Goal: Task Accomplishment & Management: Use online tool/utility

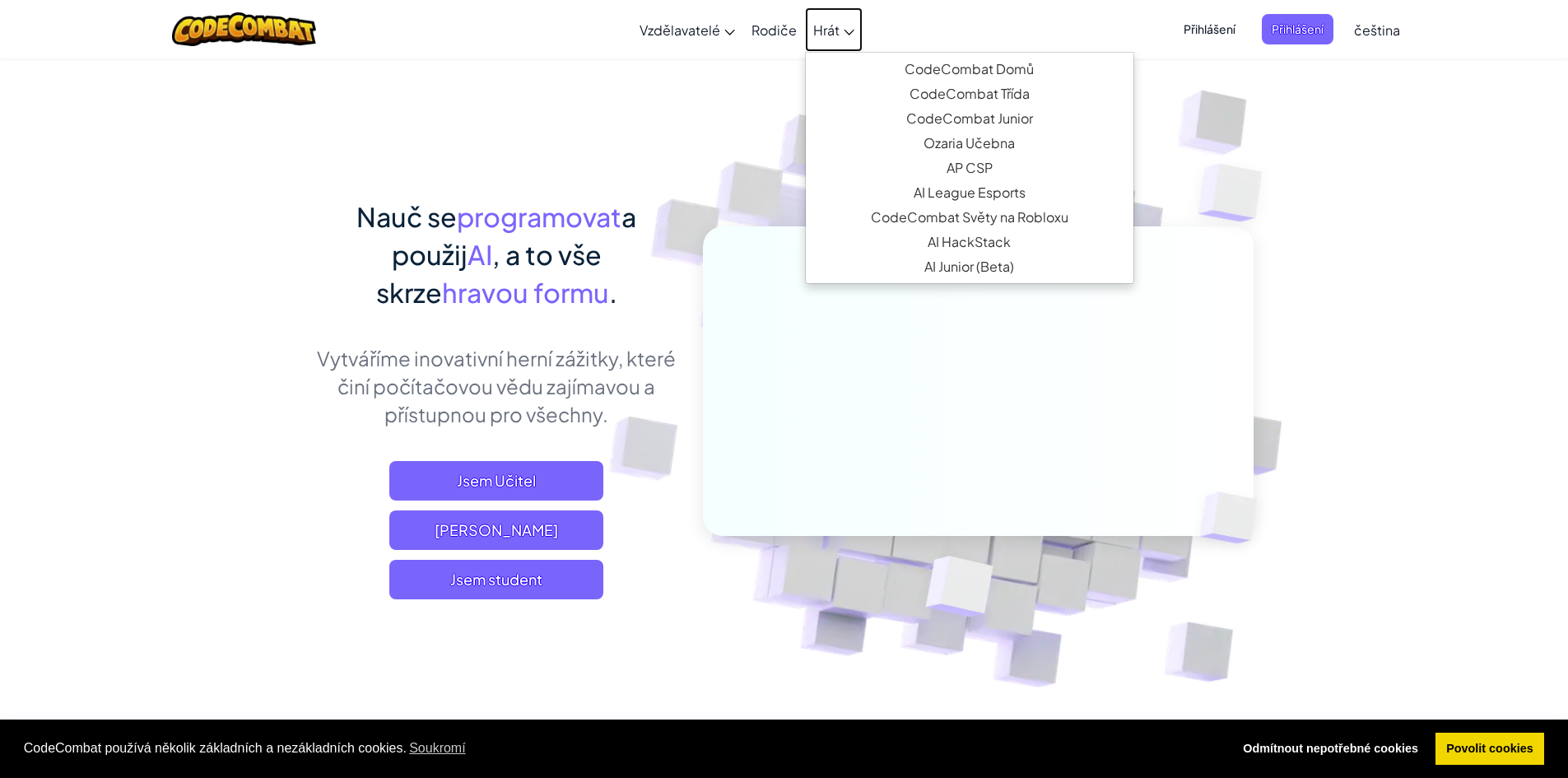
click at [836, 35] on span "Hrát" at bounding box center [826, 30] width 26 height 17
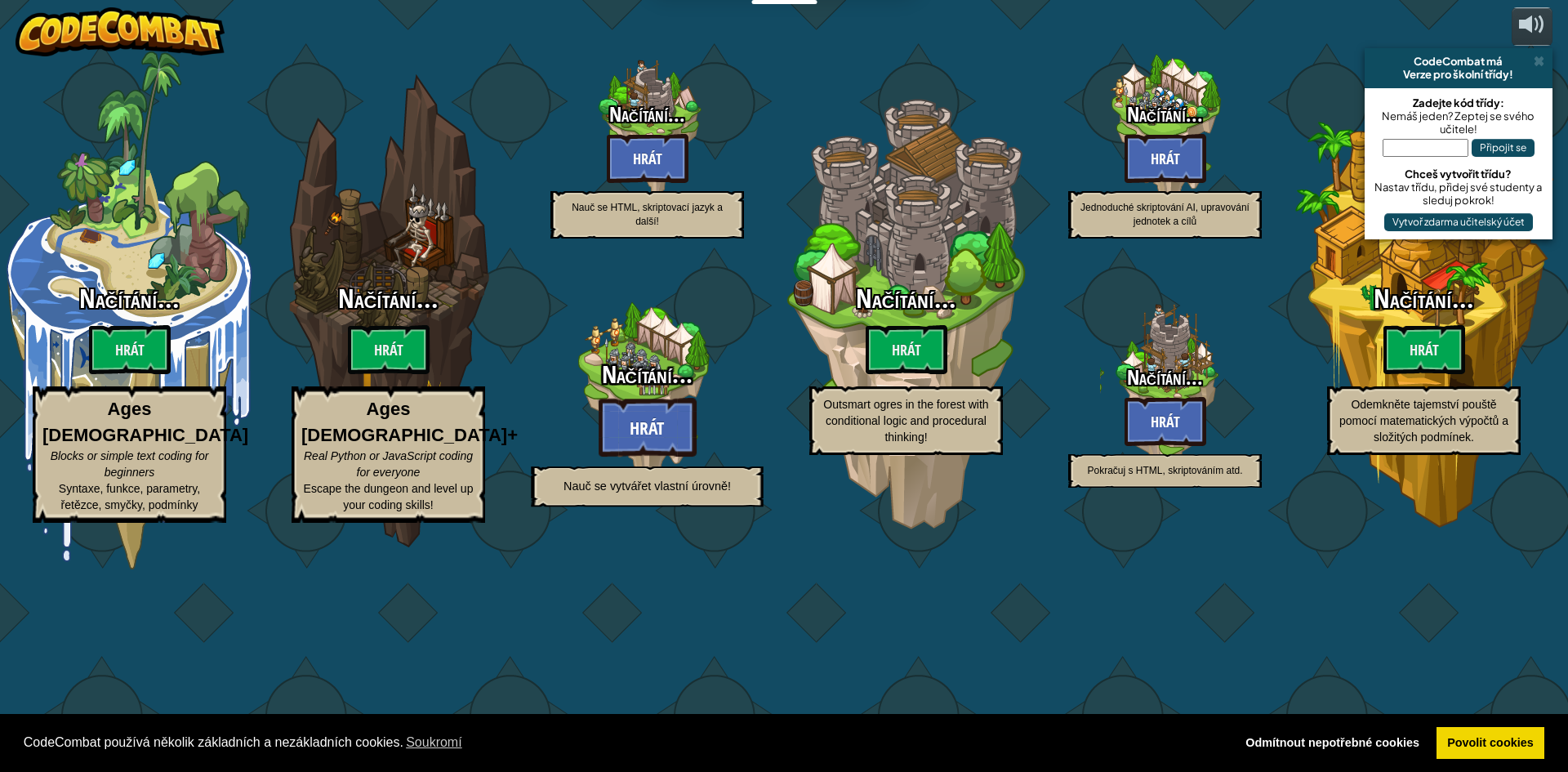
select select "cs"
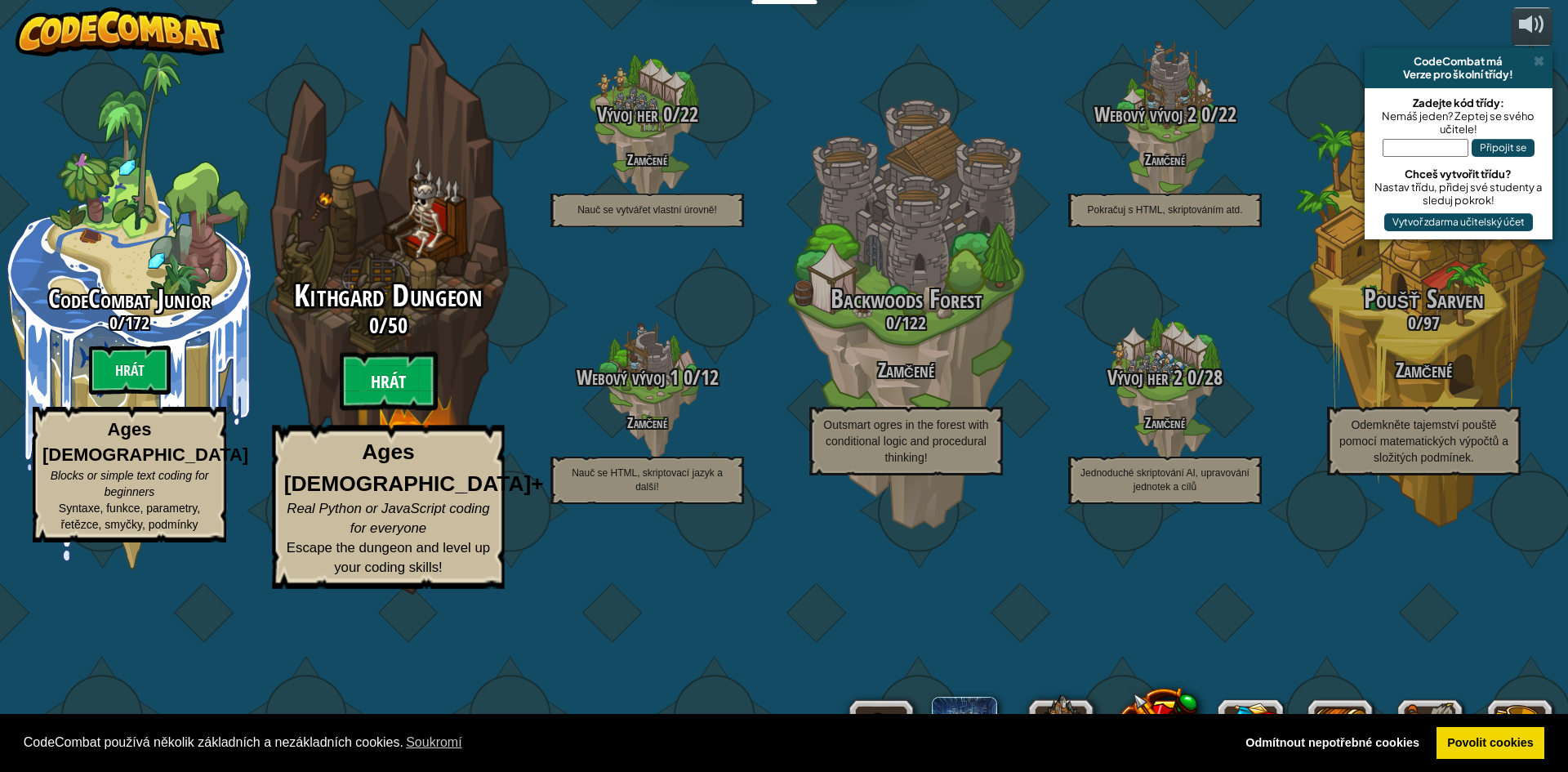
click at [371, 411] on btn "Hrát" at bounding box center [388, 381] width 98 height 59
select select "cs"
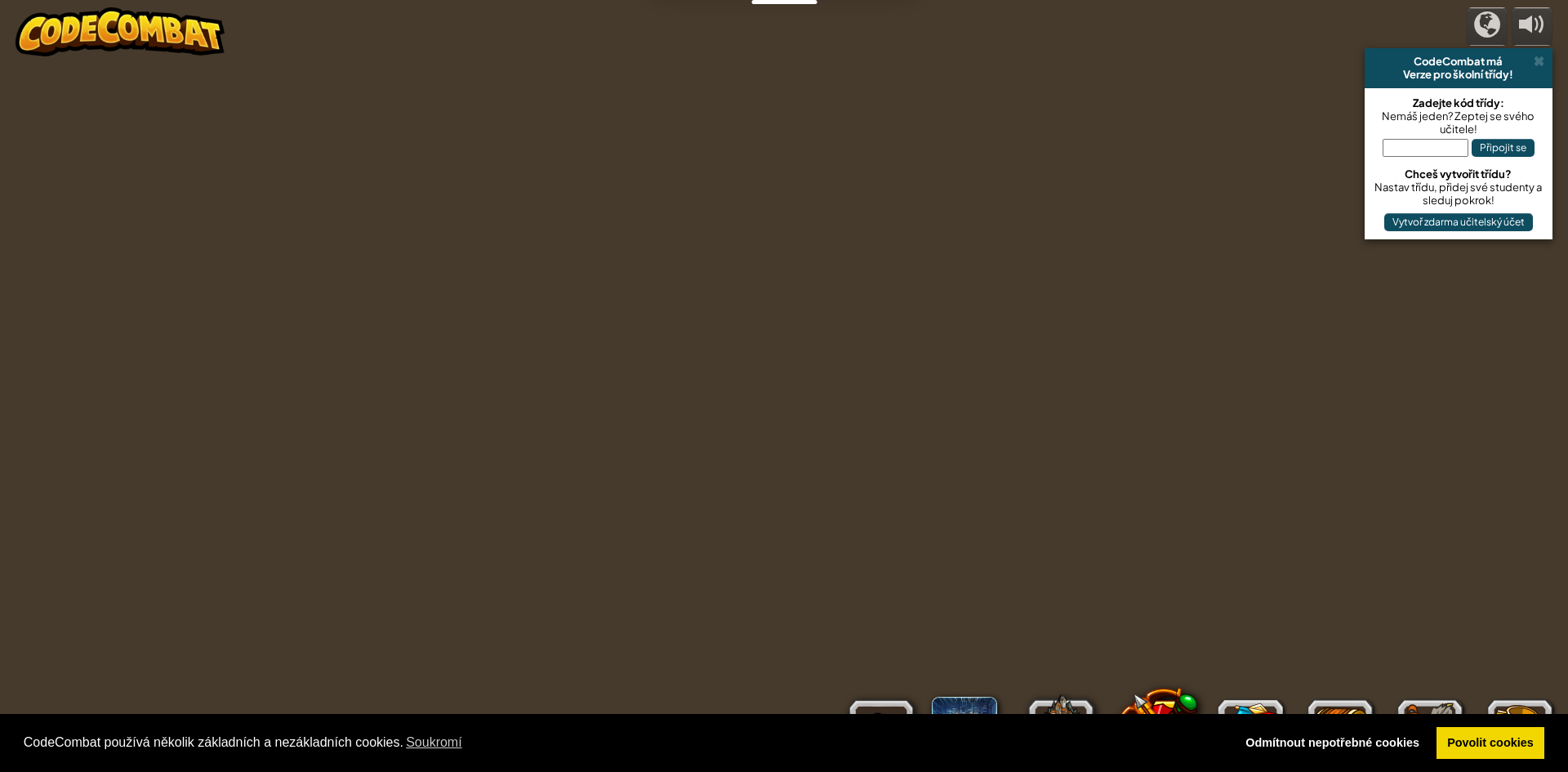
select select "cs"
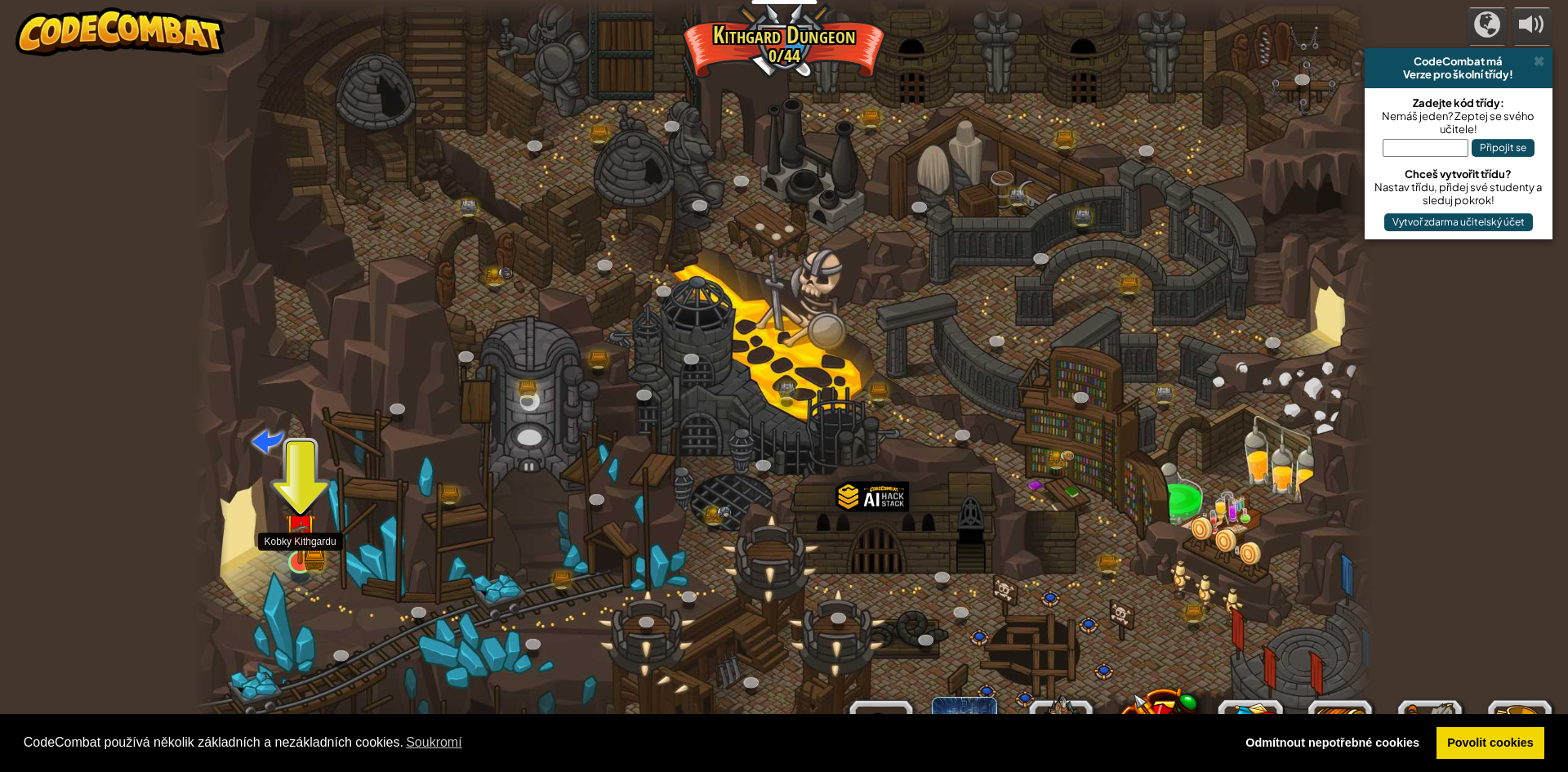
click at [304, 556] on img at bounding box center [300, 529] width 32 height 70
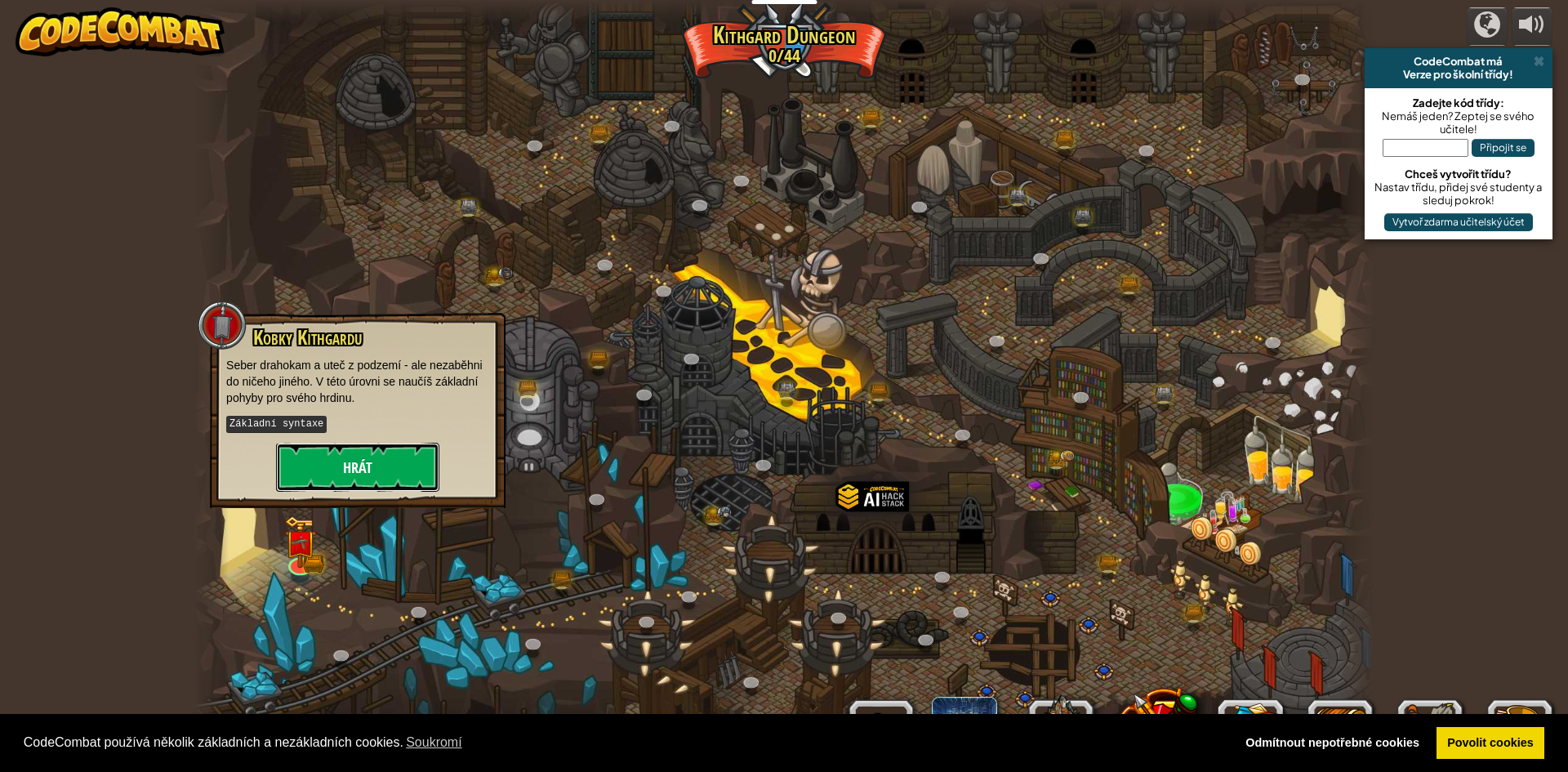
click at [361, 460] on button "Hrát" at bounding box center [358, 467] width 163 height 49
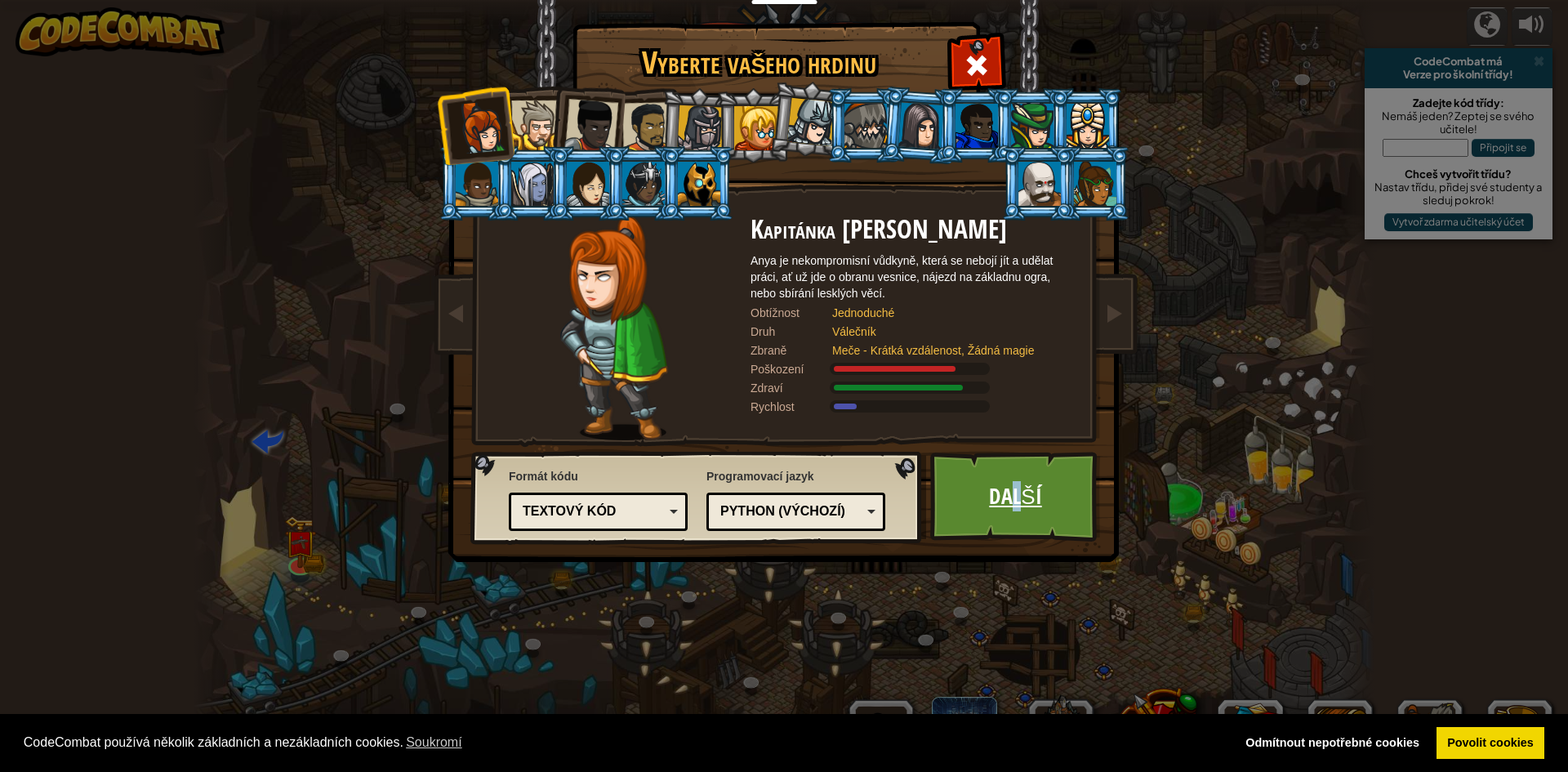
click at [1023, 516] on link "Další" at bounding box center [1015, 496] width 171 height 89
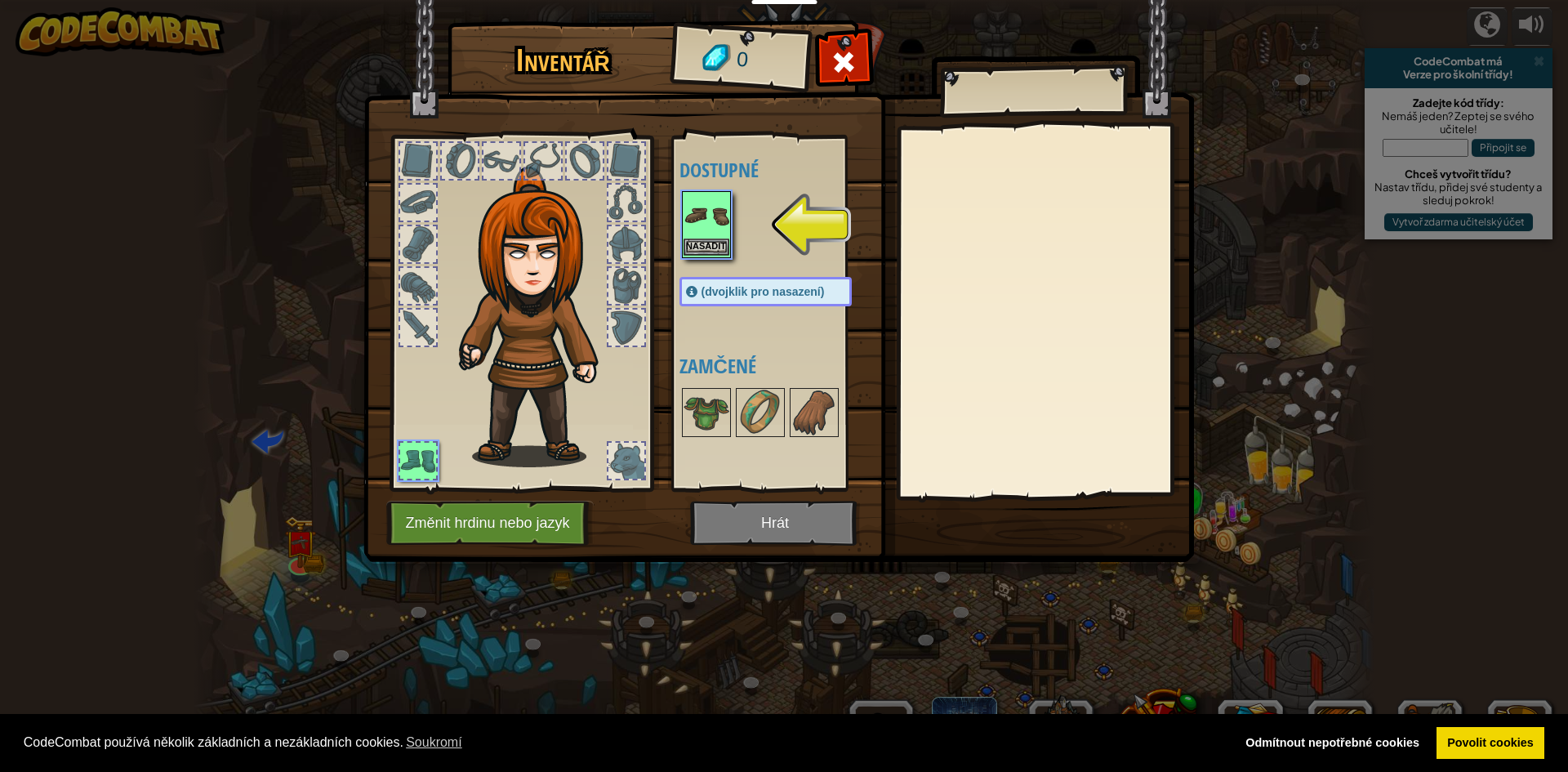
click at [715, 231] on img at bounding box center [706, 215] width 46 height 46
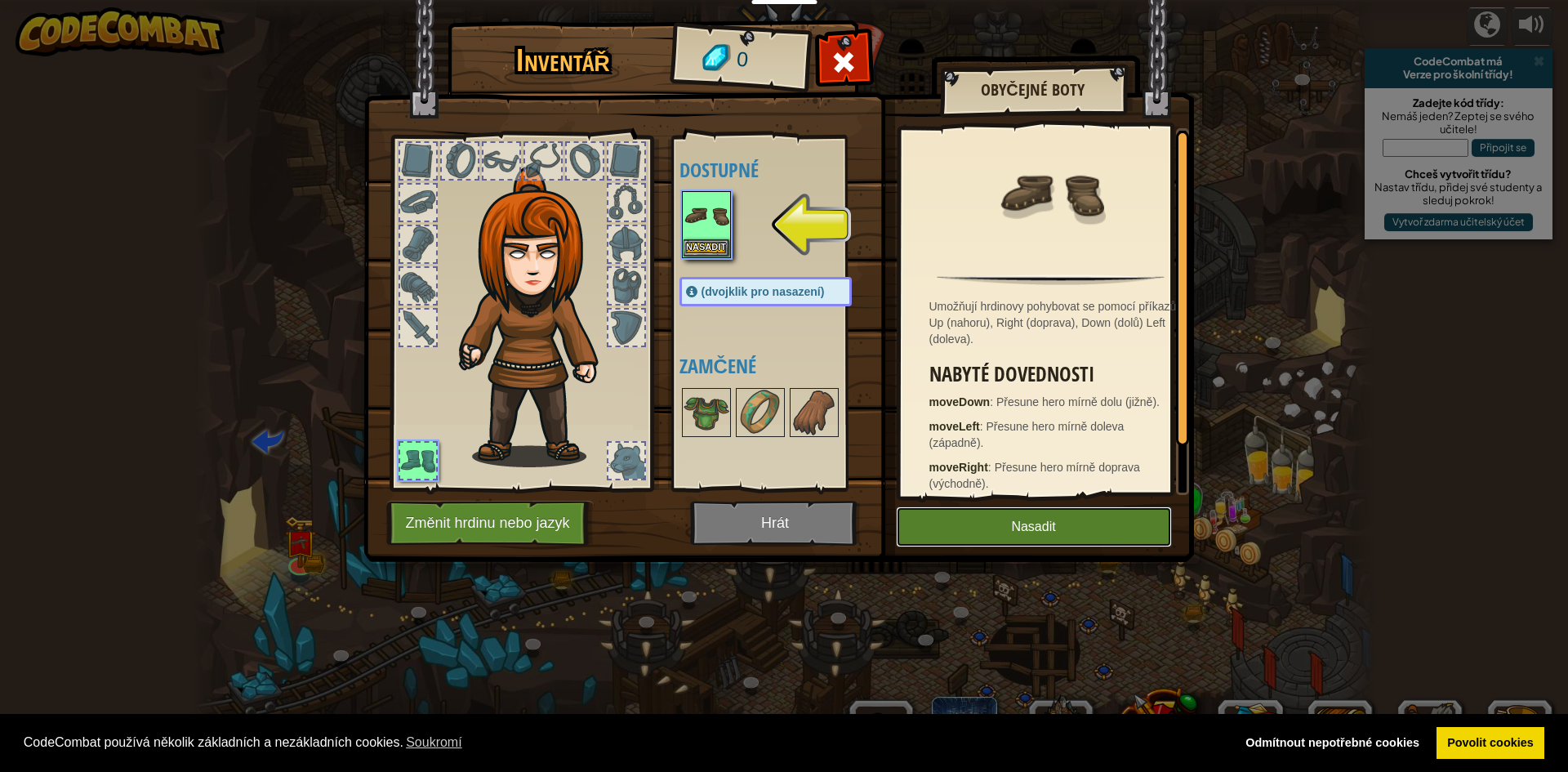
click at [1099, 516] on button "Nasadit" at bounding box center [1034, 526] width 276 height 41
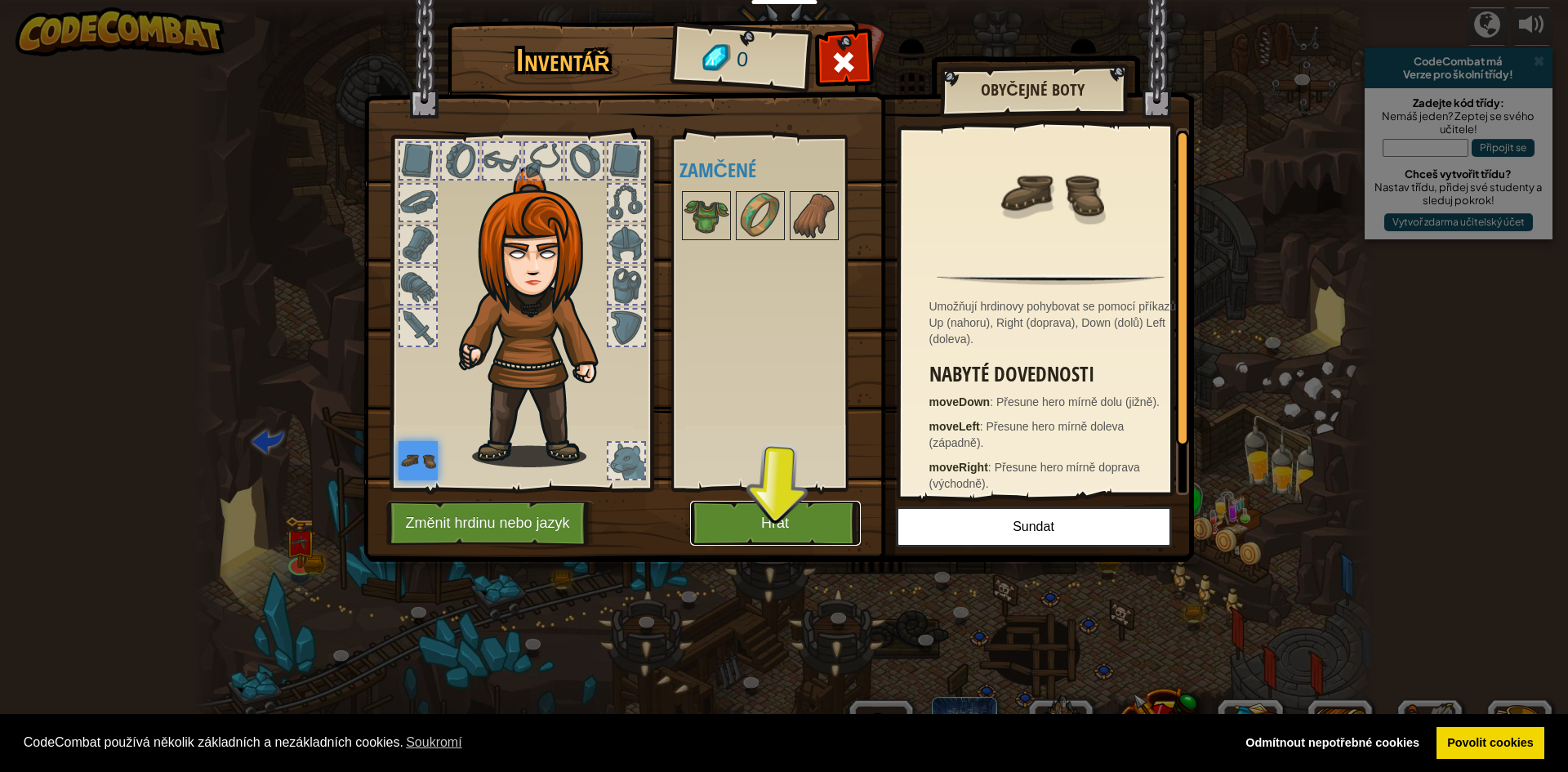
click at [756, 517] on button "Hrát" at bounding box center [775, 523] width 171 height 45
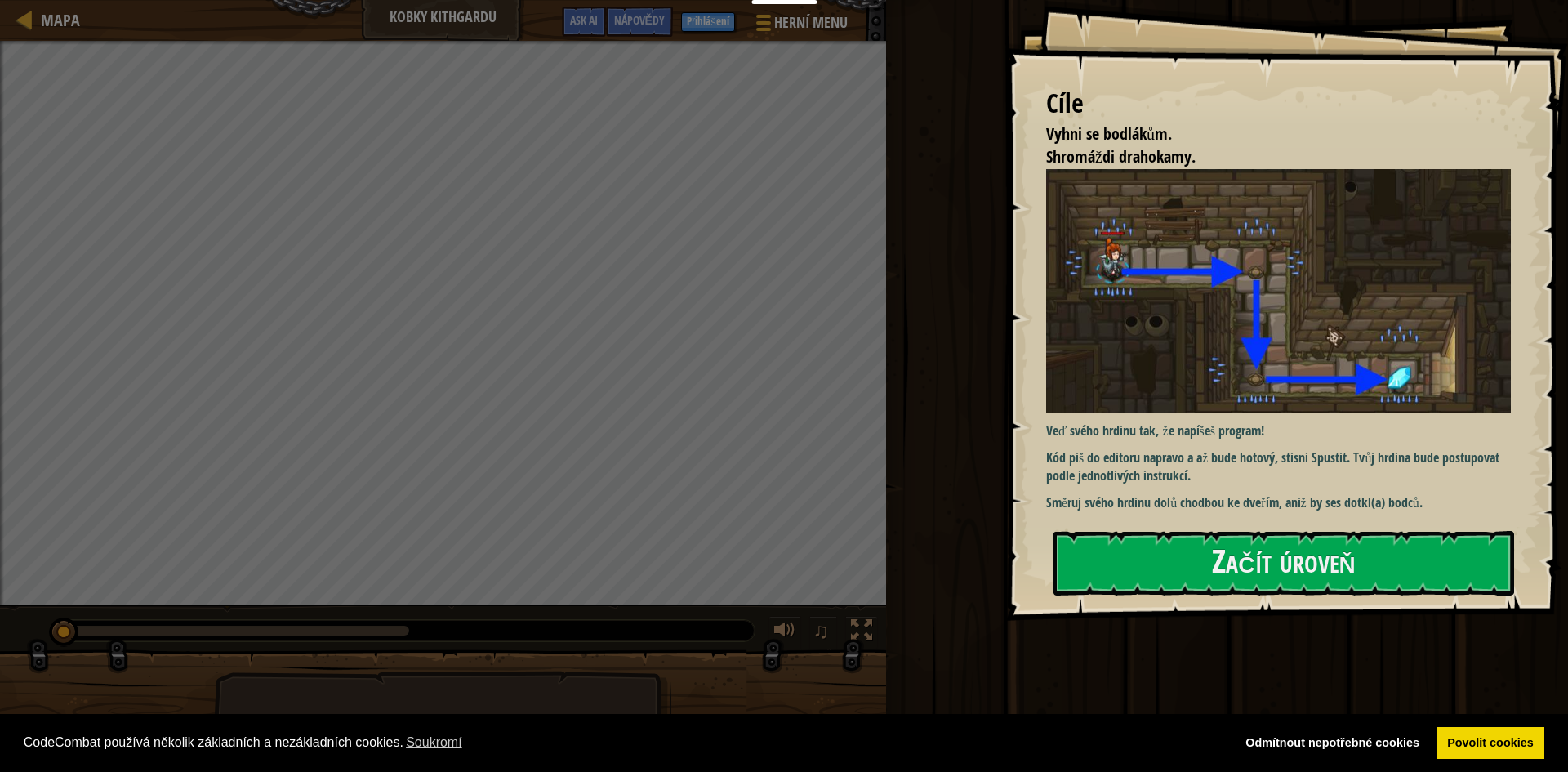
click at [1121, 600] on div "Cíle Vyhni se bodlákům. Shromáždi drahokamy. Veď svého hrdinu tak, že napíšeš p…" at bounding box center [1286, 310] width 563 height 620
click at [1130, 559] on button "Začít úroveň" at bounding box center [1284, 563] width 461 height 64
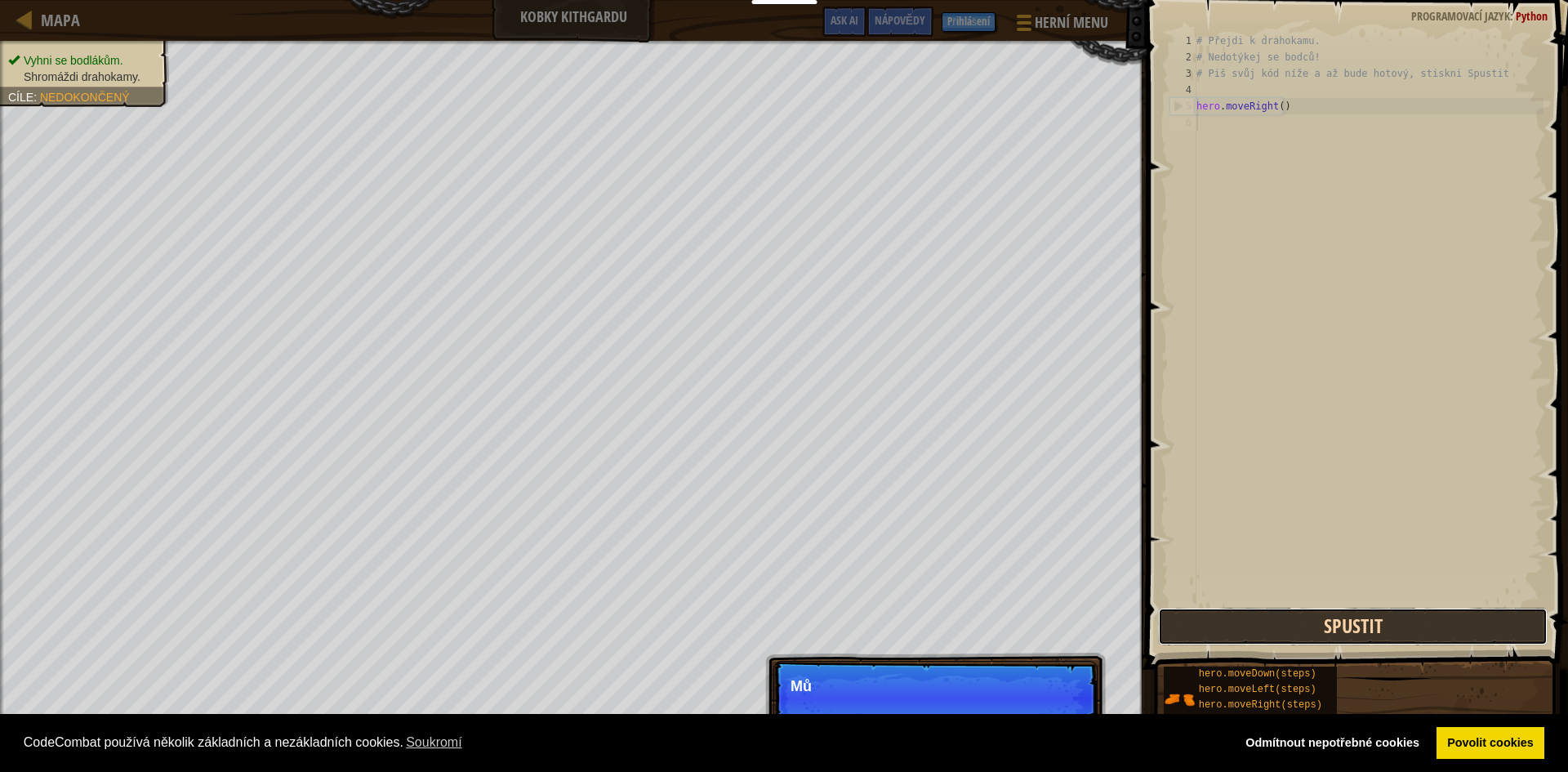
click at [1396, 628] on button "Spustit" at bounding box center [1352, 627] width 389 height 38
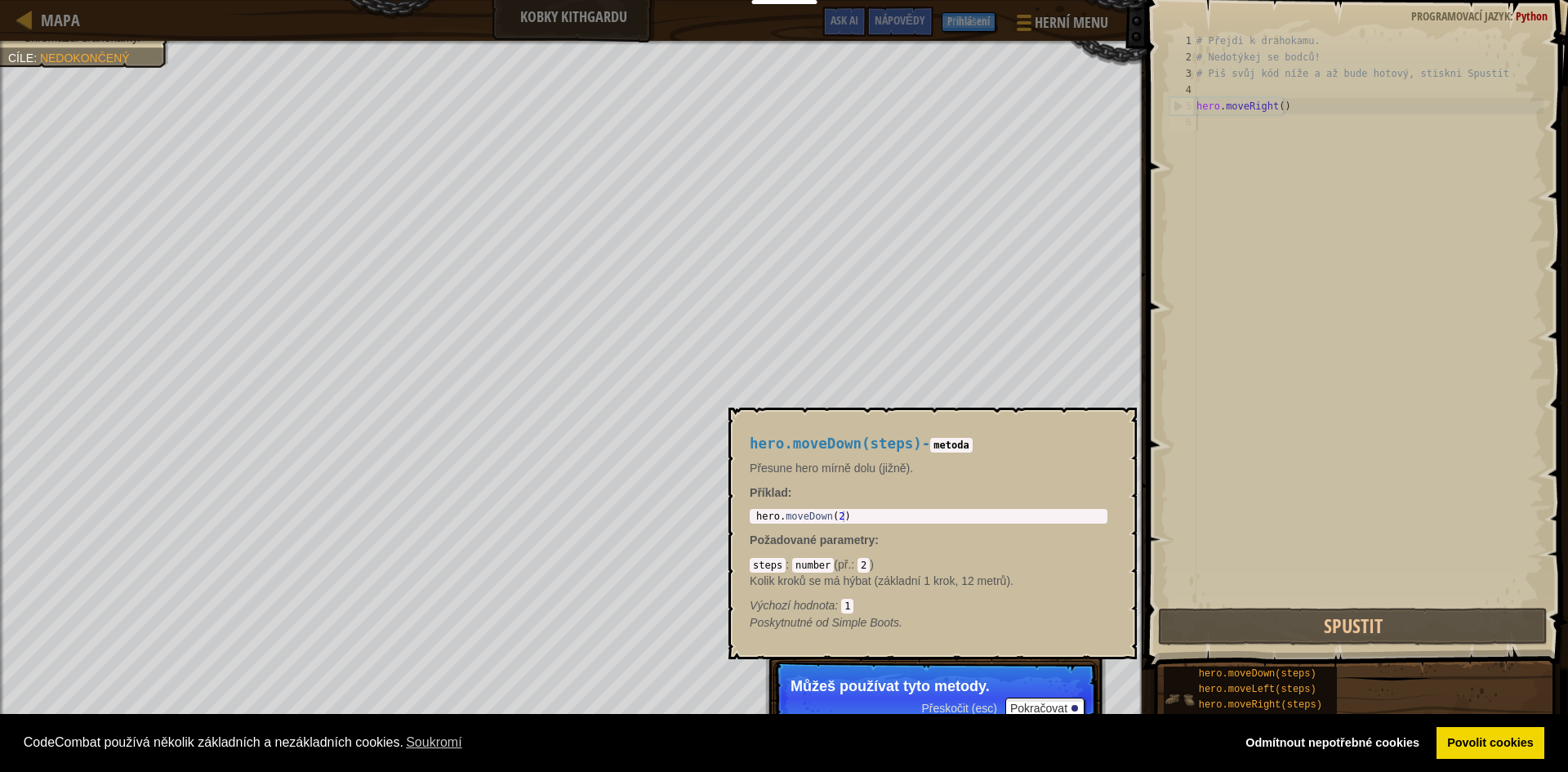
click at [1167, 684] on img at bounding box center [1180, 699] width 31 height 31
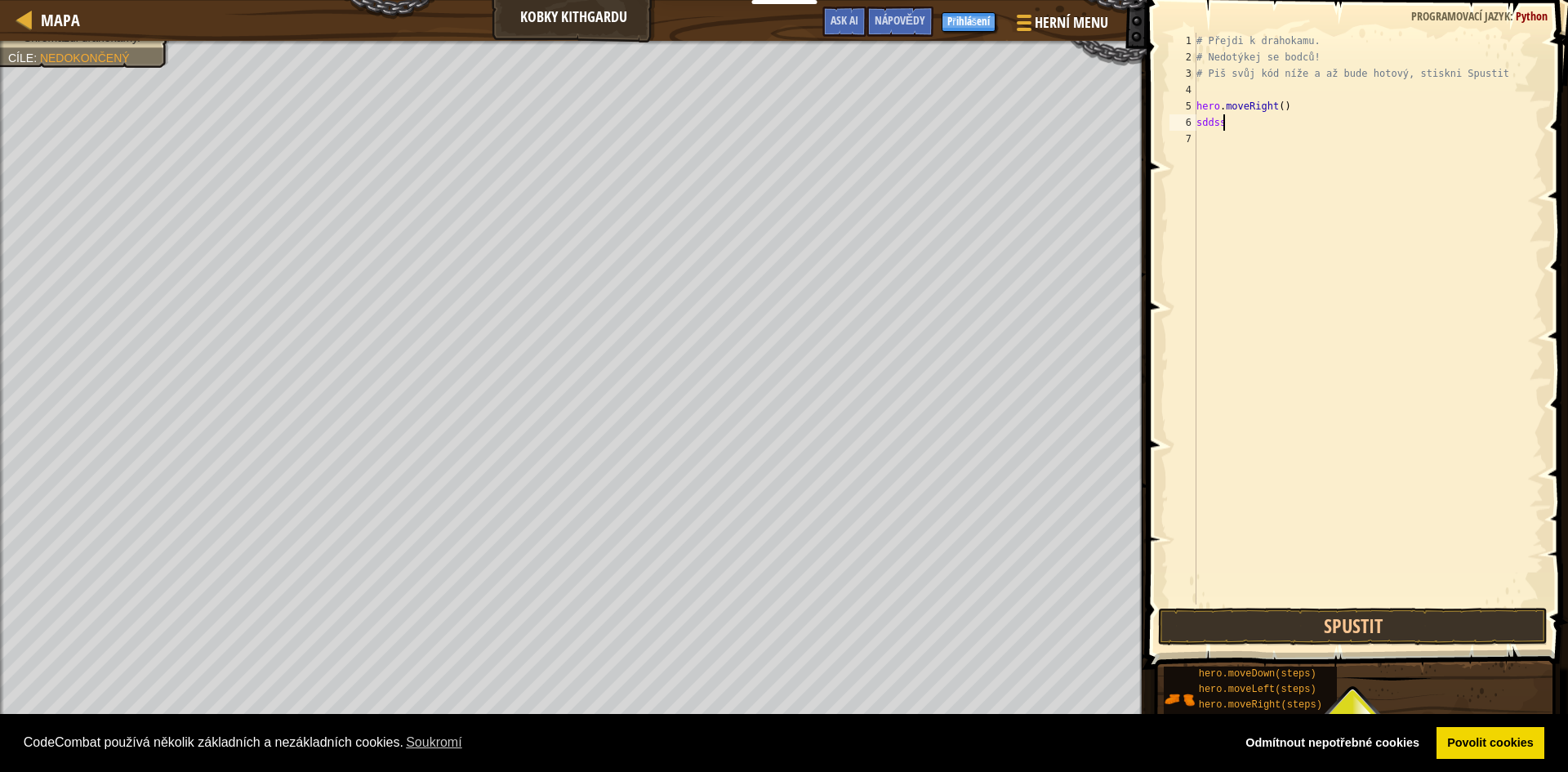
scroll to position [7, 3]
type textarea "sddssds"
click at [1318, 616] on button "Spustit" at bounding box center [1352, 627] width 389 height 38
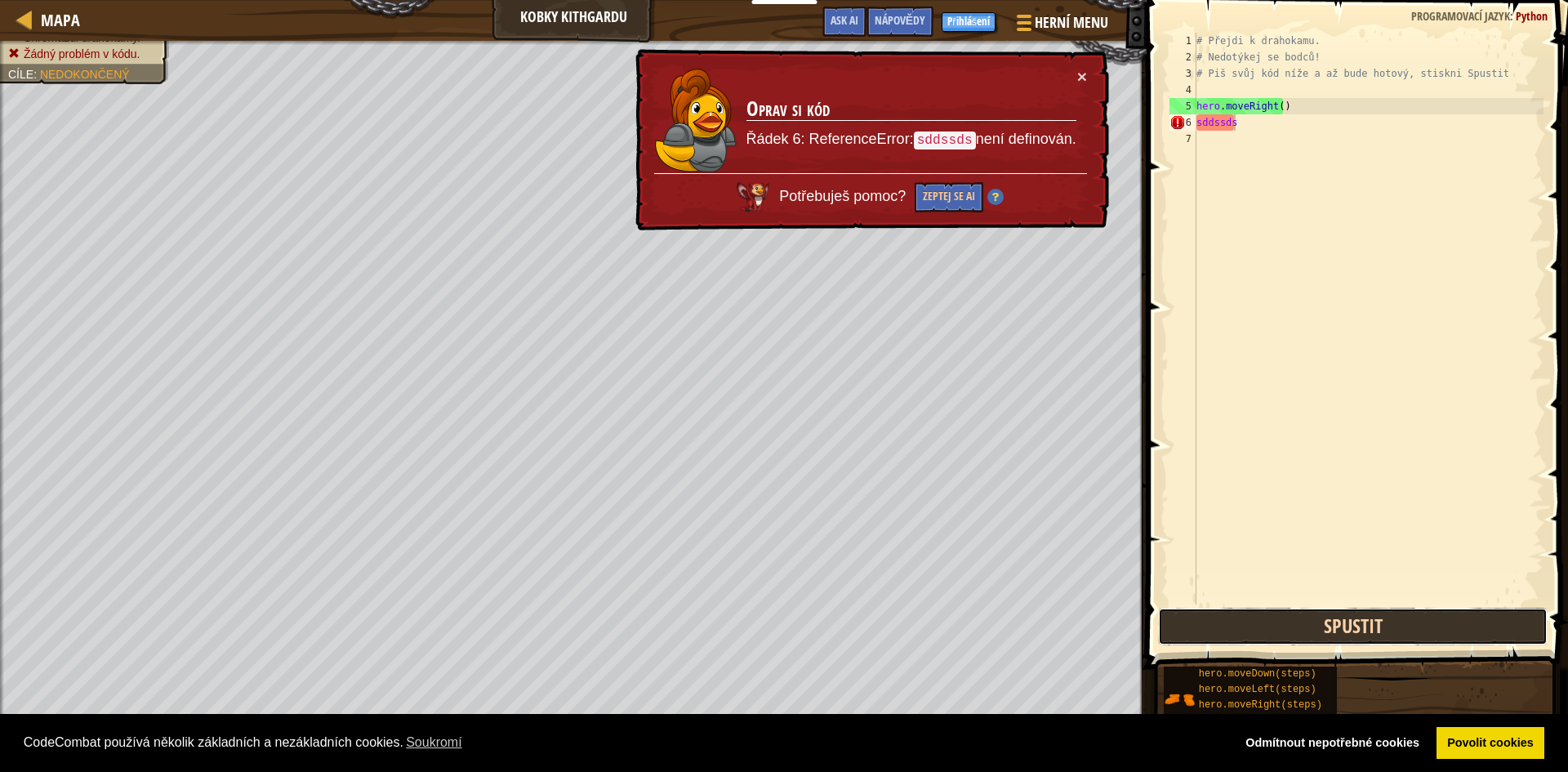
click at [1318, 616] on button "Spustit" at bounding box center [1352, 627] width 389 height 38
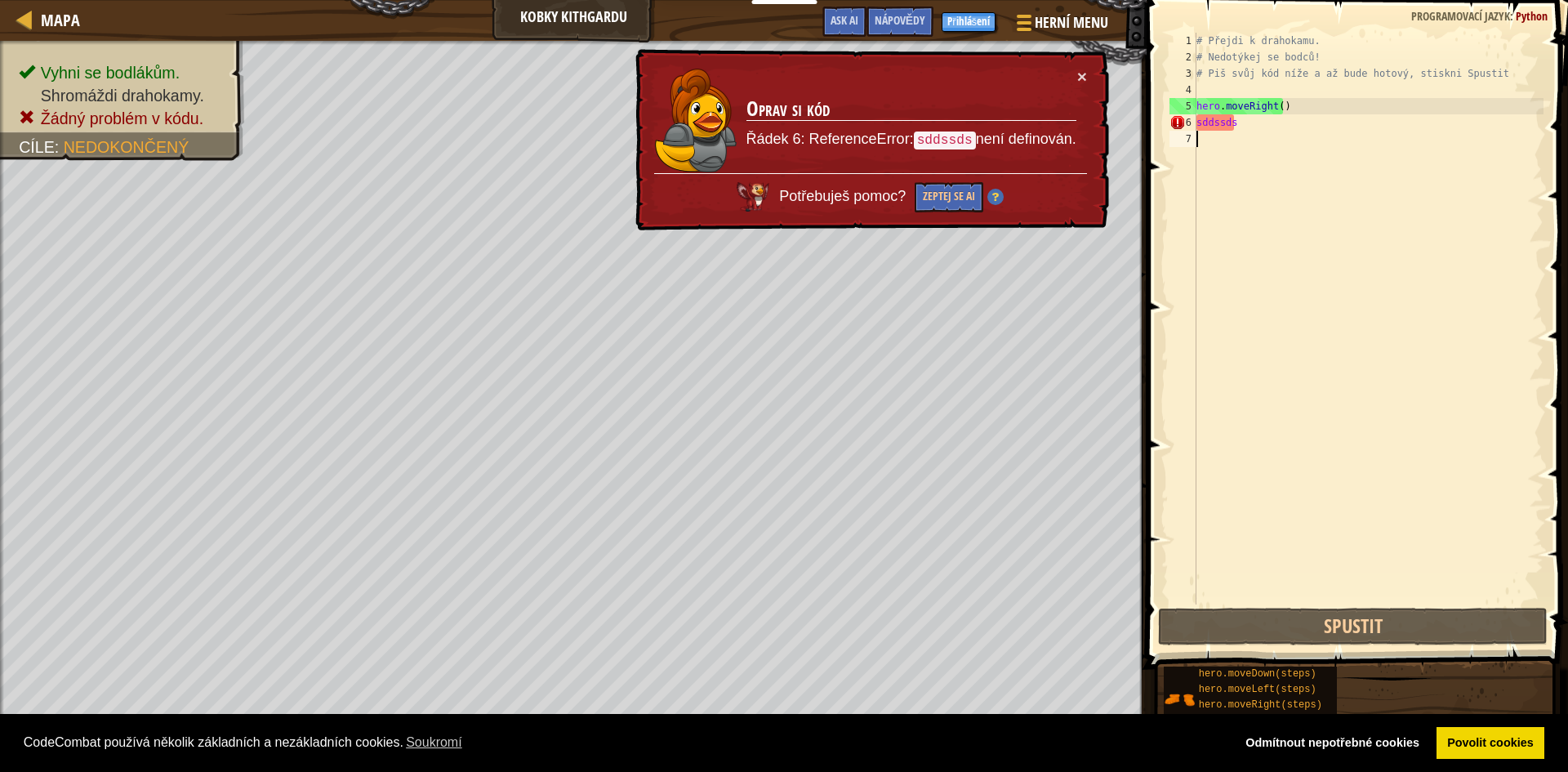
click at [1362, 530] on div "# Přejdi k drahokamu. # Nedotýkej se bodců! # Piš svůj kód níže a až bude hotov…" at bounding box center [1368, 334] width 350 height 604
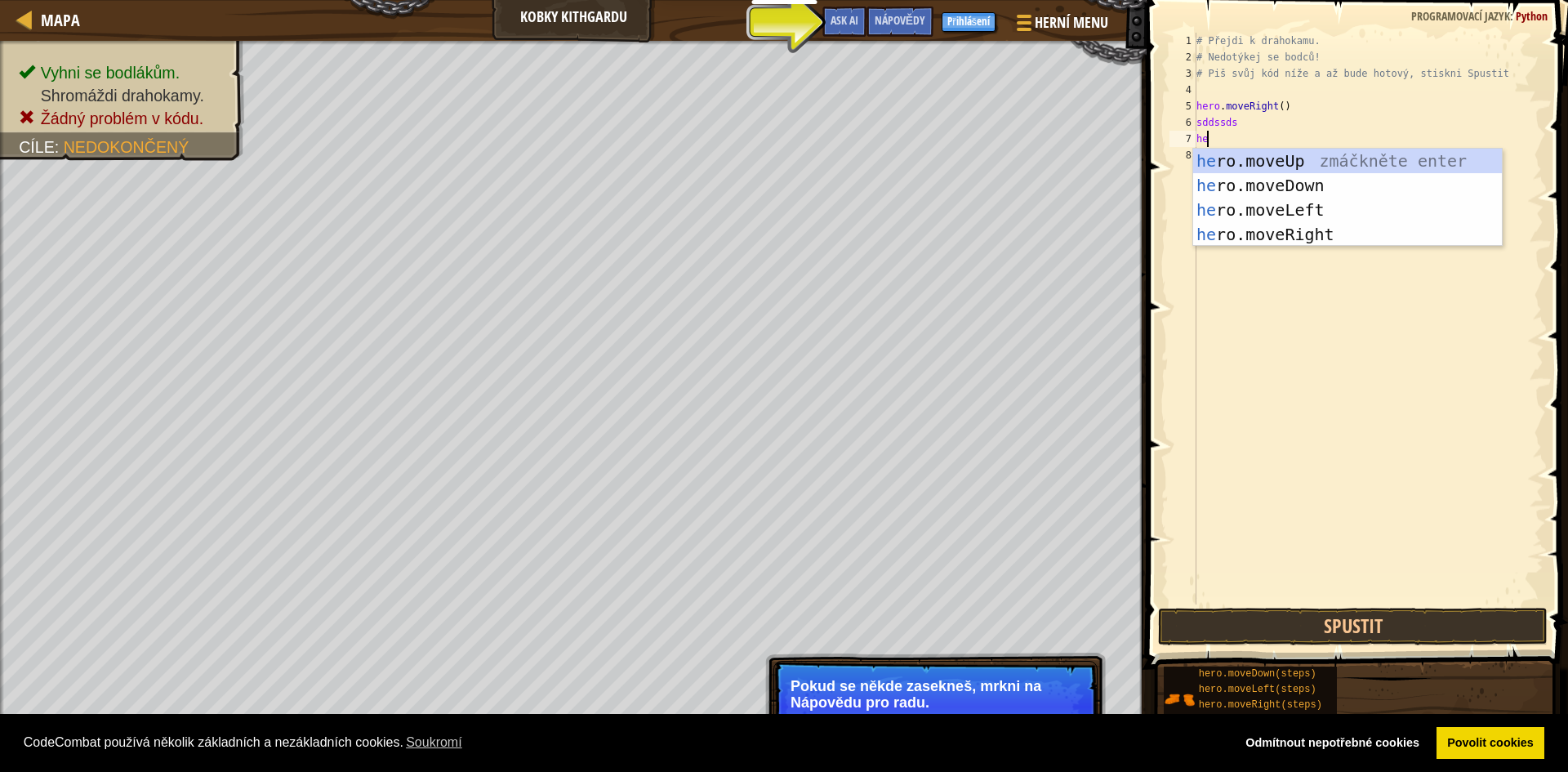
scroll to position [7, 1]
type textarea "hero"
click at [1331, 181] on div "hero .moveUp zmáčkněte enter hero .moveDown zmáčkněte enter hero .moveLeft zmáč…" at bounding box center [1348, 222] width 309 height 147
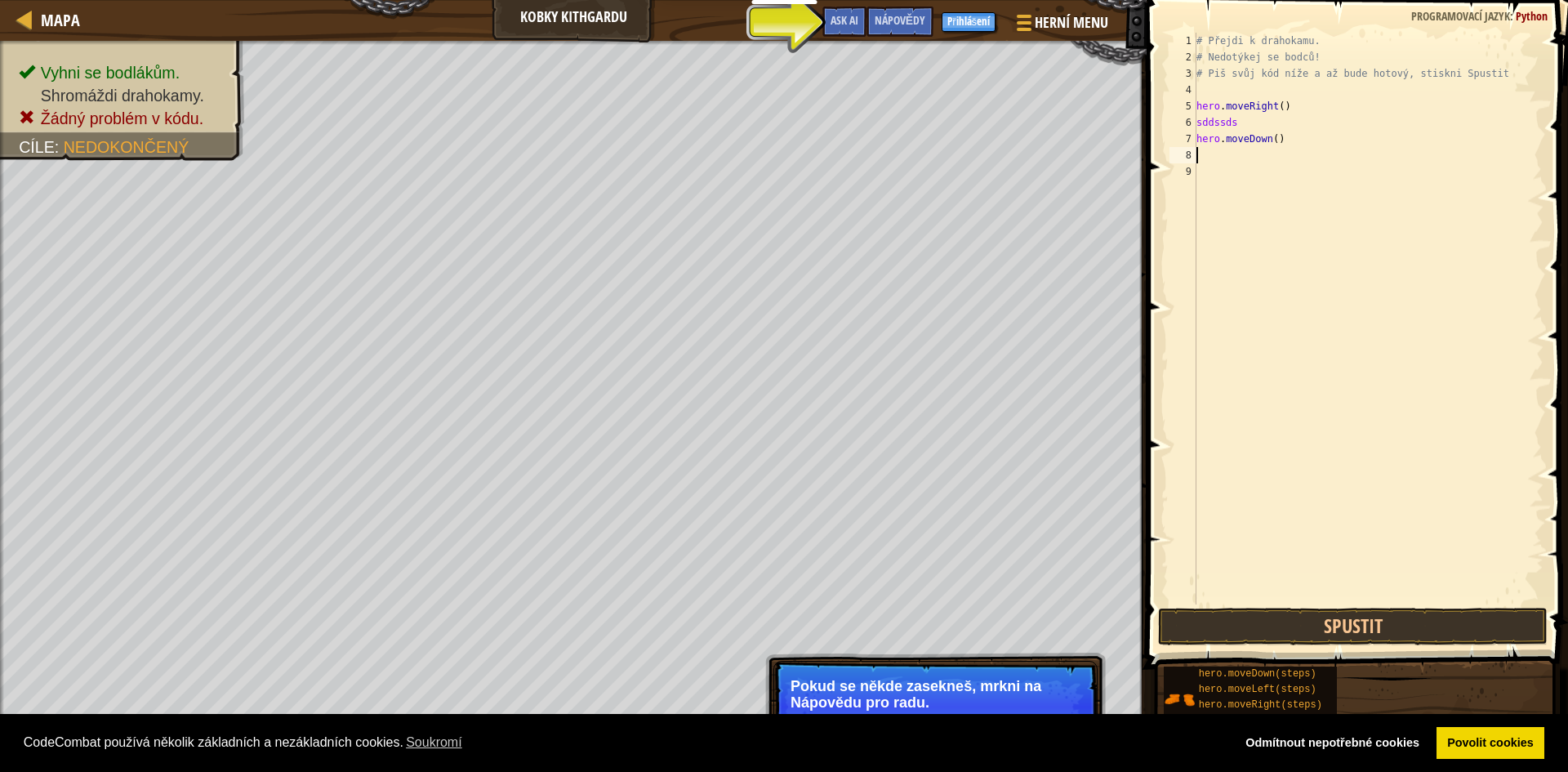
scroll to position [7, 0]
click at [1414, 619] on button "Spustit" at bounding box center [1352, 627] width 389 height 38
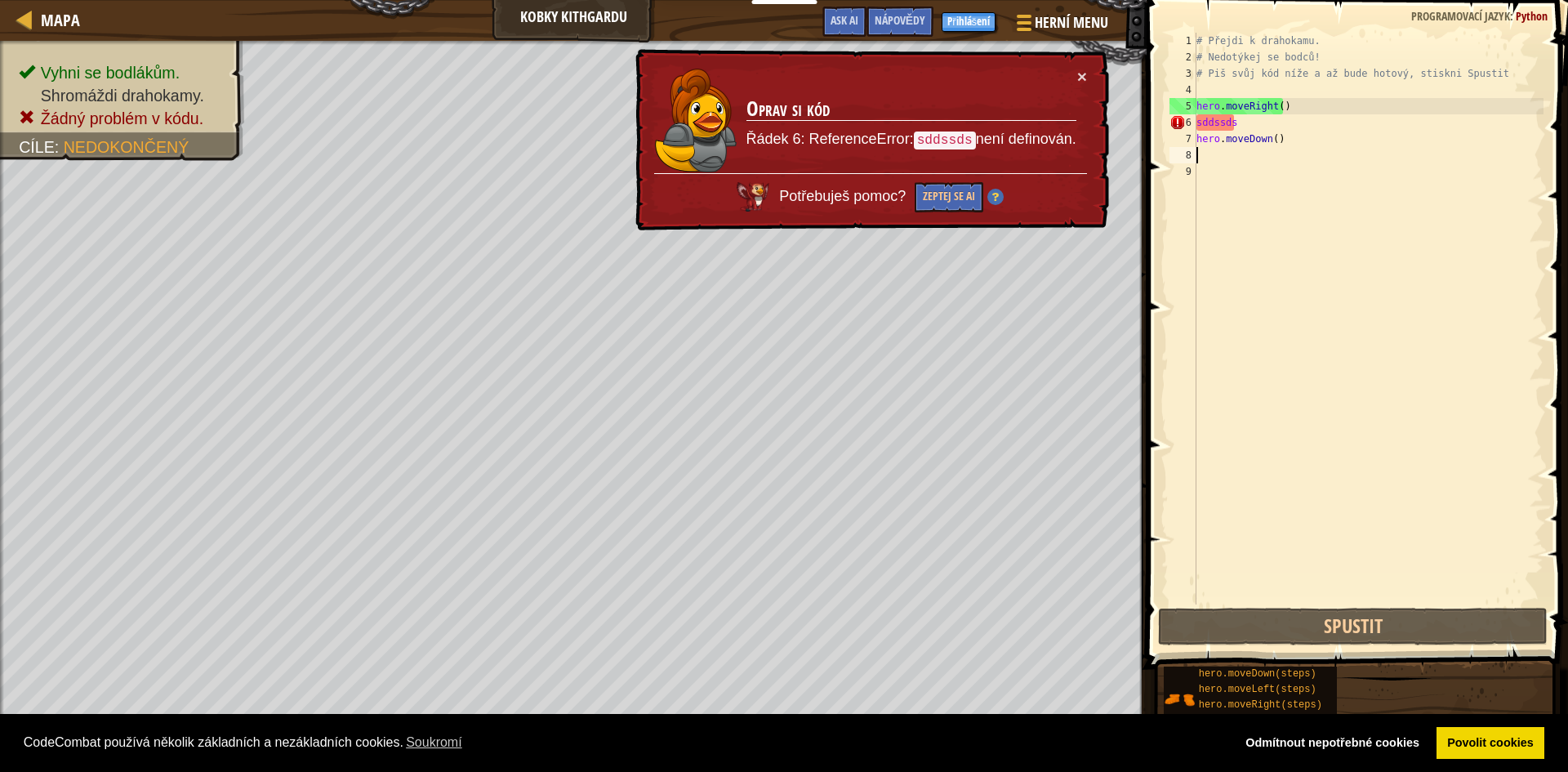
click at [1293, 133] on div "# Přejdi k drahokamu. # Nedotýkej se bodců! # Piš svůj kód níže a až bude hotov…" at bounding box center [1368, 334] width 350 height 604
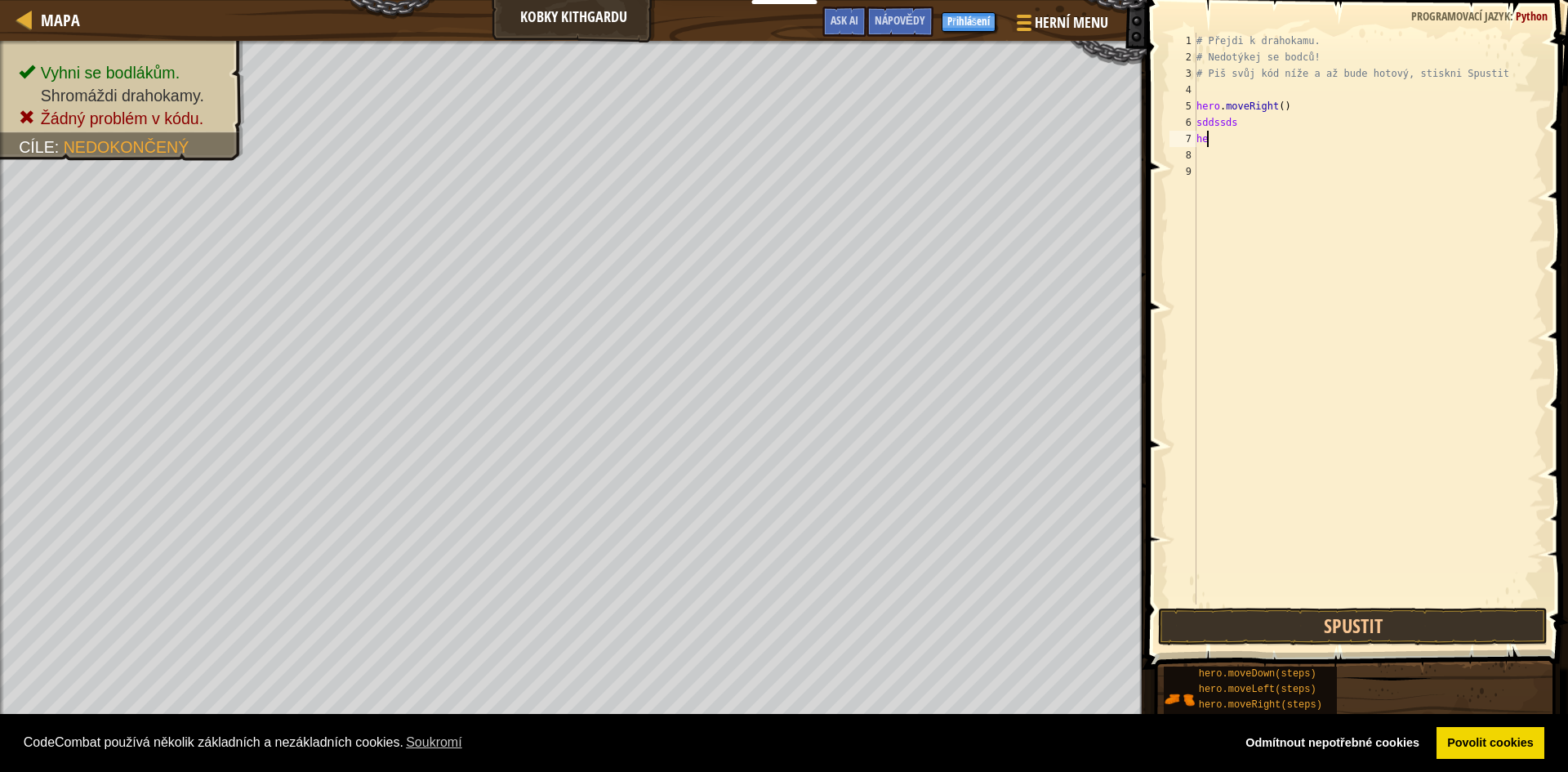
scroll to position [7, 1]
type textarea "hero"
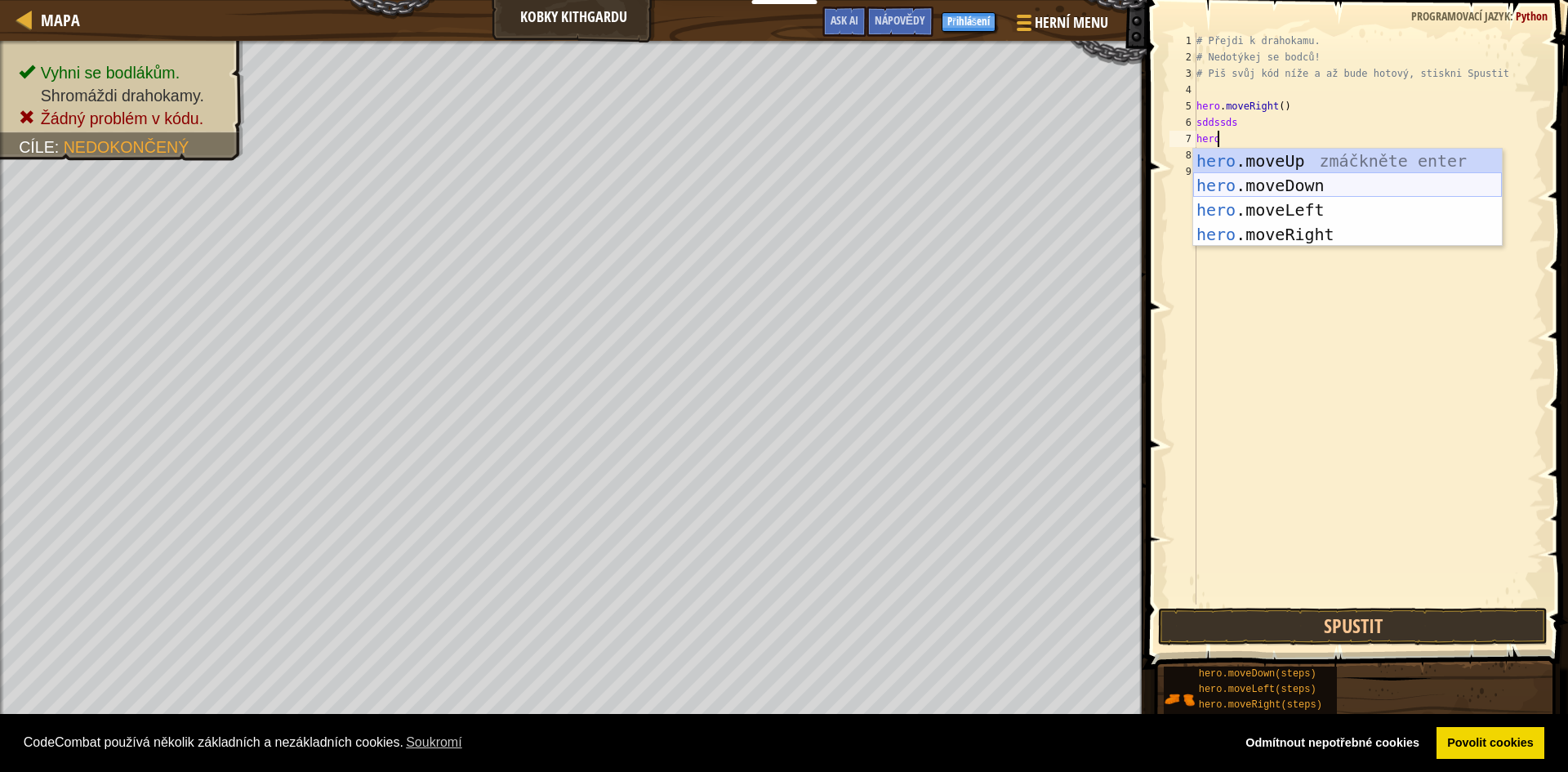
click at [1362, 182] on div "hero .moveUp zmáčkněte enter hero .moveDown zmáčkněte enter hero .moveLeft zmáč…" at bounding box center [1348, 222] width 309 height 147
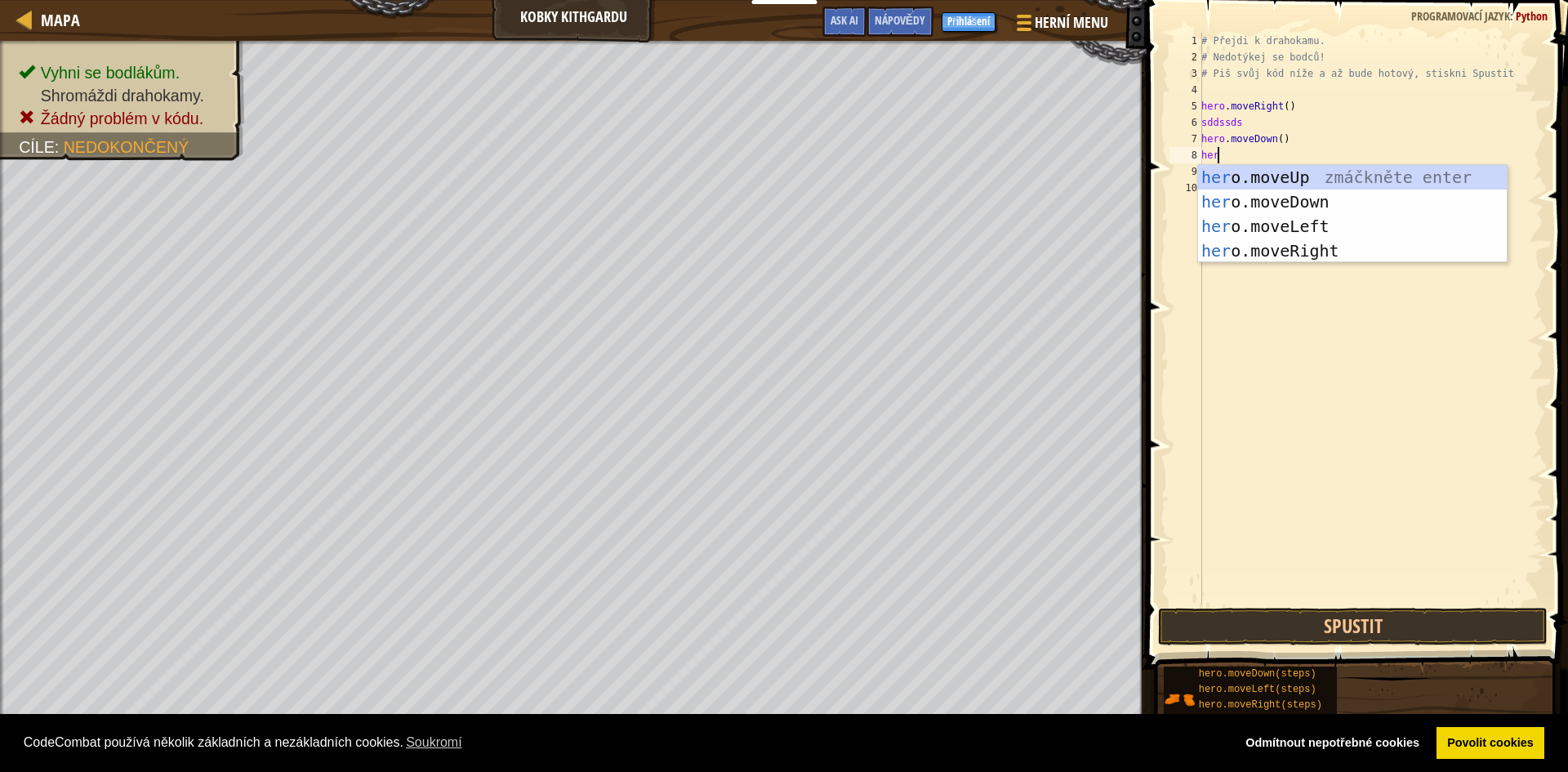
type textarea "hero"
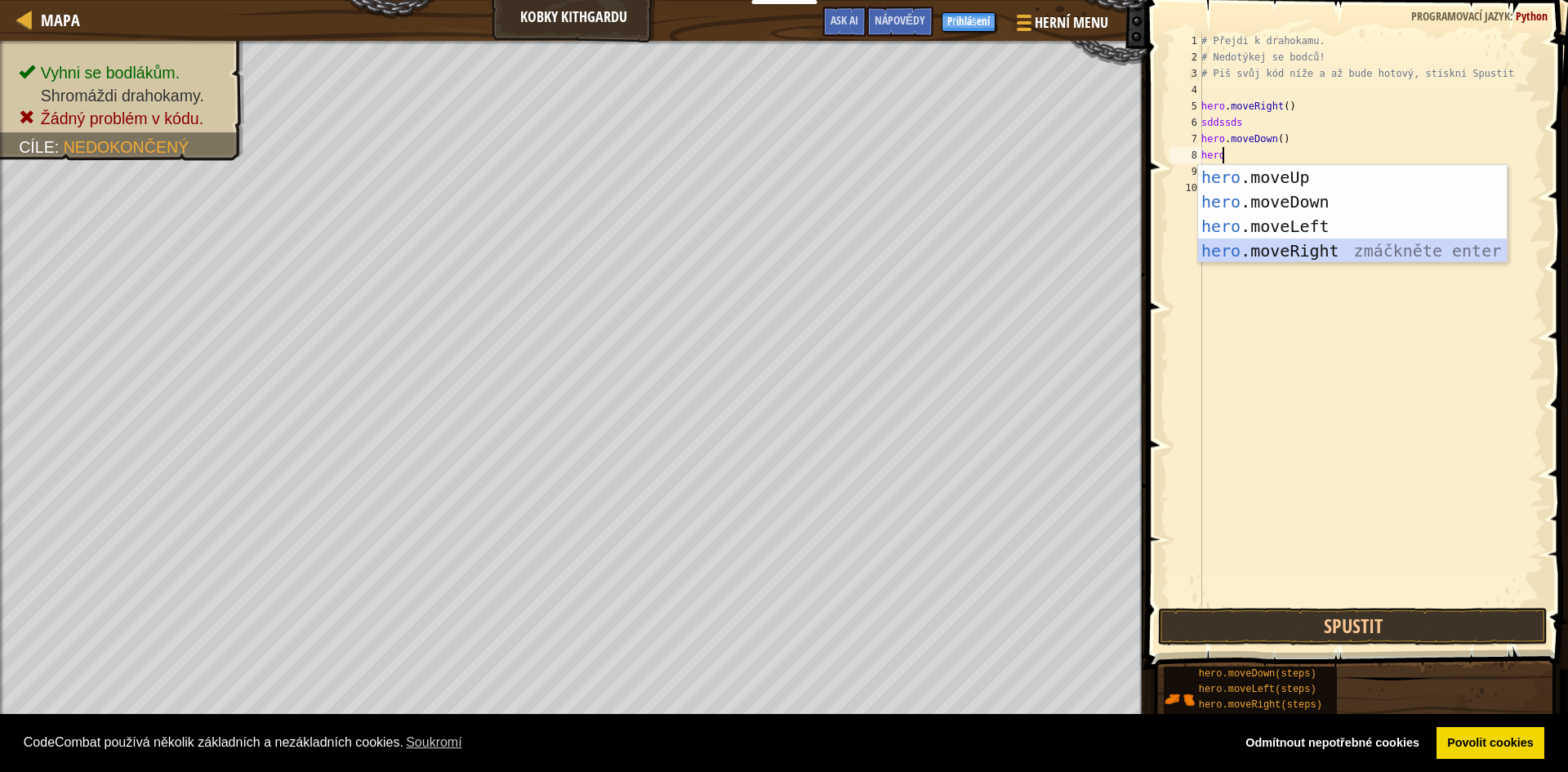
click at [1328, 256] on div "hero .moveUp zmáčkněte enter hero .moveDown zmáčkněte enter hero .moveLeft zmáč…" at bounding box center [1353, 238] width 309 height 147
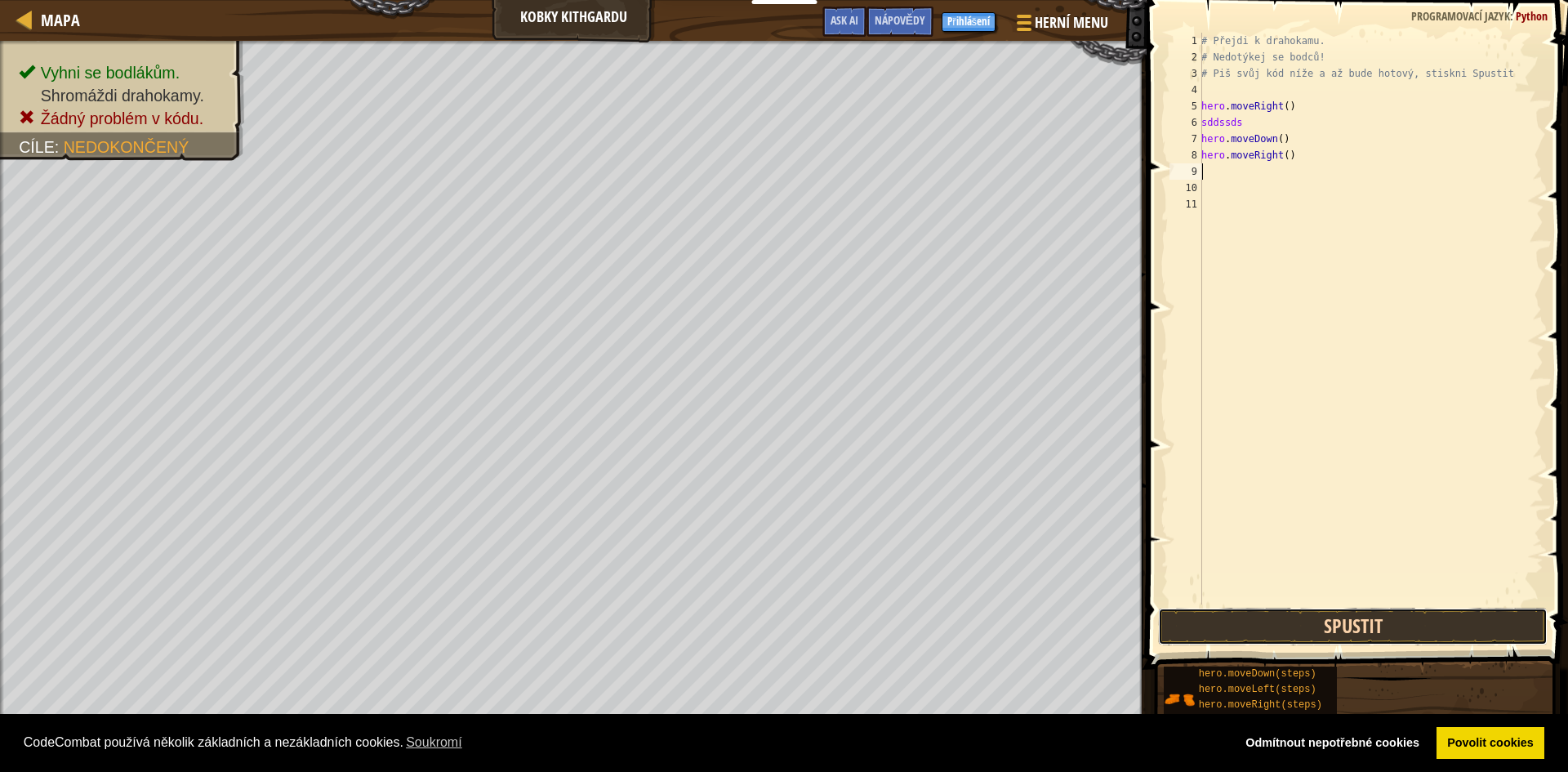
click at [1235, 636] on button "Spustit" at bounding box center [1352, 627] width 389 height 38
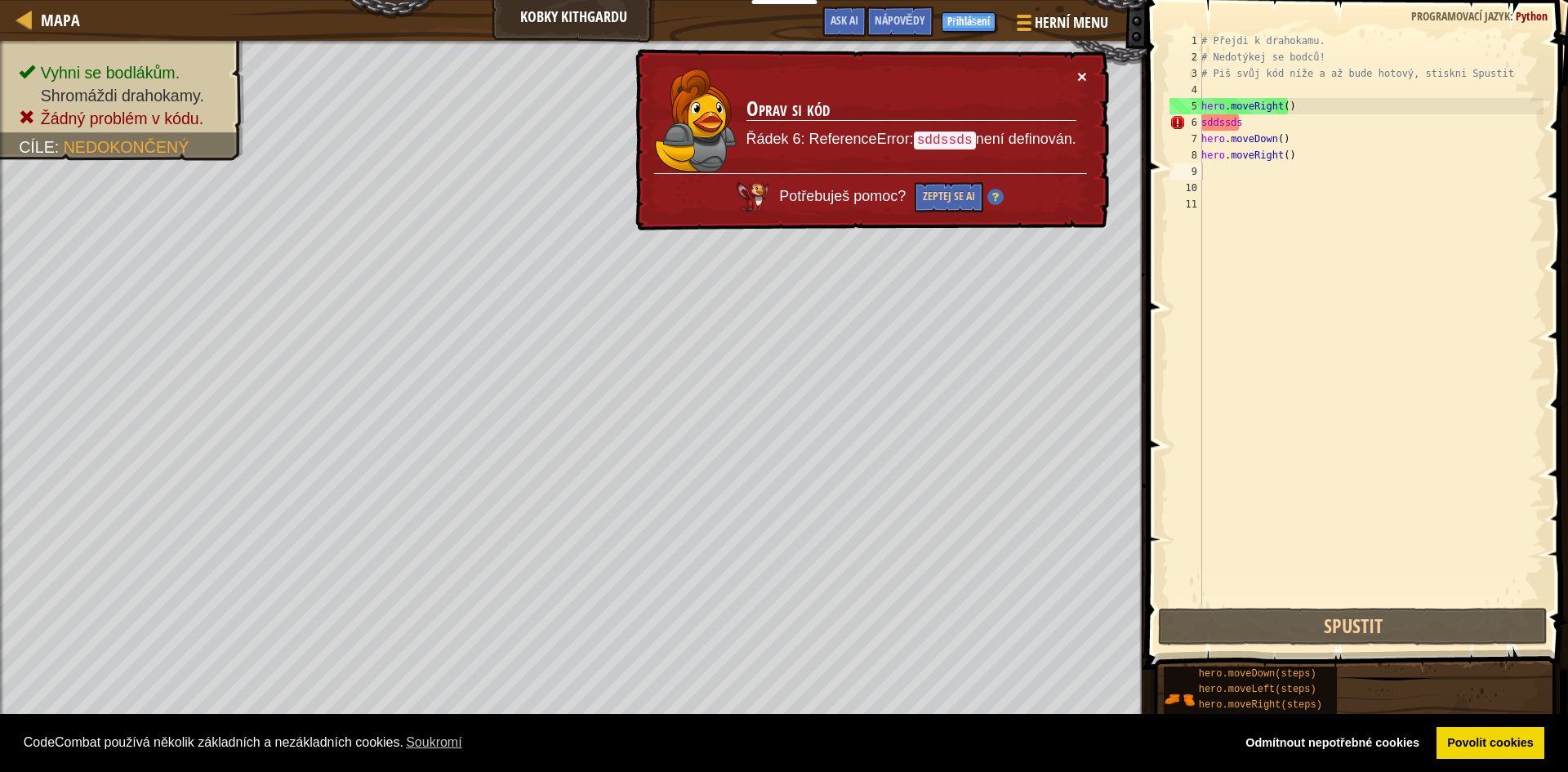
click at [1080, 75] on button "×" at bounding box center [1082, 76] width 10 height 17
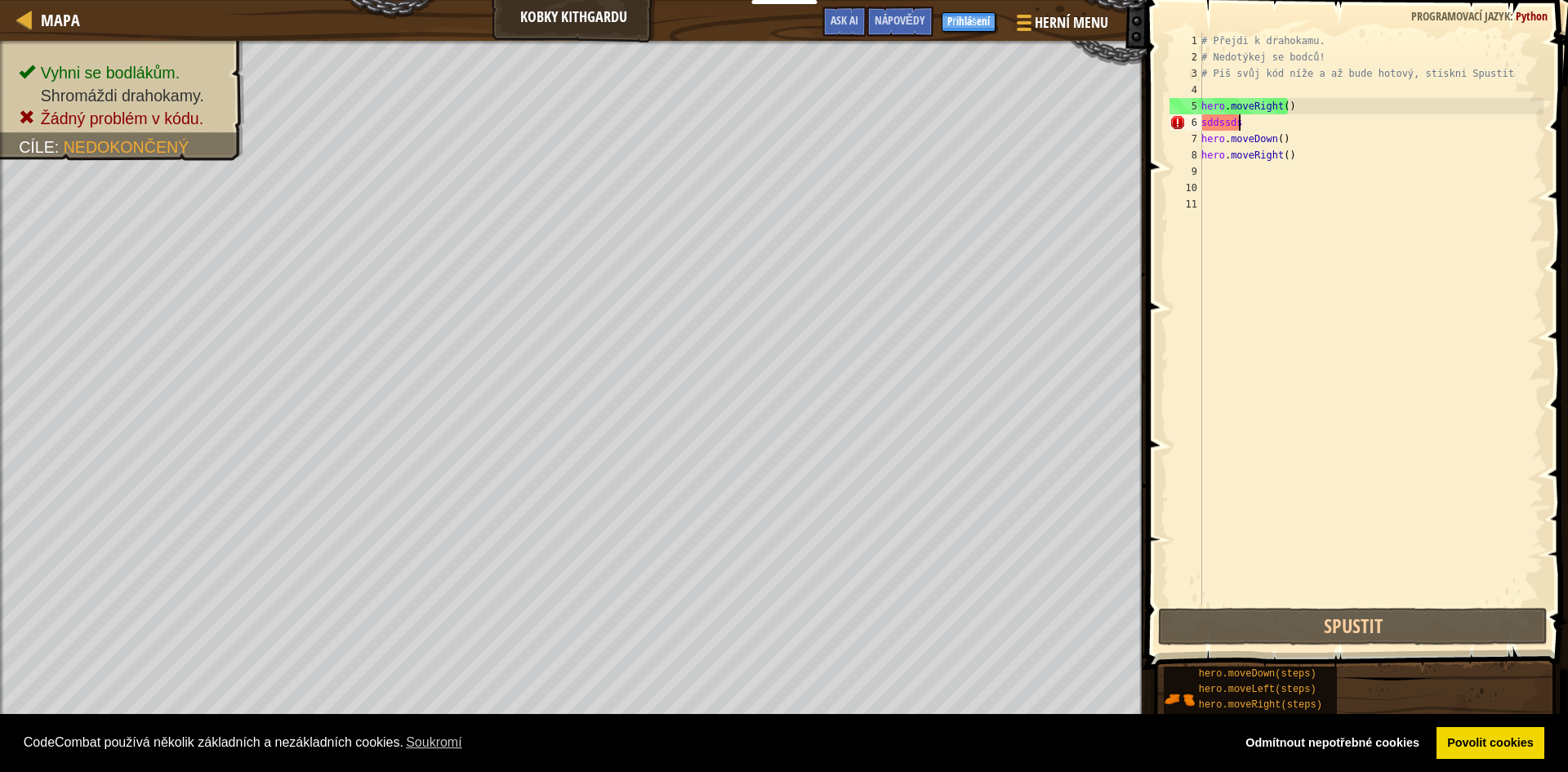
click at [1278, 121] on div "# Přejdi k drahokamu. # Nedotýkej se bodců! # Piš svůj kód níže a až bude hotov…" at bounding box center [1371, 334] width 346 height 604
type textarea "sddssds"
drag, startPoint x: 1278, startPoint y: 121, endPoint x: 1202, endPoint y: 126, distance: 76.2
click at [1202, 126] on div "# Přejdi k drahokamu. # Nedotýkej se bodců! # Piš svůj kód níže a až bude hotov…" at bounding box center [1371, 334] width 346 height 604
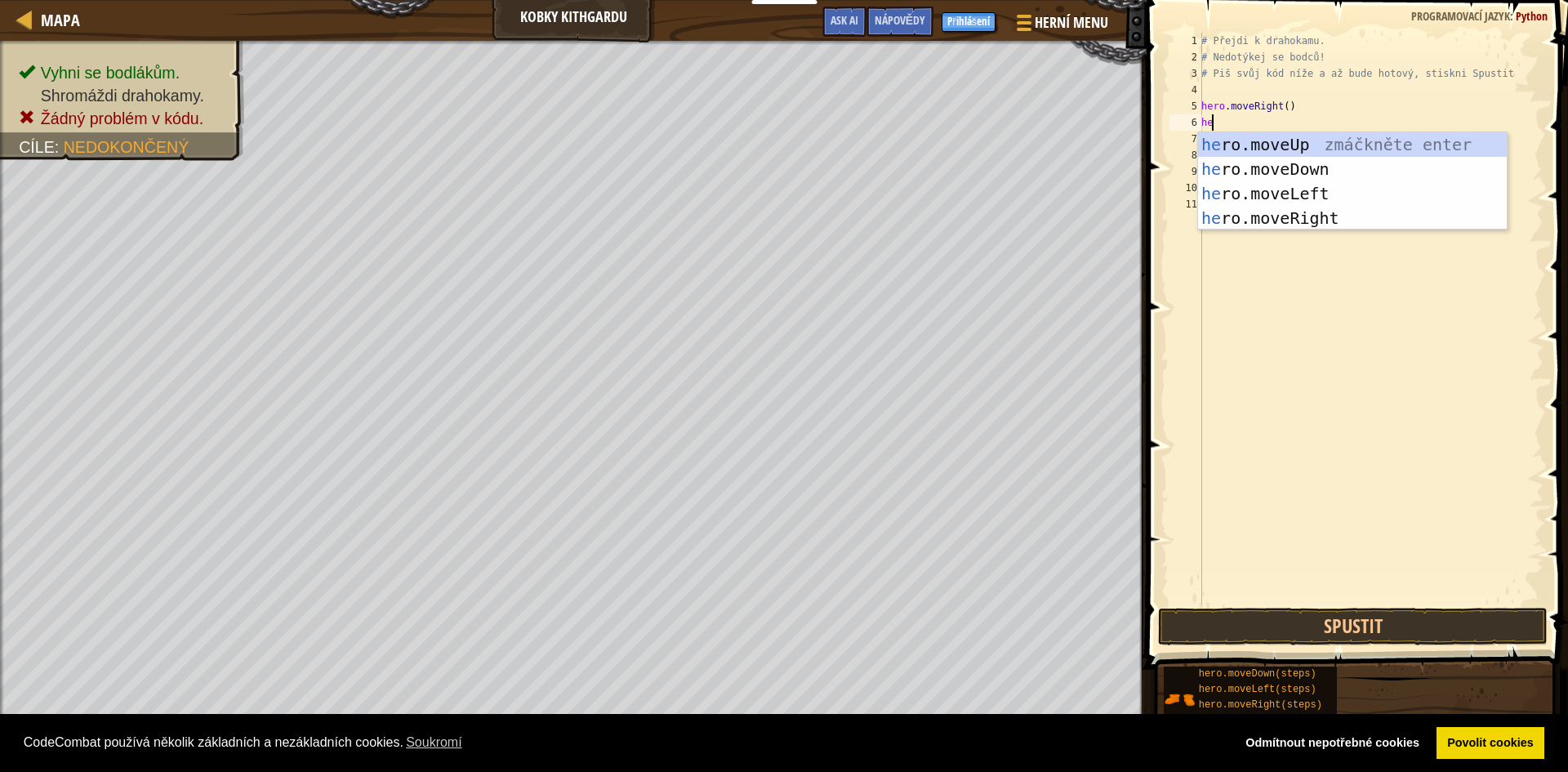
type textarea "her"
click at [1365, 163] on div "her o.moveUp zmáčkněte enter her o.moveDown zmáčkněte enter her o.moveLeft zmáč…" at bounding box center [1353, 206] width 309 height 147
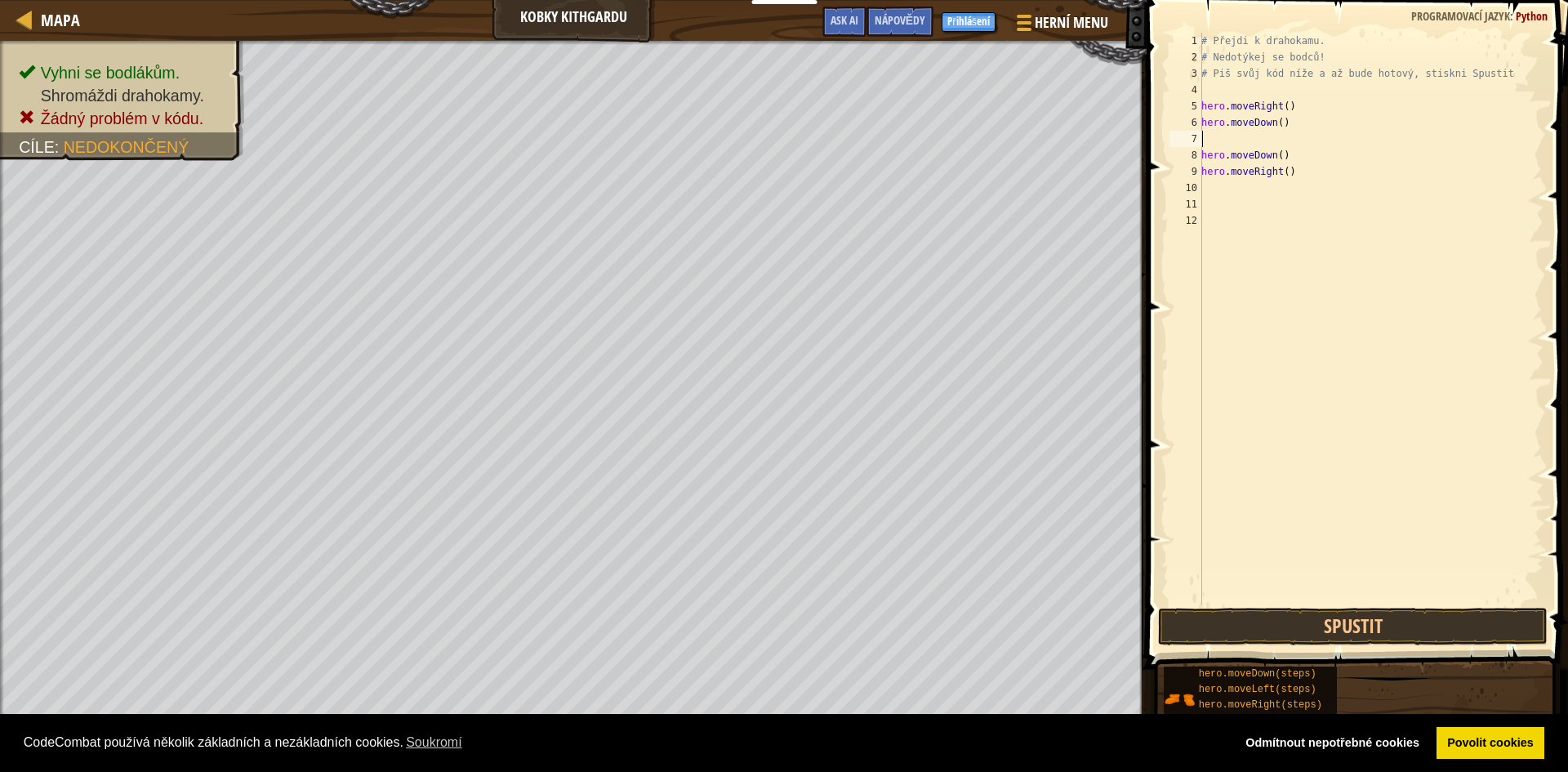
scroll to position [7, 0]
drag, startPoint x: 1300, startPoint y: 157, endPoint x: 1198, endPoint y: 153, distance: 102.1
click at [1198, 153] on div "1 2 3 4 5 6 7 8 9 10 11 12 # Přejdi k drahokamu. # Nedotýkej se bodců! # Piš sv…" at bounding box center [1355, 318] width 378 height 572
type textarea "hero.moveDown()"
click at [1347, 622] on button "Spustit" at bounding box center [1352, 627] width 389 height 38
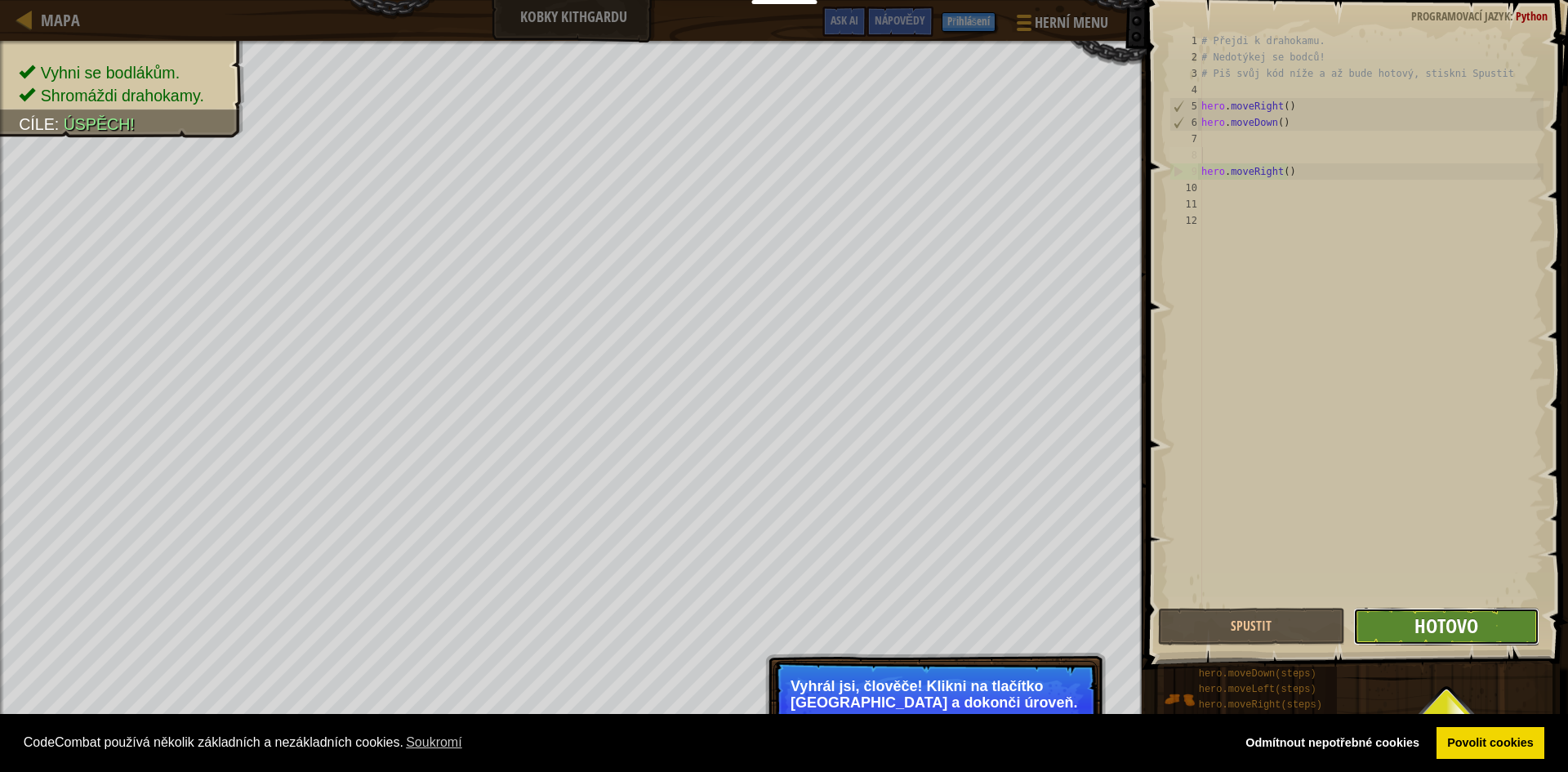
click at [1441, 631] on span "Hotovo" at bounding box center [1446, 625] width 64 height 26
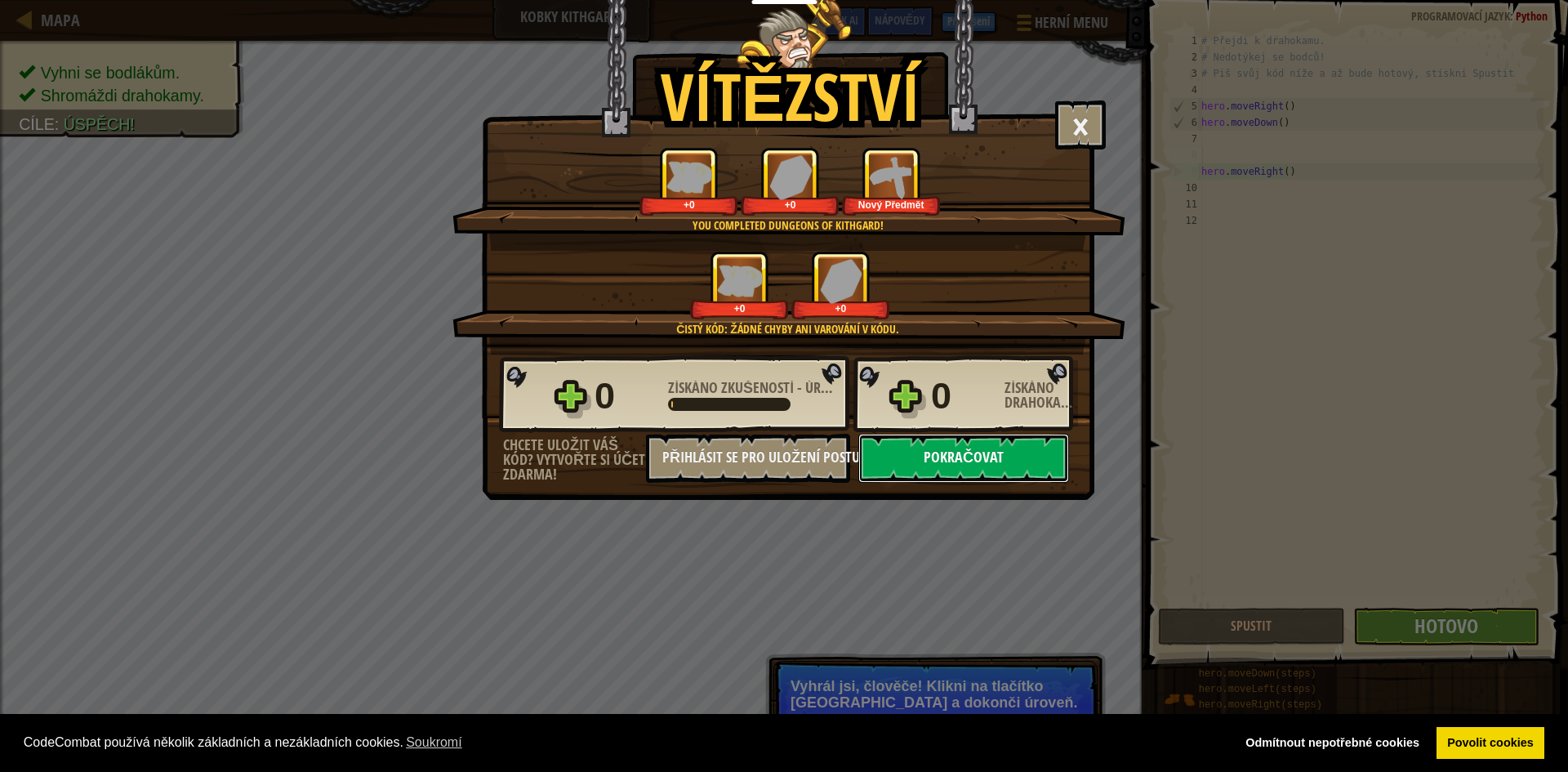
click at [947, 442] on button "Pokračovat" at bounding box center [963, 458] width 210 height 49
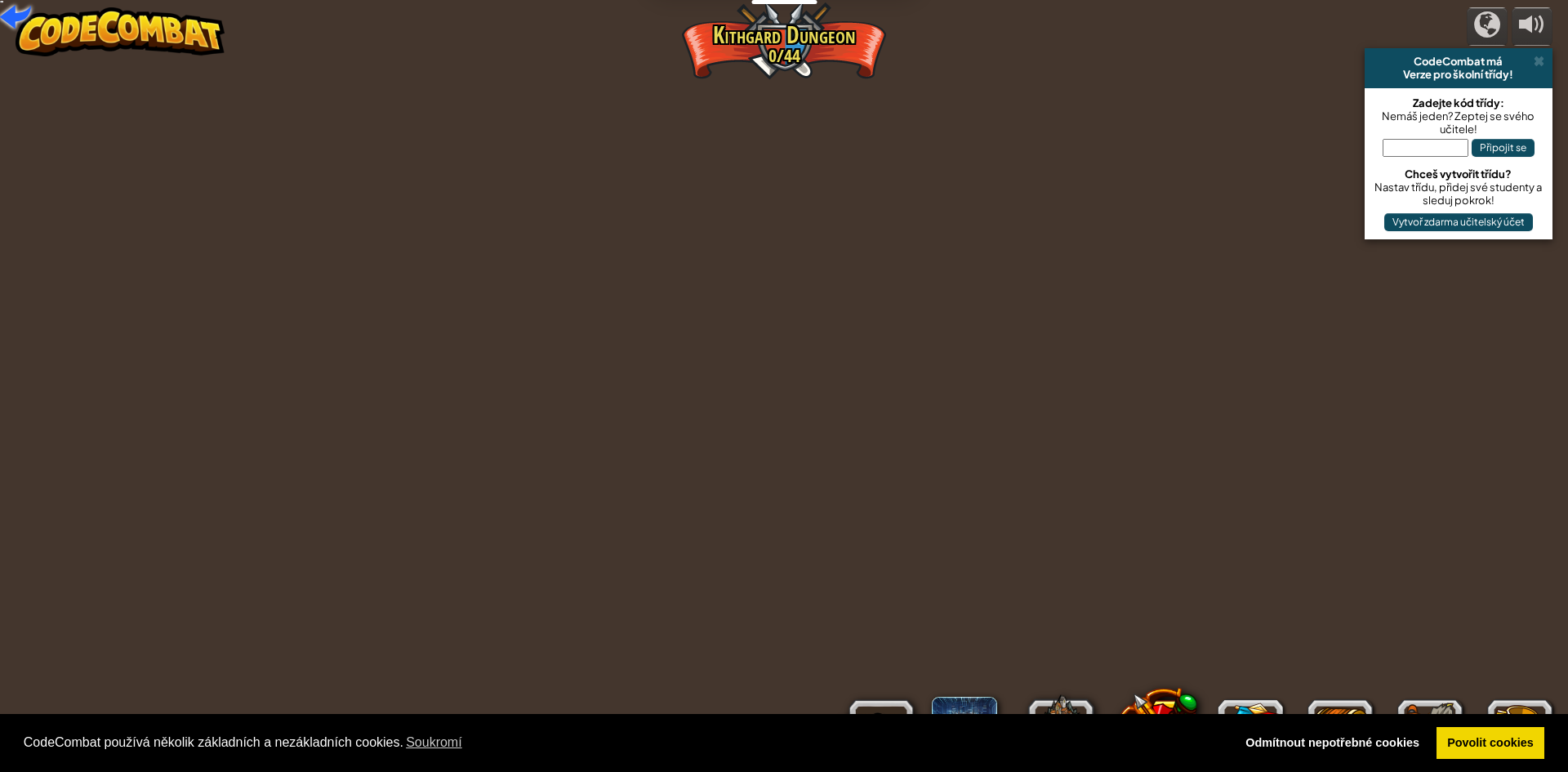
select select "cs"
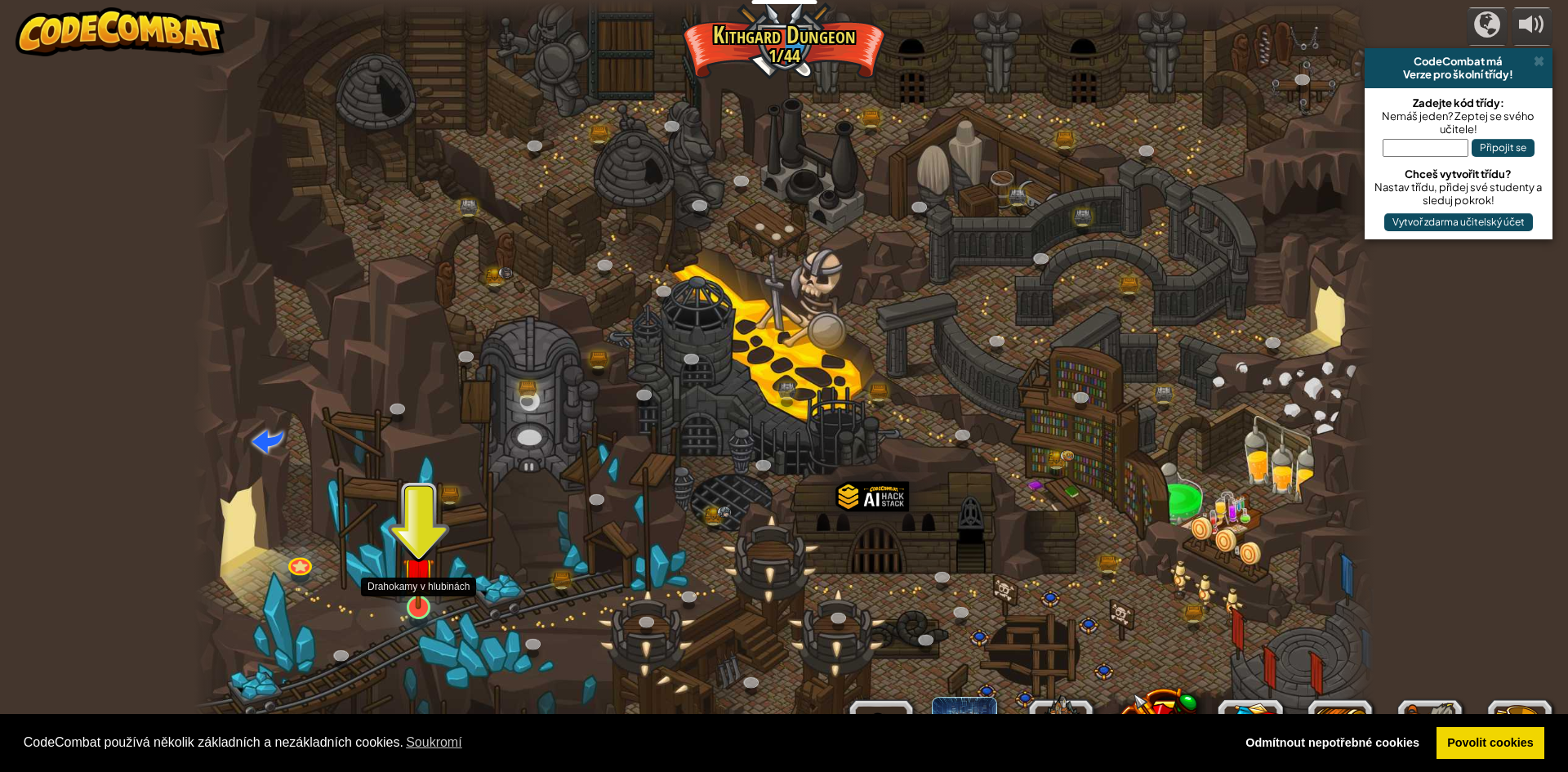
click at [421, 583] on img at bounding box center [418, 572] width 32 height 72
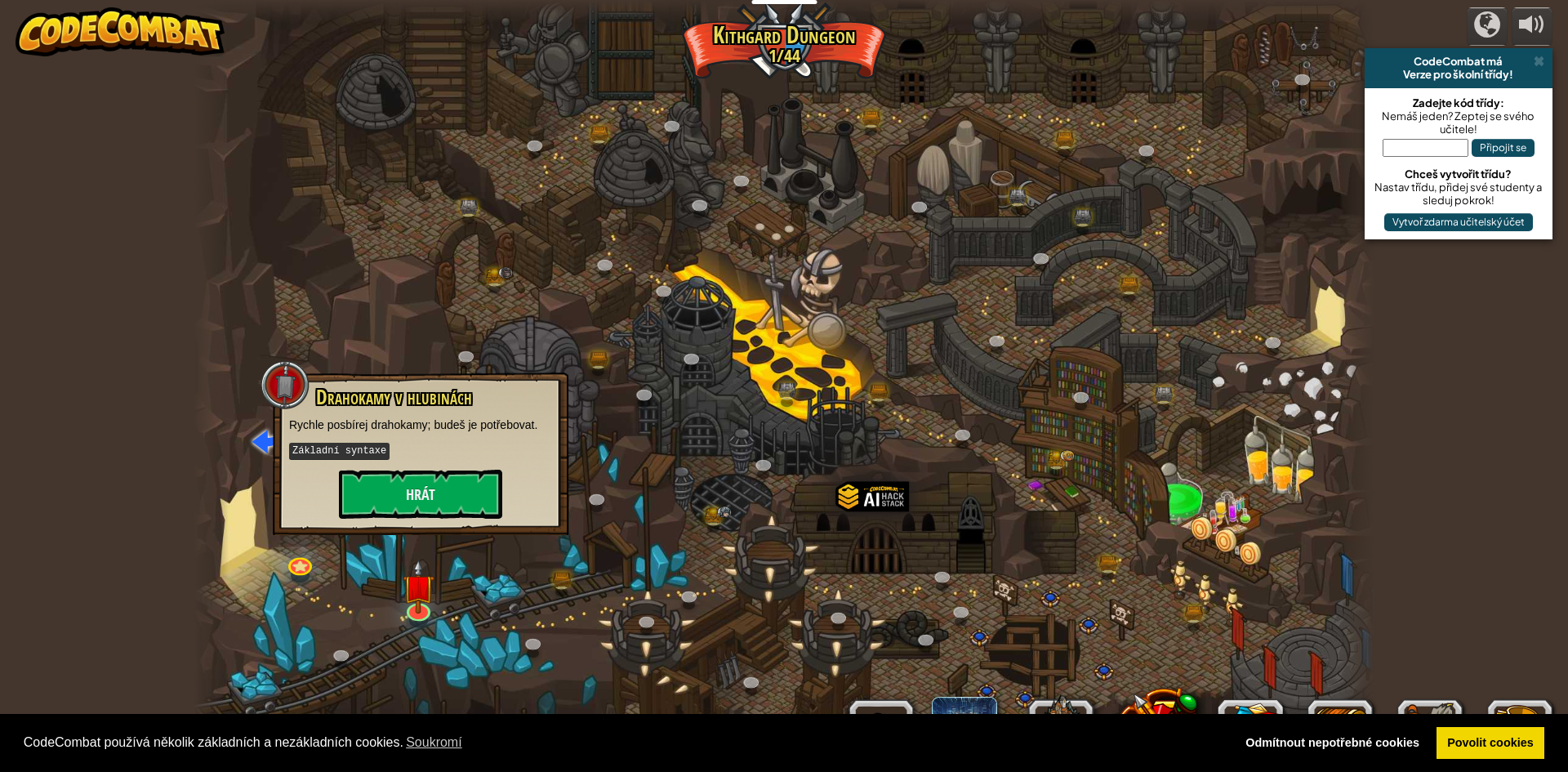
click at [739, 503] on div at bounding box center [784, 386] width 1181 height 772
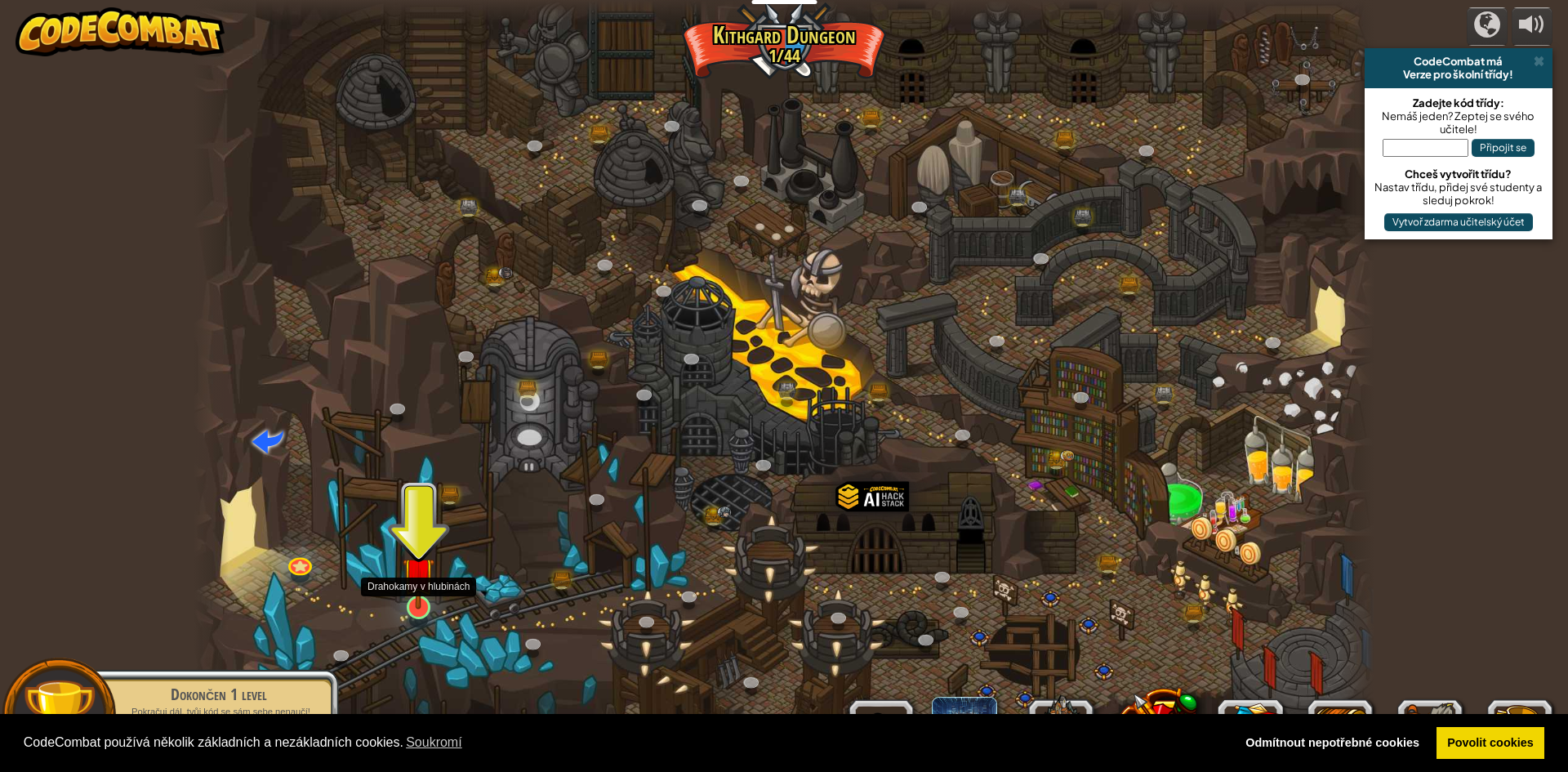
click at [413, 581] on img at bounding box center [418, 572] width 32 height 72
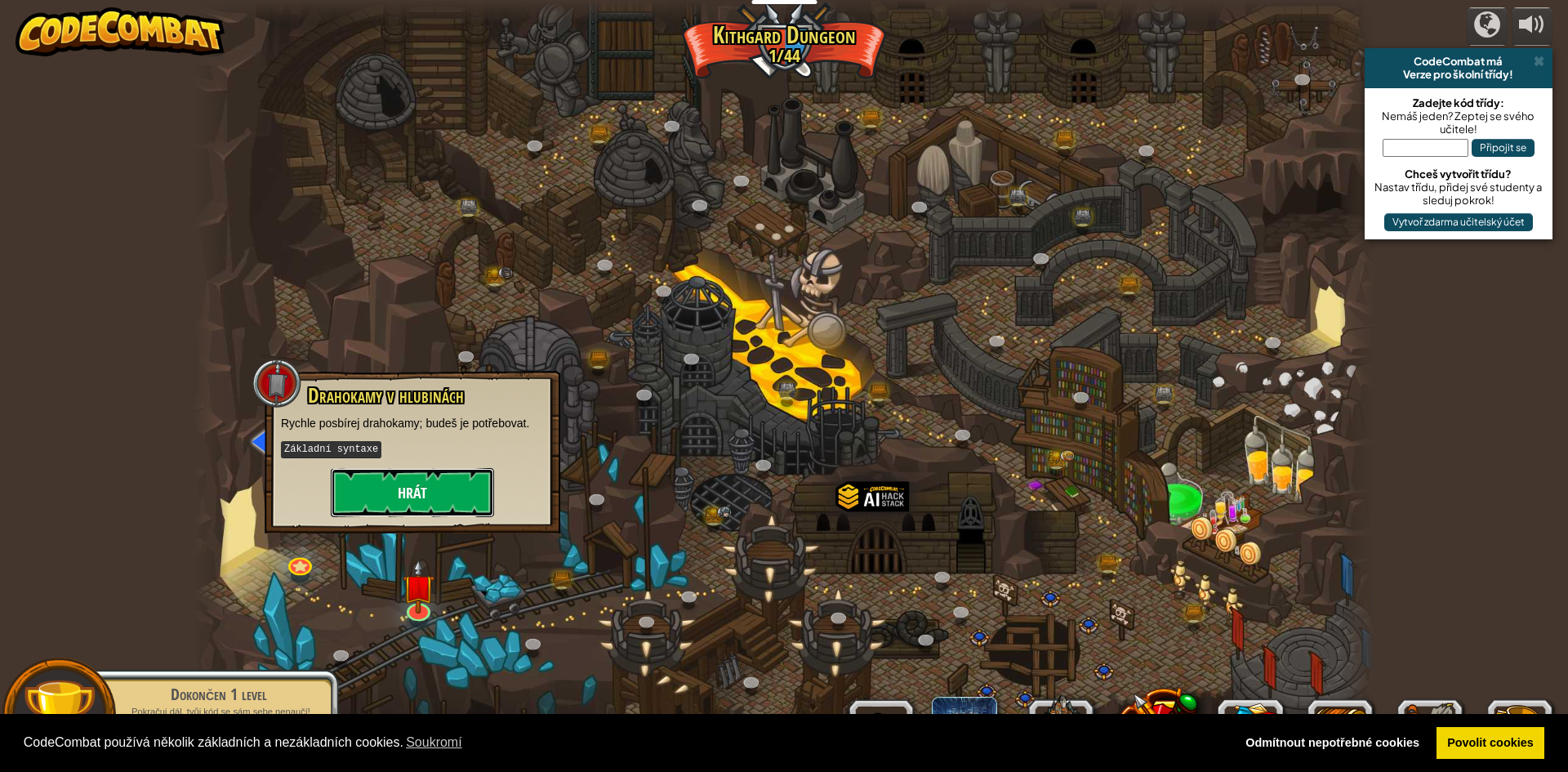
click at [444, 500] on button "Hrát" at bounding box center [412, 492] width 163 height 49
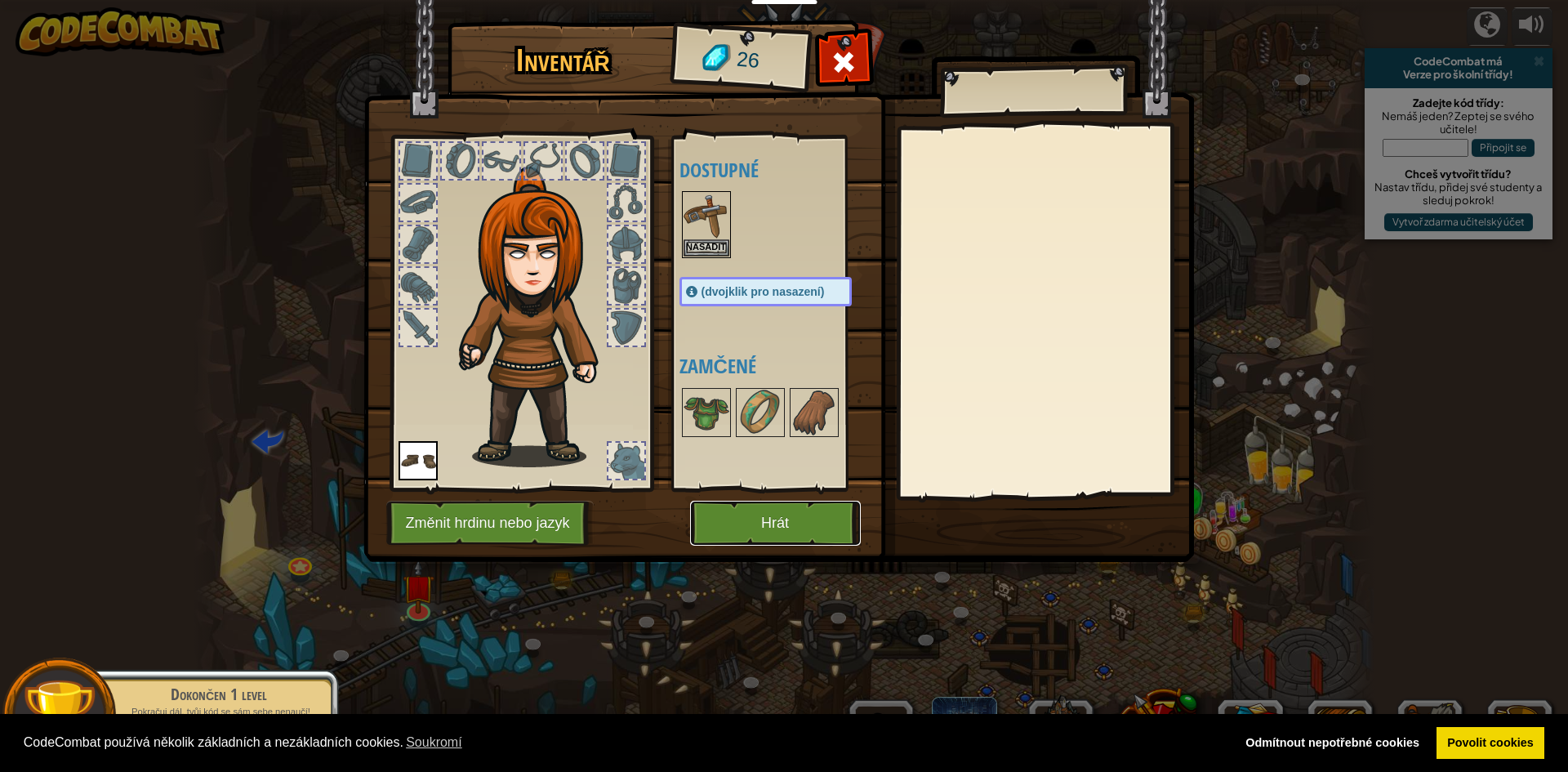
click at [739, 512] on button "Hrát" at bounding box center [775, 523] width 171 height 45
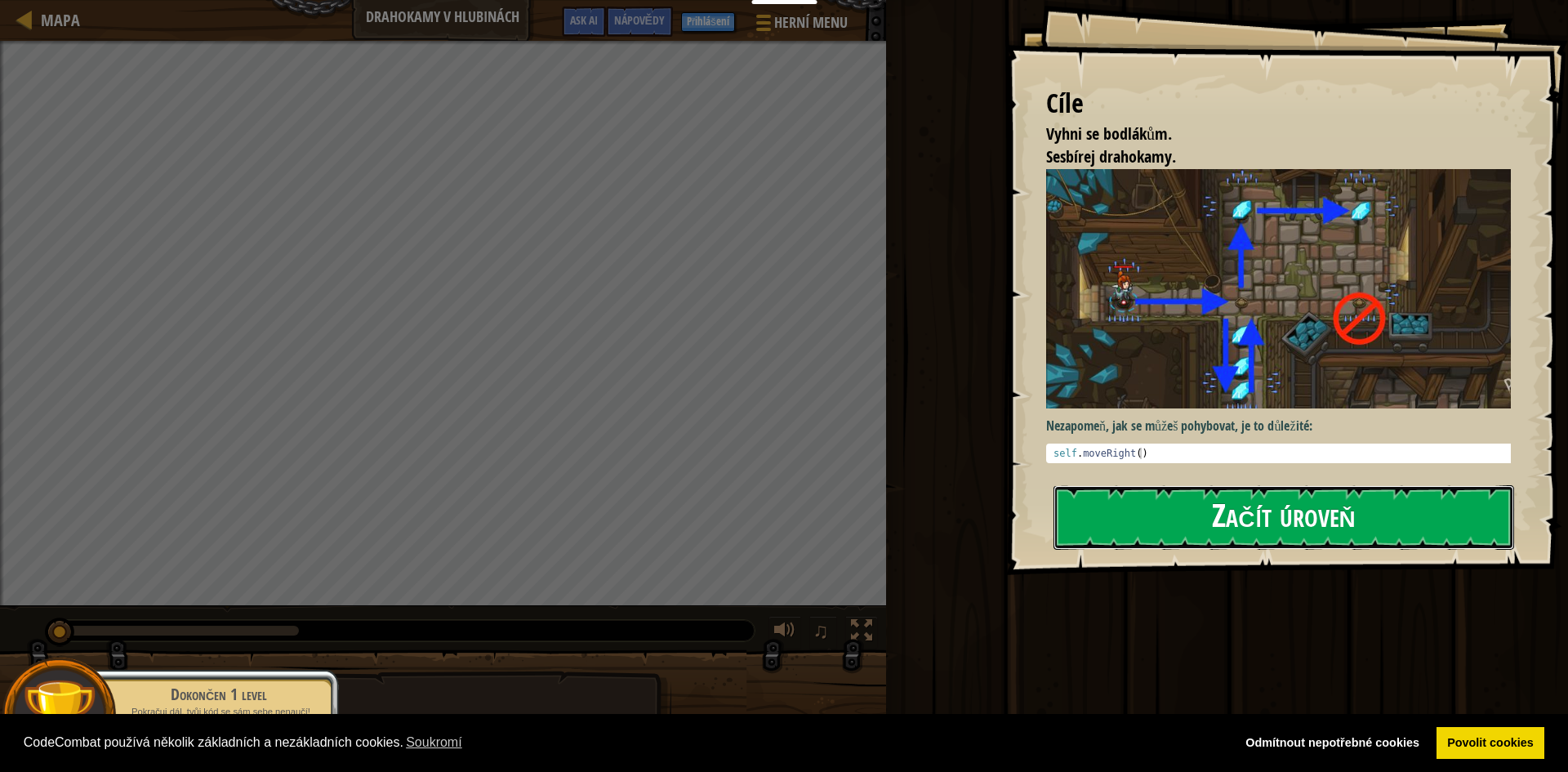
click at [1315, 522] on button "Začít úroveň" at bounding box center [1284, 516] width 461 height 64
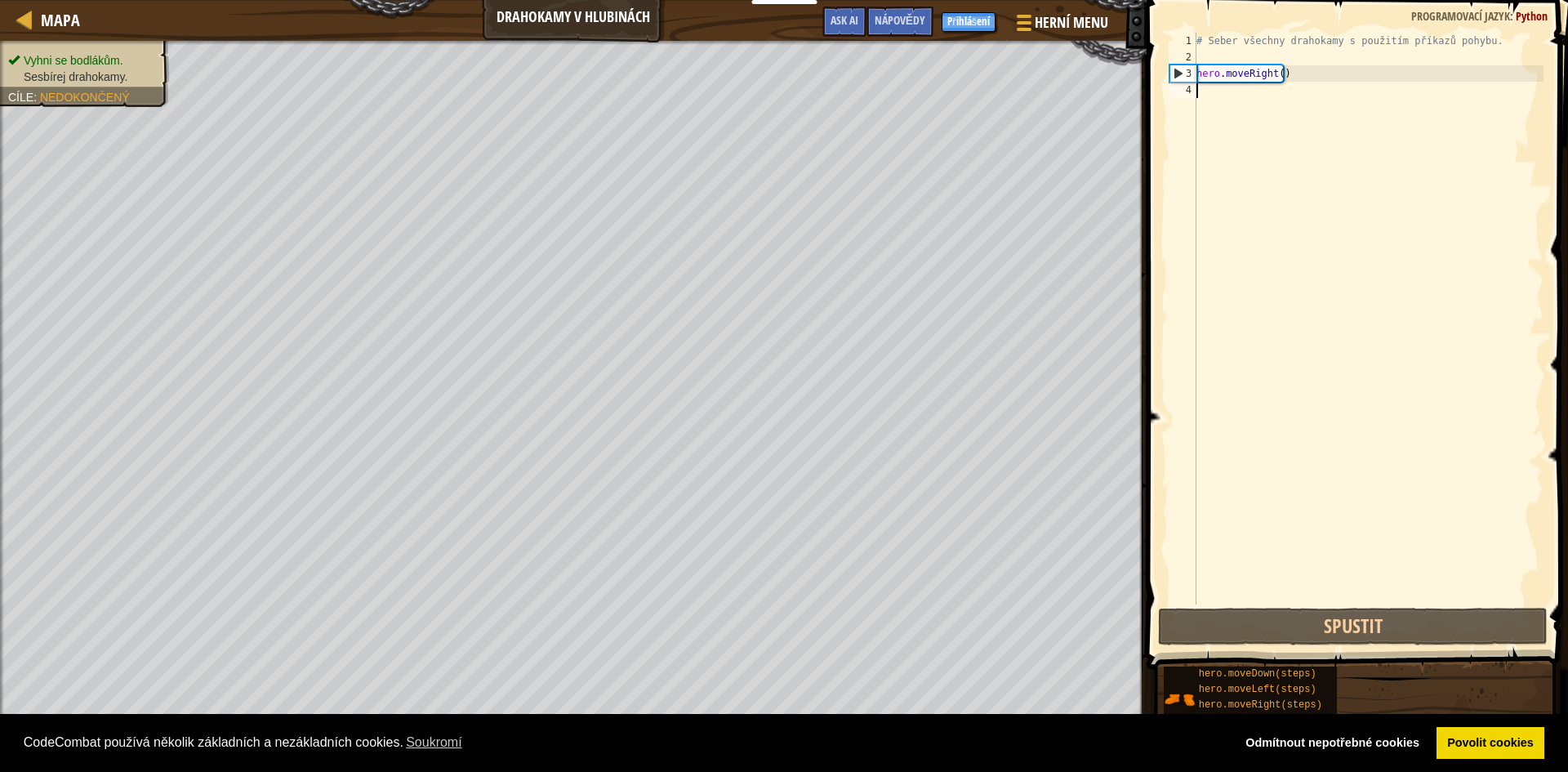
scroll to position [7, 0]
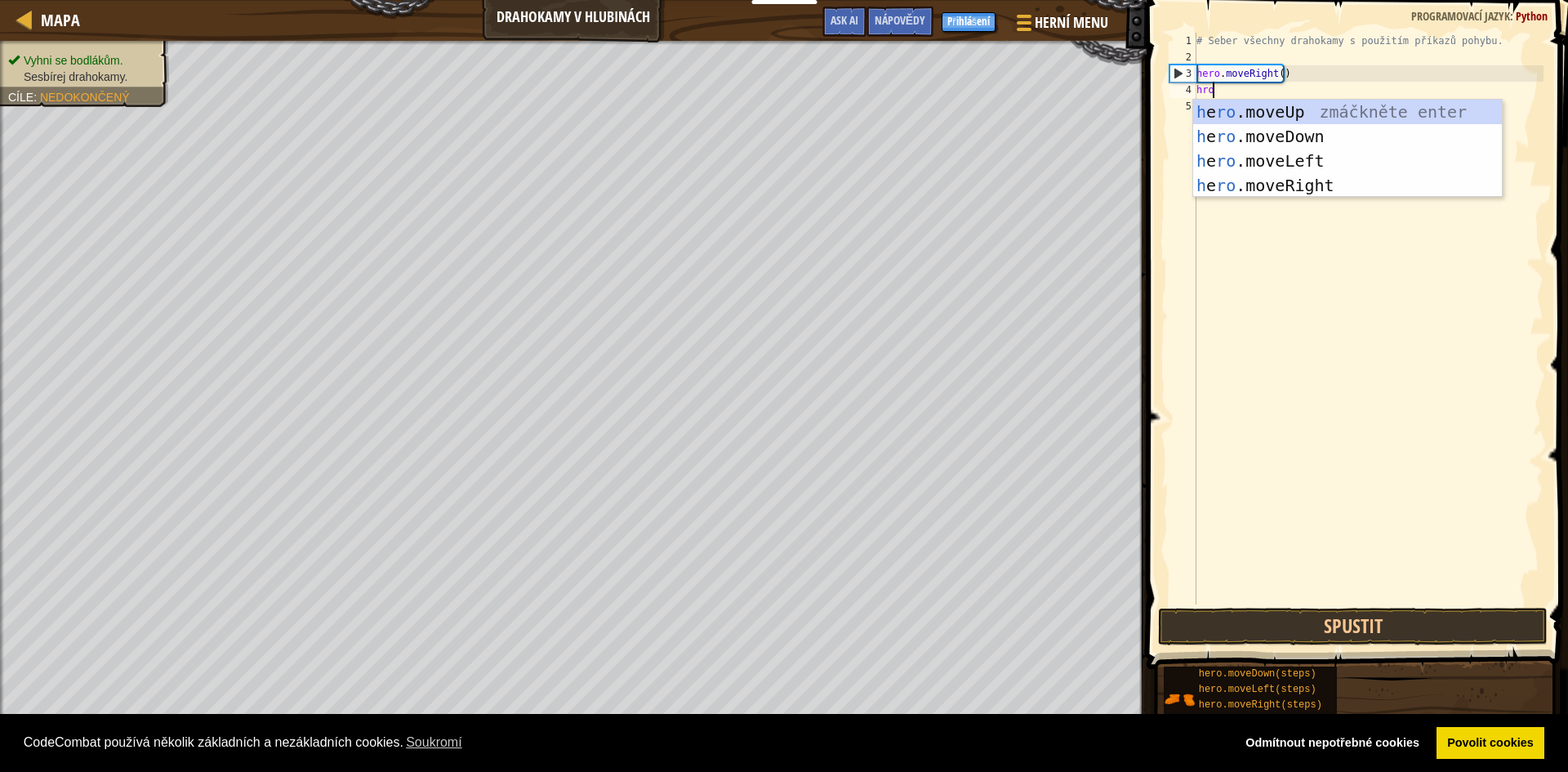
type textarea "hro"
click at [1358, 136] on div "h e ro .moveUp zmáčkněte enter h e ro .moveDown zmáčkněte enter h e ro .moveLef…" at bounding box center [1348, 172] width 309 height 147
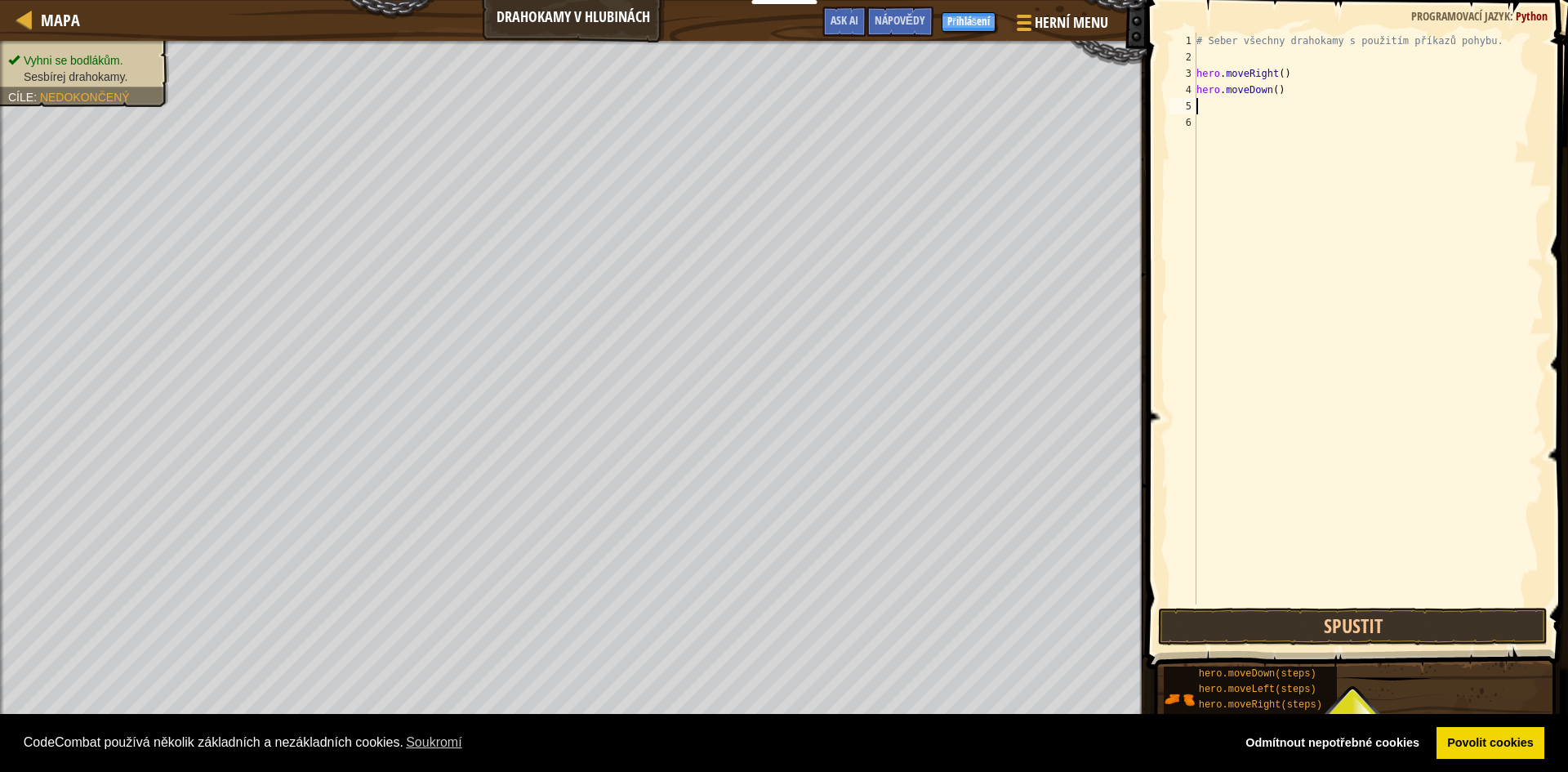
scroll to position [7, 0]
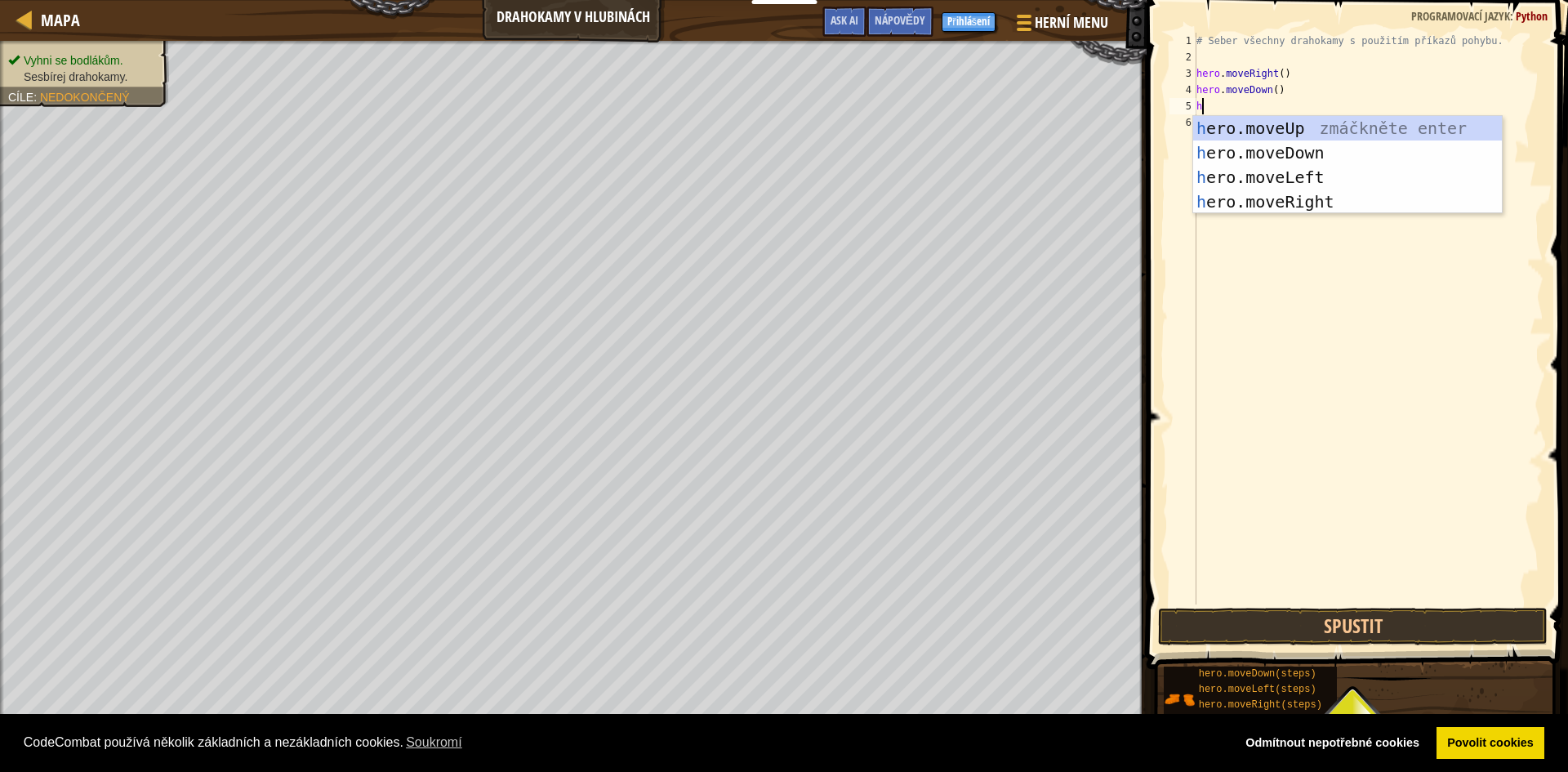
type textarea "he"
click at [1332, 119] on div "he ro.moveUp zmáčkněte enter he ro.moveDown zmáčkněte enter he ro.moveLeft zmáč…" at bounding box center [1348, 189] width 309 height 147
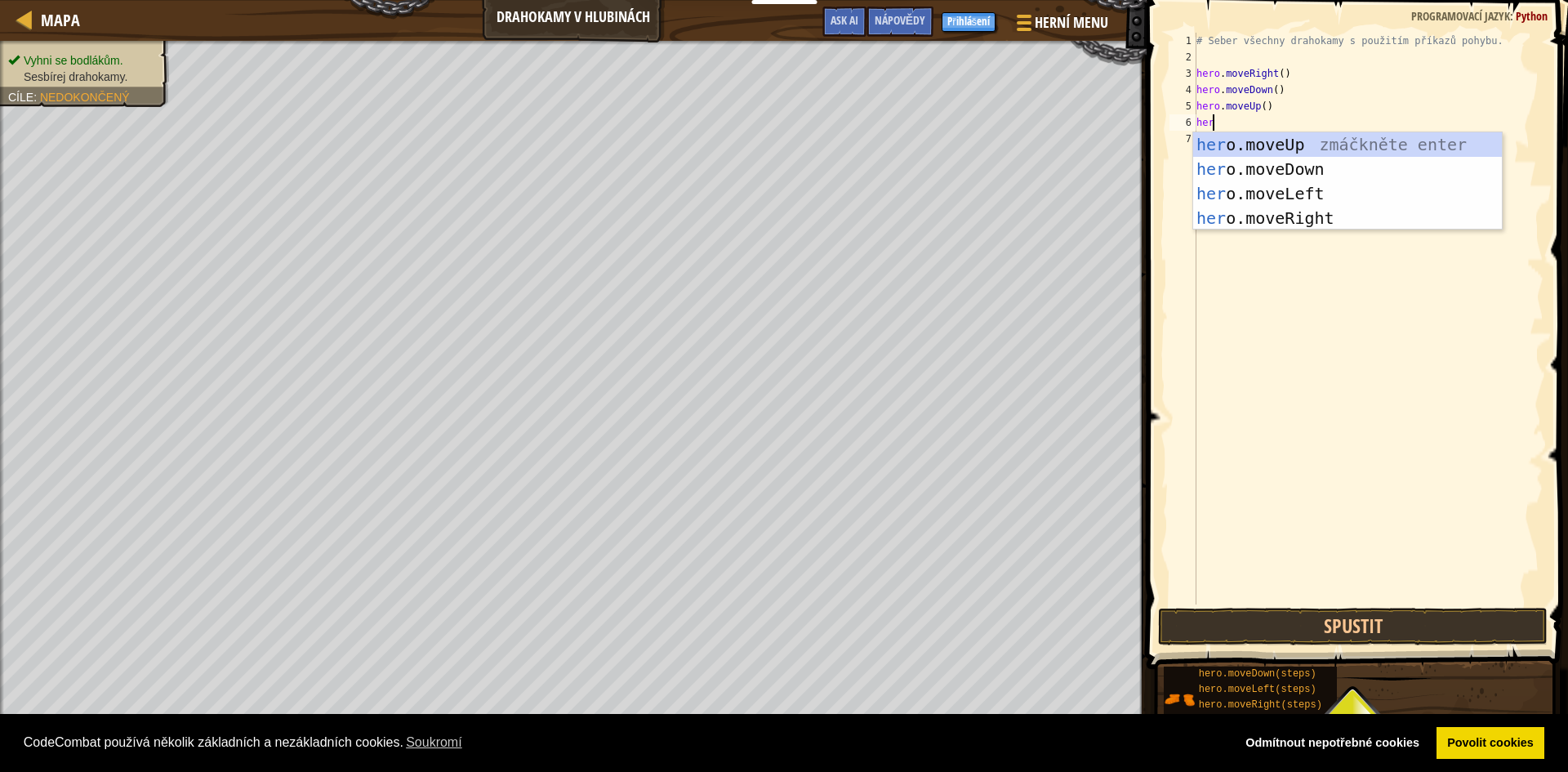
scroll to position [7, 1]
type textarea "hero"
click at [1268, 147] on div "hero .moveUp zmáčkněte enter hero .moveDown zmáčkněte enter hero .moveLeft zmáč…" at bounding box center [1348, 206] width 309 height 147
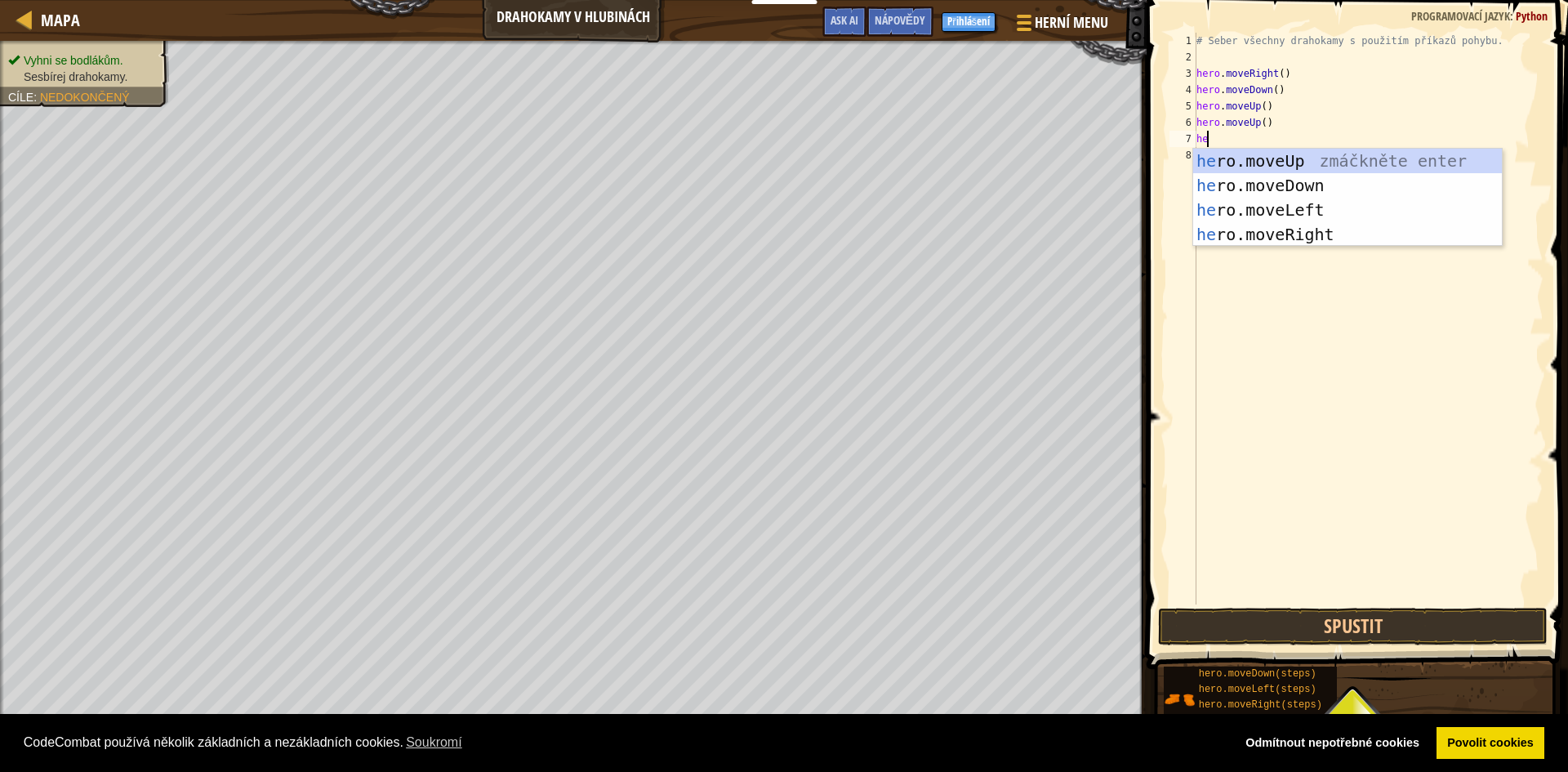
type textarea "her"
click at [1293, 203] on div "her o.moveUp zmáčkněte enter her o.moveDown zmáčkněte enter her o.moveLeft zmáč…" at bounding box center [1348, 222] width 309 height 147
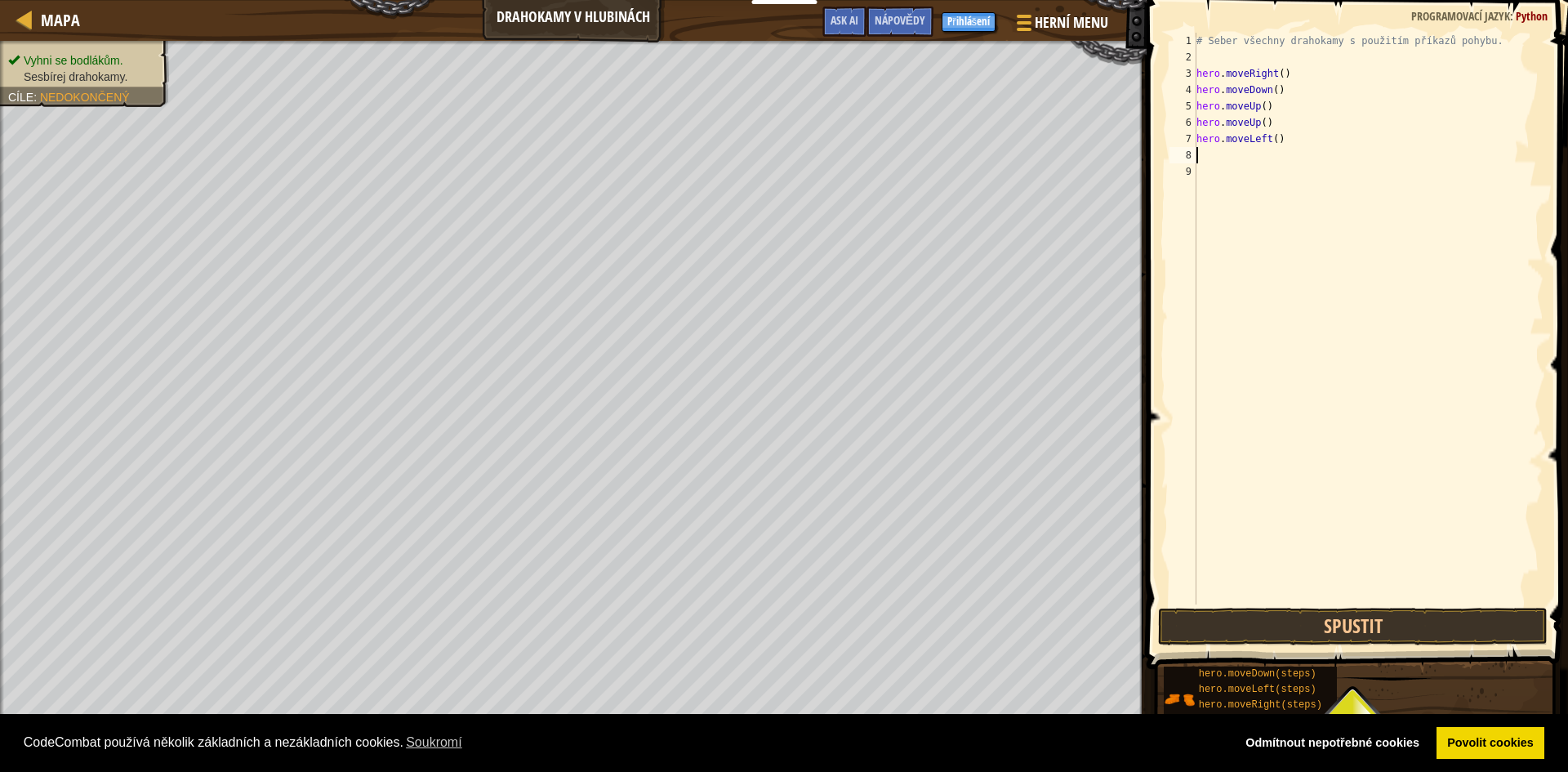
scroll to position [7, 0]
click at [1379, 619] on button "Spustit" at bounding box center [1352, 627] width 389 height 38
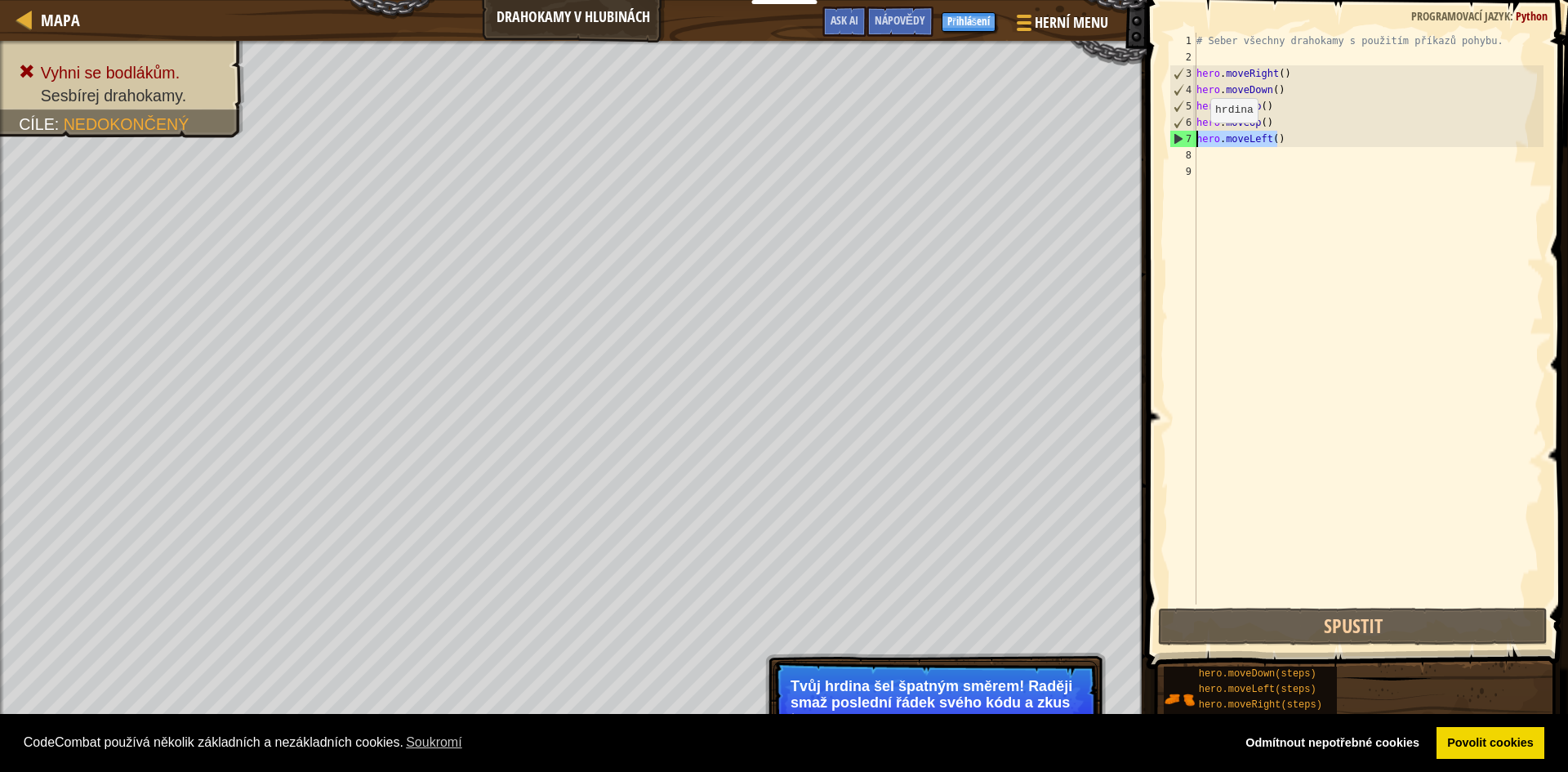
drag, startPoint x: 1288, startPoint y: 144, endPoint x: 1194, endPoint y: 140, distance: 94.1
click at [1194, 140] on div "1 2 3 4 5 6 7 8 9 # Seber všechny drahokamy s použitím příkazů pohybu. hero . m…" at bounding box center [1355, 318] width 378 height 572
type textarea "hero.moveLeft()"
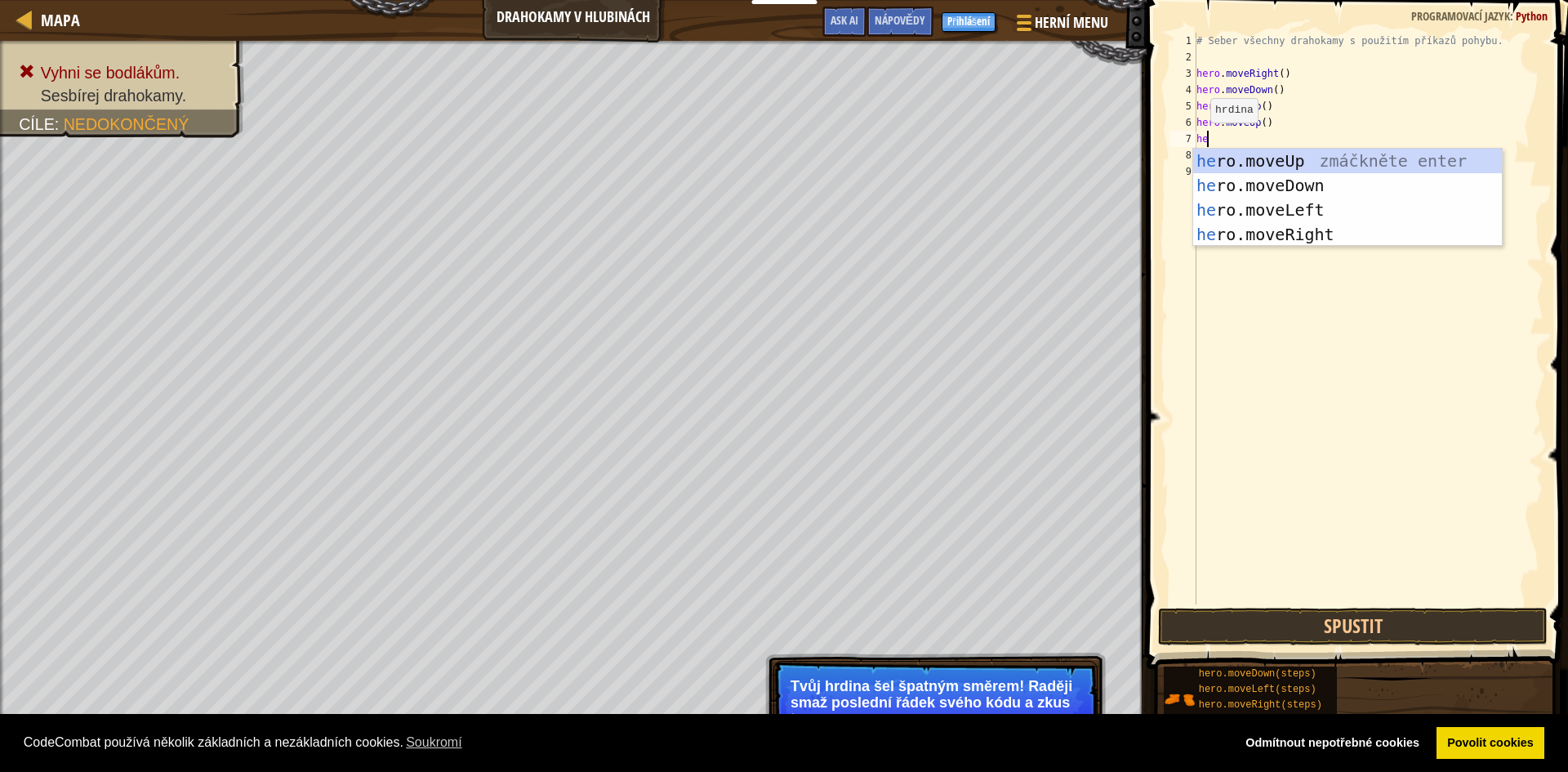
type textarea "her"
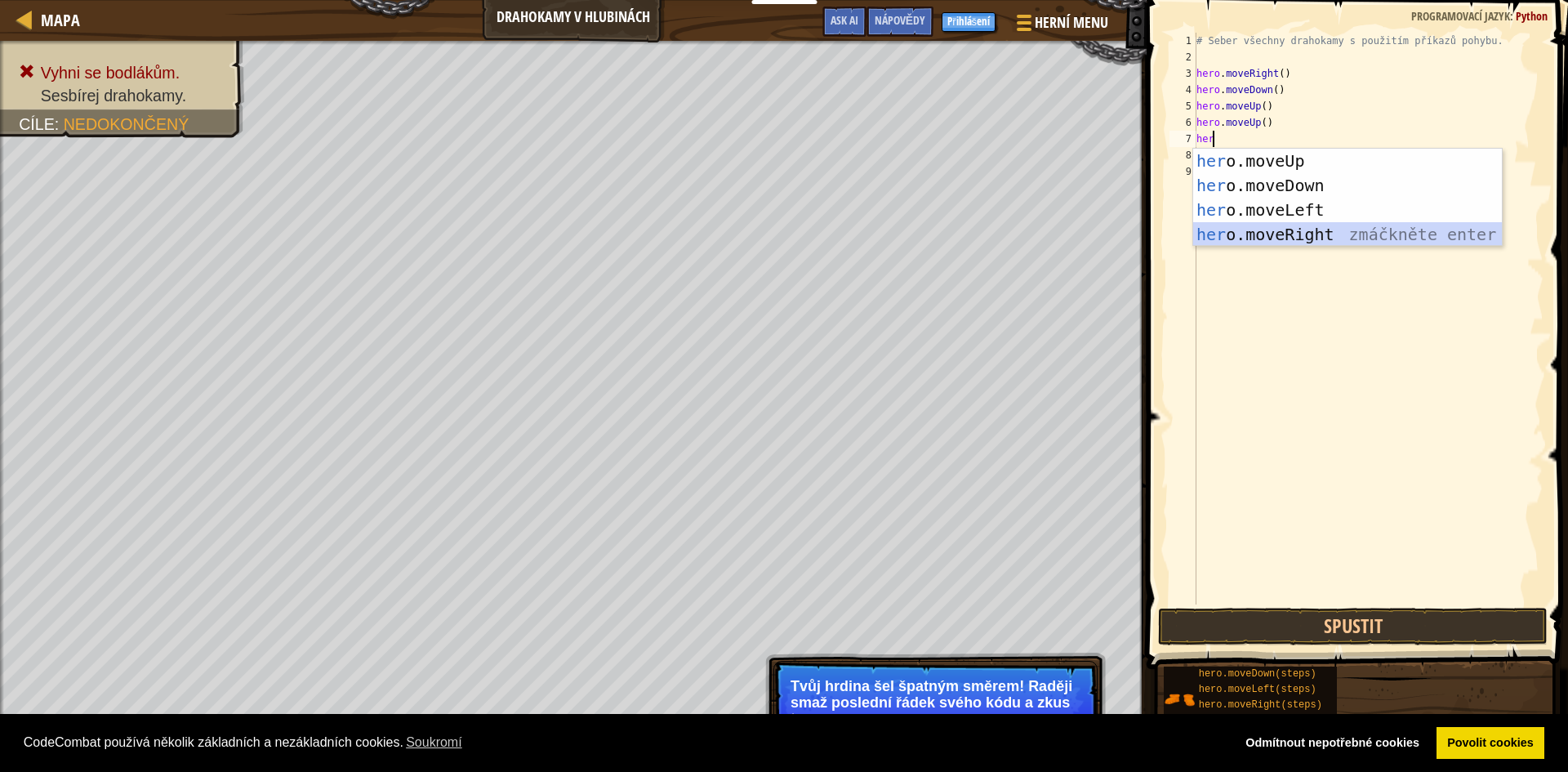
click at [1325, 226] on div "her o.moveUp zmáčkněte enter her o.moveDown zmáčkněte enter her o.moveLeft zmáč…" at bounding box center [1348, 222] width 309 height 147
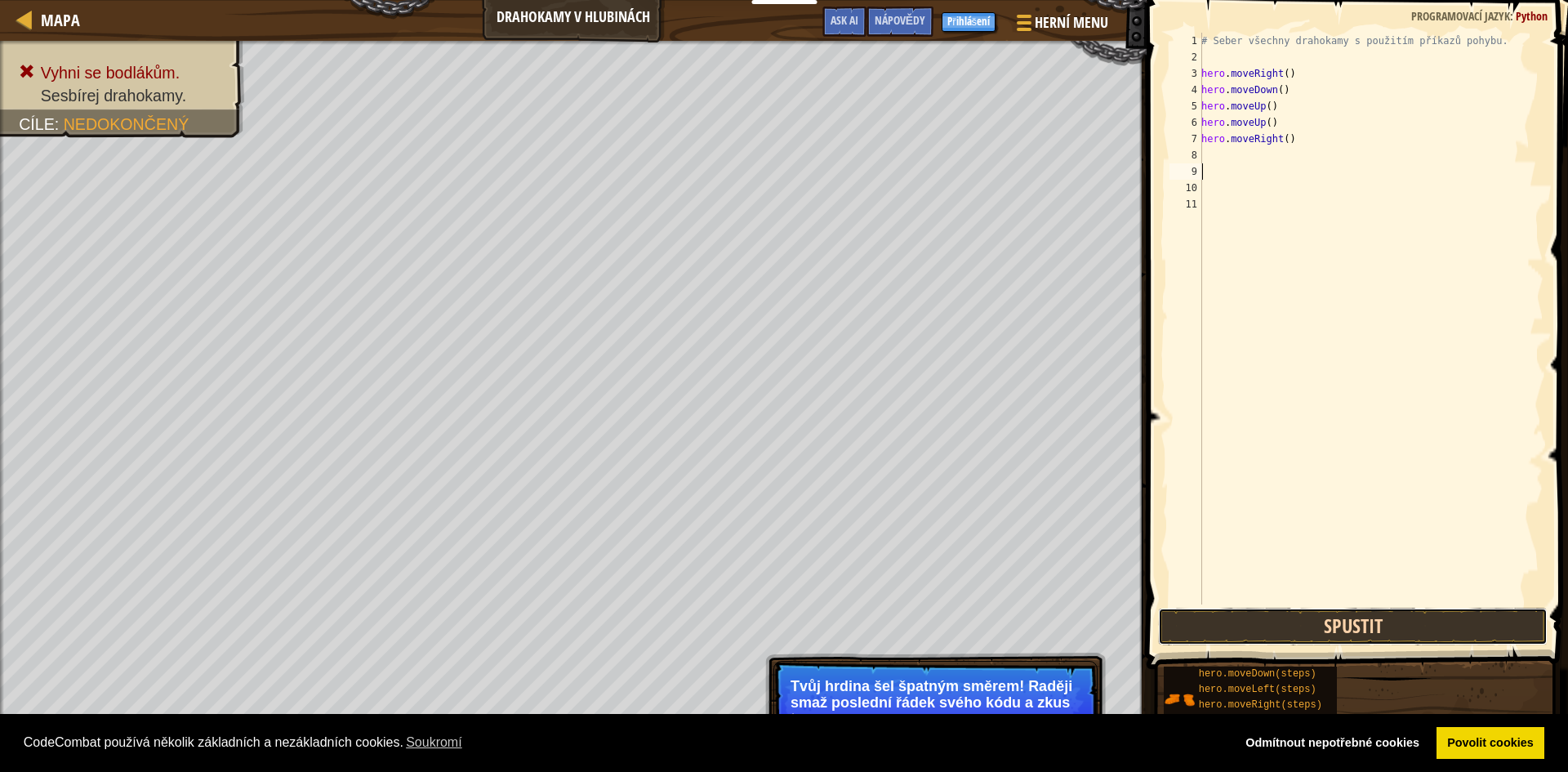
click at [1446, 624] on button "Spustit" at bounding box center [1352, 627] width 389 height 38
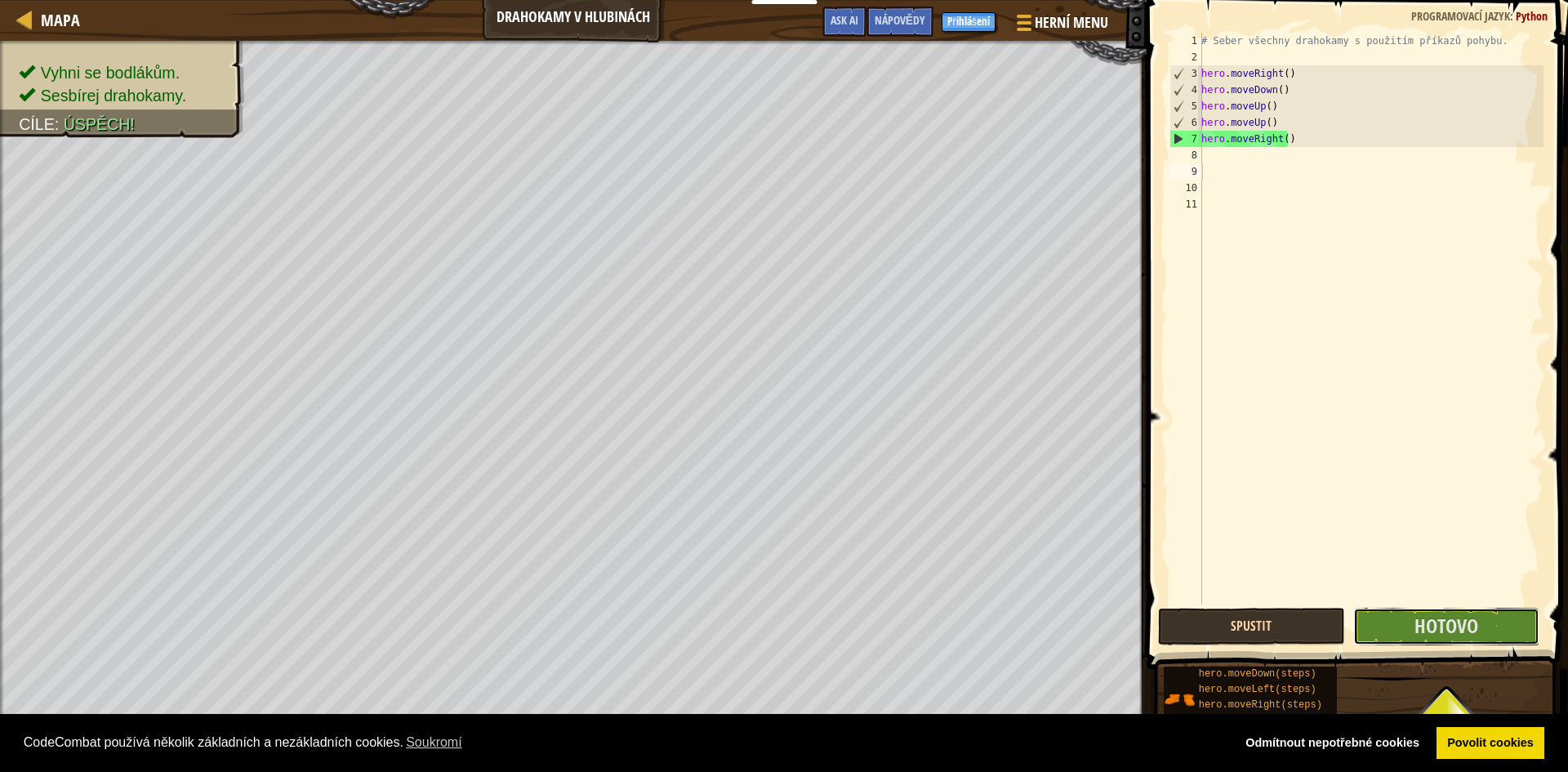
click at [1447, 626] on span "Hotovo" at bounding box center [1446, 625] width 64 height 26
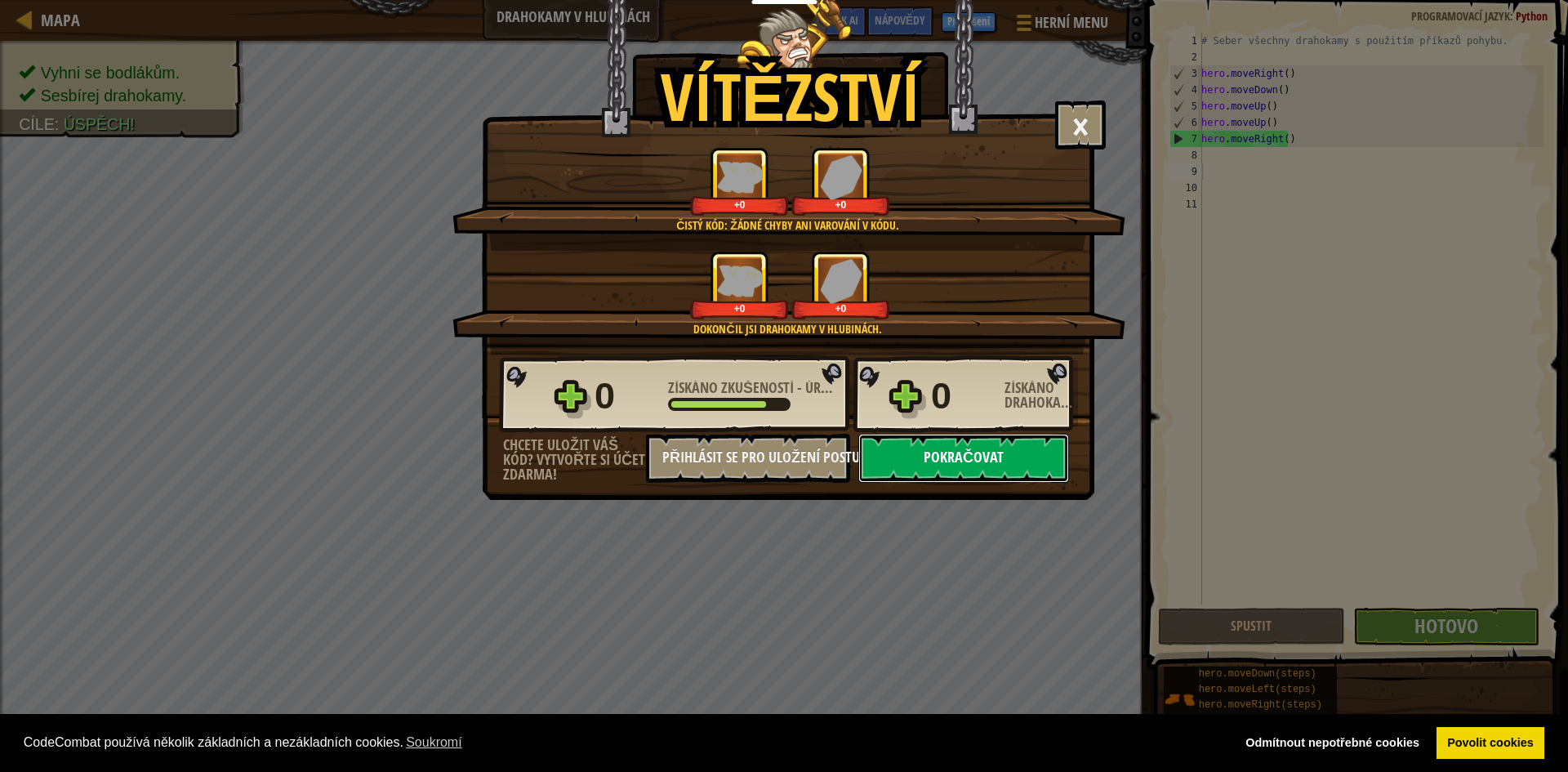
click at [1005, 450] on button "Pokračovat" at bounding box center [963, 458] width 210 height 49
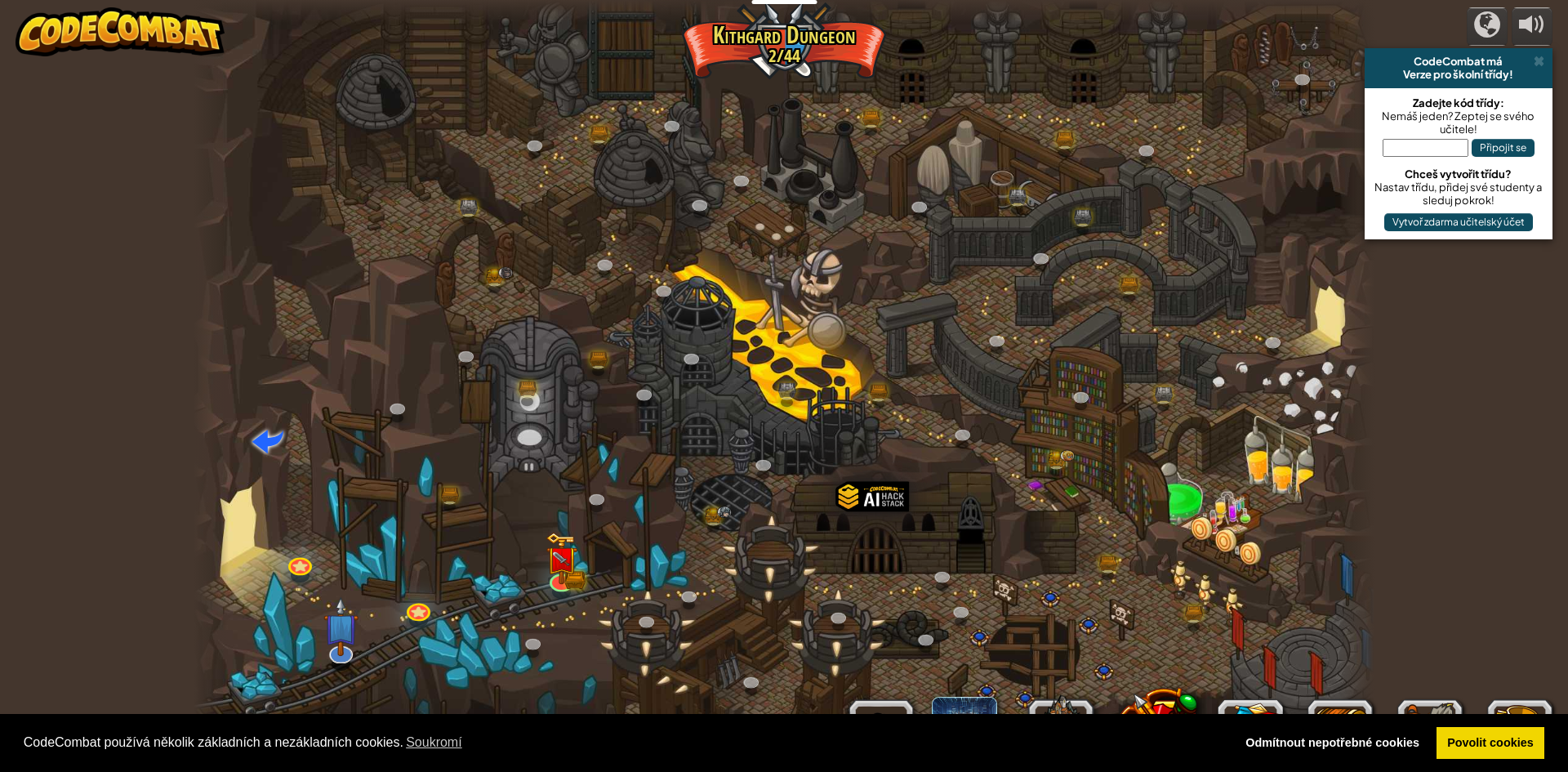
select select "cs"
click at [562, 550] on img at bounding box center [561, 546] width 19 height 19
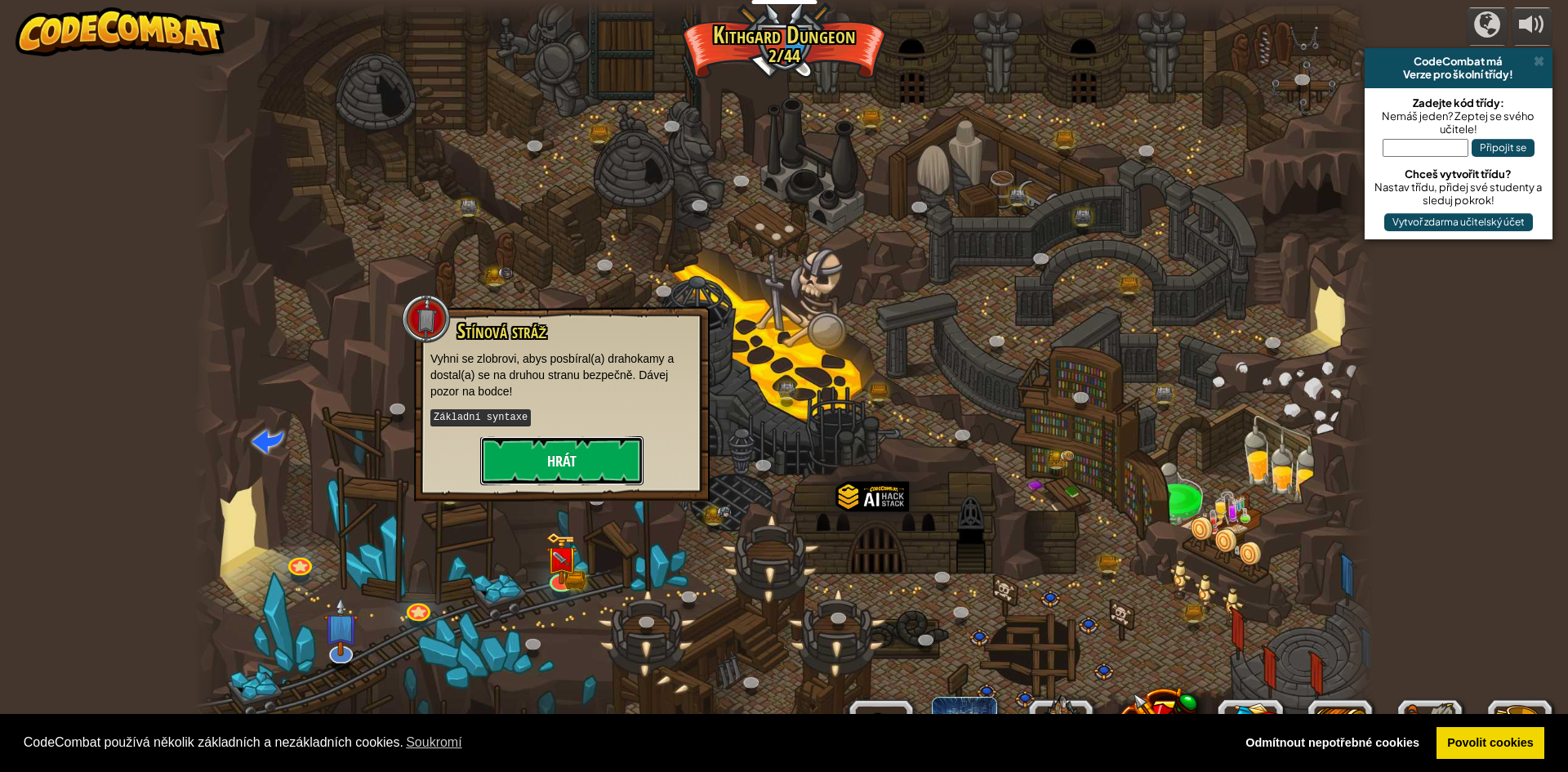
click at [595, 463] on button "Hrát" at bounding box center [562, 460] width 163 height 49
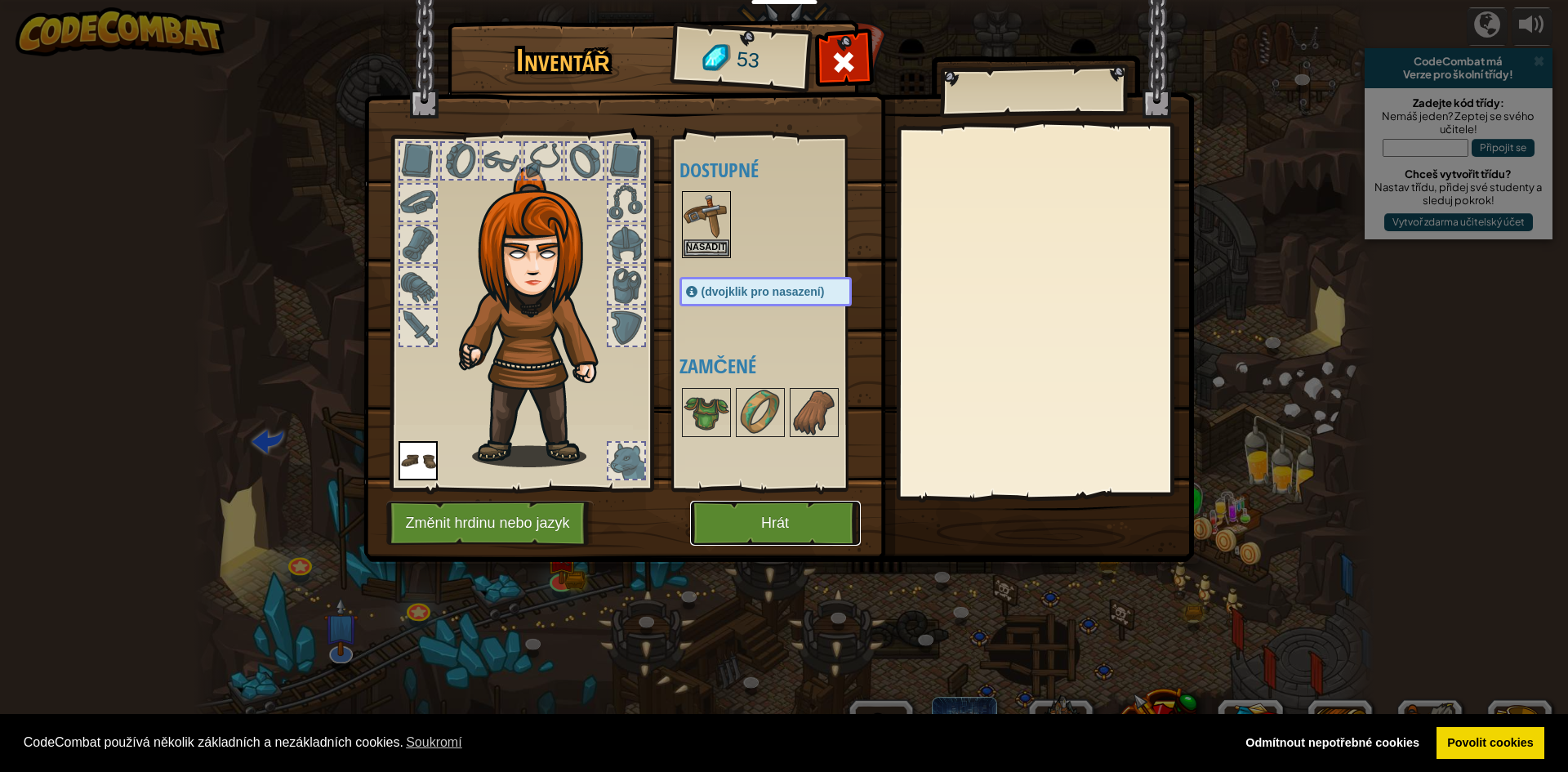
click at [805, 519] on button "Hrát" at bounding box center [775, 523] width 171 height 45
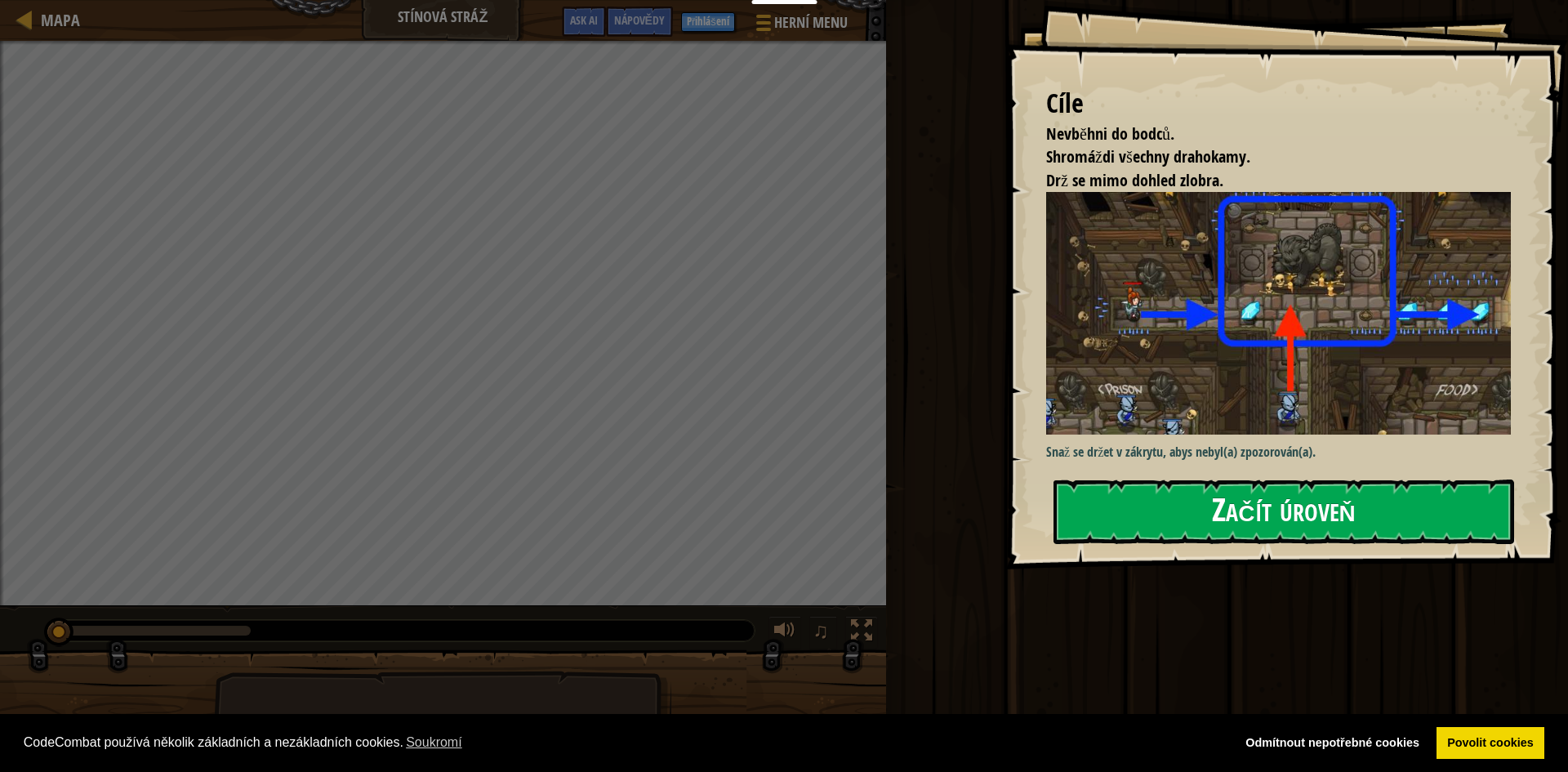
click at [1188, 501] on button "Začít úroveň" at bounding box center [1284, 511] width 461 height 64
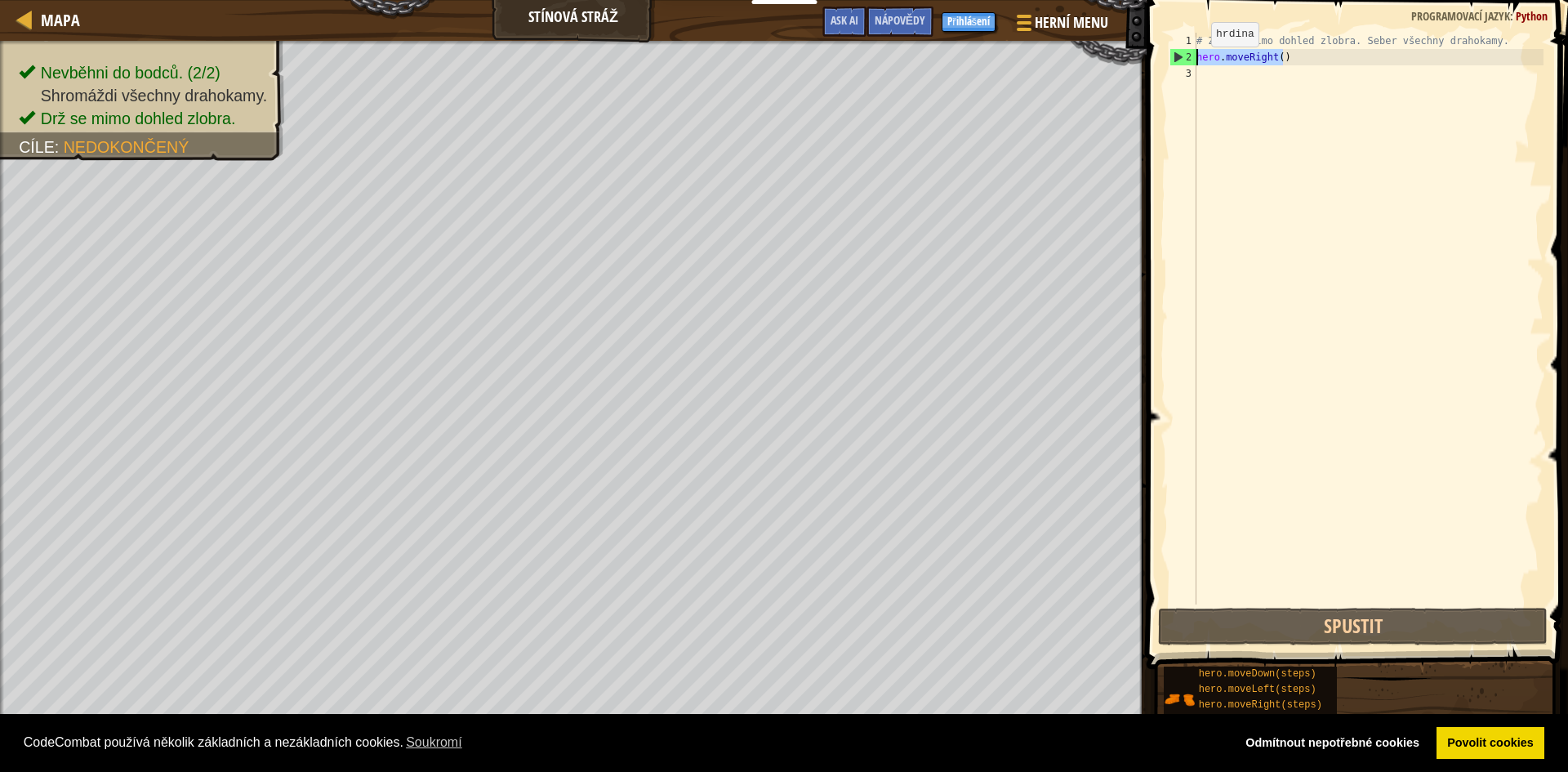
drag, startPoint x: 1282, startPoint y: 54, endPoint x: 1198, endPoint y: 63, distance: 84.5
click at [1198, 63] on div "# Zůstaň mimo dohled zlobra. Seber všechny drahokamy. hero . moveRight ( )" at bounding box center [1368, 334] width 350 height 604
type textarea "hero.moveRight()"
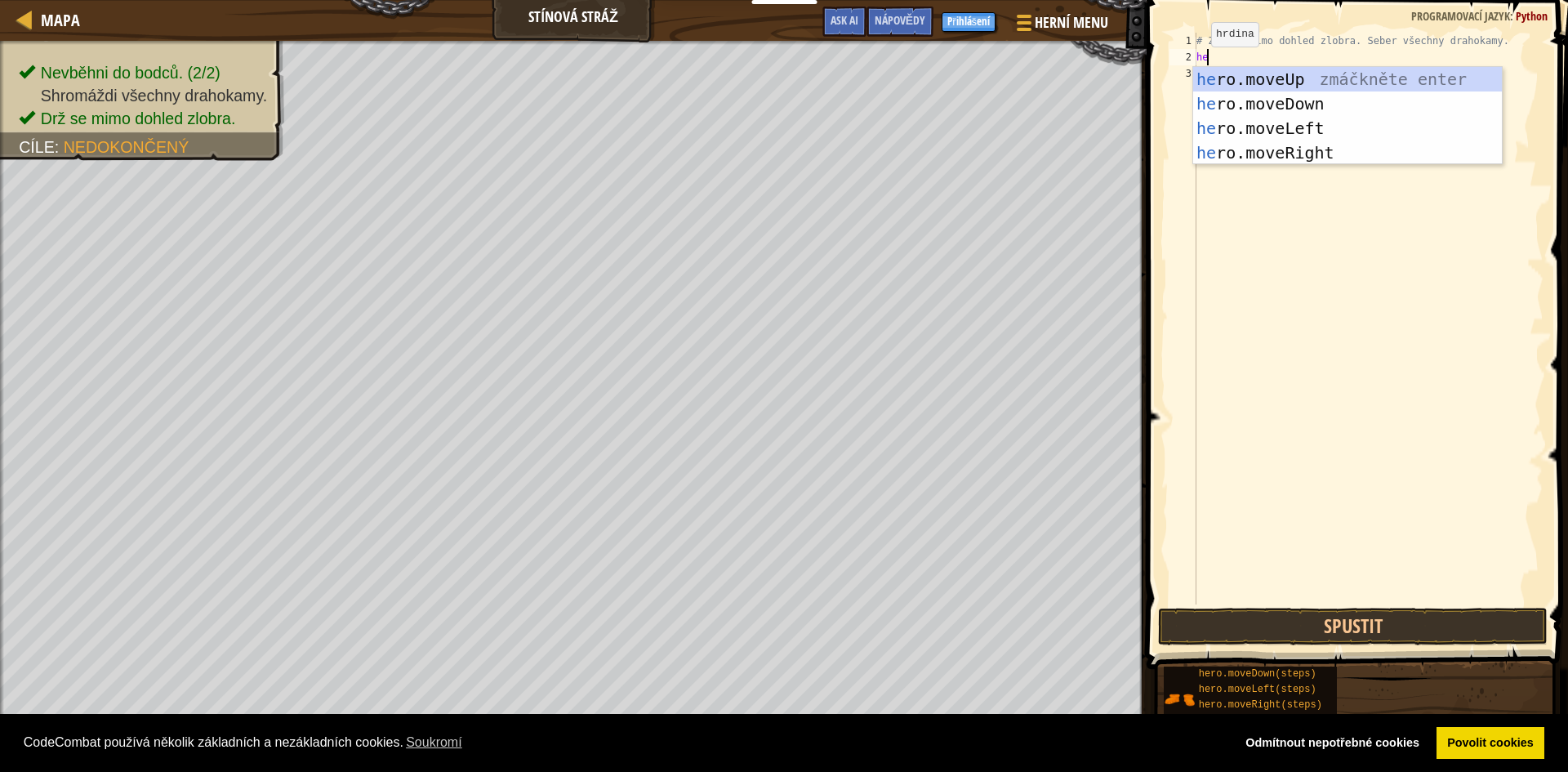
scroll to position [7, 1]
type textarea "hero"
click at [1320, 79] on div "hero .moveUp zmáčkněte enter hero .moveDown zmáčkněte enter hero .moveLeft zmáč…" at bounding box center [1348, 140] width 309 height 147
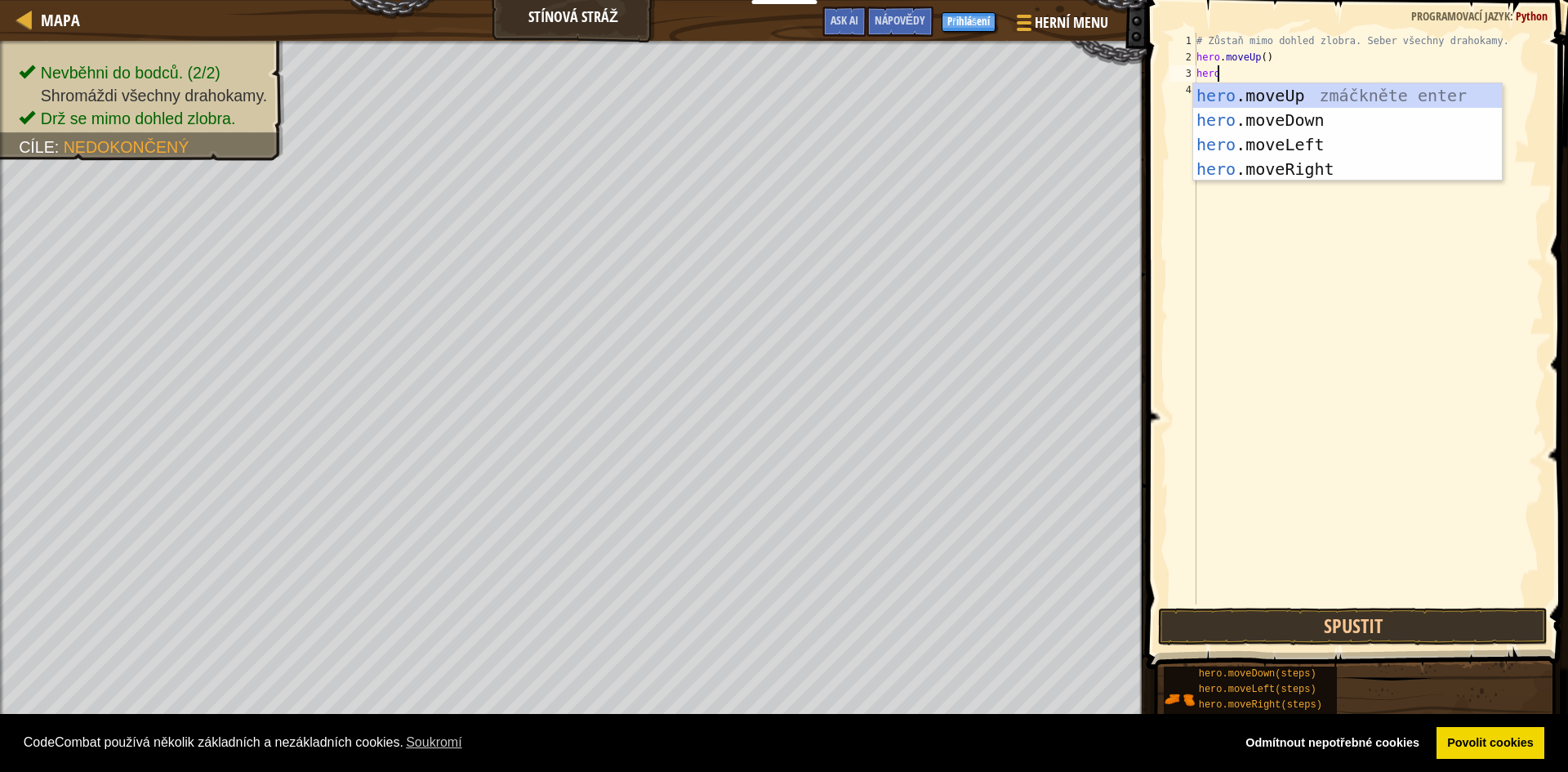
type textarea "hero"
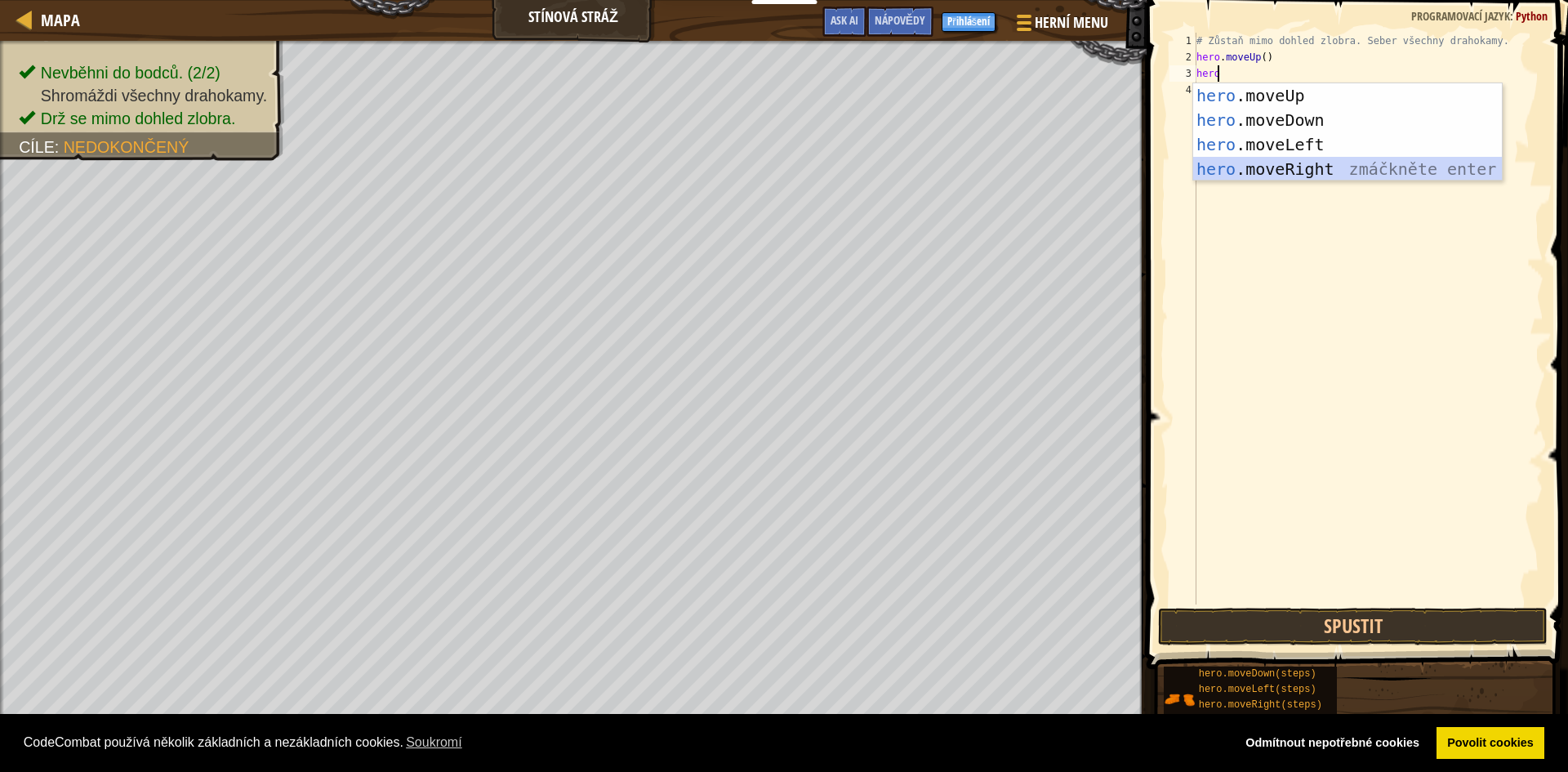
click at [1307, 167] on div "hero .moveUp zmáčkněte enter hero .moveDown zmáčkněte enter hero .moveLeft zmáč…" at bounding box center [1348, 156] width 309 height 147
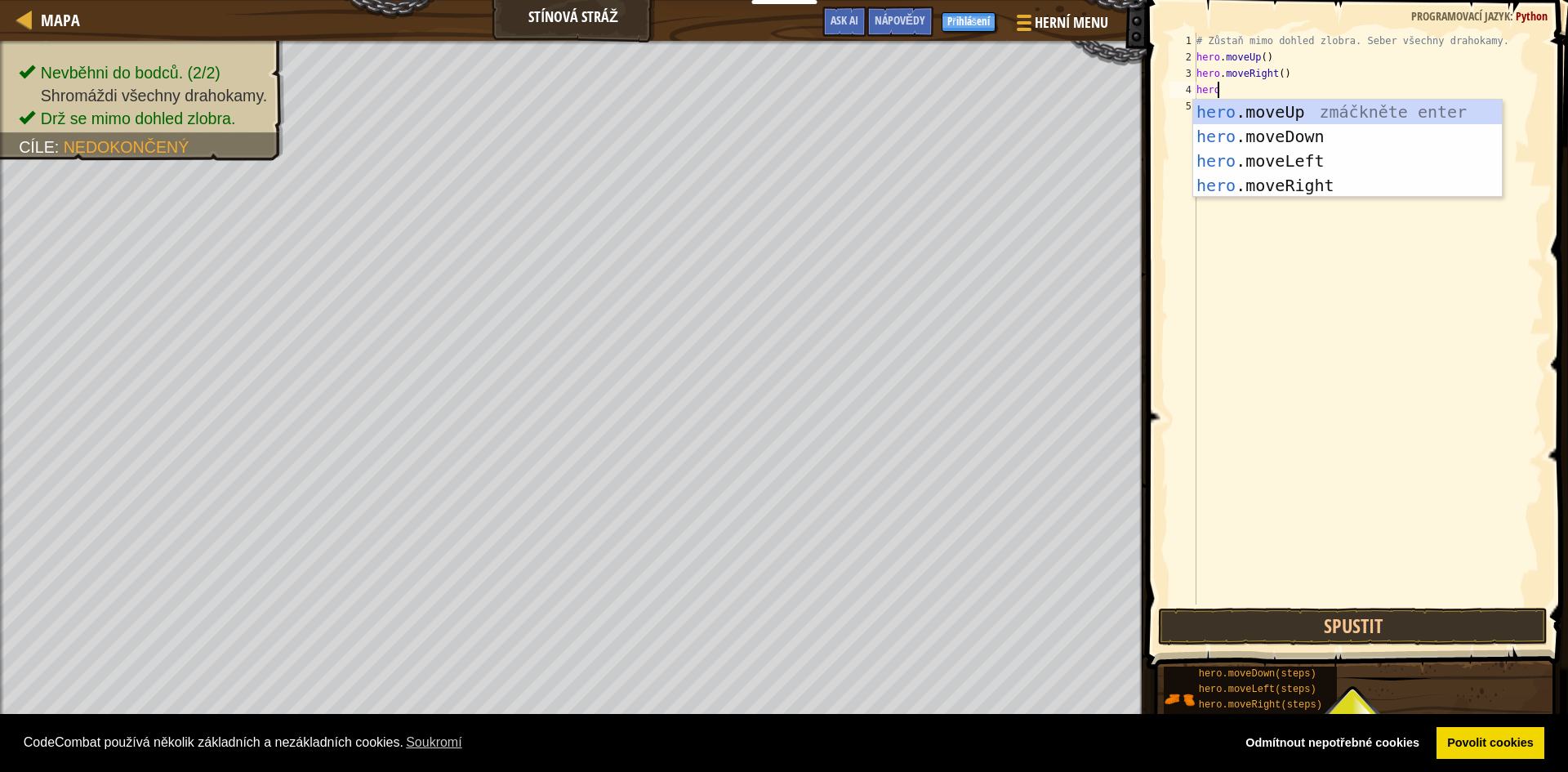
type textarea "hero"
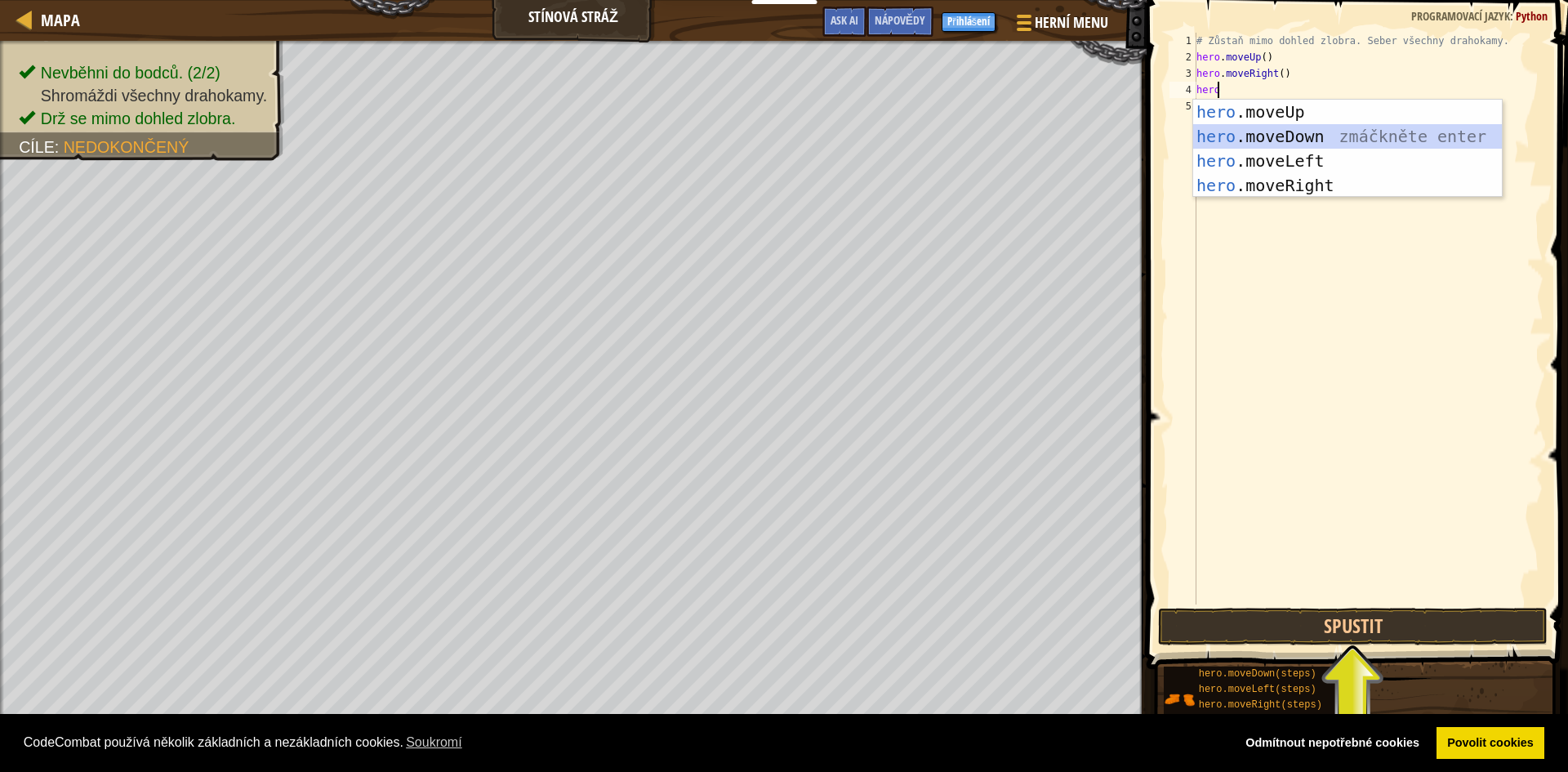
click at [1326, 138] on div "hero .moveUp zmáčkněte enter hero .moveDown zmáčkněte enter hero .moveLeft zmáč…" at bounding box center [1348, 172] width 309 height 147
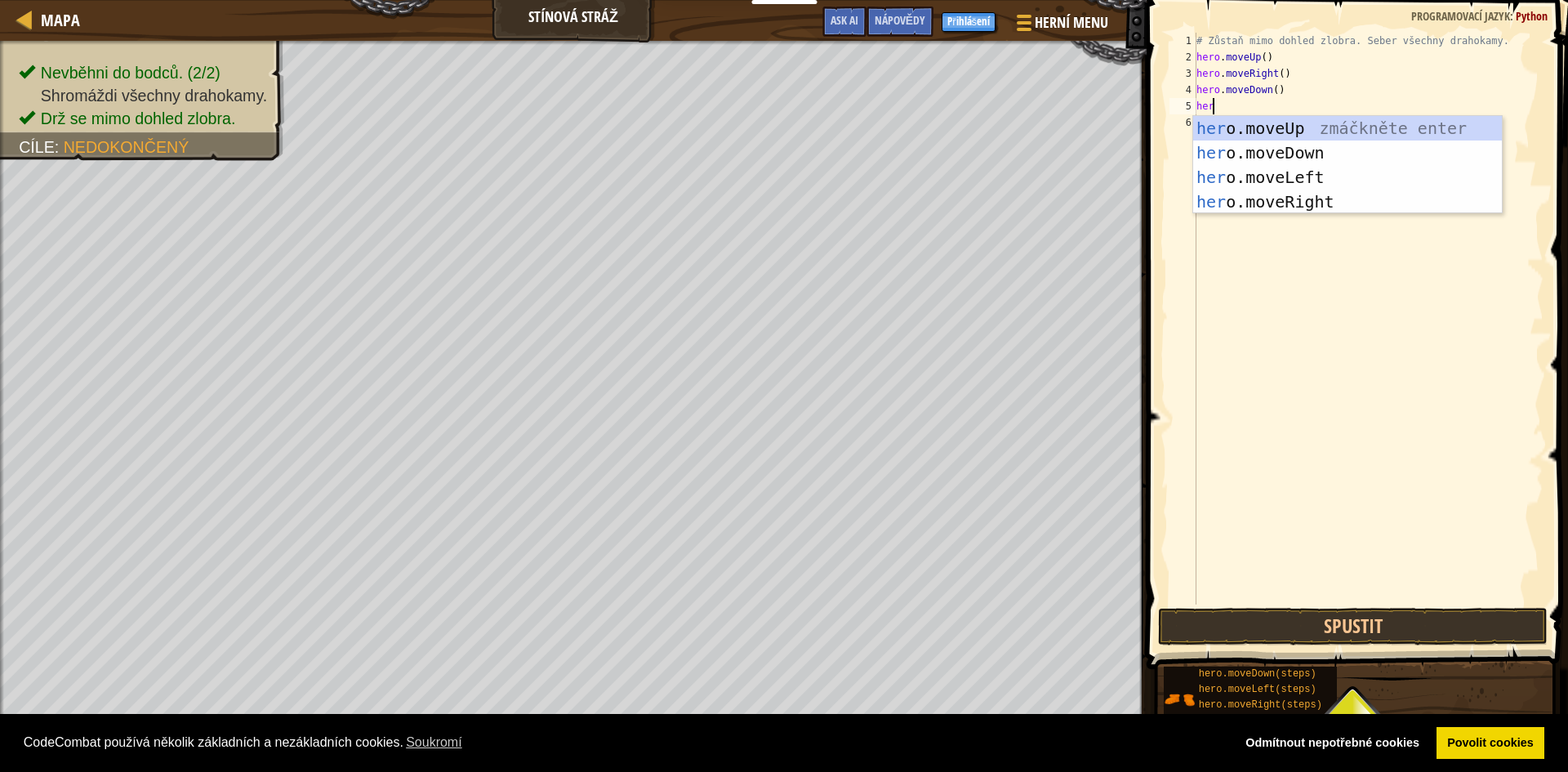
type textarea "hero"
click at [1311, 198] on div "hero .moveUp zmáčkněte enter hero .moveDown zmáčkněte enter hero .moveLeft zmáč…" at bounding box center [1348, 189] width 309 height 147
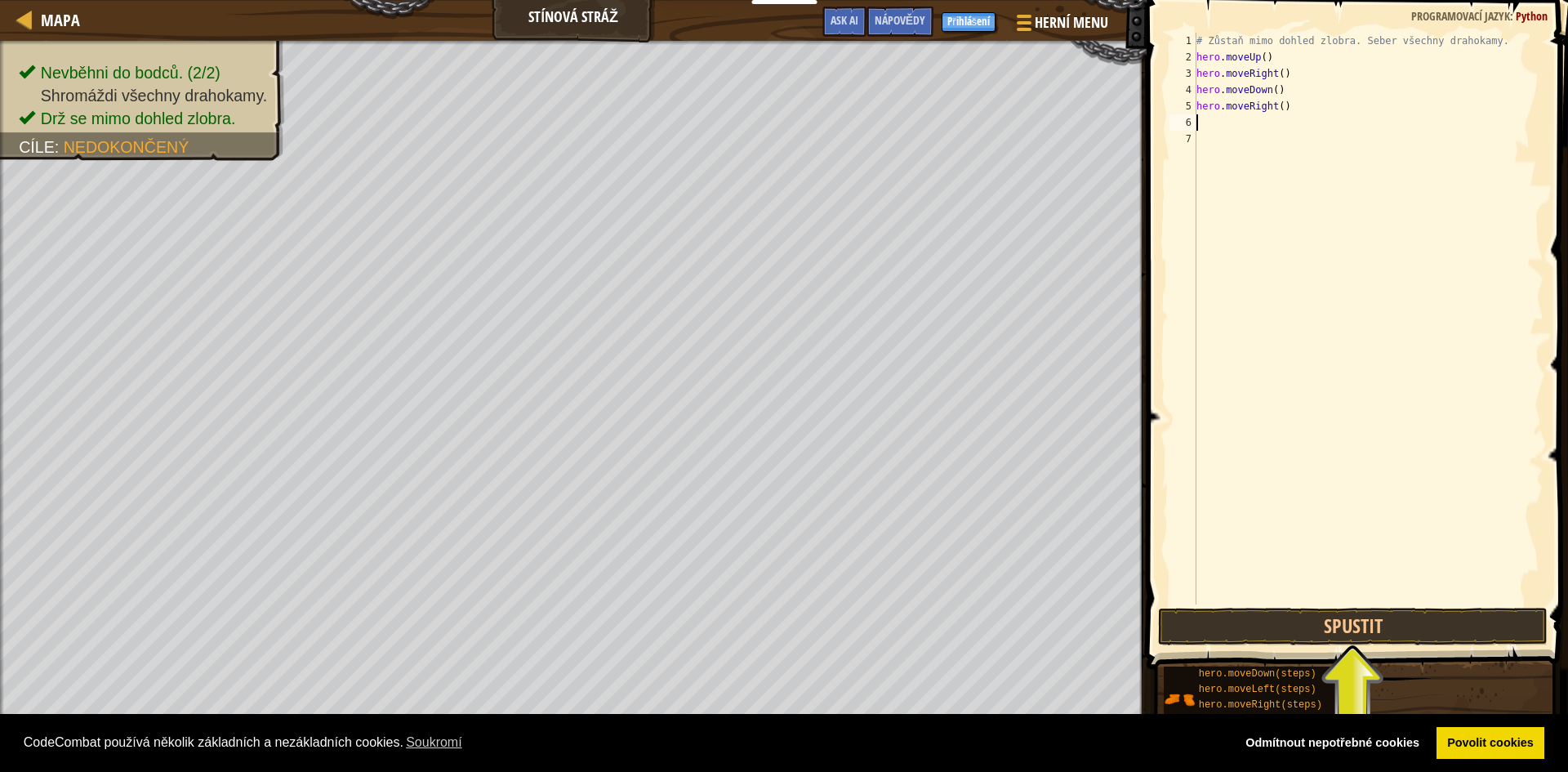
scroll to position [7, 0]
click at [1311, 634] on button "Spustit" at bounding box center [1352, 627] width 389 height 38
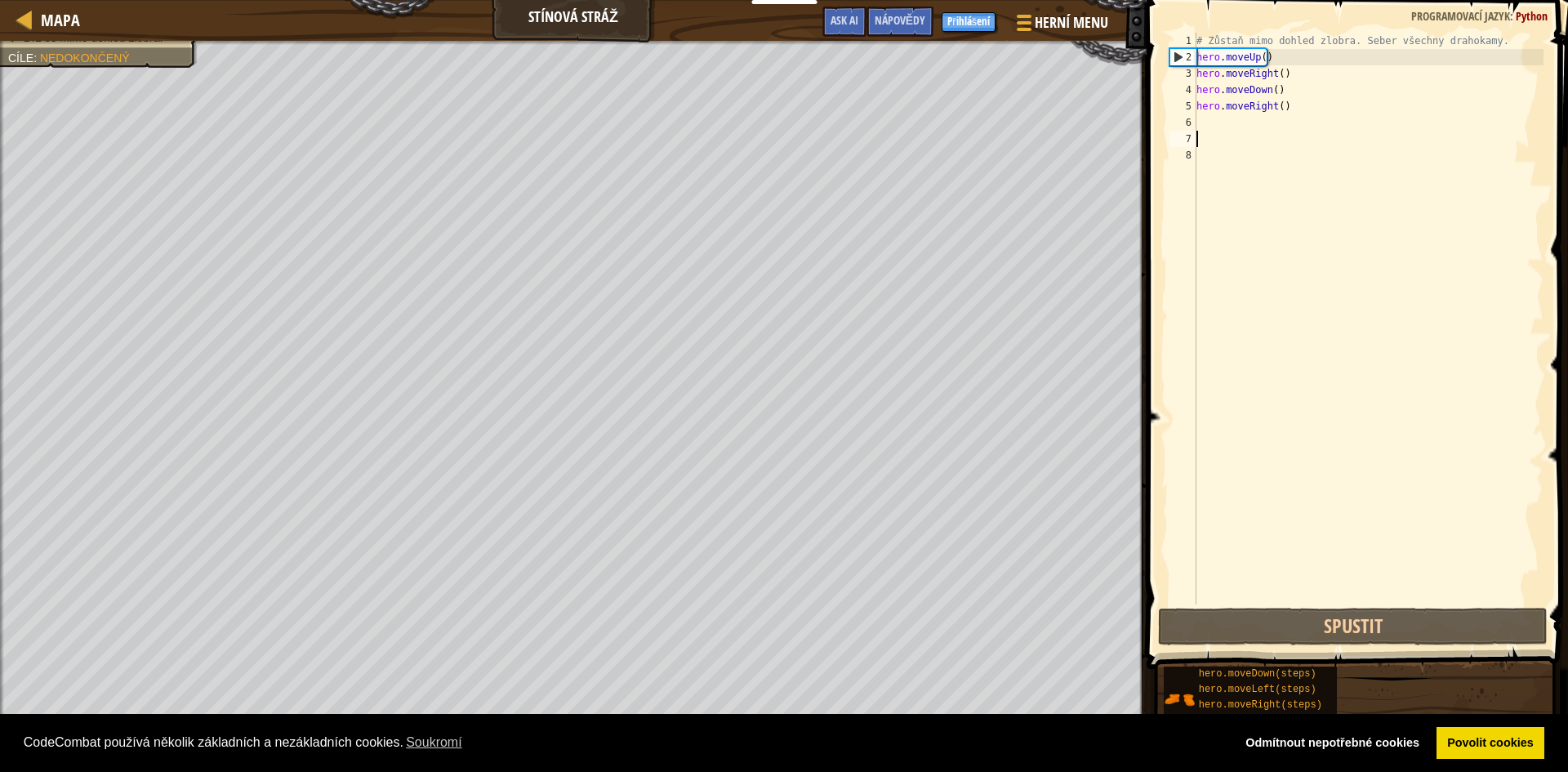
click at [1330, 68] on div "# Zůstaň mimo dohled zlobra. Seber všechny drahokamy. hero . moveUp ( ) hero . …" at bounding box center [1368, 334] width 350 height 604
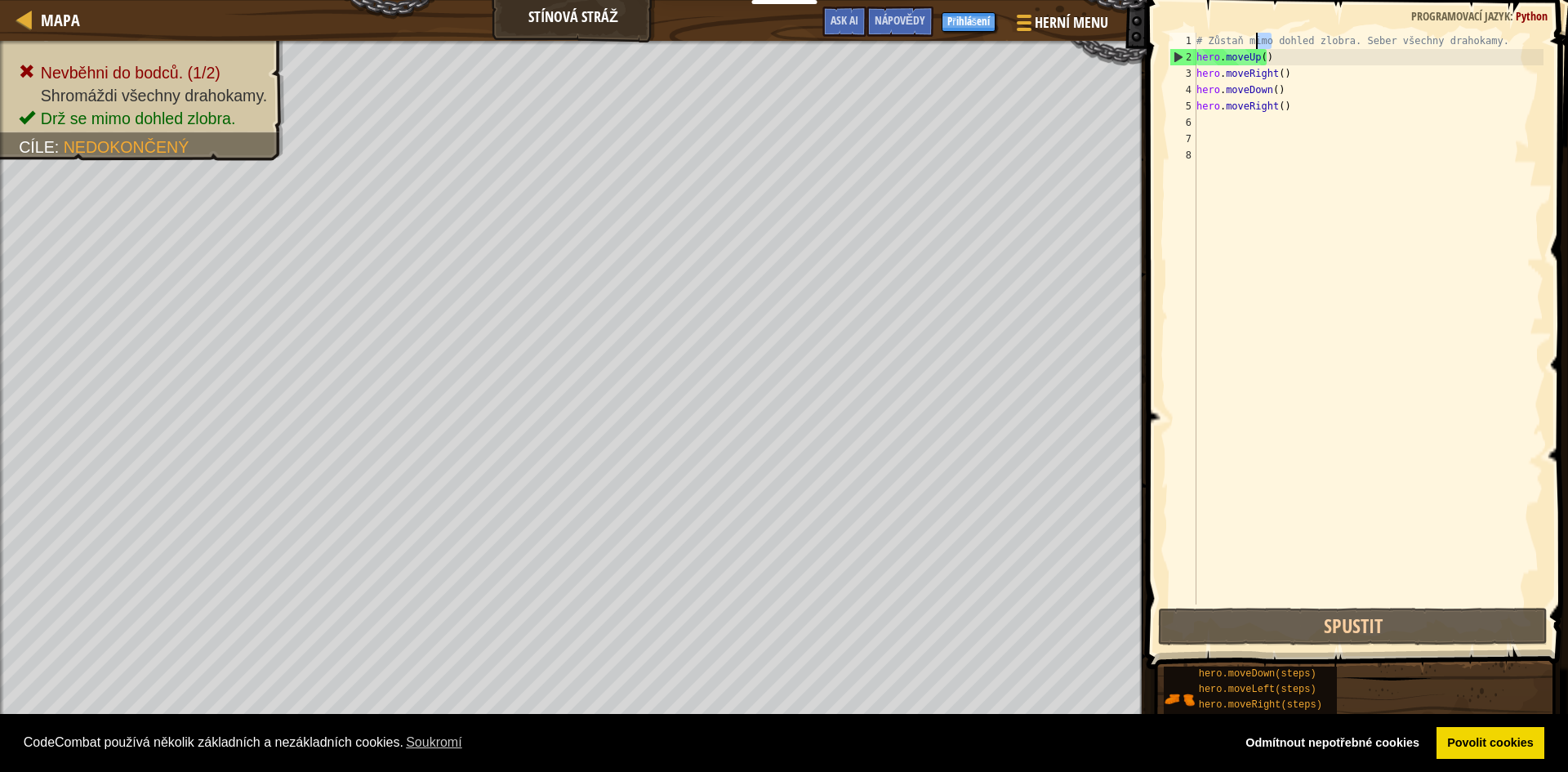
drag, startPoint x: 1273, startPoint y: 45, endPoint x: 1249, endPoint y: 45, distance: 24.0
click at [1249, 45] on div "# Zůstaň mimo dohled zlobra. Seber všechny drahokamy. hero . moveUp ( ) hero . …" at bounding box center [1368, 334] width 350 height 604
click at [1268, 51] on div "# Zůstaň mimo dohled zlobra. Seber všechny drahokamy. hero . moveUp ( ) hero . …" at bounding box center [1368, 334] width 350 height 604
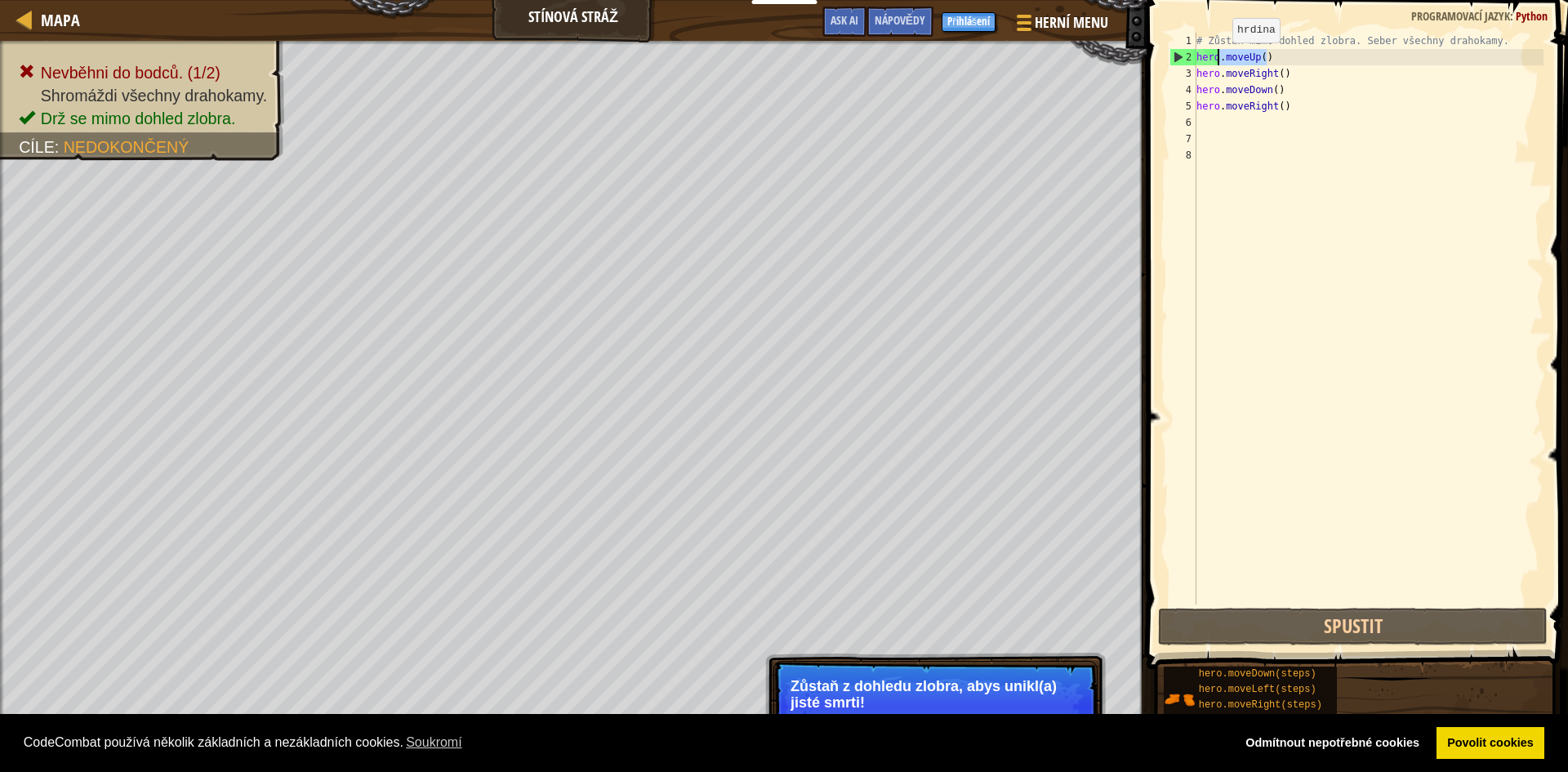
drag, startPoint x: 1274, startPoint y: 55, endPoint x: 1218, endPoint y: 59, distance: 56.1
click at [1218, 59] on div "# Zůstaň mimo dohled zlobra. Seber všechny drahokamy. hero . moveUp ( ) hero . …" at bounding box center [1368, 334] width 350 height 604
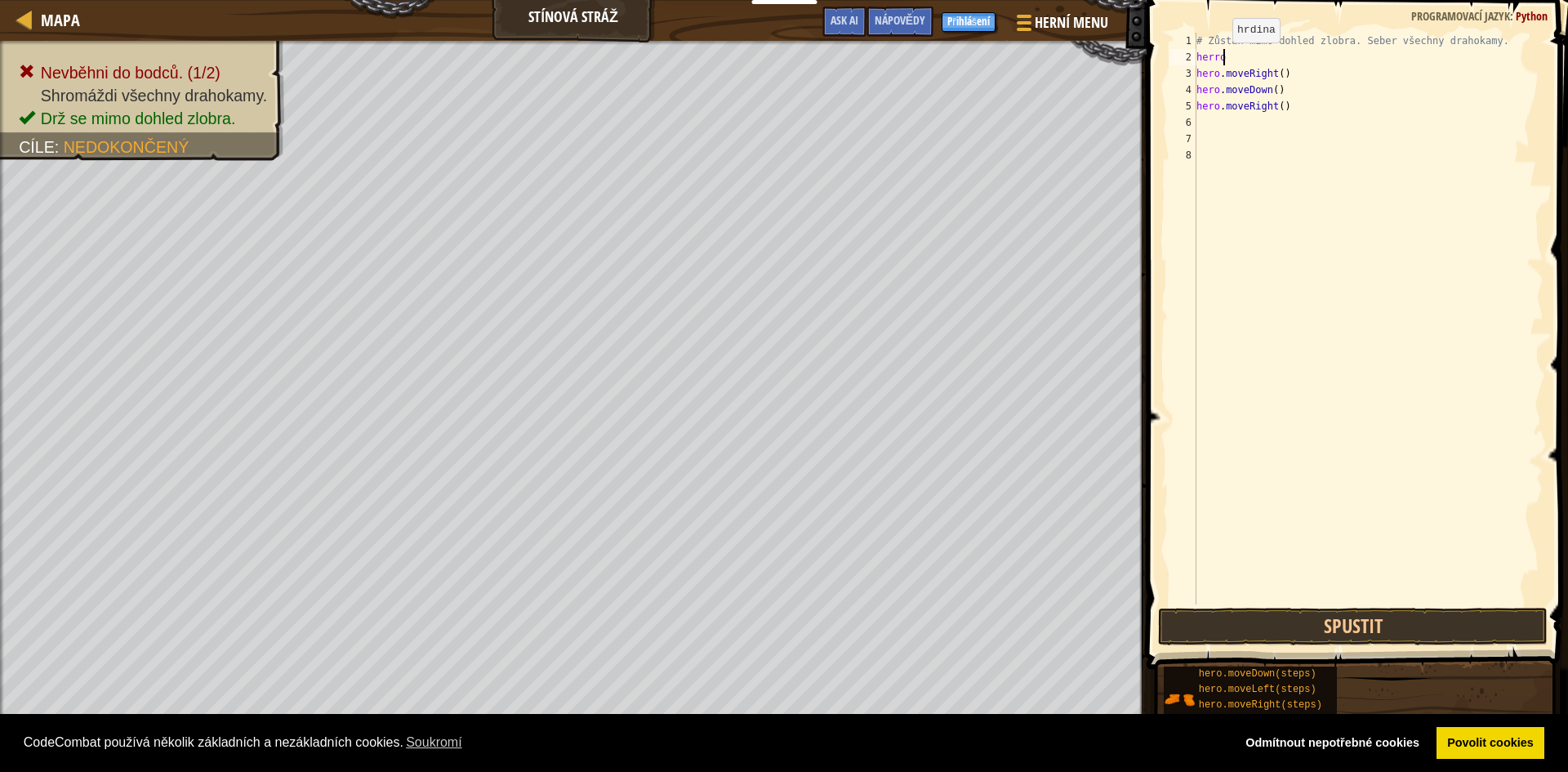
scroll to position [7, 1]
type textarea "hero"
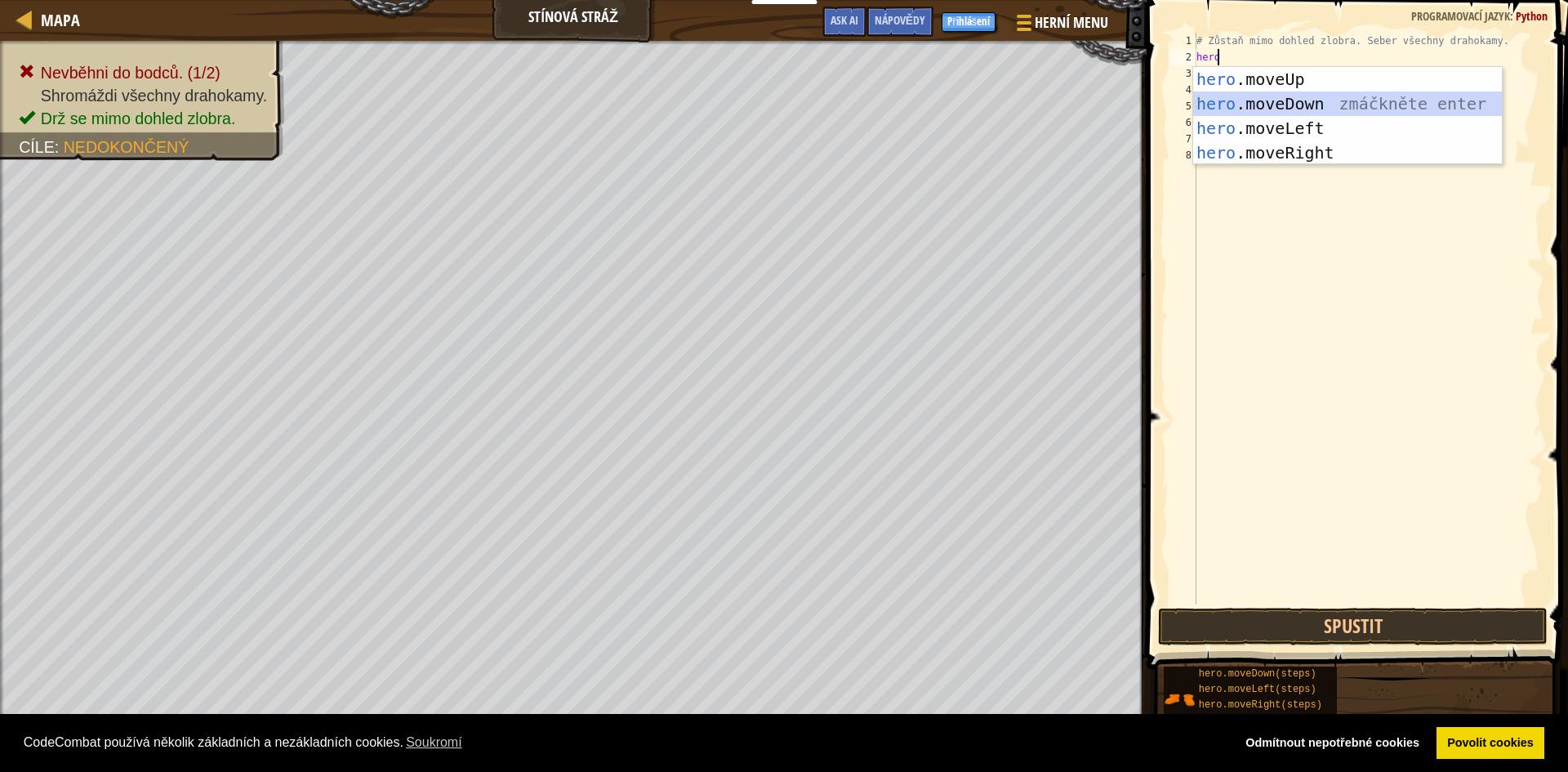
click at [1340, 107] on div "hero .moveUp zmáčkněte enter hero .moveDown zmáčkněte enter hero .moveLeft zmáč…" at bounding box center [1348, 140] width 309 height 147
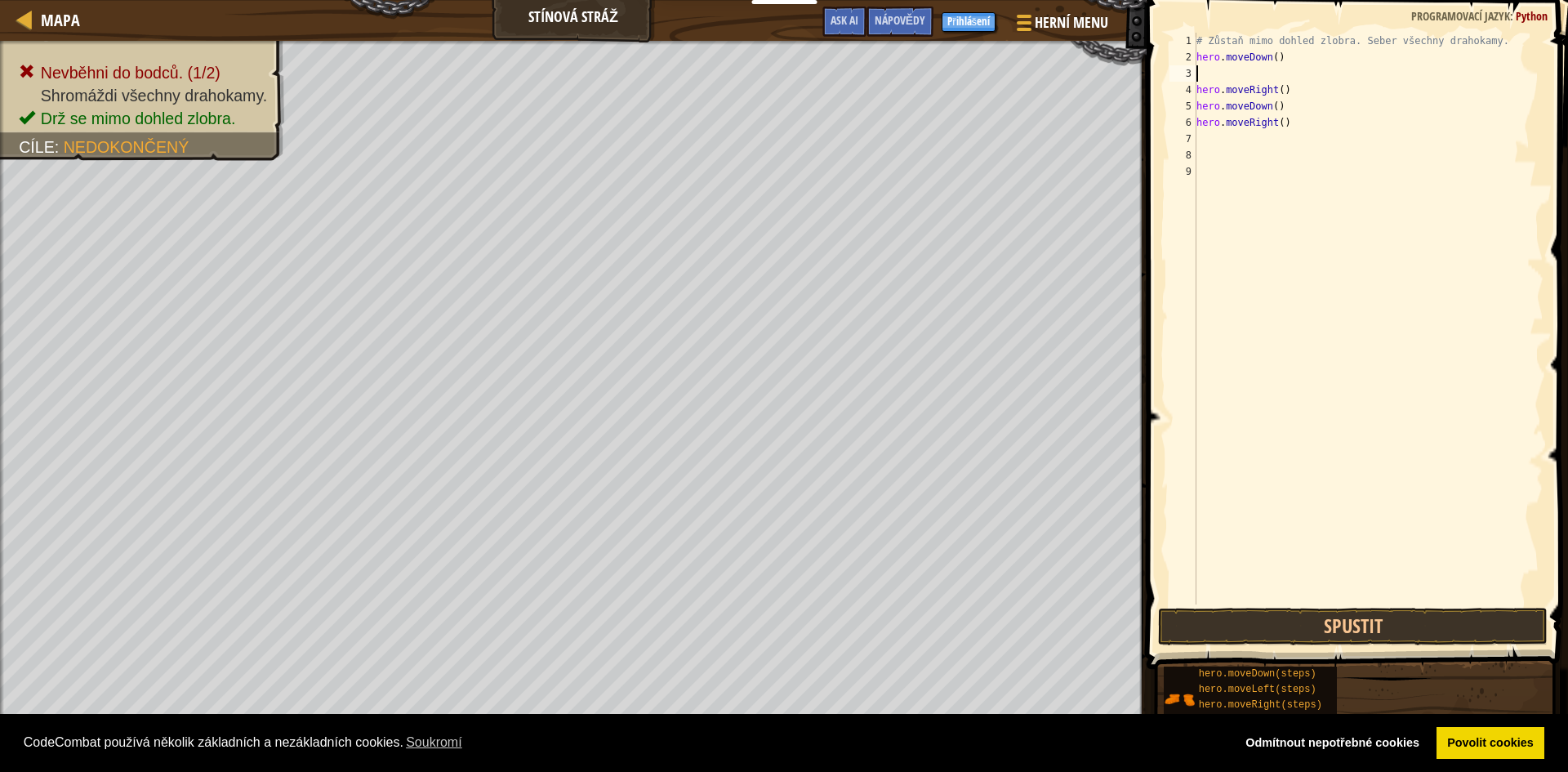
scroll to position [7, 0]
click at [1388, 612] on button "Spustit" at bounding box center [1352, 627] width 389 height 38
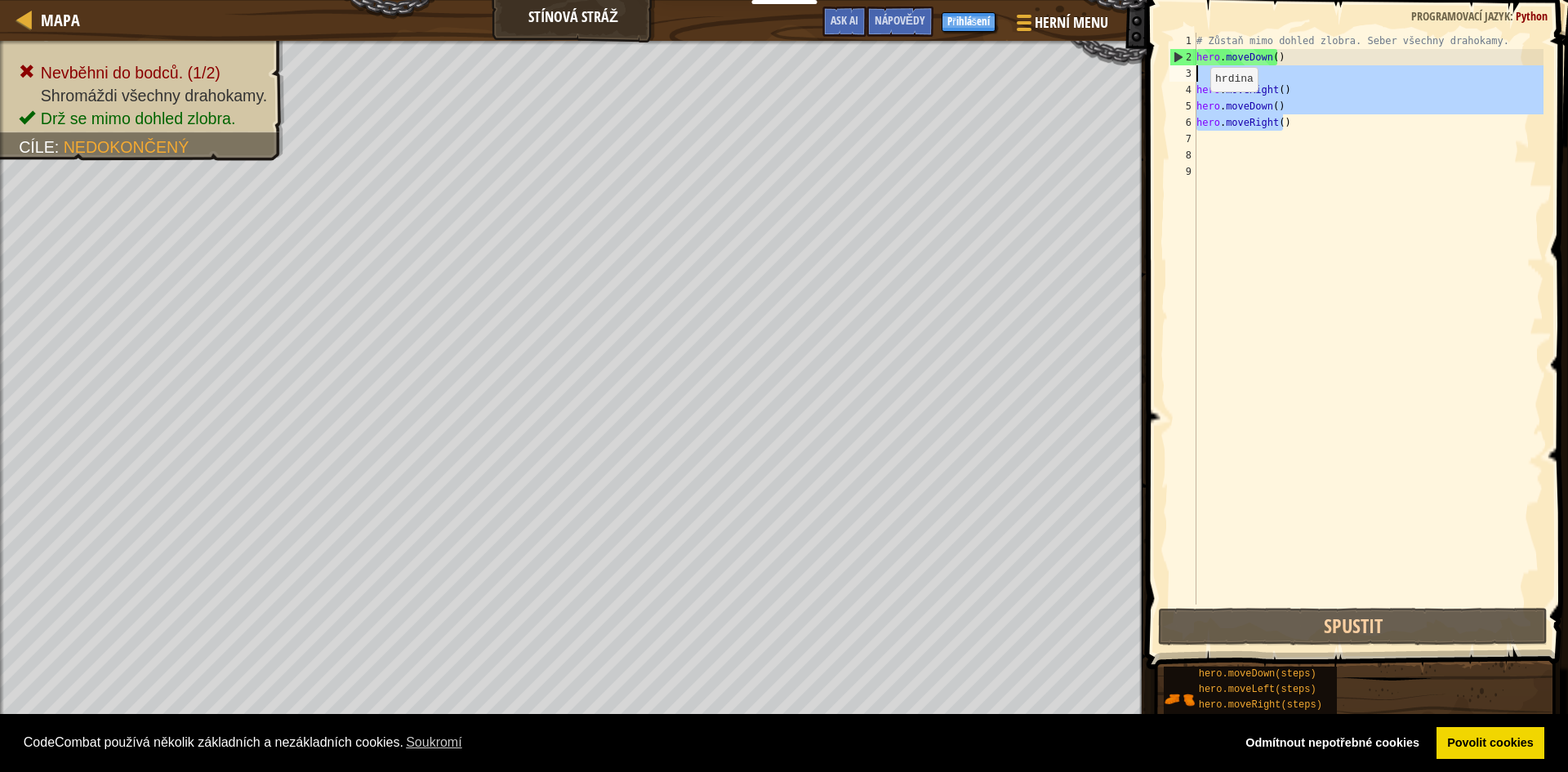
drag, startPoint x: 1288, startPoint y: 116, endPoint x: 1159, endPoint y: 76, distance: 135.1
click at [1159, 76] on div "1 2 3 4 5 6 7 8 9 # Zůstaň mimo dohled zlobra. Seber všechny drahokamy. hero . …" at bounding box center [1355, 367] width 426 height 717
type textarea "hero.moveRight()"
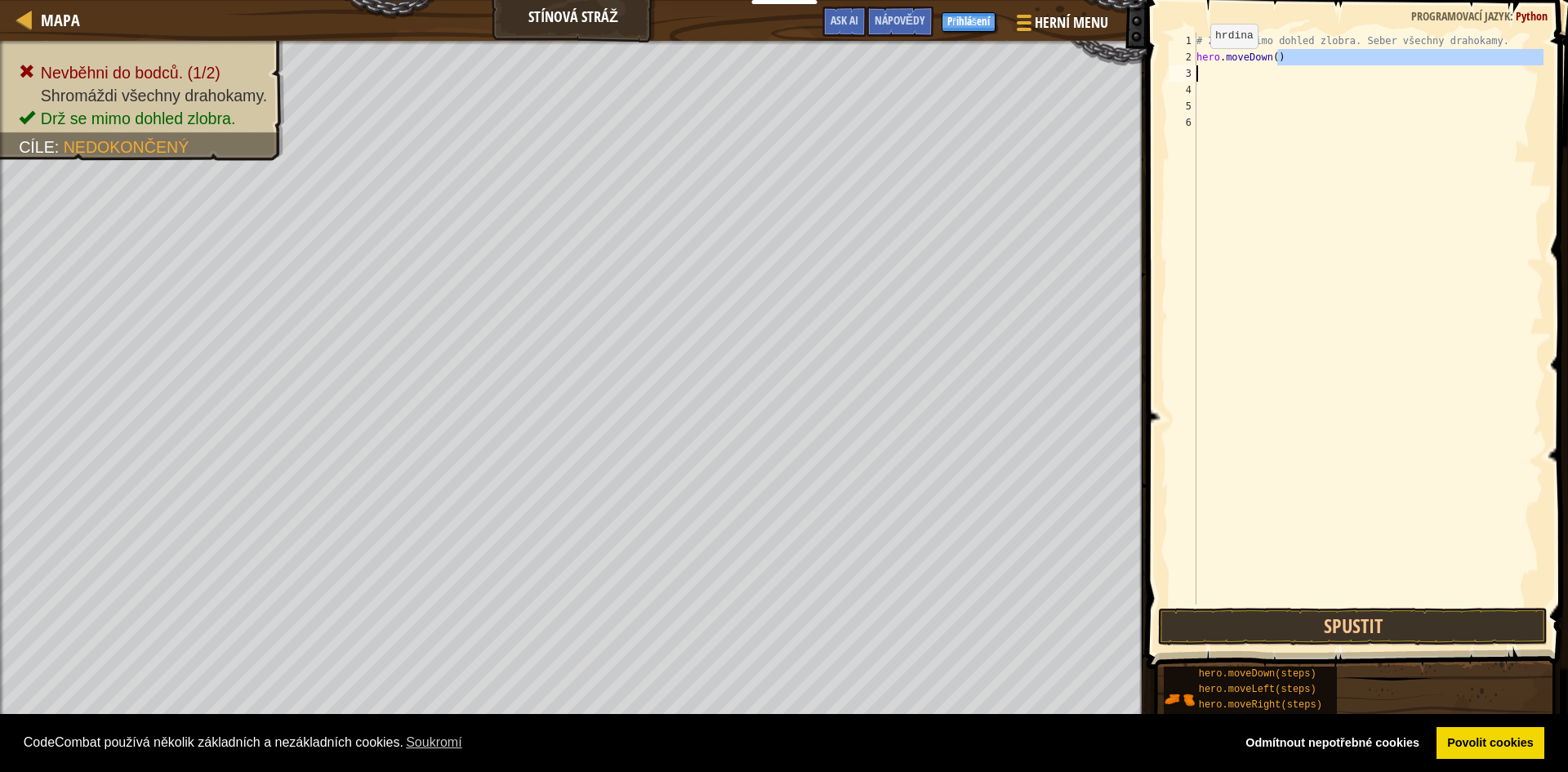
drag, startPoint x: 1293, startPoint y: 64, endPoint x: 1196, endPoint y: 65, distance: 97.0
click at [1196, 65] on div "1 2 3 4 5 6 # Zůstaň mimo dohled zlobra. Seber všechny drahokamy. hero . moveDo…" at bounding box center [1355, 318] width 378 height 572
type textarea "hero.moveDown()"
drag, startPoint x: 1287, startPoint y: 57, endPoint x: 1198, endPoint y: 60, distance: 89.1
click at [1198, 60] on div "# Zůstaň mimo dohled zlobra. Seber všechny drahokamy. hero . moveDown ( )" at bounding box center [1368, 334] width 350 height 604
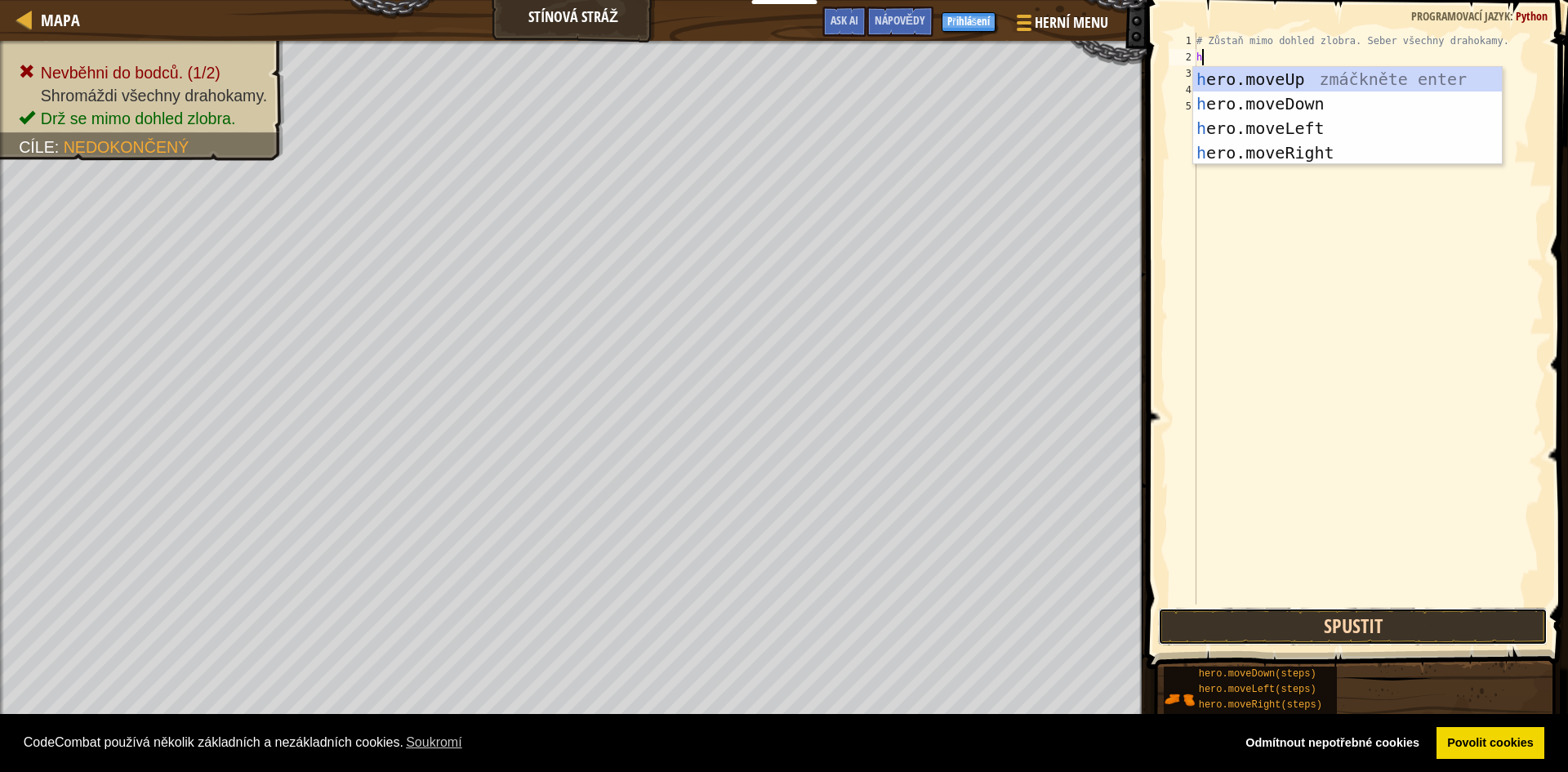
click at [1369, 610] on button "Spustit" at bounding box center [1352, 627] width 389 height 38
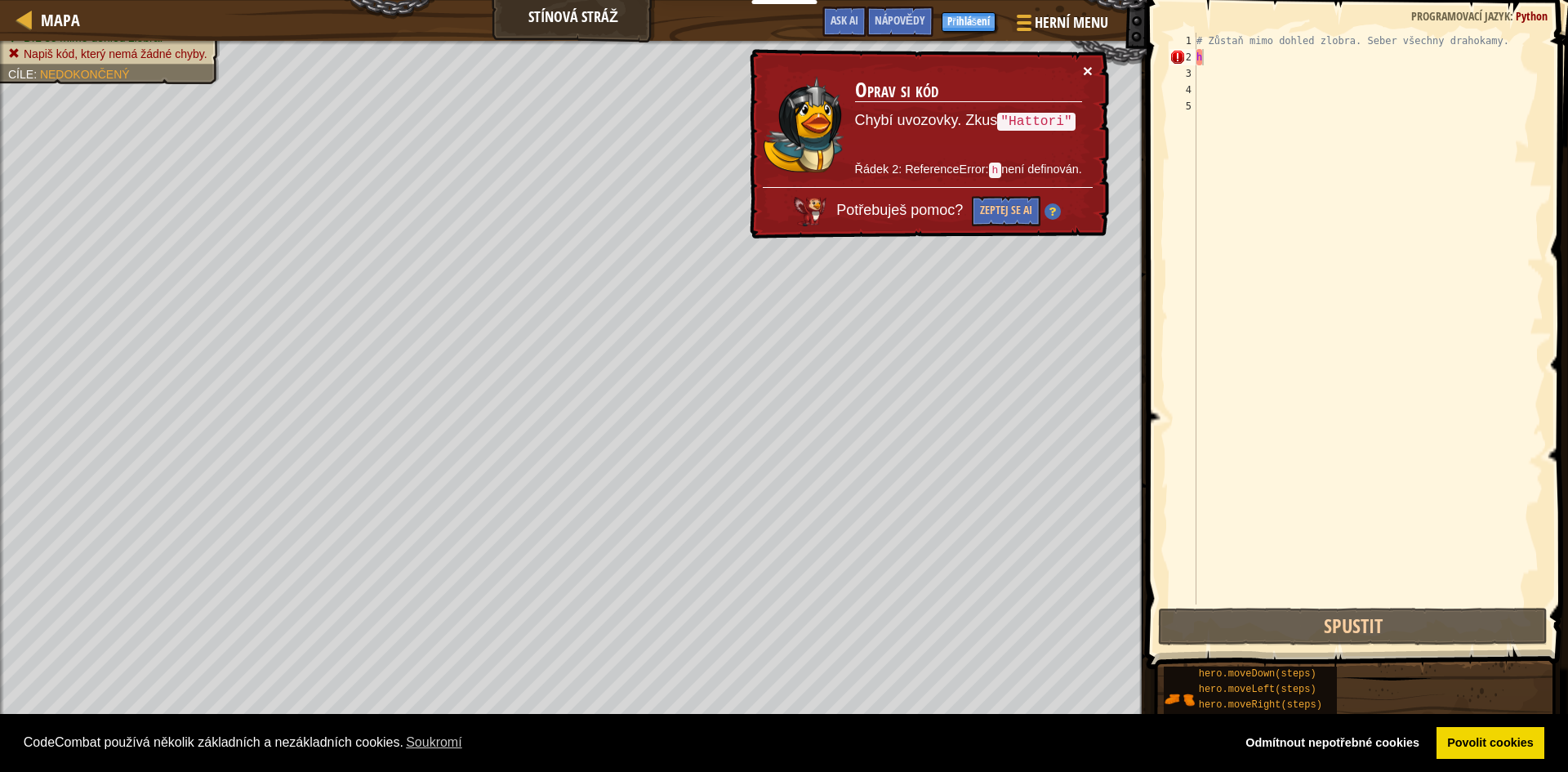
click at [1090, 63] on button "×" at bounding box center [1087, 70] width 10 height 17
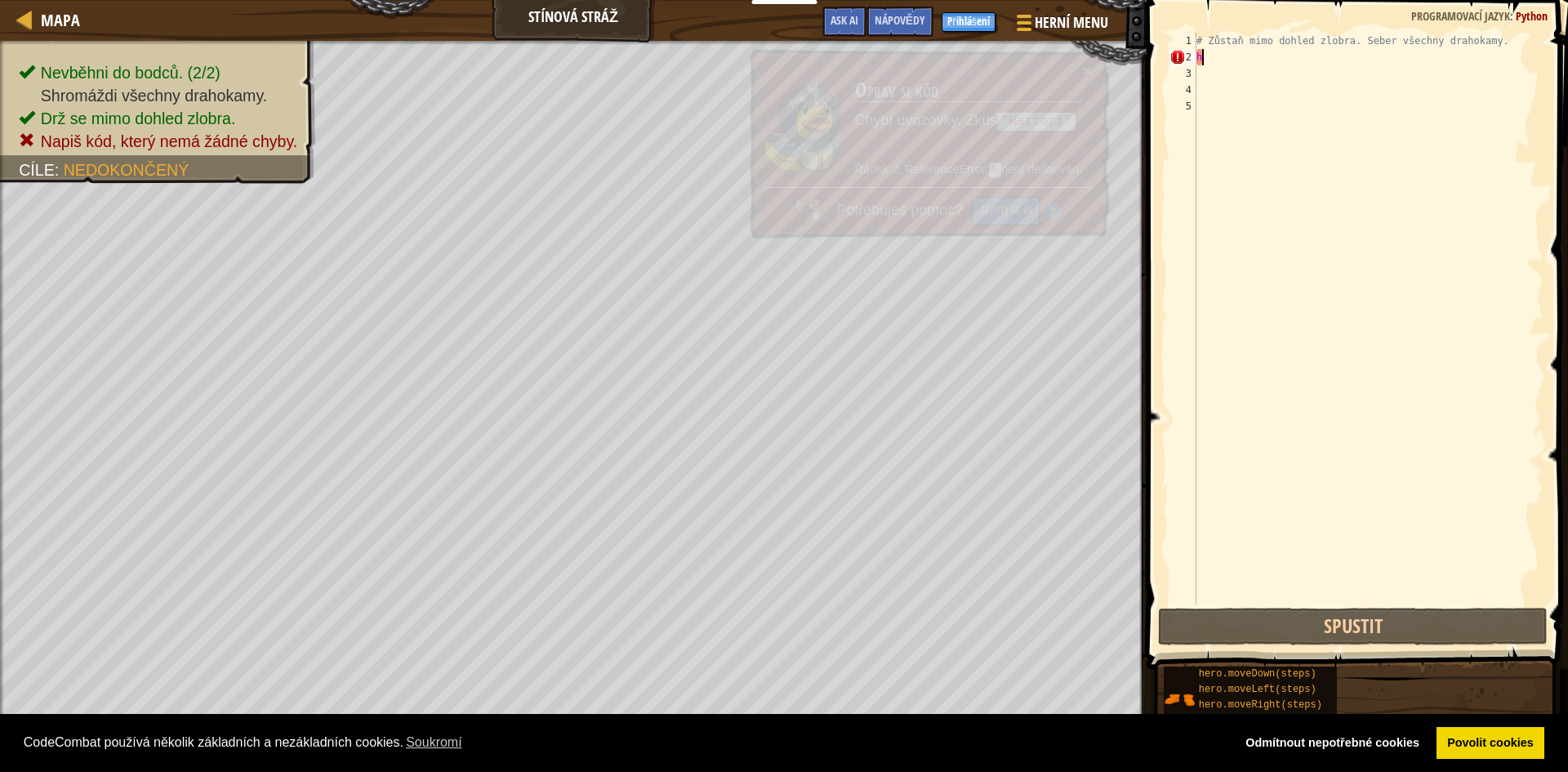
type textarea "her"
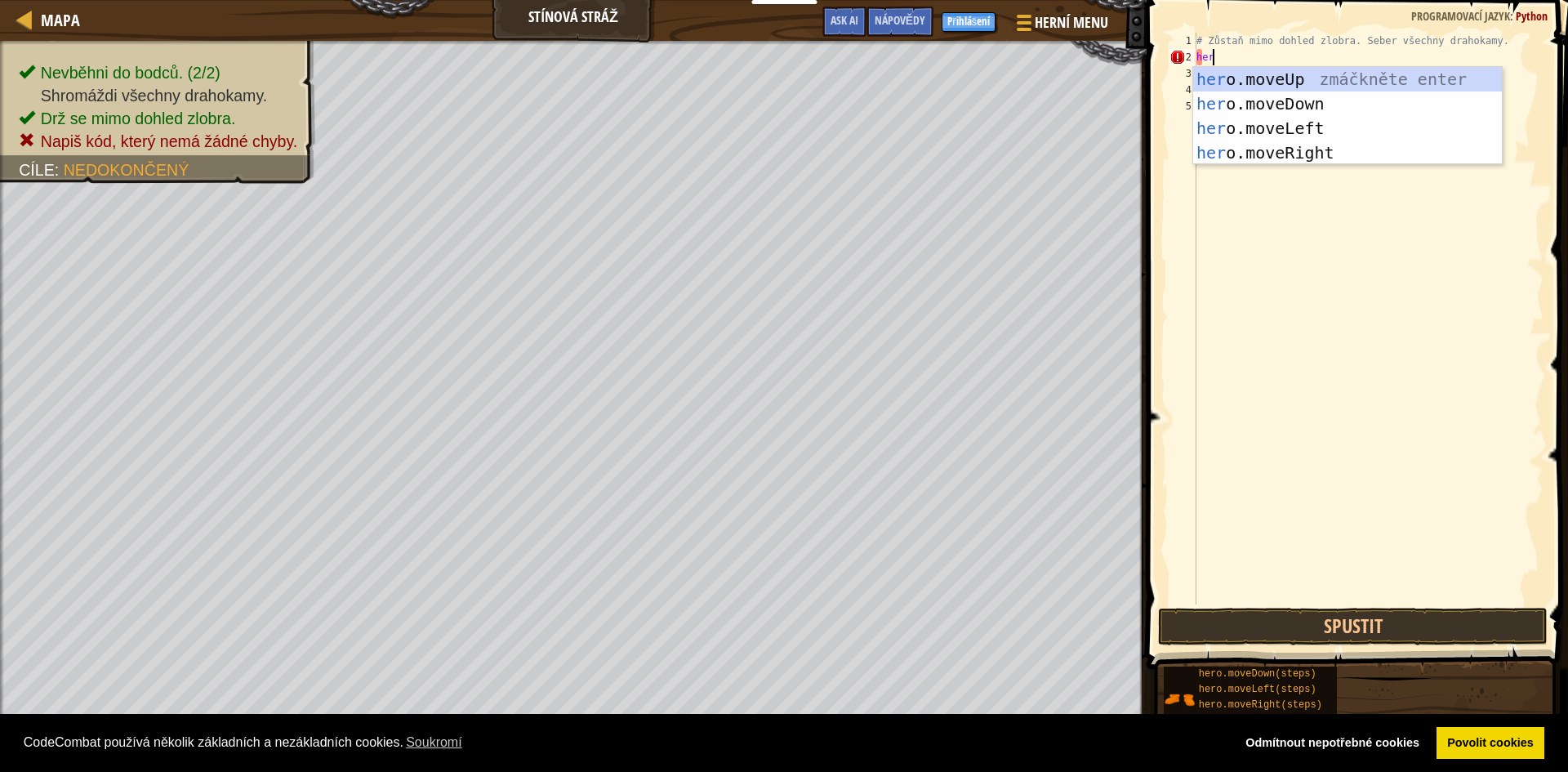
scroll to position [7, 1]
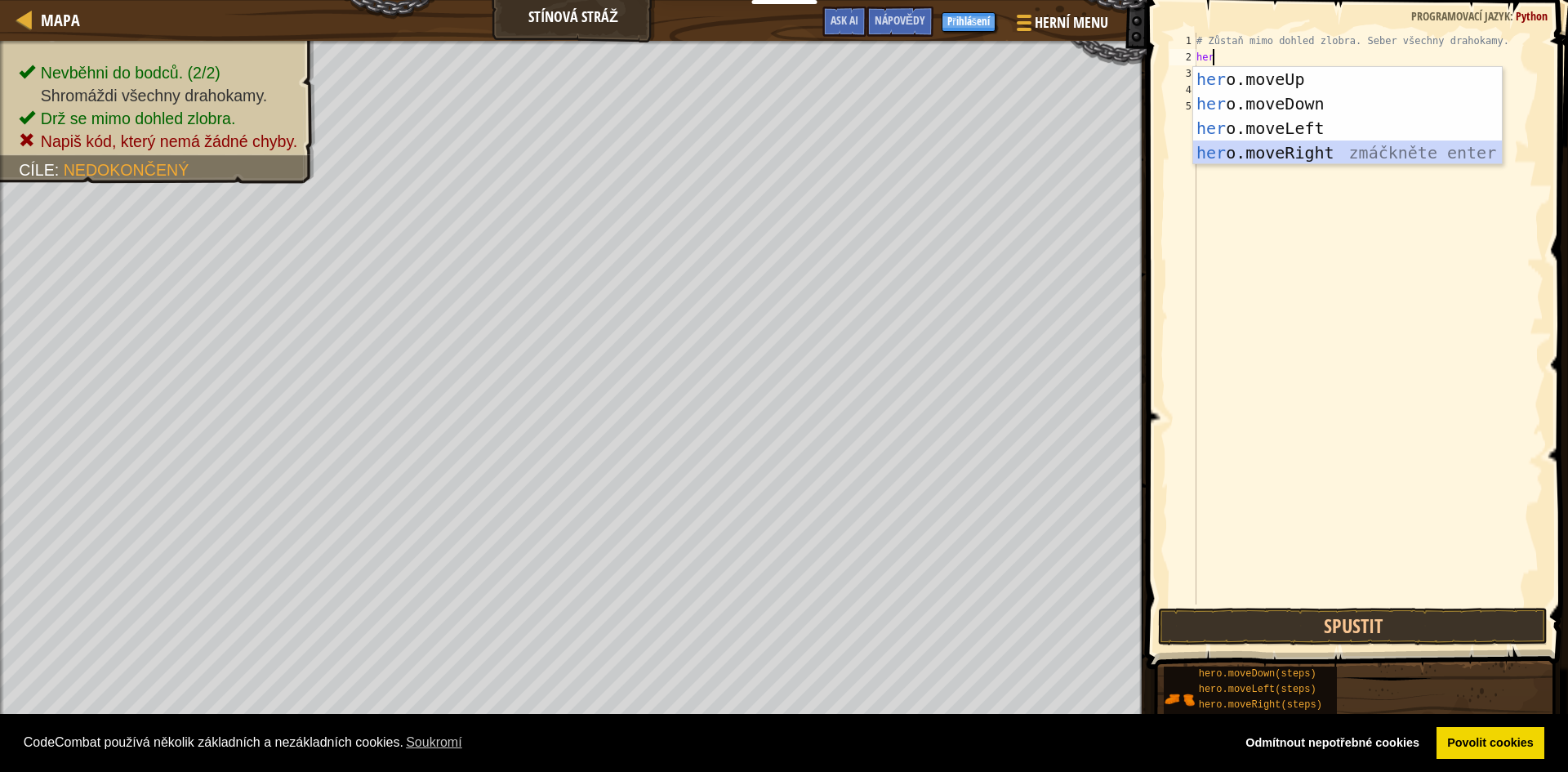
click at [1301, 153] on div "her o.moveUp zmáčkněte enter her o.moveDown zmáčkněte enter her o.moveLeft zmáč…" at bounding box center [1348, 140] width 309 height 147
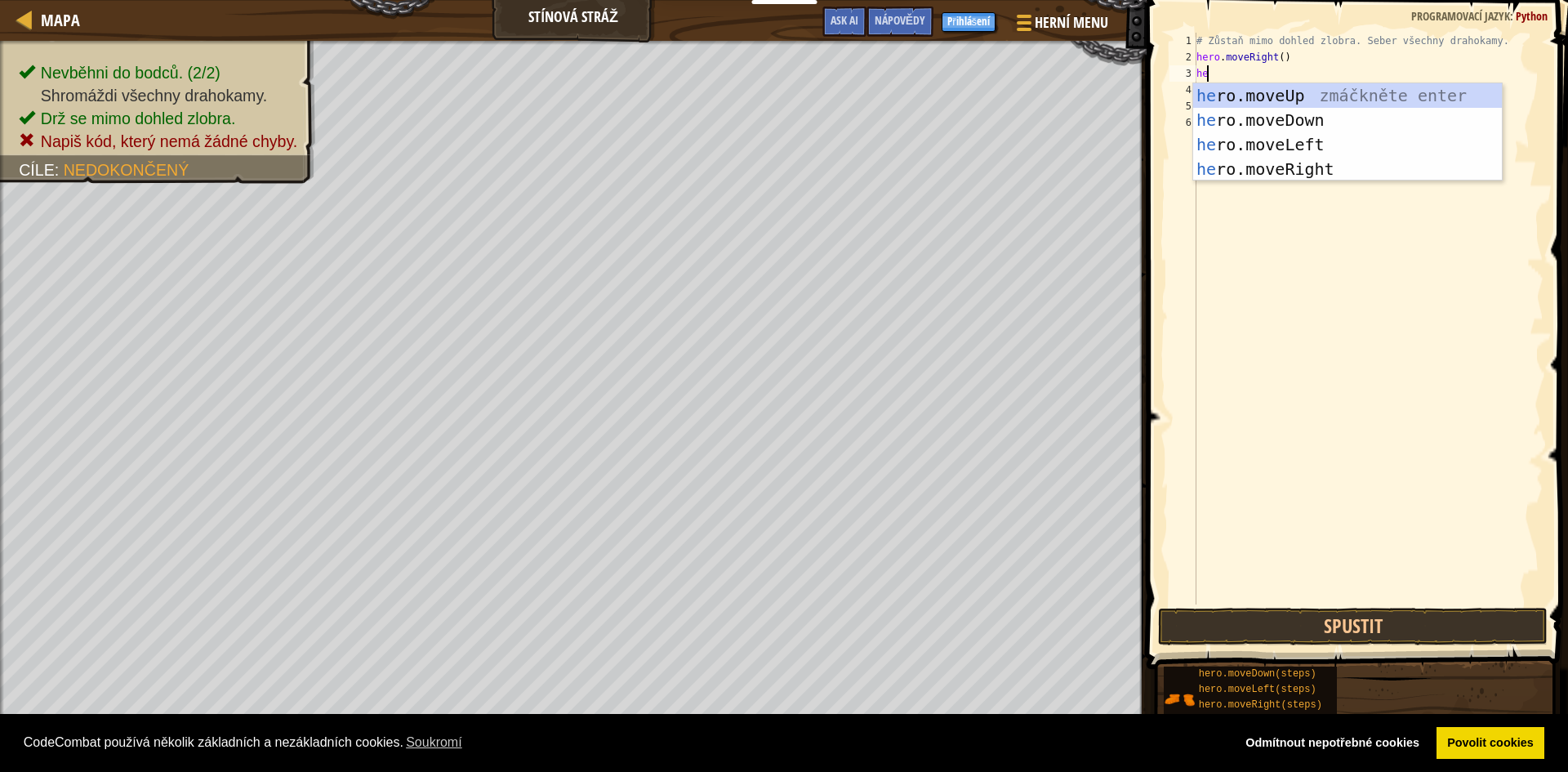
type textarea "hero"
click at [1315, 99] on div "hero .moveUp zmáčkněte enter hero .moveDown zmáčkněte enter hero .moveLeft zmáč…" at bounding box center [1348, 156] width 309 height 147
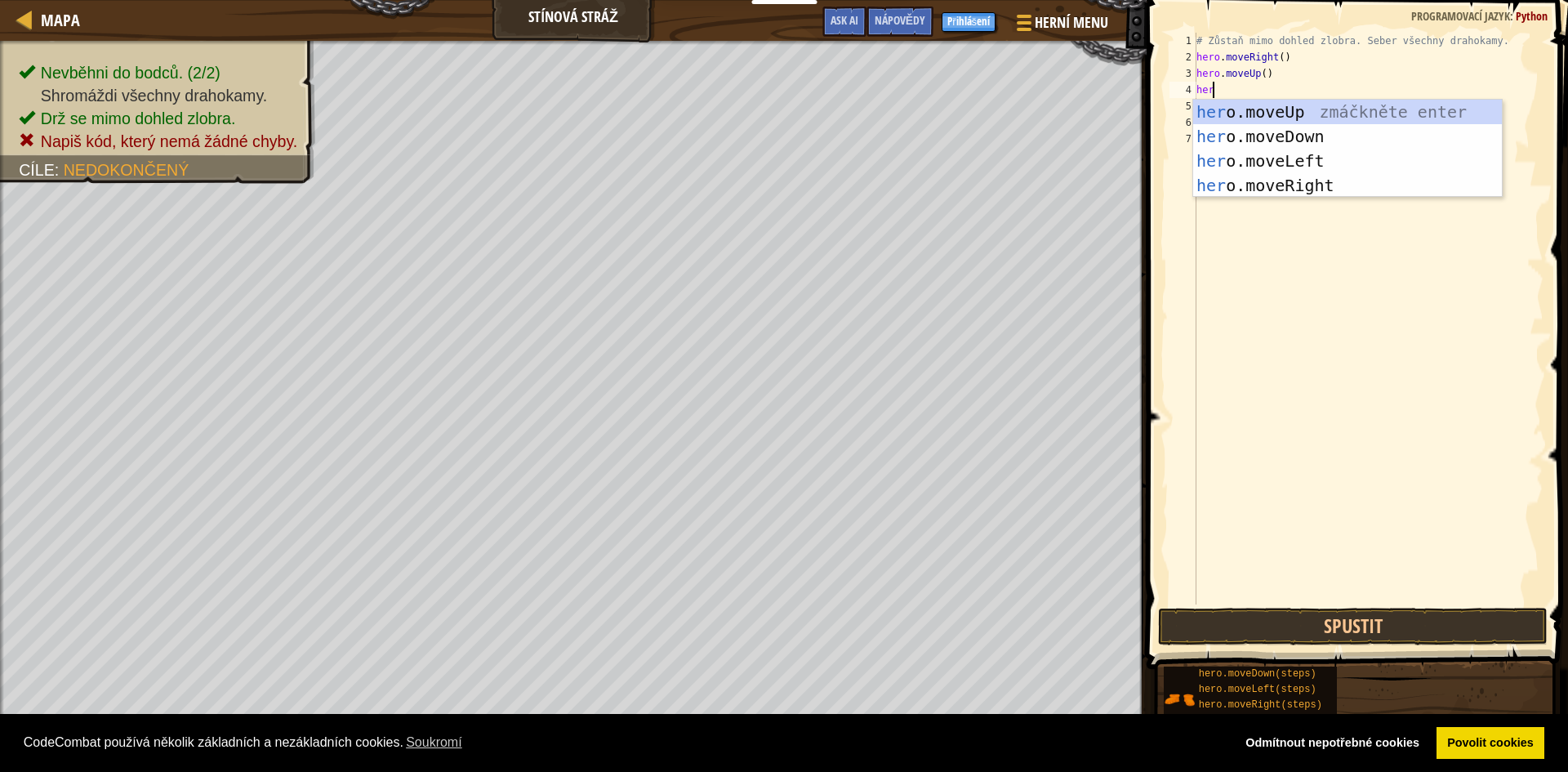
type textarea "hero"
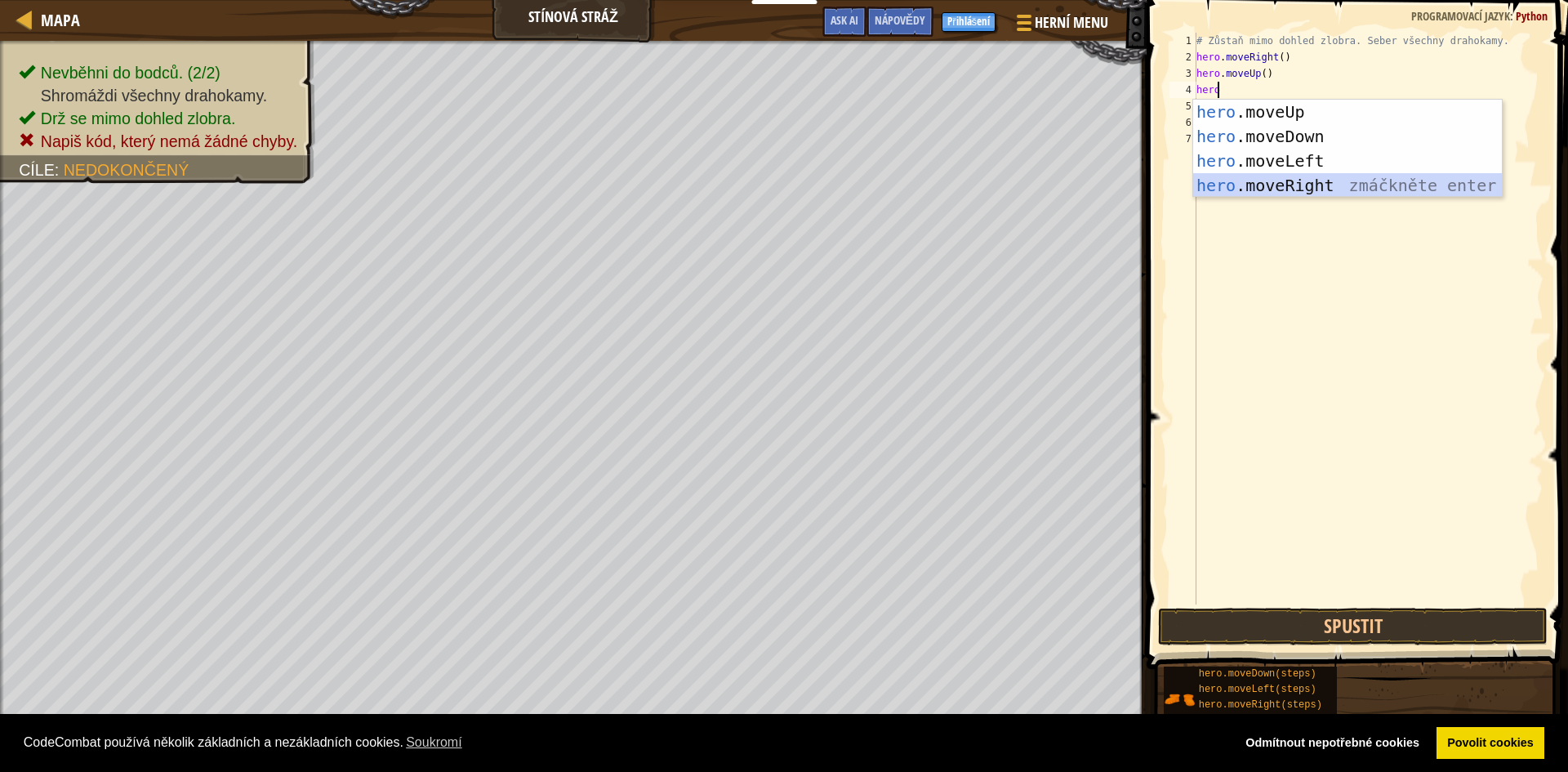
click at [1268, 183] on div "hero .moveUp zmáčkněte enter hero .moveDown zmáčkněte enter hero .moveLeft zmáč…" at bounding box center [1348, 172] width 309 height 147
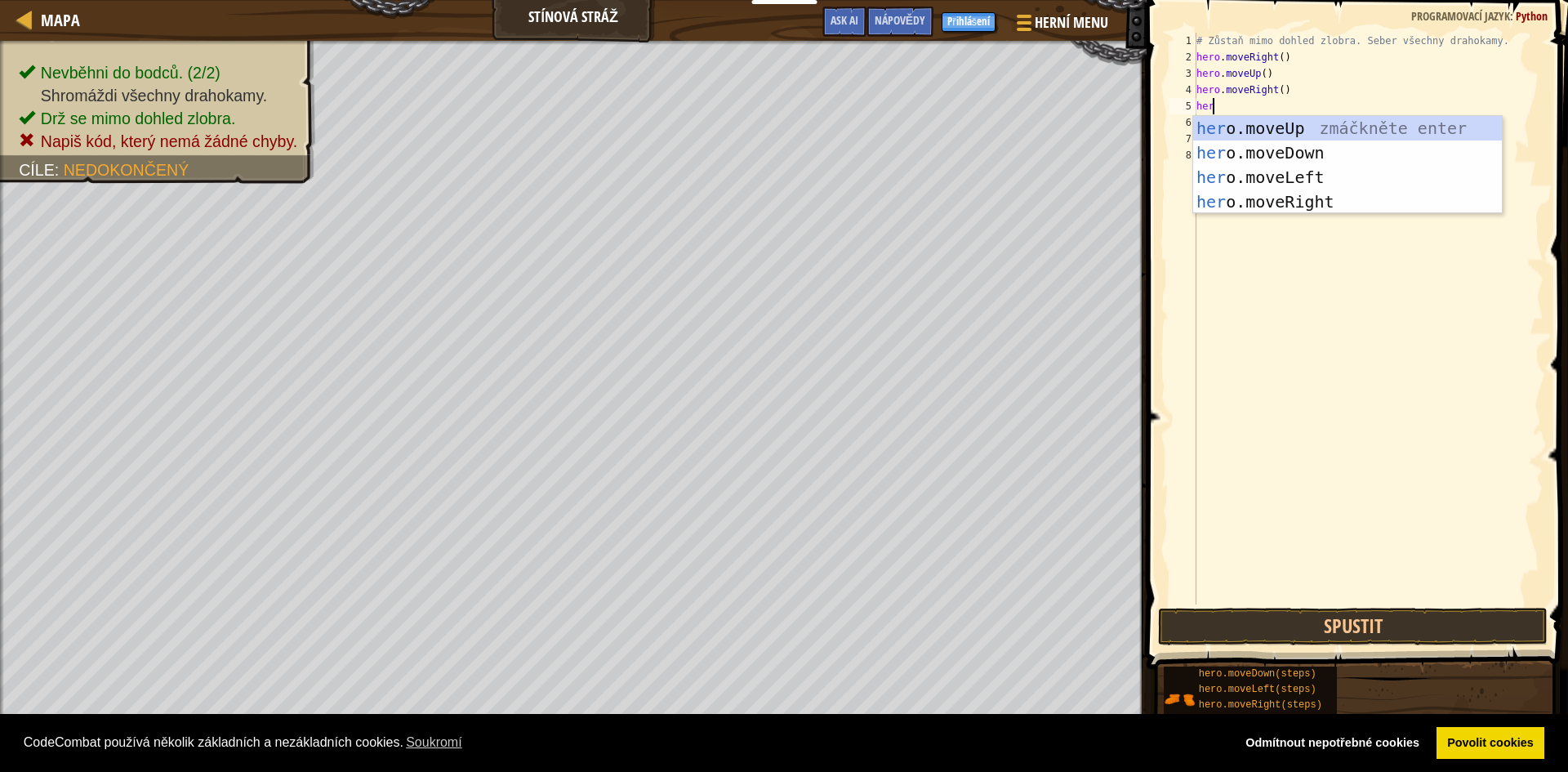
type textarea "hero"
click at [1286, 148] on div "hero .moveUp zmáčkněte enter hero .moveDown zmáčkněte enter hero .moveLeft zmáč…" at bounding box center [1348, 189] width 309 height 147
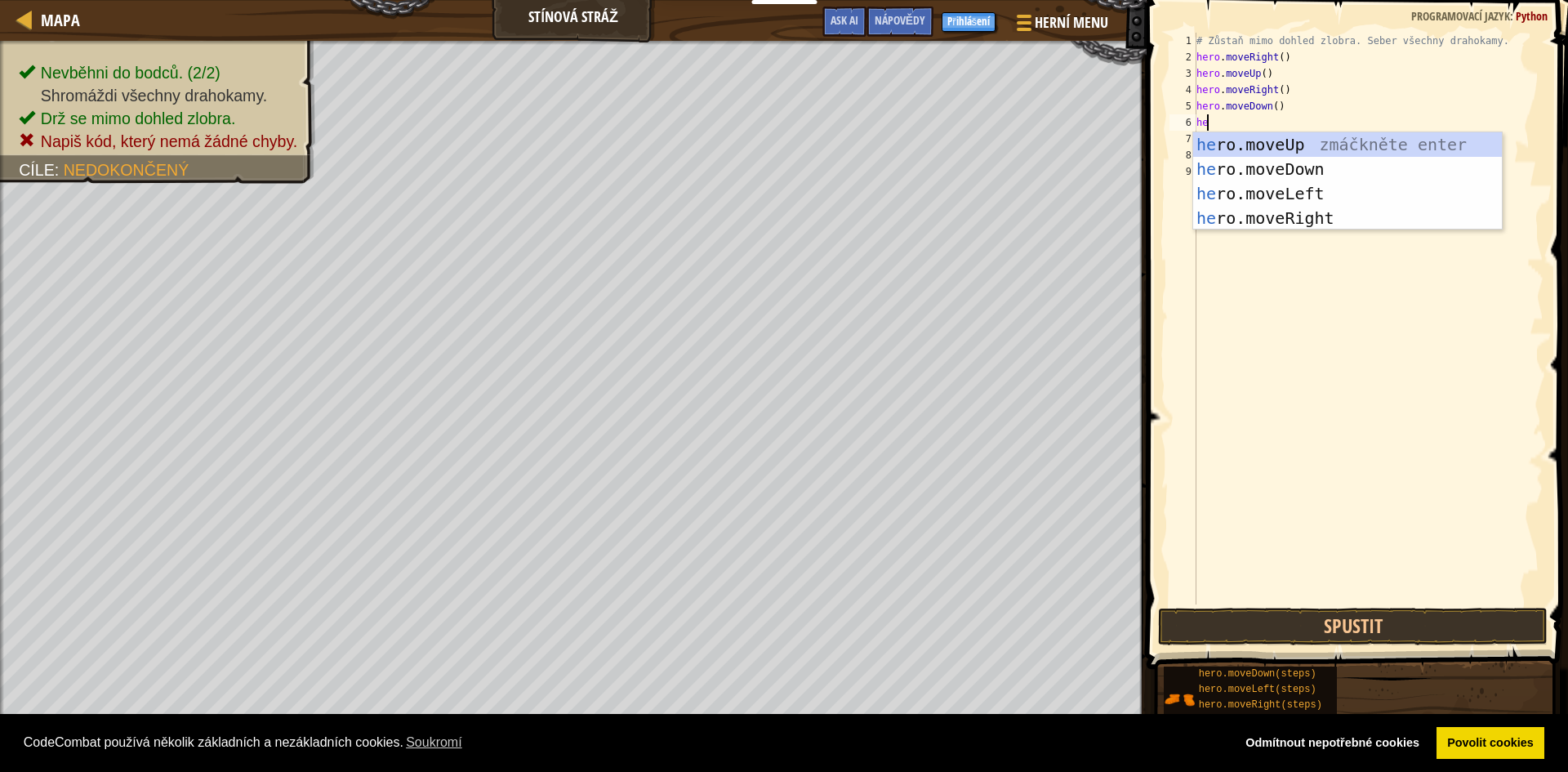
type textarea "her"
click at [1297, 217] on div "her o.moveUp zmáčkněte enter her o.moveDown zmáčkněte enter her o.moveLeft zmáč…" at bounding box center [1348, 206] width 309 height 147
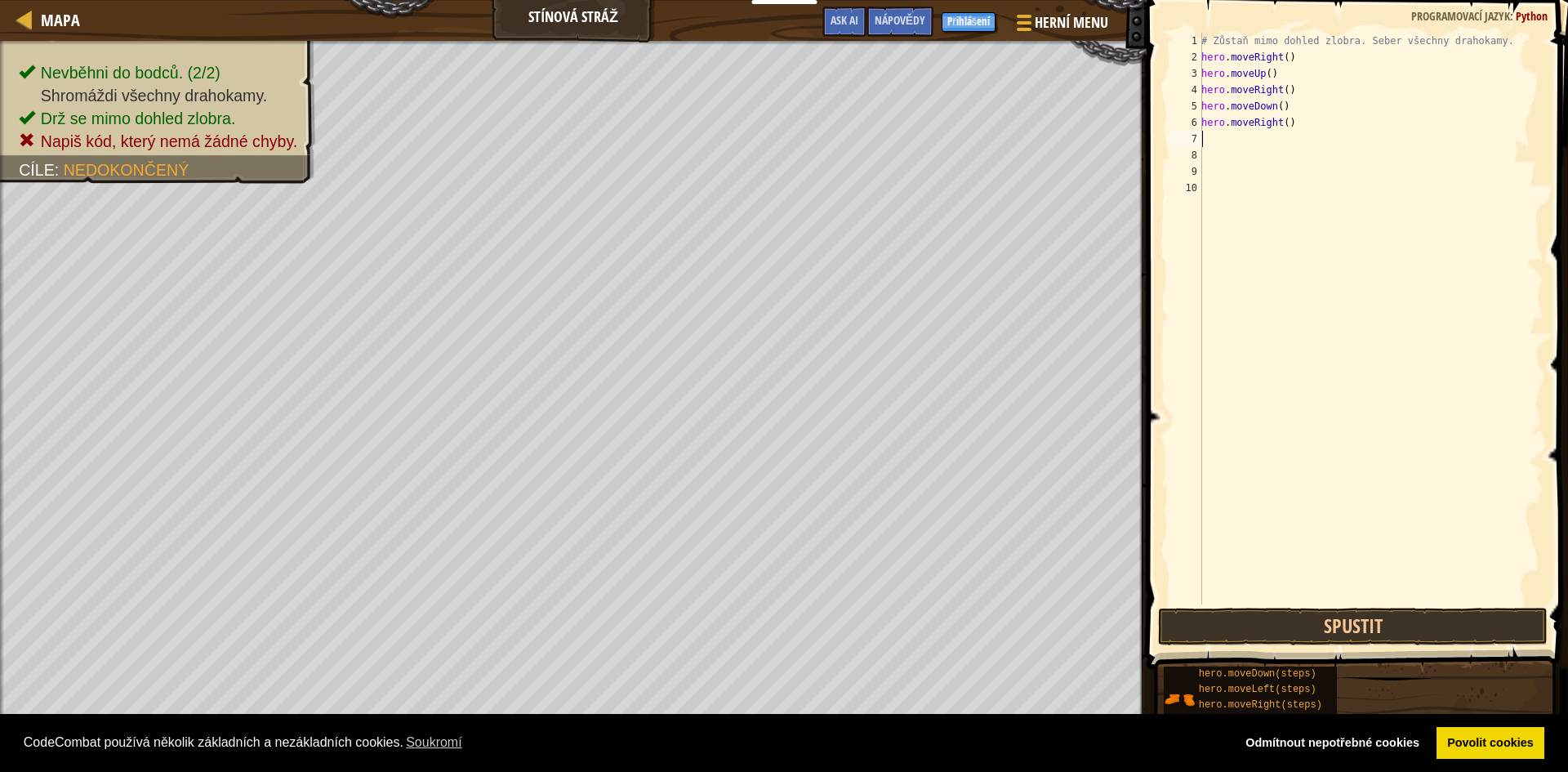
scroll to position [7, 0]
click at [1372, 619] on button "Spustit" at bounding box center [1352, 627] width 389 height 38
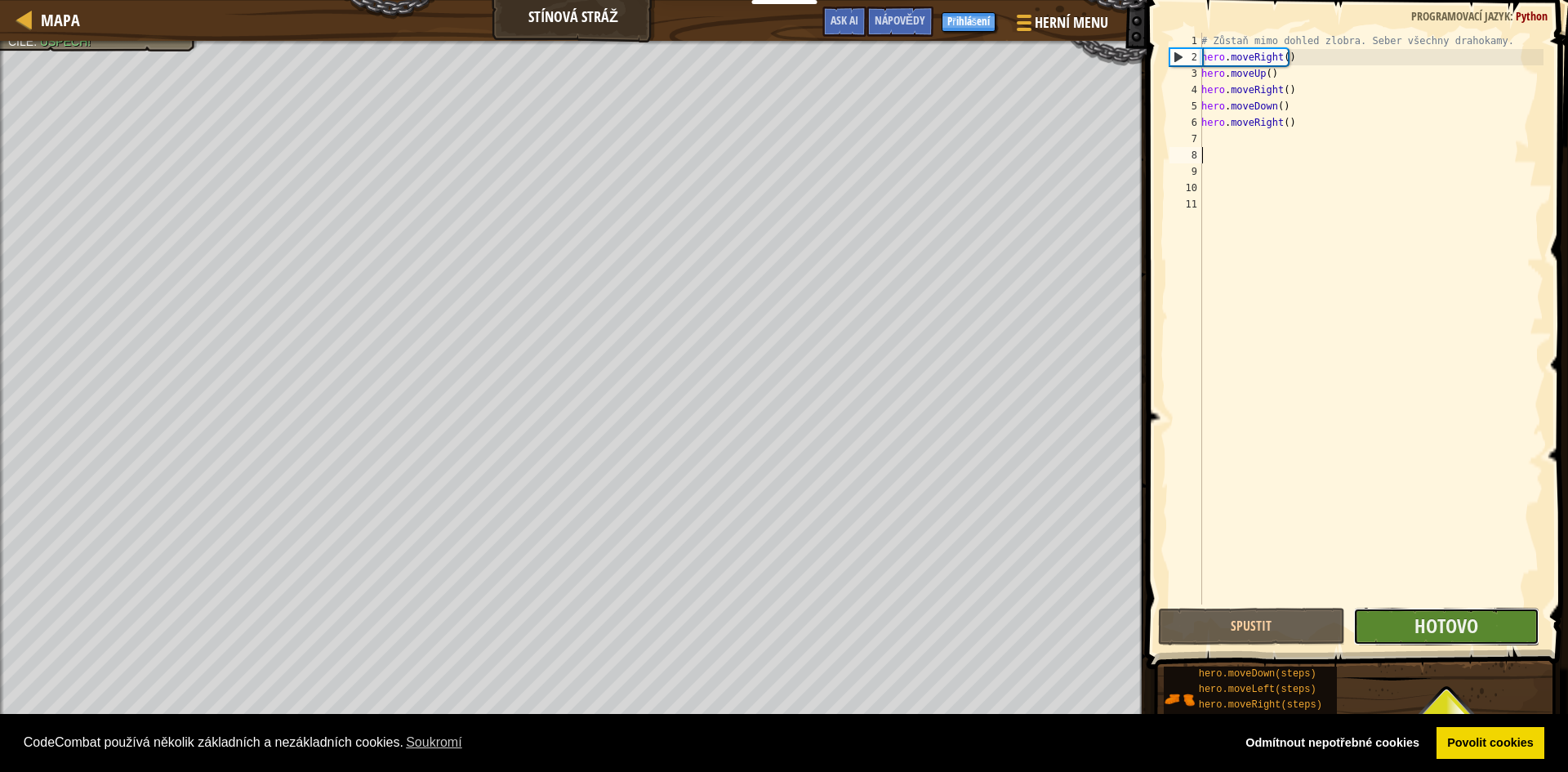
click at [1508, 620] on button "Hotovo" at bounding box center [1447, 627] width 187 height 38
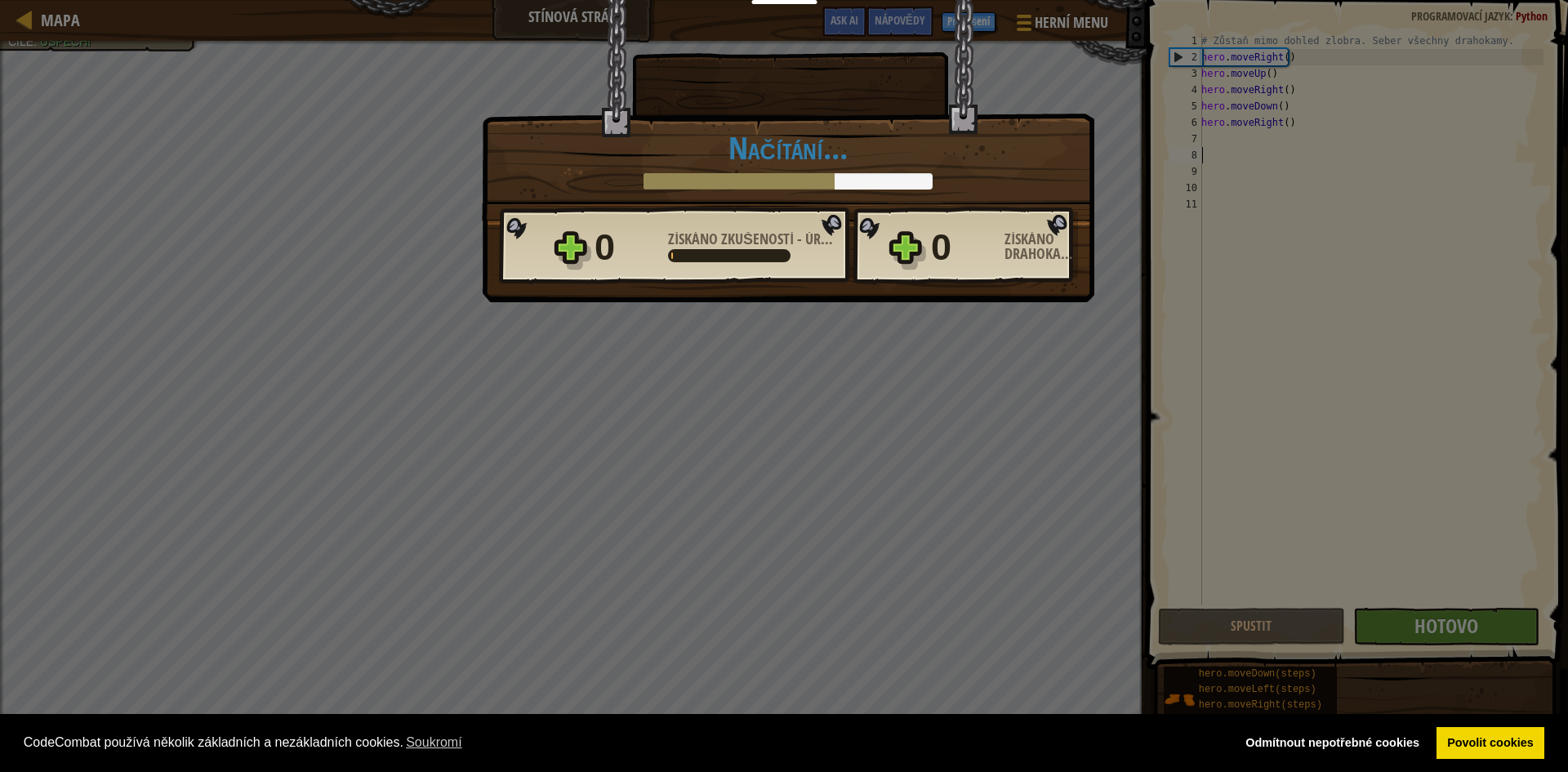
click at [1508, 620] on div "Vítězství × [PERSON_NAME], dokázal(a)s to a nikdo tě nezpozoroval! Jen tak dál,…" at bounding box center [784, 386] width 1568 height 772
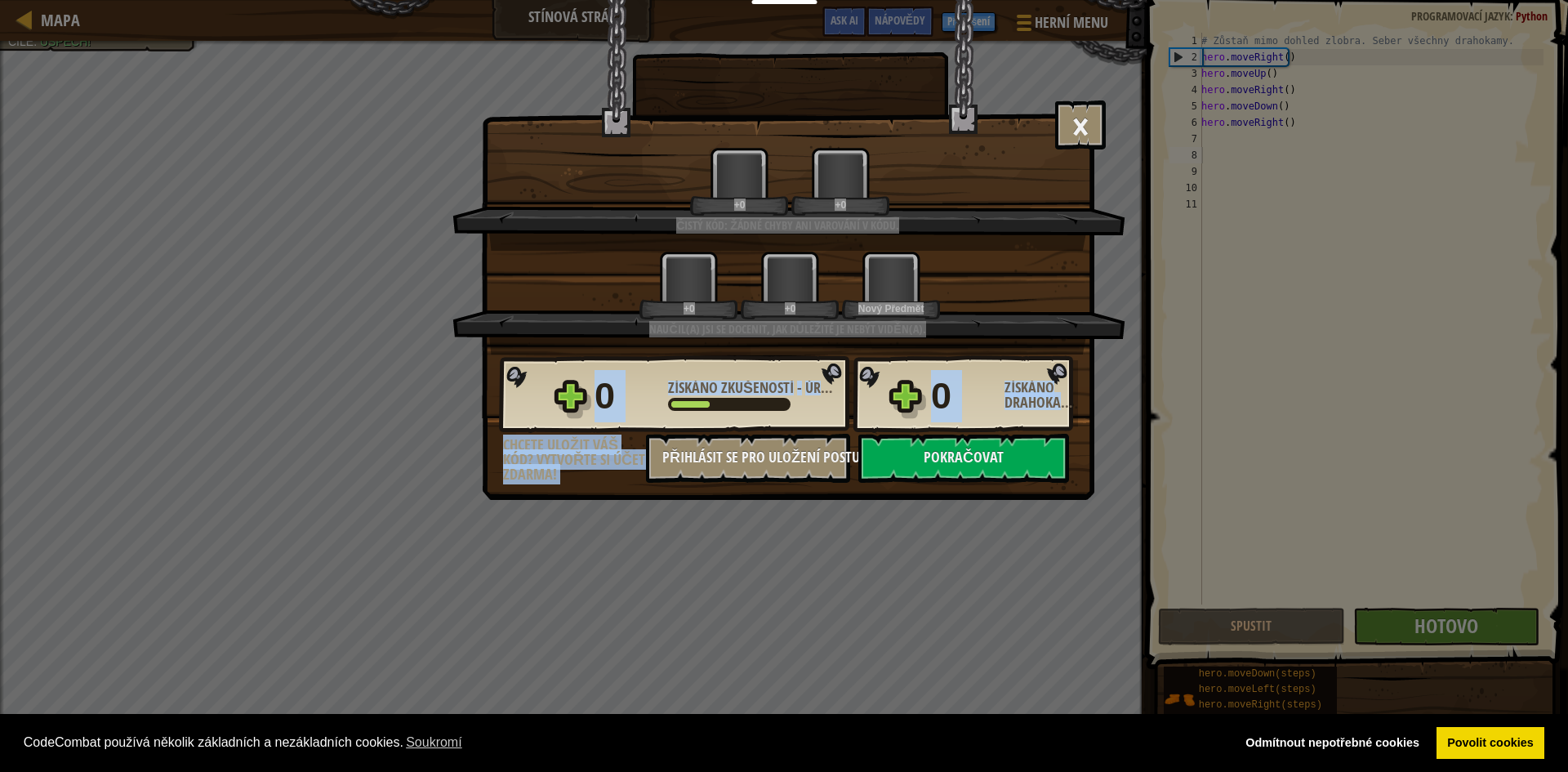
click at [1508, 620] on div "Vítězství × [PERSON_NAME], dokázal(a)s to a nikdo tě nezpozoroval! Jen tak dál,…" at bounding box center [784, 386] width 1568 height 772
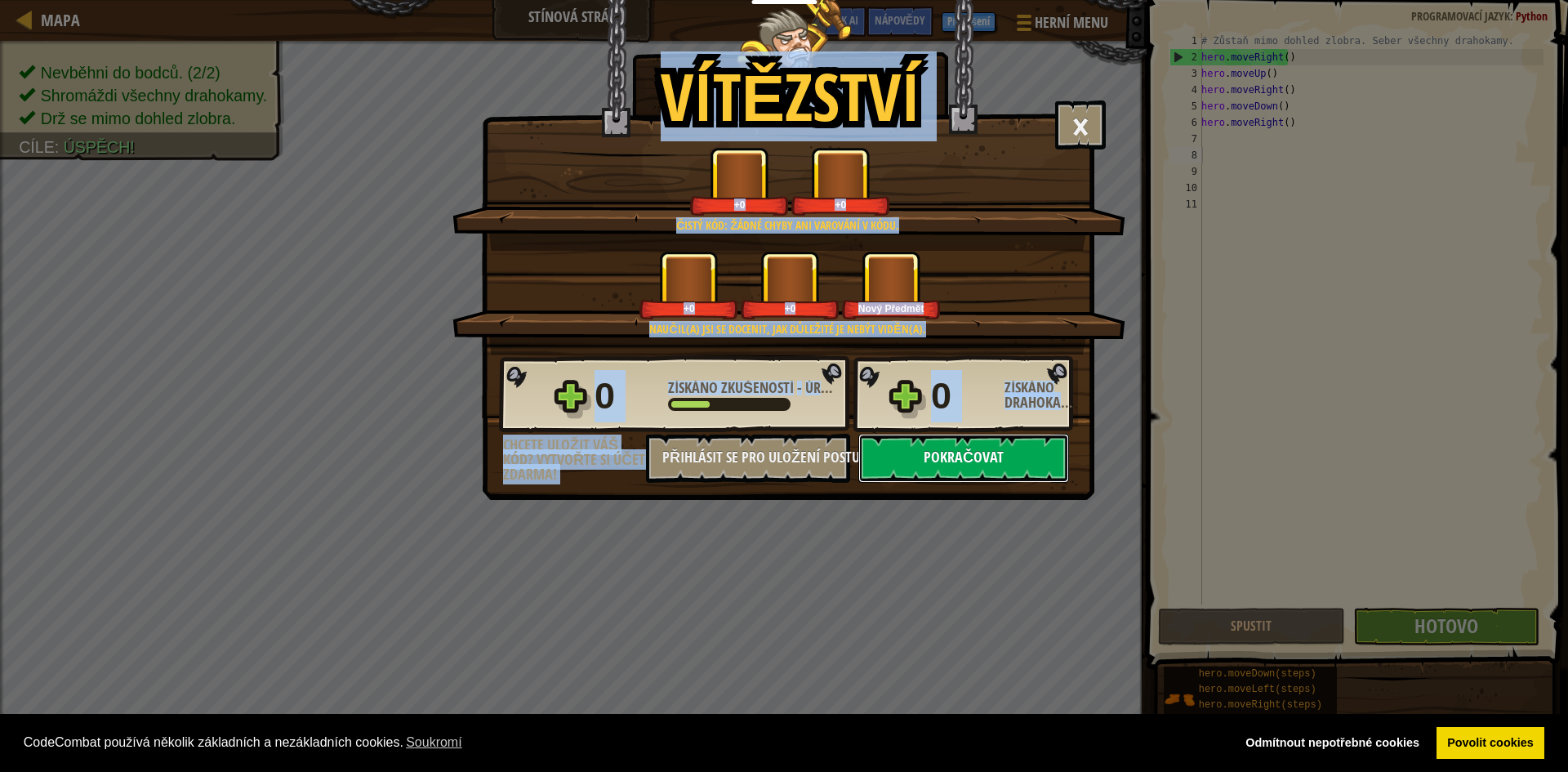
click at [919, 462] on button "Pokračovat" at bounding box center [963, 458] width 210 height 49
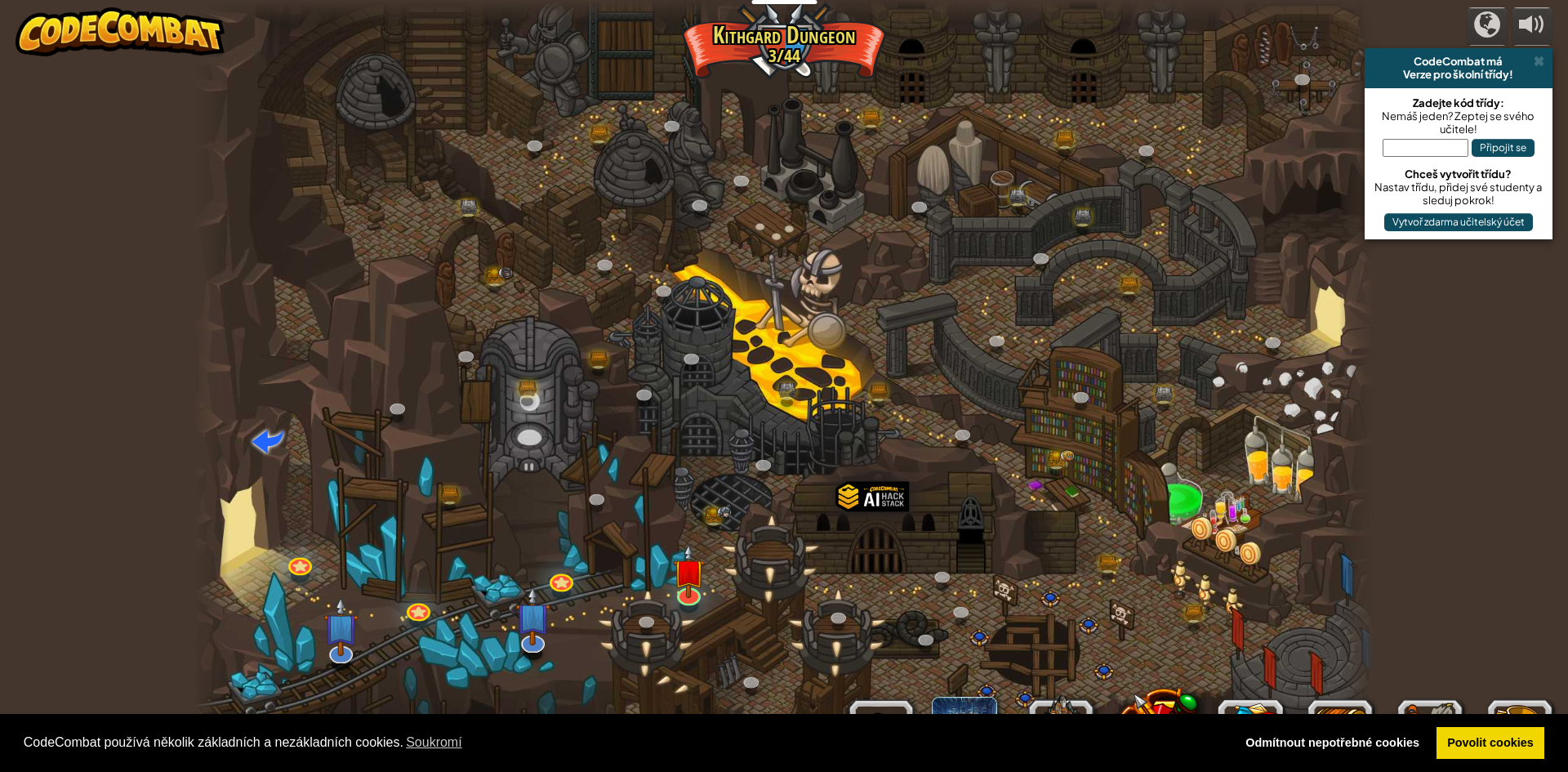
select select "cs"
click at [687, 591] on img at bounding box center [688, 557] width 32 height 72
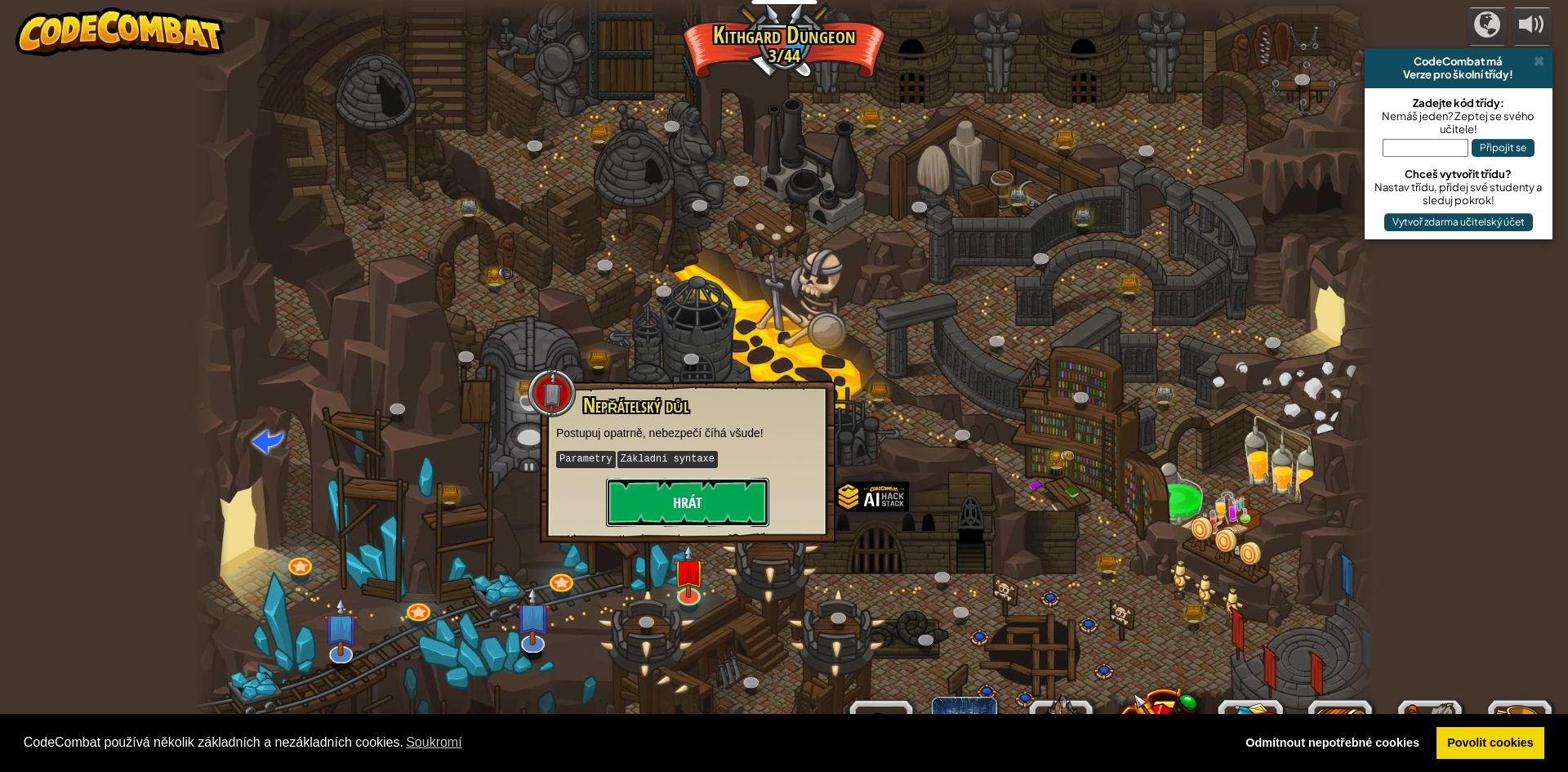
click at [696, 508] on button "Hrát" at bounding box center [687, 502] width 163 height 49
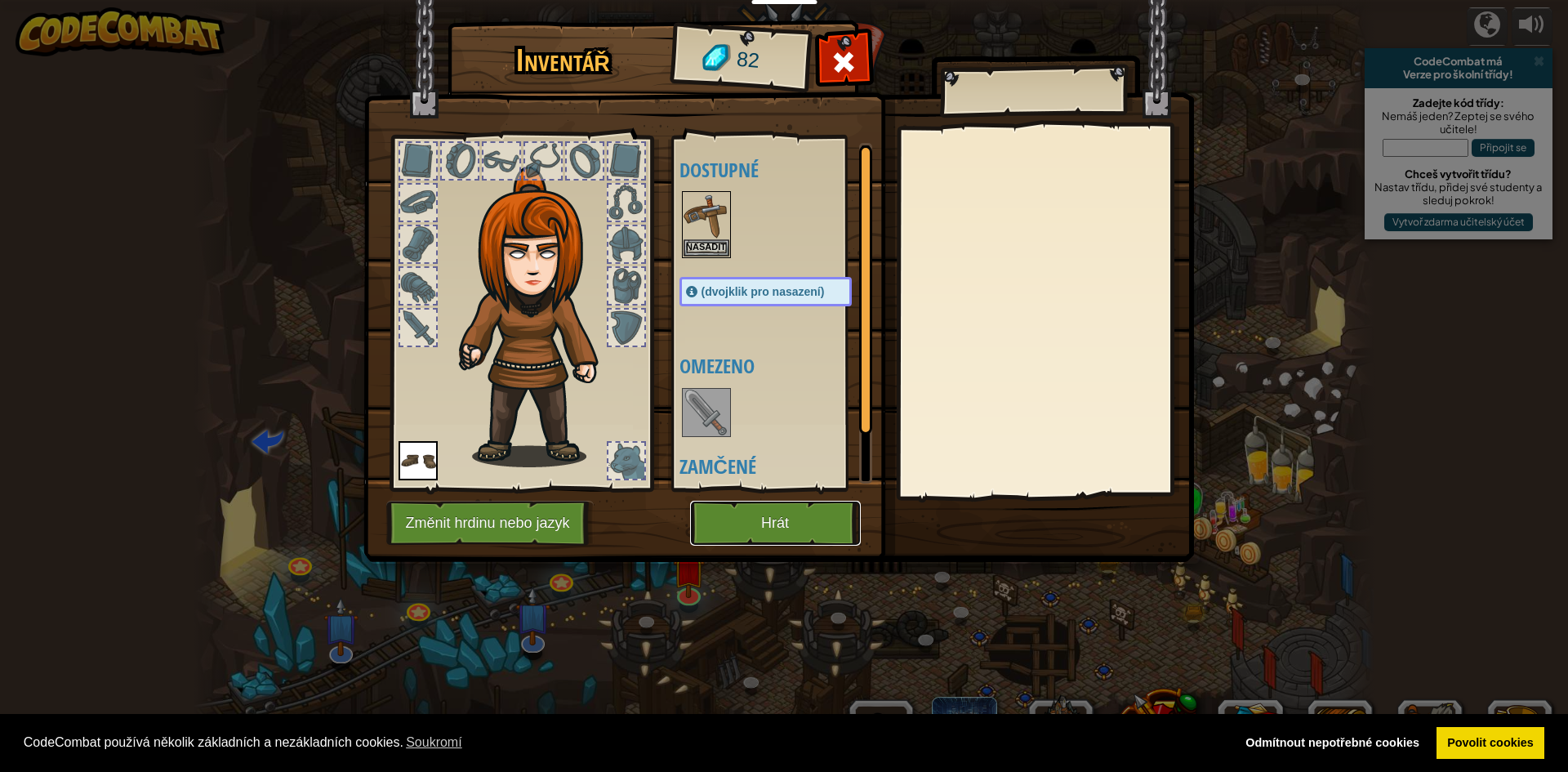
click at [728, 525] on button "Hrát" at bounding box center [775, 523] width 171 height 45
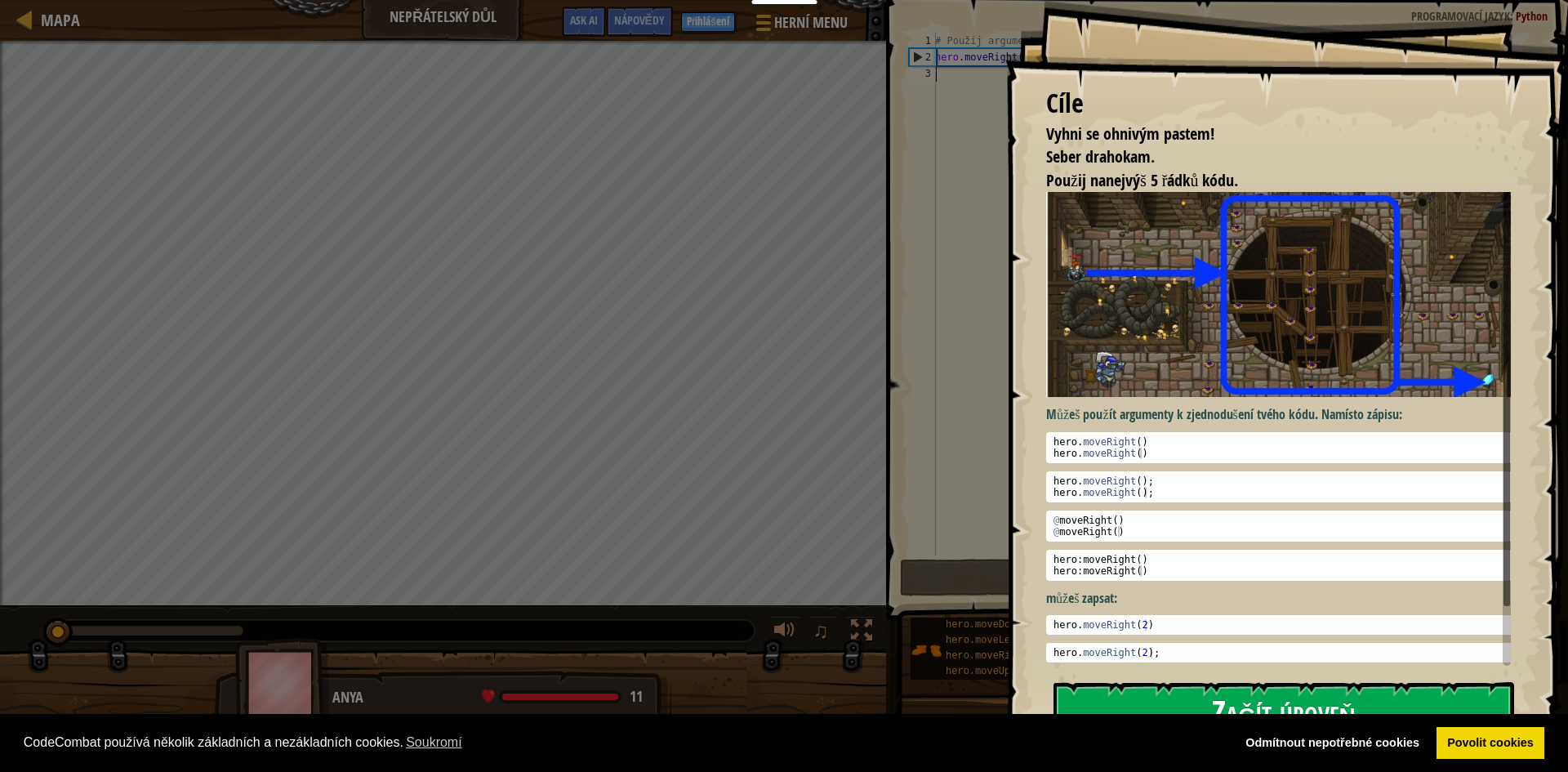
click at [1314, 693] on button "Začít úroveň" at bounding box center [1284, 713] width 461 height 64
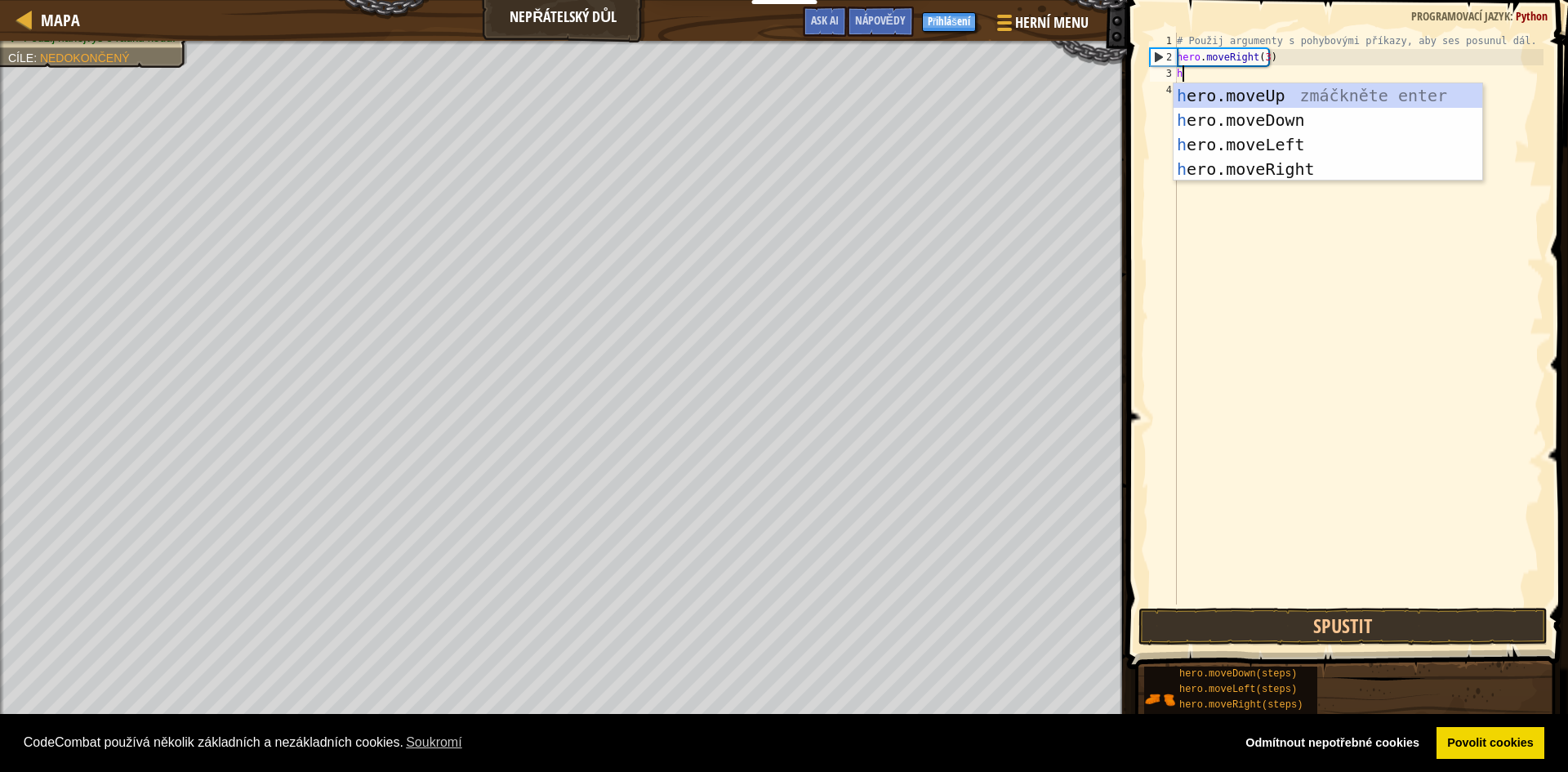
scroll to position [7, 0]
type textarea "heo"
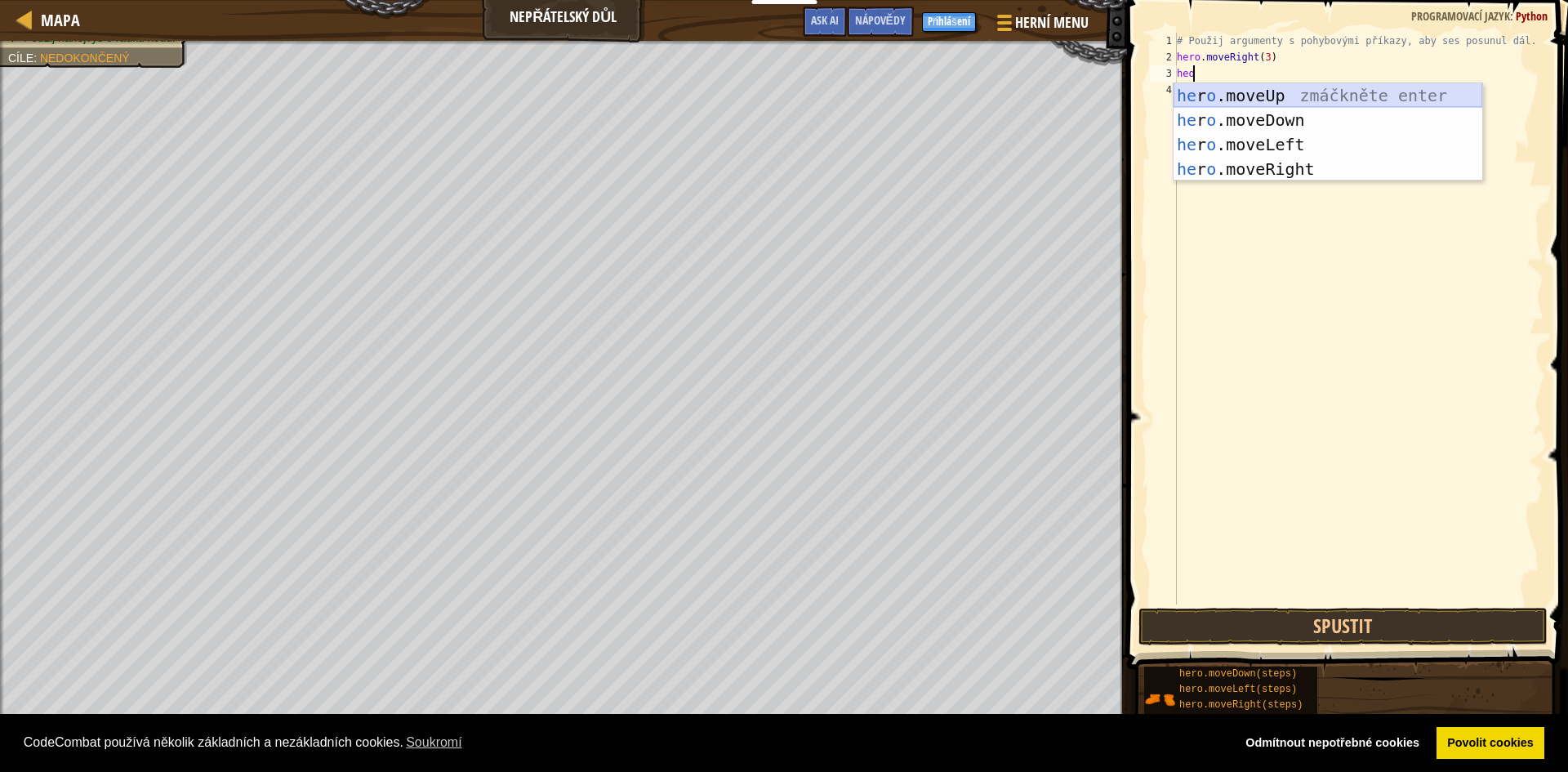
click at [1287, 95] on div "he r o .moveUp zmáčkněte enter he r o .moveDown zmáčkněte enter he r o .moveLef…" at bounding box center [1329, 156] width 309 height 147
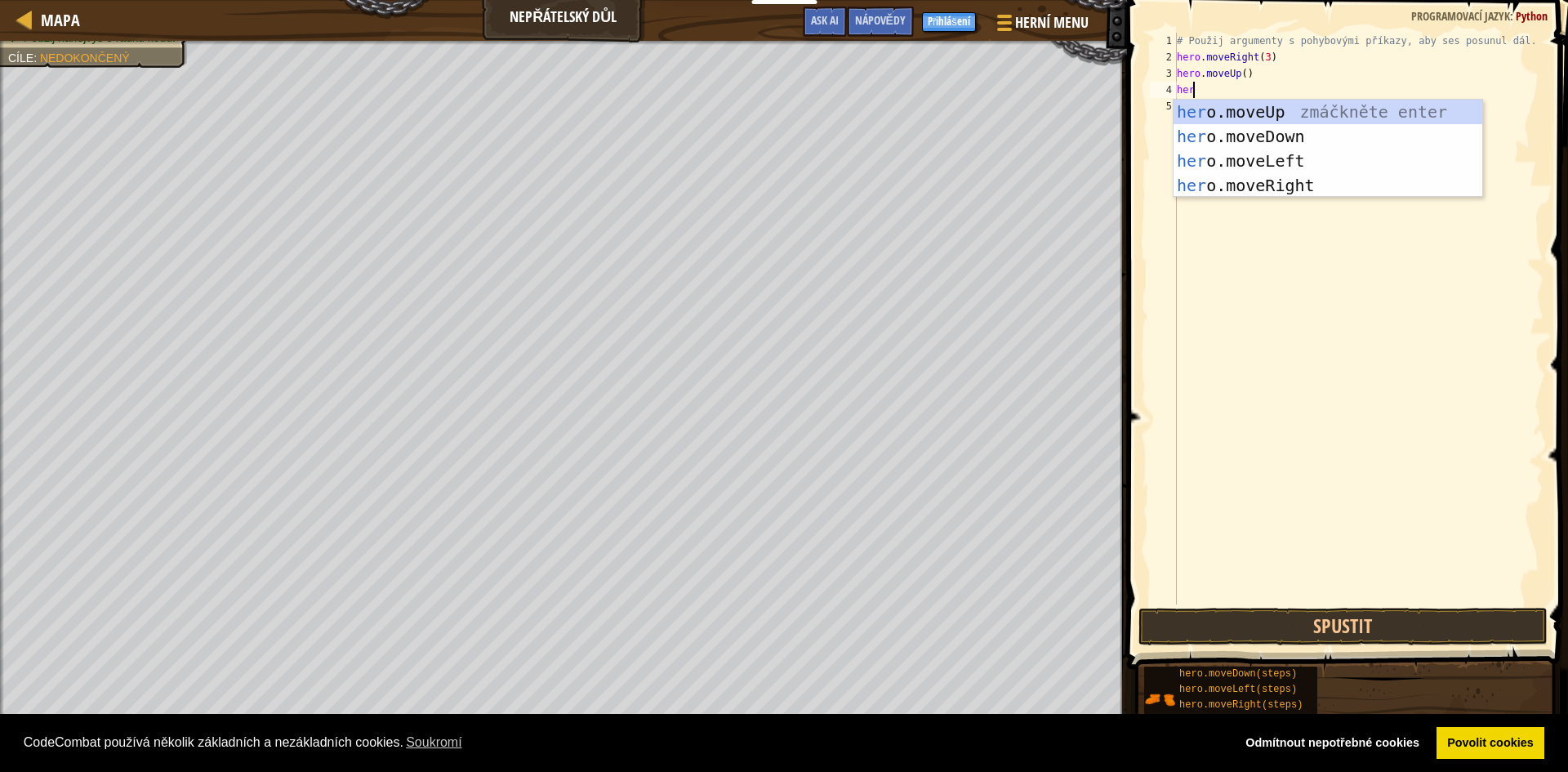
type textarea "hero"
click at [1296, 190] on div "hero .moveUp zmáčkněte enter hero .moveDown zmáčkněte enter hero .moveLeft zmáč…" at bounding box center [1329, 172] width 309 height 147
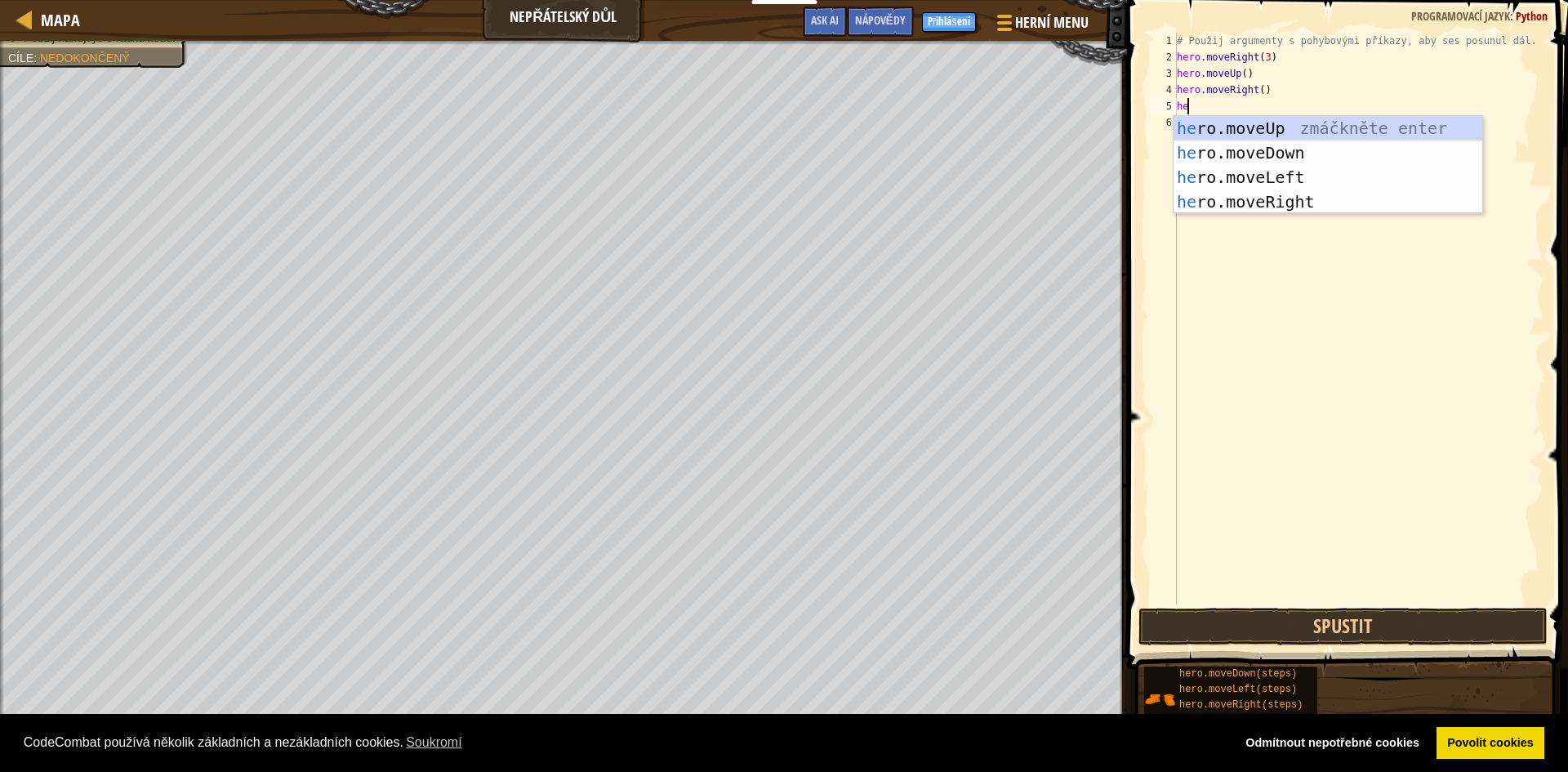
type textarea "hero"
click at [1265, 149] on div "hero .moveUp zmáčkněte enter hero .moveDown zmáčkněte enter hero .moveLeft zmáč…" at bounding box center [1329, 189] width 309 height 147
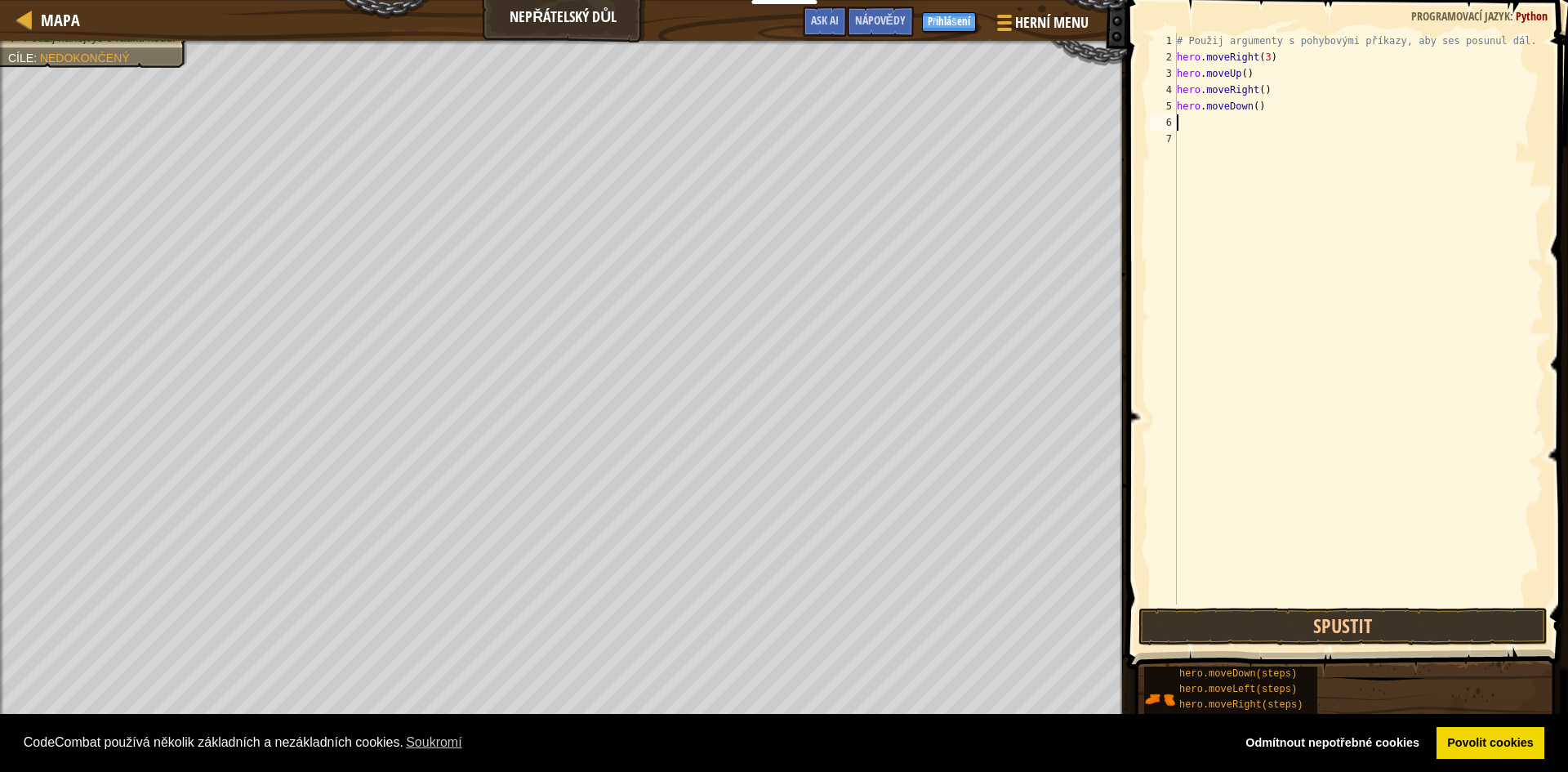
scroll to position [7, 0]
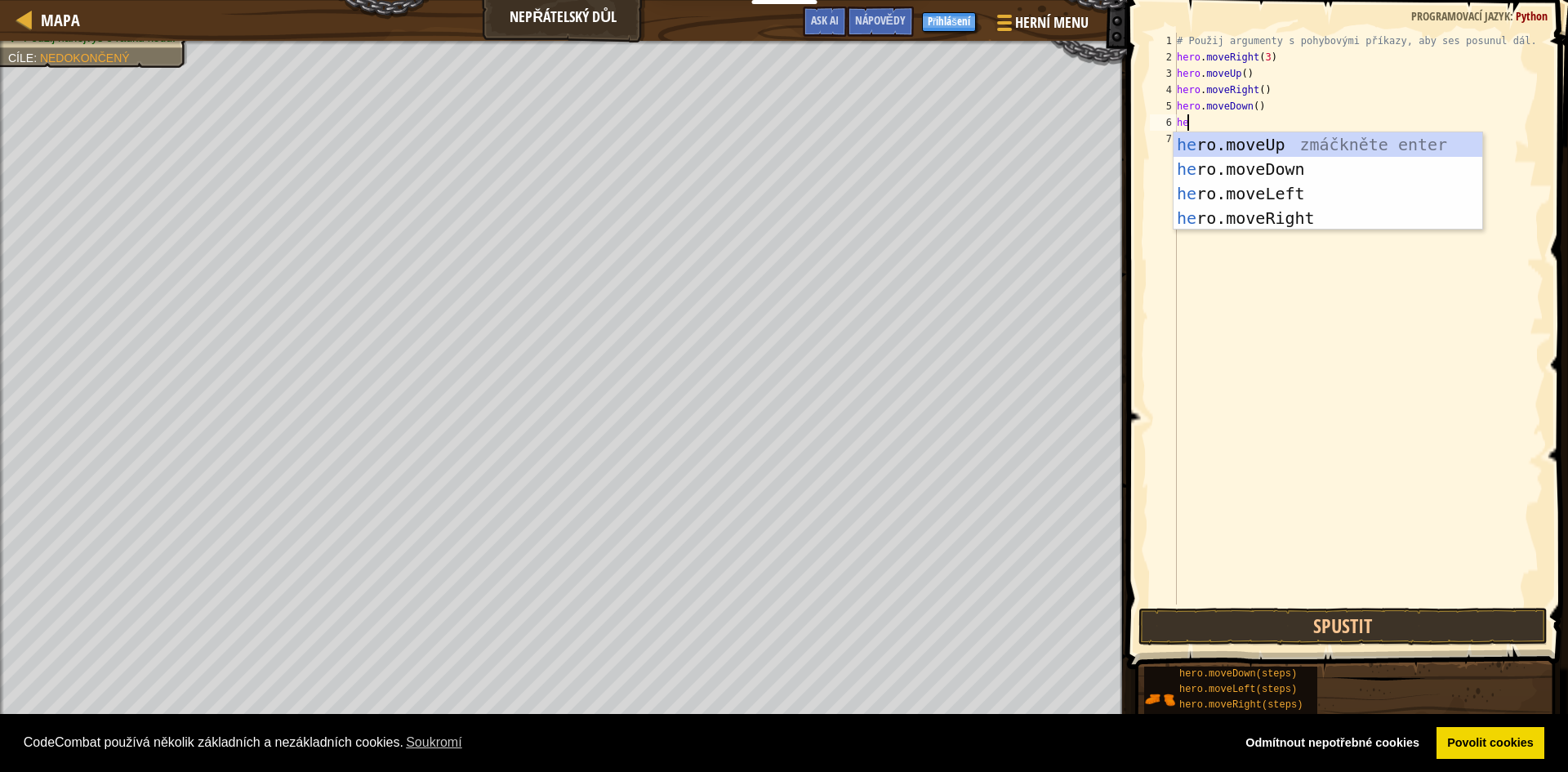
type textarea "hero"
click at [1265, 167] on div "hero .moveUp zmáčkněte enter hero .moveDown zmáčkněte enter hero .moveLeft zmáč…" at bounding box center [1329, 206] width 309 height 147
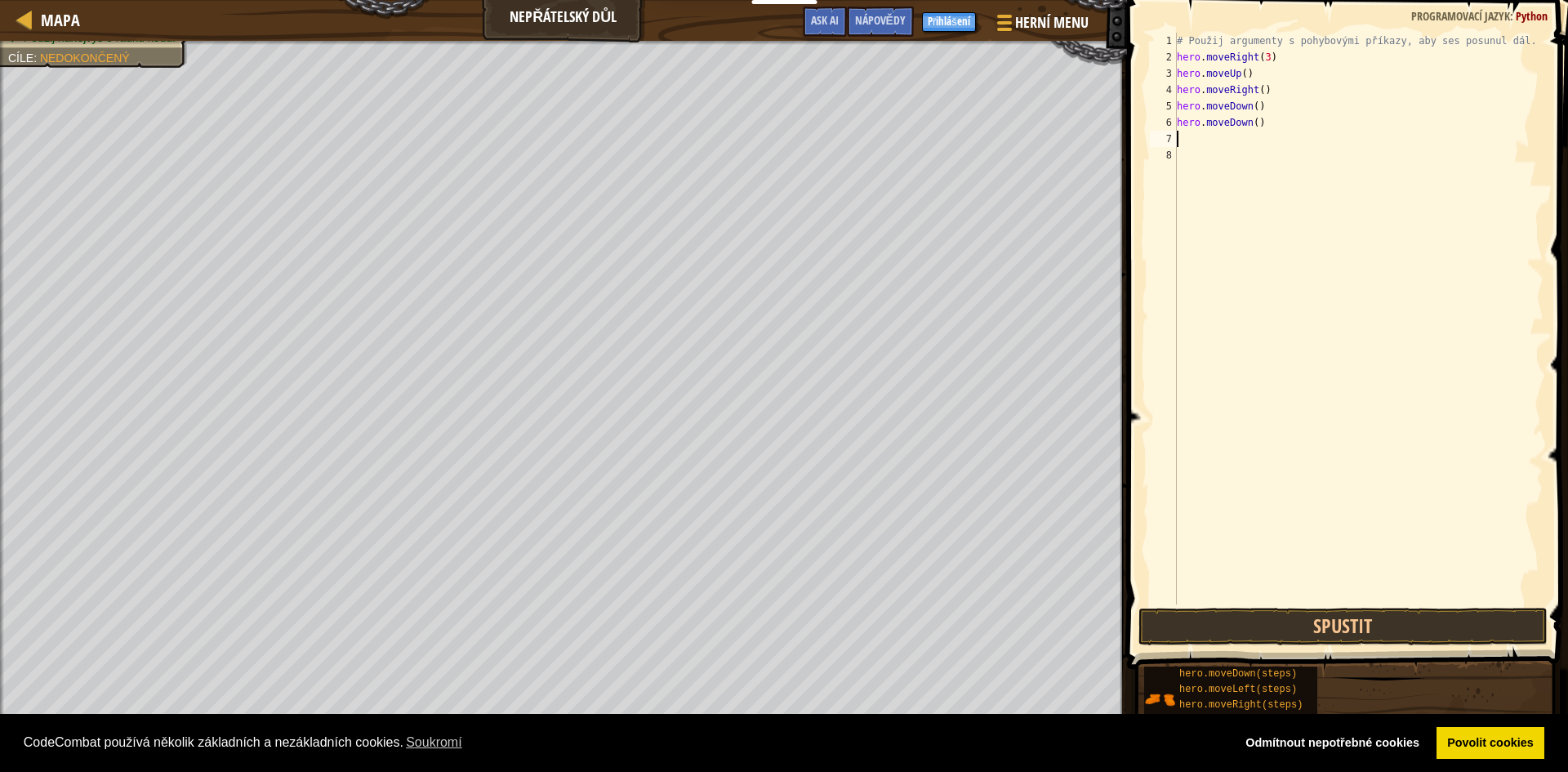
scroll to position [7, 0]
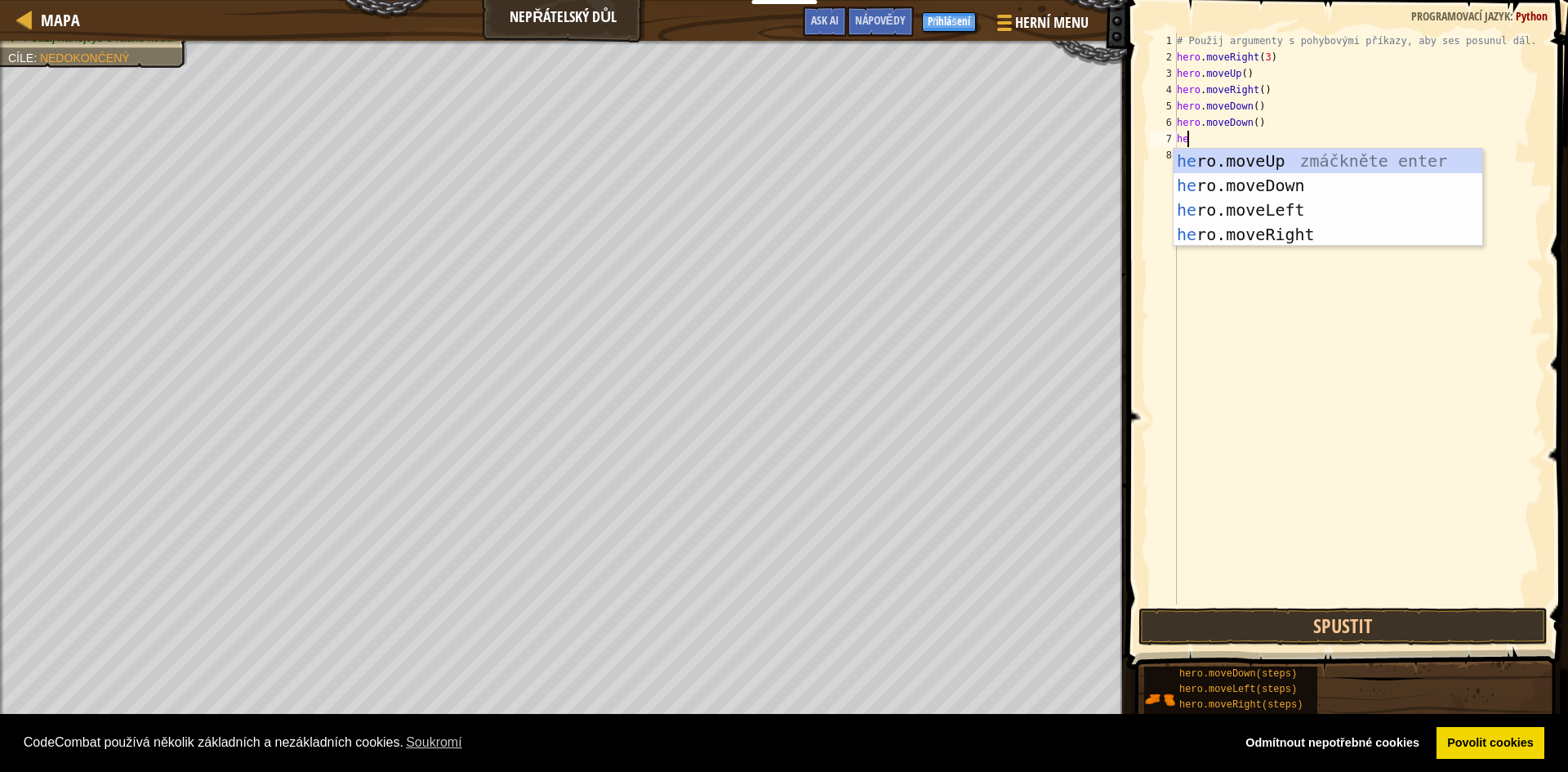
type textarea "hero"
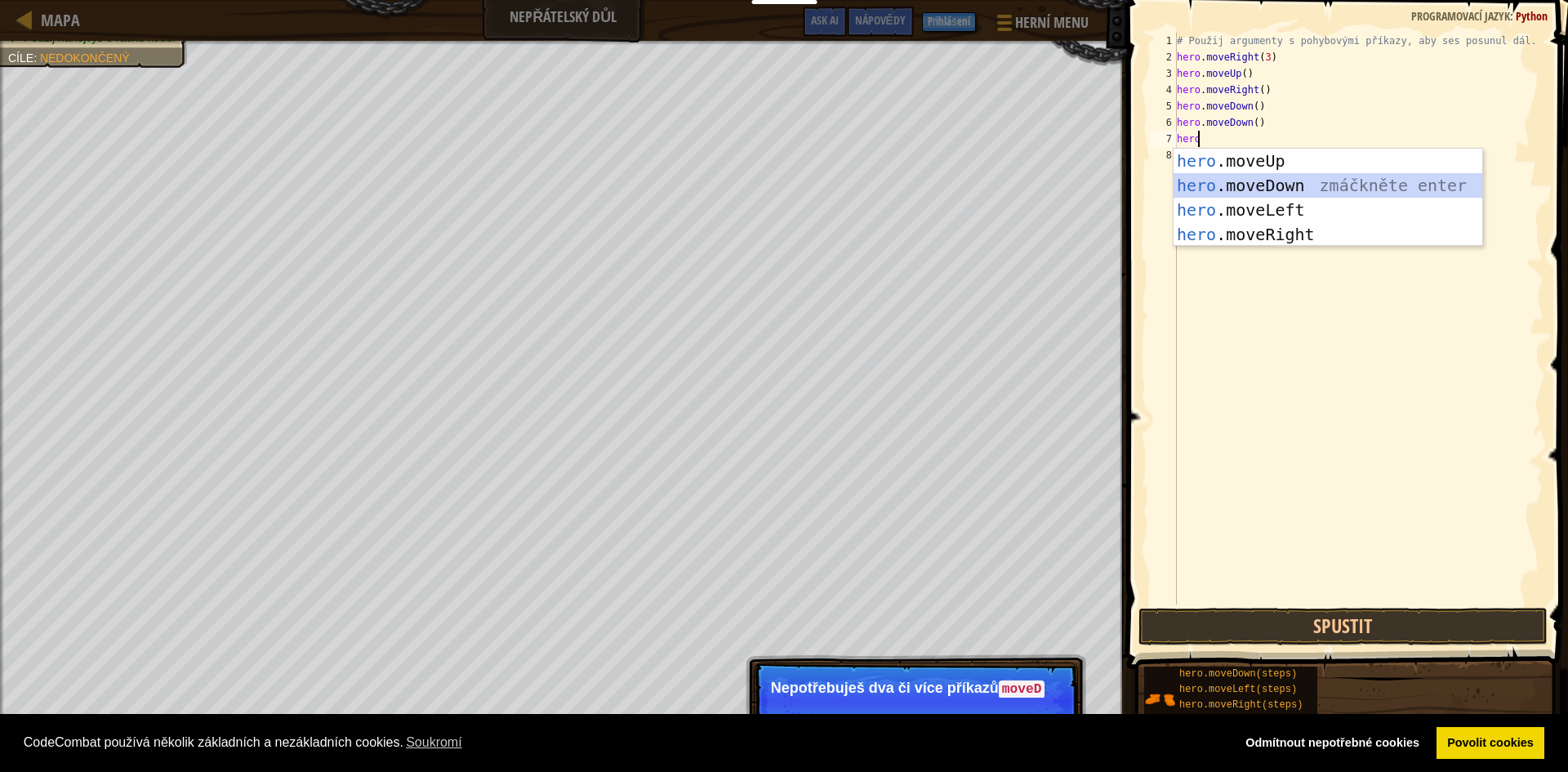
click at [1271, 183] on div "hero .moveUp zmáčkněte enter hero .moveDown zmáčkněte enter hero .moveLeft zmáč…" at bounding box center [1329, 222] width 309 height 147
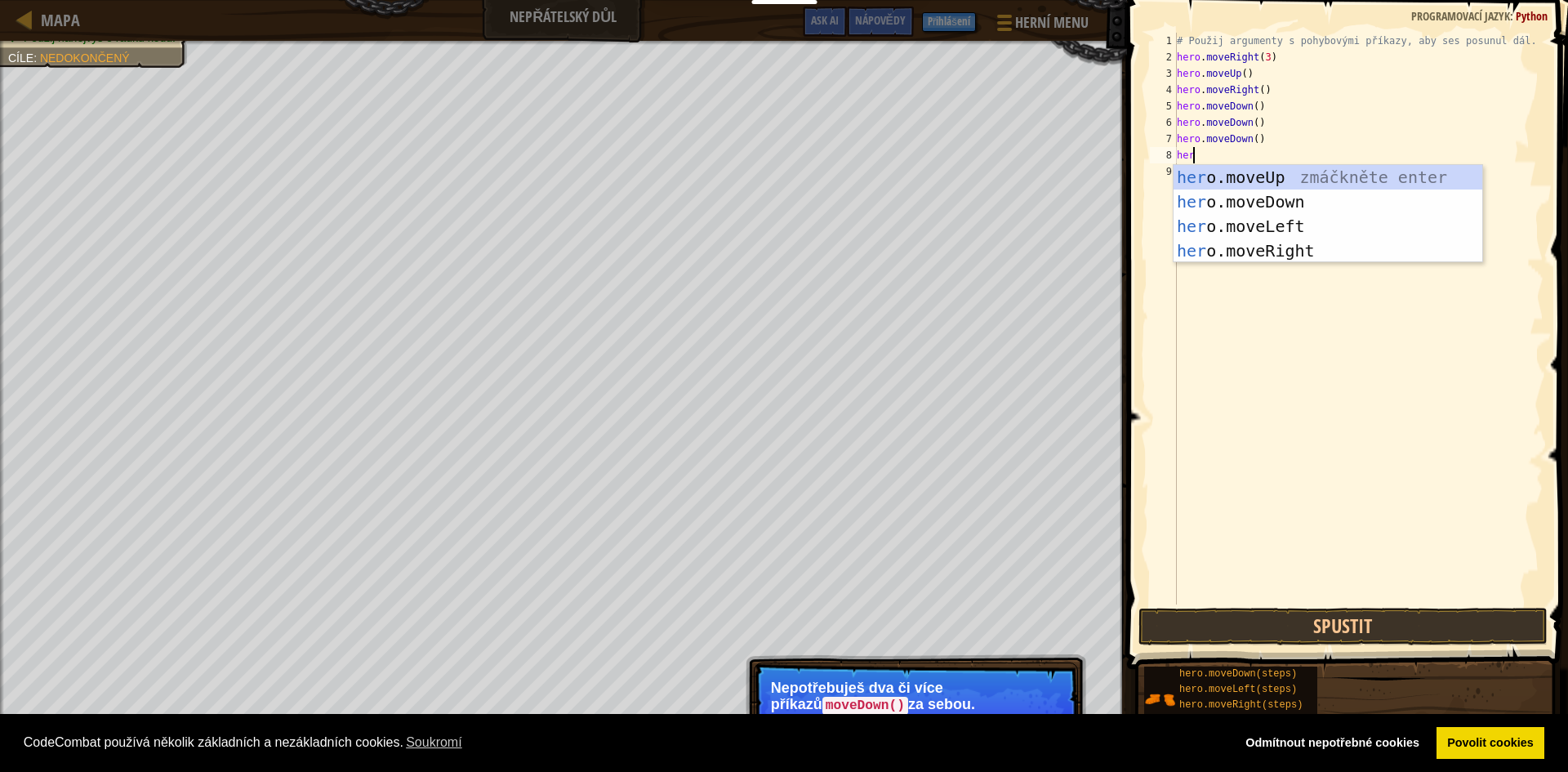
type textarea "hero"
click at [1280, 200] on div "hero .moveUp zmáčkněte enter hero .moveDown zmáčkněte enter hero .moveLeft zmáč…" at bounding box center [1329, 238] width 309 height 147
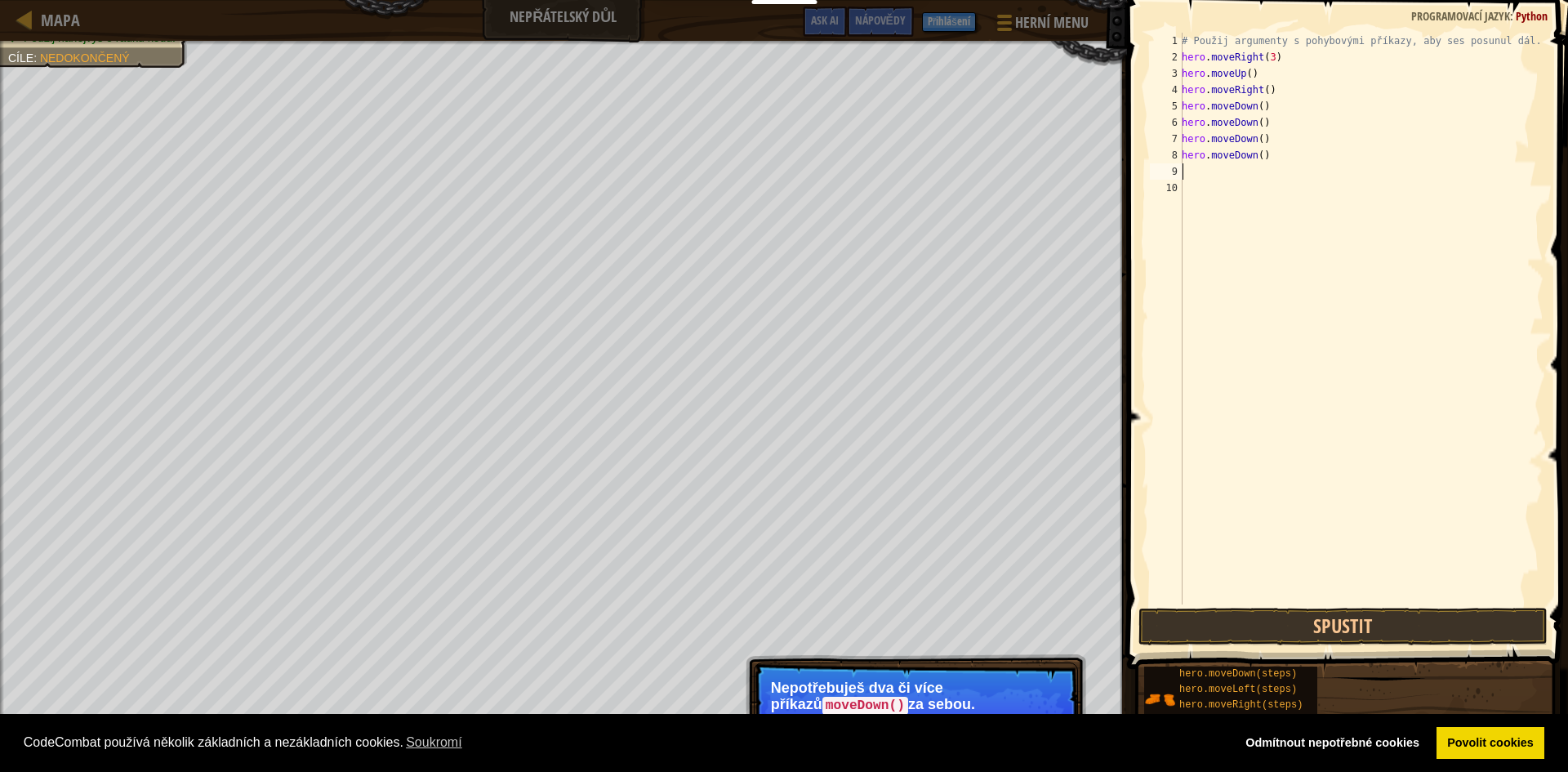
scroll to position [7, 0]
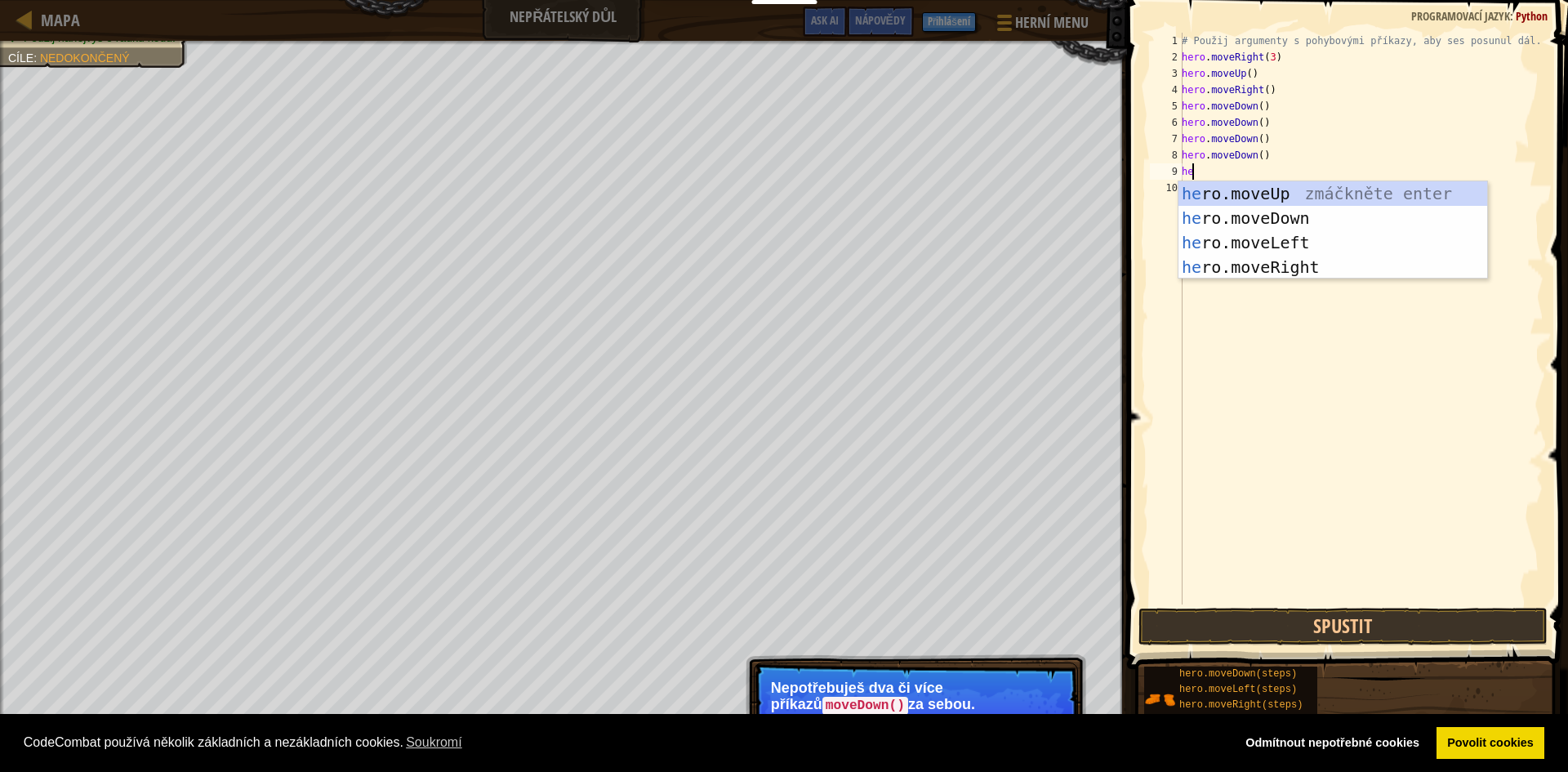
type textarea "hero"
click at [1278, 276] on div "hero .moveUp zmáčkněte enter hero .moveDown zmáčkněte enter hero .moveLeft zmáč…" at bounding box center [1333, 255] width 309 height 147
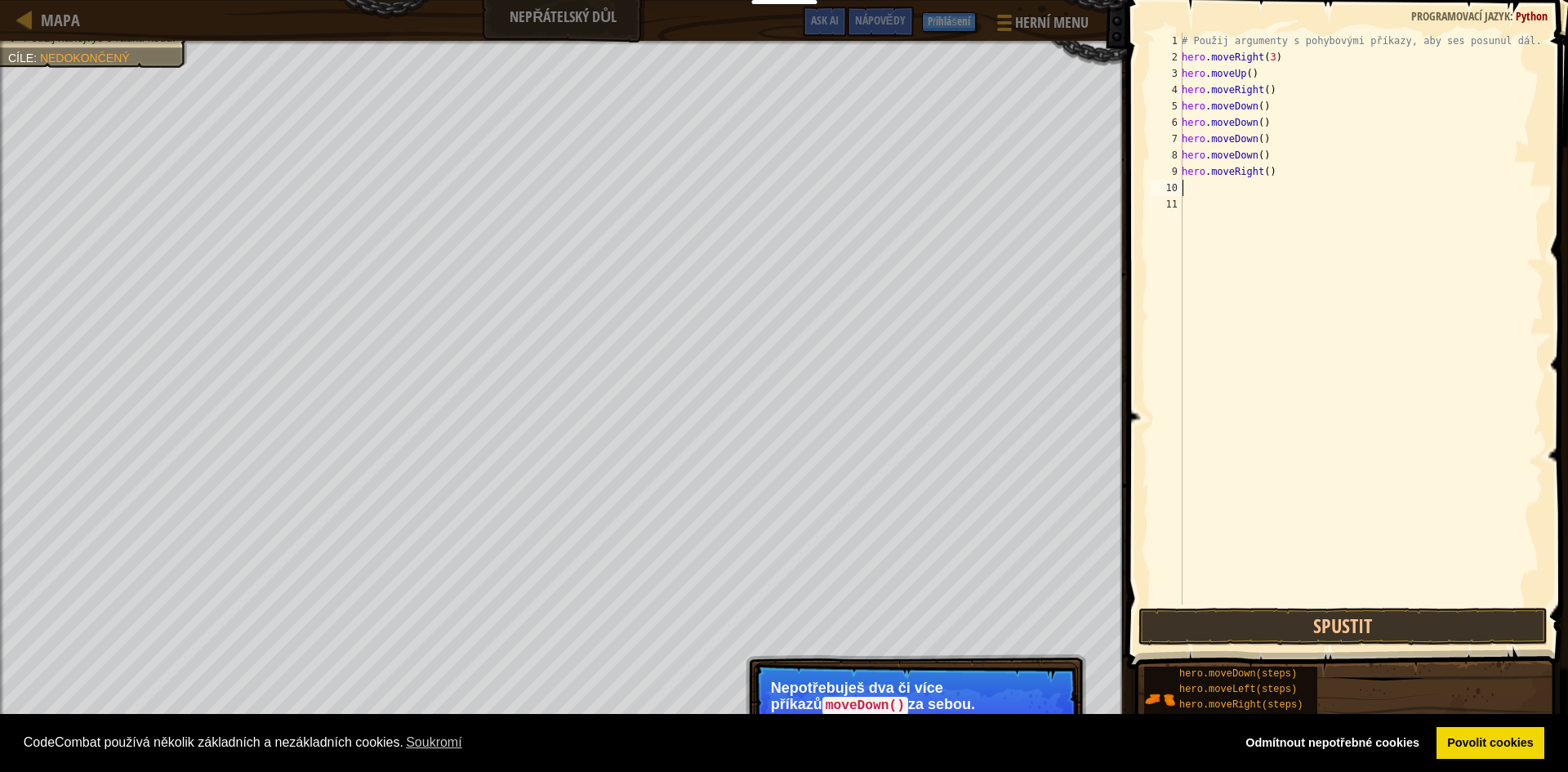
scroll to position [7, 0]
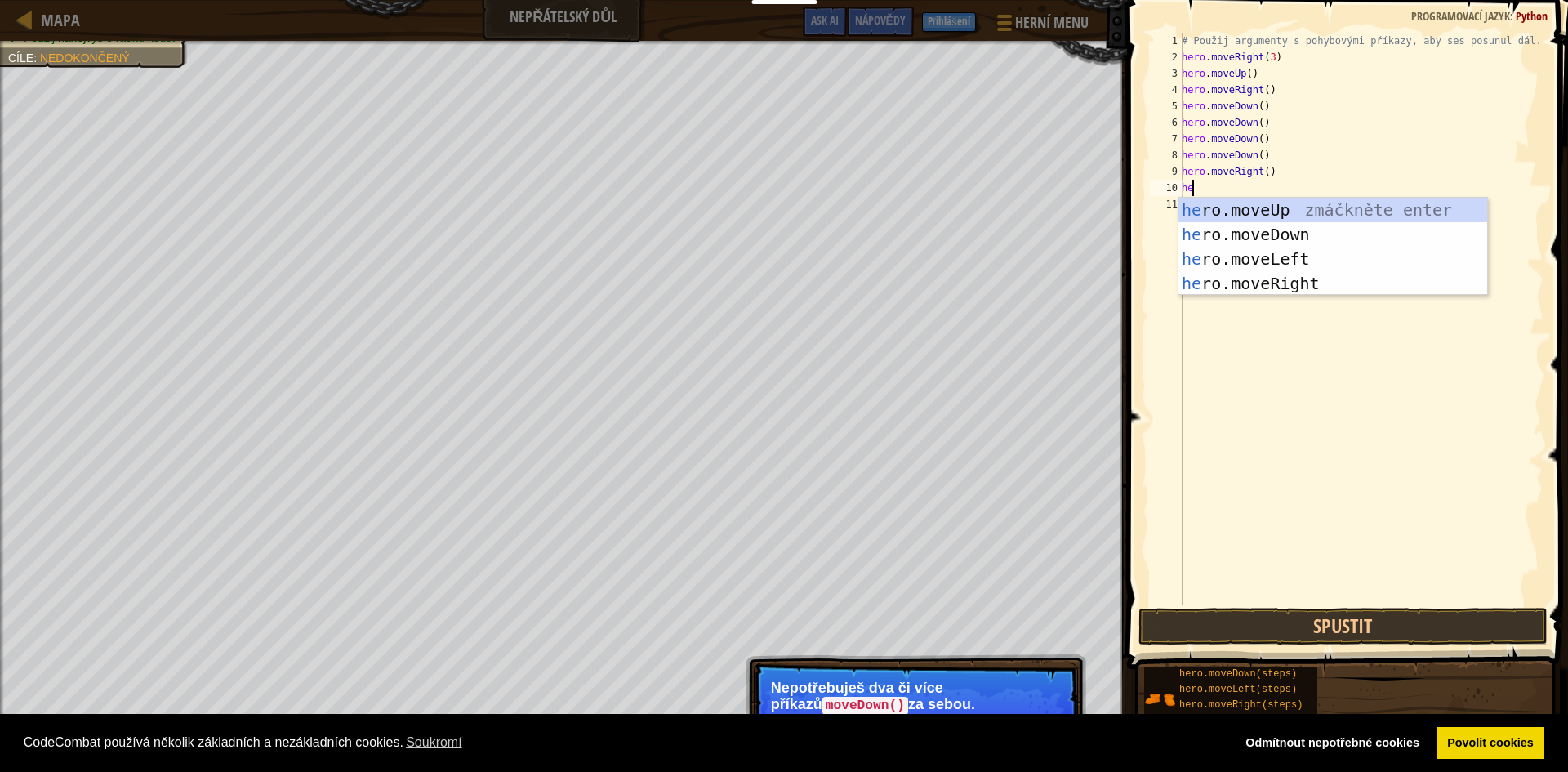
type textarea "hero"
click at [1282, 286] on div "hero .moveUp zmáčkněte enter hero .moveDown zmáčkněte enter hero .moveLeft zmáč…" at bounding box center [1333, 271] width 309 height 147
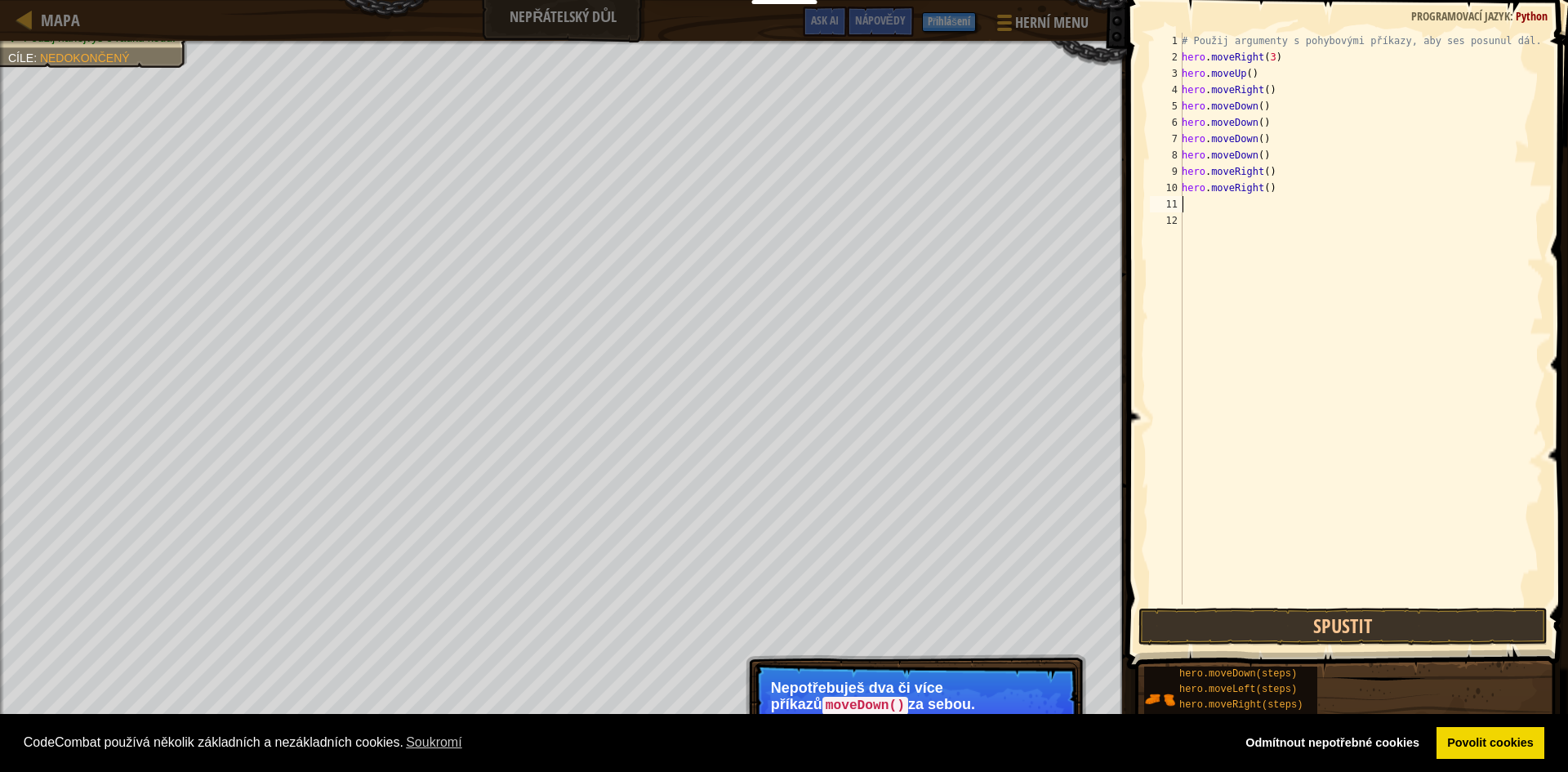
scroll to position [7, 0]
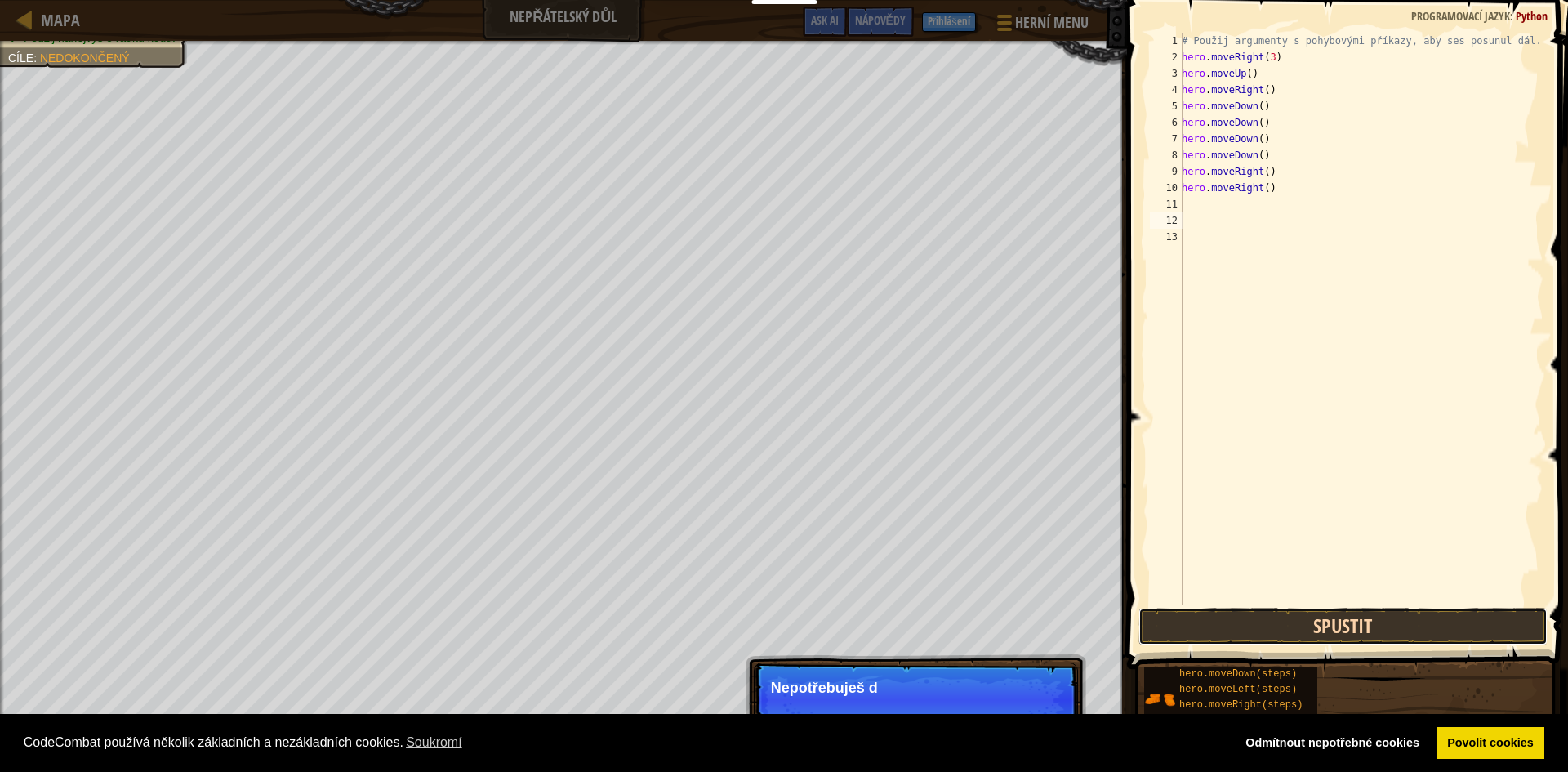
click at [1323, 637] on button "Spustit" at bounding box center [1343, 627] width 409 height 38
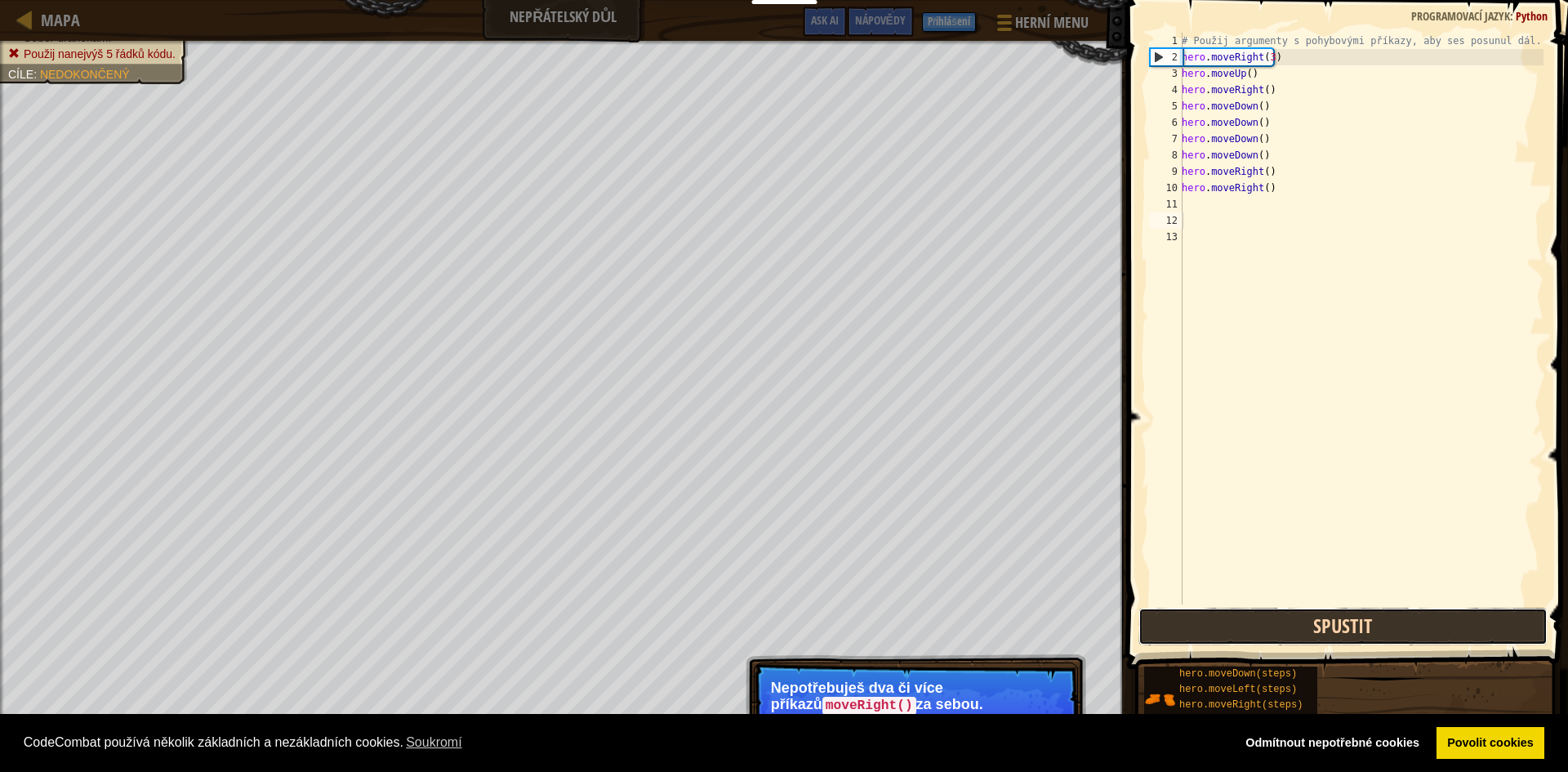
click at [1325, 628] on button "Spustit" at bounding box center [1343, 627] width 409 height 38
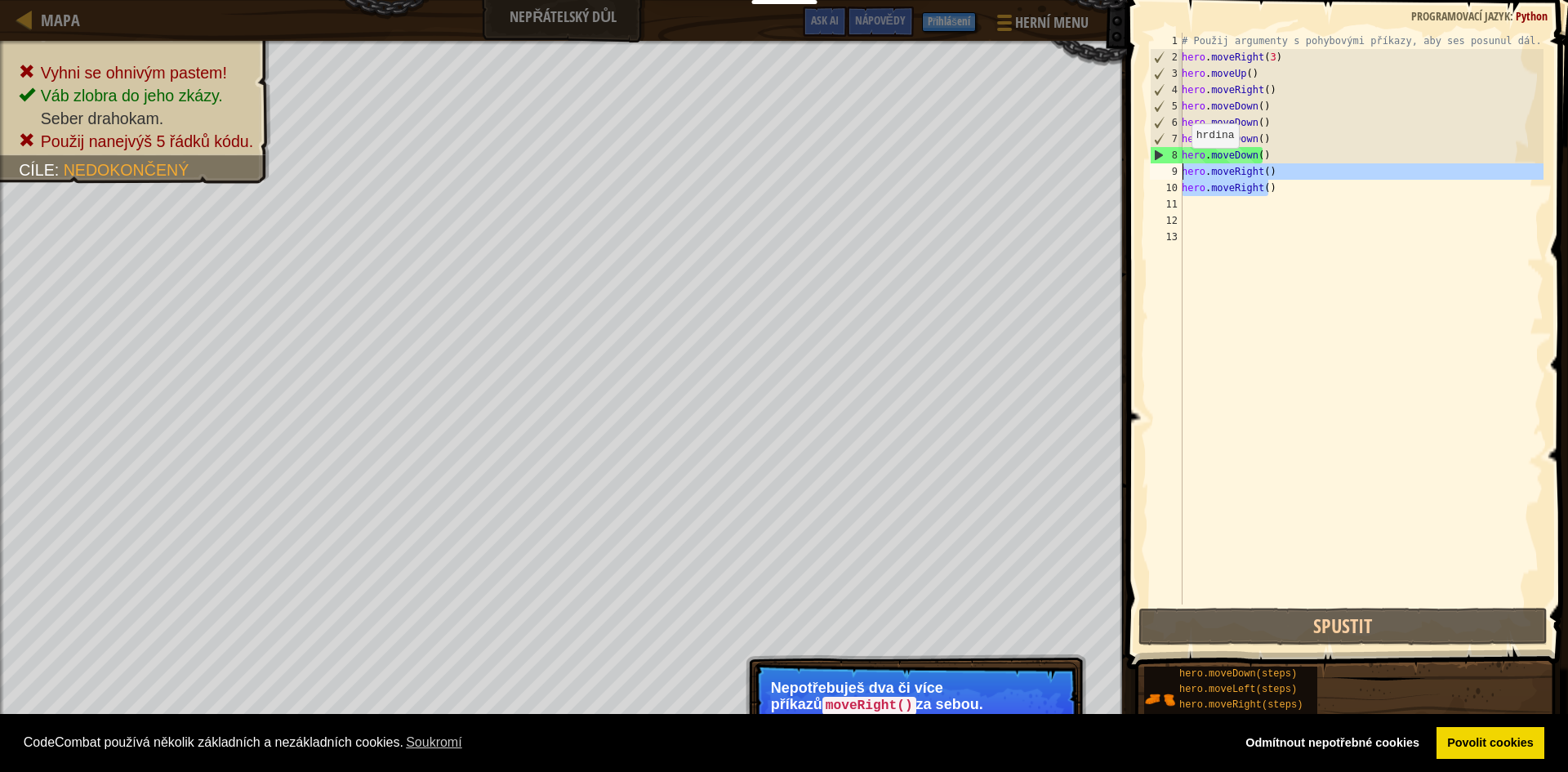
drag, startPoint x: 1275, startPoint y: 191, endPoint x: 1183, endPoint y: 164, distance: 95.9
click at [1183, 164] on div "# Použij argumenty s pohybovými příkazy, aby ses posunul dál. hero . moveRight …" at bounding box center [1361, 334] width 365 height 604
type textarea "hero.moveRight() hero.moveRight()"
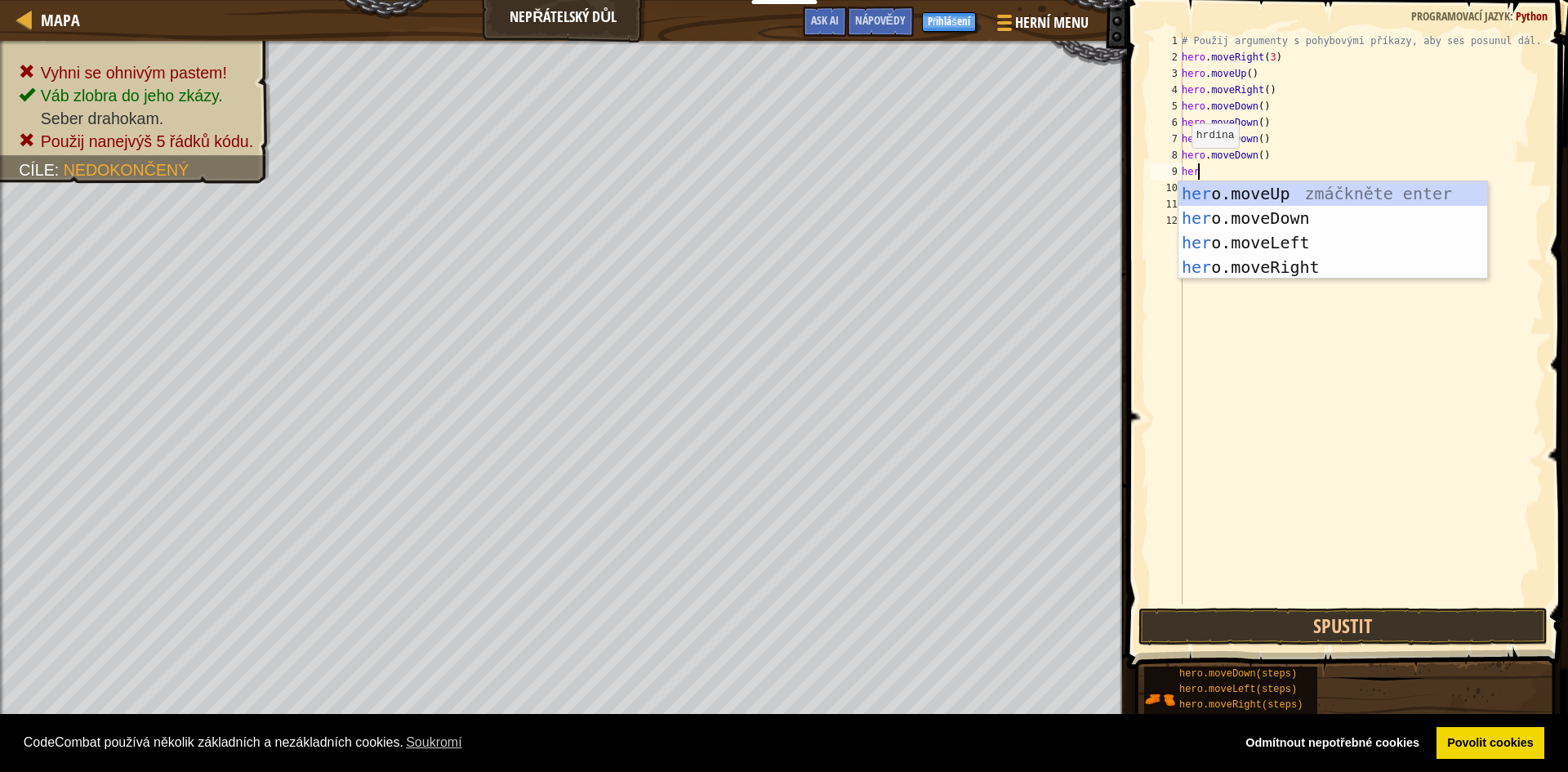
type textarea "hero"
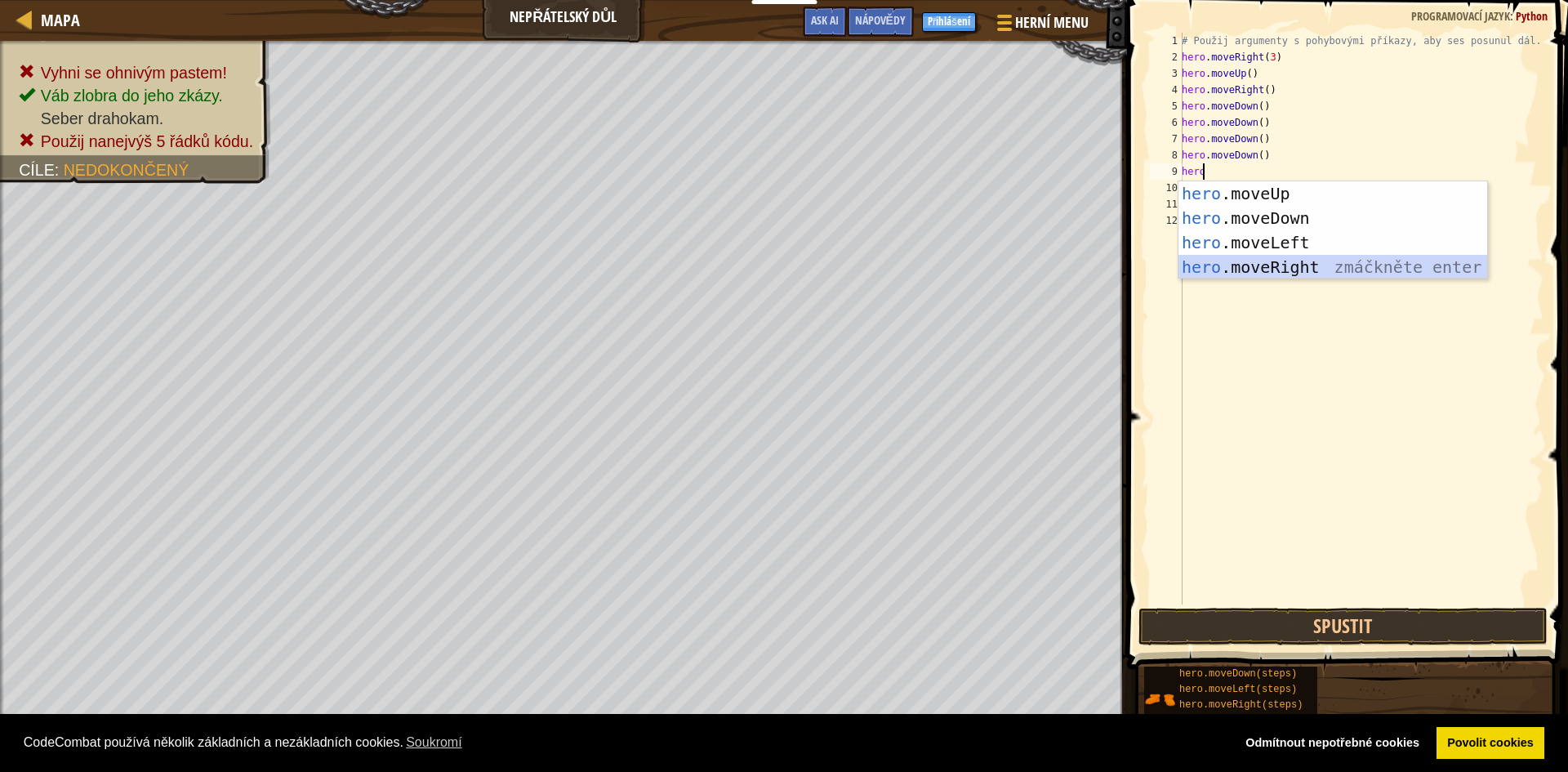
click at [1206, 264] on div "hero .moveUp zmáčkněte enter hero .moveDown zmáčkněte enter hero .moveLeft zmáč…" at bounding box center [1333, 255] width 309 height 147
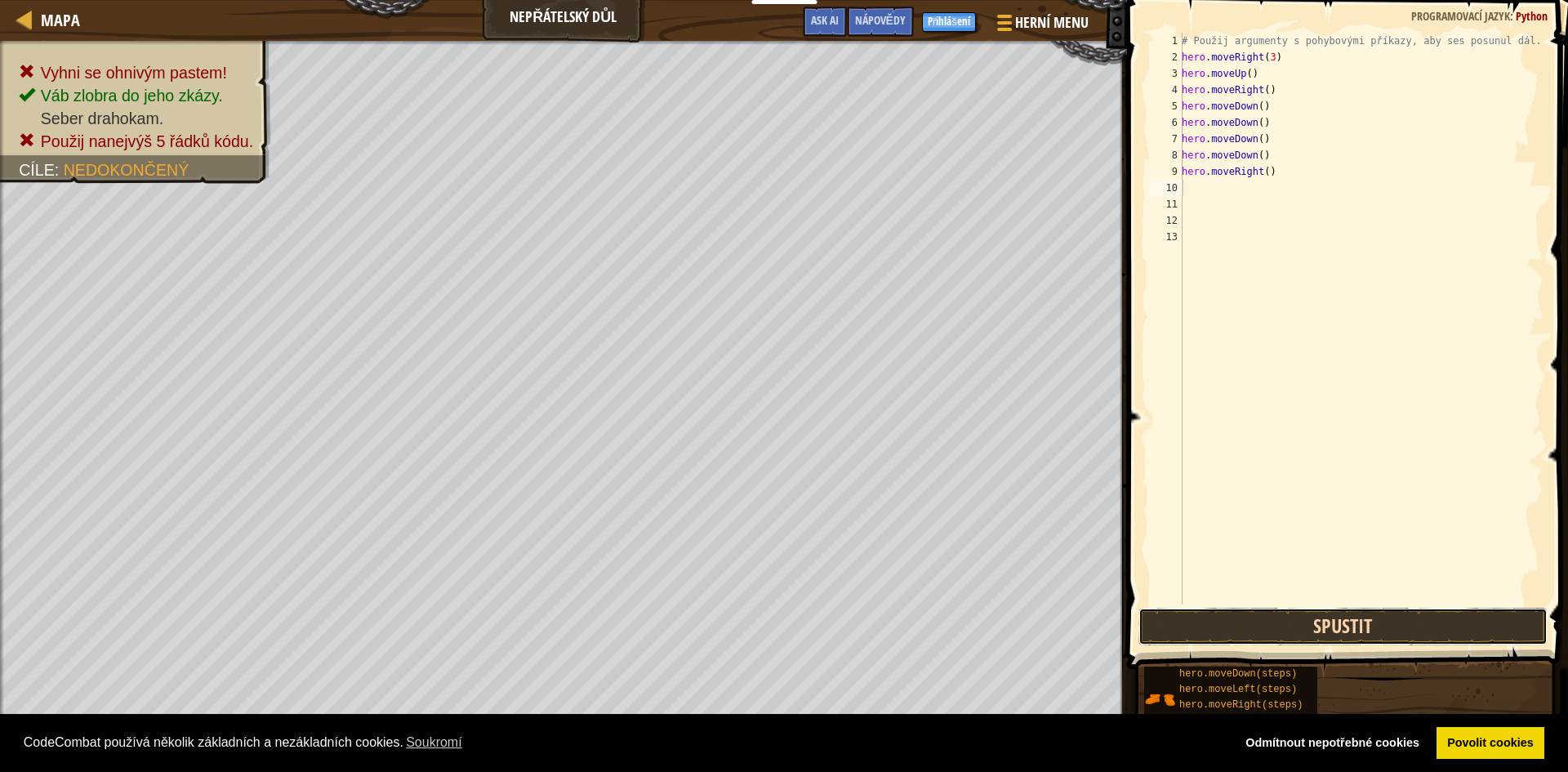
click at [1339, 631] on button "Spustit" at bounding box center [1343, 627] width 409 height 38
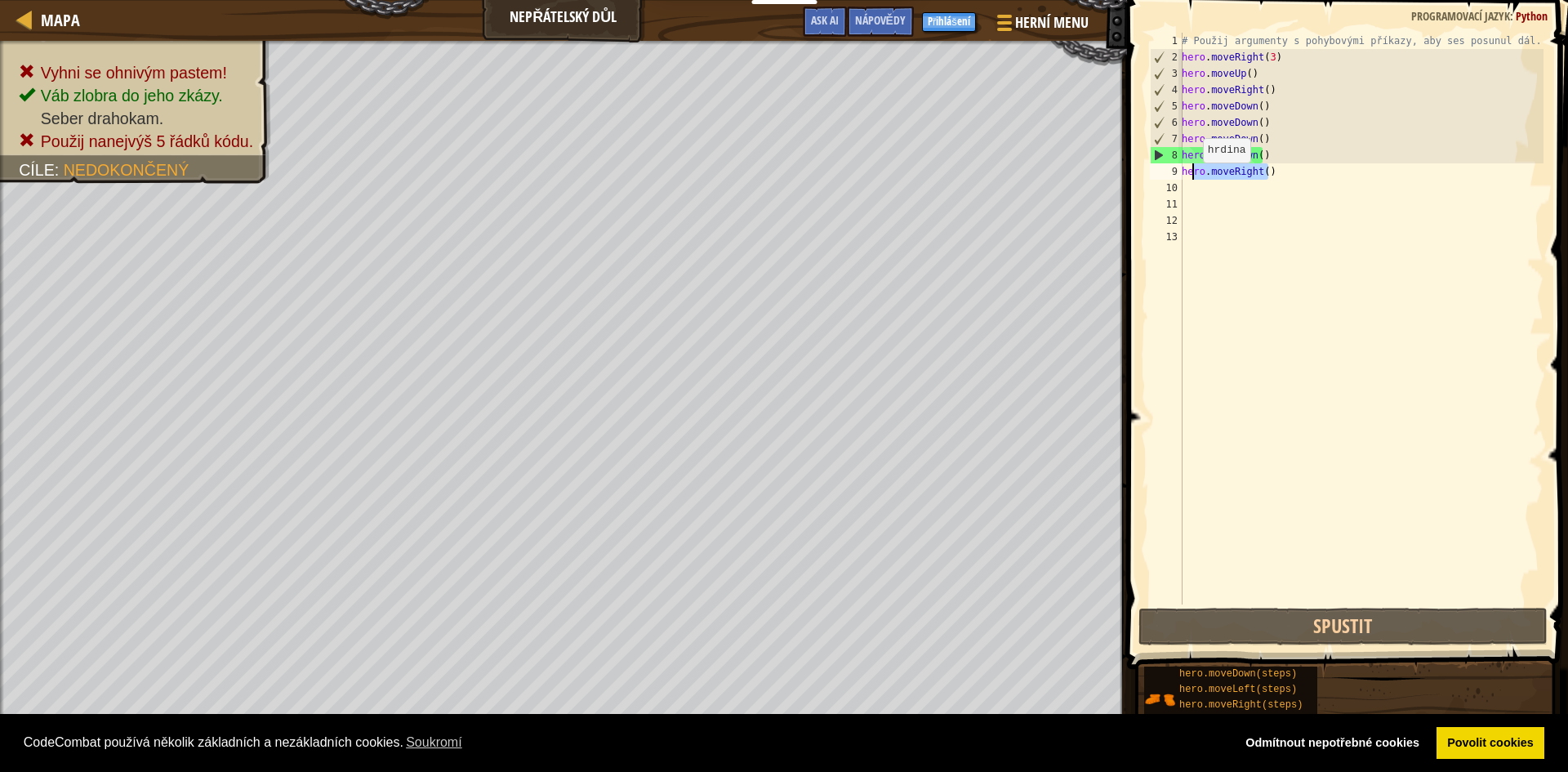
drag, startPoint x: 1274, startPoint y: 170, endPoint x: 1234, endPoint y: 186, distance: 43.1
click at [1194, 180] on div "# Použij argumenty s pohybovými příkazy, aby ses posunul dál. hero . moveRight …" at bounding box center [1361, 334] width 365 height 604
drag, startPoint x: 1270, startPoint y: 148, endPoint x: 1181, endPoint y: 160, distance: 89.8
click at [1181, 160] on div "hero.moveRight() 1 2 3 4 5 6 7 8 9 10 11 12 13 # Použij argumenty s pohybovými …" at bounding box center [1346, 318] width 397 height 572
type textarea "hero.moveDown()"
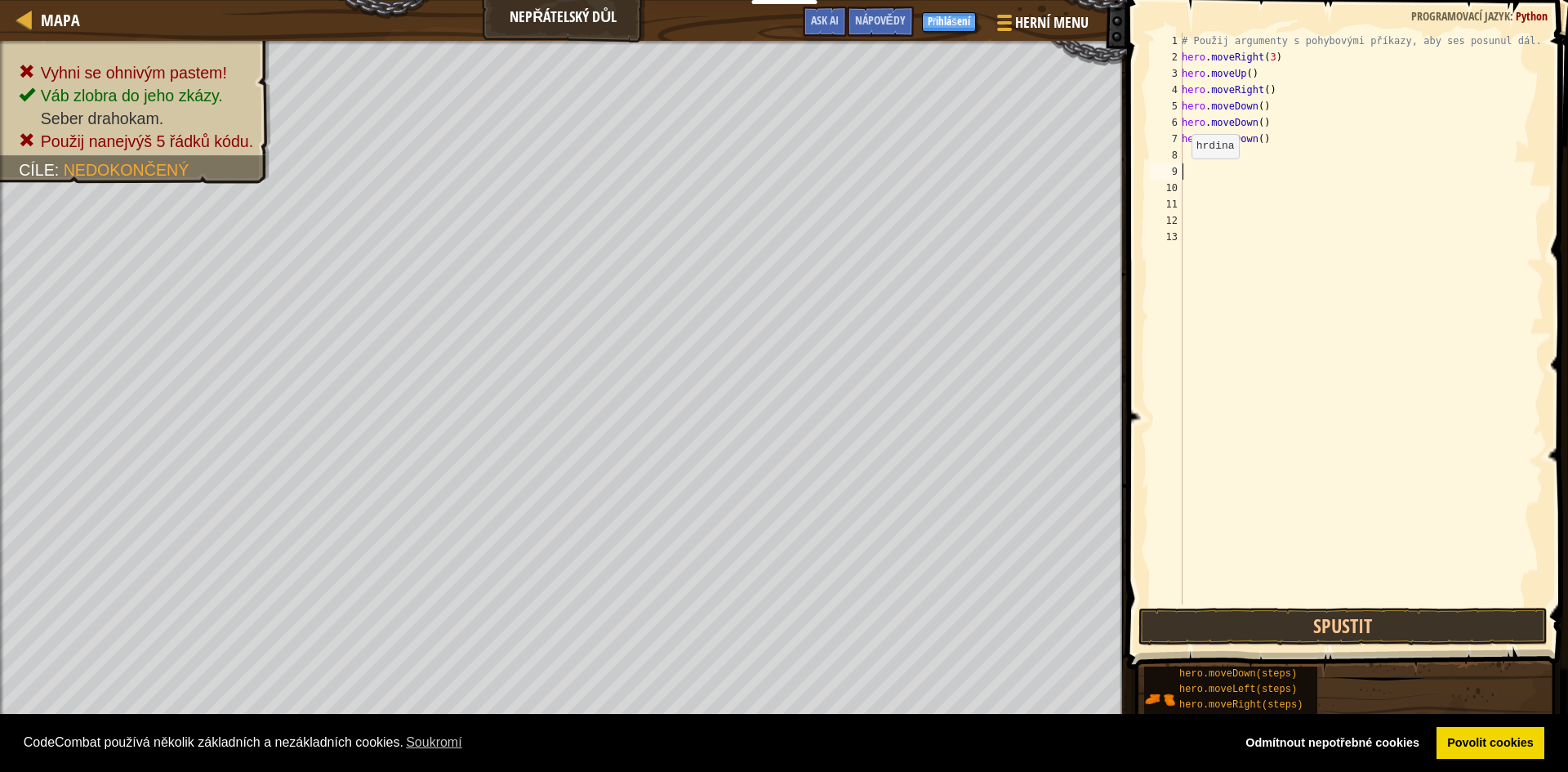
drag, startPoint x: 1276, startPoint y: 175, endPoint x: 1181, endPoint y: 175, distance: 95.0
click at [1181, 175] on div "1 2 3 4 5 6 7 8 9 10 11 12 13 # Použij argumenty s pohybovými příkazy, aby ses …" at bounding box center [1346, 318] width 397 height 572
click at [1190, 152] on div "# Použij argumenty s pohybovými příkazy, aby ses posunul dál. hero . moveRight …" at bounding box center [1361, 334] width 365 height 604
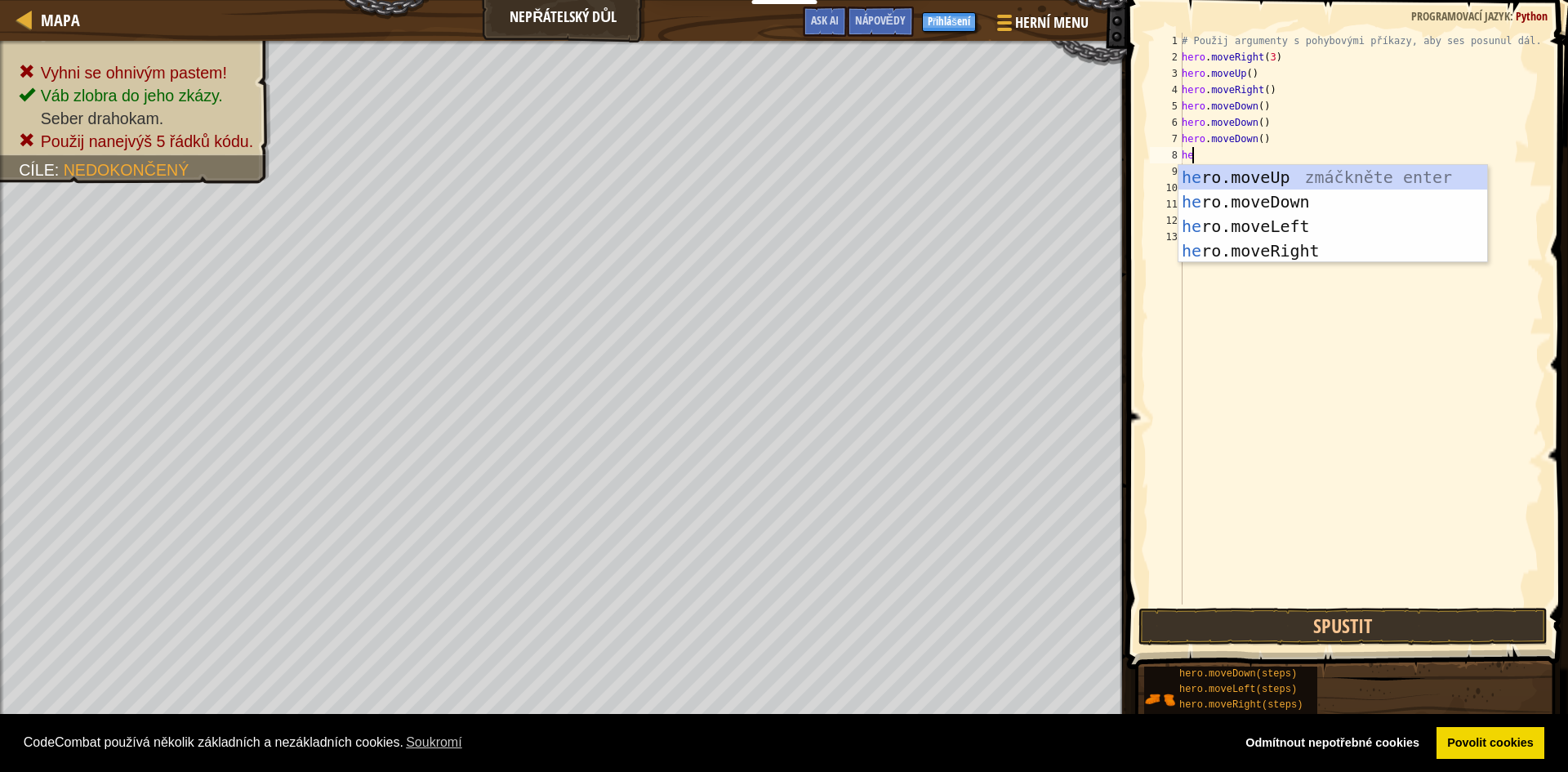
type textarea "hero"
click at [1250, 252] on div "hero .moveUp zmáčkněte enter hero .moveDown zmáčkněte enter hero .moveLeft zmáč…" at bounding box center [1333, 238] width 309 height 147
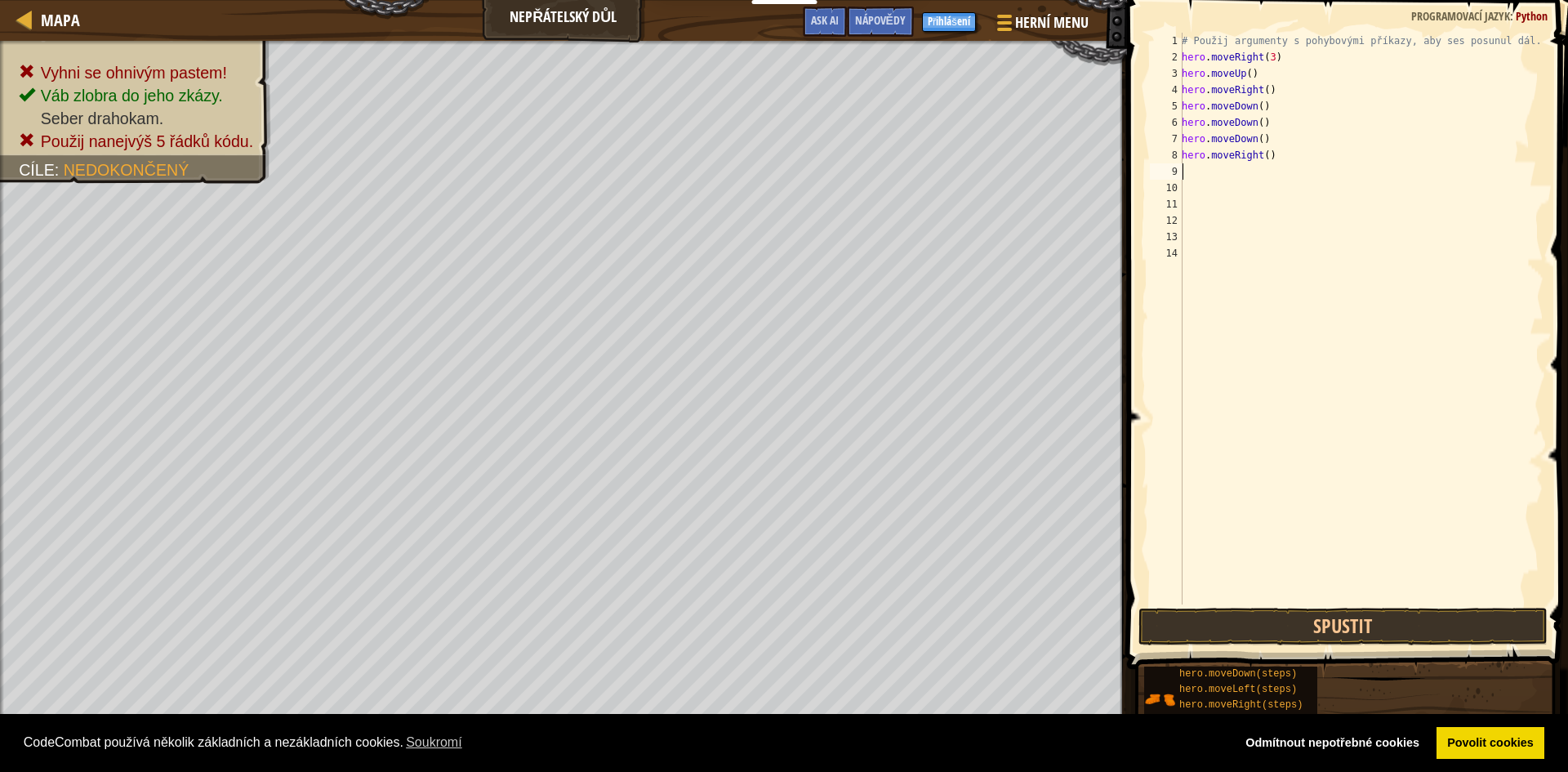
scroll to position [7, 0]
click at [1261, 614] on button "Spustit" at bounding box center [1343, 627] width 409 height 38
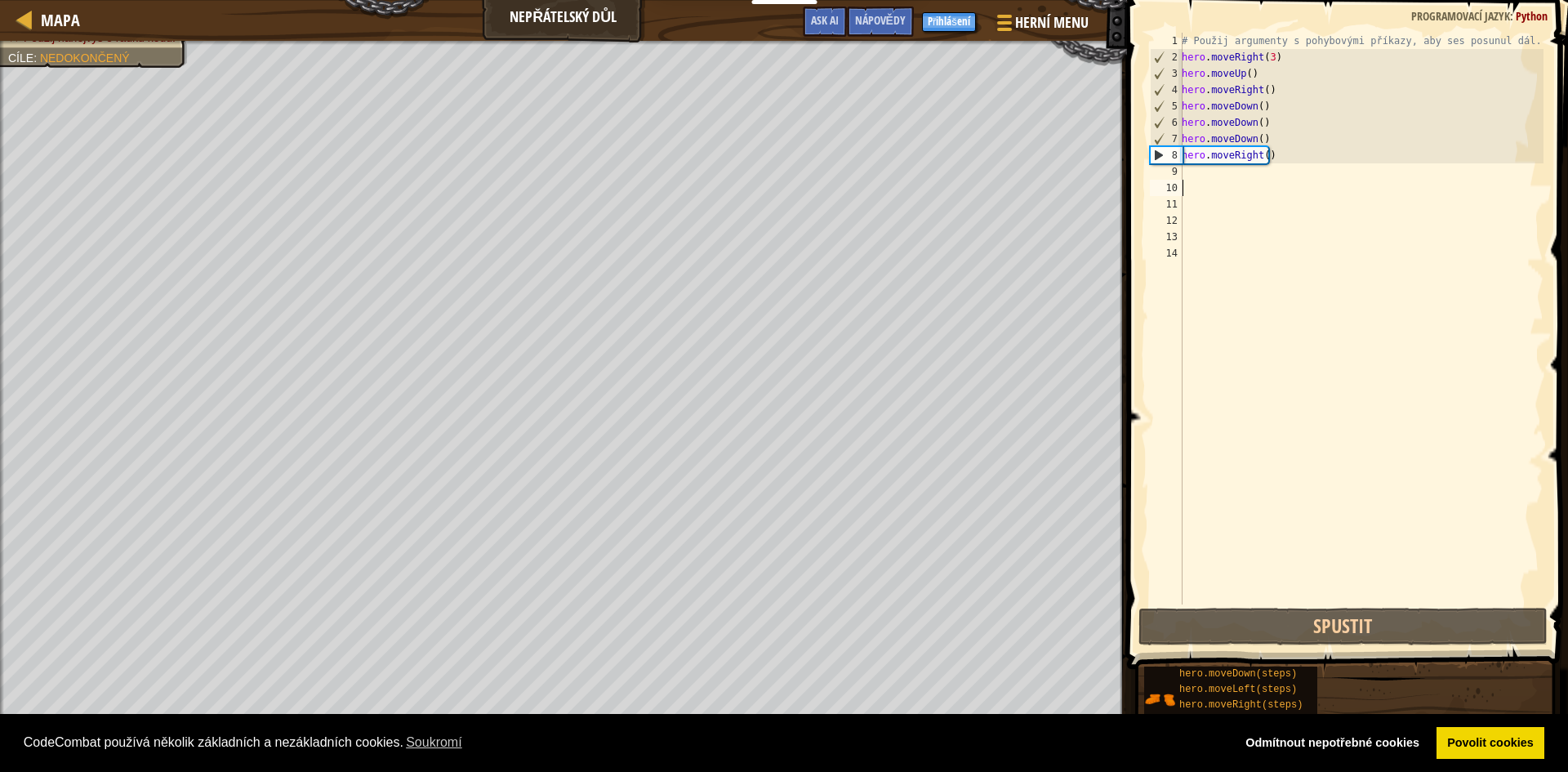
click at [1209, 183] on div "# Použij argumenty s pohybovými příkazy, aby ses posunul dál. hero . moveRight …" at bounding box center [1361, 334] width 365 height 604
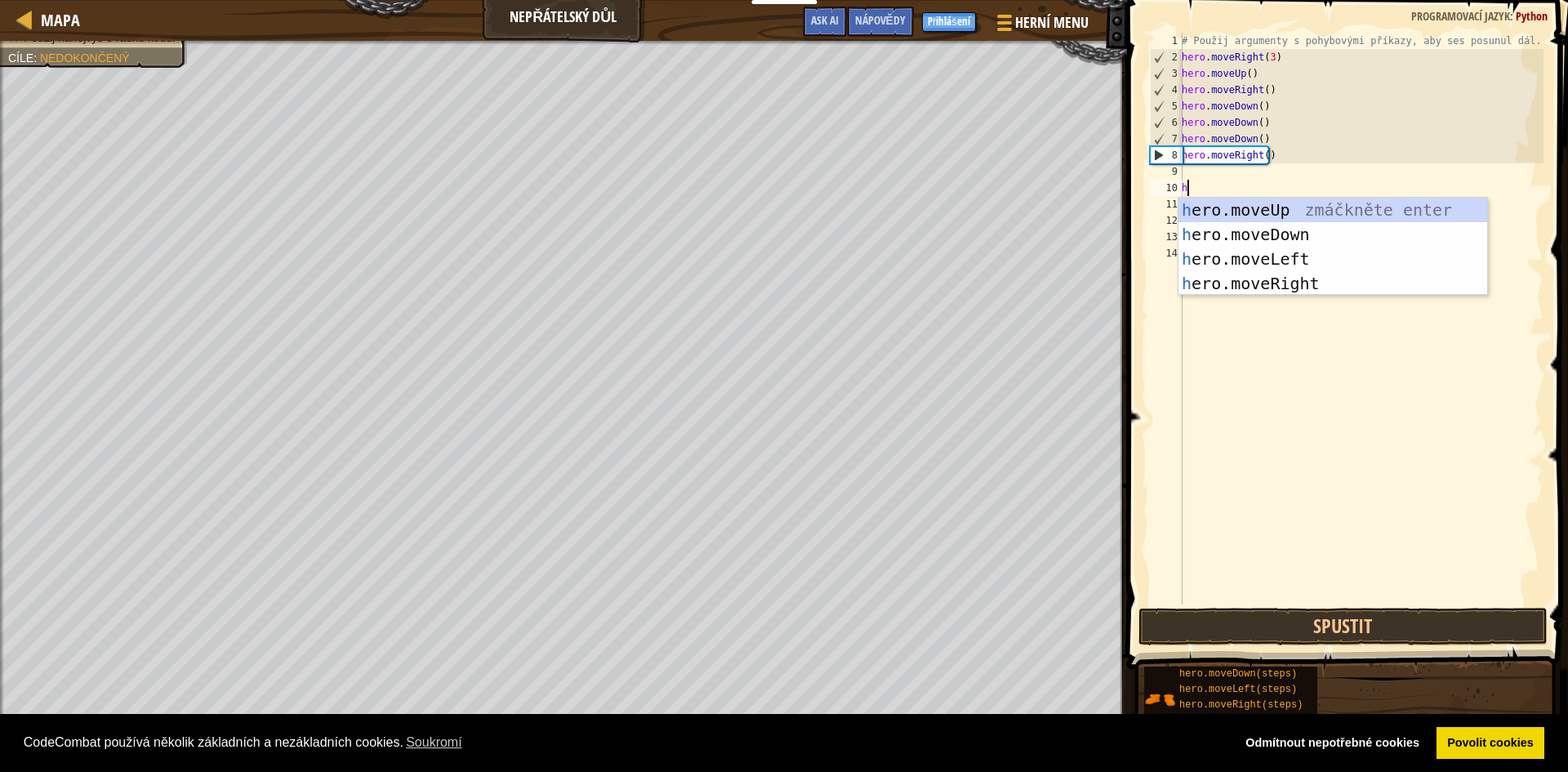
type textarea "her"
click at [1251, 293] on div "her o.moveUp zmáčkněte enter her o.moveDown zmáčkněte enter her o.moveLeft zmáč…" at bounding box center [1333, 271] width 309 height 147
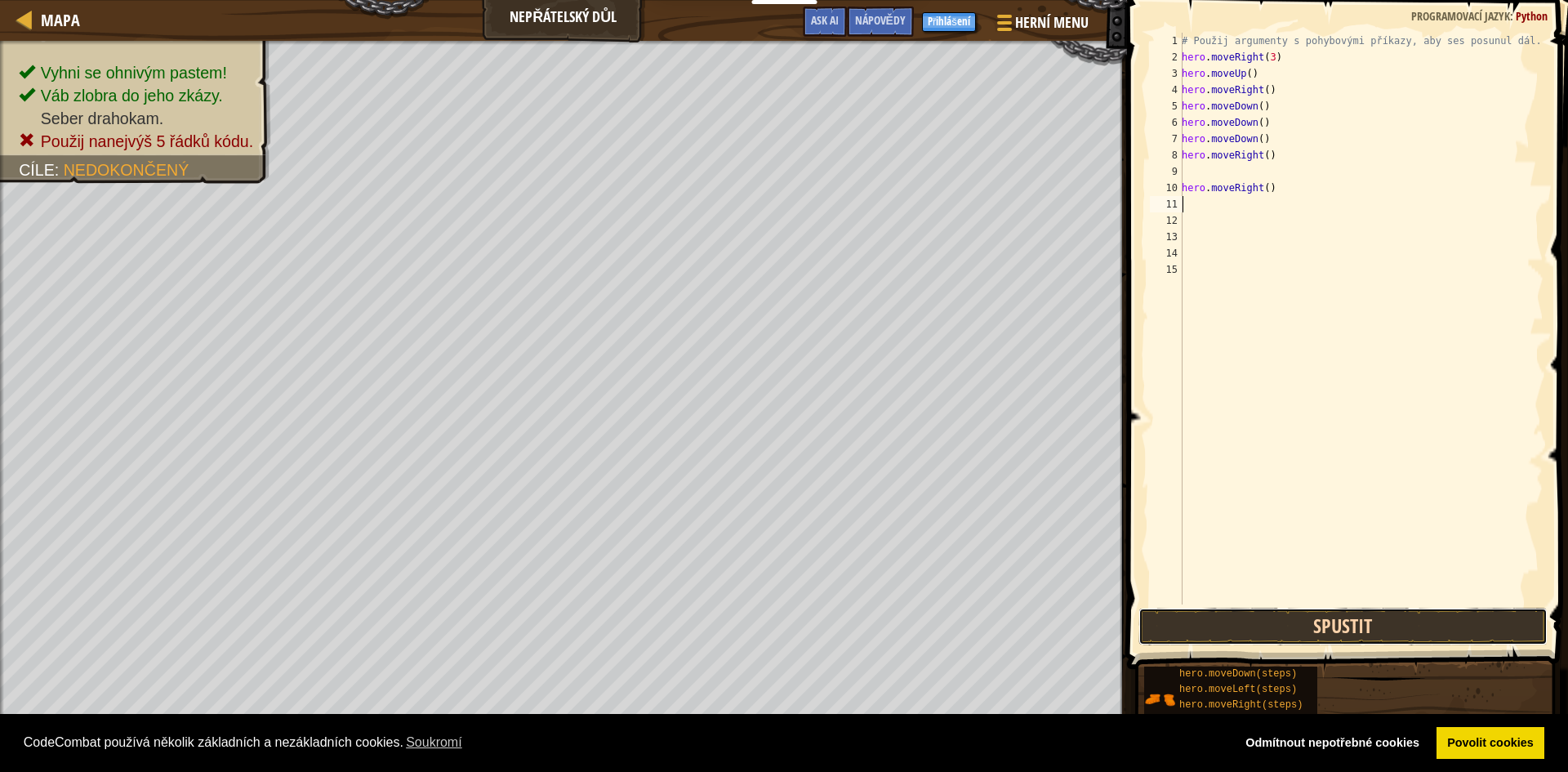
click at [1320, 623] on button "Spustit" at bounding box center [1343, 627] width 409 height 38
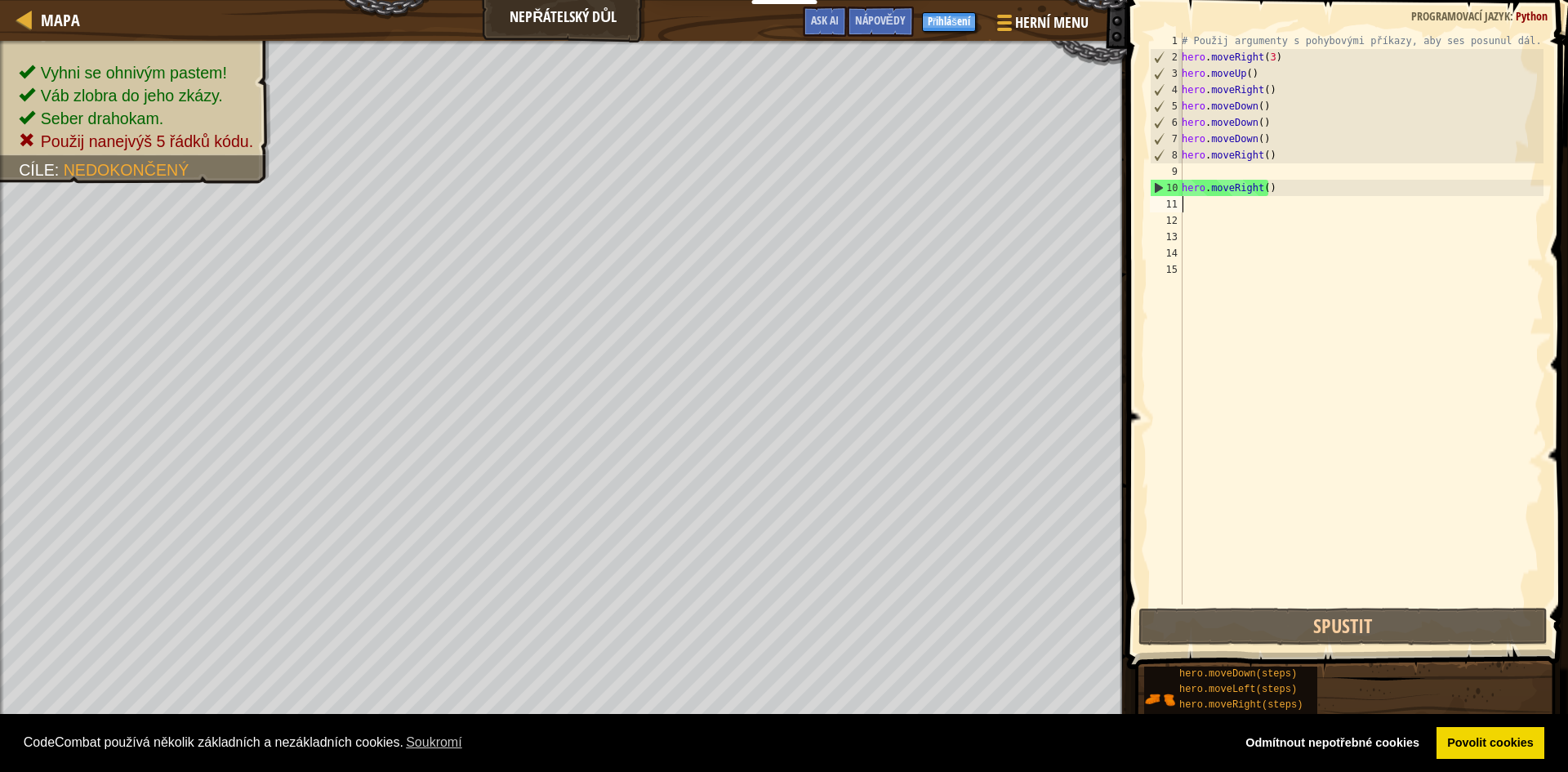
click at [1211, 175] on div "# Použij argumenty s pohybovými příkazy, aby ses posunul dál. hero . moveRight …" at bounding box center [1361, 334] width 365 height 604
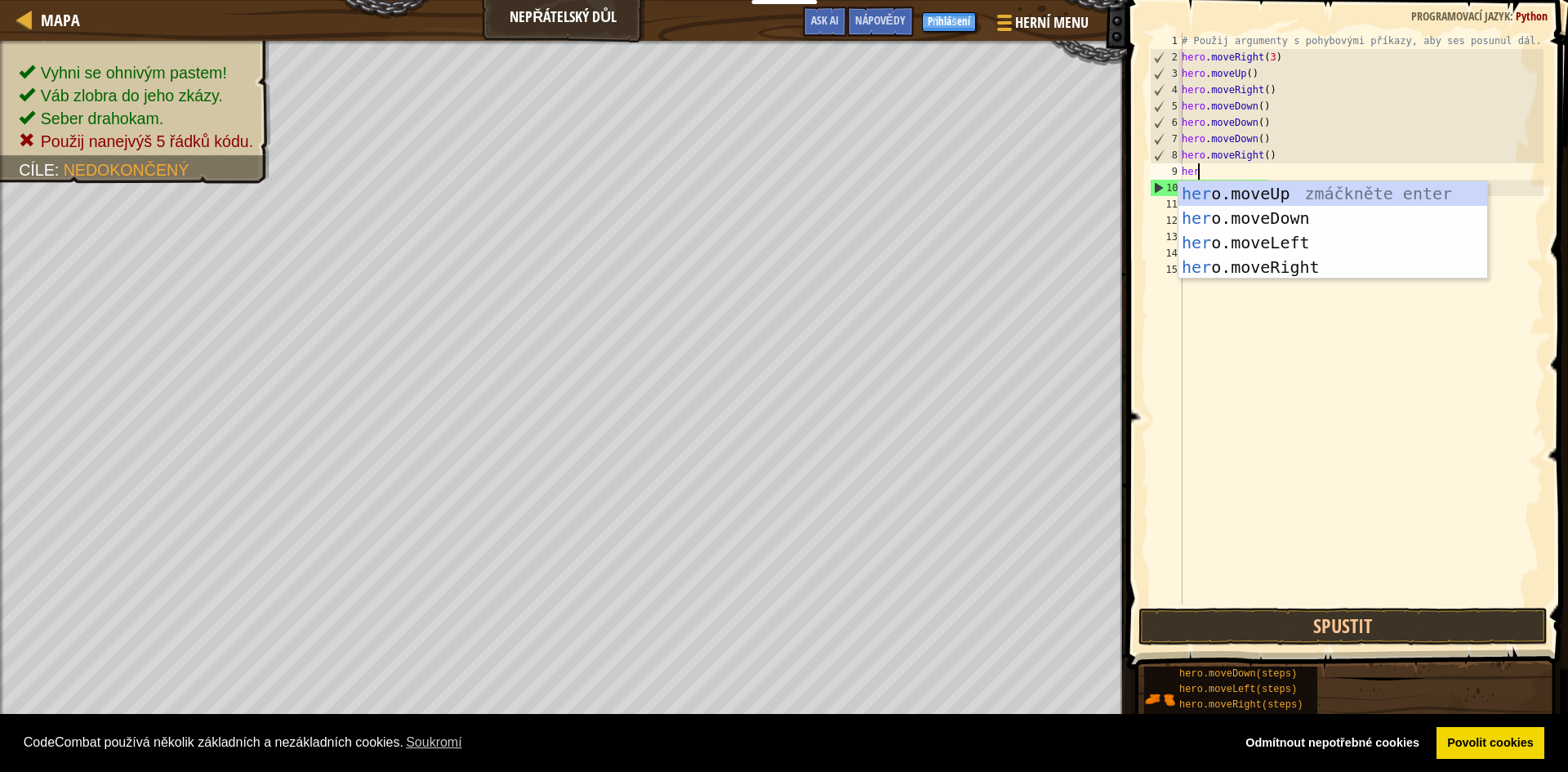
type textarea "hero"
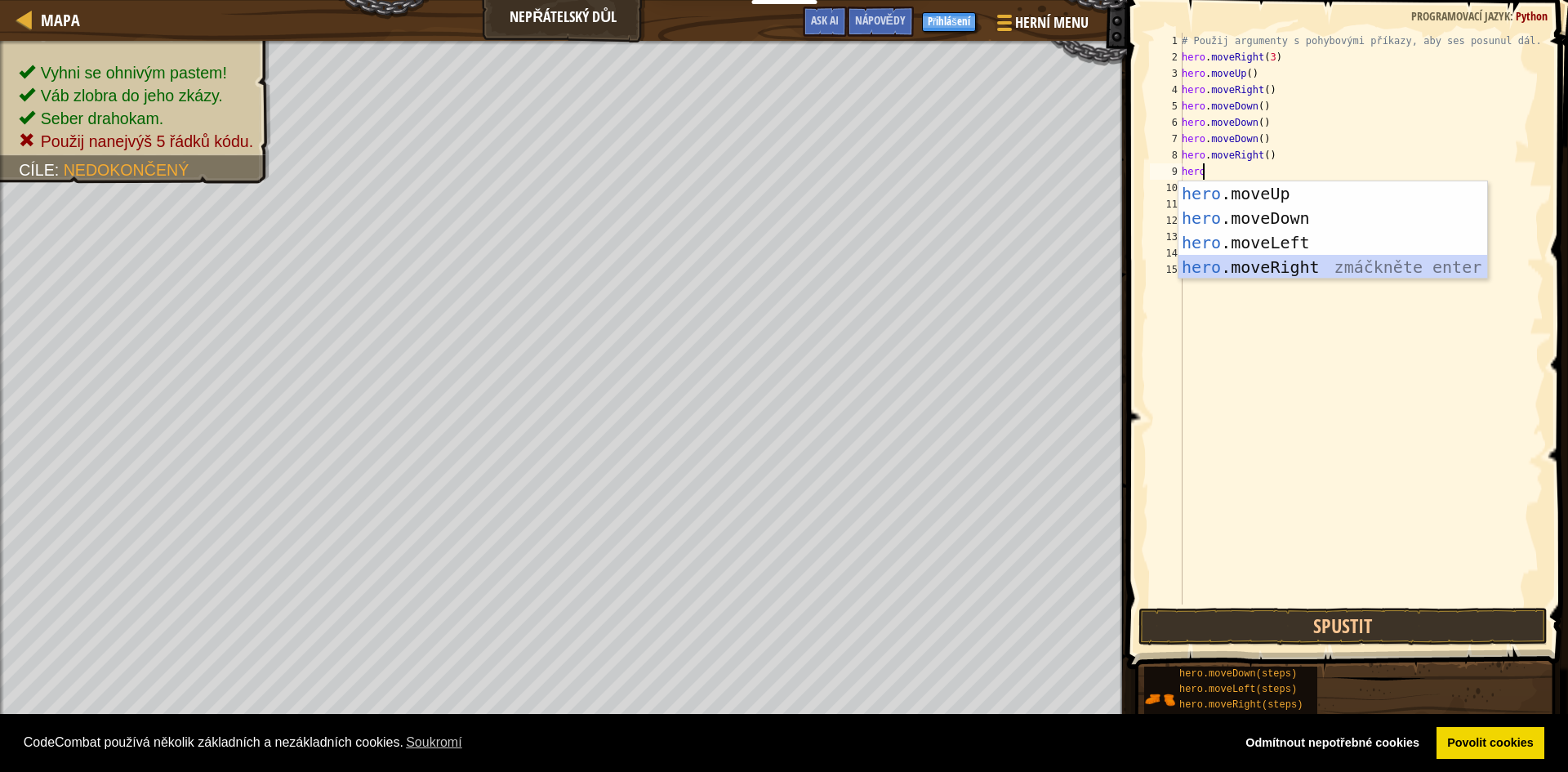
click at [1295, 273] on div "hero .moveUp zmáčkněte enter hero .moveDown zmáčkněte enter hero .moveLeft zmáč…" at bounding box center [1333, 255] width 309 height 147
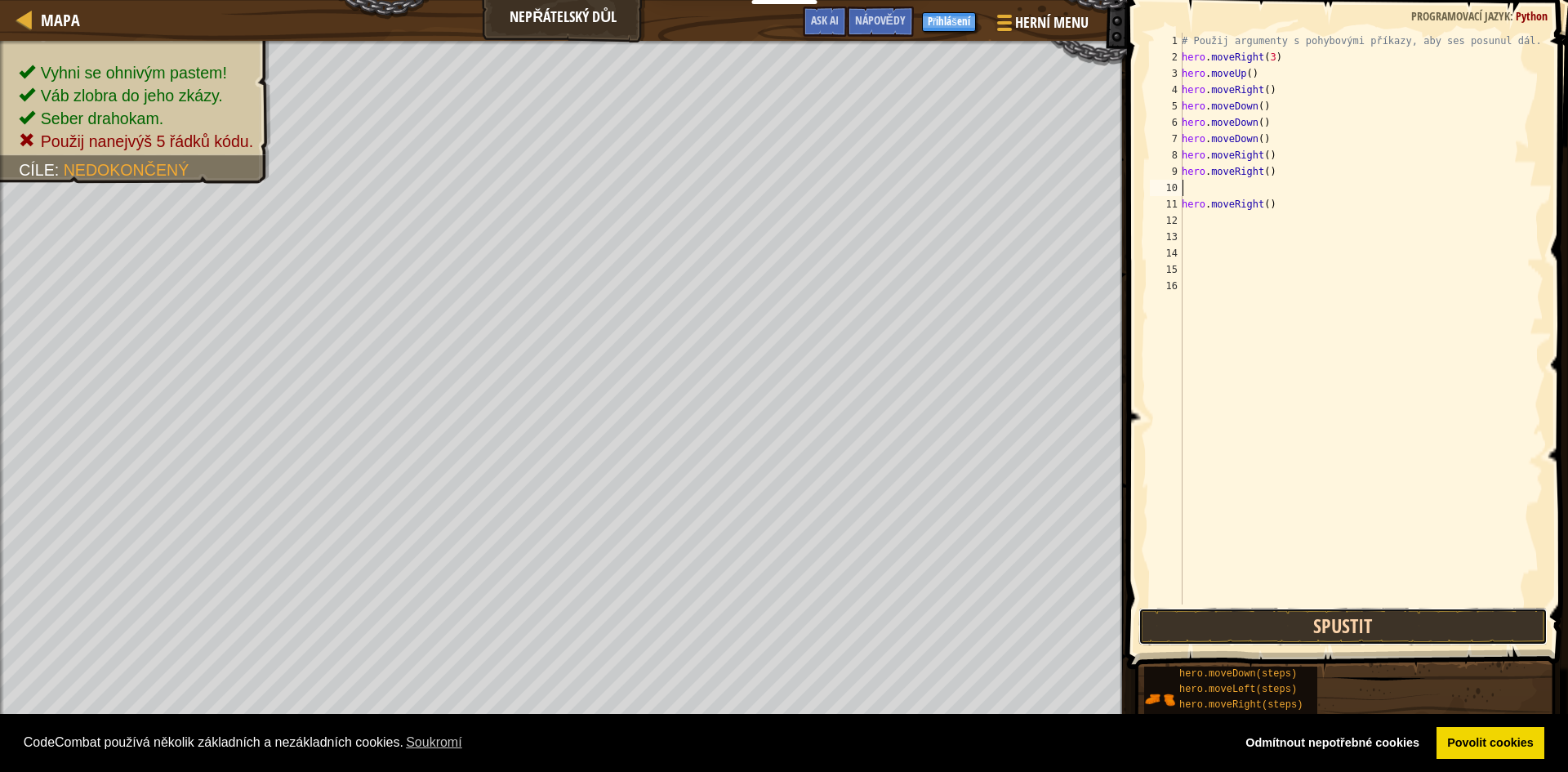
click at [1341, 642] on button "Spustit" at bounding box center [1343, 627] width 409 height 38
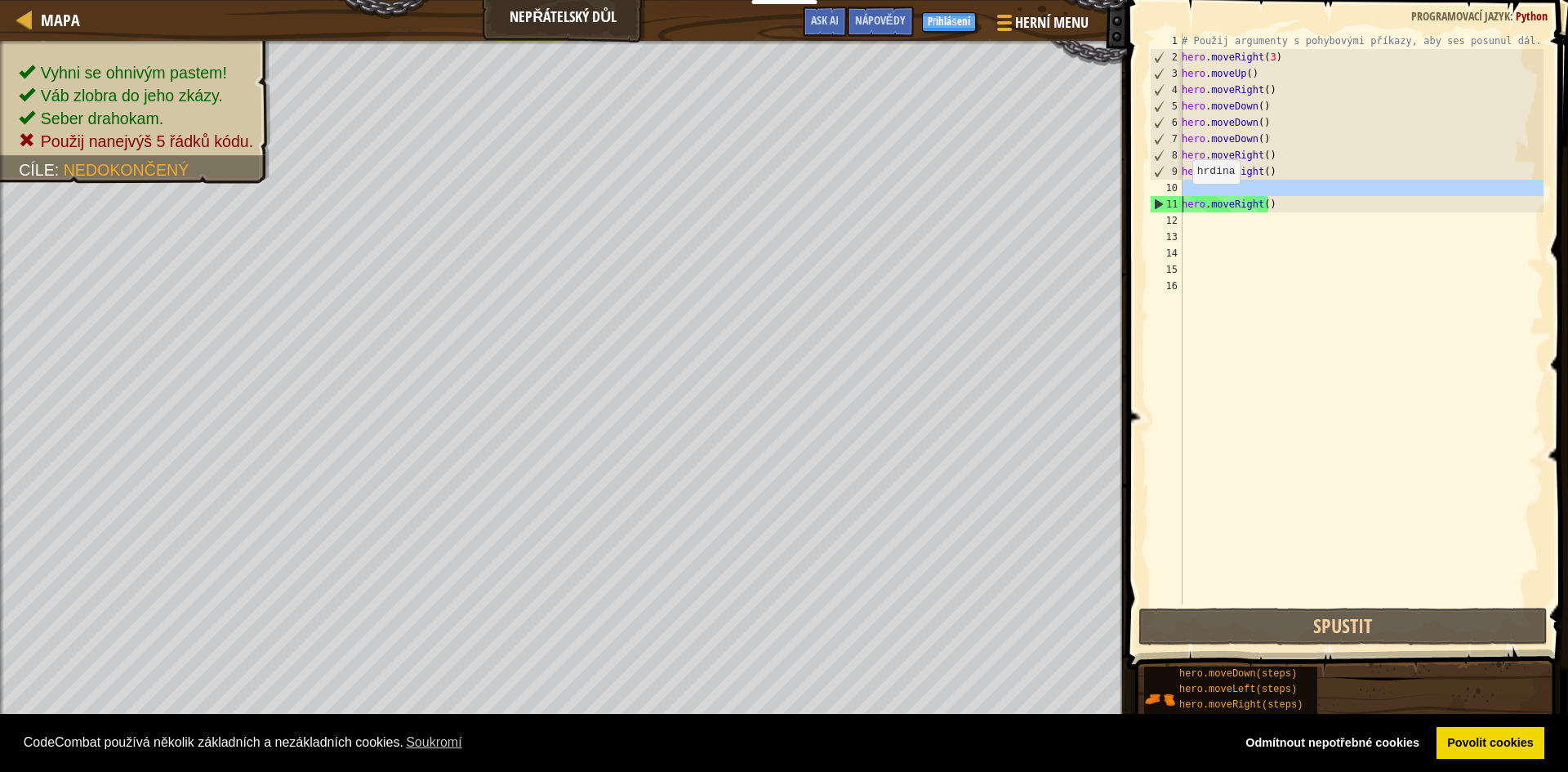
drag, startPoint x: 1284, startPoint y: 194, endPoint x: 1166, endPoint y: 209, distance: 118.9
click at [1166, 209] on div "1 2 3 4 5 6 7 8 9 10 11 12 13 14 15 16 # Použij argumenty s pohybovými příkazy,…" at bounding box center [1346, 318] width 397 height 572
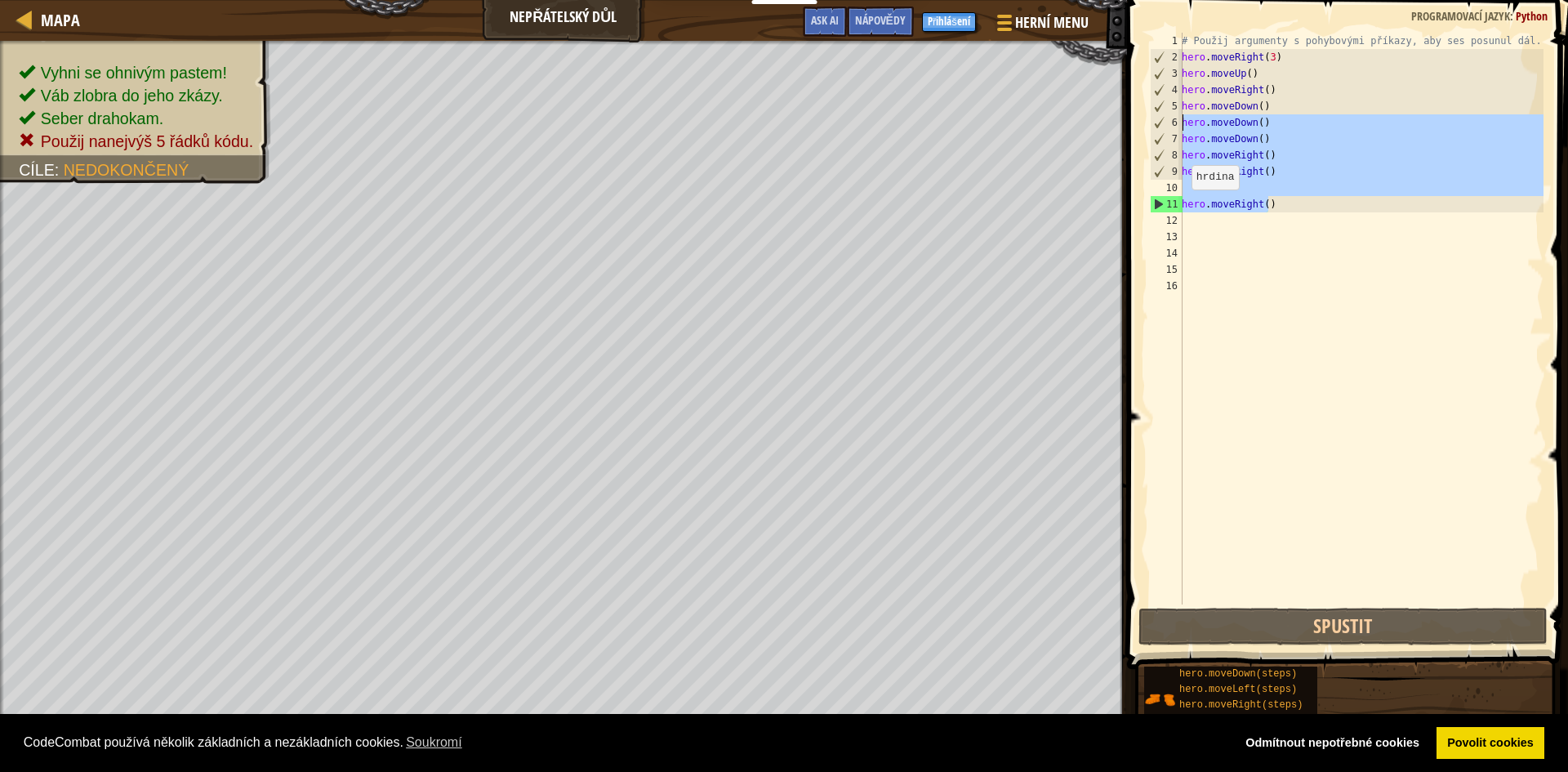
drag, startPoint x: 1286, startPoint y: 200, endPoint x: 1145, endPoint y: 130, distance: 157.4
click at [1145, 130] on div "hero.moveRight() 1 2 3 4 5 6 7 8 9 10 11 12 13 14 15 16 # Použij argumenty s po…" at bounding box center [1346, 367] width 446 height 717
type textarea "hero.moveDown() hero.moveDown()"
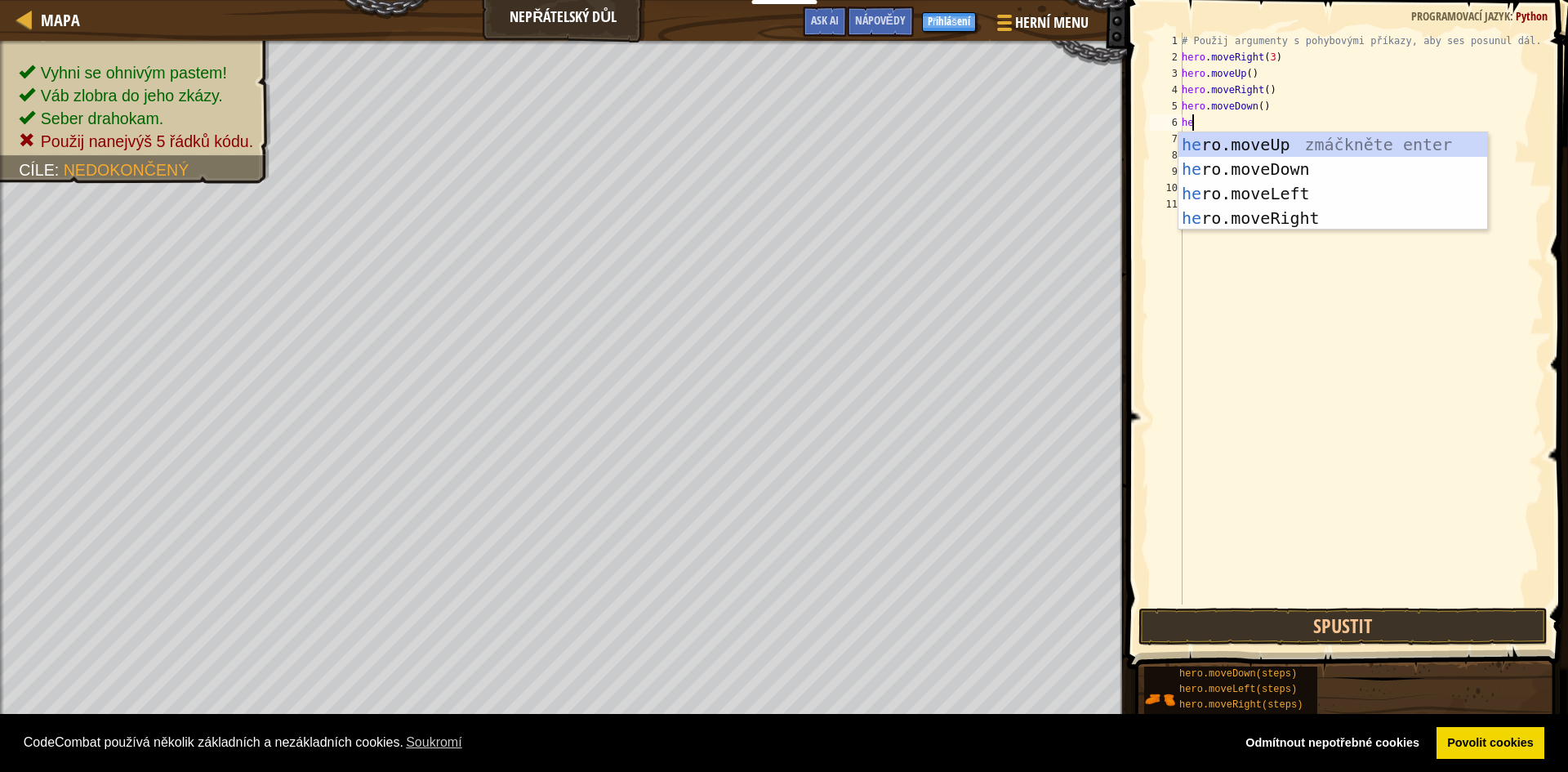
type textarea "h"
click at [1321, 221] on div "h ero.moveUp zmáčkněte enter h ero.moveDown zmáčkněte enter h ero.moveLeft zmáč…" at bounding box center [1333, 206] width 309 height 147
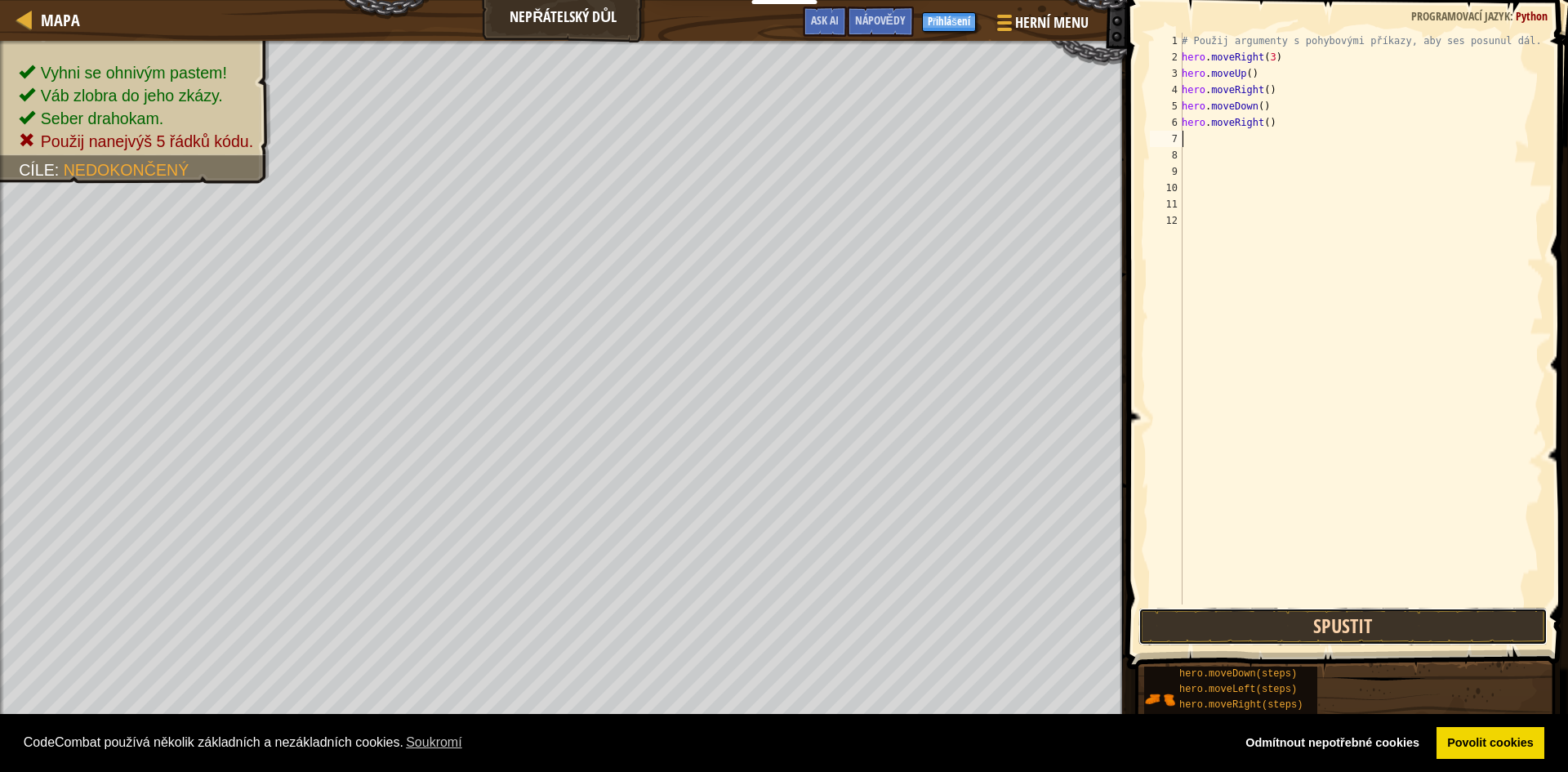
click at [1302, 628] on button "Spustit" at bounding box center [1343, 627] width 409 height 38
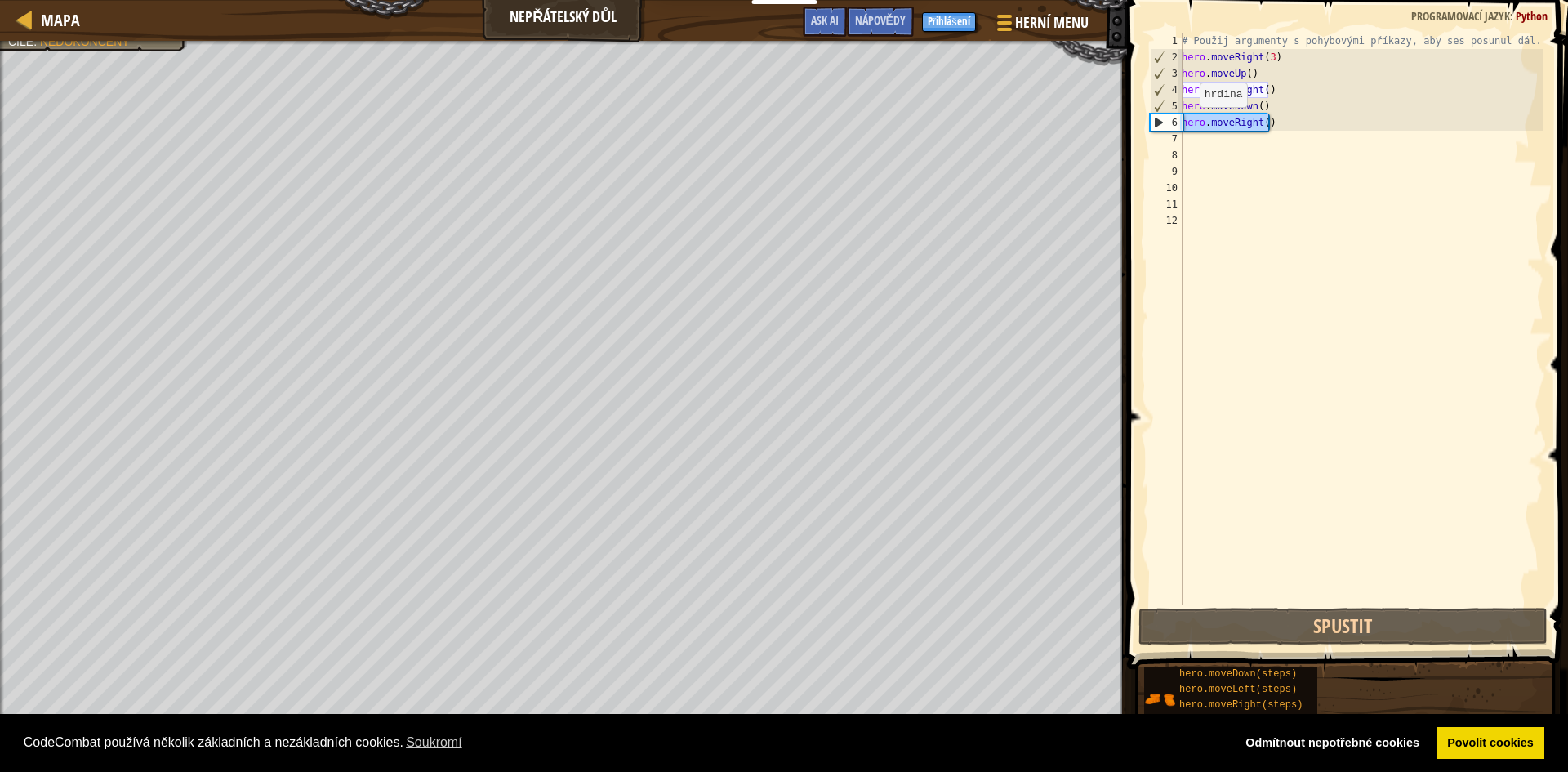
drag, startPoint x: 1275, startPoint y: 123, endPoint x: 1148, endPoint y: 126, distance: 127.0
click at [1148, 126] on div "1 2 3 4 5 6 7 8 9 10 11 12 # Použij argumenty s pohybovými příkazy, aby ses pos…" at bounding box center [1346, 318] width 397 height 572
type textarea "hero.moveRight()"
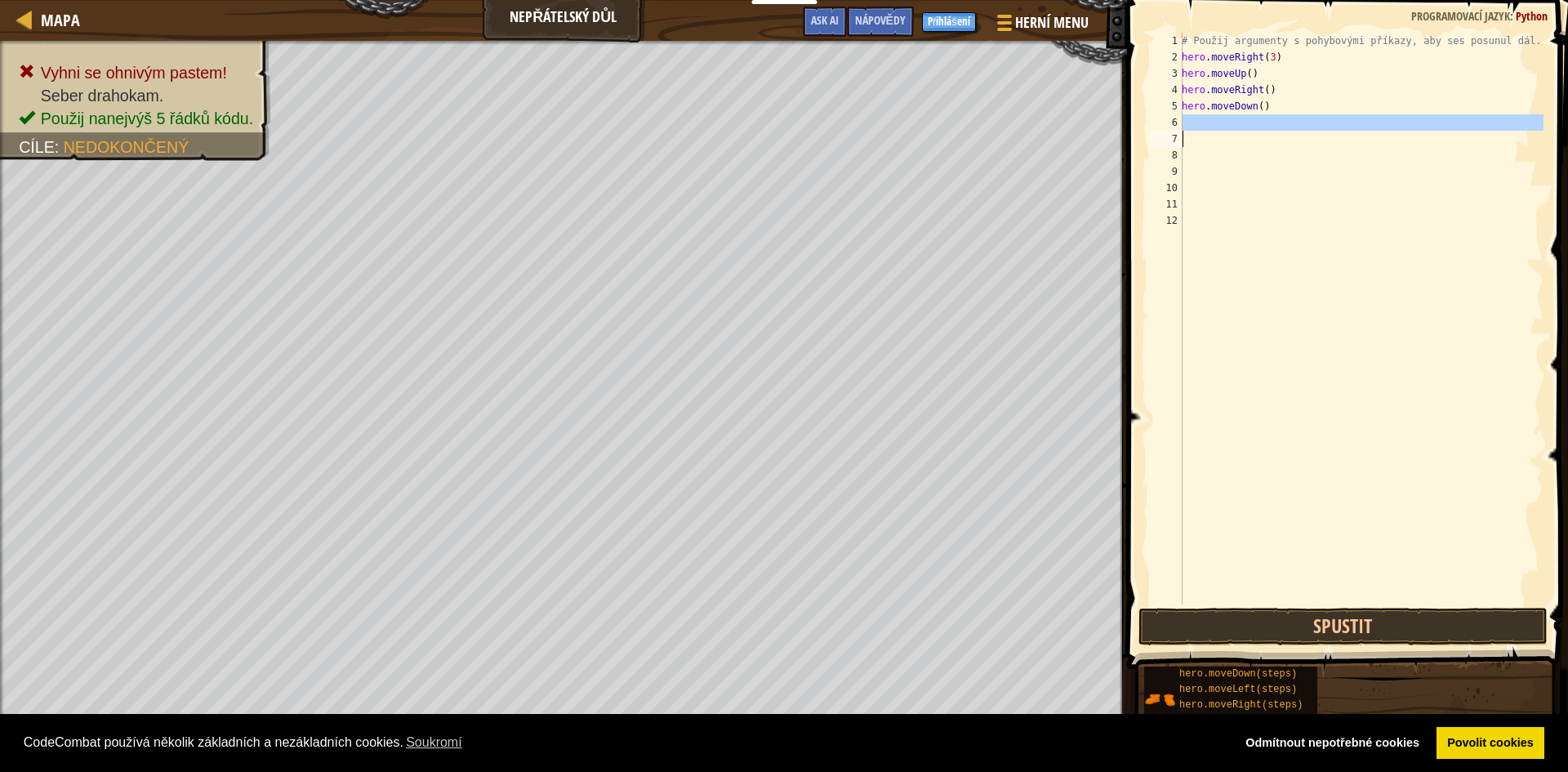
click at [967, 135] on div "Mapa Nepřátelský důl Herní menu Hotovo Přihlášení Nápovědy Ask AI 1 ההההההההההה…" at bounding box center [784, 386] width 1568 height 772
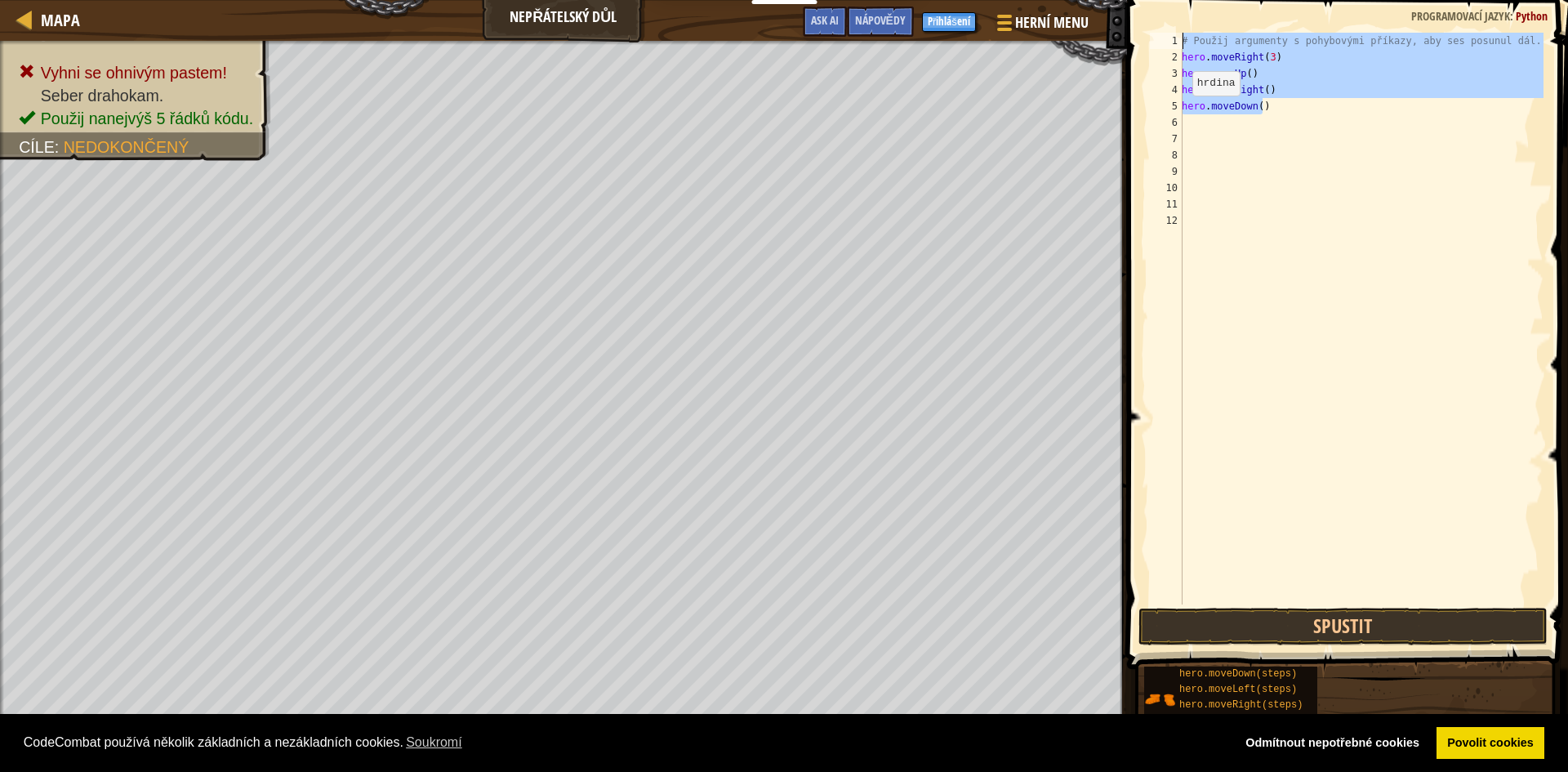
drag, startPoint x: 1271, startPoint y: 105, endPoint x: 1165, endPoint y: 47, distance: 120.8
click at [1165, 47] on div "1 2 3 4 5 6 7 8 9 10 11 12 # Použij argumenty s pohybovými příkazy, aby ses pos…" at bounding box center [1346, 318] width 397 height 572
type textarea "# Použij argumenty s pohybovými příkazy, aby ses posunul dál. hero.moveRight(3)"
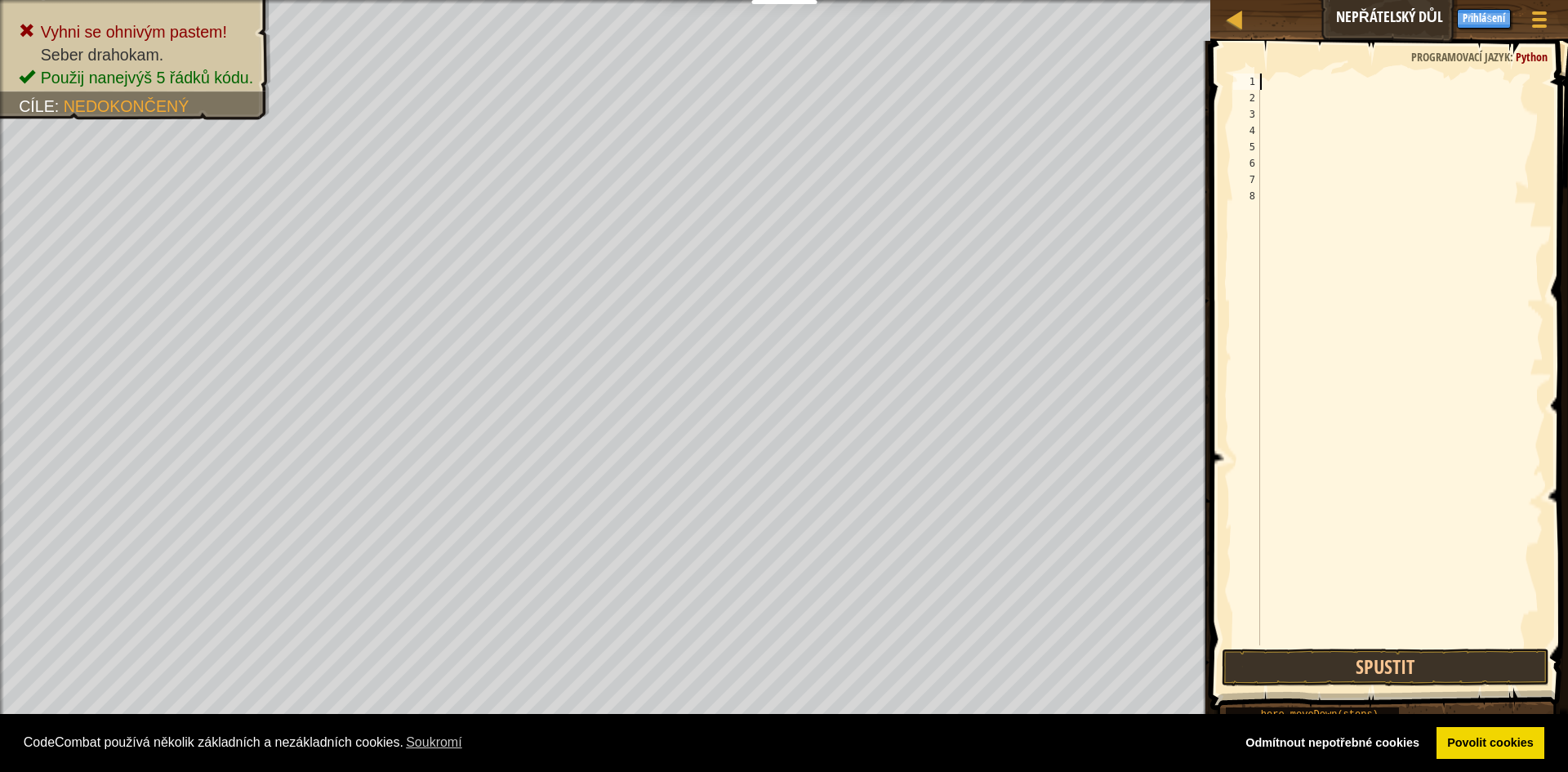
click at [1307, 79] on div at bounding box center [1400, 375] width 286 height 604
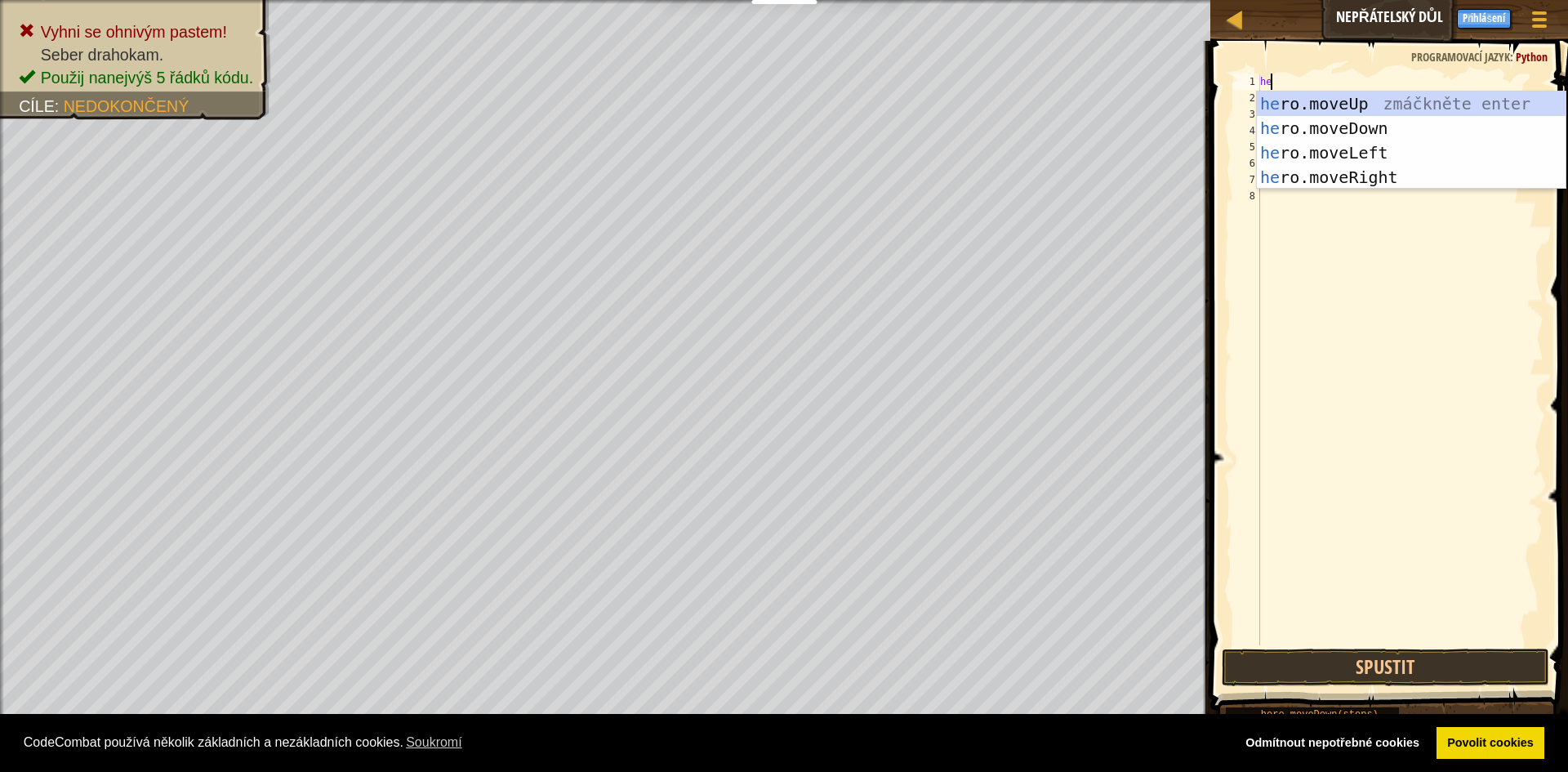
type textarea "her"
click at [1405, 101] on div "her o.moveUp zmáčkněte enter her o.moveDown zmáčkněte enter her o.moveLeft zmáč…" at bounding box center [1412, 164] width 309 height 147
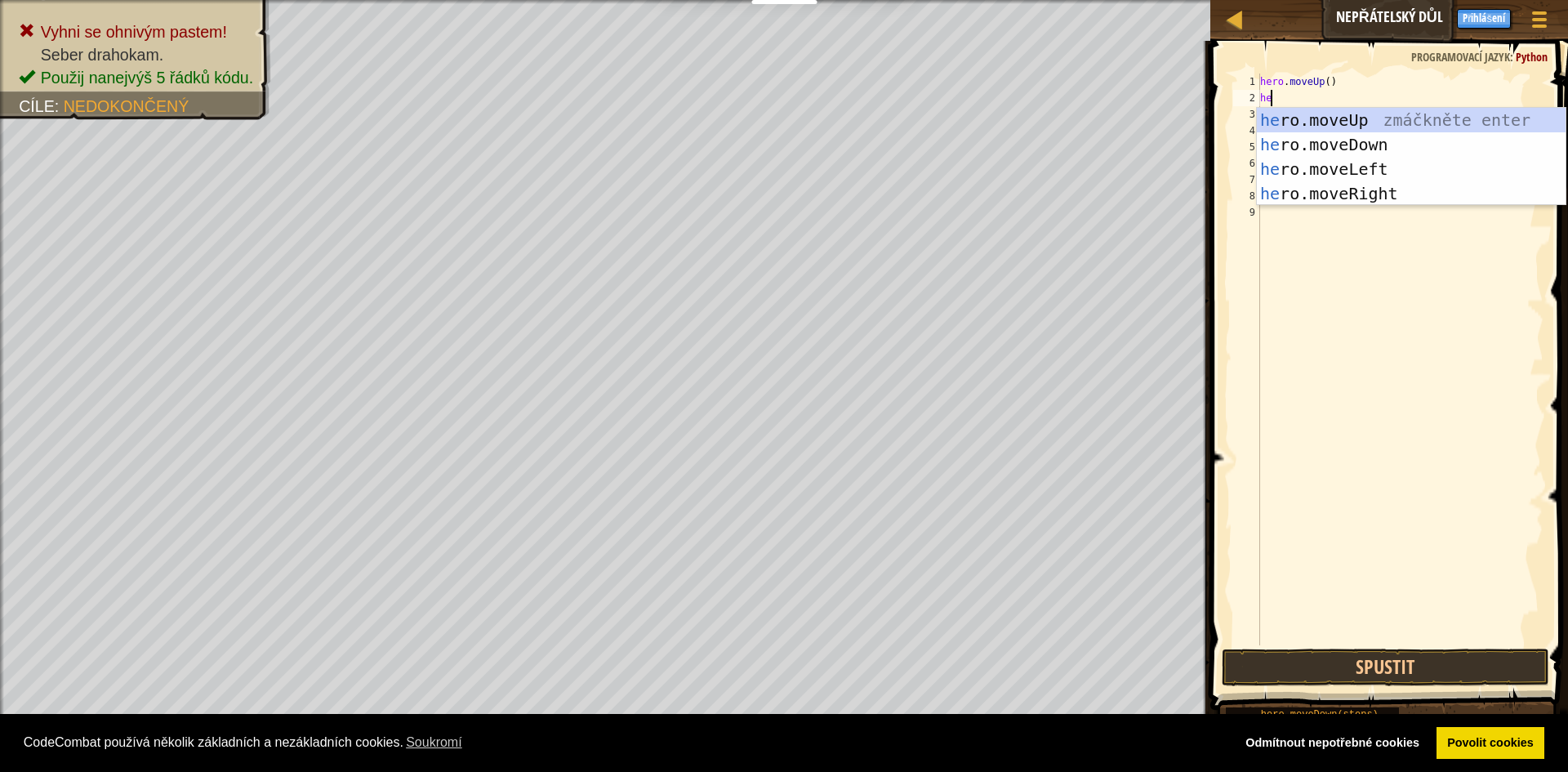
type textarea "her"
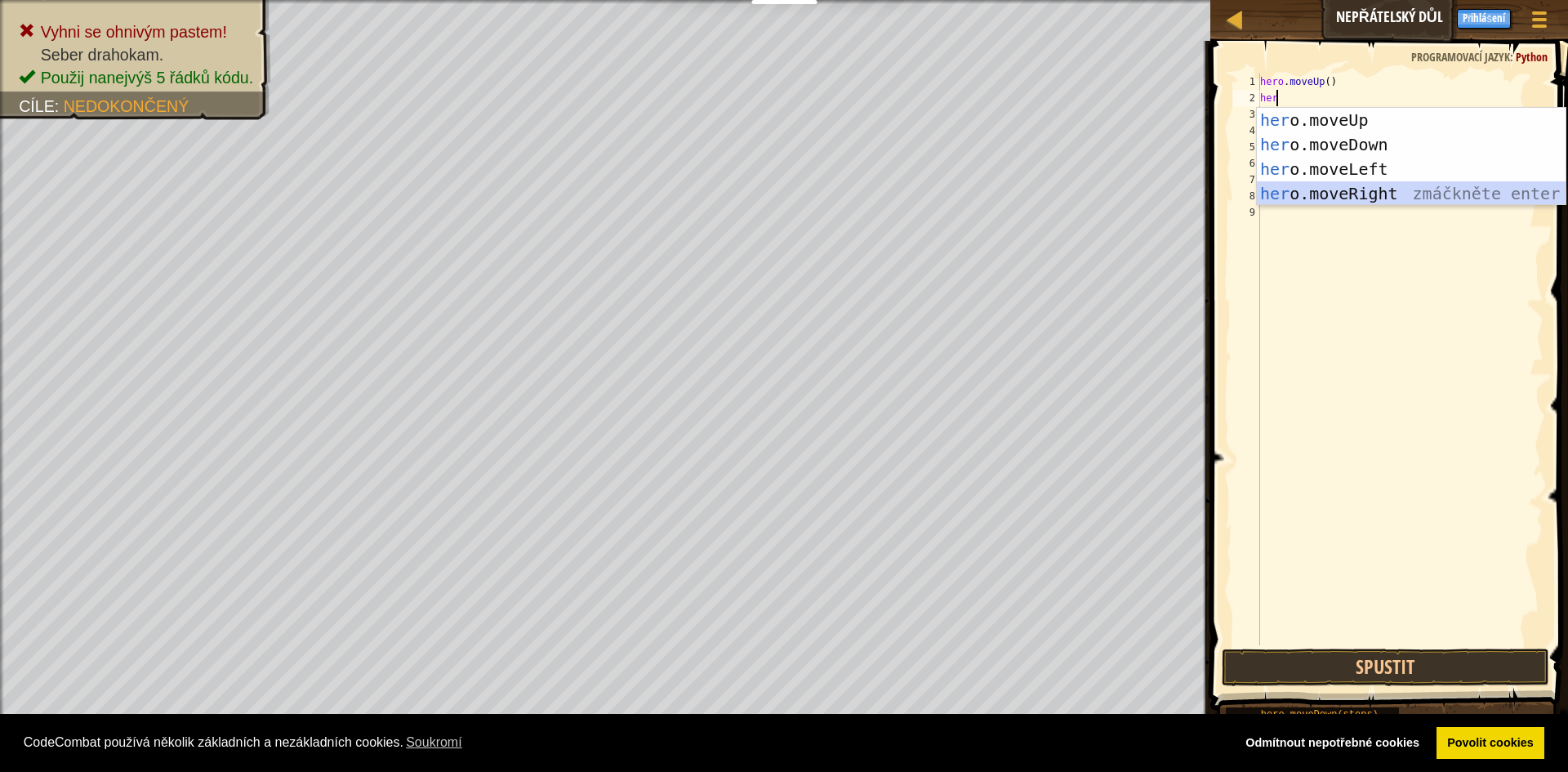
click at [1344, 200] on div "her o.moveUp zmáčkněte enter her o.moveDown zmáčkněte enter her o.moveLeft zmáč…" at bounding box center [1412, 181] width 309 height 147
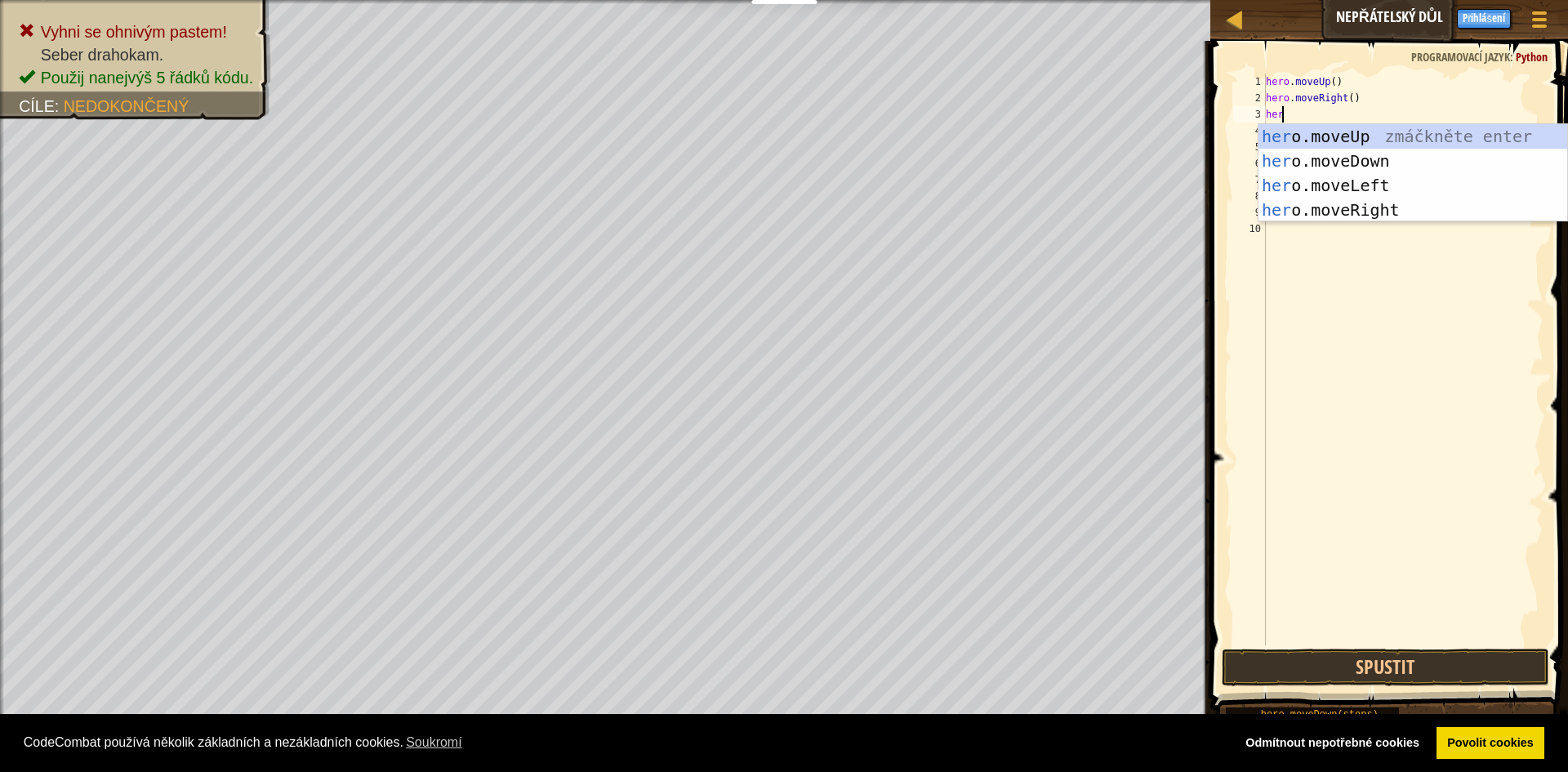
type textarea "hero"
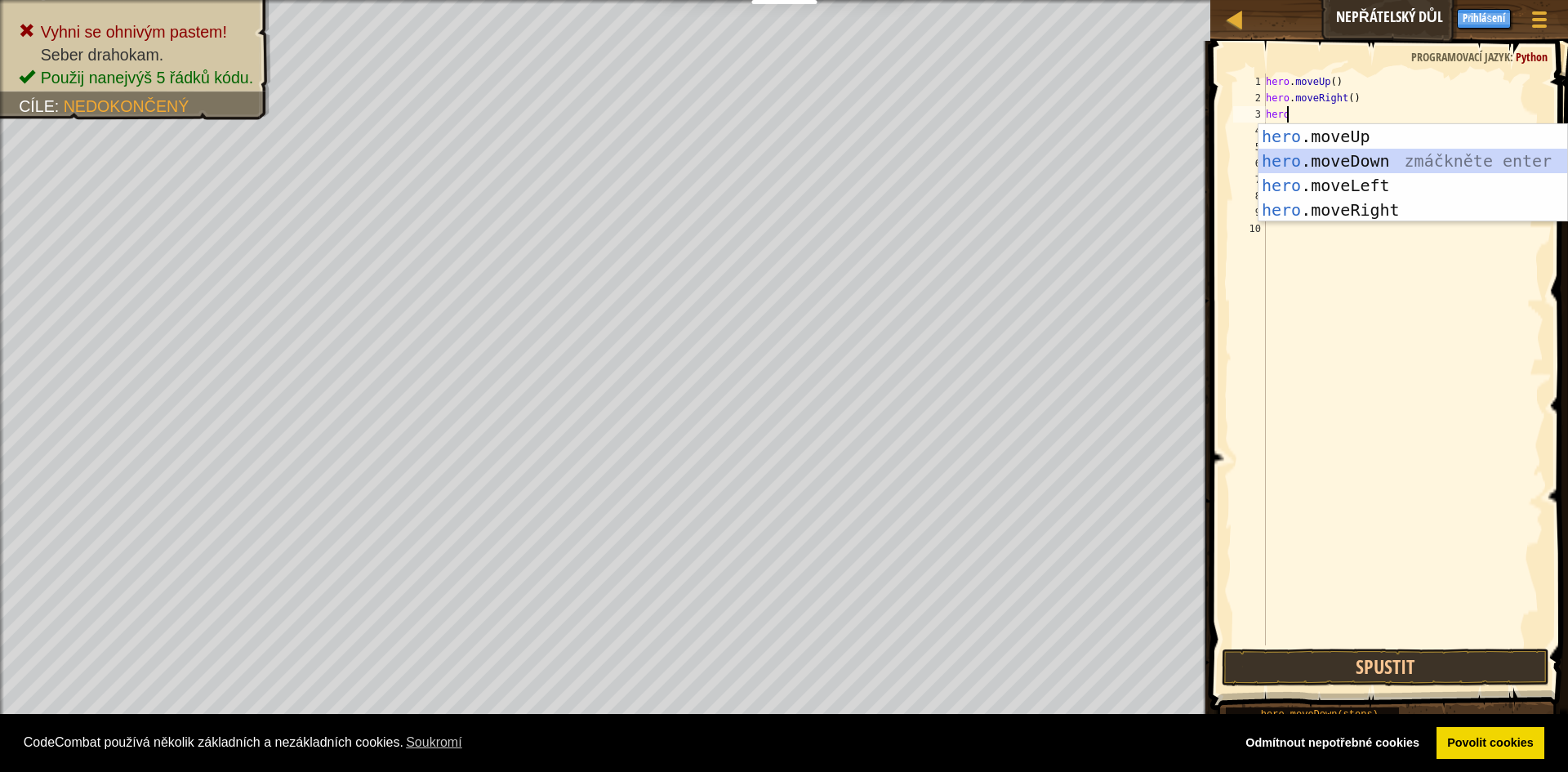
click at [1367, 163] on div "hero .moveUp zmáčkněte enter hero .moveDown zmáčkněte enter hero .moveLeft zmáč…" at bounding box center [1414, 197] width 309 height 147
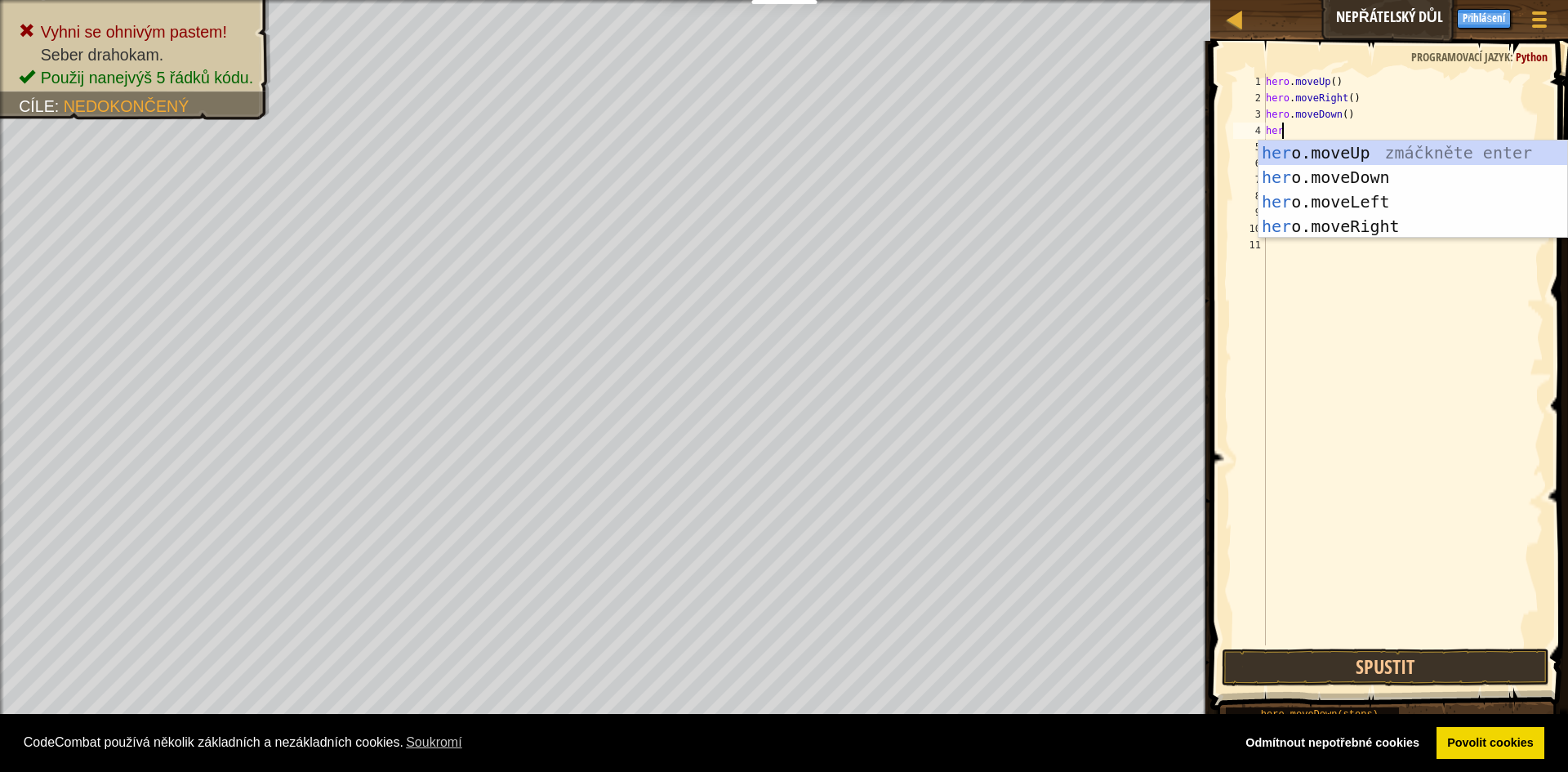
type textarea "hero"
click at [1385, 177] on div "hero .moveUp zmáčkněte enter hero .moveDown zmáčkněte enter hero .moveLeft zmáč…" at bounding box center [1414, 214] width 309 height 147
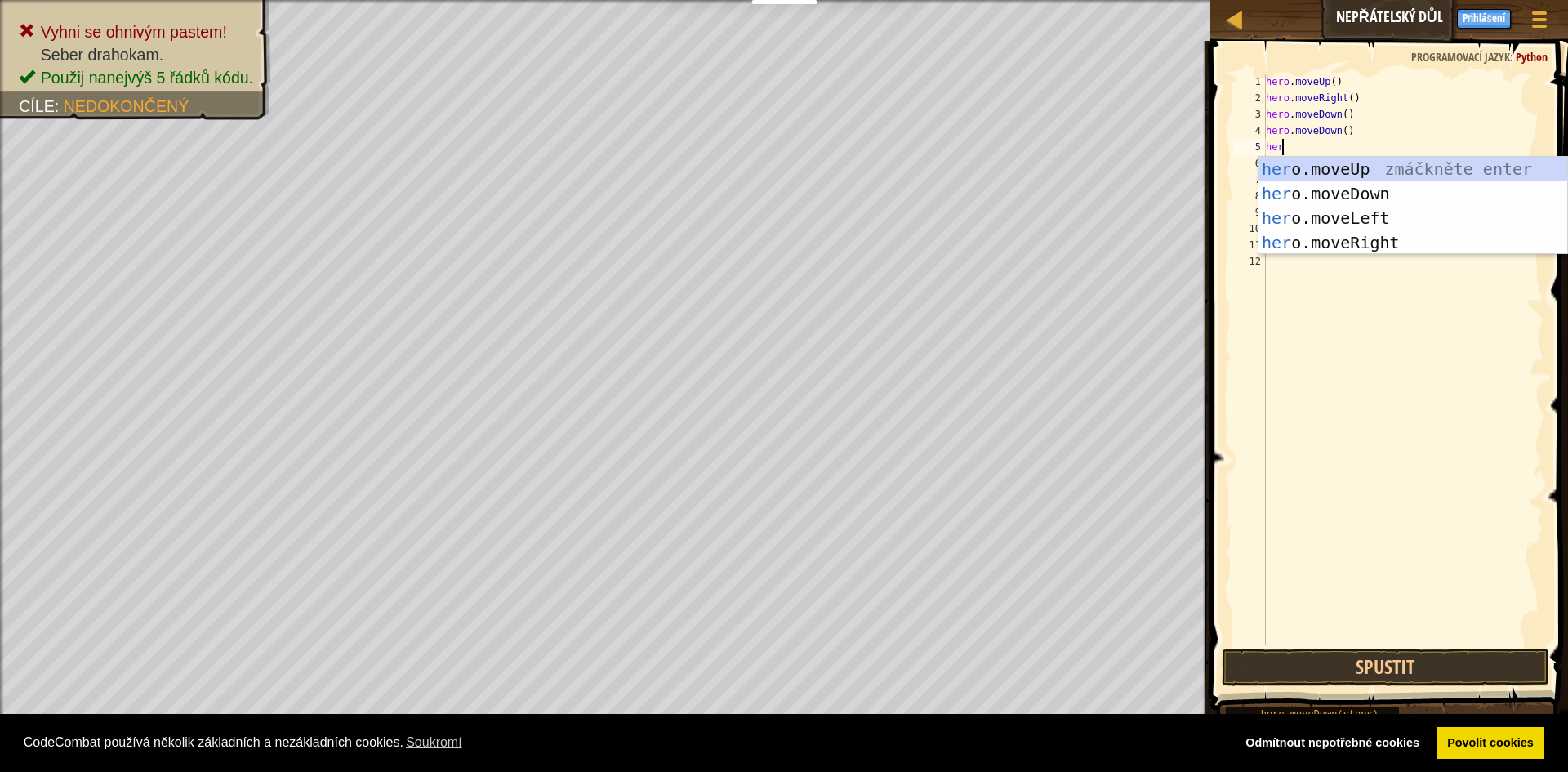
type textarea "hero"
click at [1355, 248] on div "hero .moveUp zmáčkněte enter hero .moveDown zmáčkněte enter hero .moveLeft zmáč…" at bounding box center [1414, 230] width 309 height 147
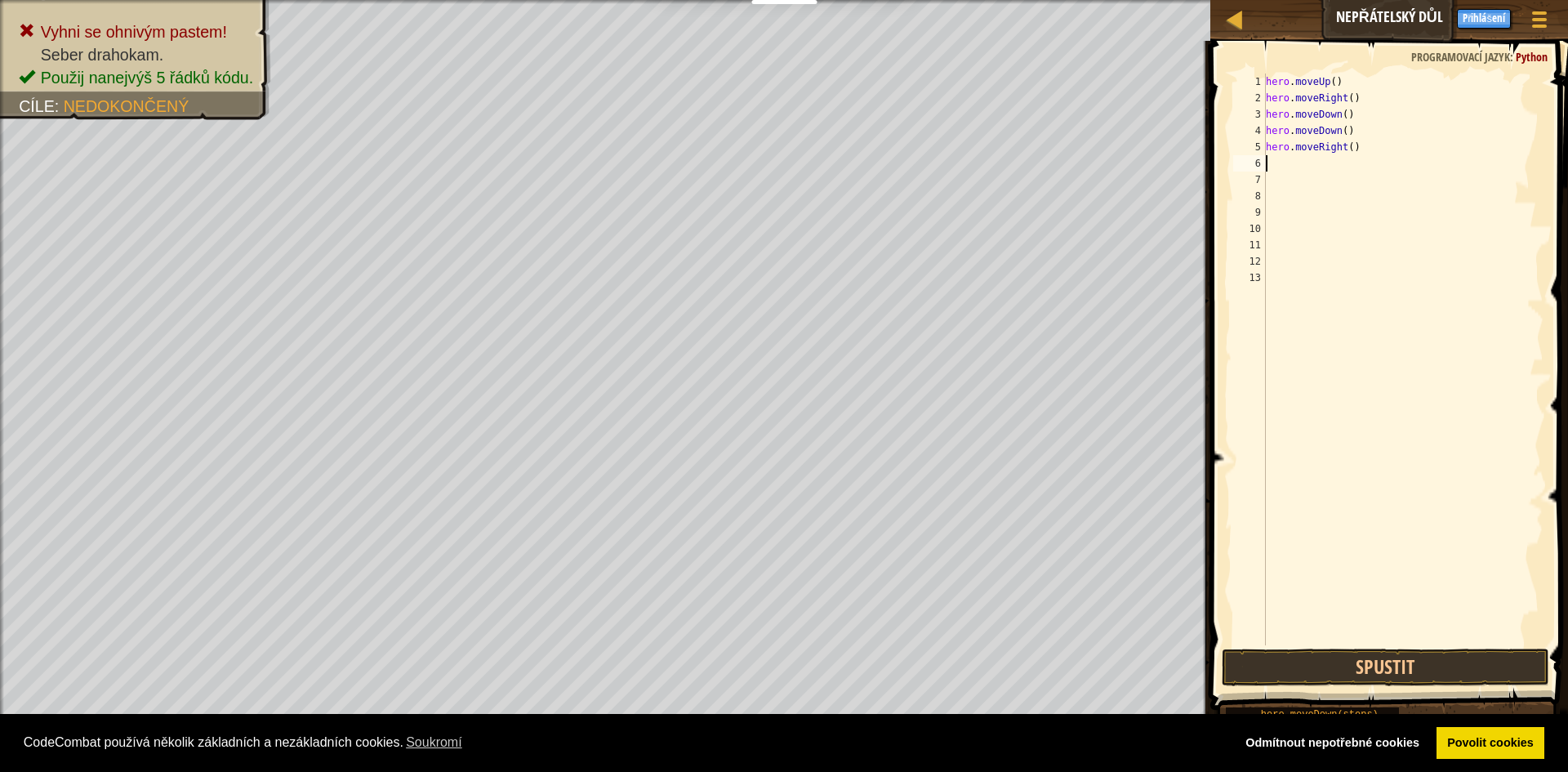
scroll to position [7, 0]
click at [1323, 664] on button "Spustit" at bounding box center [1386, 667] width 328 height 38
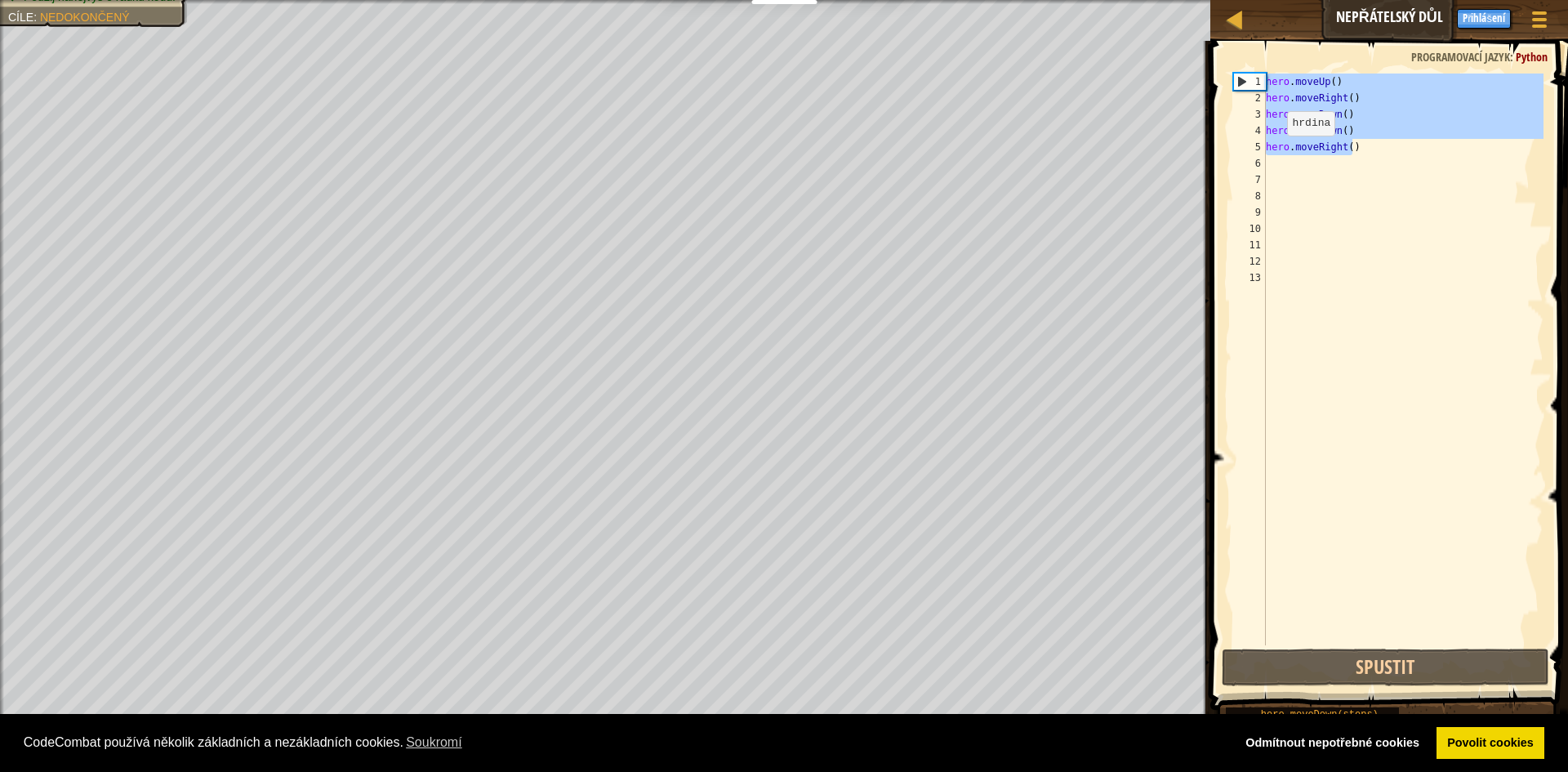
click at [1133, 55] on div "Mapa Nepřátelský důl Herní menu Hotovo Přihlášení Nápovědy Ask AI 1 ההההההההההה…" at bounding box center [784, 386] width 1568 height 772
type textarea "hero.moveUp() hero.moveRight()"
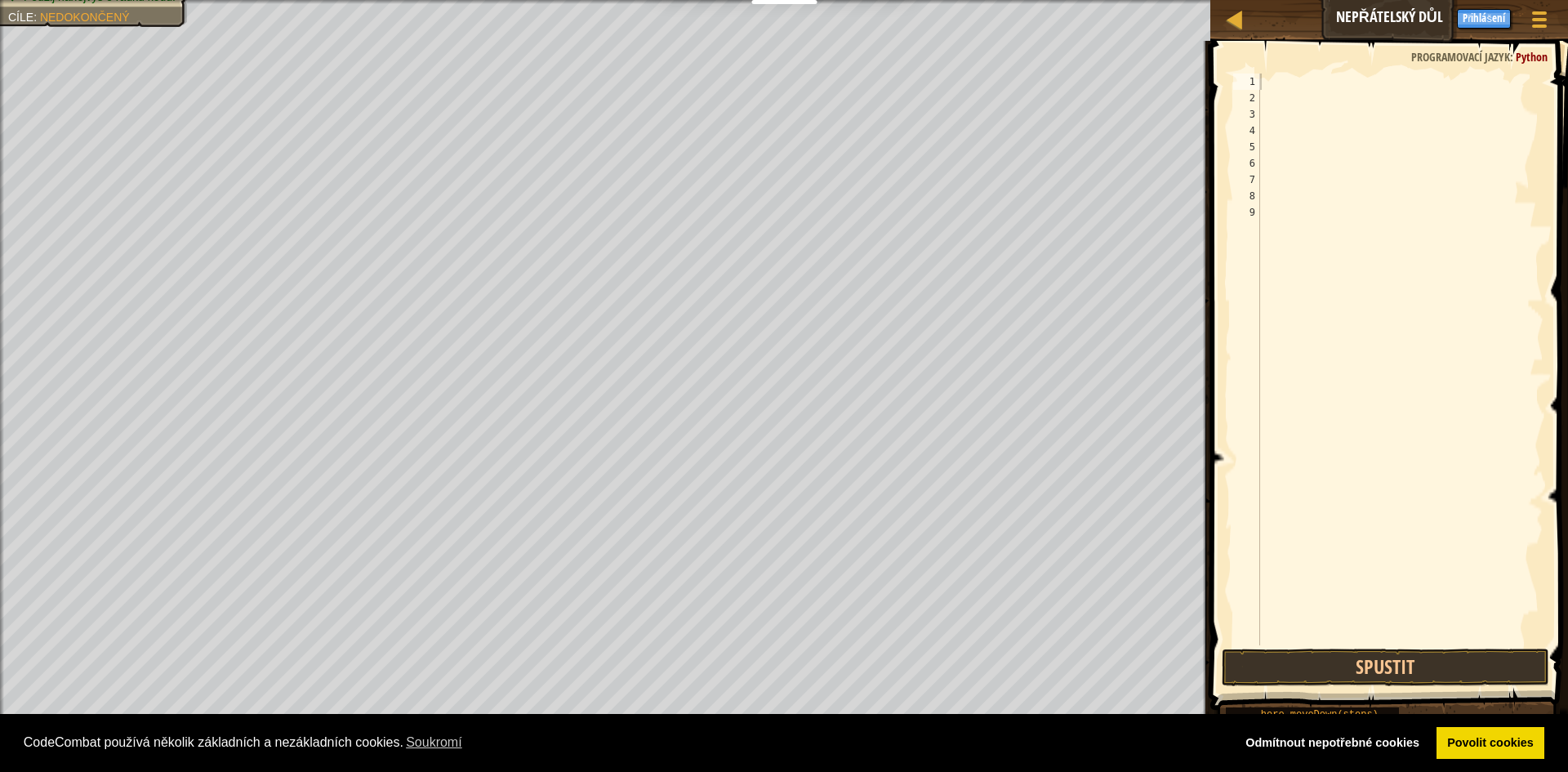
click at [1305, 687] on span at bounding box center [1391, 352] width 371 height 717
click at [1297, 664] on button "Spustit" at bounding box center [1386, 667] width 328 height 38
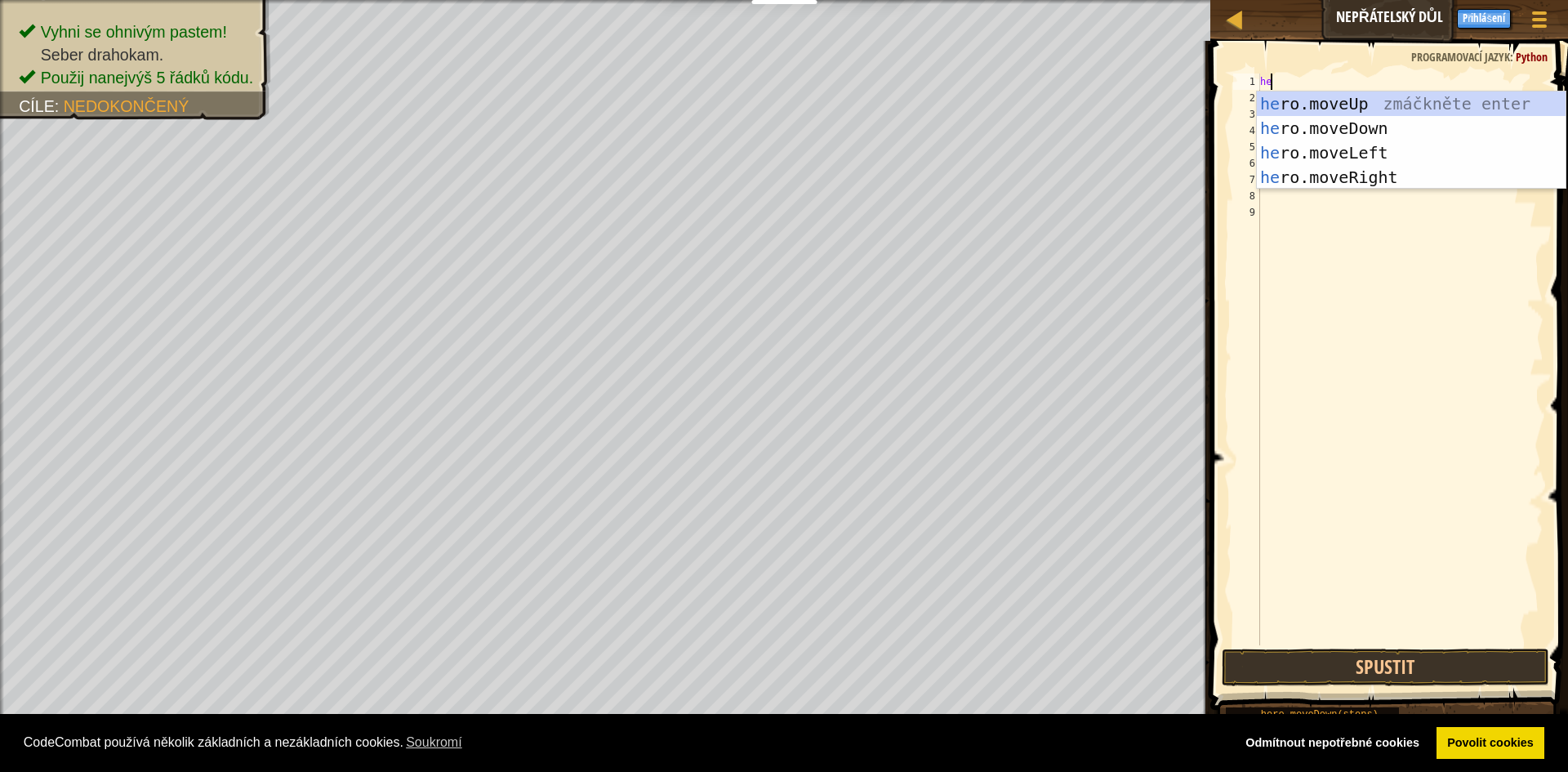
type textarea "her"
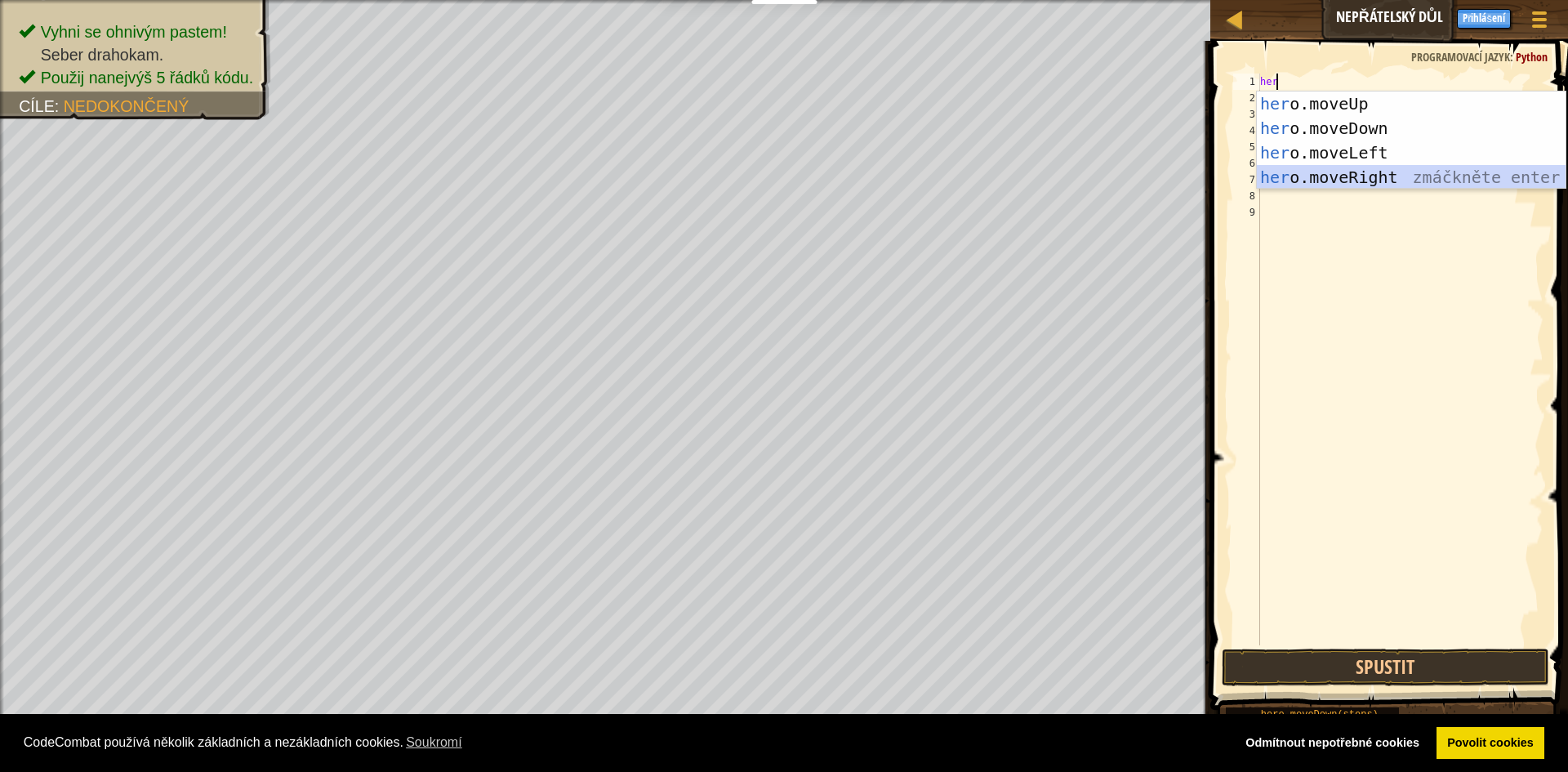
click at [1386, 168] on div "her o.moveUp zmáčkněte enter her o.moveDown zmáčkněte enter her o.moveLeft zmáč…" at bounding box center [1412, 164] width 309 height 147
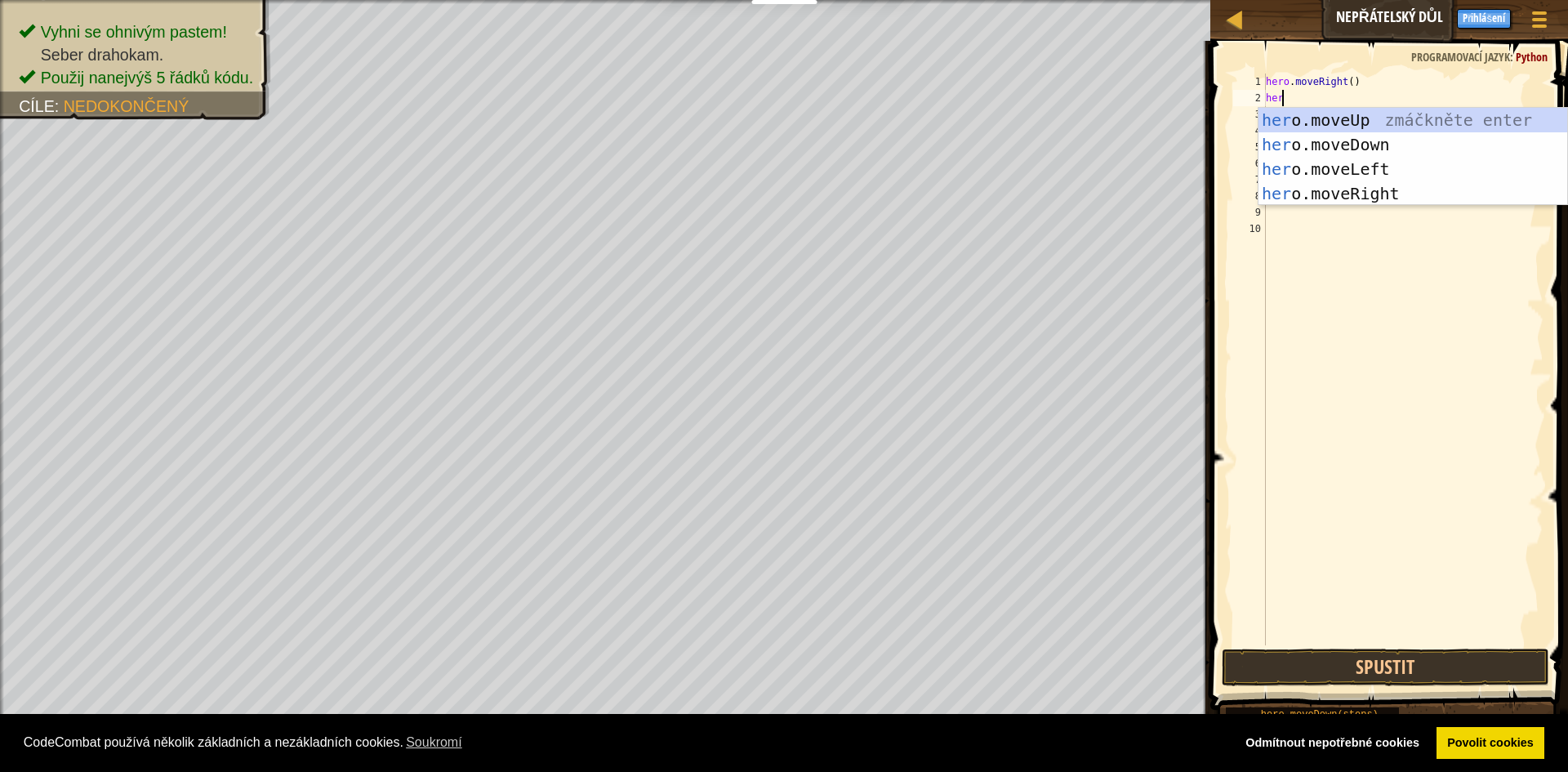
type textarea "hero"
click at [1373, 127] on div "hero .moveUp zmáčkněte enter hero .moveDown zmáčkněte enter hero .moveLeft zmáč…" at bounding box center [1414, 181] width 309 height 147
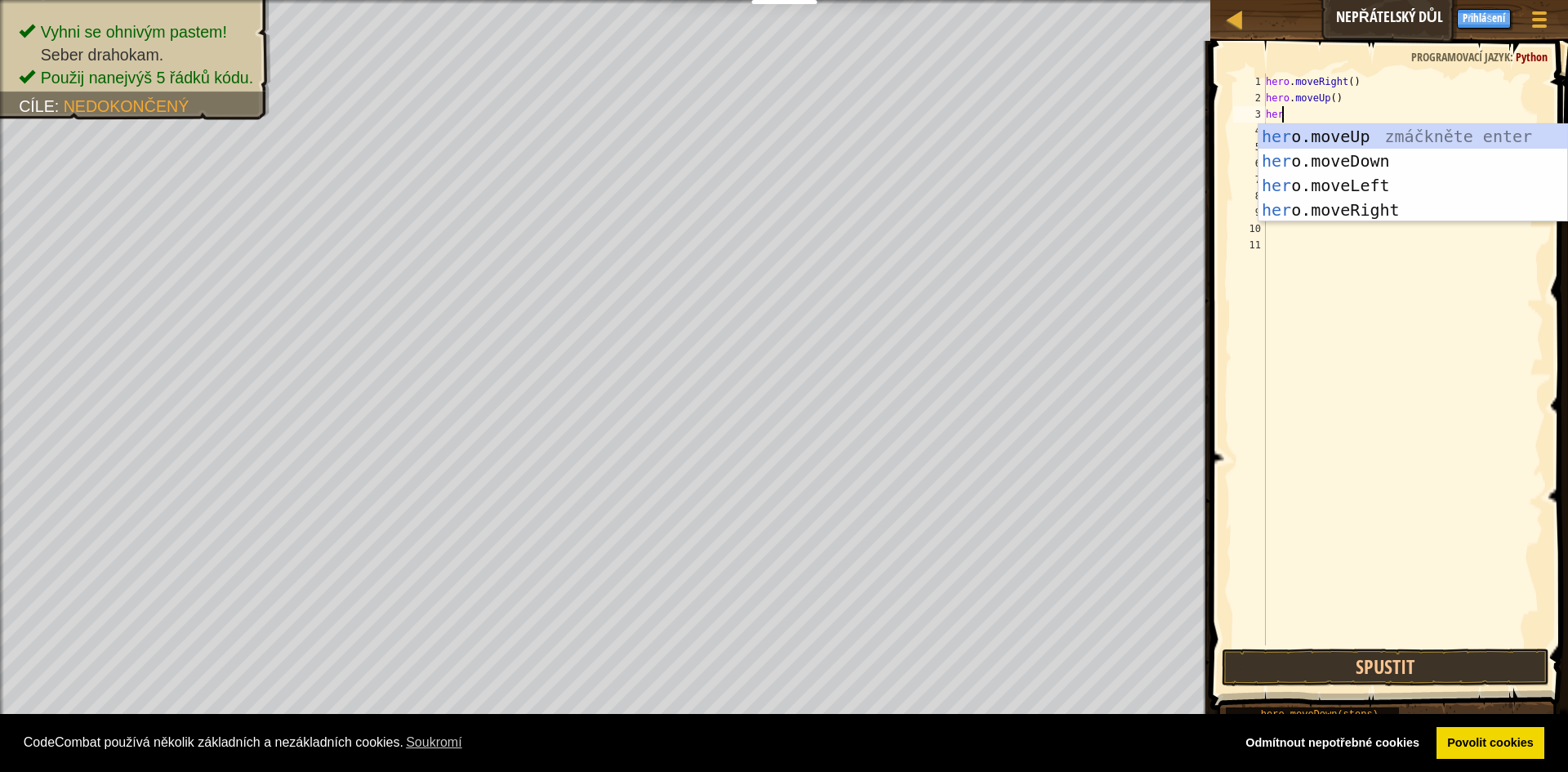
type textarea "hero"
click at [1379, 206] on div "hero .moveUp zmáčkněte enter hero .moveDown zmáčkněte enter hero .moveLeft zmáč…" at bounding box center [1414, 197] width 309 height 147
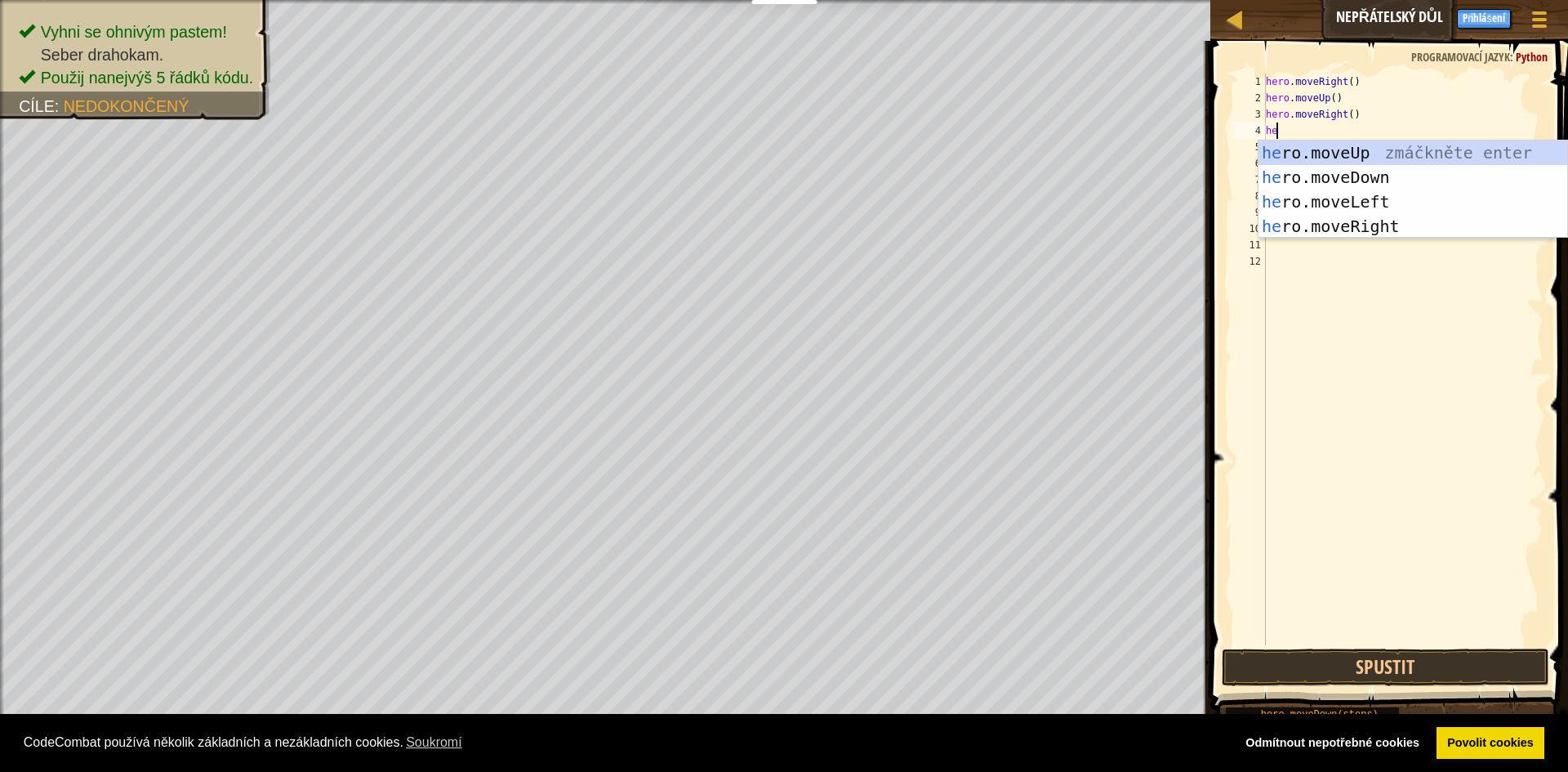
type textarea "hero"
click at [1382, 176] on div "hero .moveUp zmáčkněte enter hero .moveDown zmáčkněte enter hero .moveLeft zmáč…" at bounding box center [1414, 214] width 309 height 147
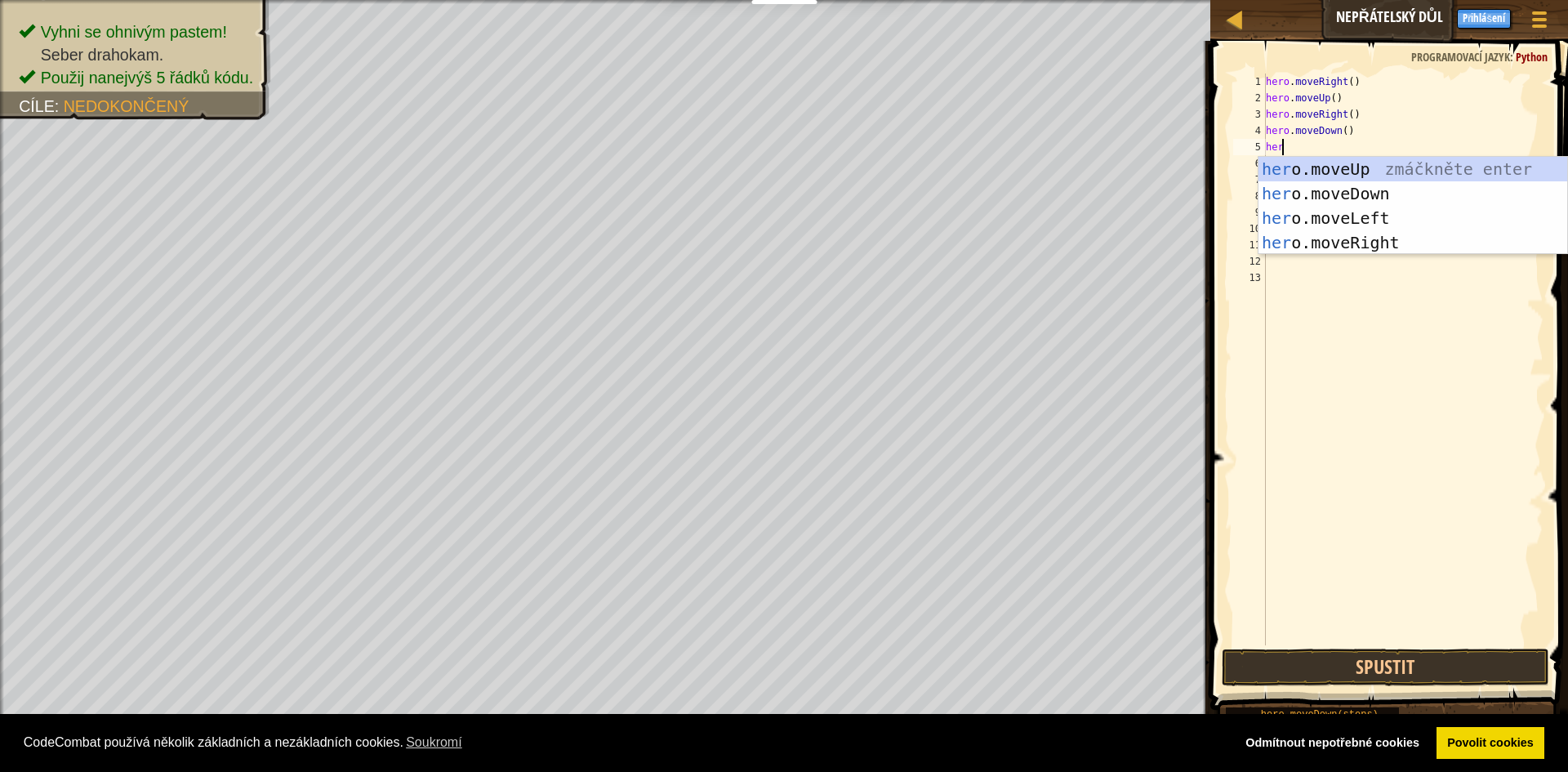
type textarea "hero"
click at [1358, 245] on div "hero .moveUp zmáčkněte enter hero .moveDown zmáčkněte enter hero .moveLeft zmáč…" at bounding box center [1414, 230] width 309 height 147
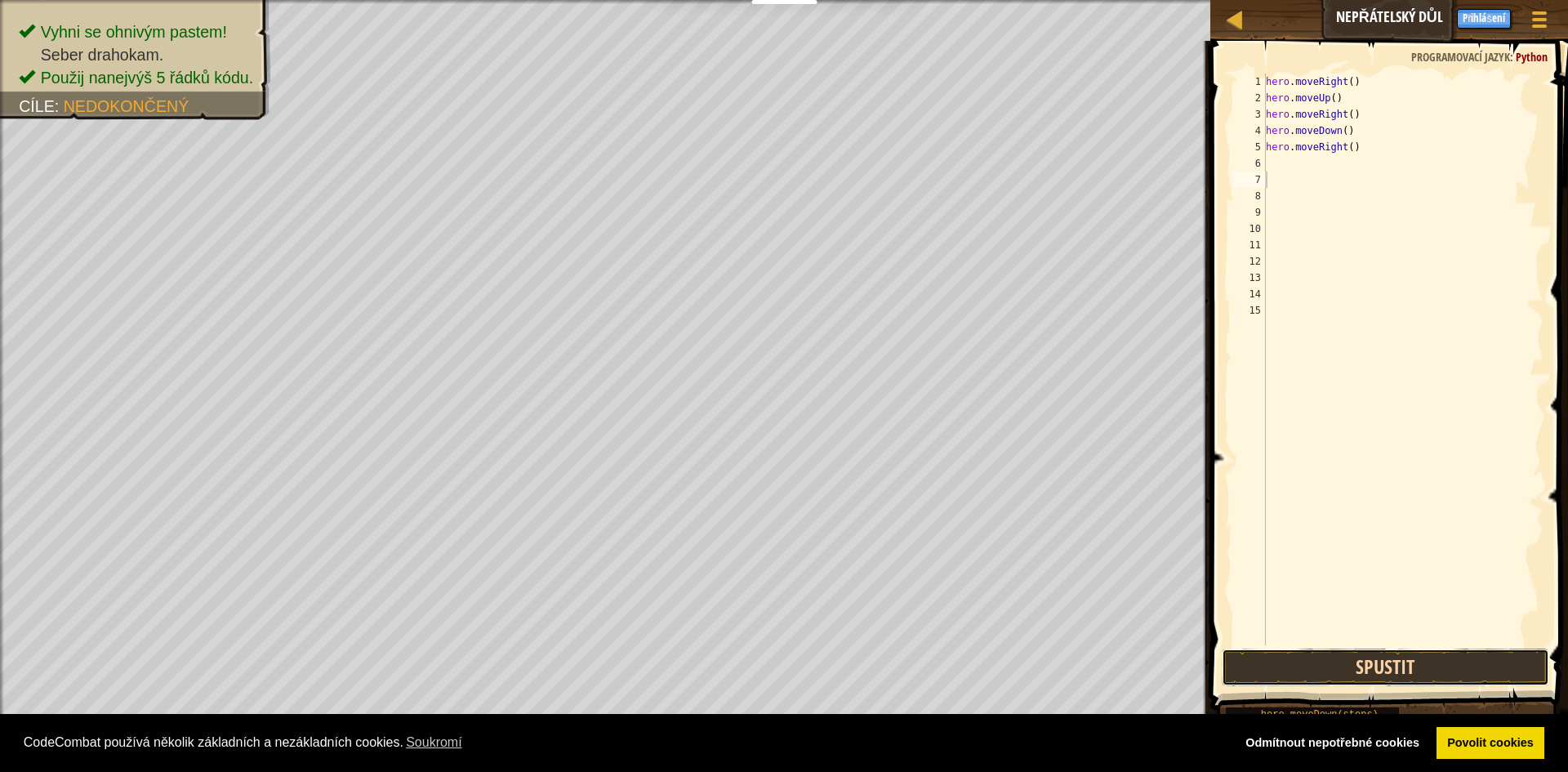
click at [1386, 662] on button "Spustit" at bounding box center [1386, 667] width 328 height 38
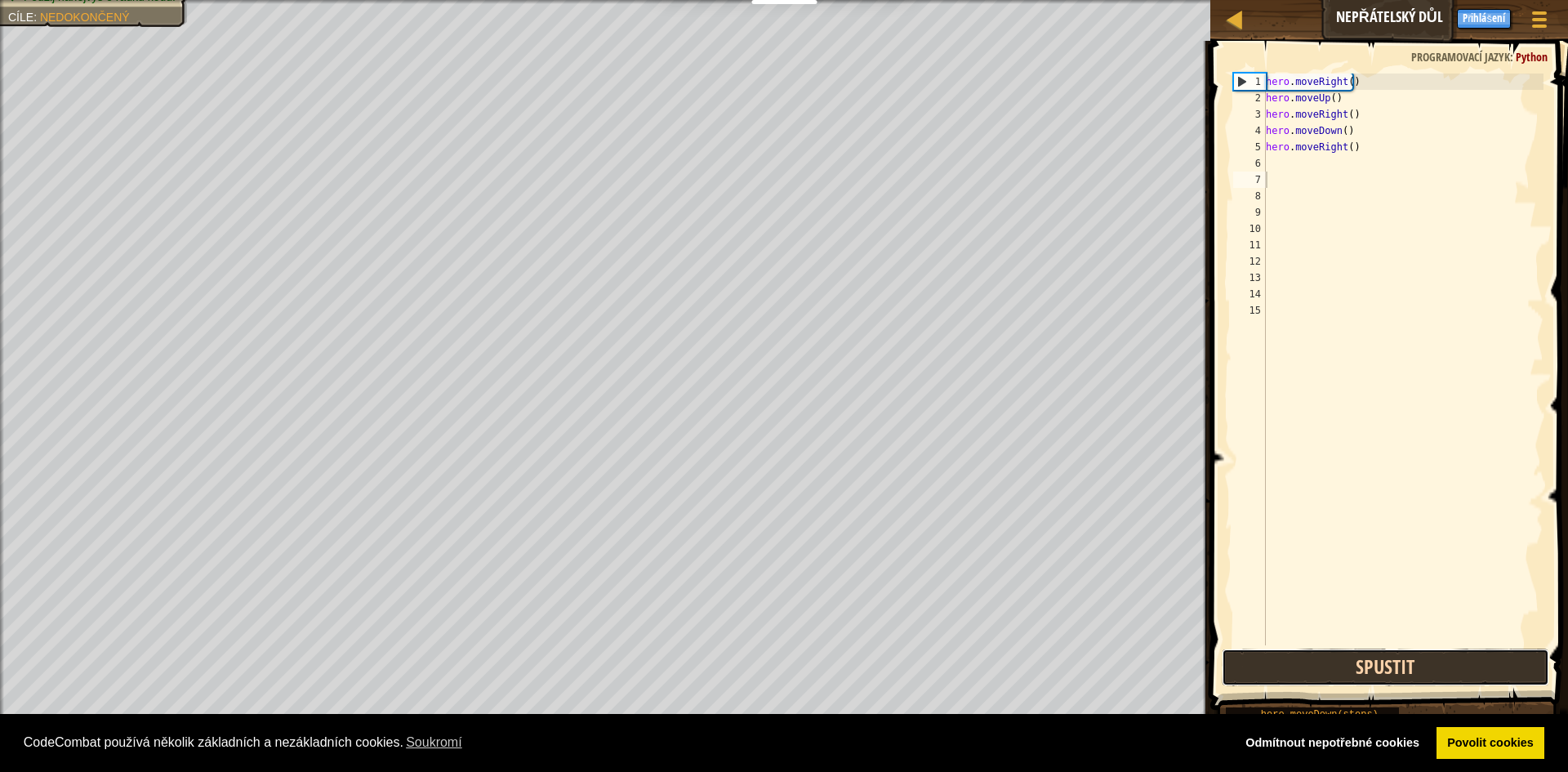
click at [1386, 662] on button "Spustit" at bounding box center [1386, 667] width 328 height 38
click at [1373, 81] on div "hero . moveRight ( ) hero . moveUp ( ) hero . moveRight ( ) hero . moveDown ( )…" at bounding box center [1404, 375] width 282 height 604
type textarea "h"
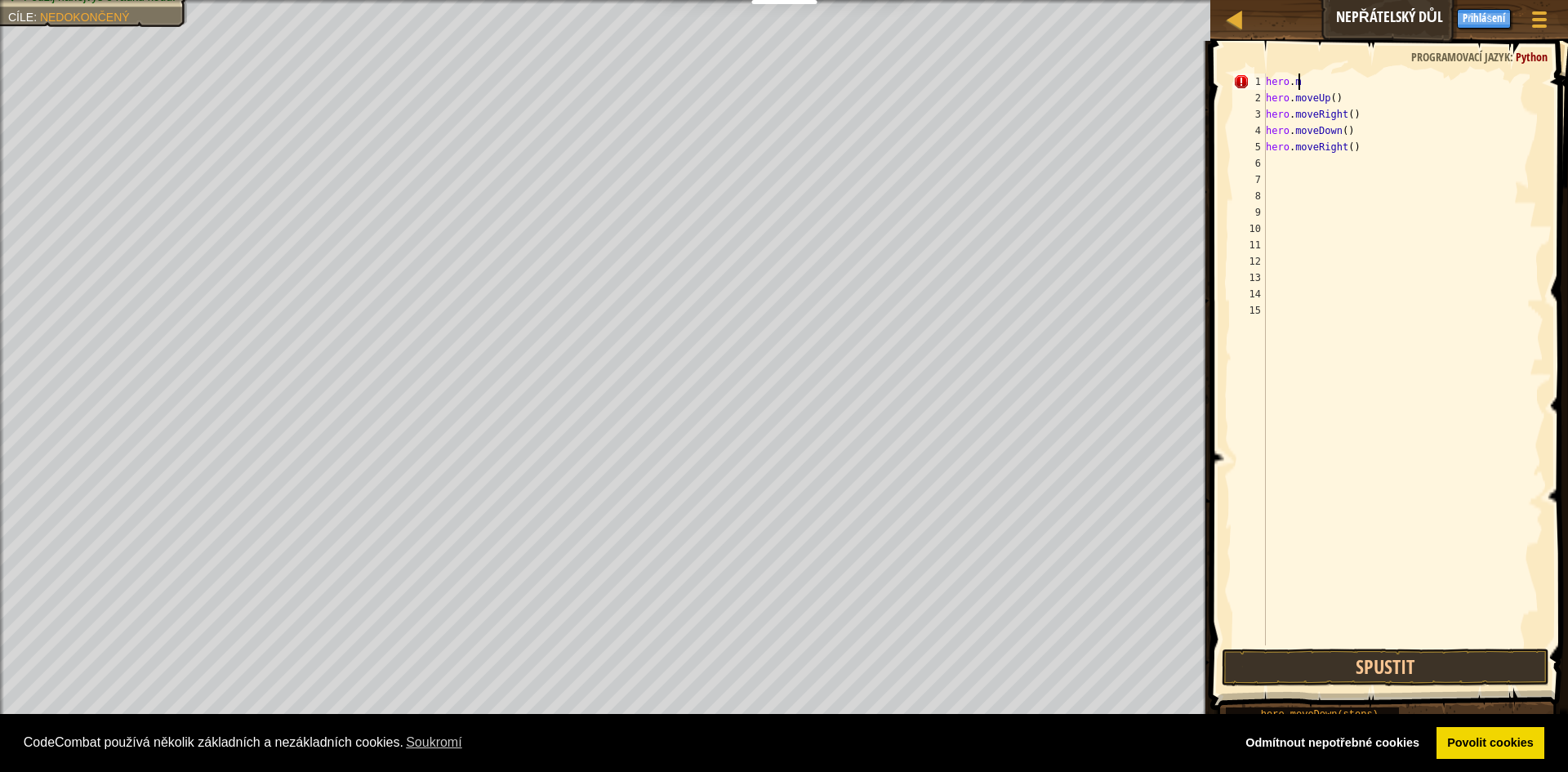
scroll to position [7, 0]
click at [1371, 144] on div "hero . moveUp ( ) hero . moveRight ( ) hero . moveDown ( ) hero . moveRight ( )" at bounding box center [1404, 375] width 282 height 604
type textarea "h"
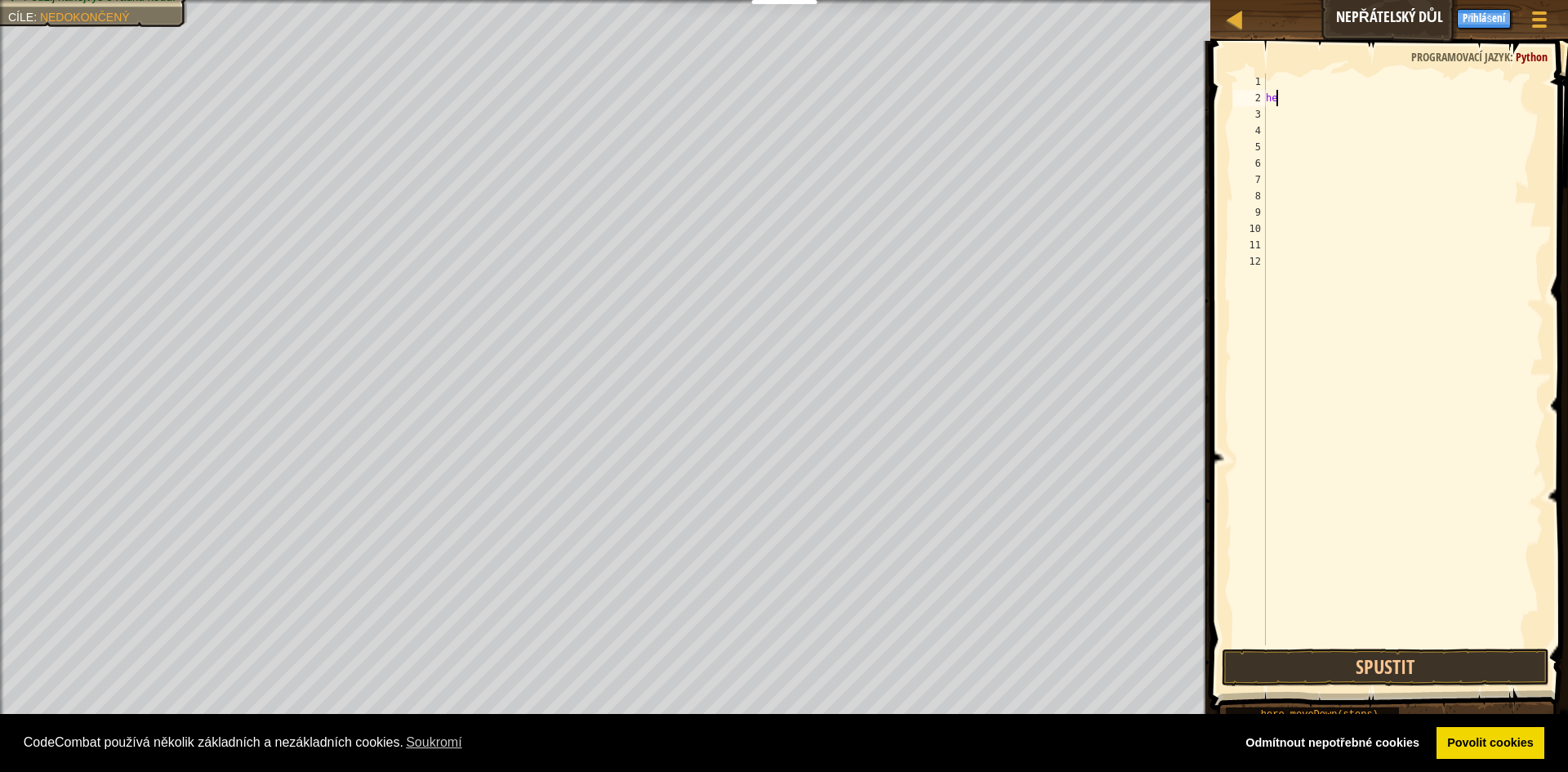
type textarea "h"
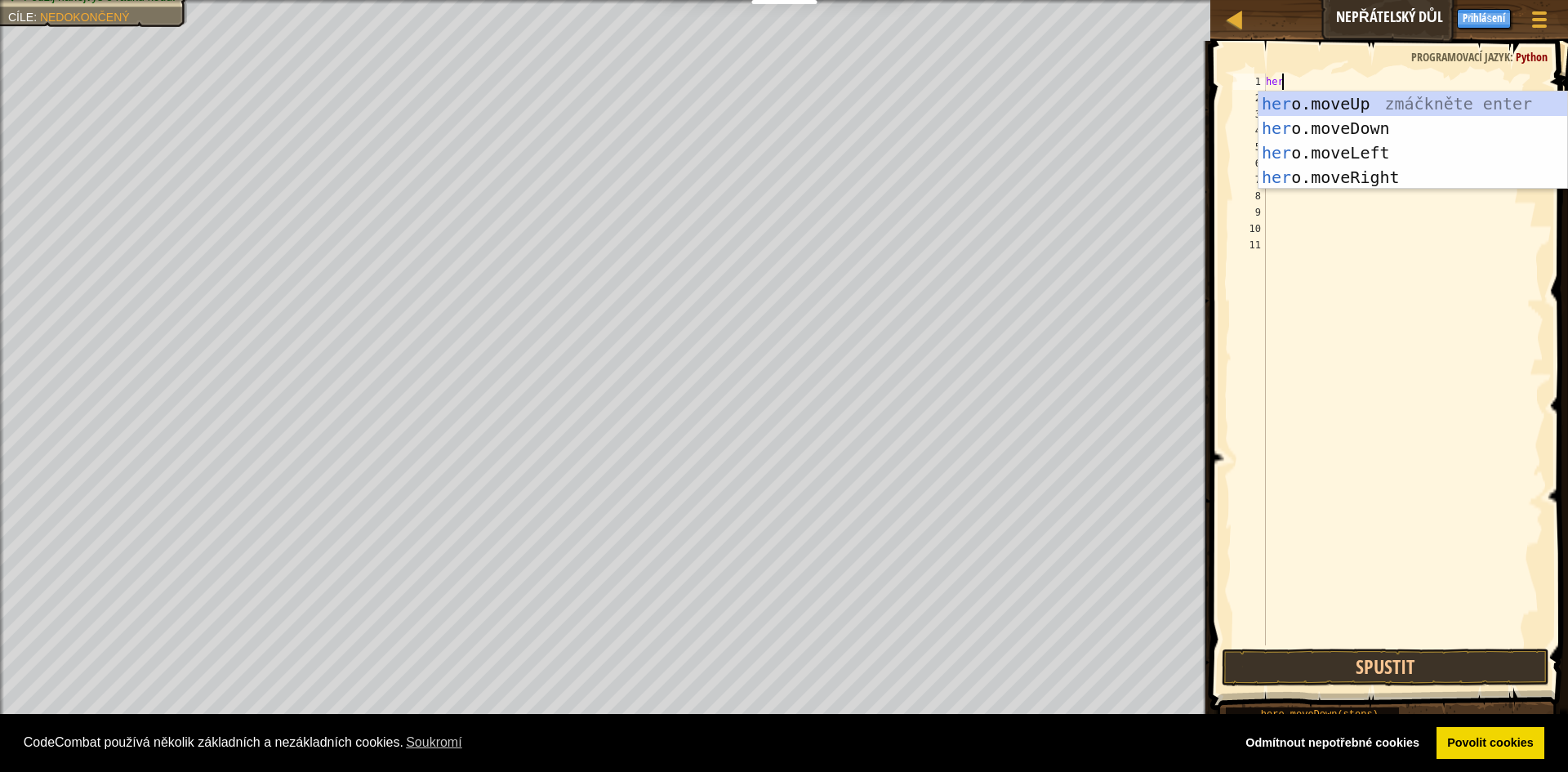
scroll to position [7, 1]
click at [1398, 675] on button "Spustit" at bounding box center [1386, 667] width 328 height 38
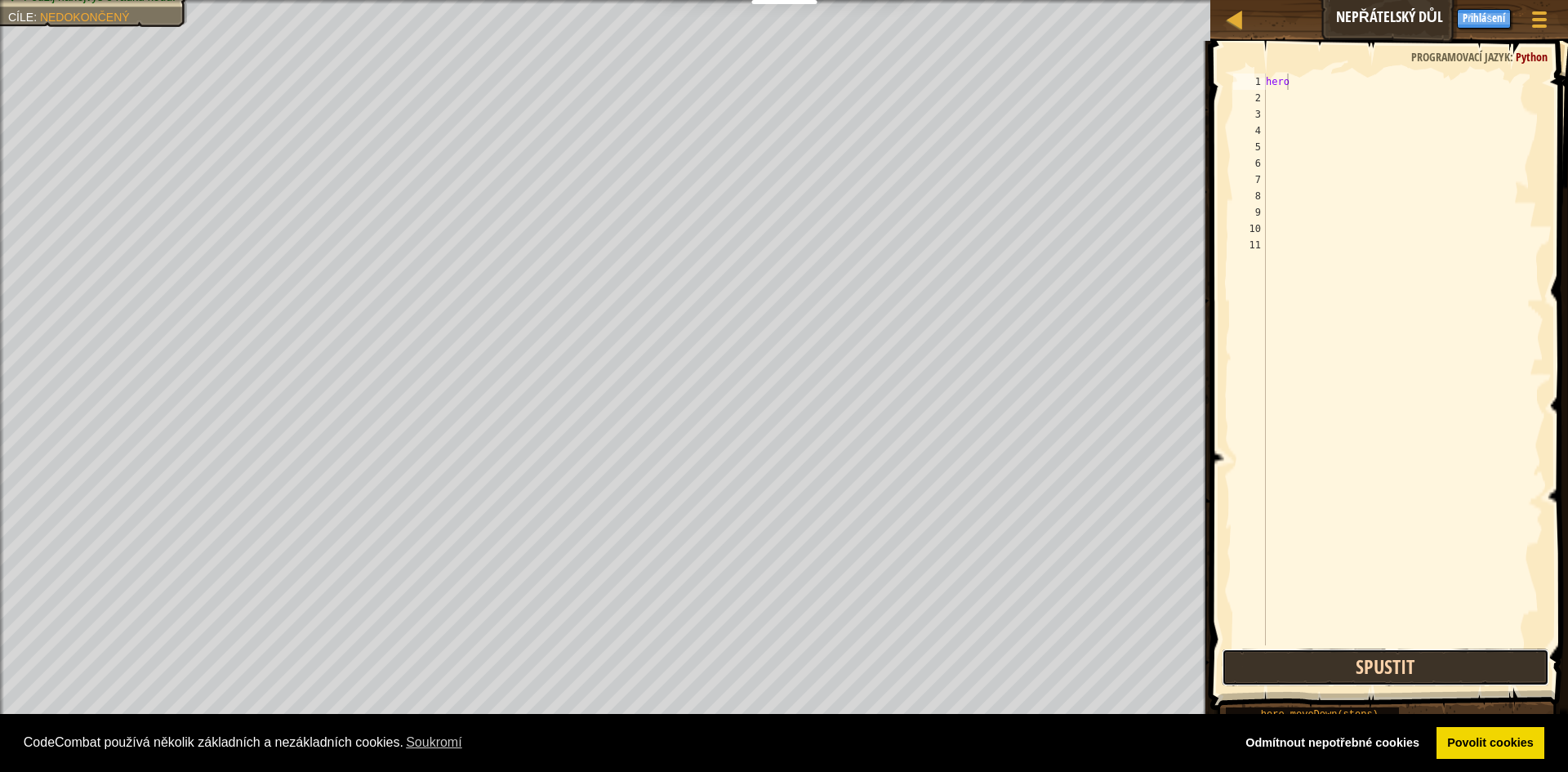
click at [1404, 678] on button "Spustit" at bounding box center [1386, 667] width 328 height 38
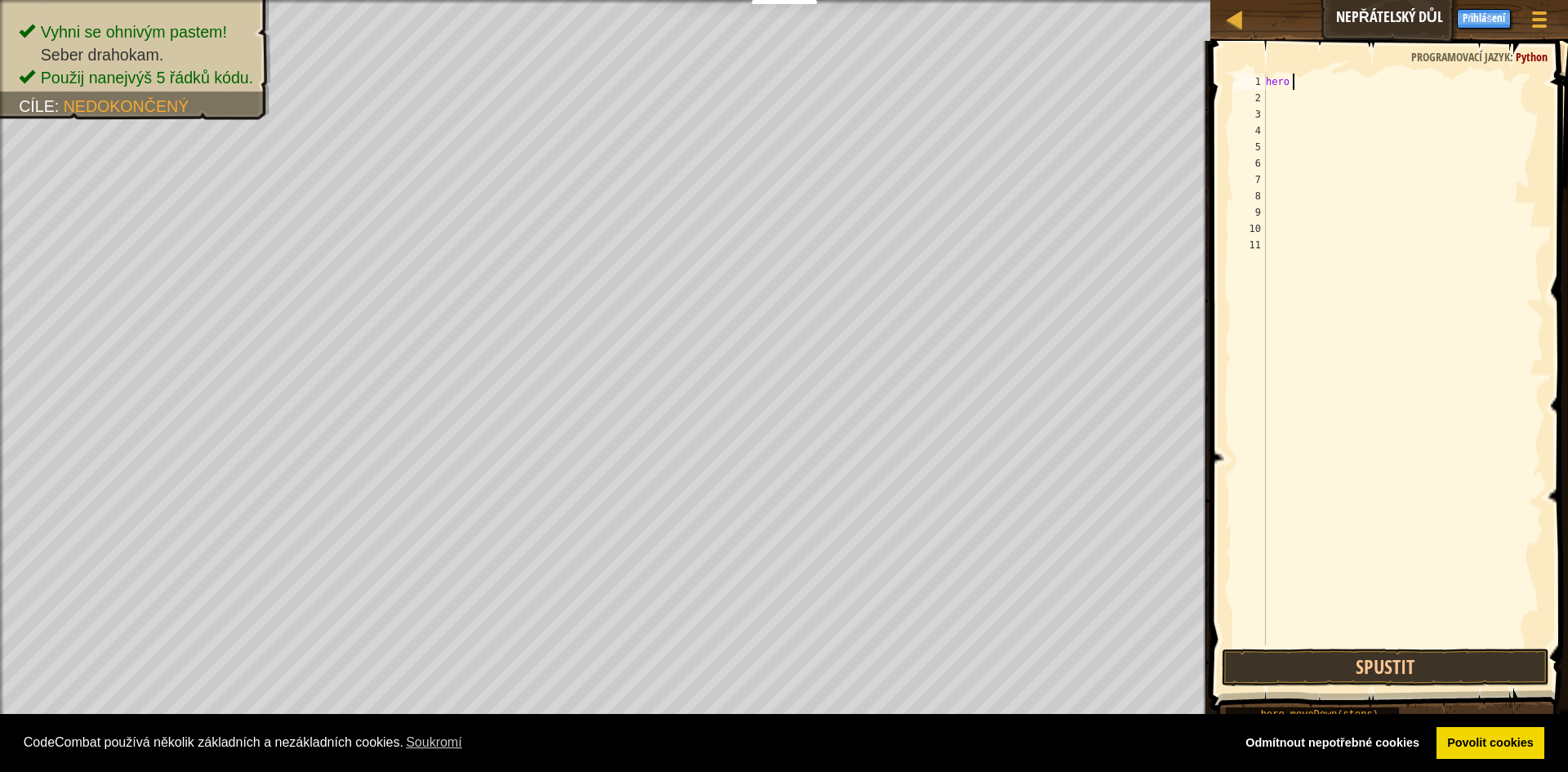
type textarea "hero r"
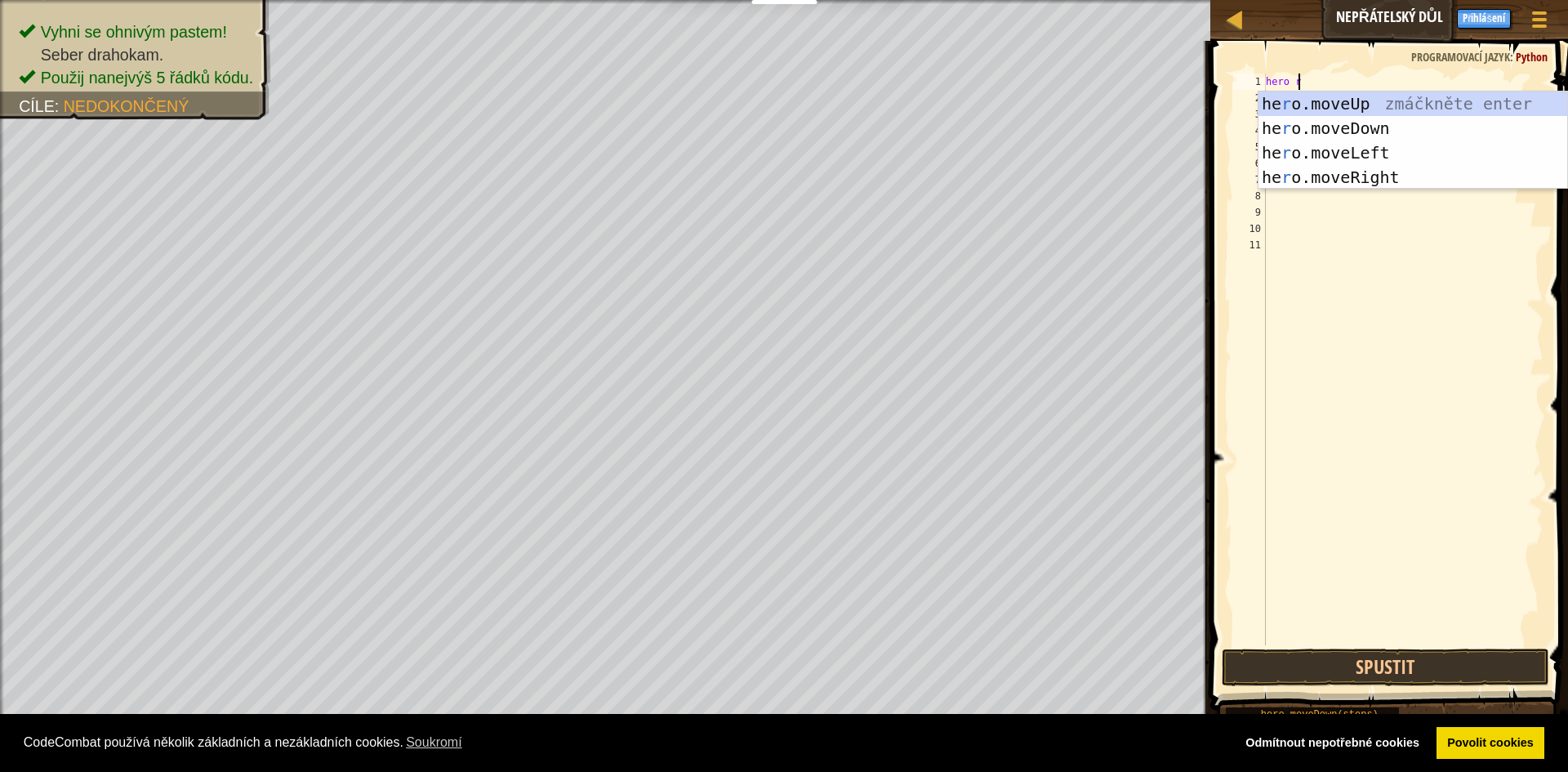
scroll to position [7, 2]
click at [1334, 180] on div "he r o.moveUp zmáčkněte enter he r o.moveDown zmáčkněte enter he r o.moveLeft z…" at bounding box center [1414, 164] width 309 height 147
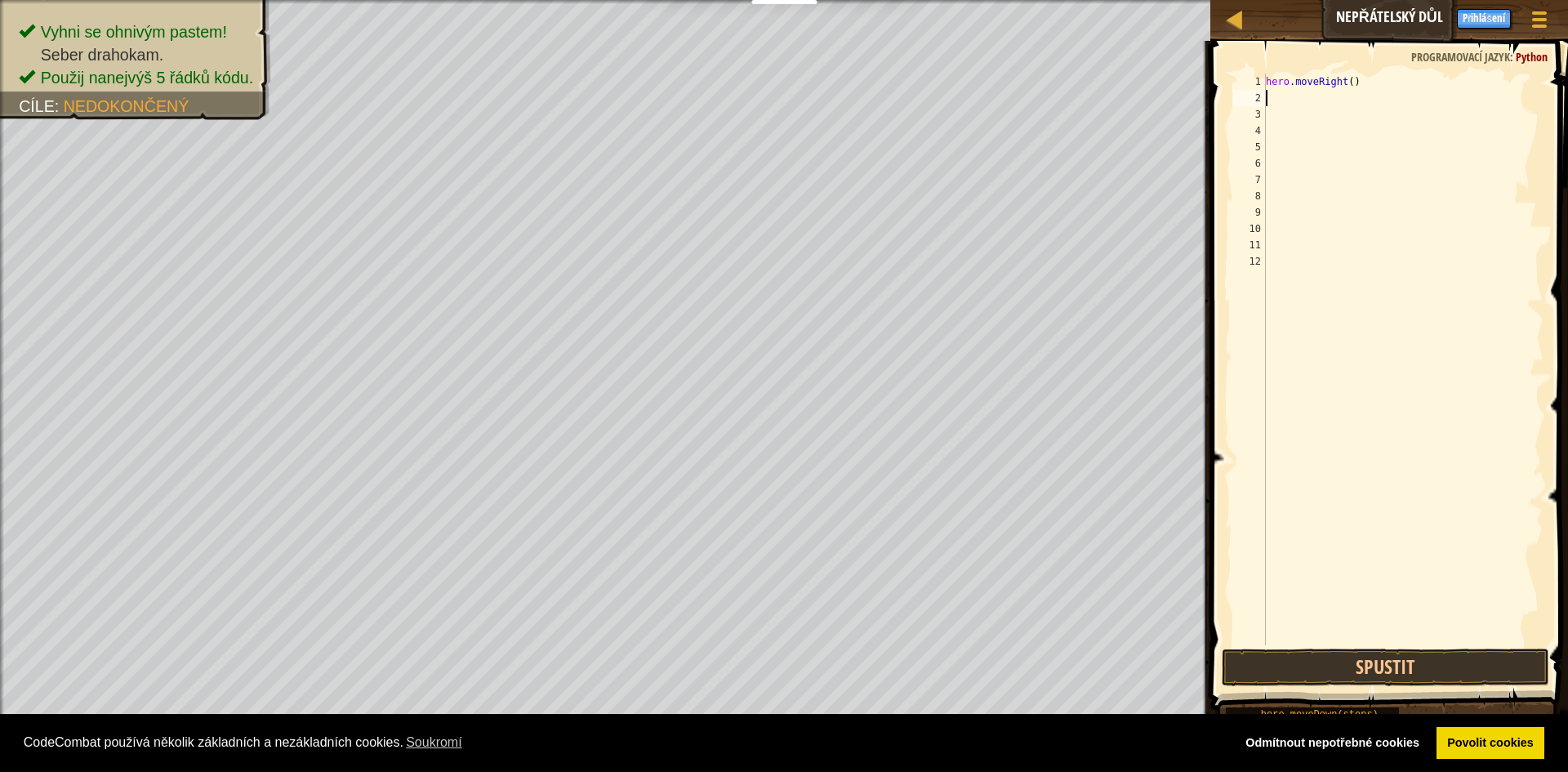
scroll to position [7, 0]
click at [1365, 80] on div "hero . moveRight ( )" at bounding box center [1404, 375] width 282 height 604
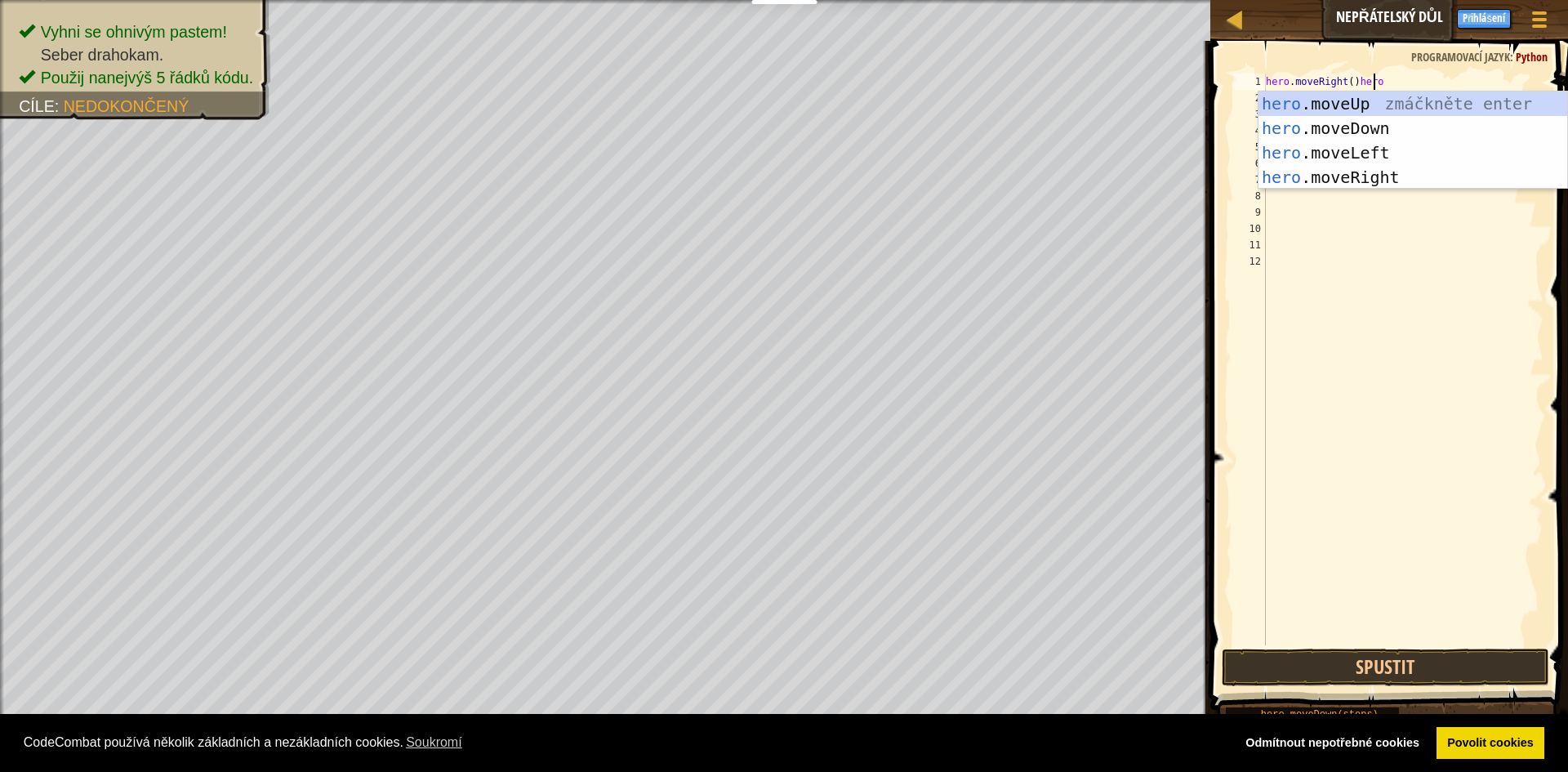
scroll to position [7, 8]
click at [1403, 179] on div "hero .moveUp zmáčkněte enter hero .moveDown zmáčkněte enter hero .moveLeft zmáč…" at bounding box center [1414, 164] width 309 height 147
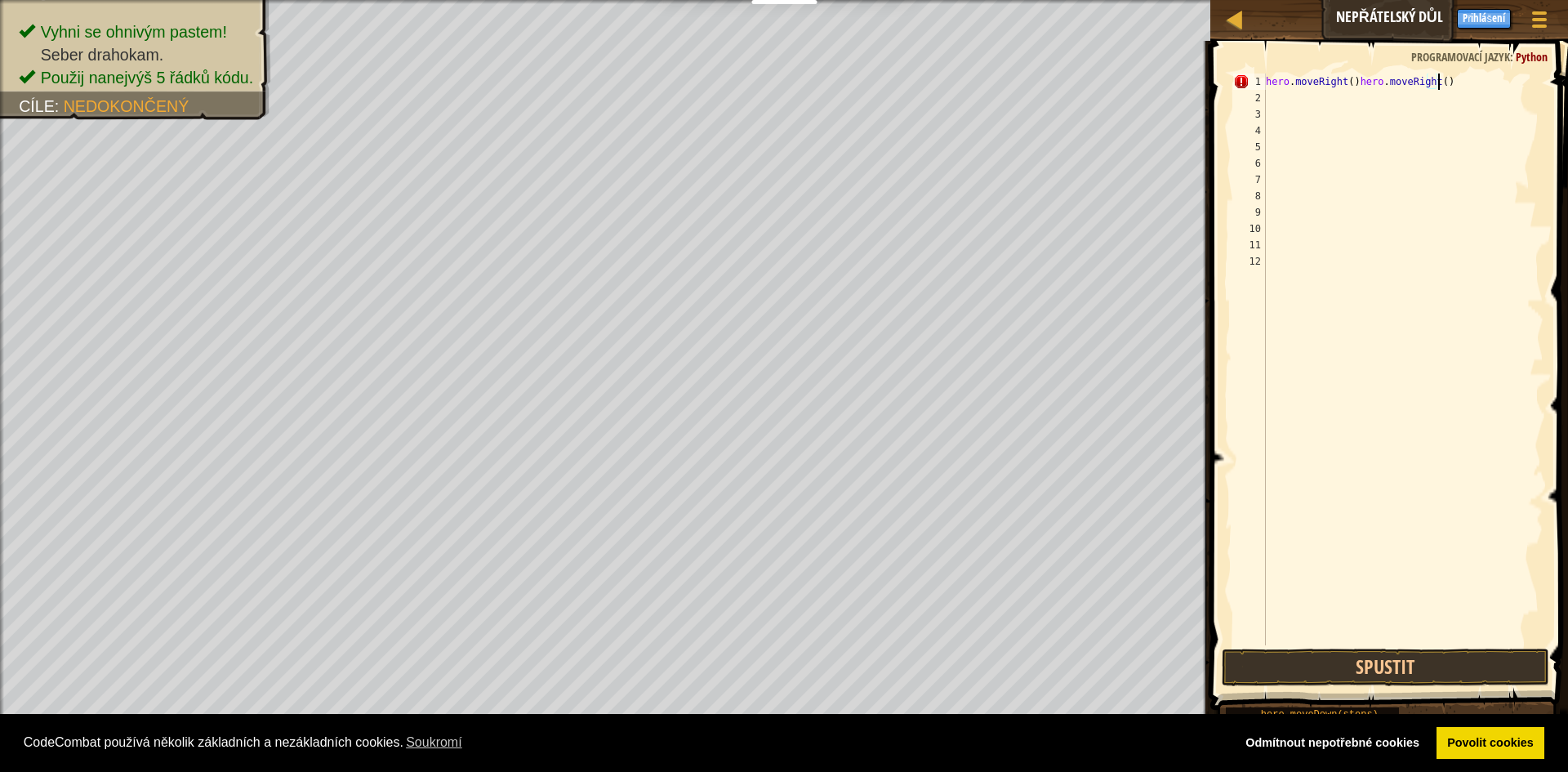
click at [1449, 82] on div "hero . moveRight ( ) hero . moveRight ( )" at bounding box center [1403, 375] width 281 height 604
click at [1438, 79] on div "hero . moveRight ( ) hero . moveRight ( ) hero" at bounding box center [1403, 375] width 281 height 604
click at [1467, 81] on div "hero . moveRight ( ) hero . moveRight ( ) hero" at bounding box center [1403, 375] width 281 height 604
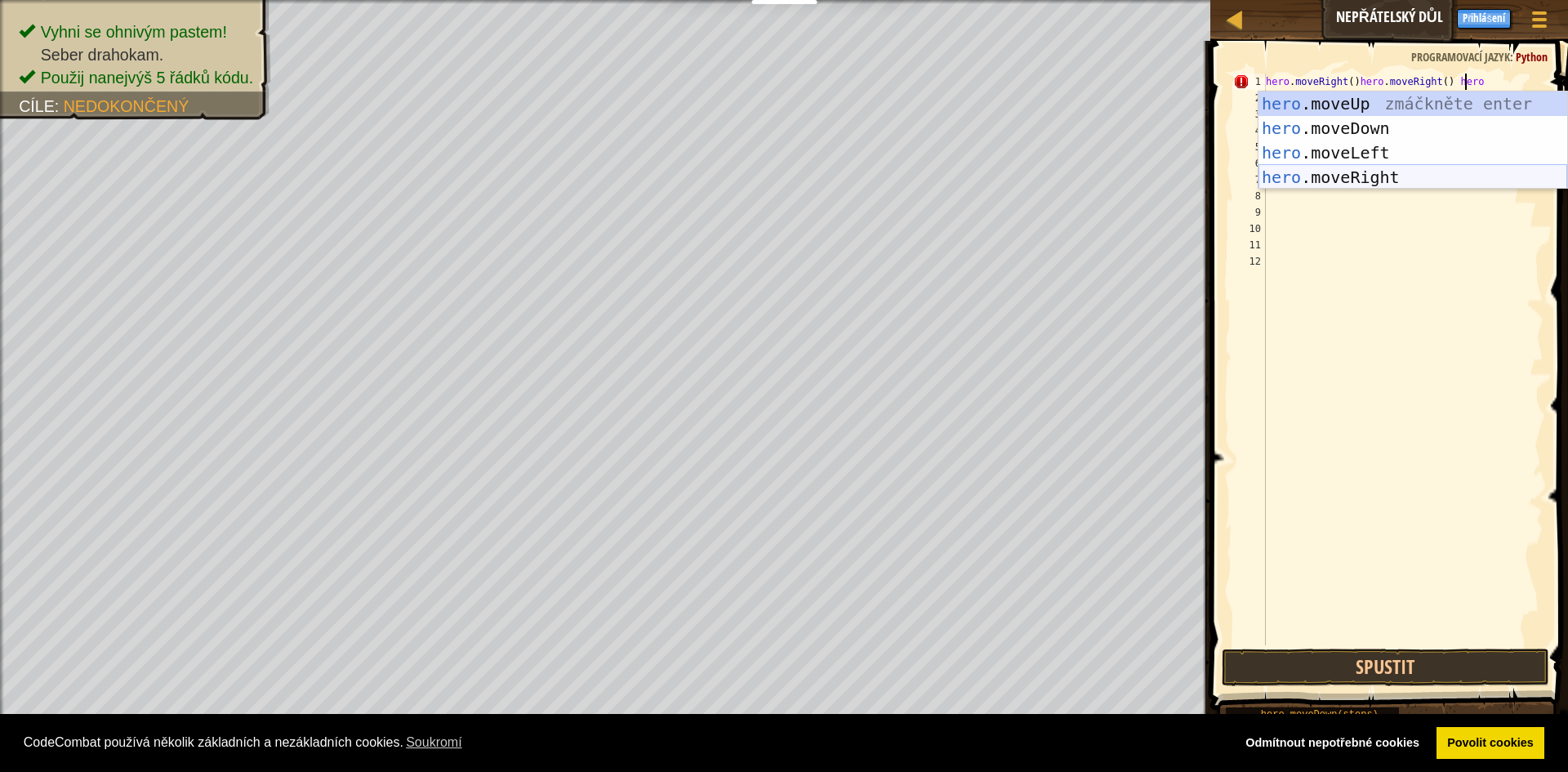
click at [1376, 172] on div "hero .moveUp zmáčkněte enter hero .moveDown zmáčkněte enter hero .moveLeft zmáč…" at bounding box center [1414, 164] width 309 height 147
type textarea "hero.moveRight()hero.moveRight() hero.moveRight()"
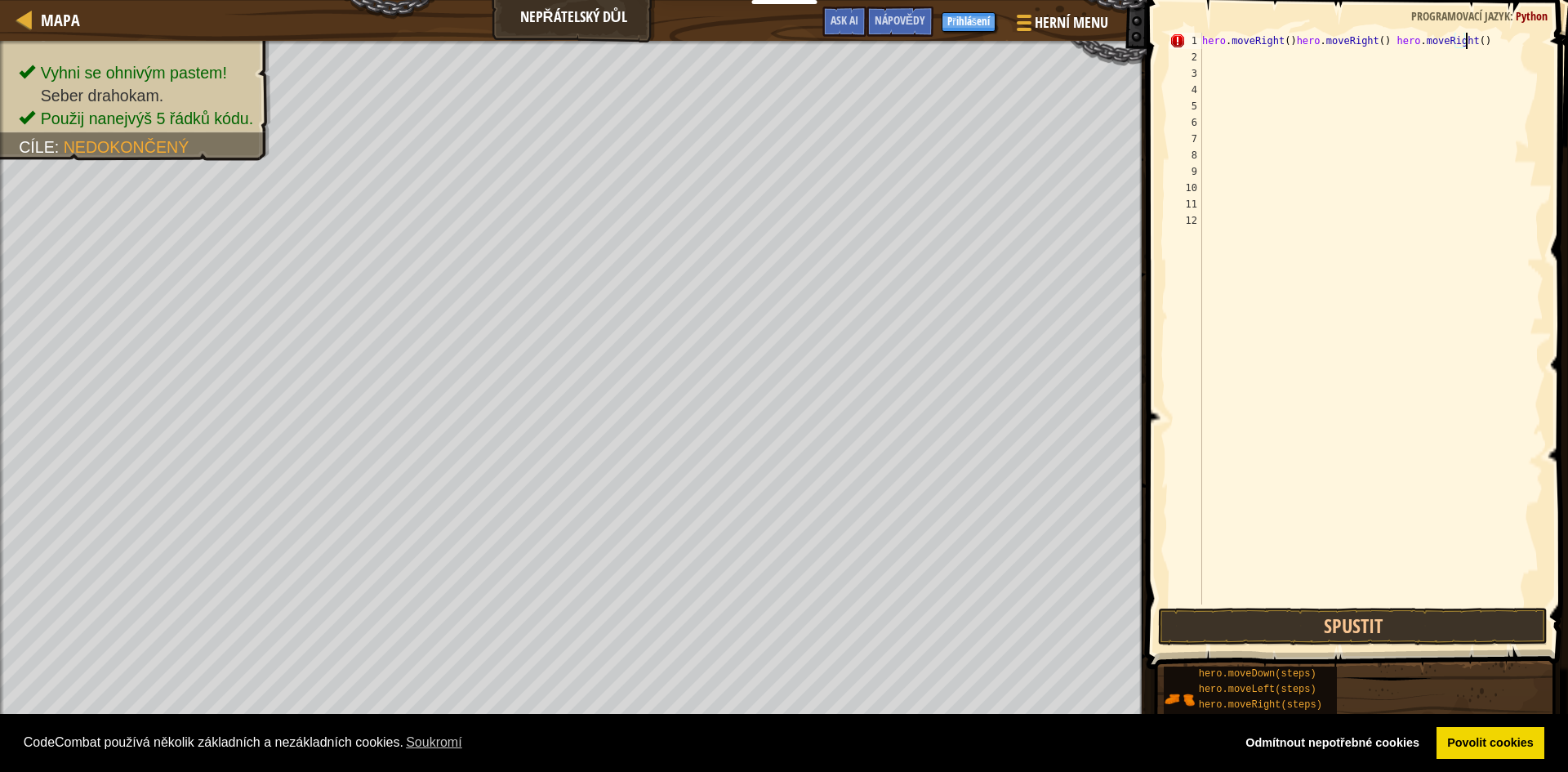
click at [1212, 56] on div "hero . moveRight ( ) hero . moveRight ( ) hero . moveRight ( )" at bounding box center [1372, 334] width 345 height 604
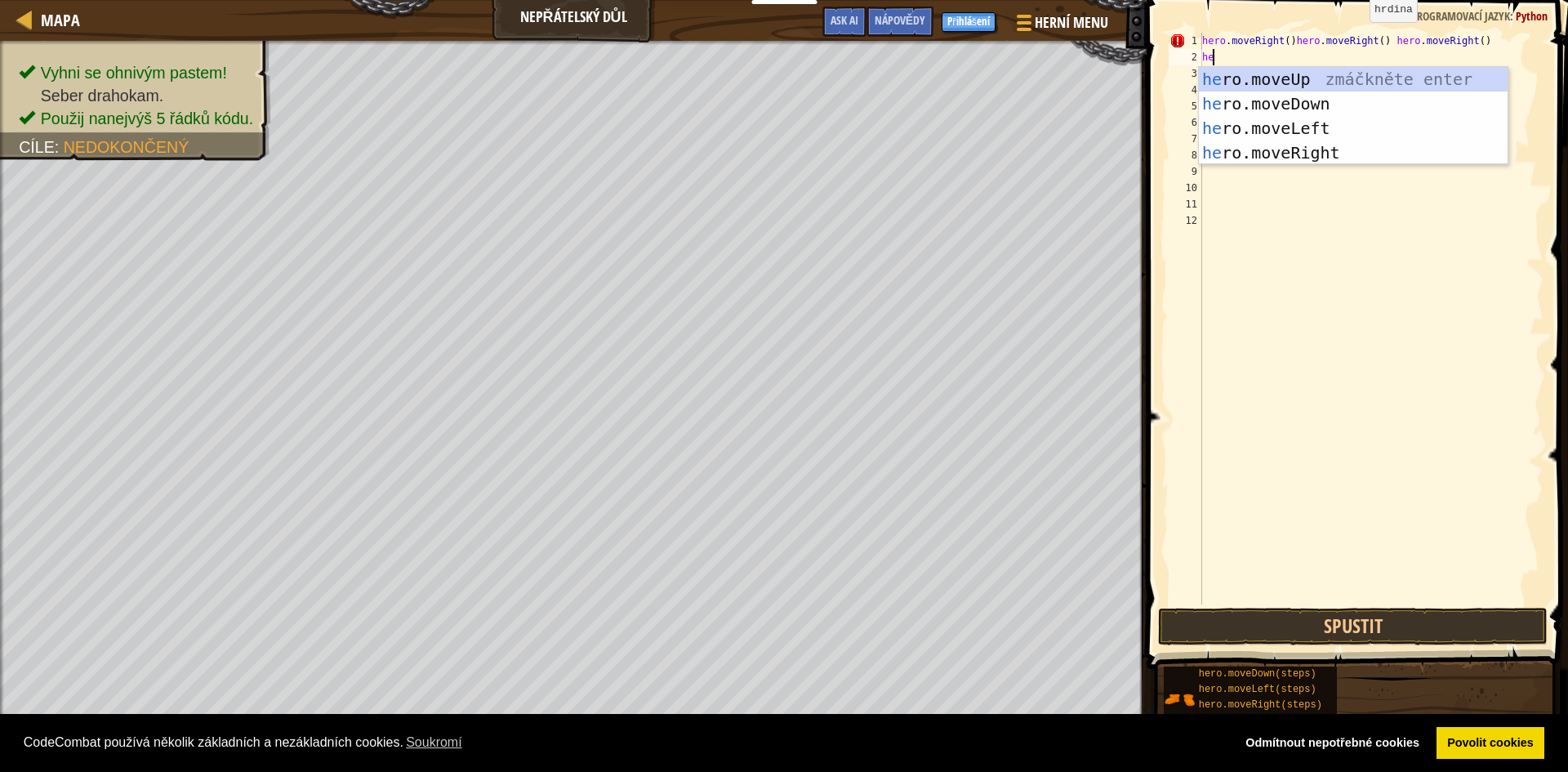
type textarea "her"
click at [1315, 83] on div "her o.moveUp zmáčkněte enter her o.moveDown zmáčkněte enter her o.moveLeft zmáč…" at bounding box center [1354, 140] width 309 height 147
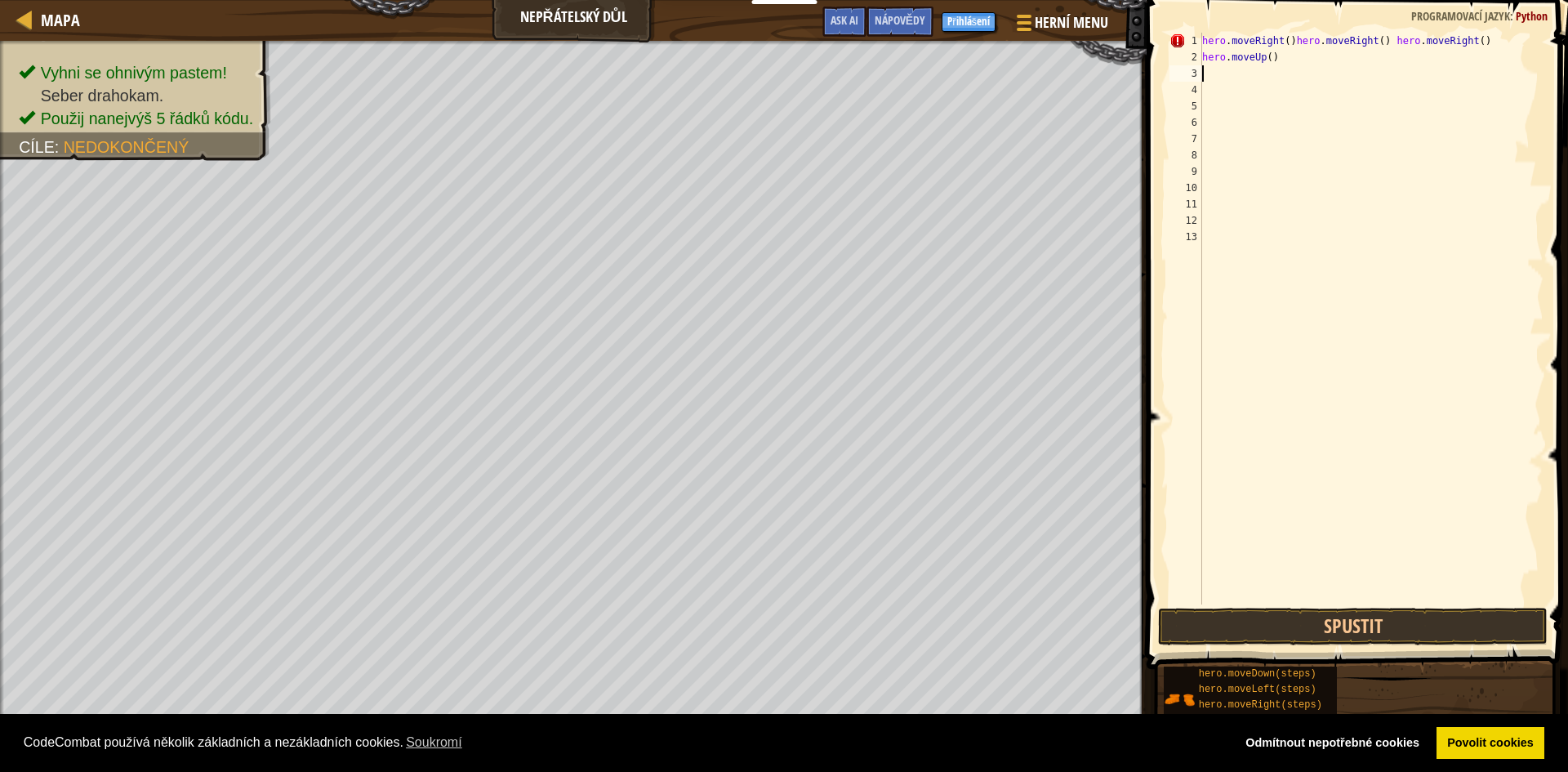
scroll to position [7, 0]
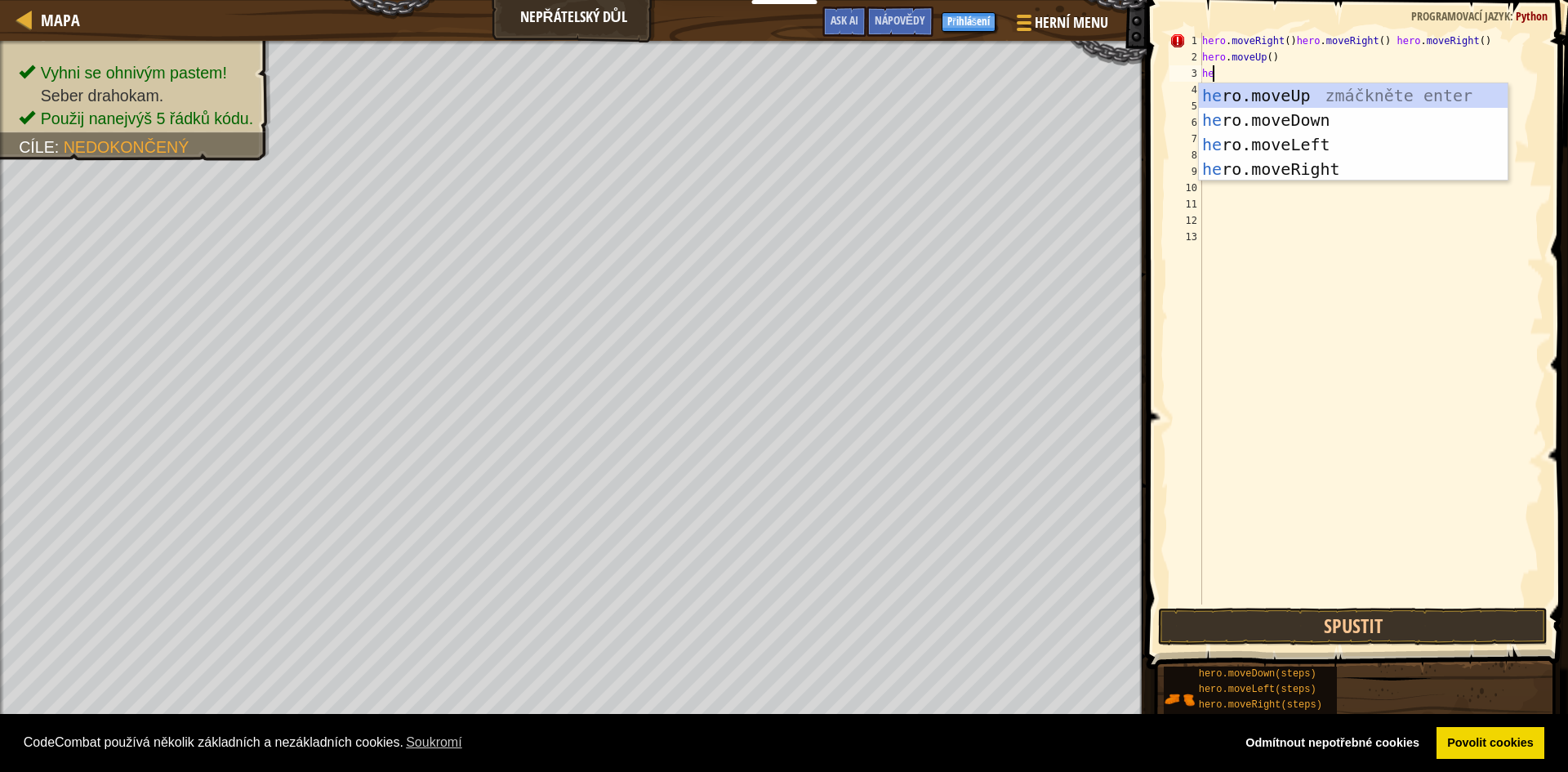
type textarea "her"
click at [1291, 167] on div "her o.moveUp zmáčkněte enter her o.moveDown zmáčkněte enter her o.moveLeft zmáč…" at bounding box center [1354, 156] width 309 height 147
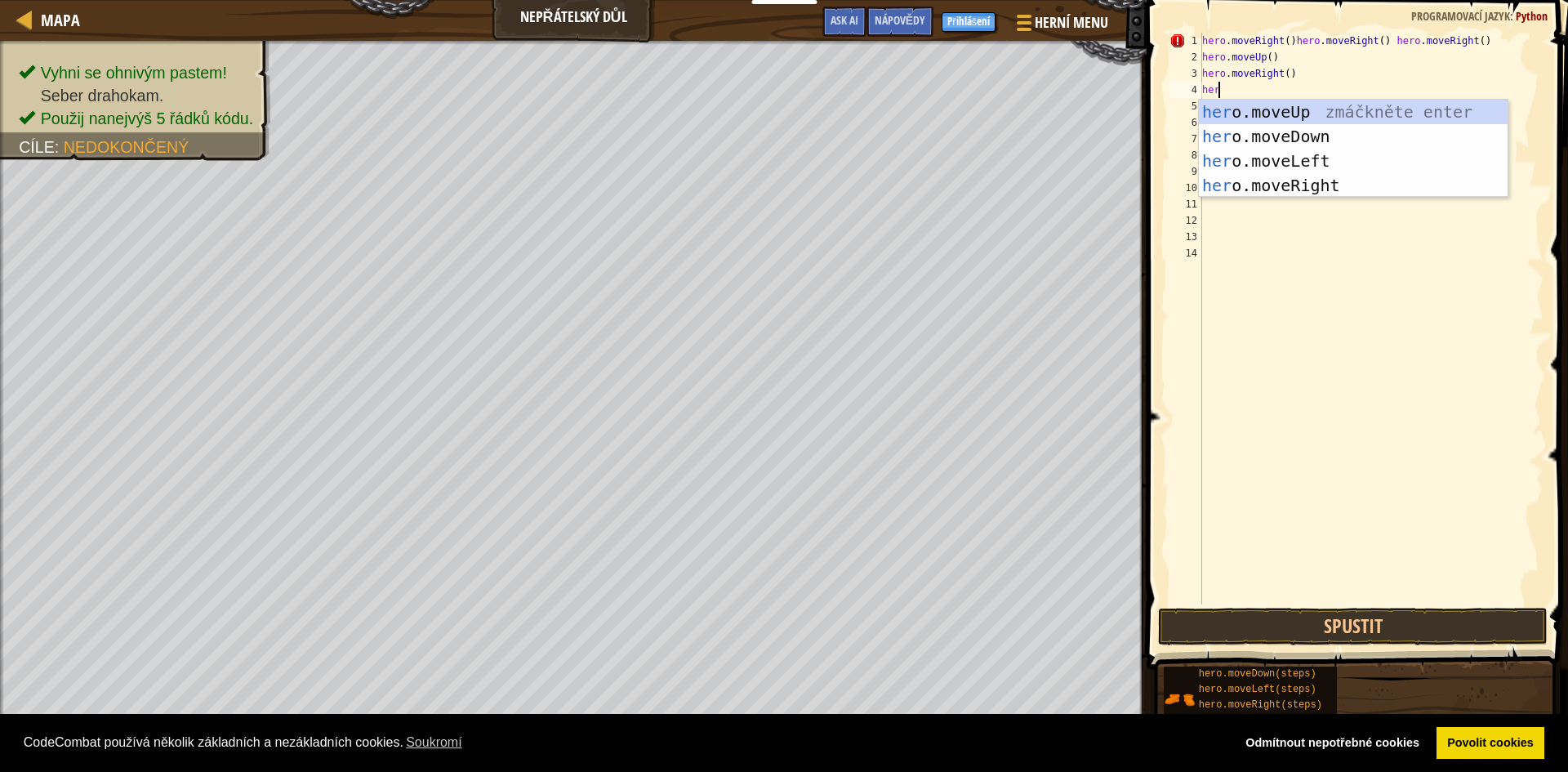
type textarea "hero"
click at [1367, 138] on div "hero .moveUp zmáčkněte enter hero .moveDown zmáčkněte enter hero .moveLeft zmáč…" at bounding box center [1354, 172] width 309 height 147
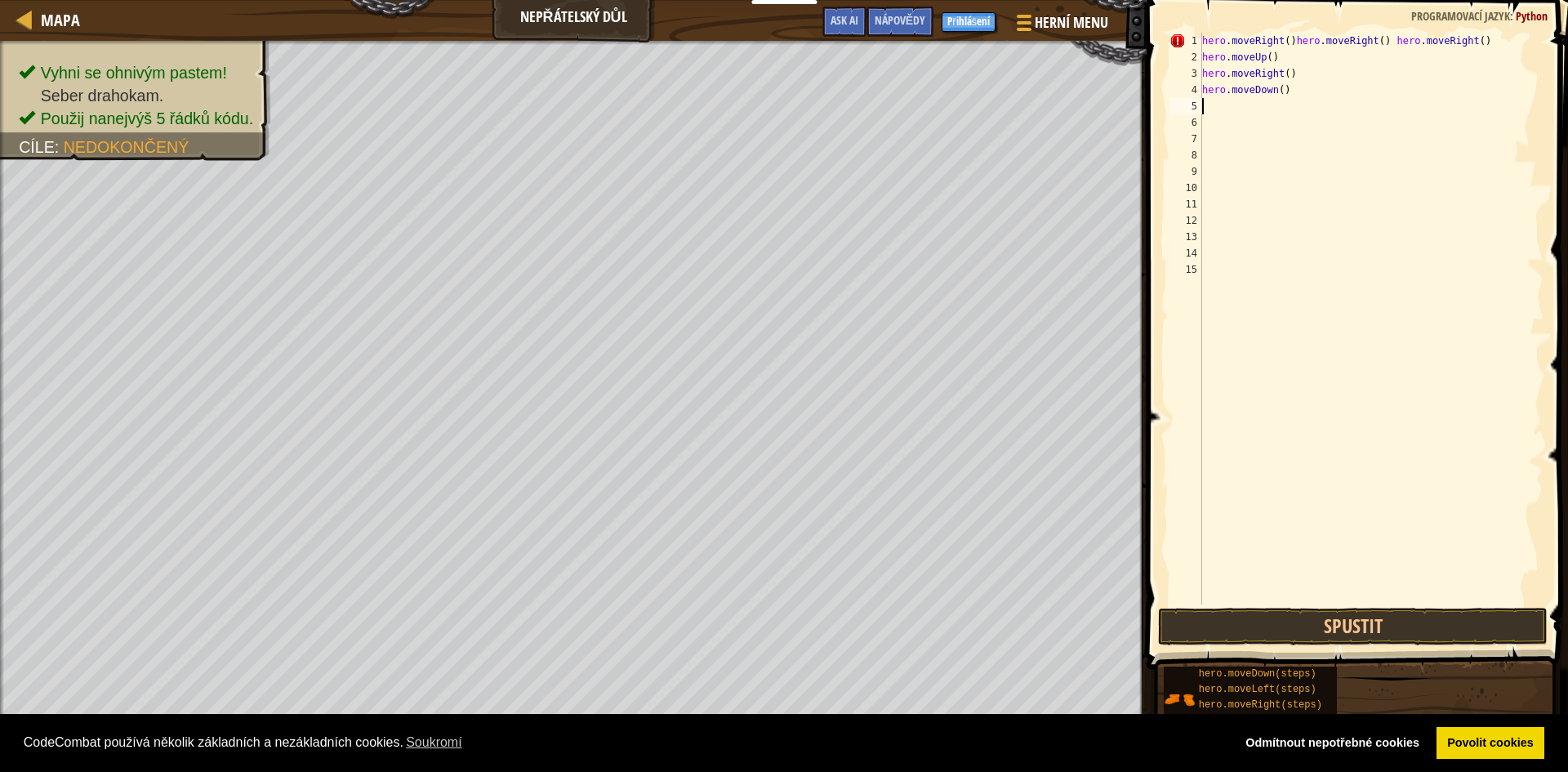
scroll to position [7, 0]
click at [1302, 91] on div "hero . moveRight ( ) hero . moveRight ( ) hero . moveRight ( ) hero . moveUp ( …" at bounding box center [1372, 334] width 345 height 604
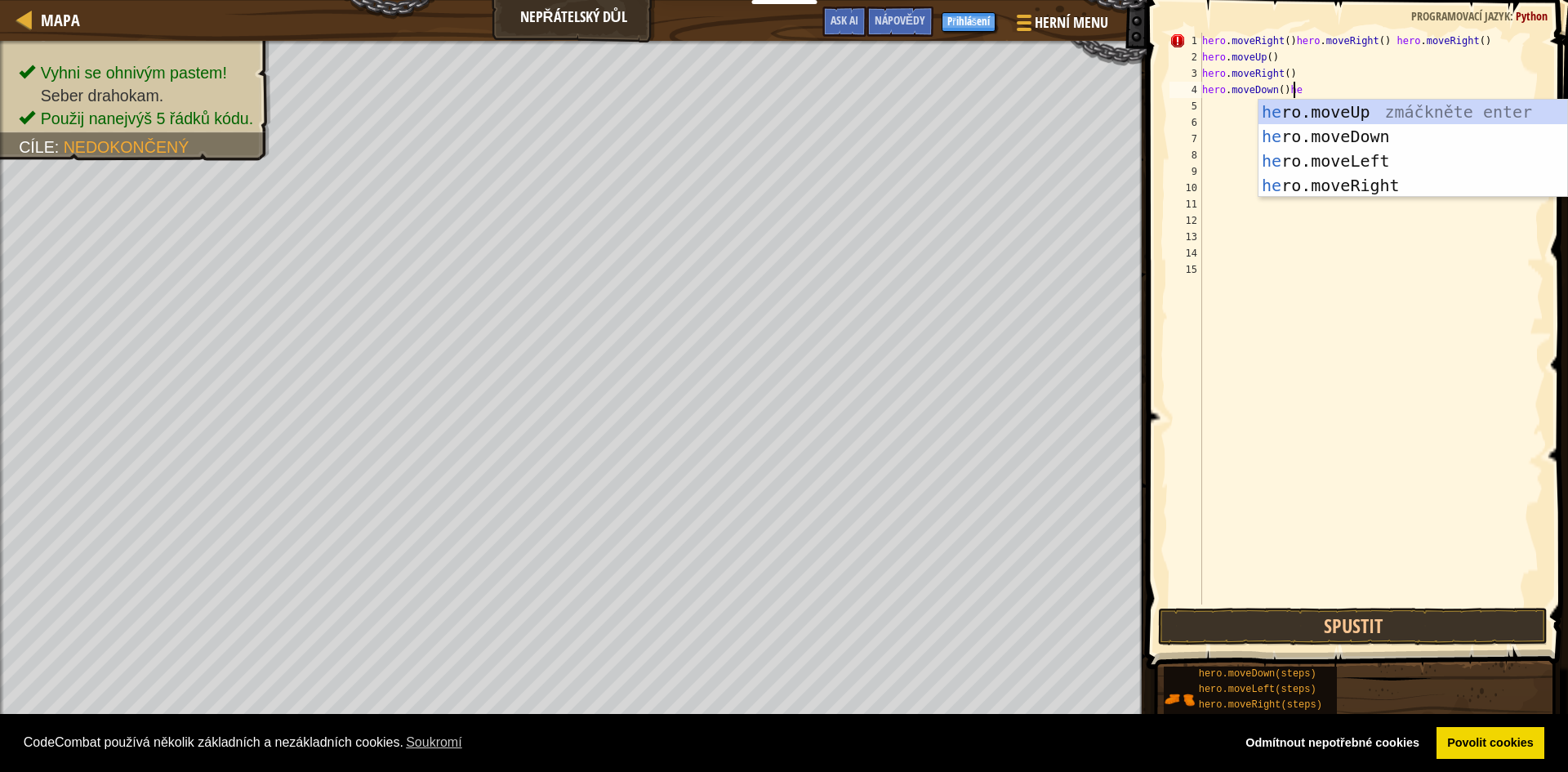
scroll to position [7, 7]
click at [1323, 135] on div "hero .moveUp zmáčkněte enter hero .moveDown zmáčkněte enter hero .moveLeft zmáč…" at bounding box center [1414, 172] width 309 height 147
click at [1378, 142] on div "hero .moveUp zmáčkněte enter hero .moveDown zmáčkněte enter hero .moveLeft zmáč…" at bounding box center [1414, 172] width 309 height 147
type textarea "hero.moveDown()hero.moveDown() hero.moveDown()"
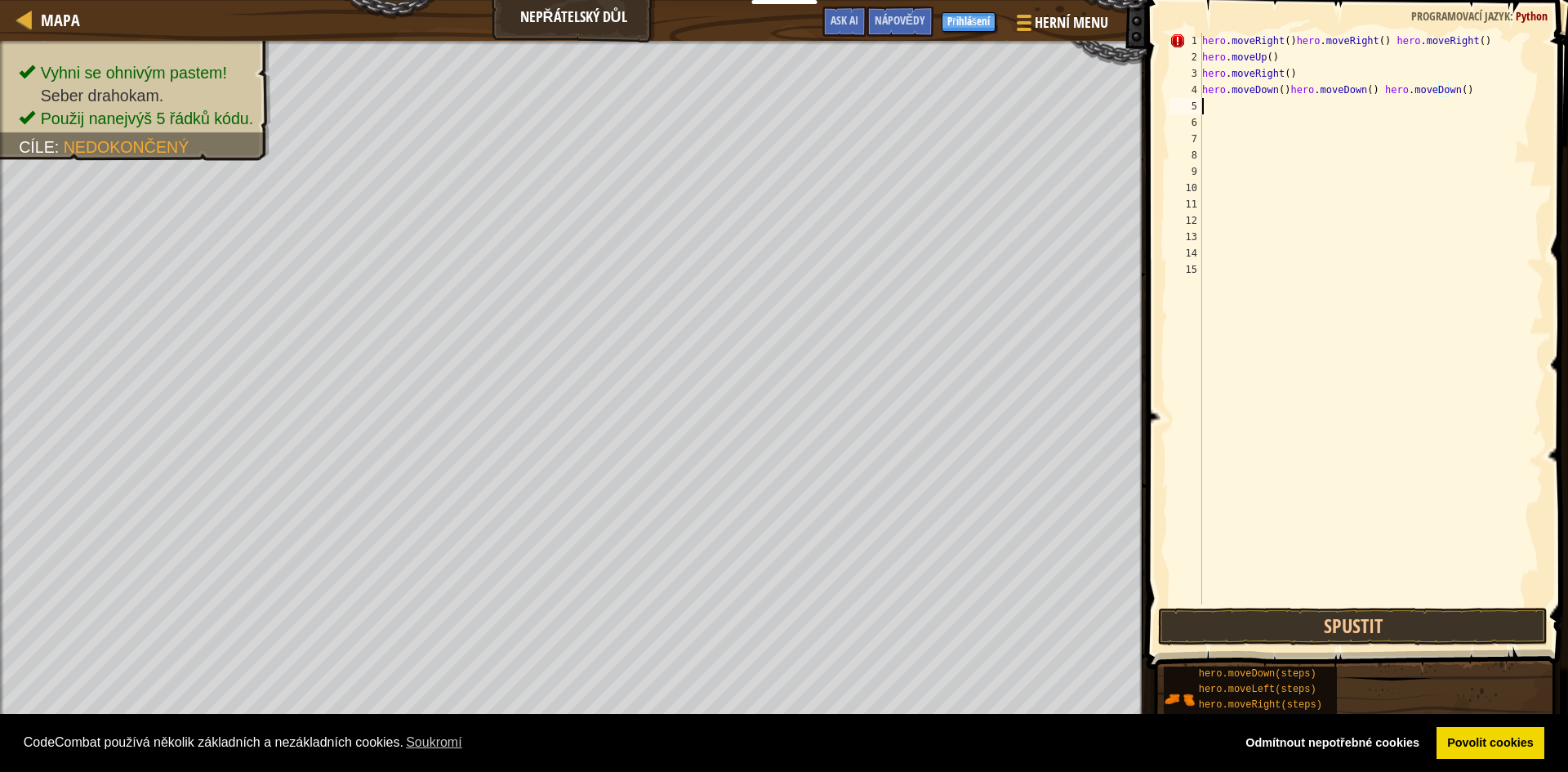
click at [1228, 110] on div "hero . moveRight ( ) hero . moveRight ( ) hero . moveRight ( ) hero . moveUp ( …" at bounding box center [1372, 334] width 345 height 604
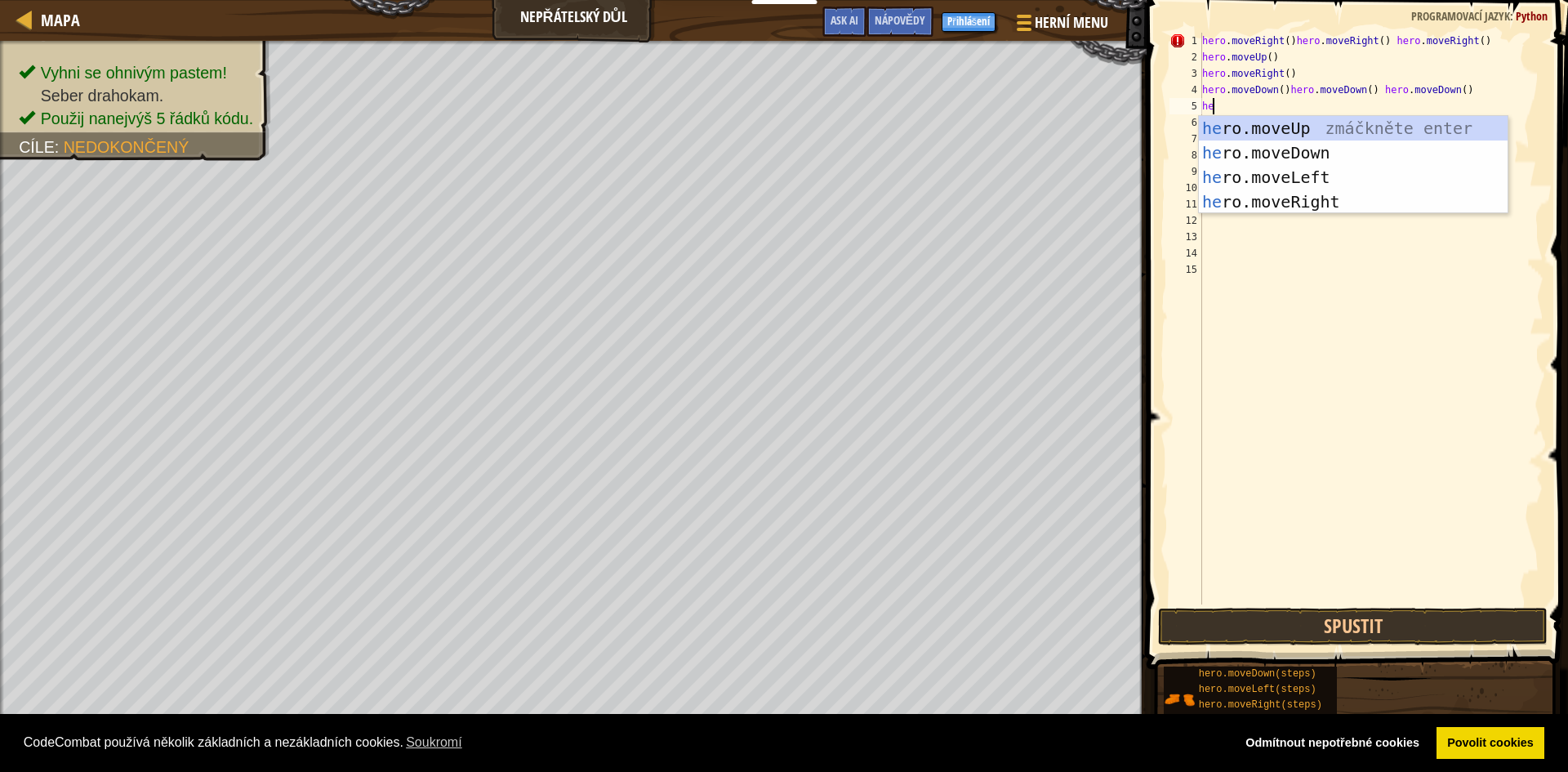
type textarea "hero"
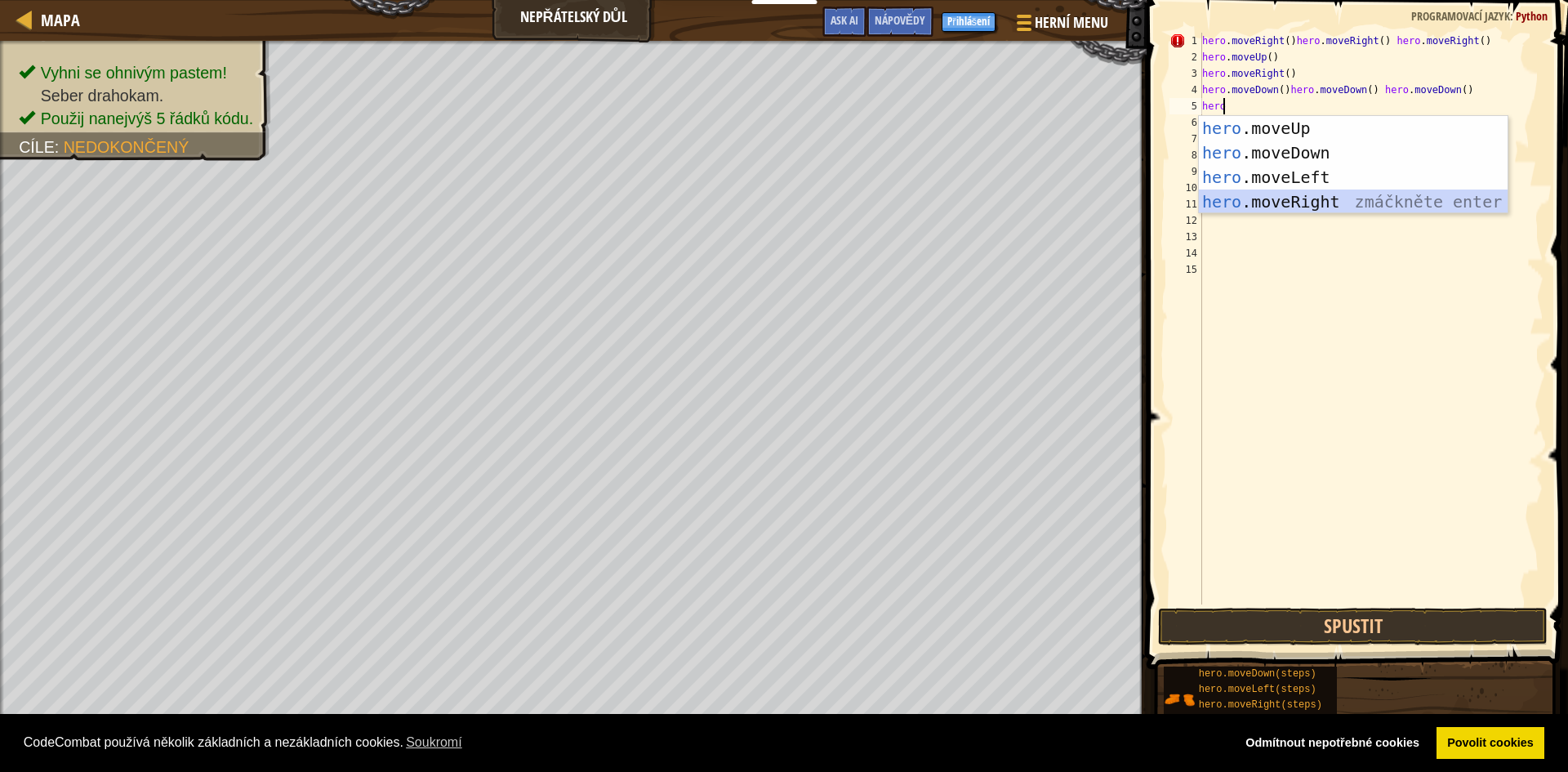
click at [1355, 194] on div "hero .moveUp zmáčkněte enter hero .moveDown zmáčkněte enter hero .moveLeft zmáč…" at bounding box center [1354, 189] width 309 height 147
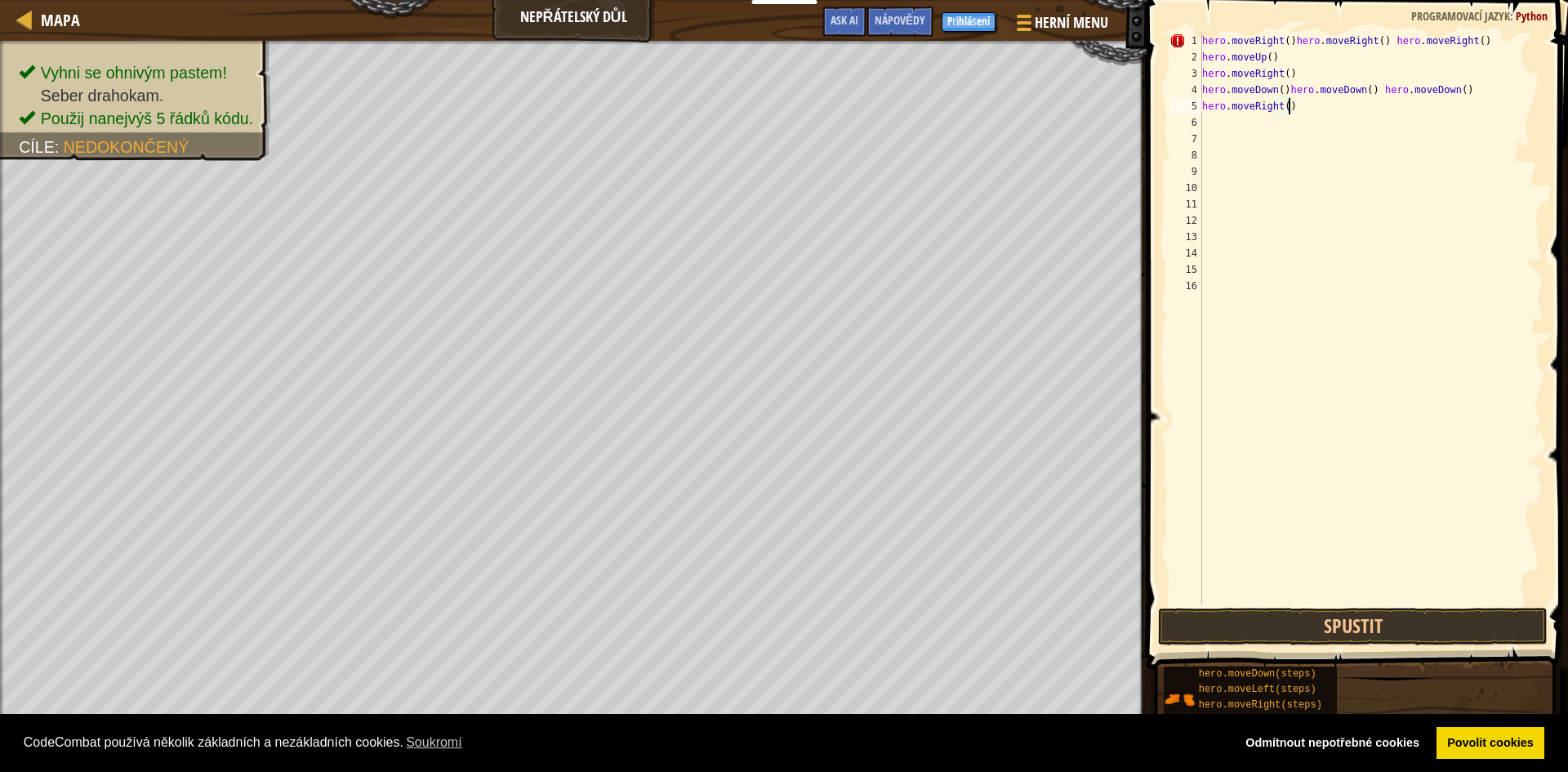
click at [1309, 102] on div "hero . moveRight ( ) hero . moveRight ( ) hero . moveRight ( ) hero . moveUp ( …" at bounding box center [1372, 334] width 345 height 604
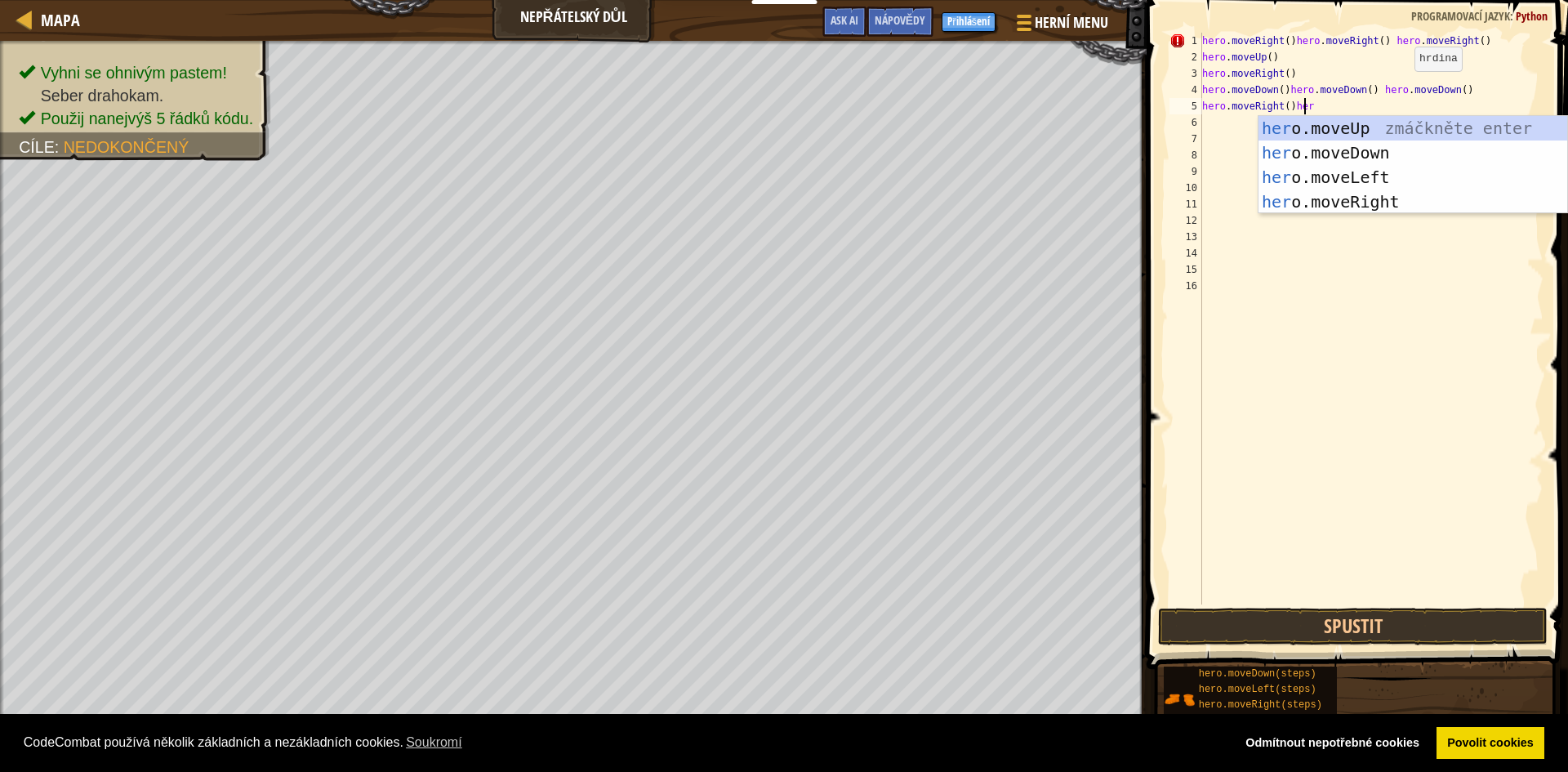
scroll to position [7, 8]
click at [1378, 200] on div "hero .moveUp zmáčkněte enter hero .moveDown zmáčkněte enter hero .moveLeft zmáč…" at bounding box center [1414, 189] width 309 height 147
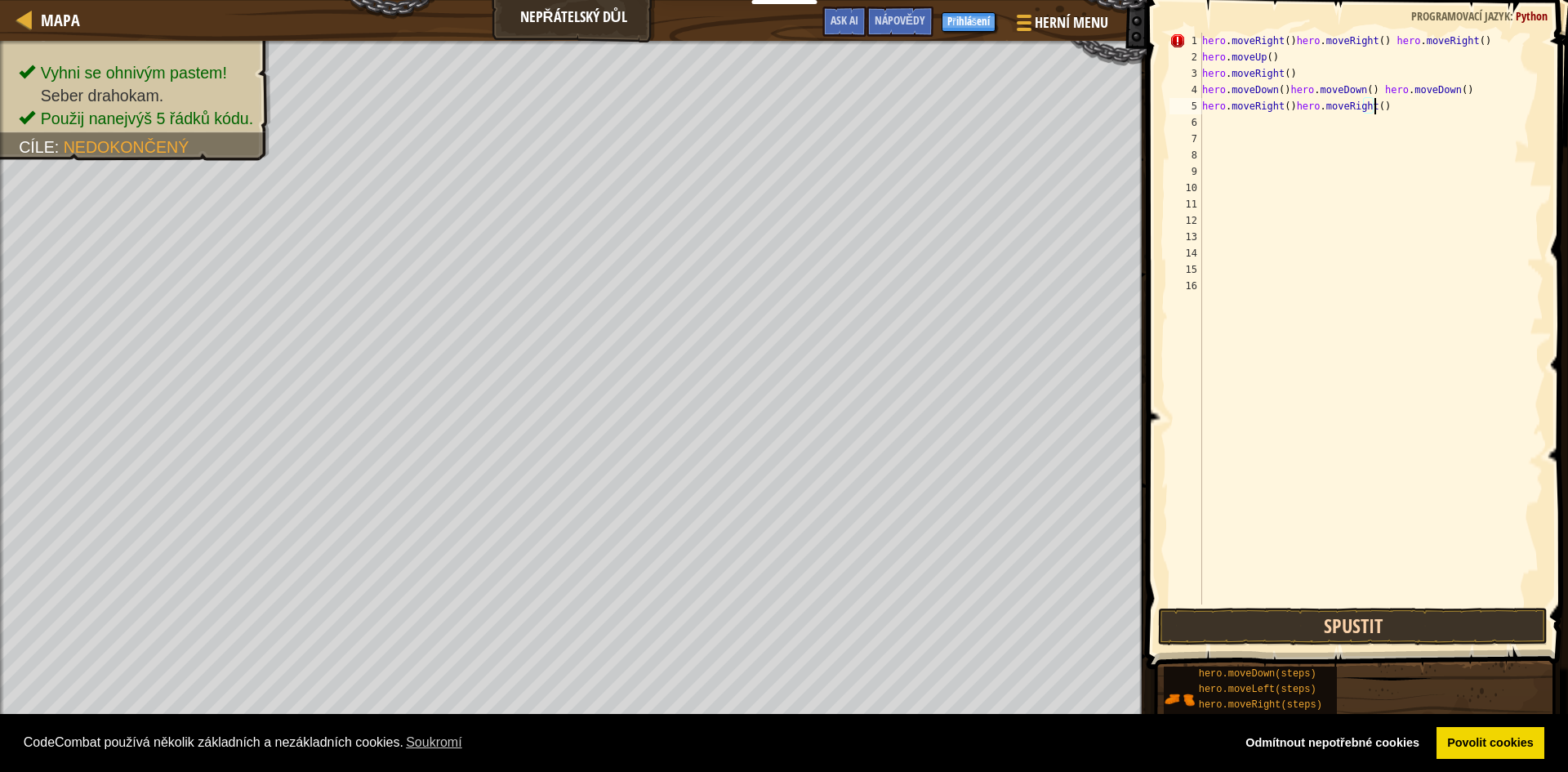
type textarea "hero.moveRight()hero.moveRight()"
click at [1448, 629] on button "Spustit" at bounding box center [1352, 627] width 389 height 38
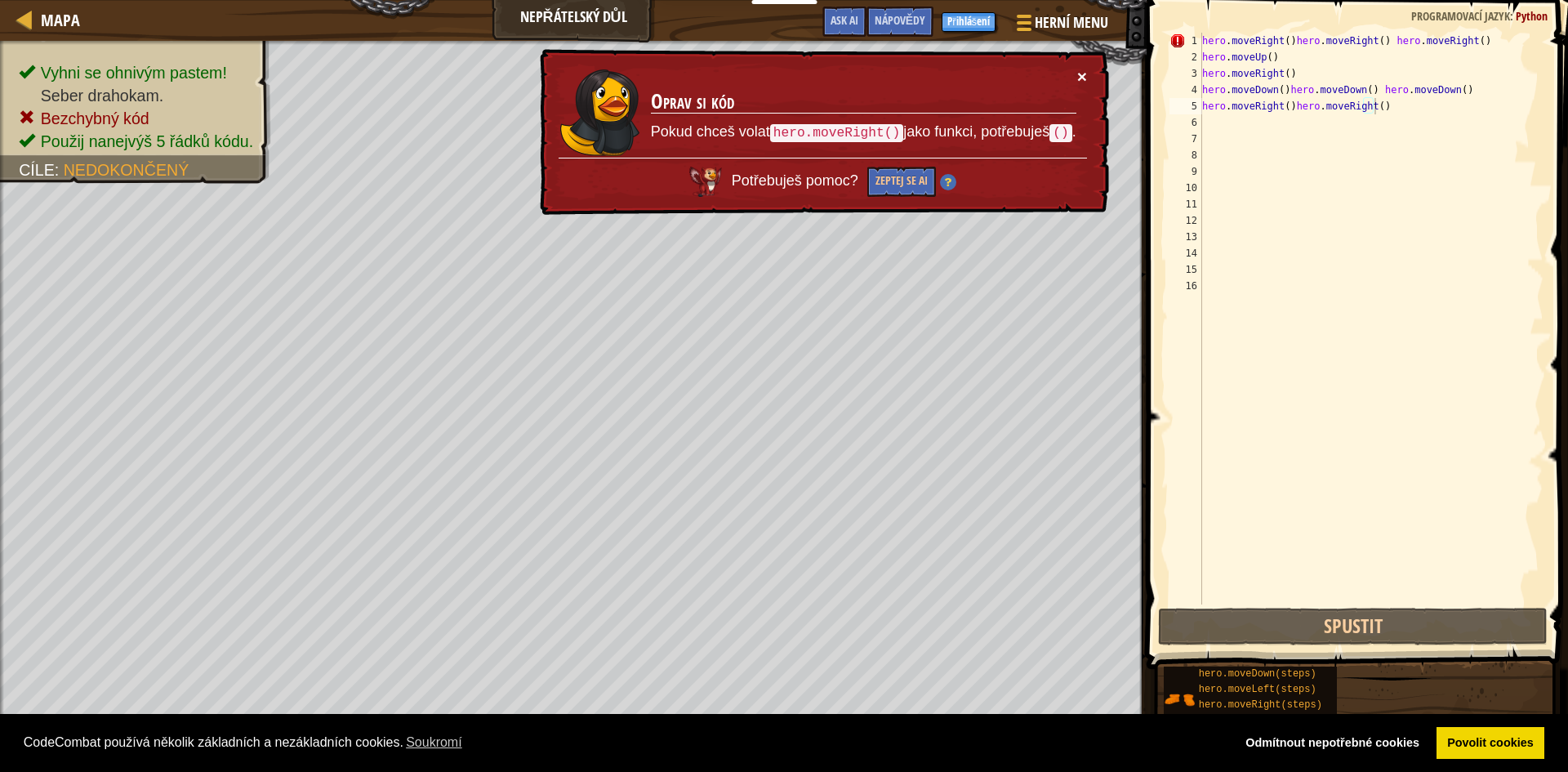
click at [1080, 69] on button "×" at bounding box center [1082, 76] width 10 height 17
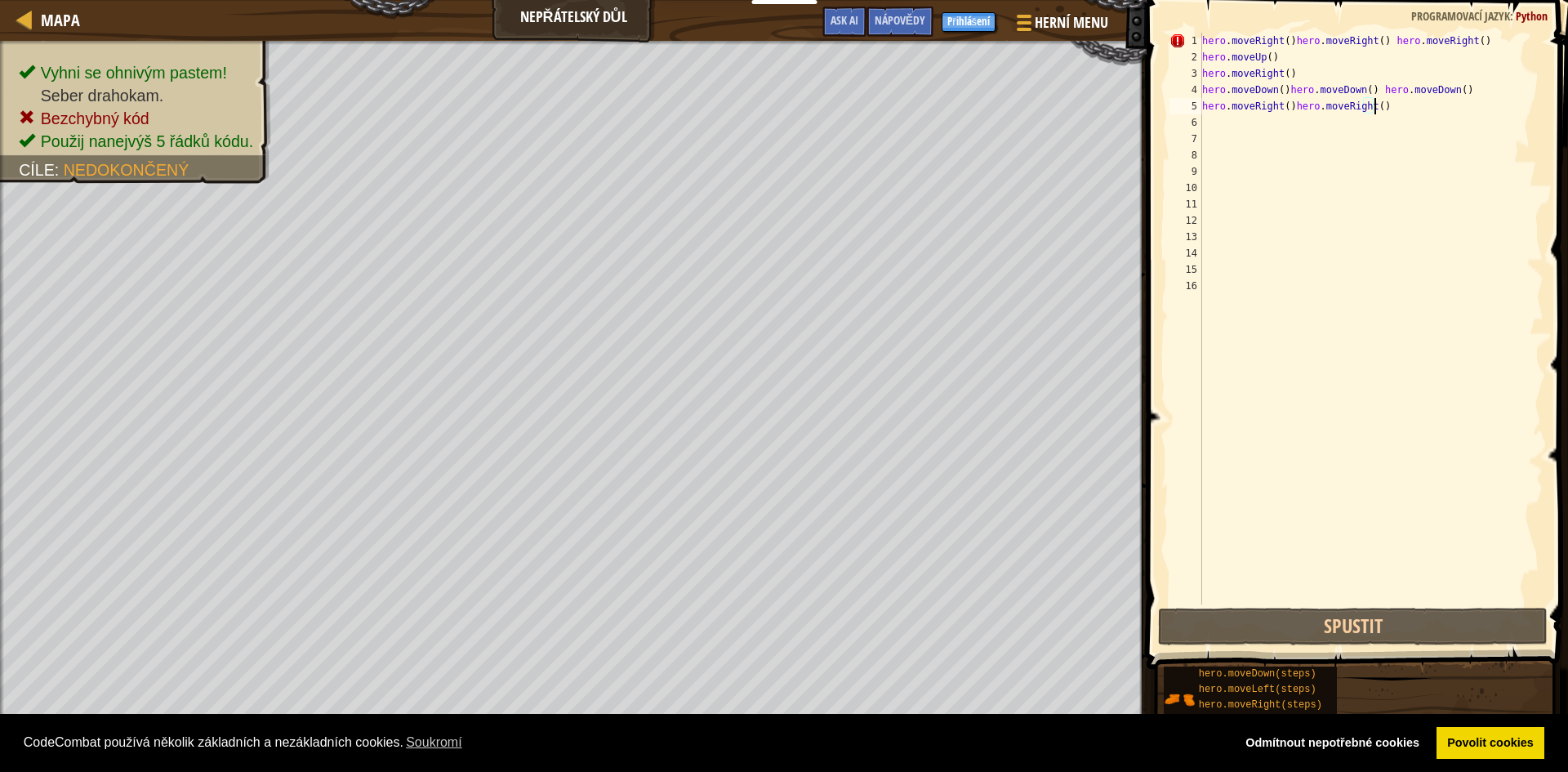
click at [1514, 346] on div "hero . moveRight ( ) hero . moveRight ( ) hero . moveRight ( ) hero . moveUp ( …" at bounding box center [1372, 334] width 345 height 604
drag, startPoint x: 1476, startPoint y: 45, endPoint x: 1381, endPoint y: 43, distance: 95.0
click at [1381, 43] on div "hero . moveRight ( ) hero . moveRight ( ) hero . moveRight ( ) hero . moveUp ( …" at bounding box center [1372, 334] width 345 height 604
type textarea "hero.moveRight()hero.moveRight()"
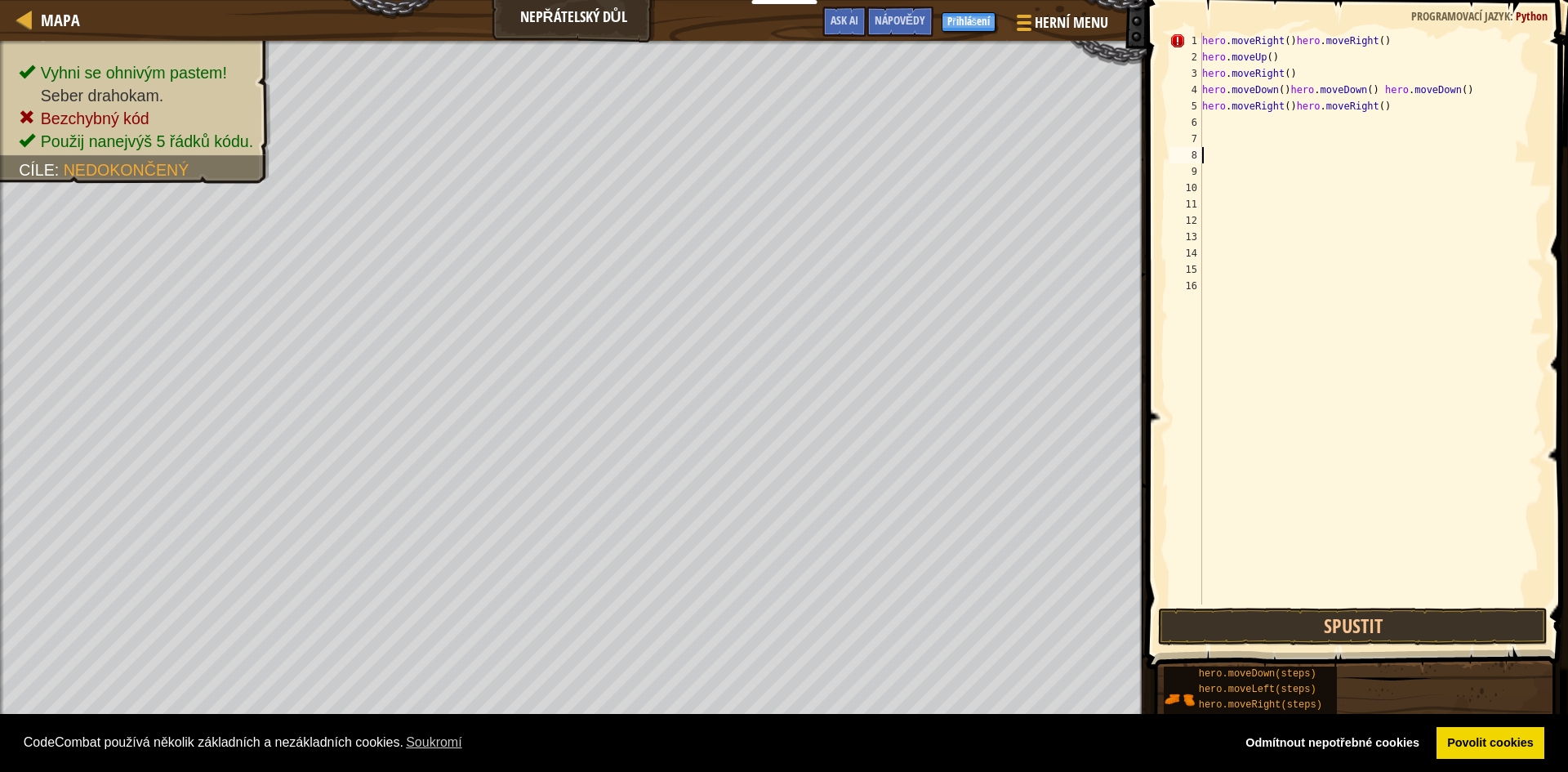
click at [1478, 154] on div "hero . moveRight ( ) hero . moveRight ( ) hero . moveUp ( ) hero . moveRight ( …" at bounding box center [1372, 334] width 345 height 604
click at [1354, 638] on button "Spustit" at bounding box center [1352, 627] width 389 height 38
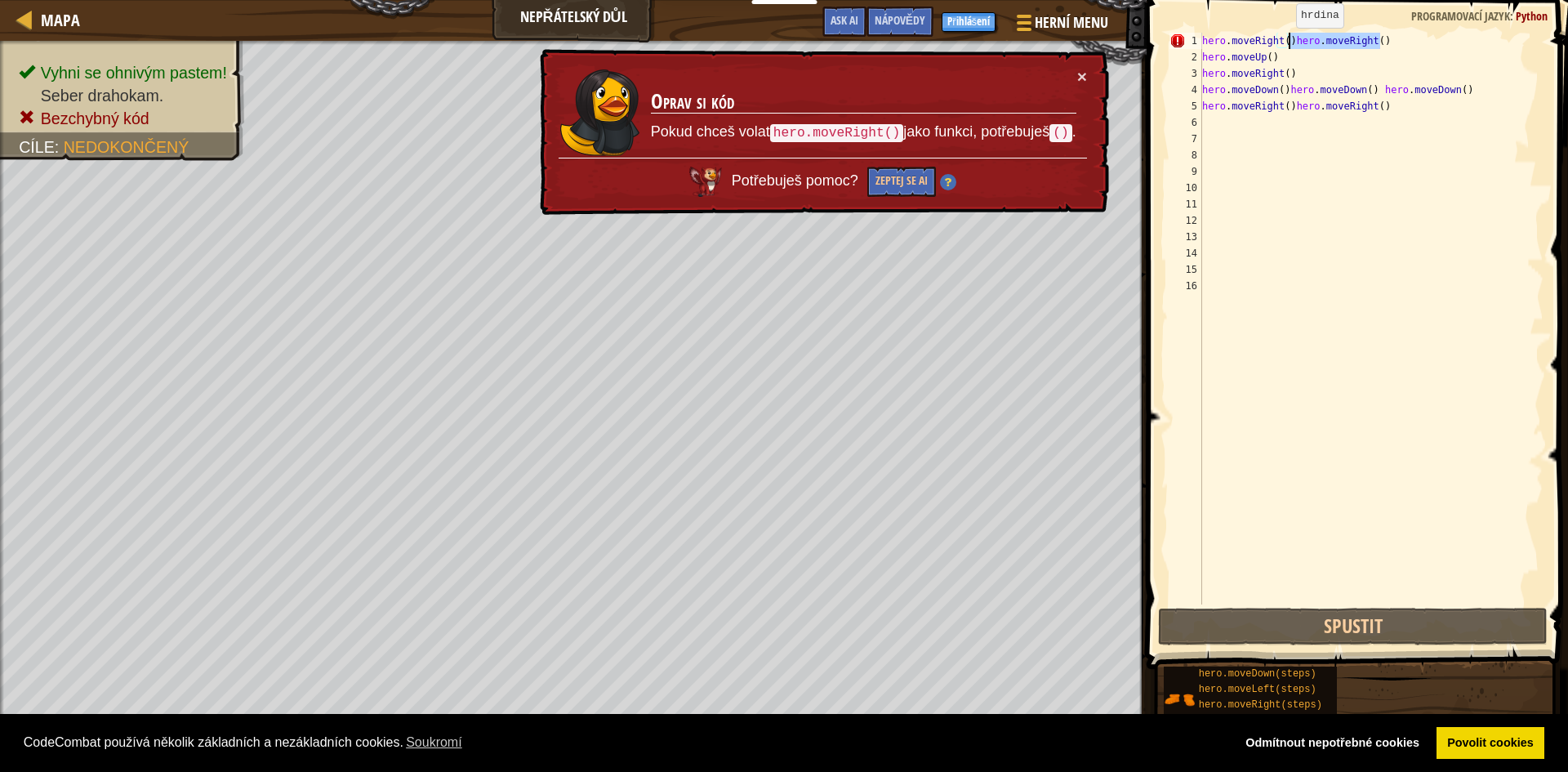
drag, startPoint x: 1387, startPoint y: 42, endPoint x: 1288, endPoint y: 44, distance: 99.0
click at [1288, 44] on div "hero . moveRight ( ) hero . moveRight ( ) hero . moveUp ( ) hero . moveRight ( …" at bounding box center [1372, 334] width 345 height 604
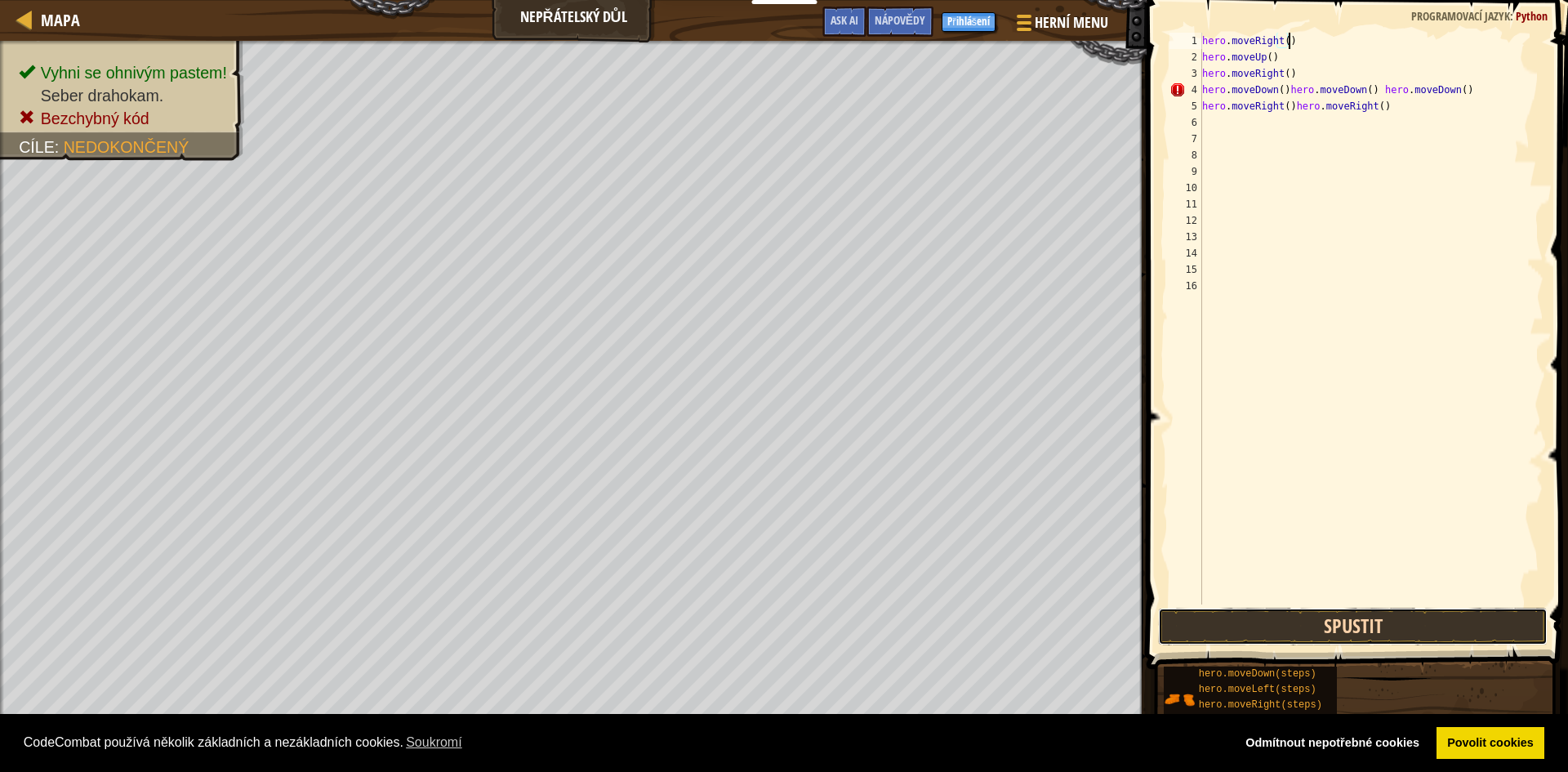
click at [1452, 619] on button "Spustit" at bounding box center [1352, 627] width 389 height 38
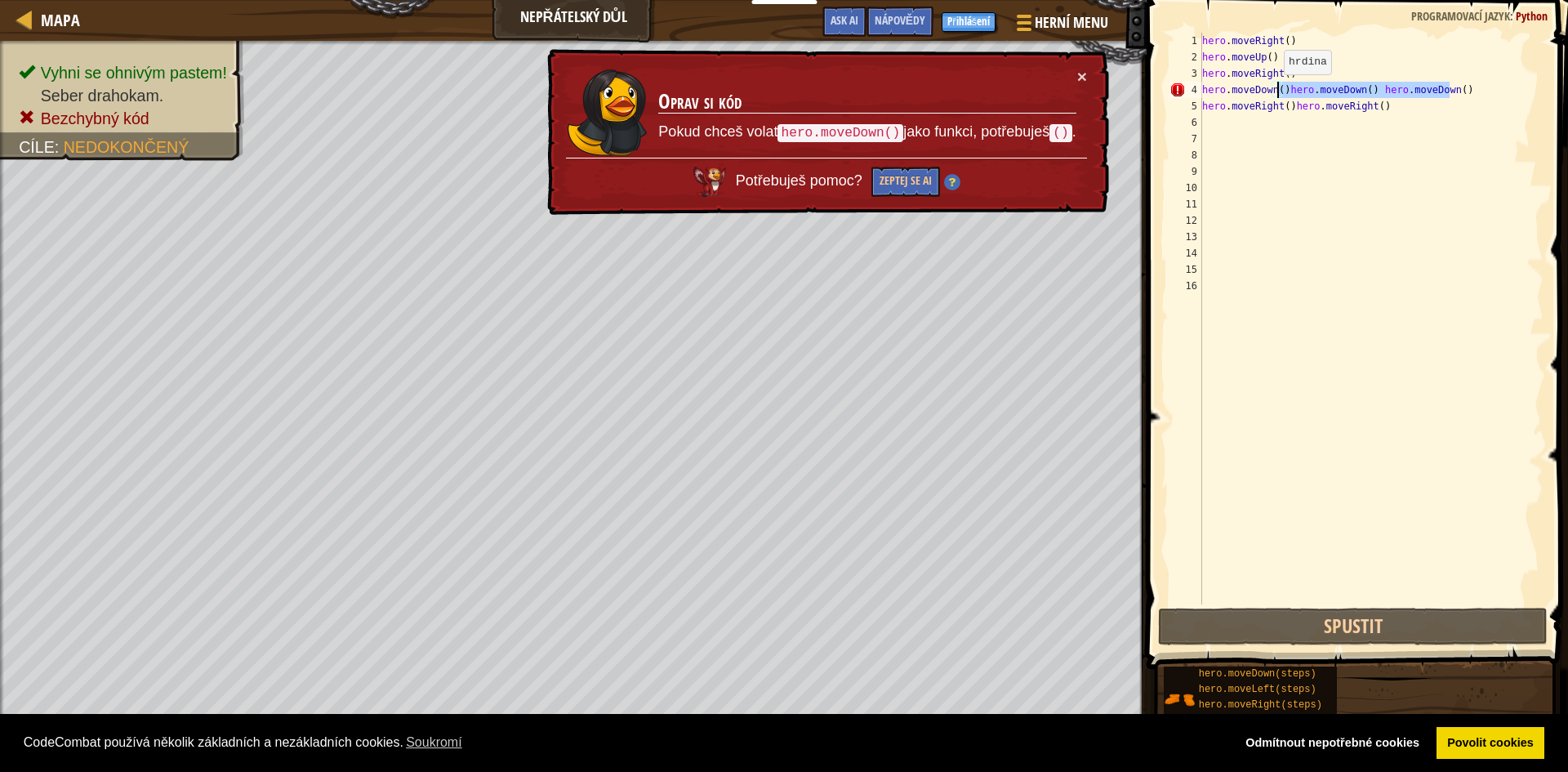
drag, startPoint x: 1470, startPoint y: 91, endPoint x: 1276, endPoint y: 90, distance: 194.0
click at [1276, 90] on div "hero . moveRight ( ) hero . moveUp ( ) hero . moveRight ( ) hero . moveDown ( )…" at bounding box center [1372, 334] width 345 height 604
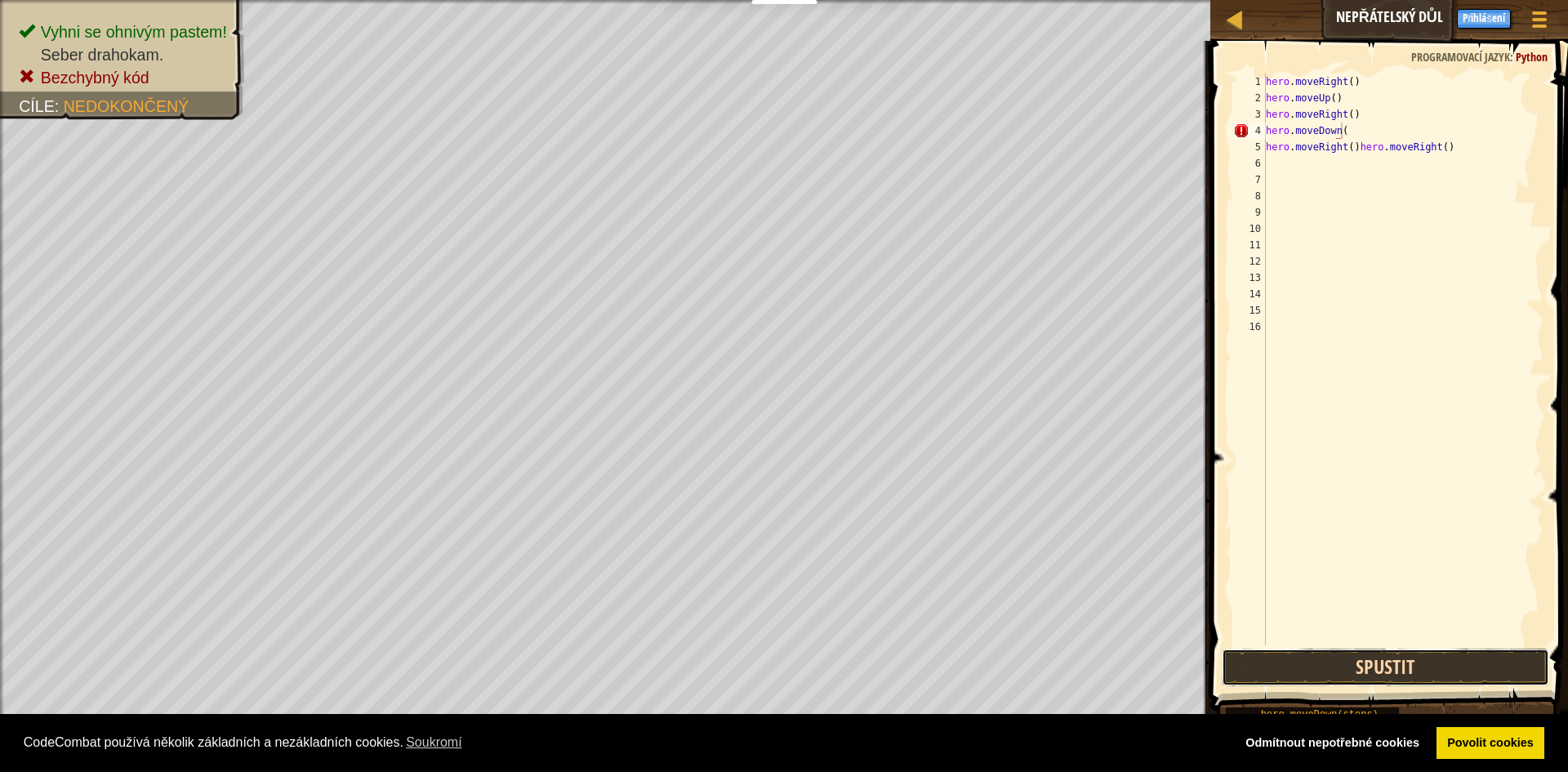
click at [1372, 660] on button "Spustit" at bounding box center [1386, 667] width 328 height 38
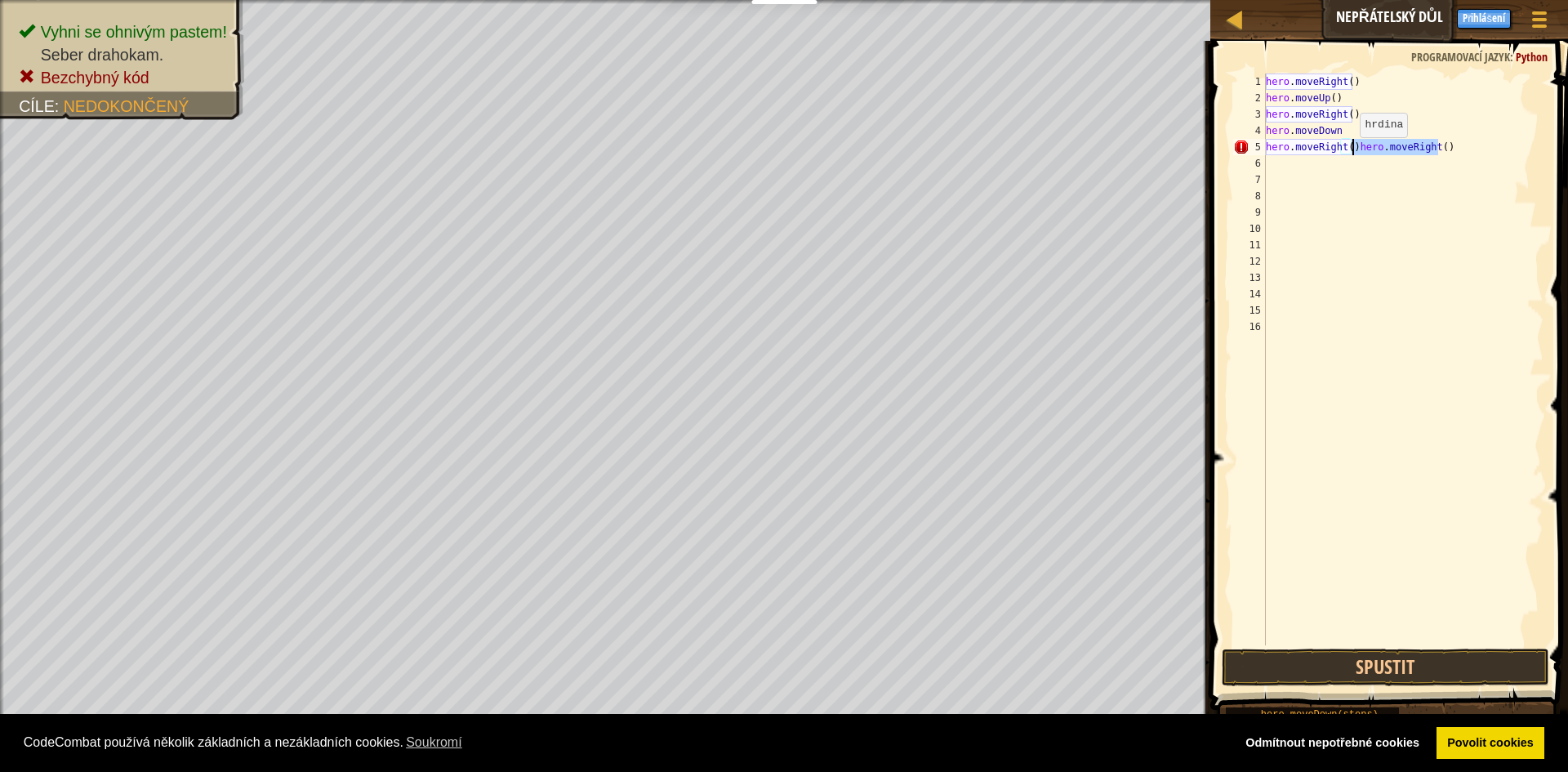
type textarea "hero.moveRight()"
drag, startPoint x: 1442, startPoint y: 141, endPoint x: 1352, endPoint y: 153, distance: 90.8
click at [1352, 153] on div "hero . moveRight ( ) hero . moveUp ( ) hero . moveRight ( ) hero . moveDown her…" at bounding box center [1403, 375] width 281 height 604
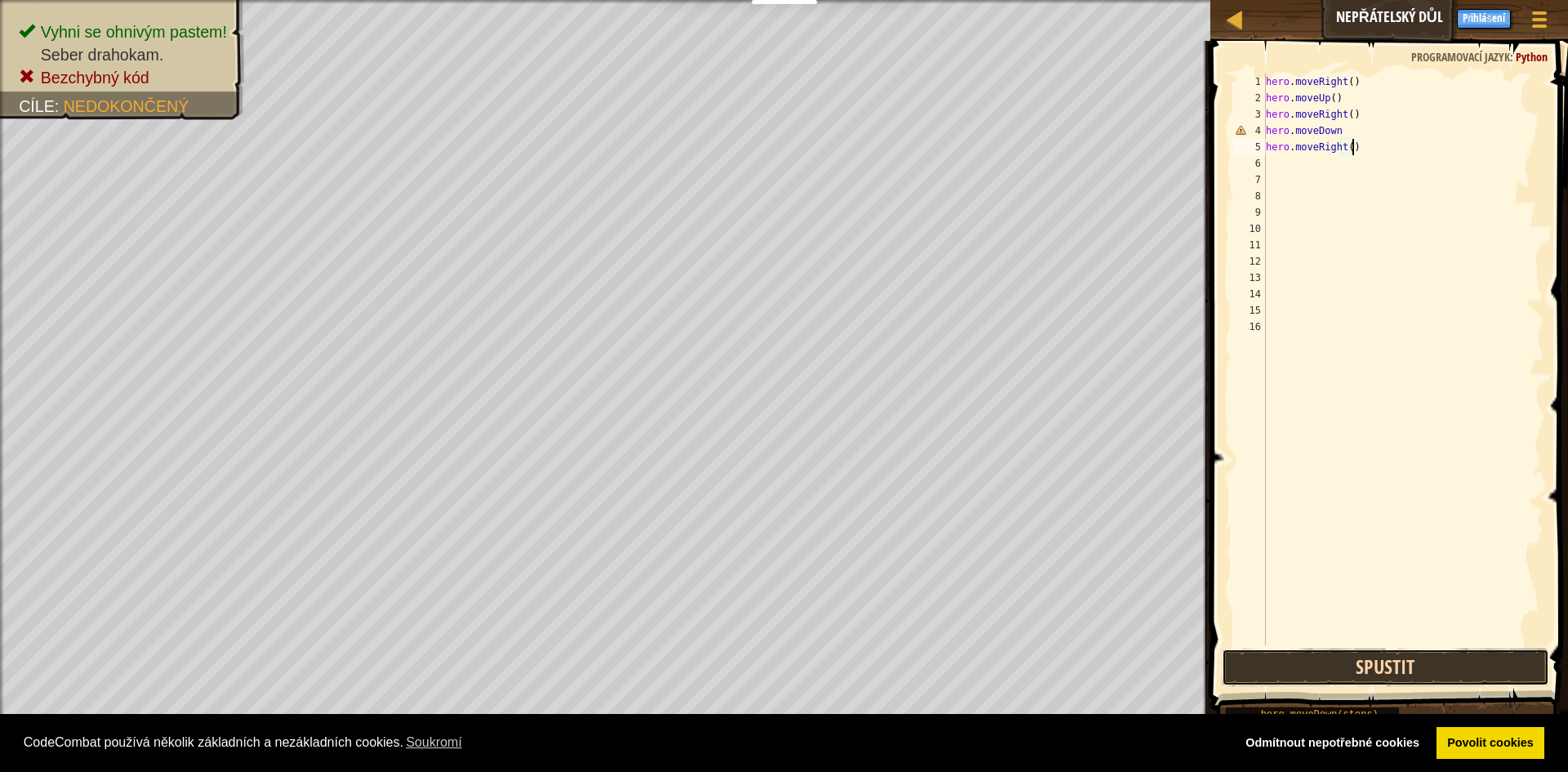
click at [1450, 673] on button "Spustit" at bounding box center [1386, 667] width 328 height 38
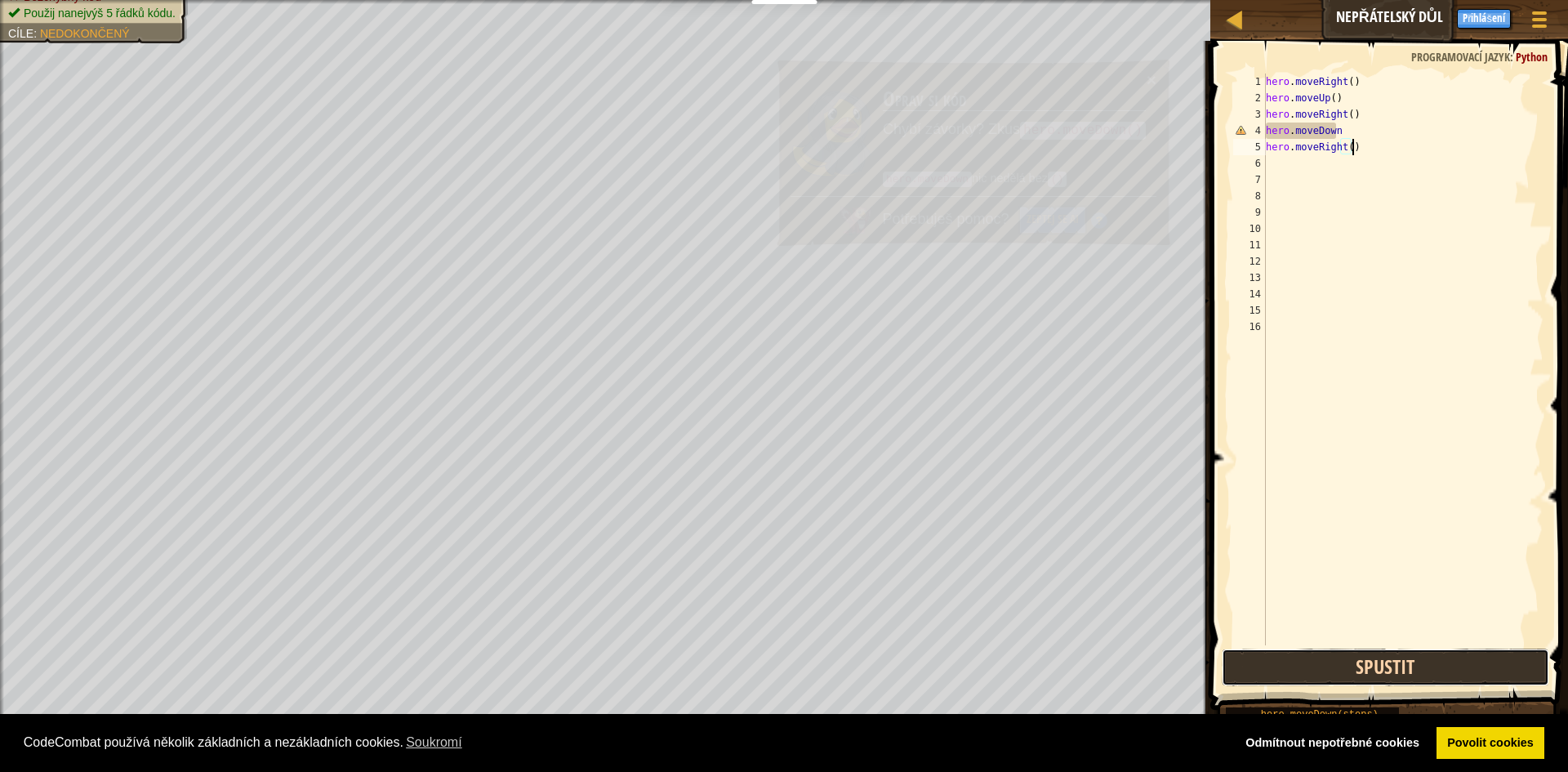
click at [1450, 673] on button "Spustit" at bounding box center [1386, 667] width 328 height 38
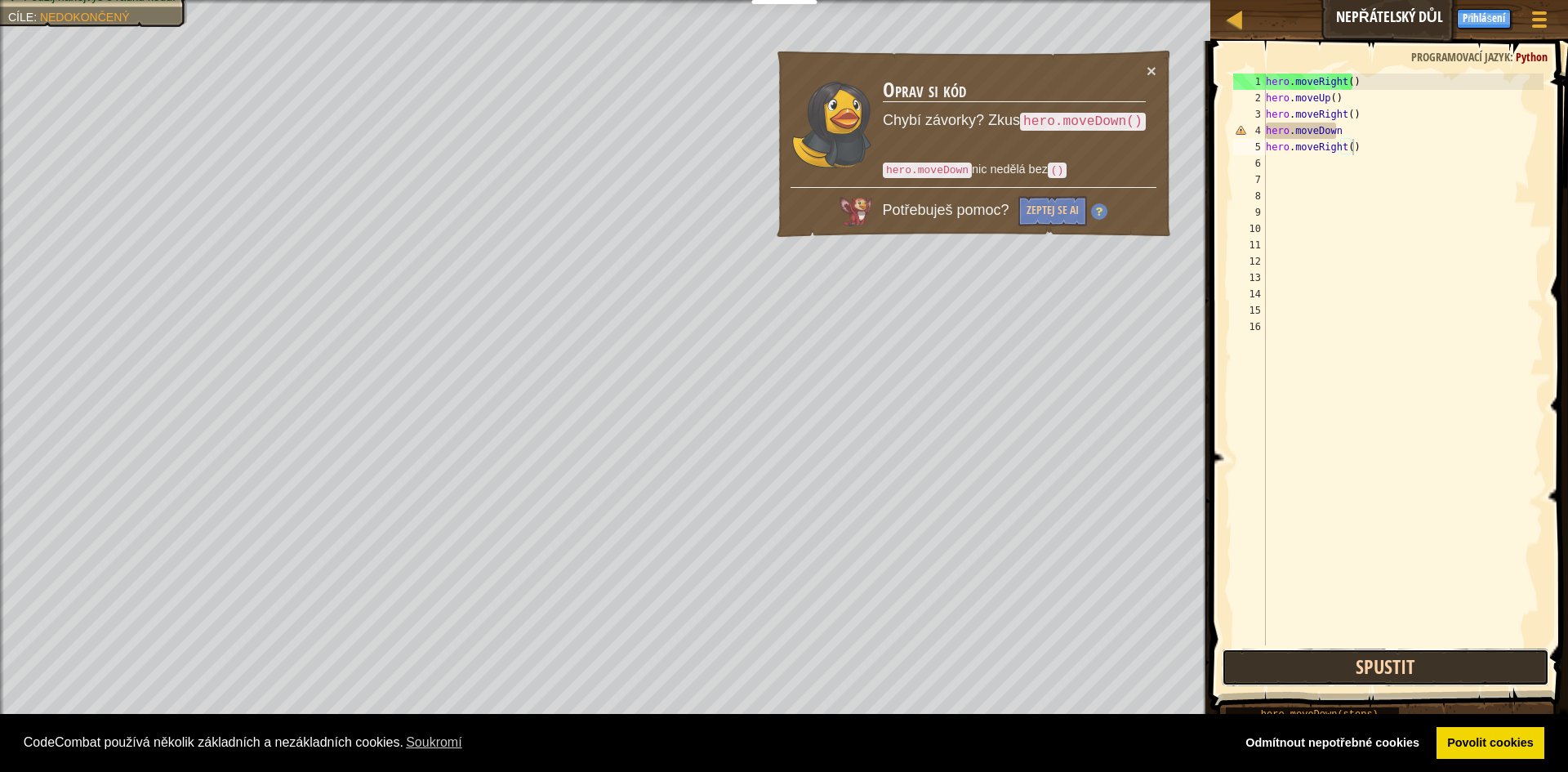
click at [1450, 673] on button "Spustit" at bounding box center [1386, 667] width 328 height 38
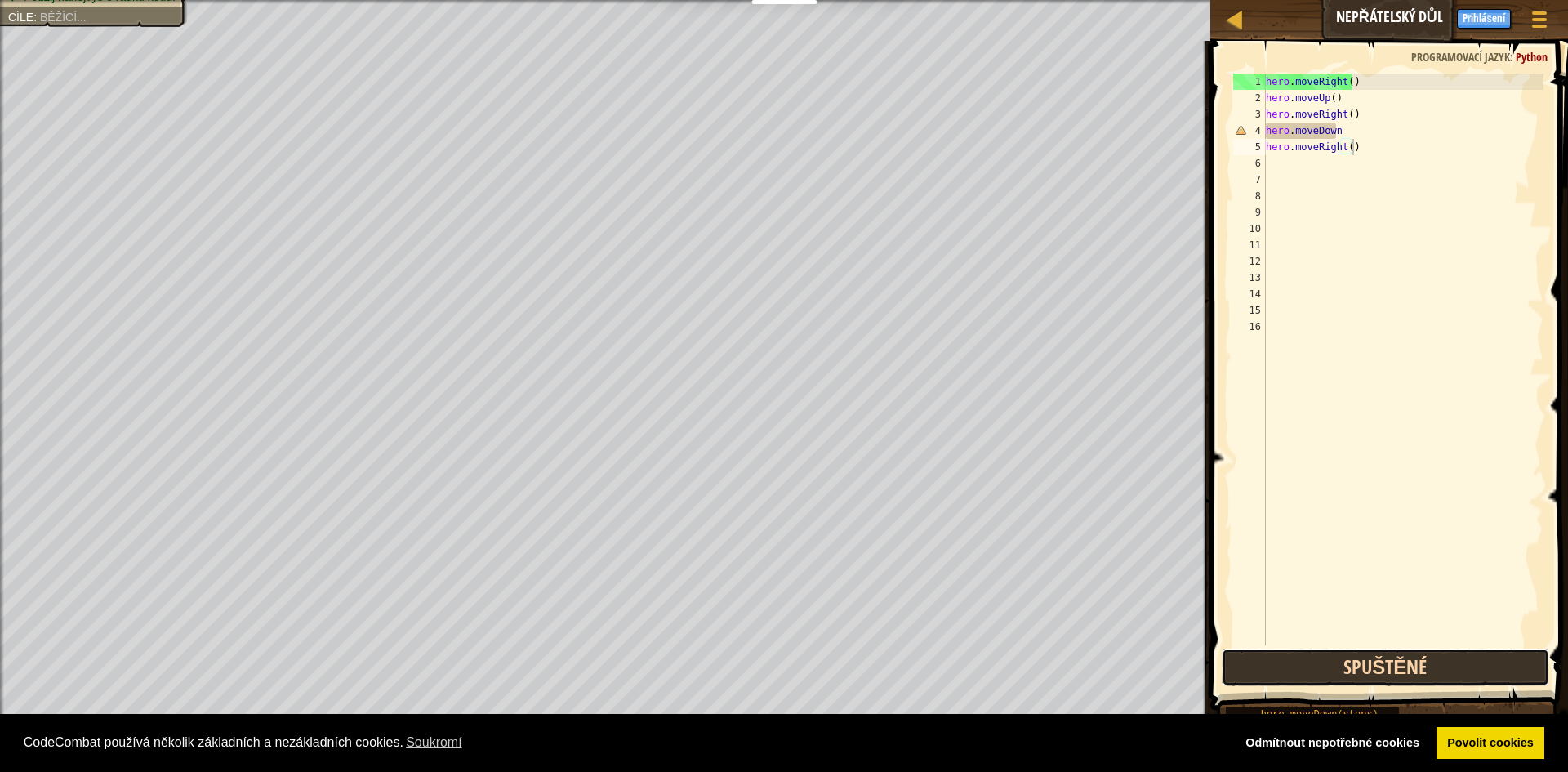
click at [1450, 673] on button "Spuštěné" at bounding box center [1386, 667] width 328 height 38
drag, startPoint x: 1450, startPoint y: 673, endPoint x: 1456, endPoint y: 604, distance: 69.3
click at [1456, 644] on div "hero.moveRight() 1 2 3 4 5 6 7 8 9 10 11 12 13 14 15 16 hero . moveRight ( ) he…" at bounding box center [1387, 407] width 363 height 717
click at [1456, 604] on div "hero . moveRight ( ) hero . moveUp ( ) hero . moveRight ( ) hero . moveDown her…" at bounding box center [1403, 375] width 281 height 604
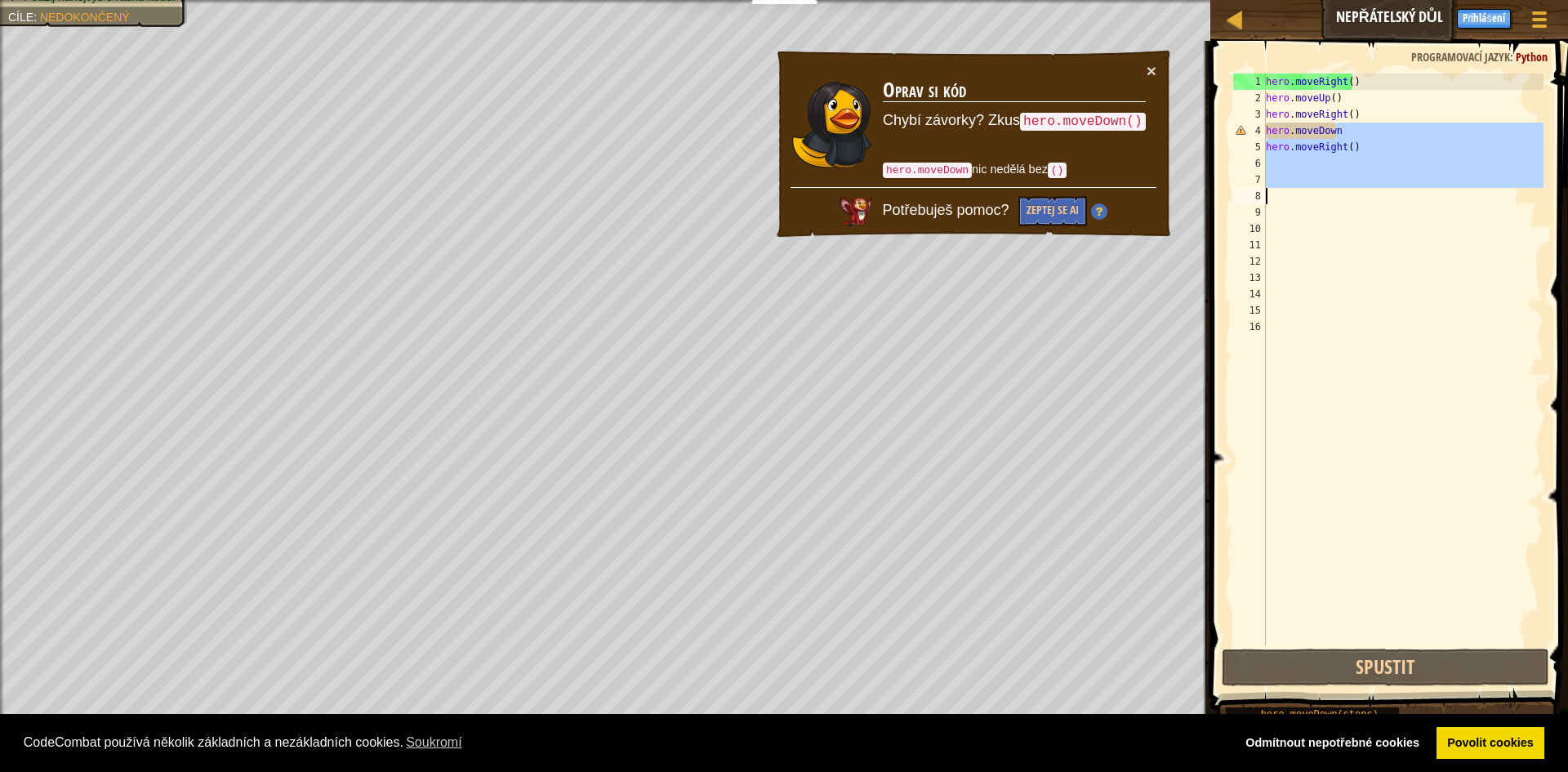
drag, startPoint x: 1347, startPoint y: 136, endPoint x: 1165, endPoint y: 192, distance: 190.4
click at [1165, 192] on div "Mapa Nepřátelský důl Herní menu Hotovo Přihlášení Nápovědy Ask AI 1 ההההההההההה…" at bounding box center [784, 386] width 1568 height 772
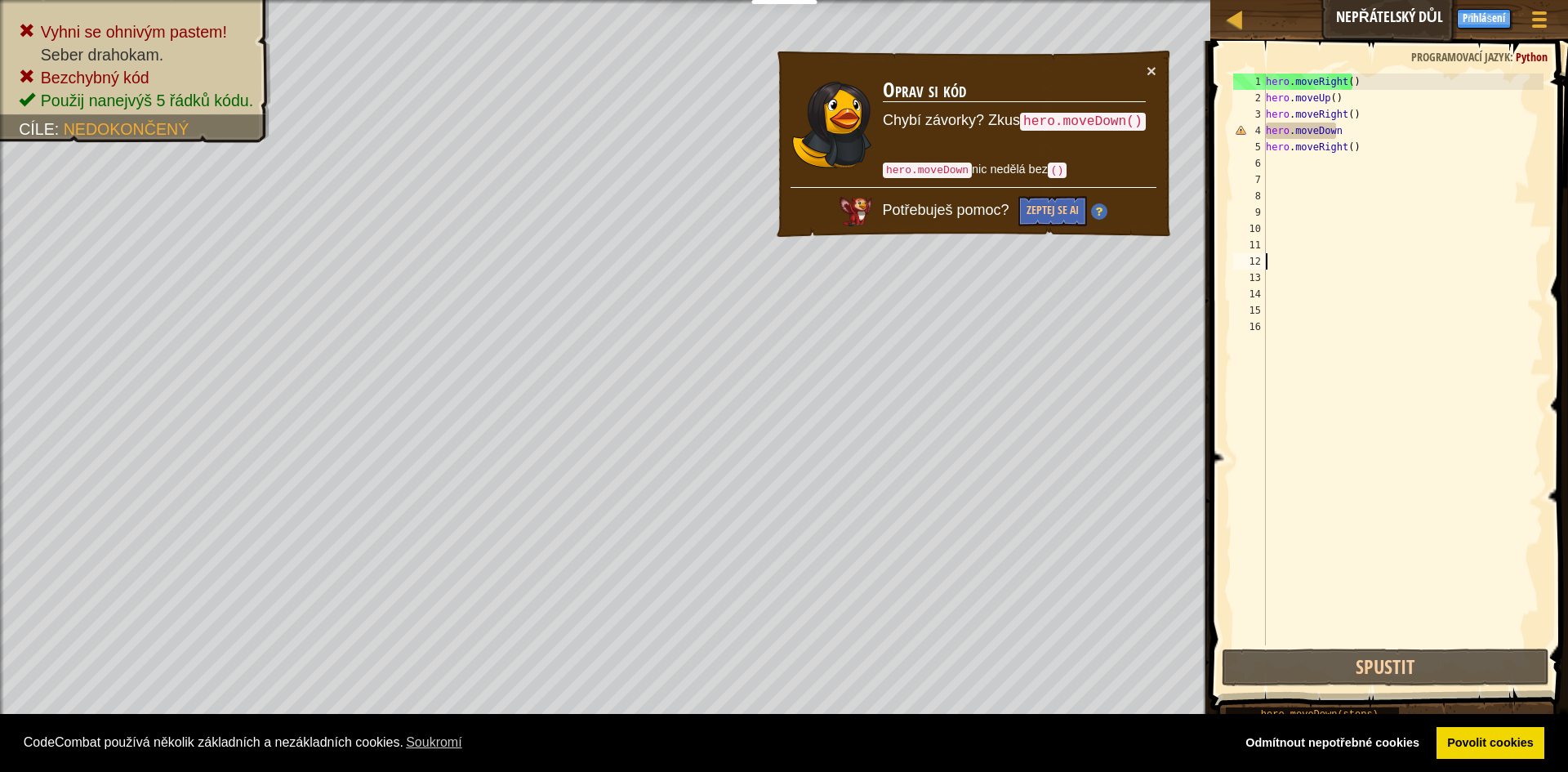
click at [1349, 265] on div "hero . moveRight ( ) hero . moveUp ( ) hero . moveRight ( ) hero . moveDown her…" at bounding box center [1403, 375] width 281 height 604
drag, startPoint x: 1376, startPoint y: 157, endPoint x: 1286, endPoint y: 158, distance: 90.0
click at [1286, 158] on div "hero . moveRight ( ) hero . moveUp ( ) hero . moveRight ( ) hero . moveDown her…" at bounding box center [1403, 375] width 281 height 604
drag, startPoint x: 1346, startPoint y: 145, endPoint x: 1358, endPoint y: 145, distance: 12.0
click at [1358, 145] on div "hero . moveRight ( ) hero . moveUp ( ) hero . moveRight ( ) hero . moveDown her…" at bounding box center [1403, 375] width 281 height 604
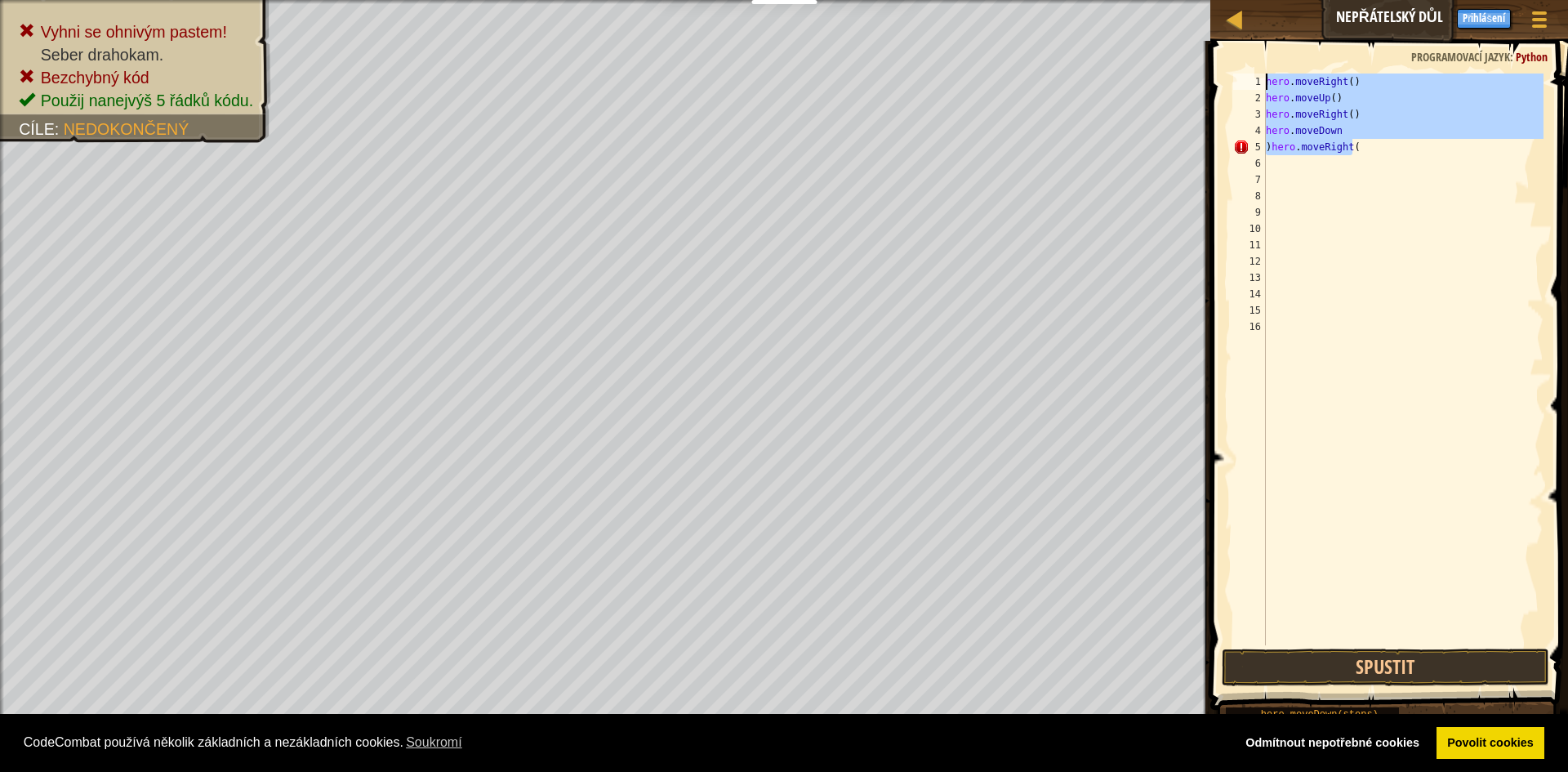
drag, startPoint x: 1360, startPoint y: 144, endPoint x: 1222, endPoint y: 84, distance: 150.5
click at [1223, 85] on div ")hero.moveRight( 1 2 3 4 5 6 7 8 9 10 11 12 13 14 15 16 hero . moveRight ( ) he…" at bounding box center [1387, 407] width 363 height 717
type textarea "hero.moveRight() hero.moveUp()"
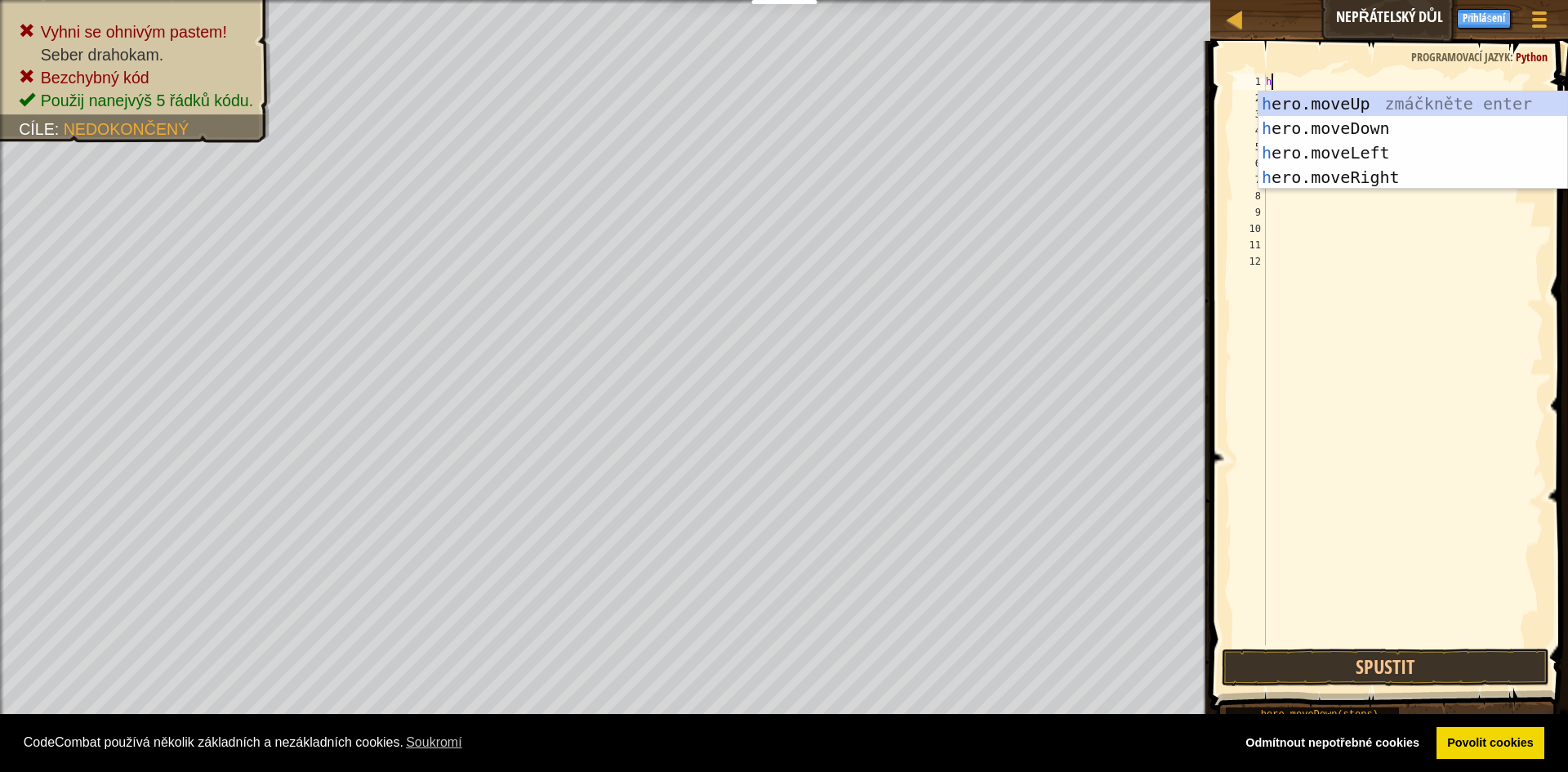
type textarea "her"
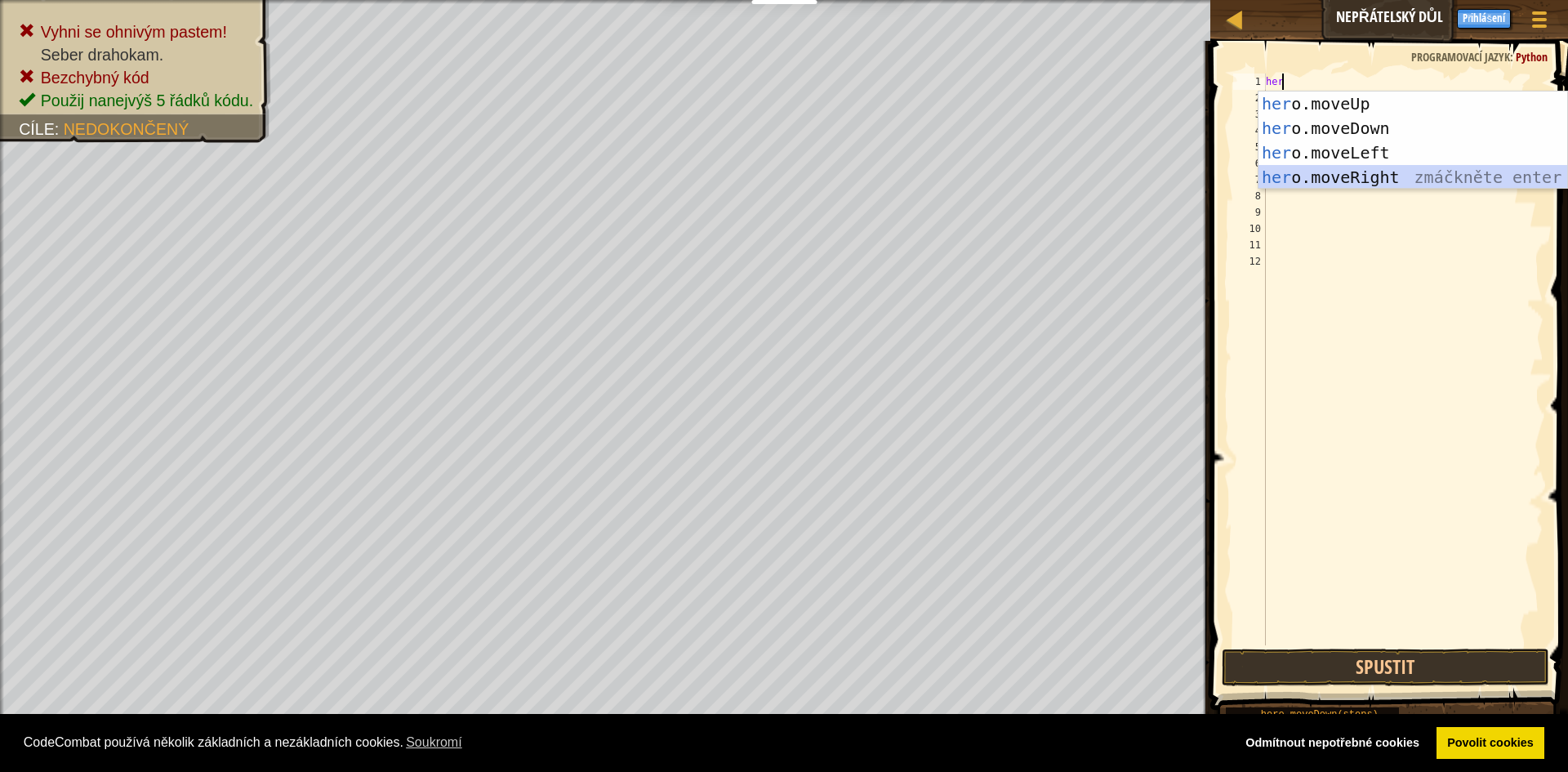
click at [1375, 168] on div "her o.moveUp zmáčkněte enter her o.moveDown zmáčkněte enter her o.moveLeft zmáč…" at bounding box center [1414, 164] width 309 height 147
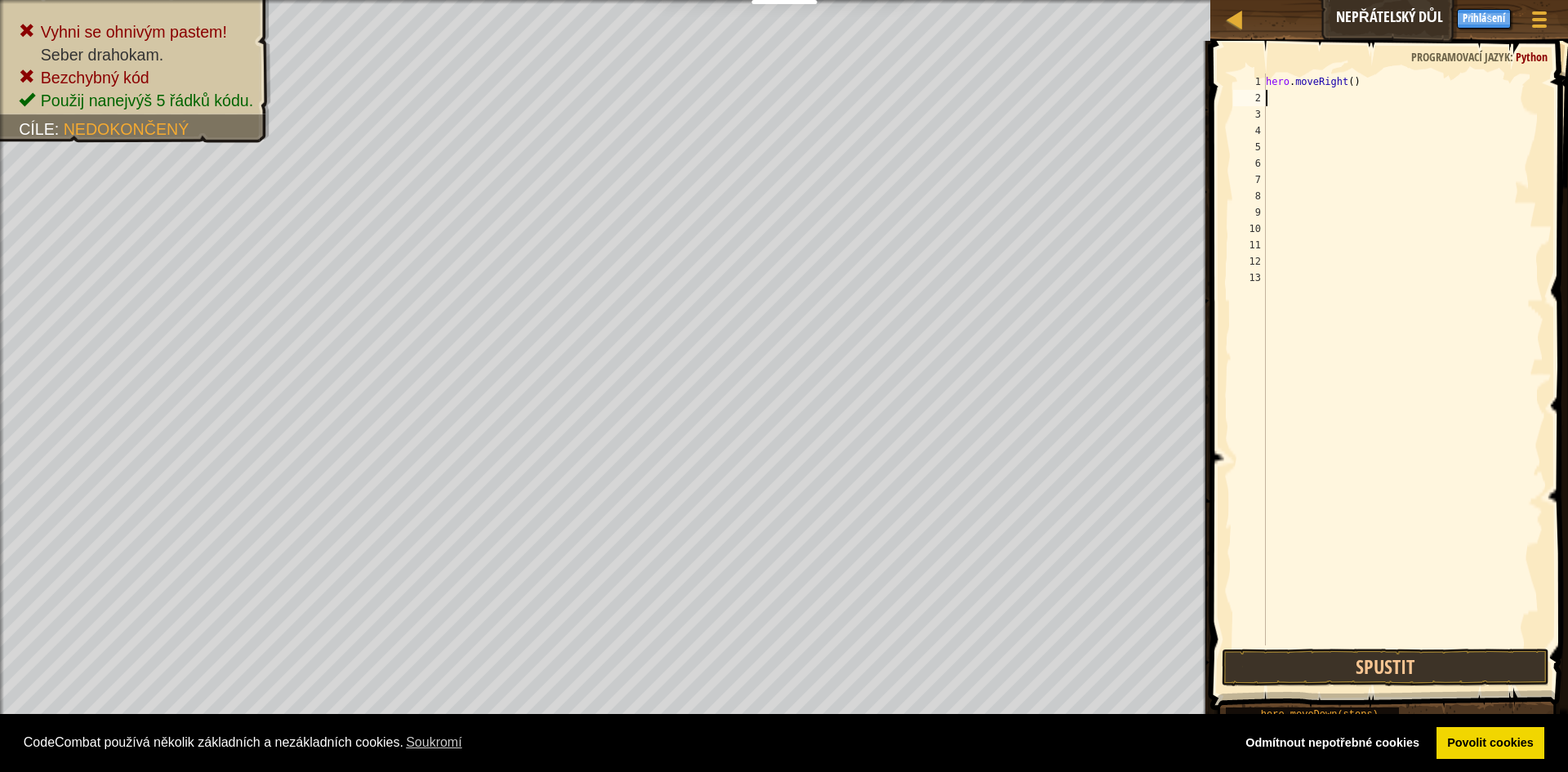
click at [1389, 79] on div "hero . moveRight ( )" at bounding box center [1403, 375] width 281 height 604
type textarea "hero.moveRight()"
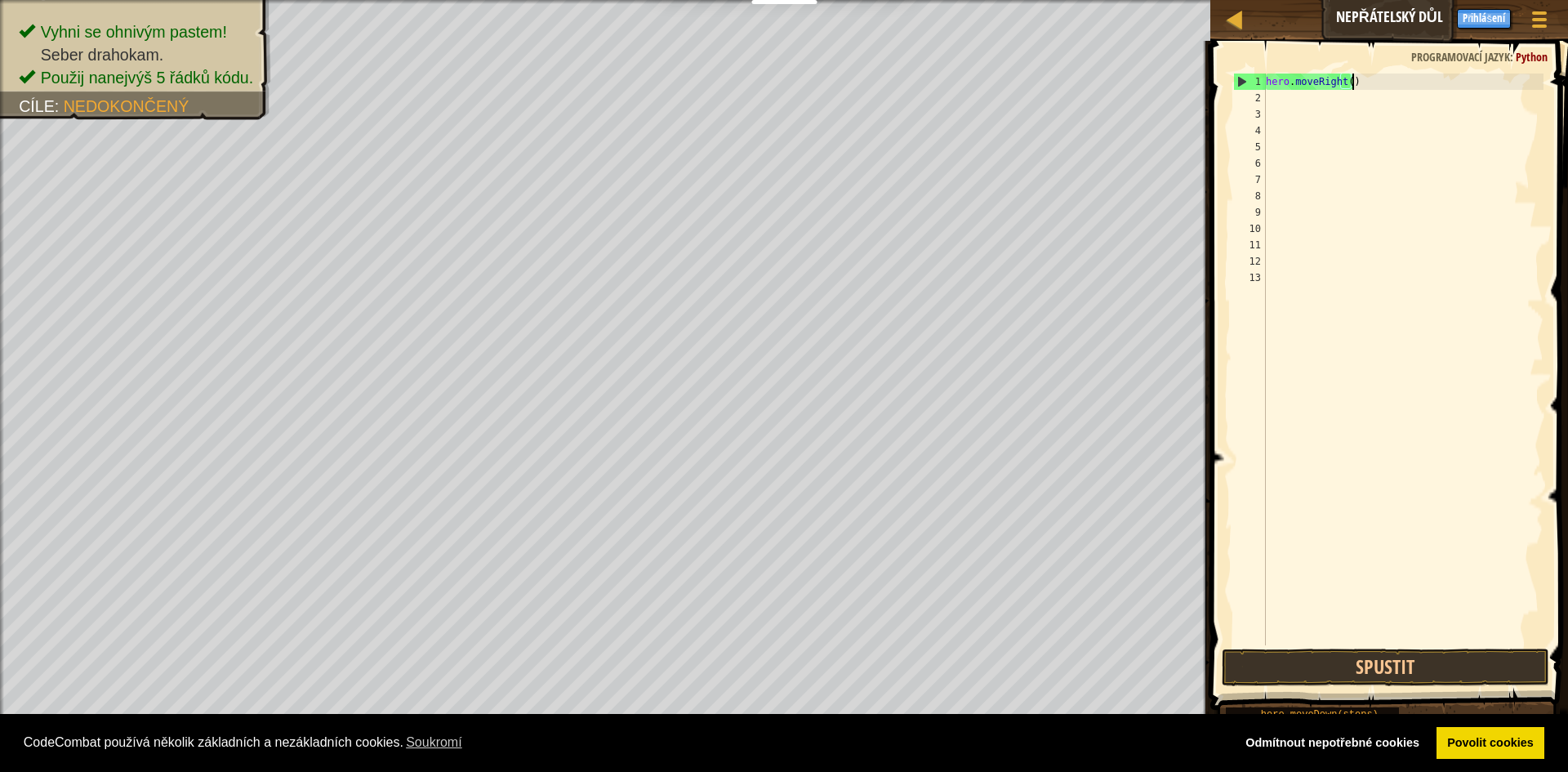
click at [1289, 98] on div "hero . moveRight ( )" at bounding box center [1403, 375] width 281 height 604
drag, startPoint x: 1358, startPoint y: 79, endPoint x: 1332, endPoint y: 88, distance: 27.5
click at [1332, 88] on div "hero . moveRight ( )" at bounding box center [1403, 375] width 281 height 604
type textarea "hero.moveRight()"
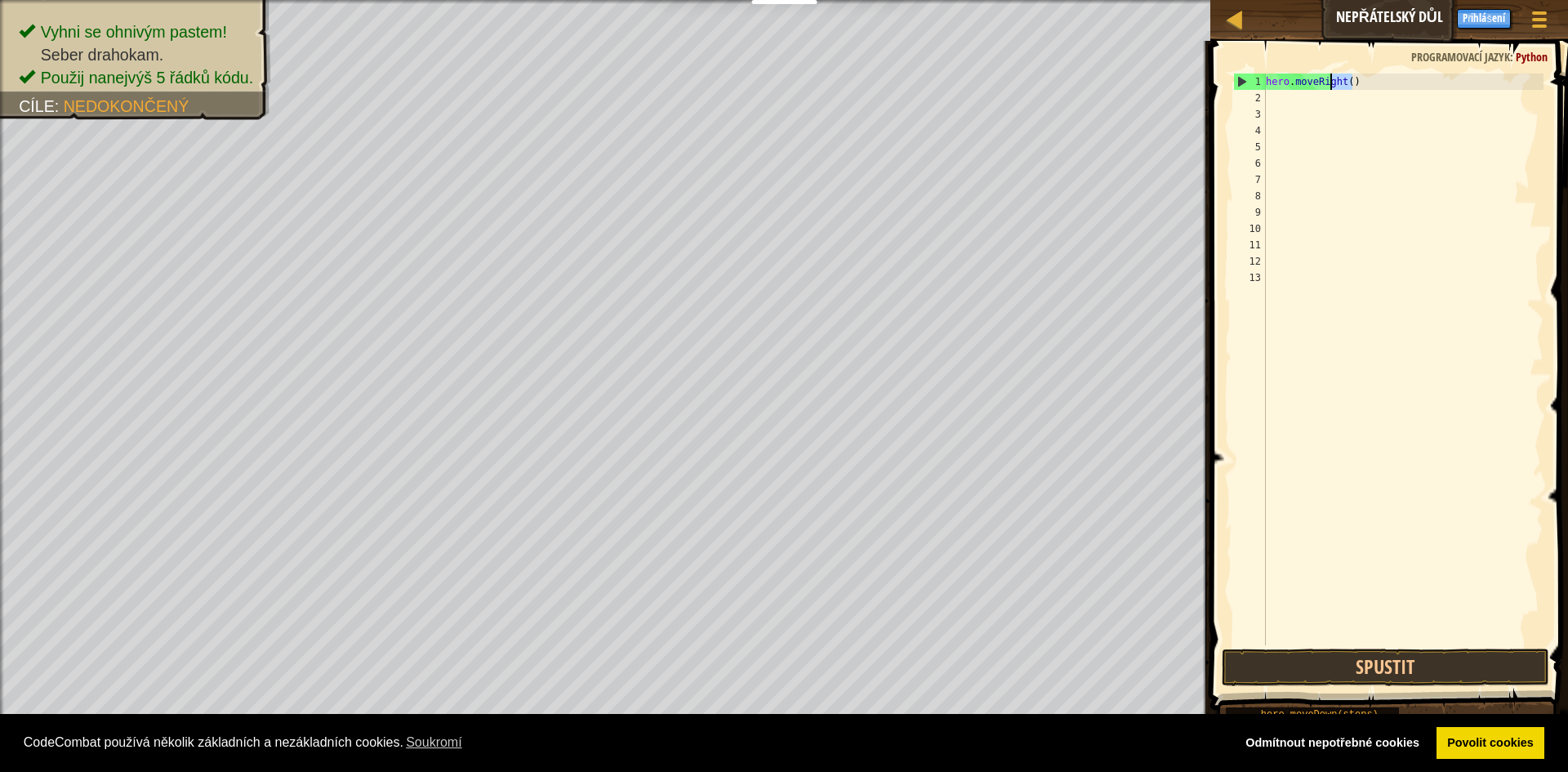
click at [1371, 88] on div "hero . moveRight ( )" at bounding box center [1403, 358] width 281 height 572
click at [1279, 99] on div "hero . moveRight ( )" at bounding box center [1403, 375] width 281 height 604
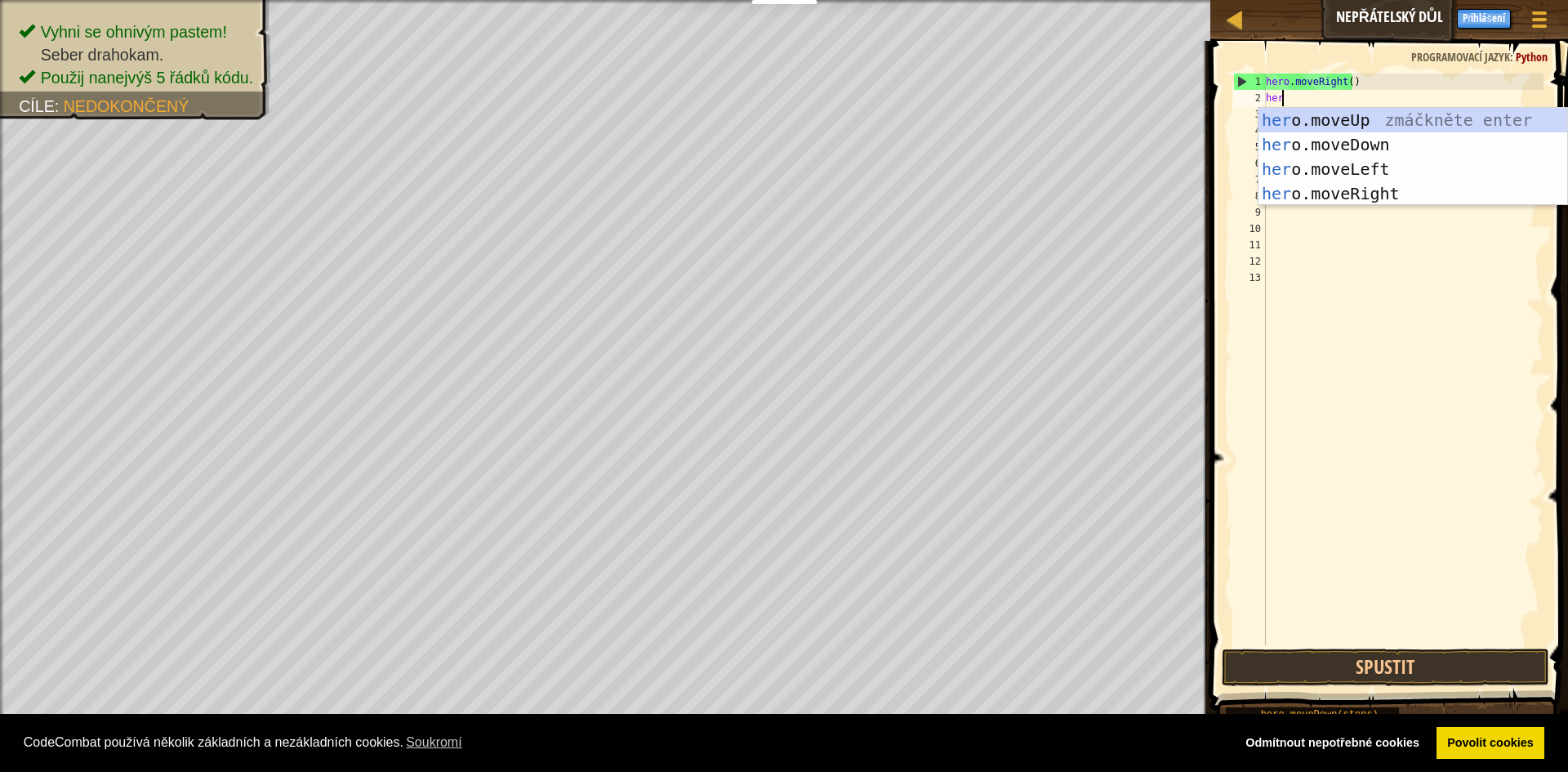
scroll to position [7, 1]
type textarea "hero"
click at [1386, 191] on div "hero .moveUp zmáčkněte enter hero .moveDown zmáčkněte enter hero .moveLeft zmáč…" at bounding box center [1414, 181] width 309 height 147
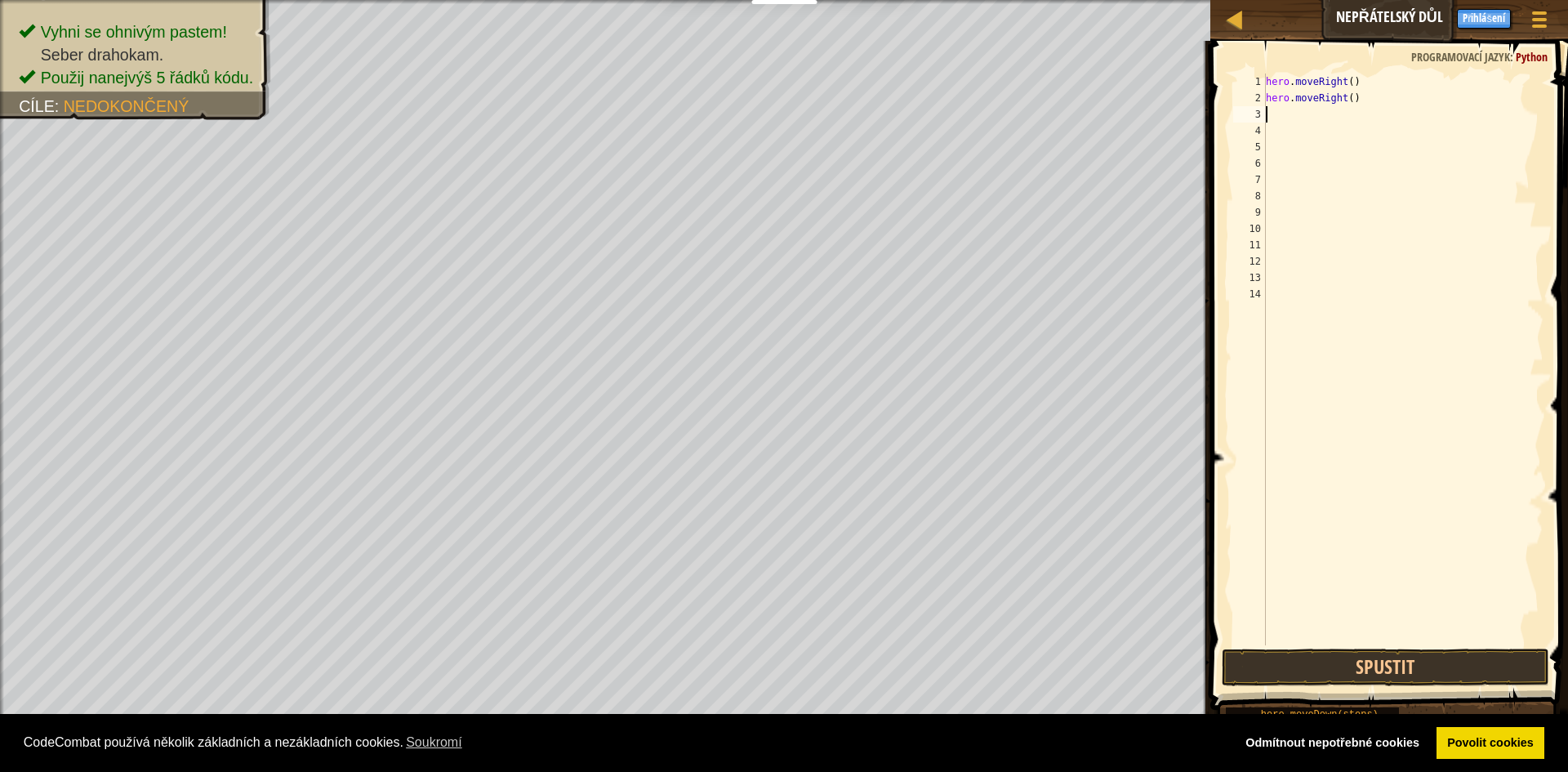
scroll to position [7, 0]
click at [1274, 683] on button "Spustit" at bounding box center [1386, 667] width 328 height 38
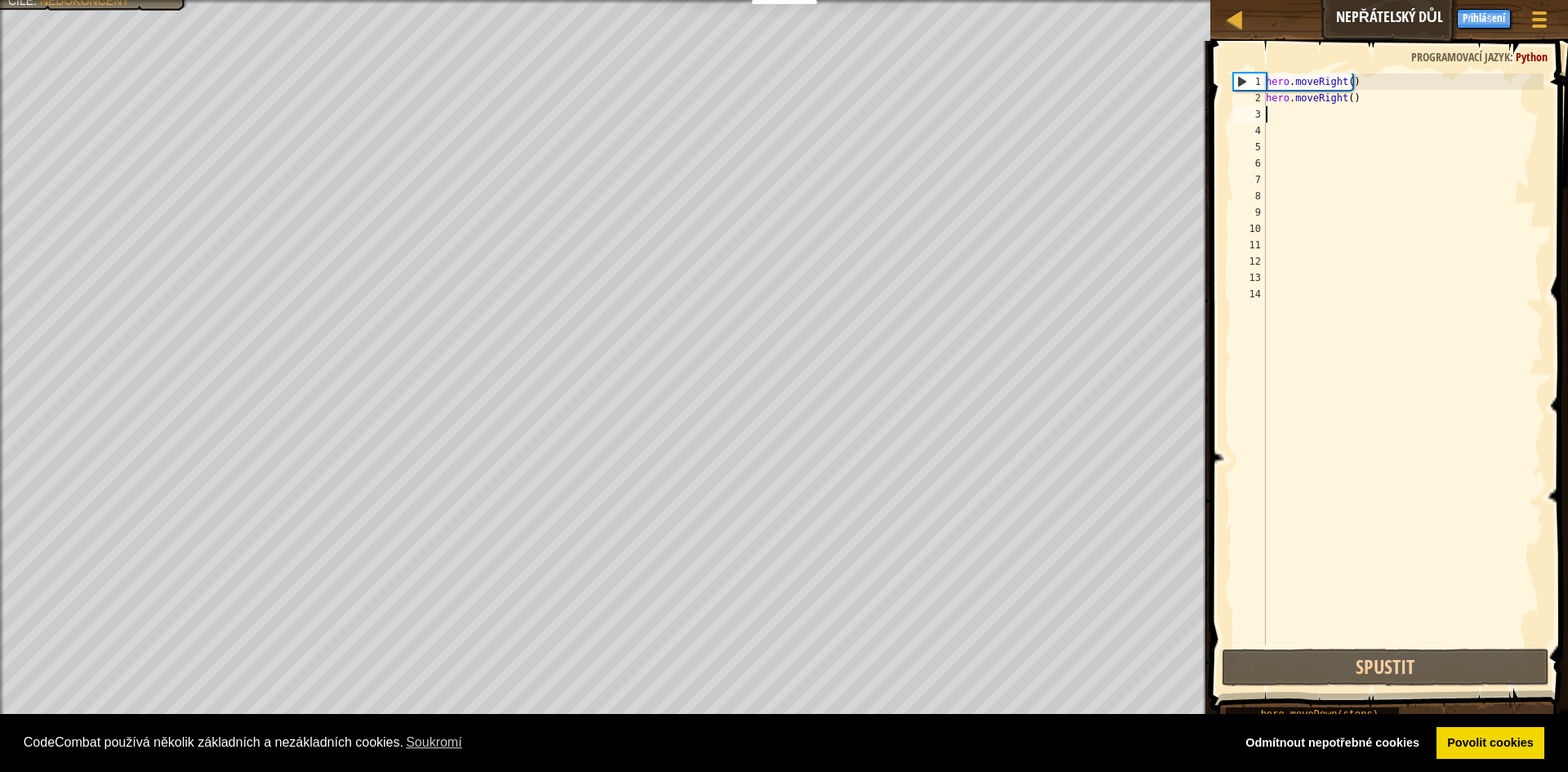
click at [1302, 124] on div "hero . moveRight ( ) hero . moveRight ( )" at bounding box center [1403, 375] width 281 height 604
click at [1299, 111] on div "hero . moveRight ( ) hero . moveRight ( )" at bounding box center [1403, 375] width 281 height 604
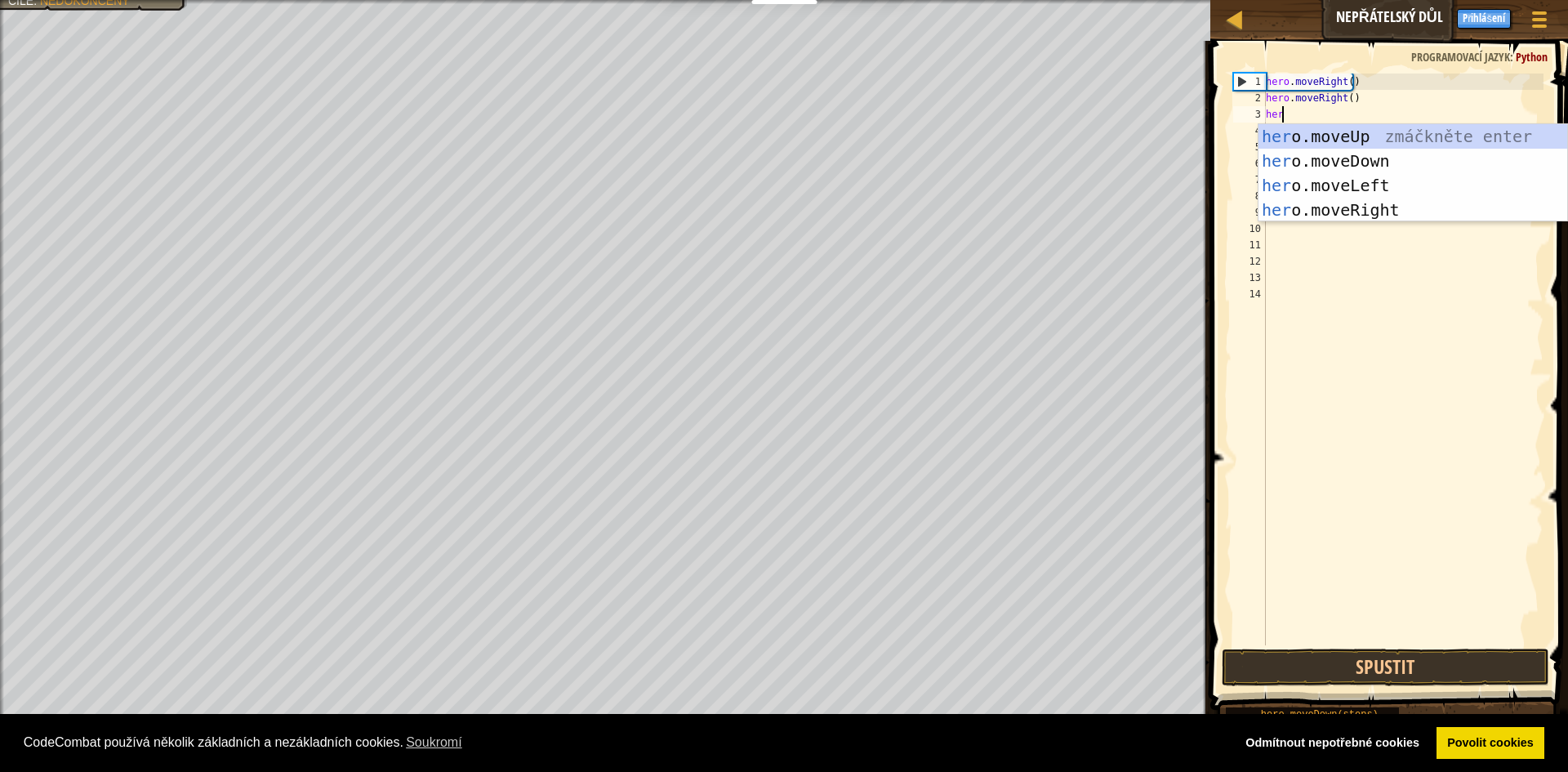
scroll to position [7, 1]
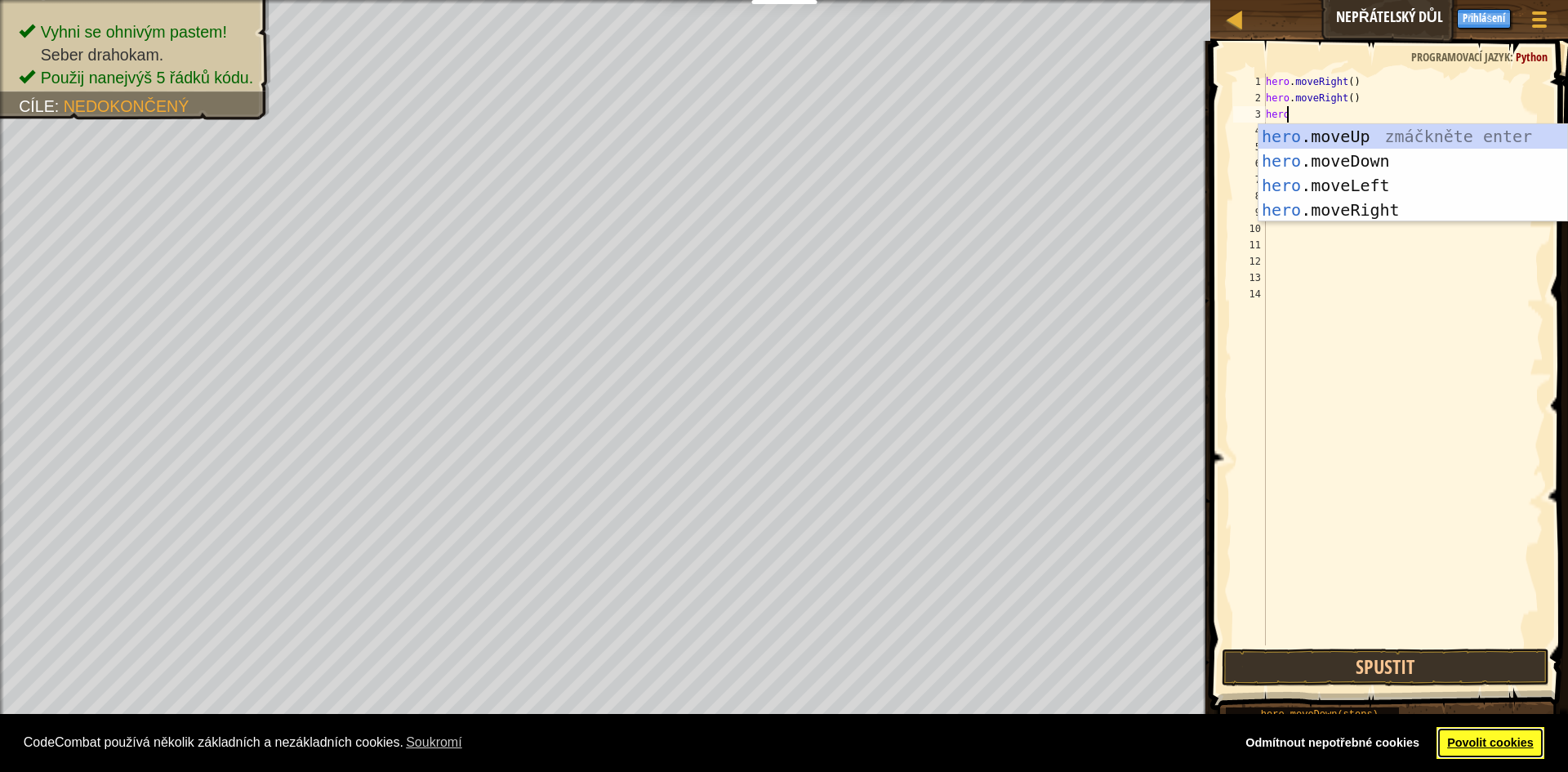
click at [1497, 733] on link "Povolit cookies" at bounding box center [1491, 743] width 108 height 33
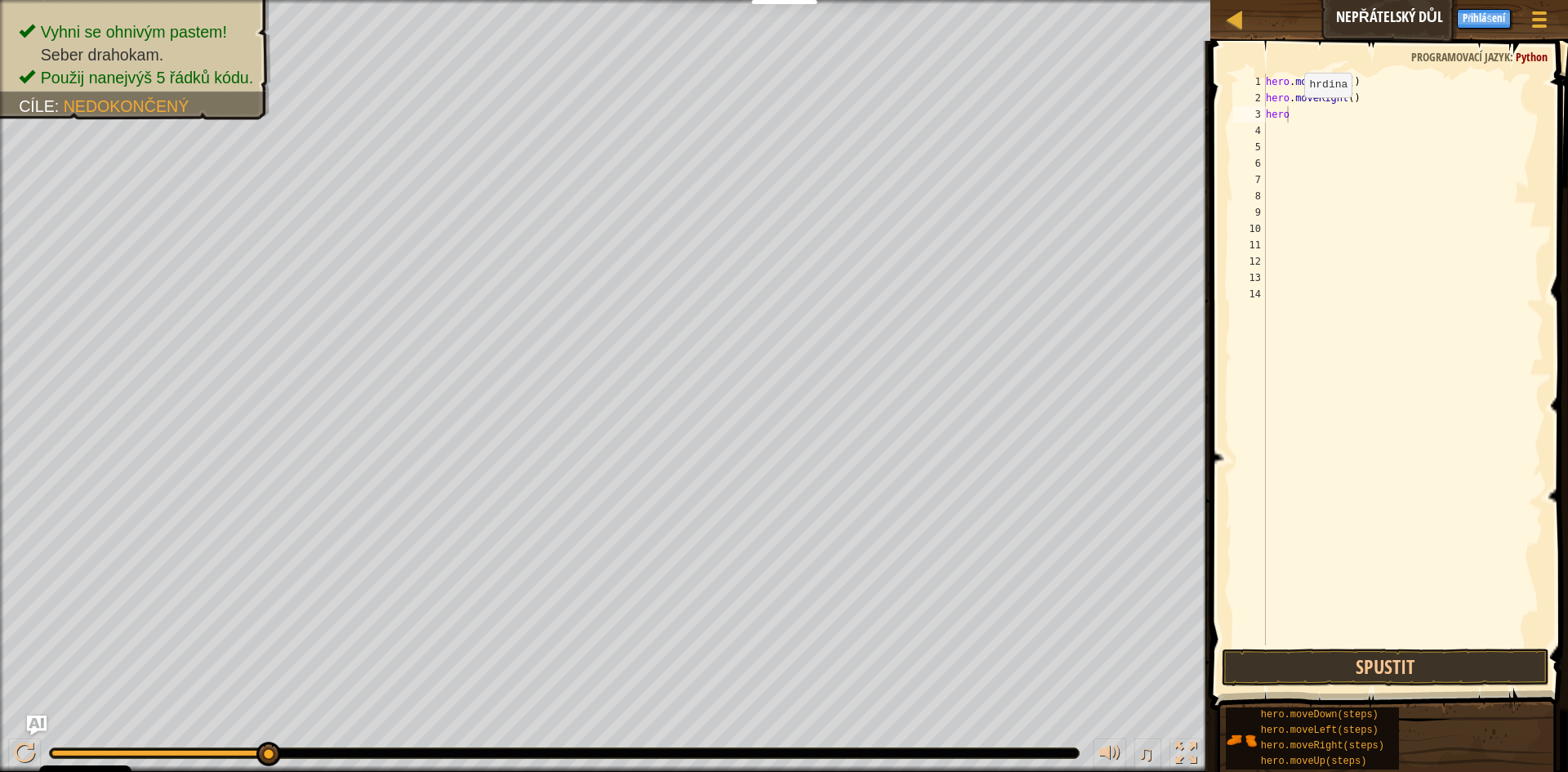
click at [1296, 114] on div "hero . moveRight ( ) hero . moveRight ( ) hero" at bounding box center [1403, 375] width 281 height 604
type textarea "hero"
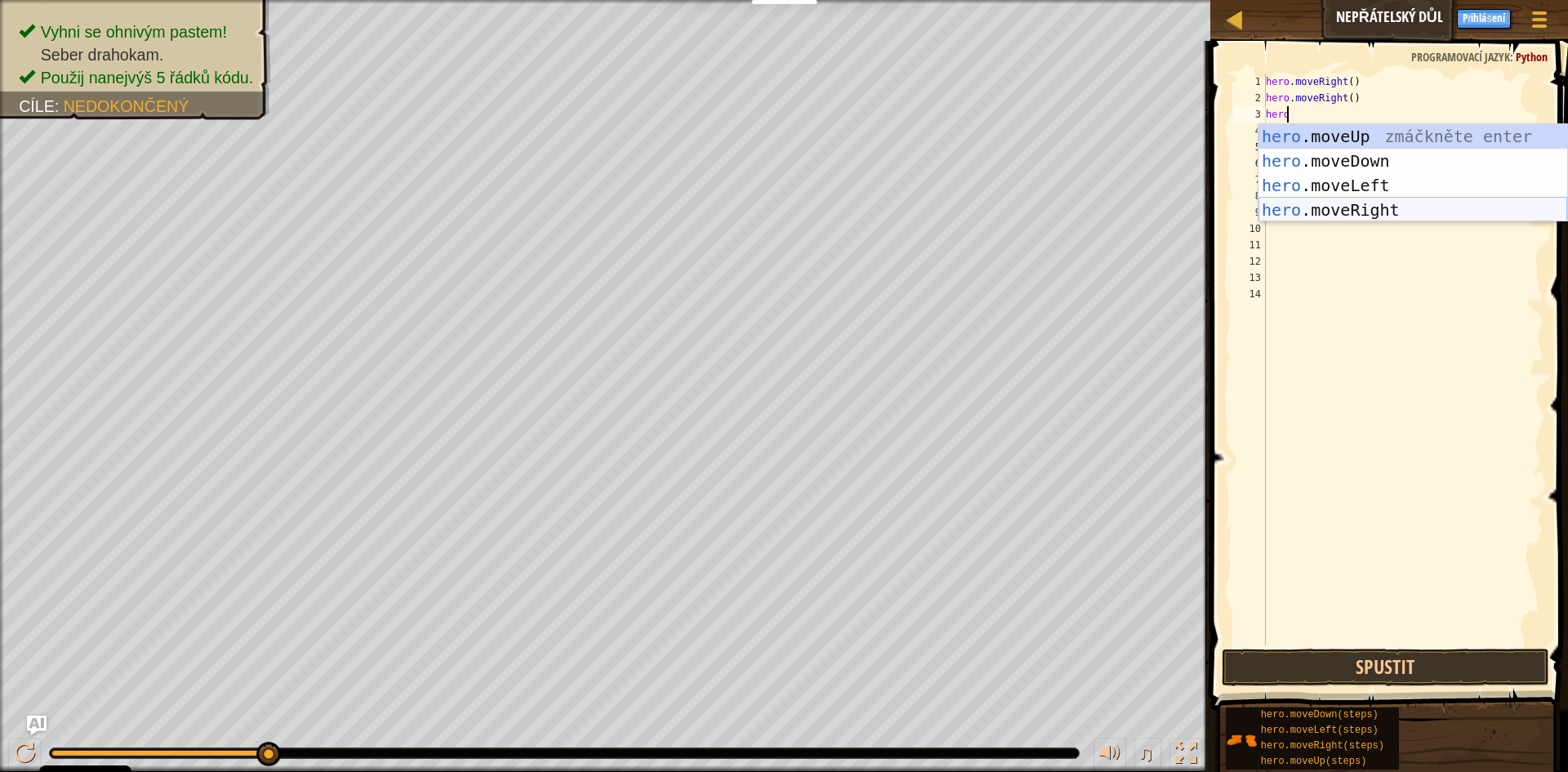
click at [1315, 214] on div "hero .moveUp zmáčkněte enter hero .moveDown zmáčkněte enter hero .moveLeft zmáč…" at bounding box center [1414, 197] width 309 height 147
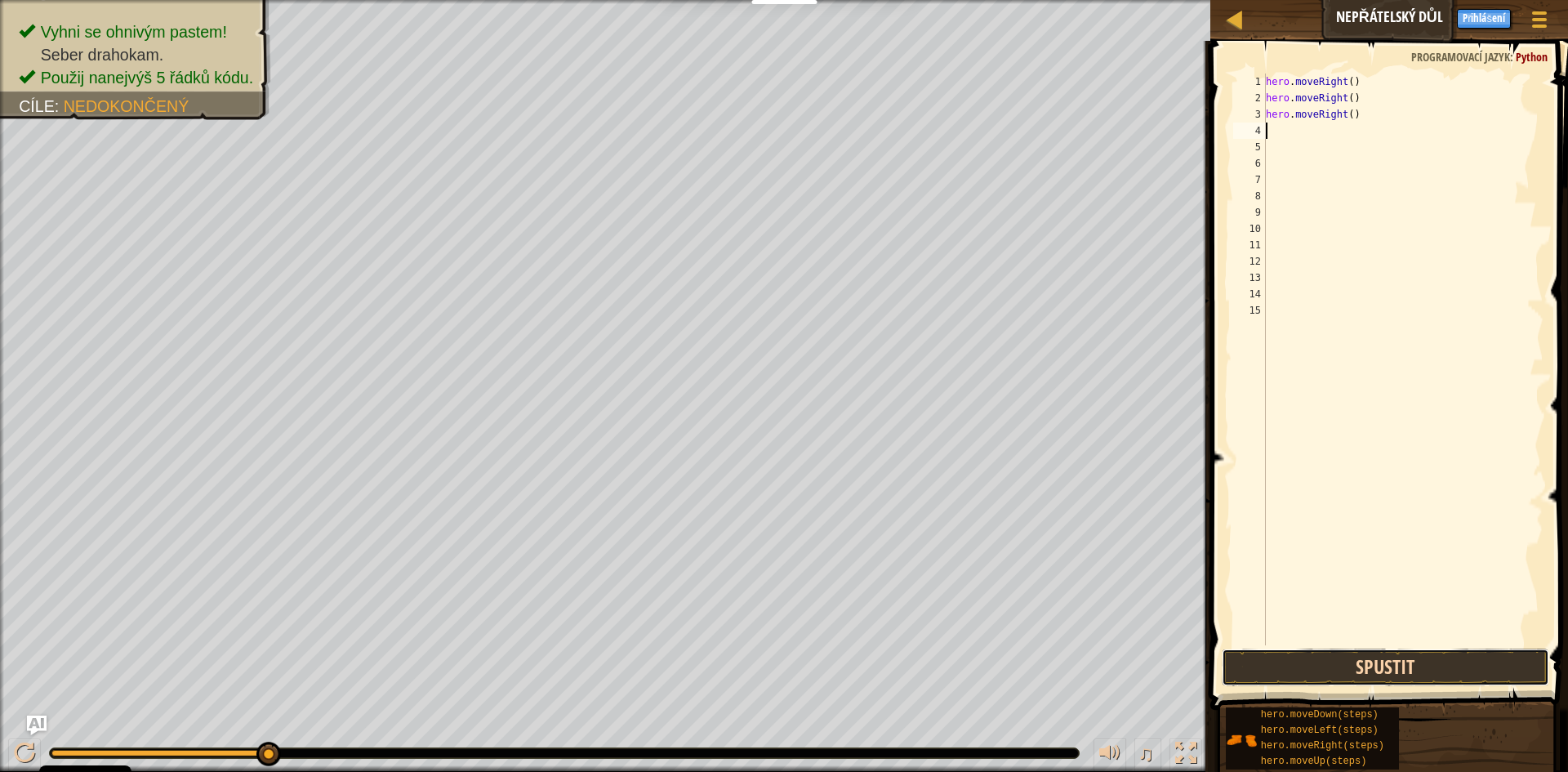
click at [1399, 666] on button "Spustit" at bounding box center [1386, 667] width 328 height 38
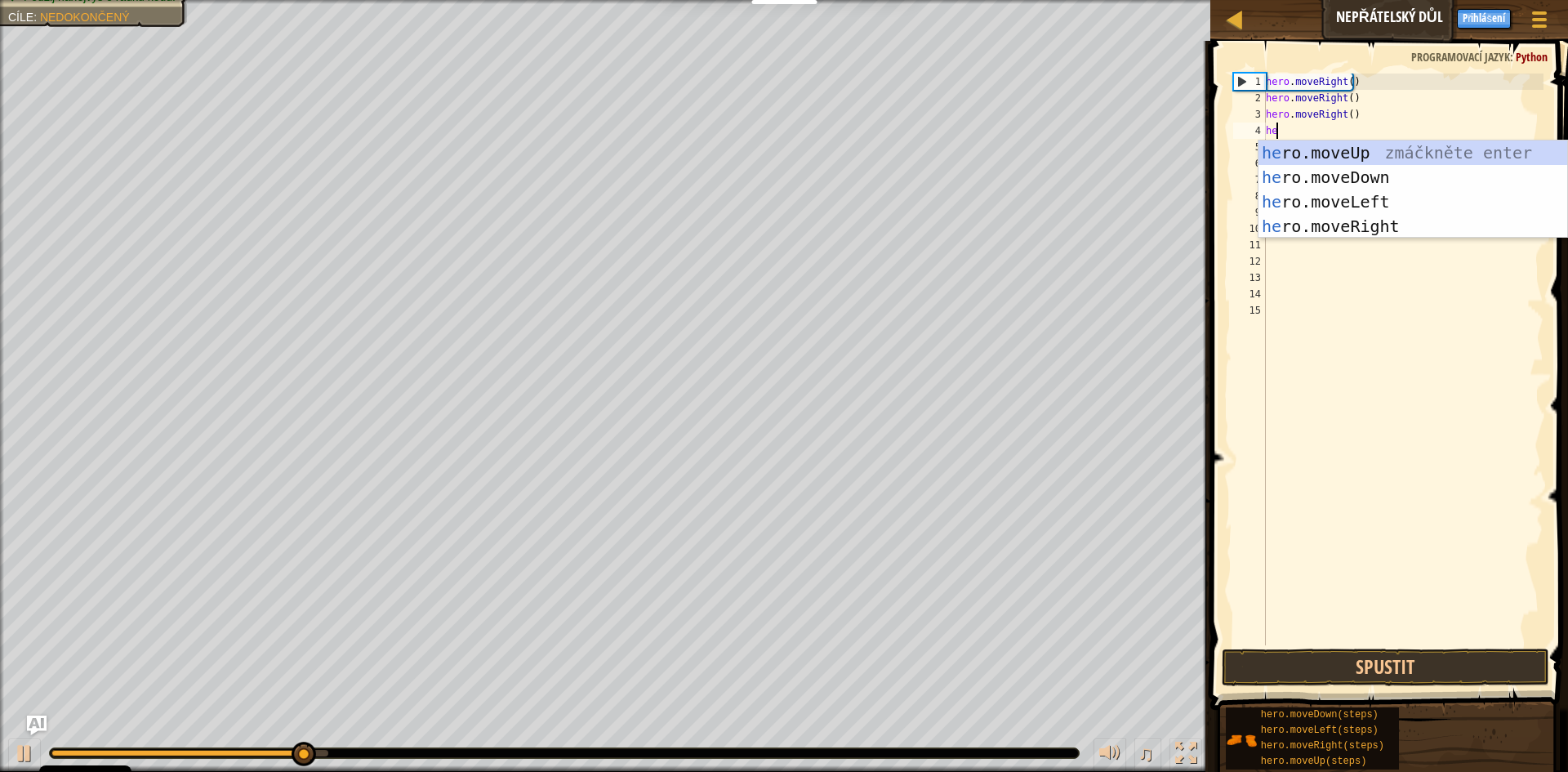
scroll to position [7, 1]
type textarea "hero"
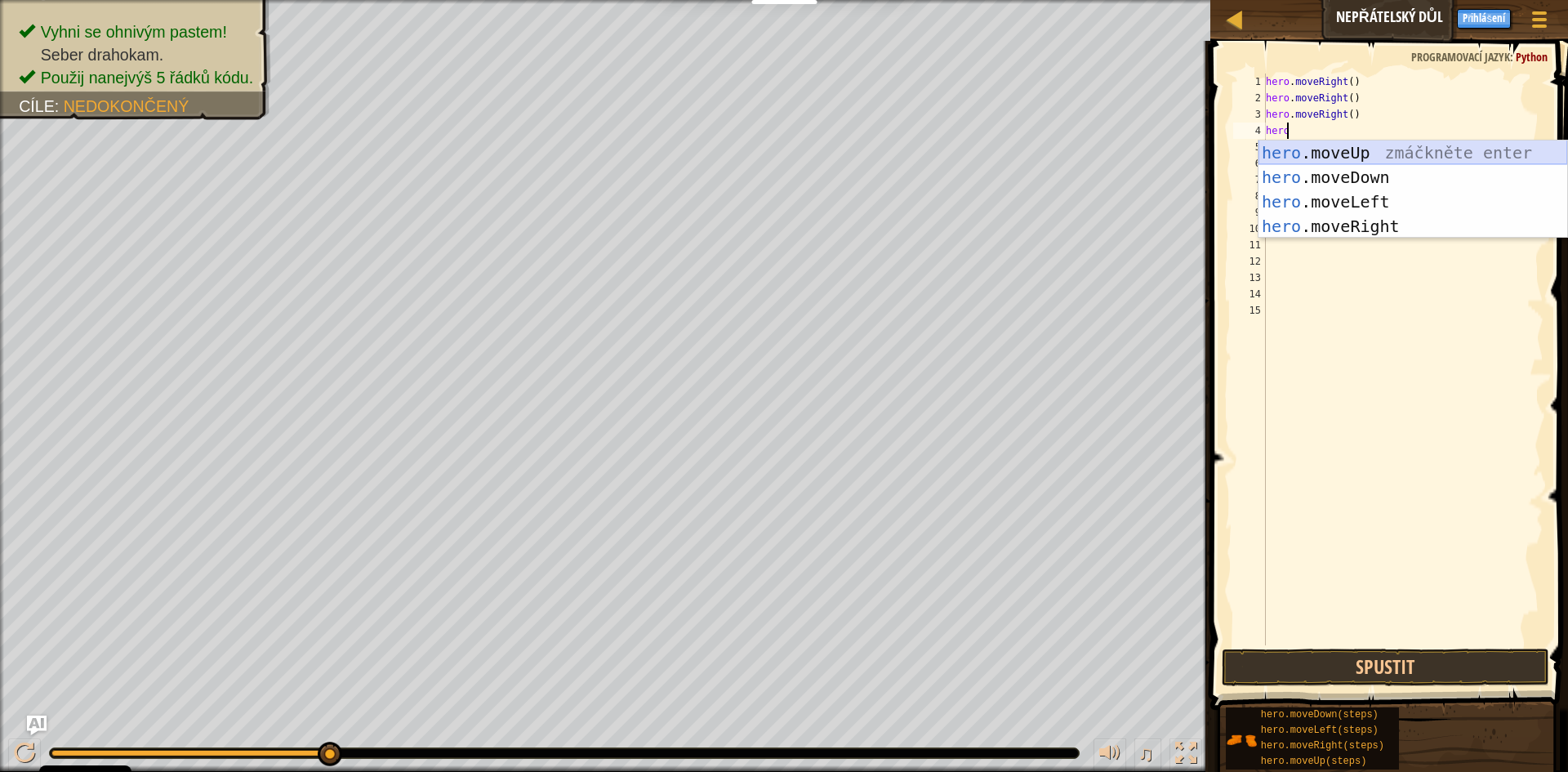
click at [1407, 158] on div "hero .moveUp zmáčkněte enter hero .moveDown zmáčkněte enter hero .moveLeft zmáč…" at bounding box center [1414, 214] width 309 height 147
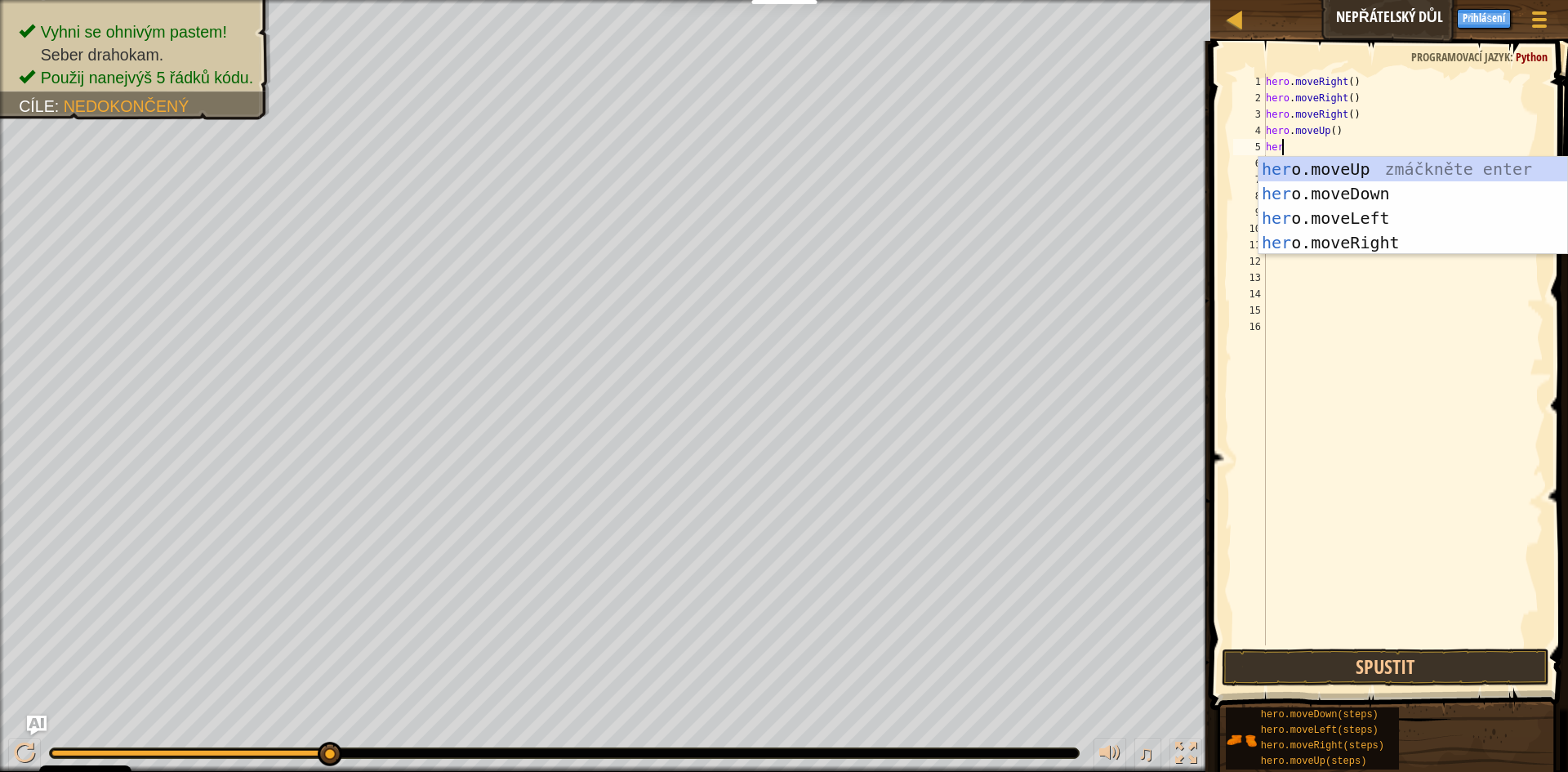
type textarea "hero"
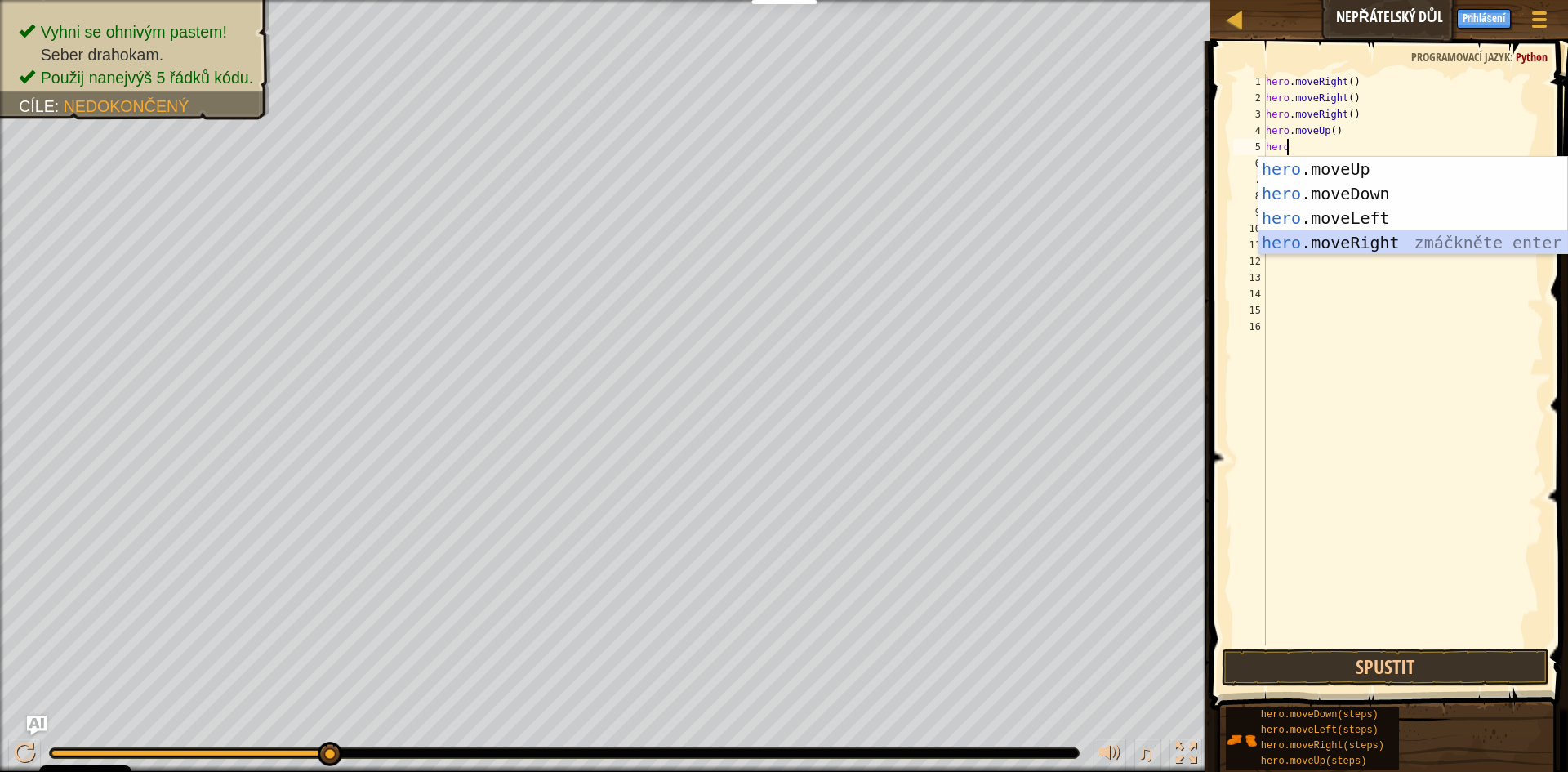
click at [1398, 244] on div "hero .moveUp zmáčkněte enter hero .moveDown zmáčkněte enter hero .moveLeft zmáč…" at bounding box center [1414, 230] width 309 height 147
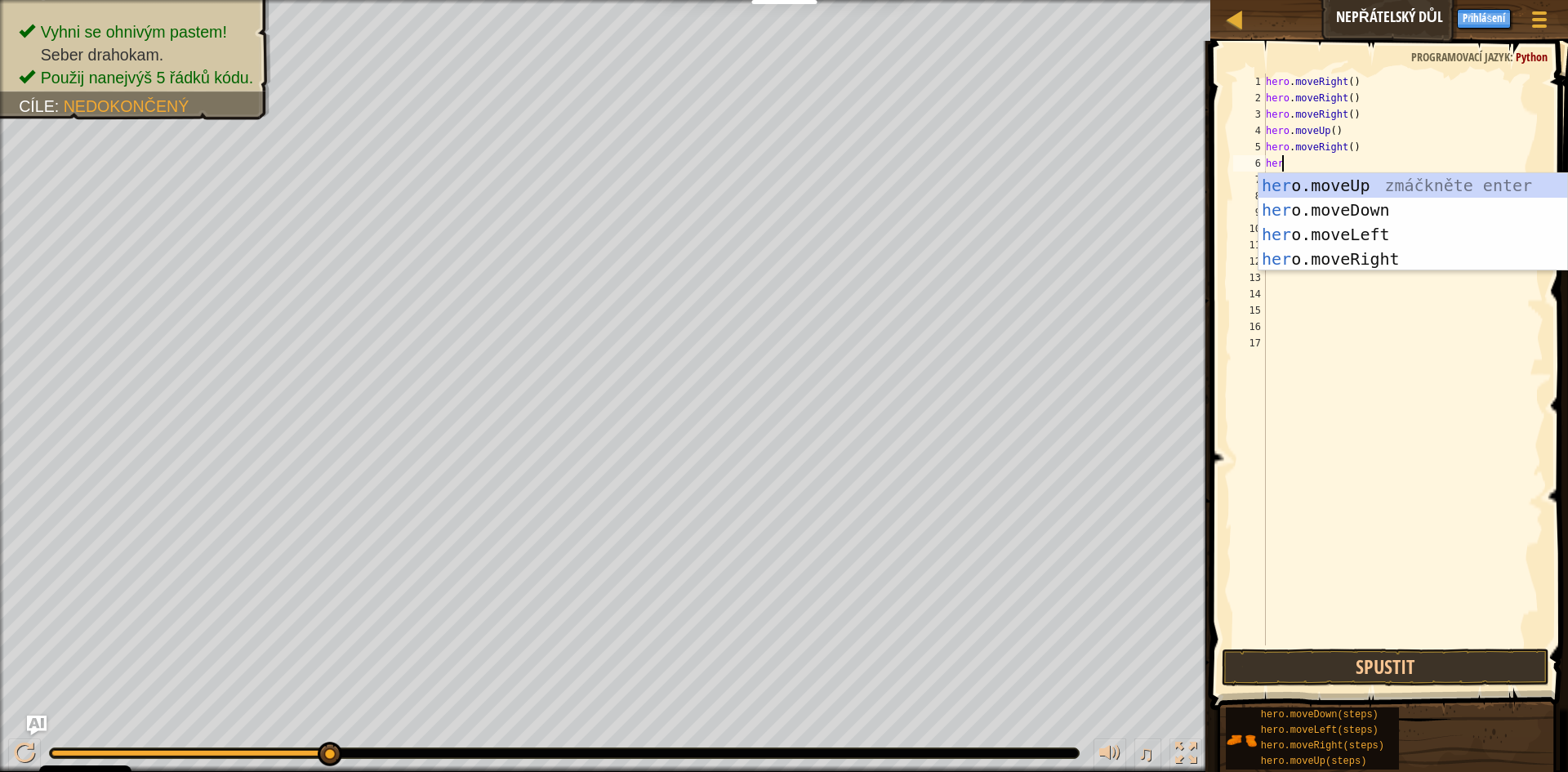
type textarea "hero"
click at [1371, 218] on div "hero .moveUp zmáčkněte enter hero .moveDown zmáčkněte enter hero .moveLeft zmáč…" at bounding box center [1414, 246] width 309 height 147
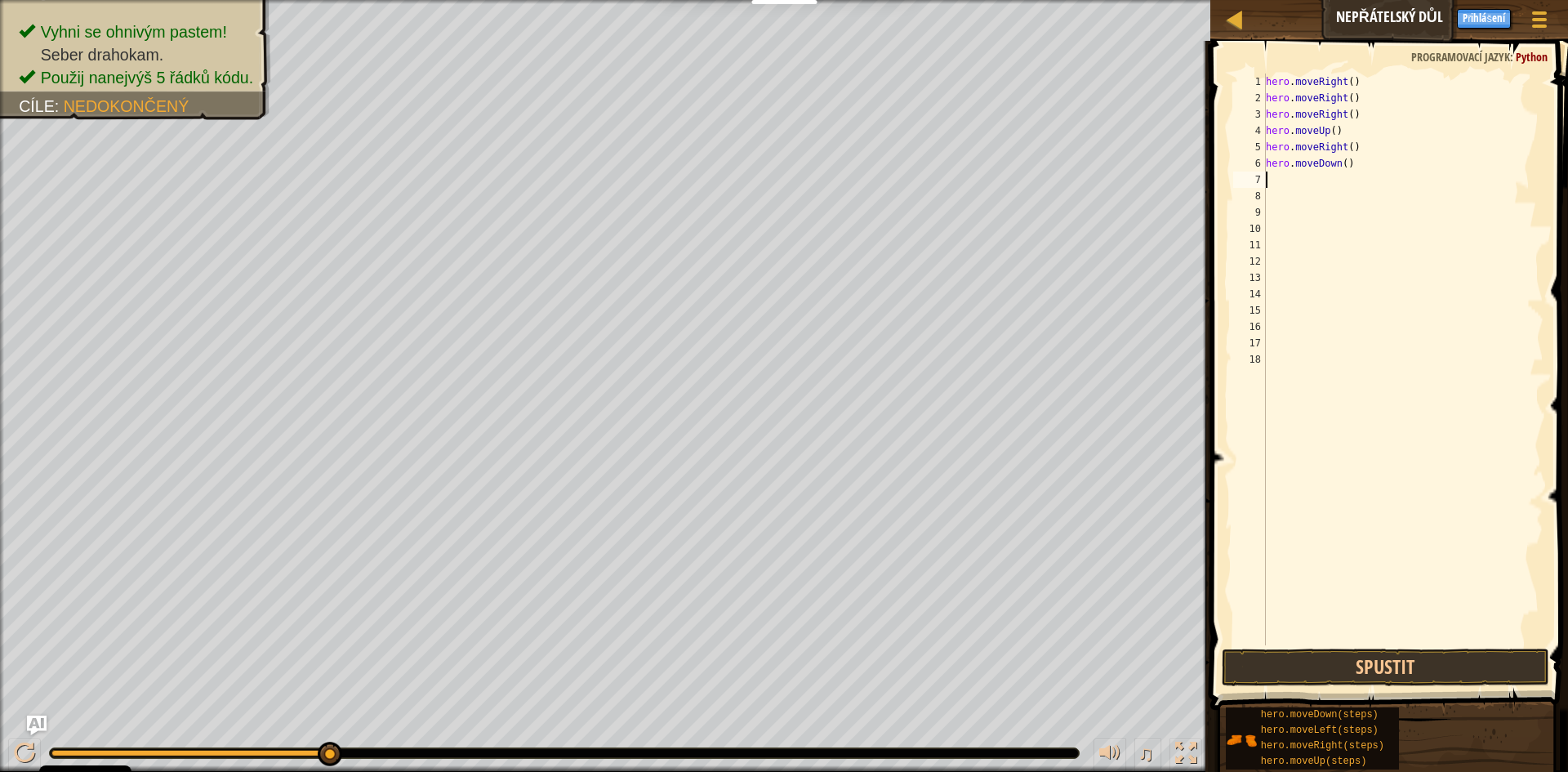
scroll to position [7, 0]
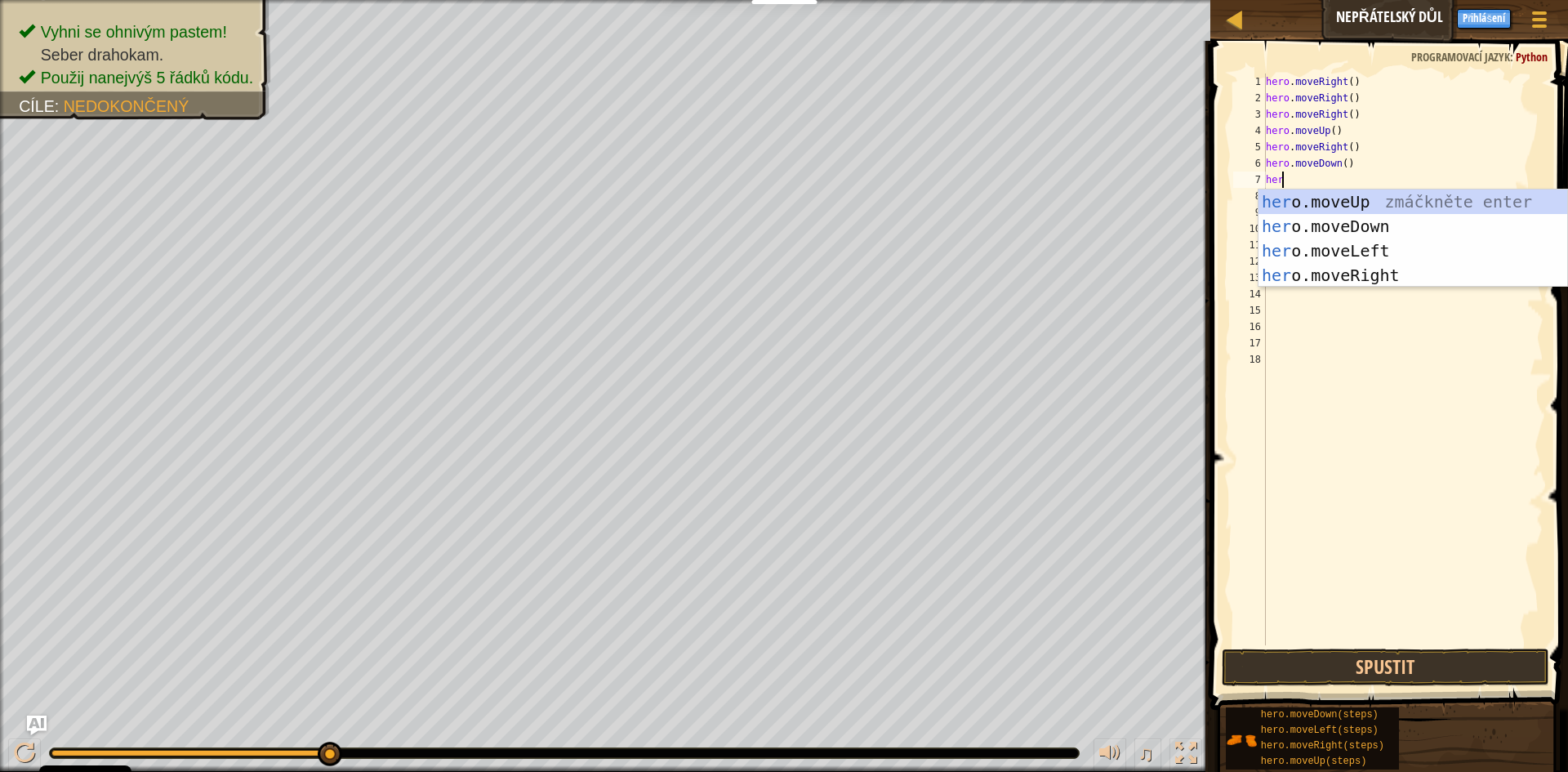
type textarea "hero"
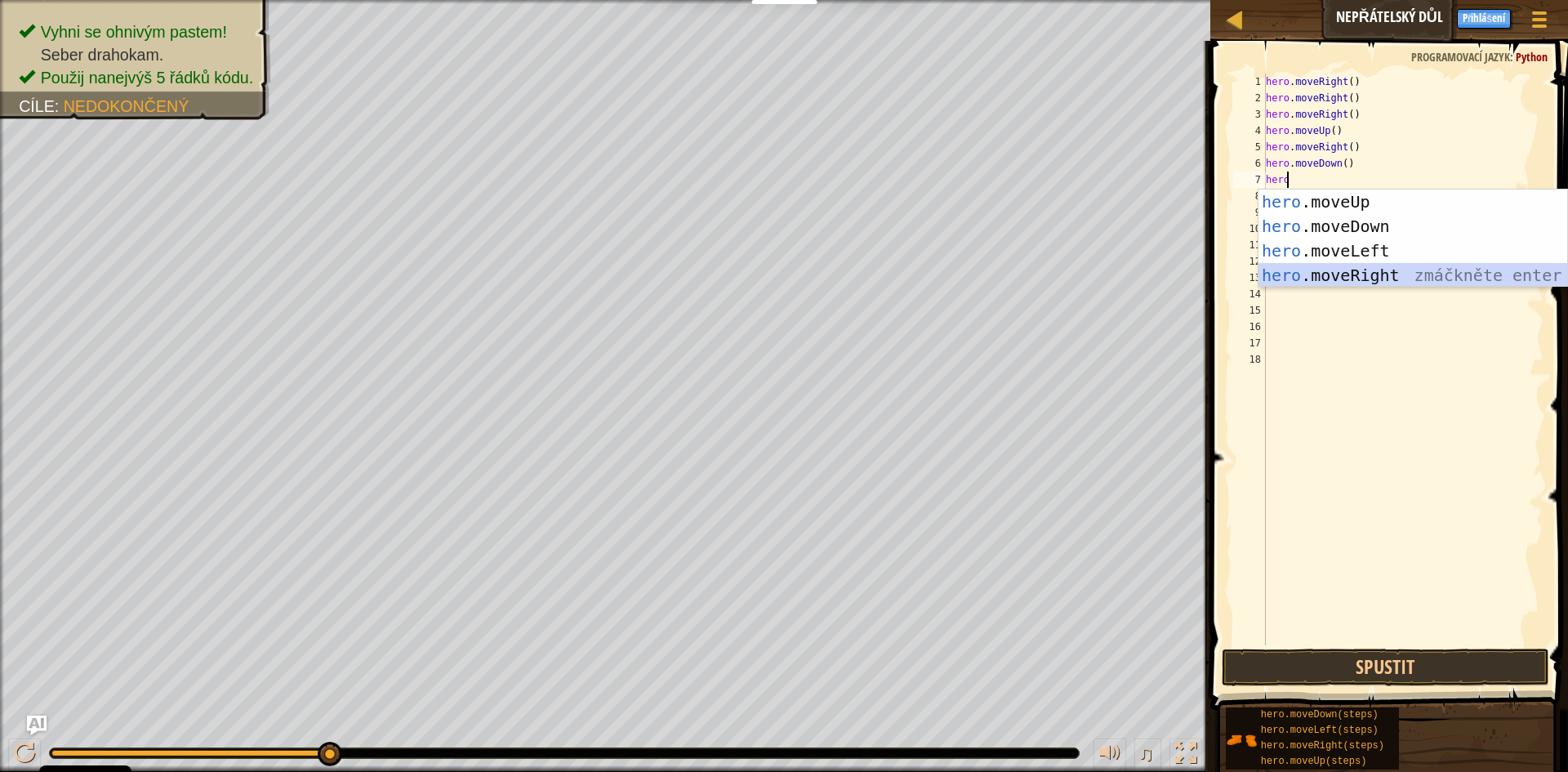
click at [1371, 263] on div "hero .moveUp zmáčkněte enter hero .moveDown zmáčkněte enter hero .moveLeft zmáč…" at bounding box center [1414, 263] width 309 height 147
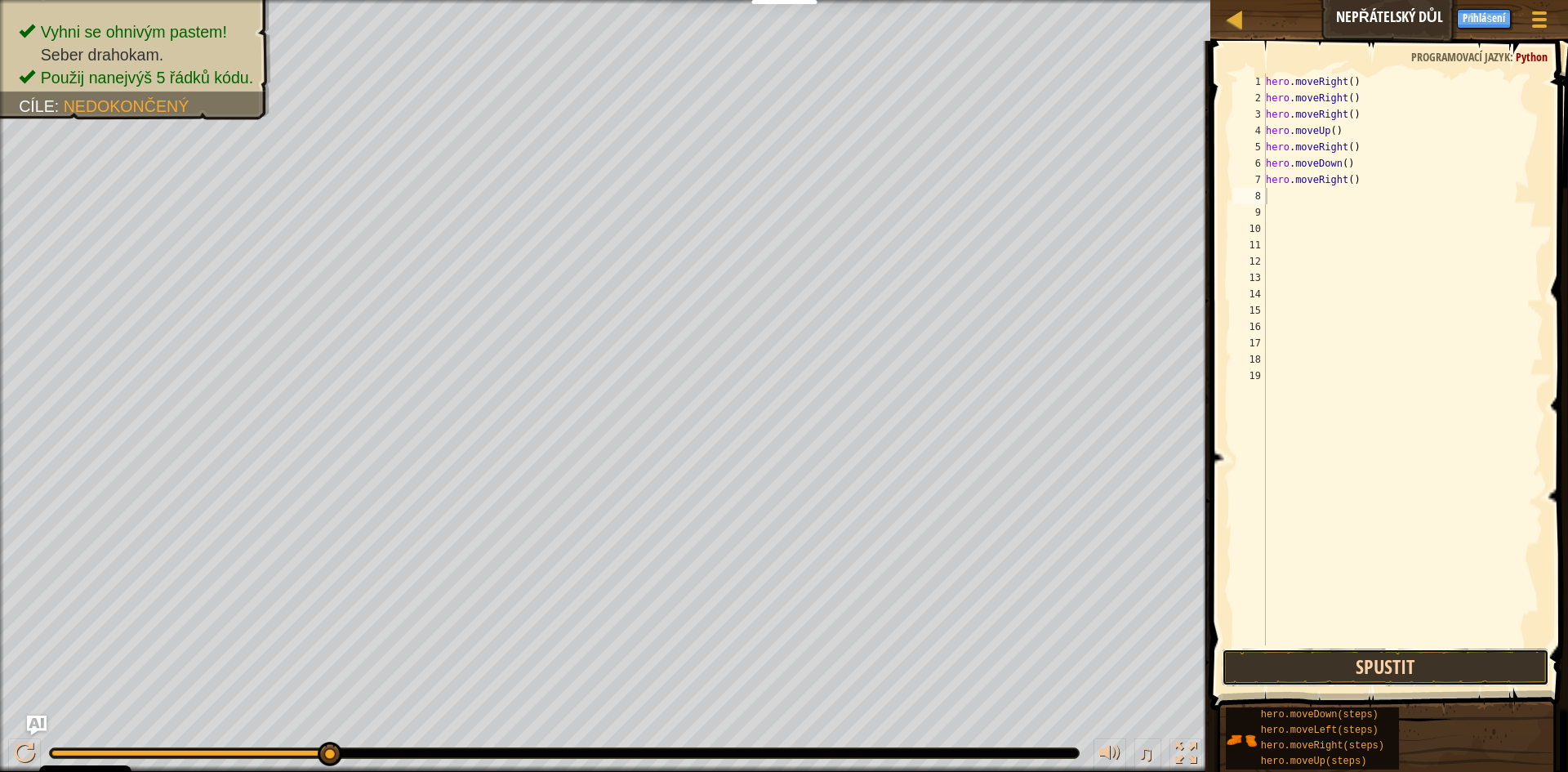
click at [1319, 665] on button "Spustit" at bounding box center [1386, 667] width 328 height 38
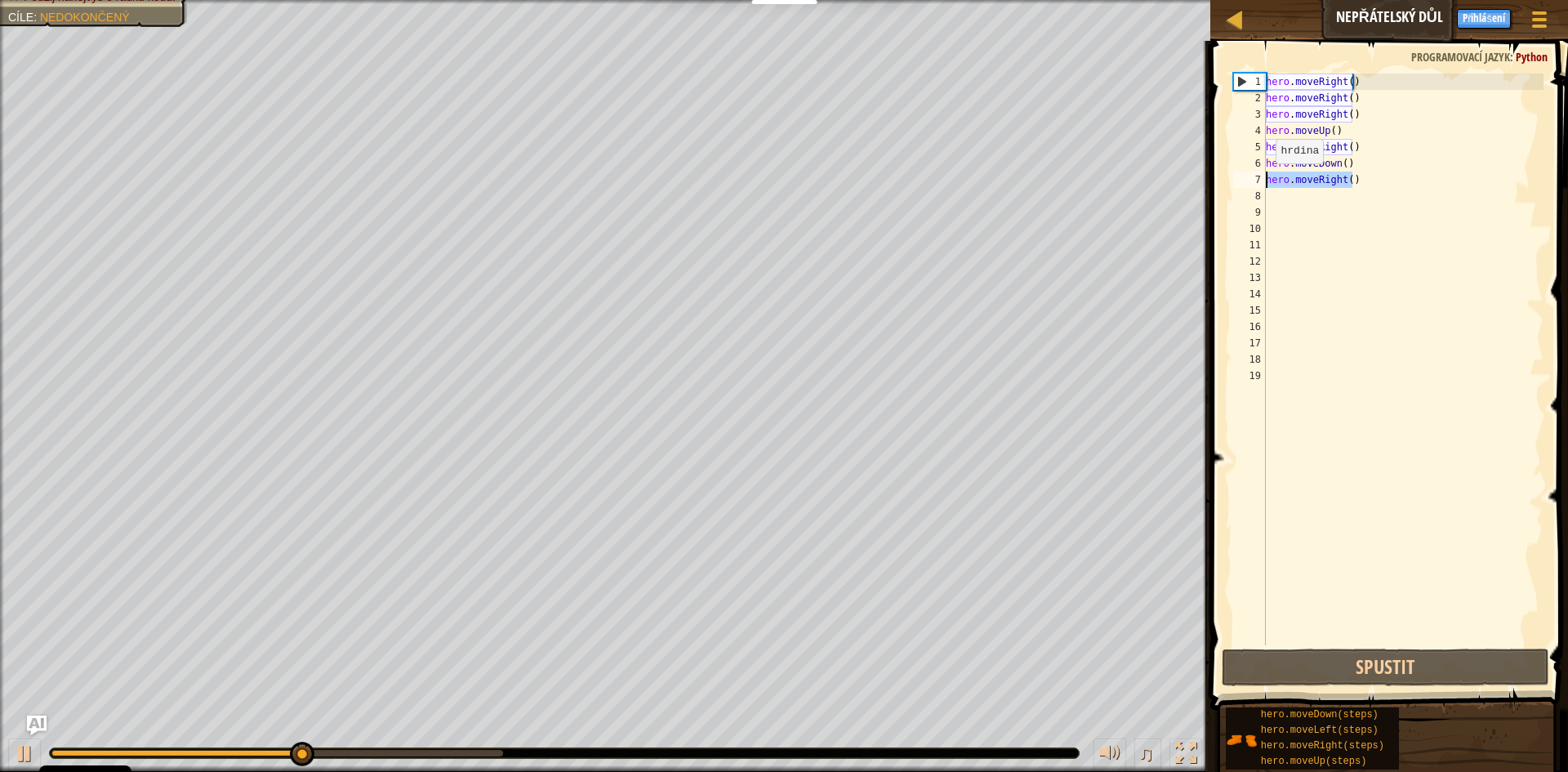
drag, startPoint x: 1360, startPoint y: 177, endPoint x: 1268, endPoint y: 180, distance: 92.0
click at [1268, 180] on div "hero . moveRight ( ) hero . moveRight ( ) hero . moveRight ( ) hero . moveUp ( …" at bounding box center [1403, 375] width 281 height 604
type textarea "hero.moveRight()"
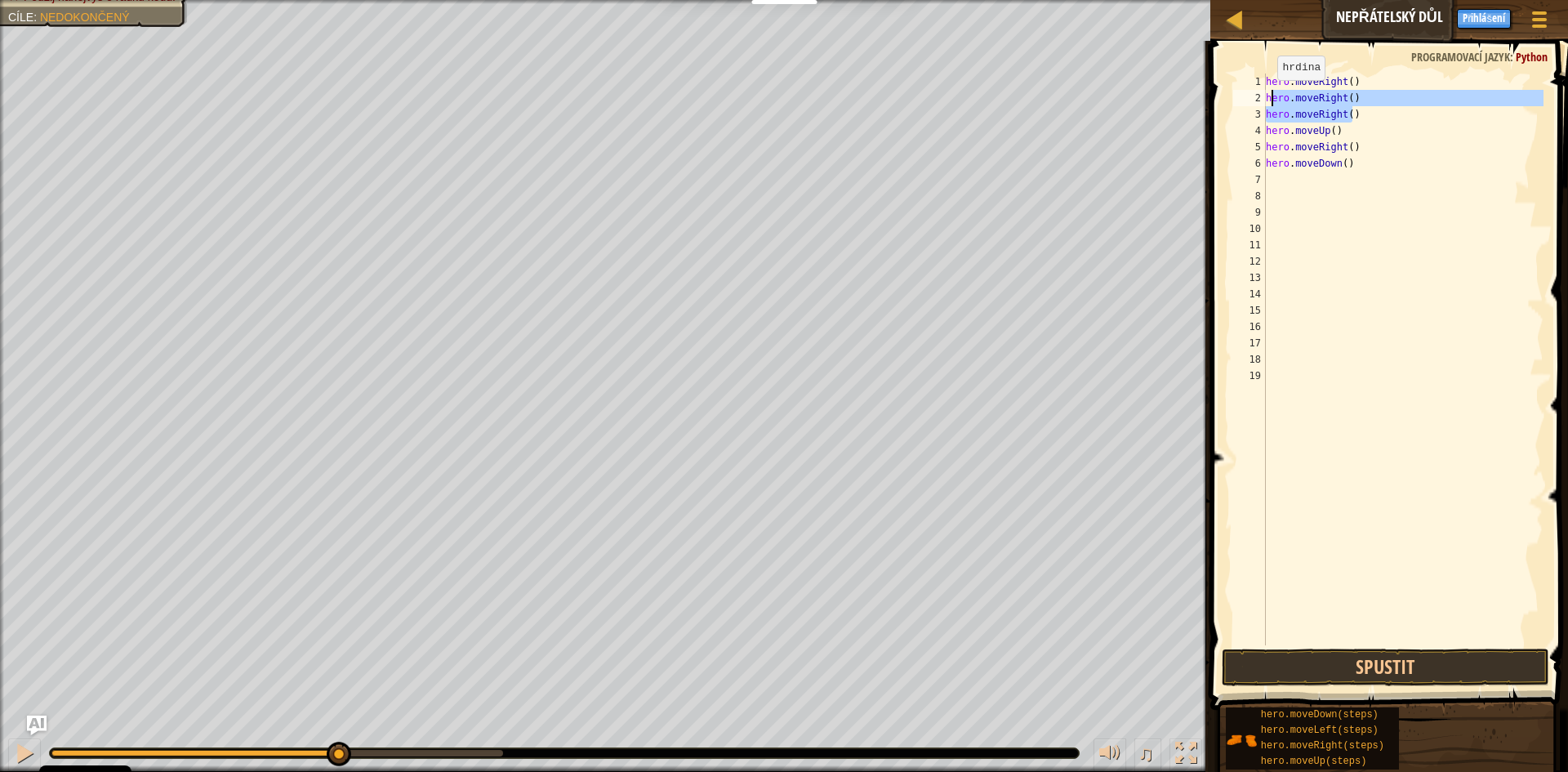
drag, startPoint x: 1361, startPoint y: 114, endPoint x: 1269, endPoint y: 97, distance: 93.6
click at [1269, 97] on div "hero . moveRight ( ) hero . moveRight ( ) hero . moveRight ( ) hero . moveUp ( …" at bounding box center [1403, 375] width 281 height 604
type textarea "h"
click at [1274, 91] on div "hero . moveRight ( ) h hero . moveUp ( ) hero . moveRight ( ) hero . moveDown (…" at bounding box center [1403, 375] width 281 height 604
click at [1352, 77] on div "hero . moveRight ( ) hero . moveUp ( ) hero . moveRight ( ) hero . moveDown ( )" at bounding box center [1403, 375] width 281 height 604
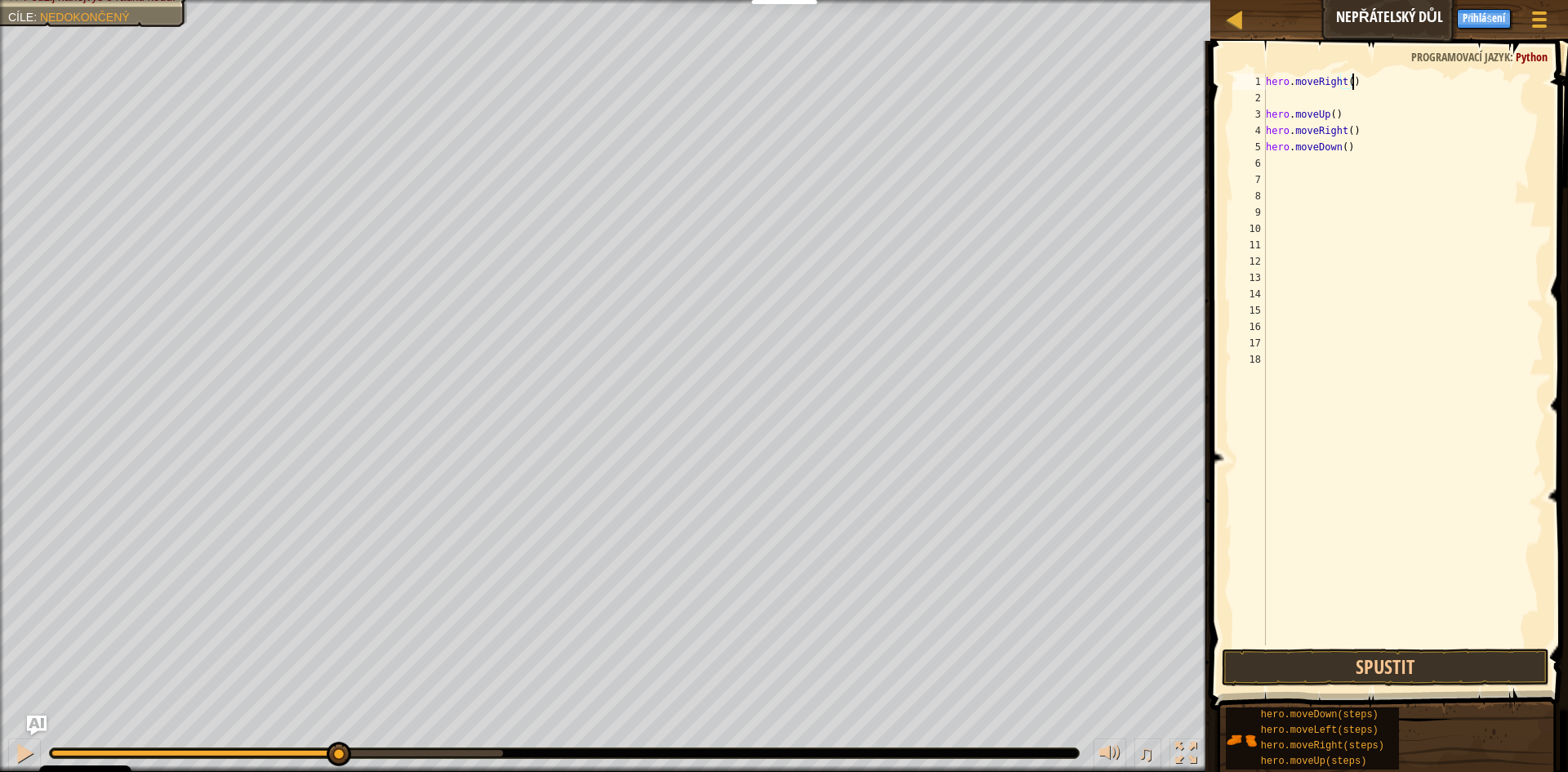
type textarea "hero.moveRight()"
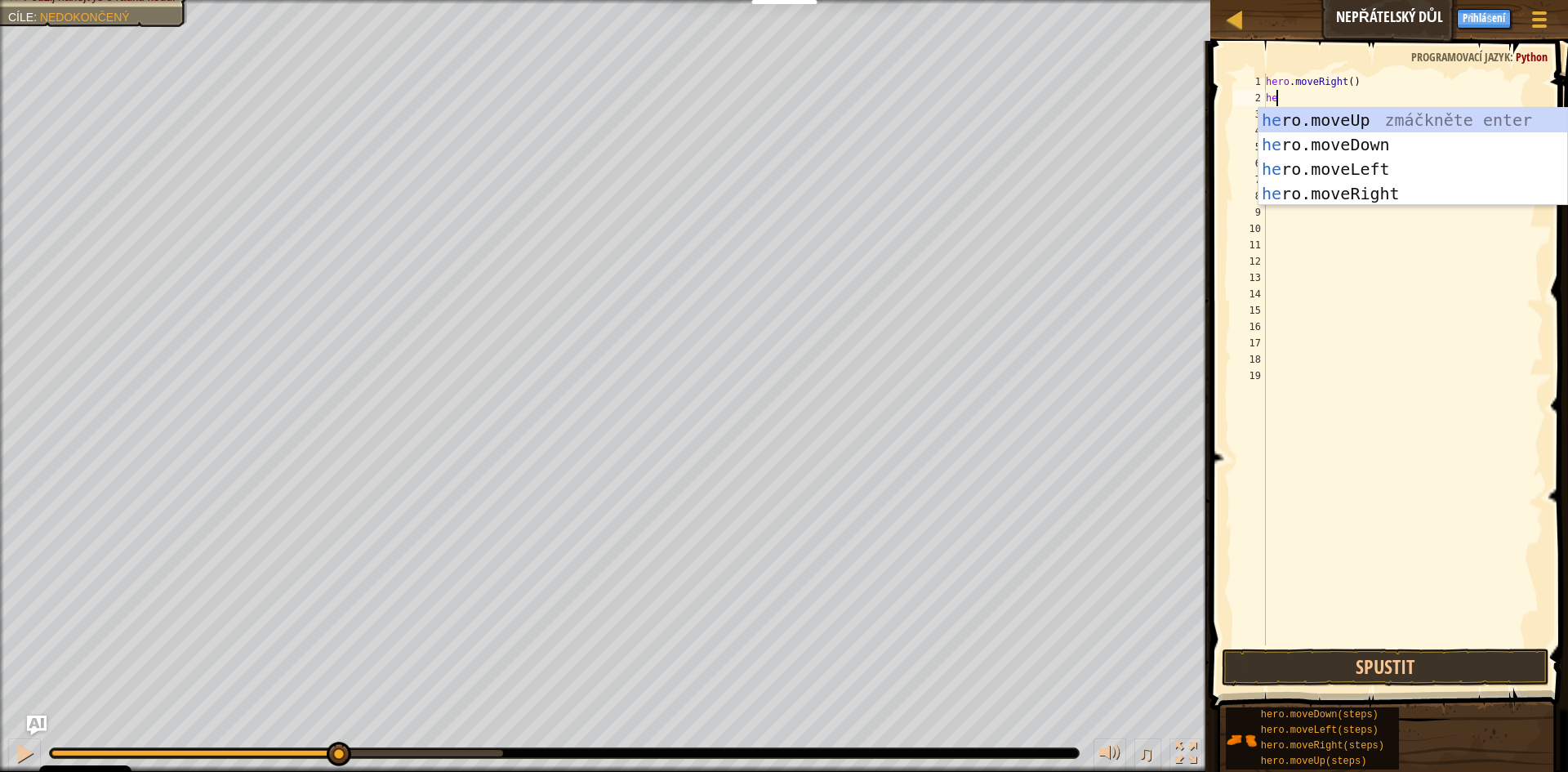
scroll to position [7, 1]
type textarea "hero"
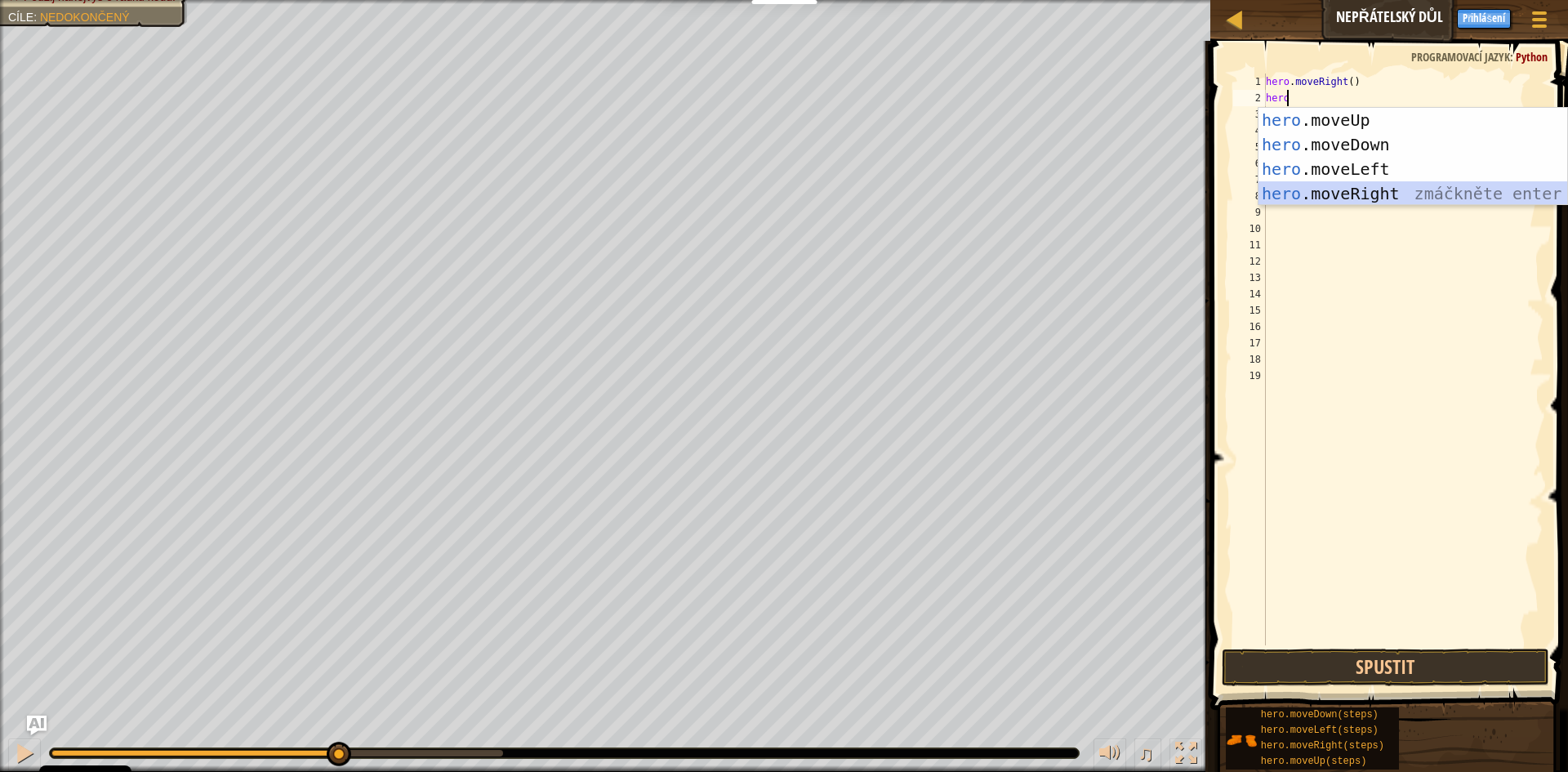
click at [1349, 184] on div "hero .moveUp zmáčkněte enter hero .moveDown zmáčkněte enter hero .moveLeft zmáč…" at bounding box center [1414, 181] width 309 height 147
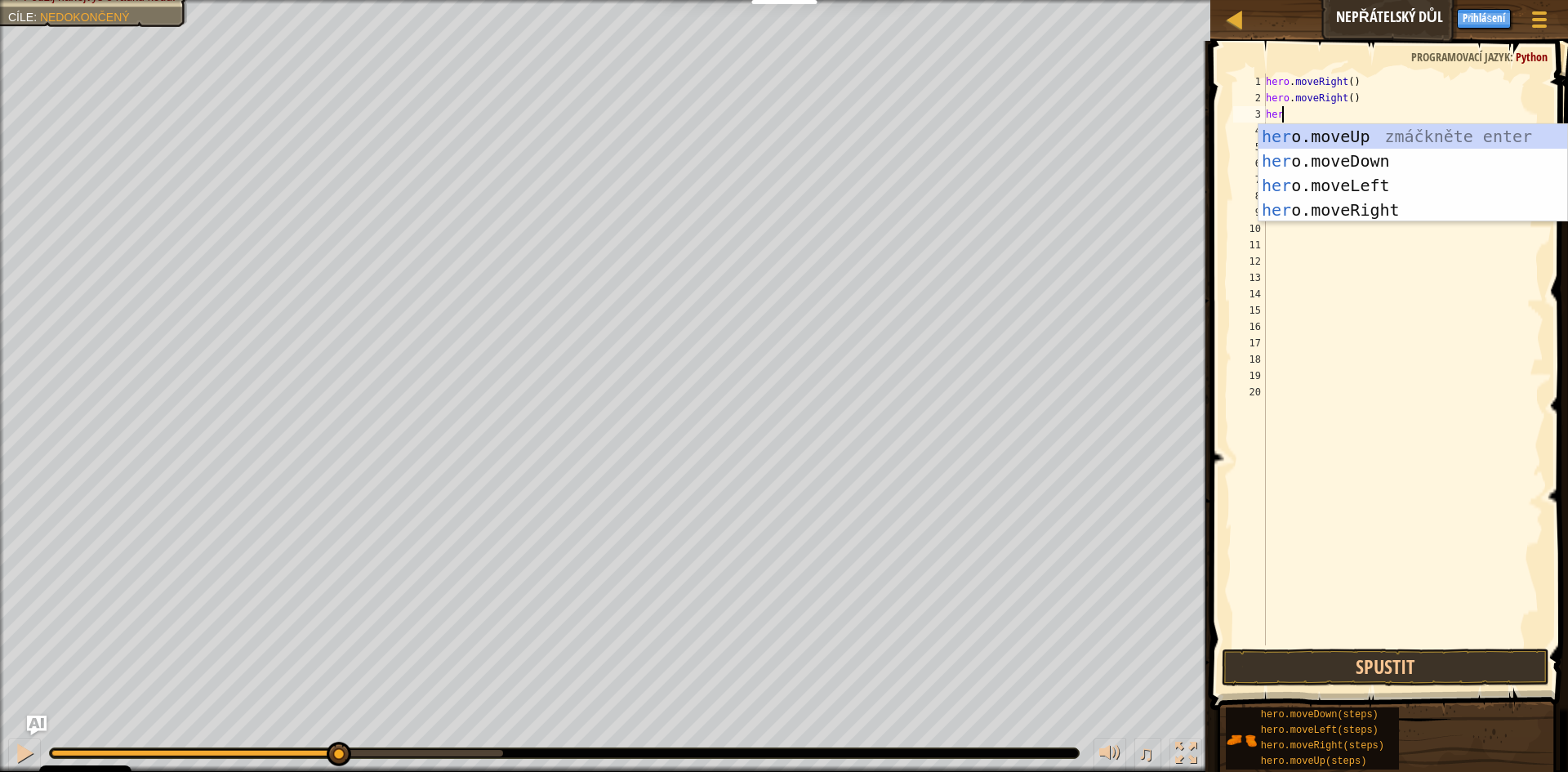
type textarea "hero"
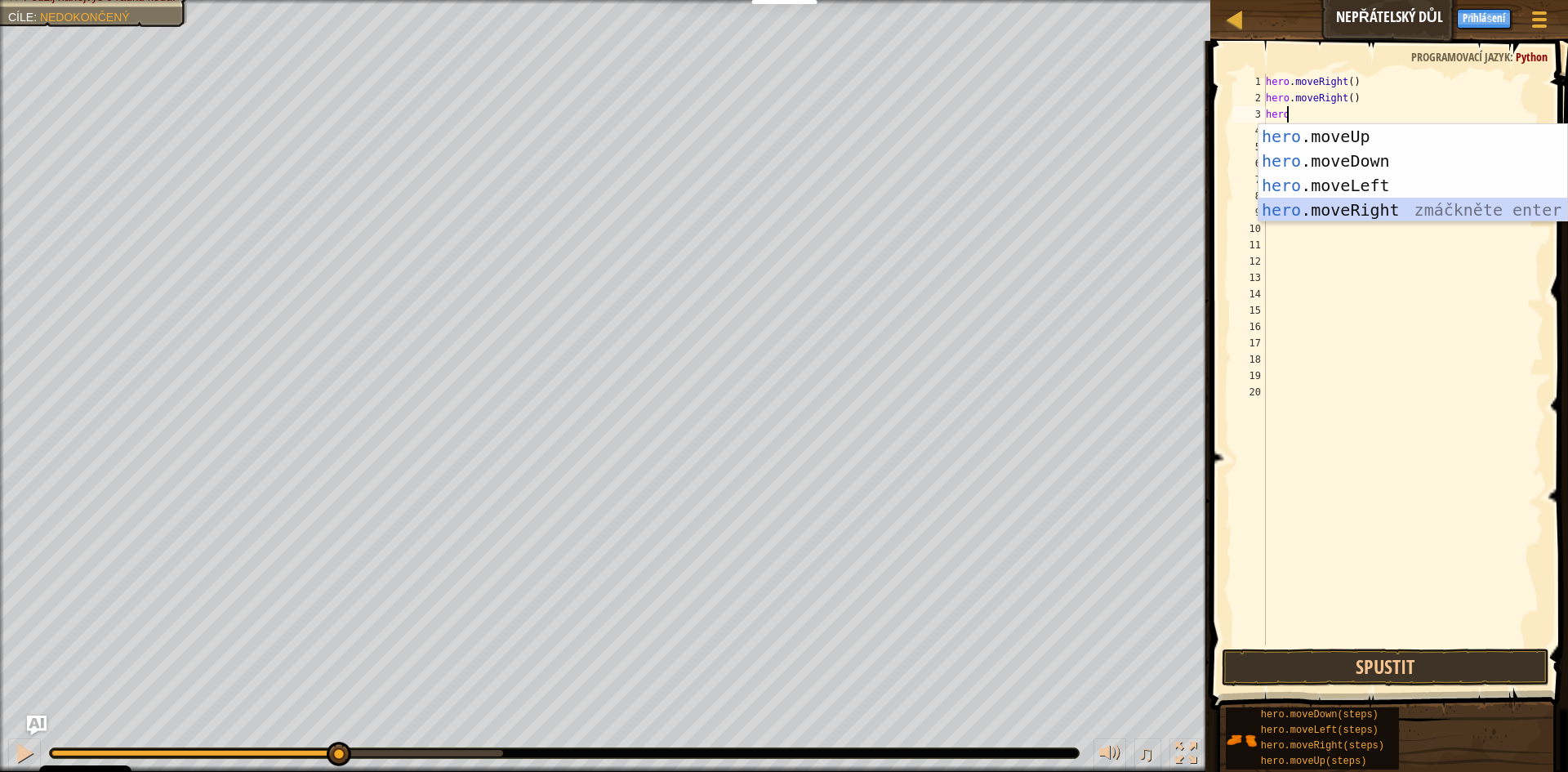
click at [1376, 211] on div "hero .moveUp zmáčkněte enter hero .moveDown zmáčkněte enter hero .moveLeft zmáč…" at bounding box center [1414, 197] width 309 height 147
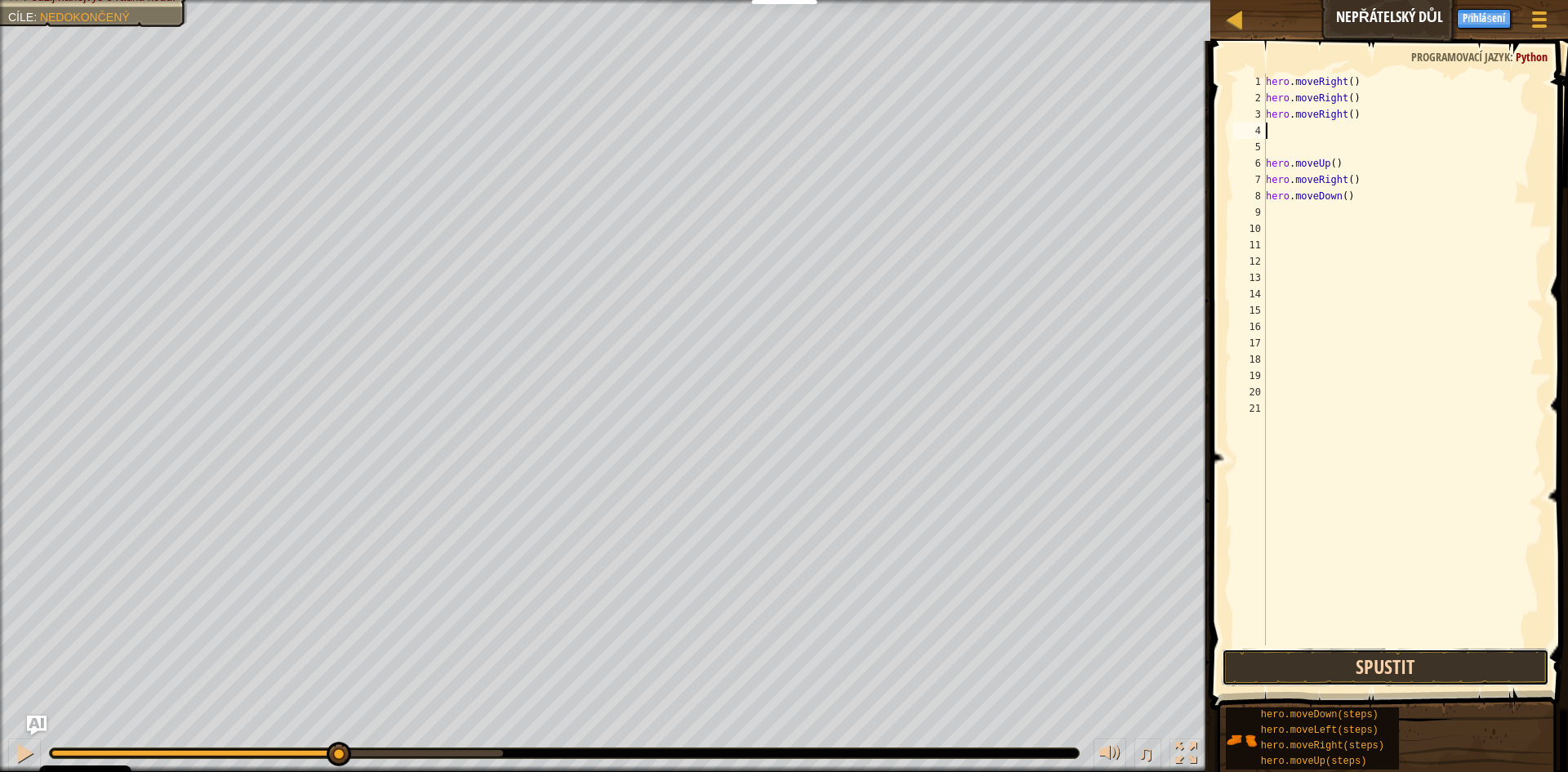
click at [1358, 654] on button "Spustit" at bounding box center [1386, 667] width 328 height 38
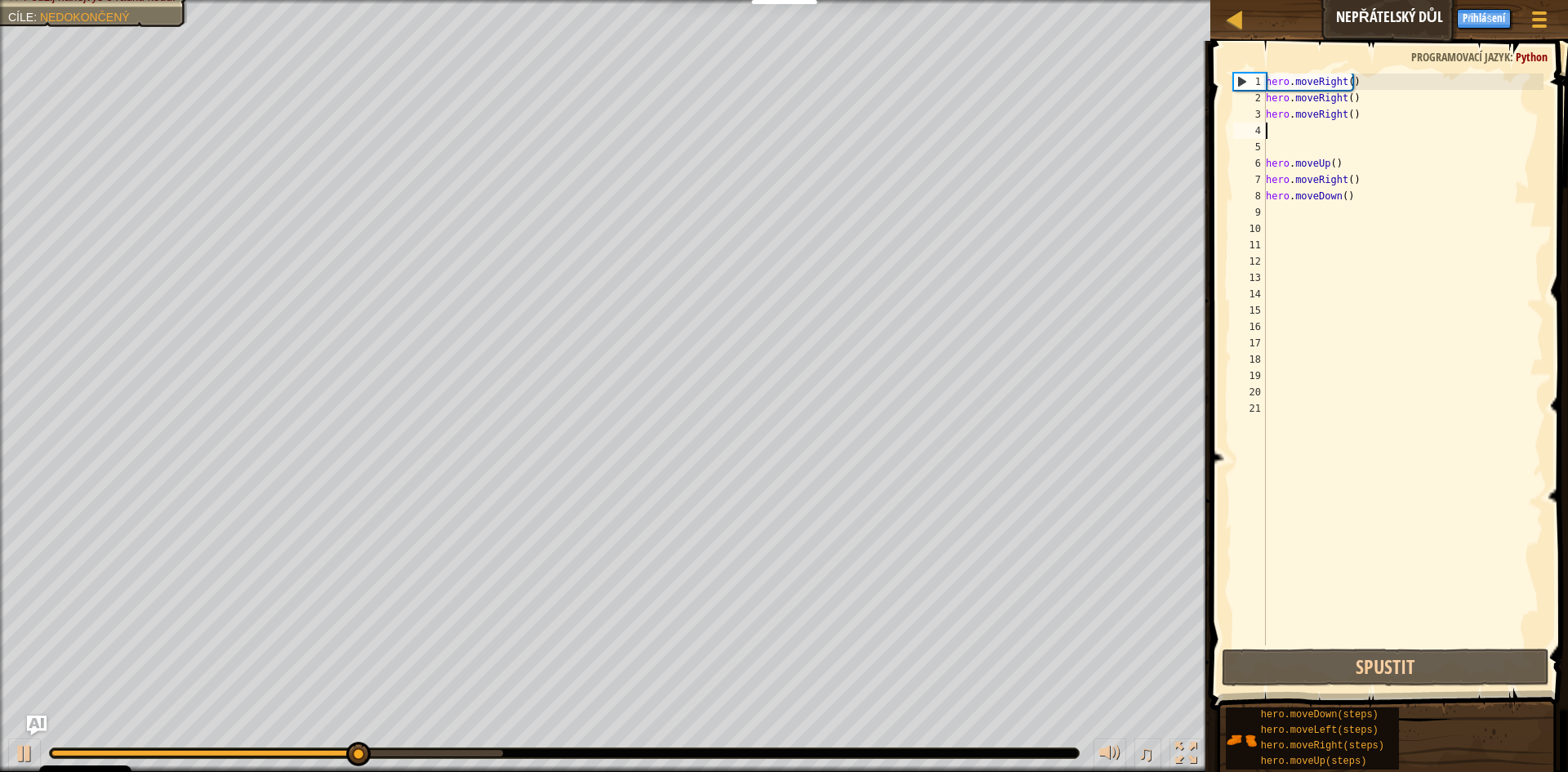
click at [1275, 215] on div "hero . moveRight ( ) hero . moveRight ( ) hero . moveRight ( ) hero . moveUp ( …" at bounding box center [1403, 375] width 281 height 604
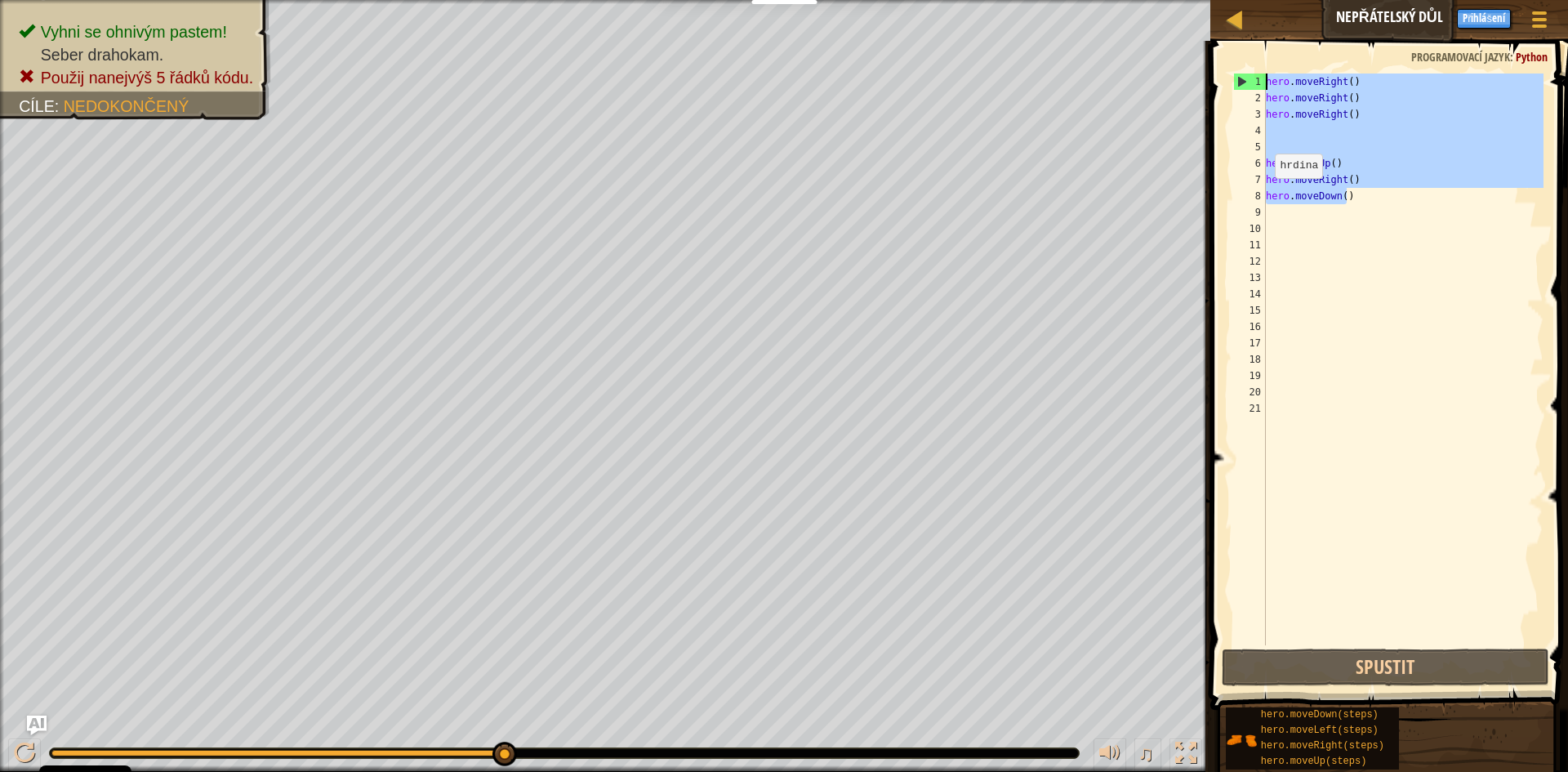
drag, startPoint x: 1370, startPoint y: 194, endPoint x: 1215, endPoint y: 47, distance: 213.6
click at [1215, 49] on div "1 2 3 4 5 6 7 8 9 10 11 12 13 14 15 16 17 18 19 20 21 hero . moveRight ( ) hero…" at bounding box center [1387, 407] width 363 height 717
type textarea "hero.moveRight() hero.moveRight()"
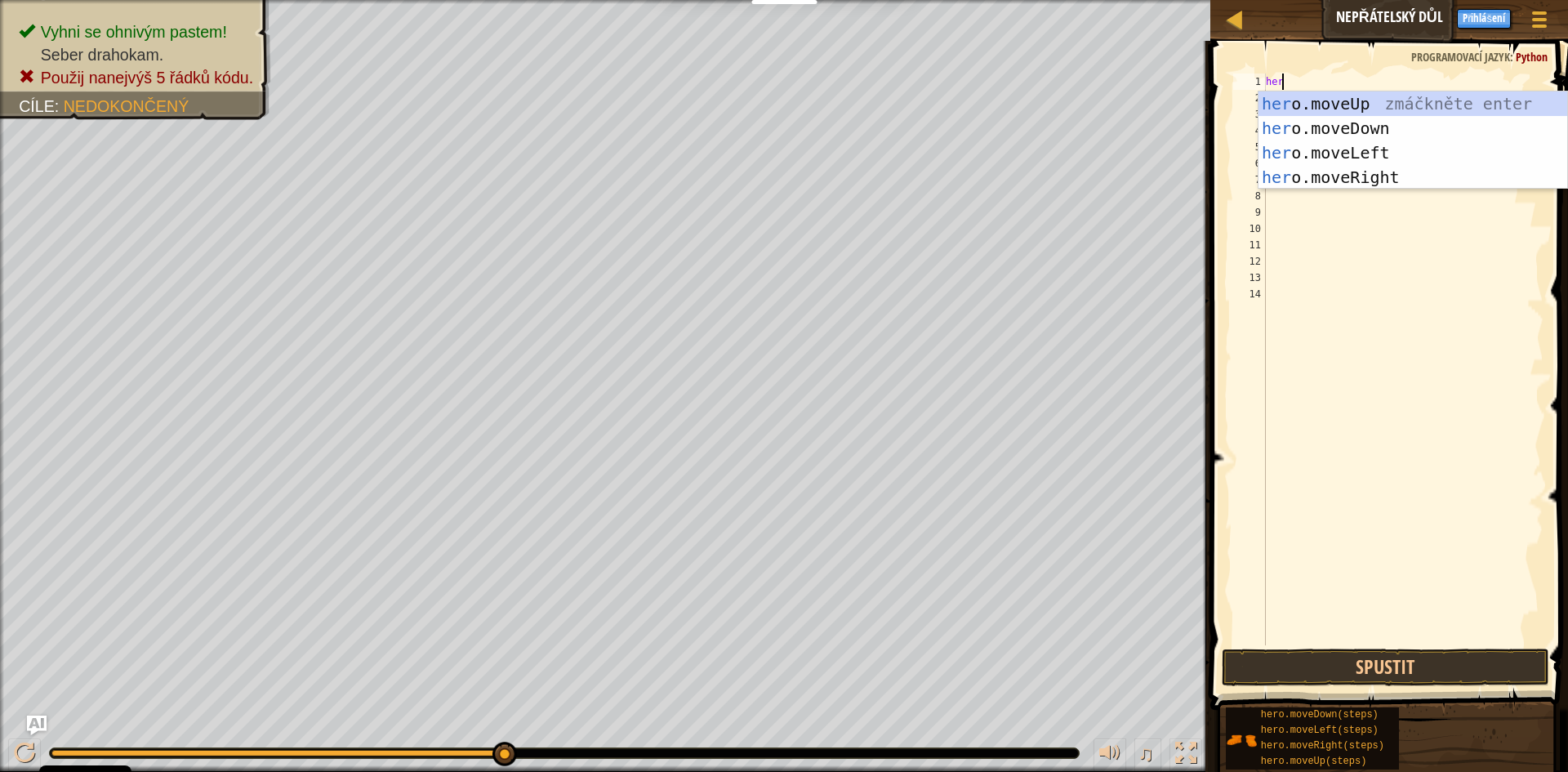
scroll to position [7, 1]
type textarea "hero"
click at [1312, 135] on div "hero .moveUp zmáčkněte enter hero .moveDown zmáčkněte enter hero .moveLeft zmáč…" at bounding box center [1414, 164] width 309 height 147
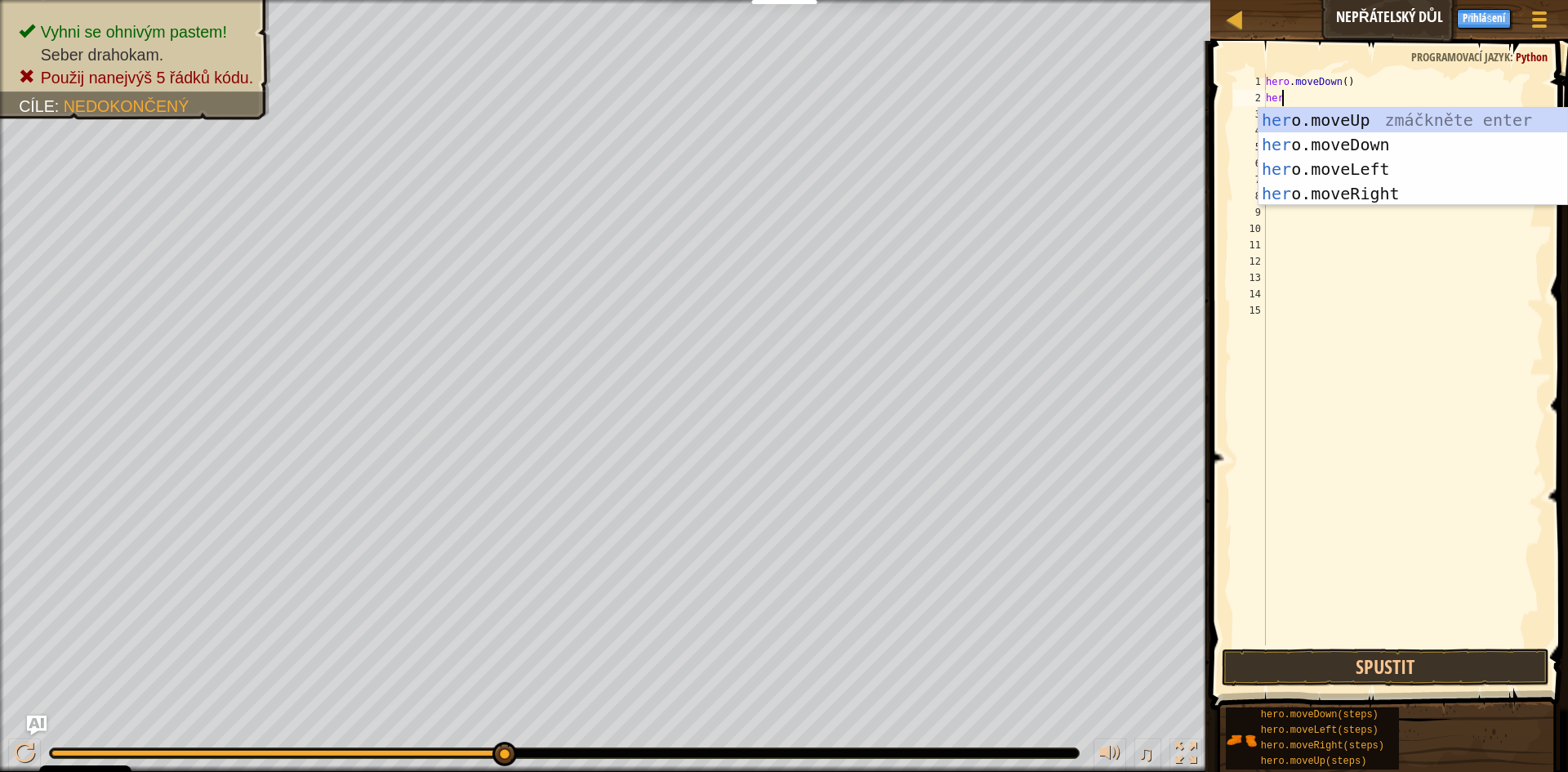
type textarea "hero"
click at [1365, 139] on div "hero .moveUp zmáčkněte enter hero .moveDown zmáčkněte enter hero .moveLeft zmáč…" at bounding box center [1414, 181] width 309 height 147
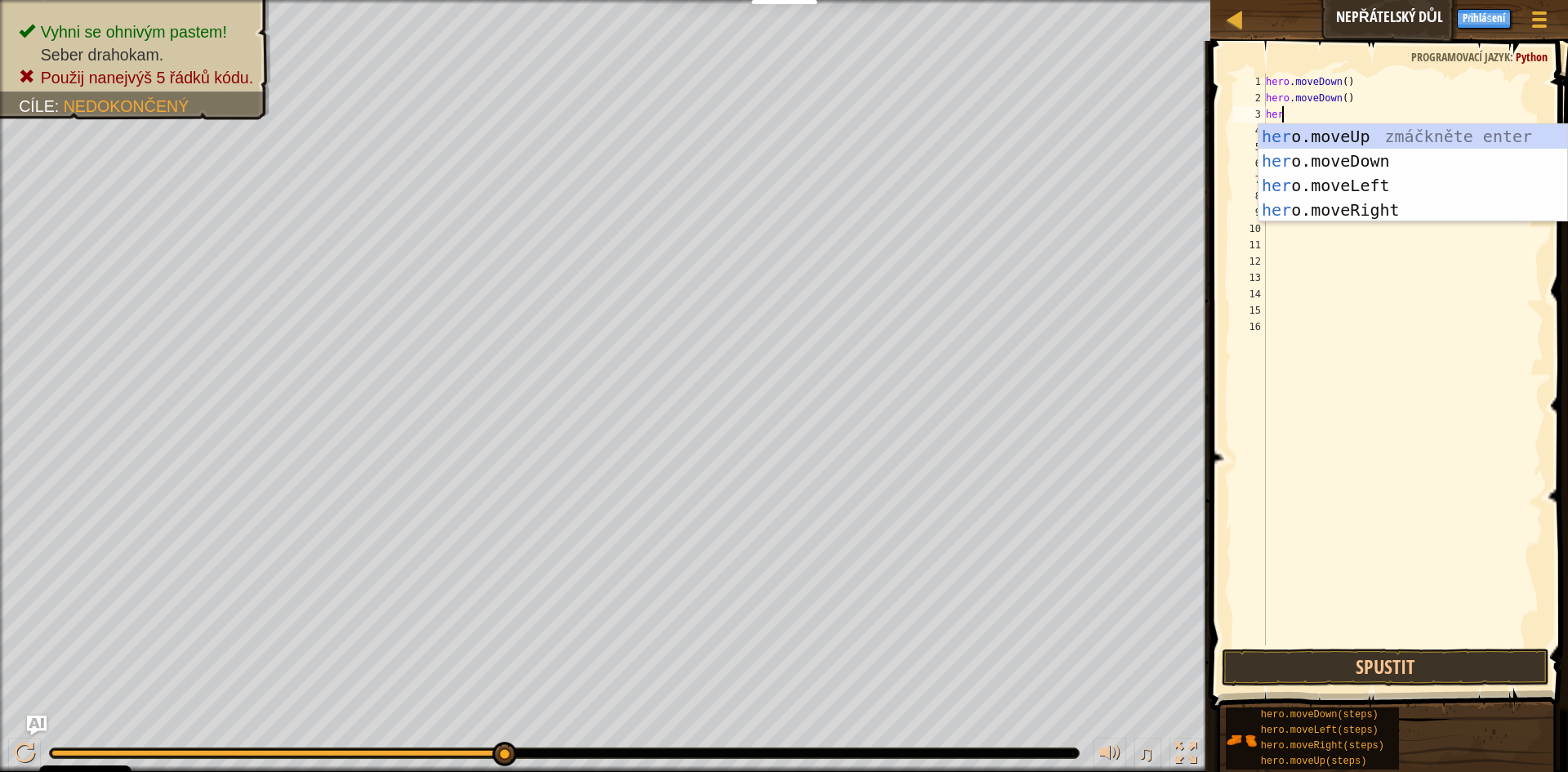
type textarea "hero"
click at [1334, 212] on div "hero .moveUp zmáčkněte enter hero .moveDown zmáčkněte enter hero .moveLeft zmáč…" at bounding box center [1414, 197] width 309 height 147
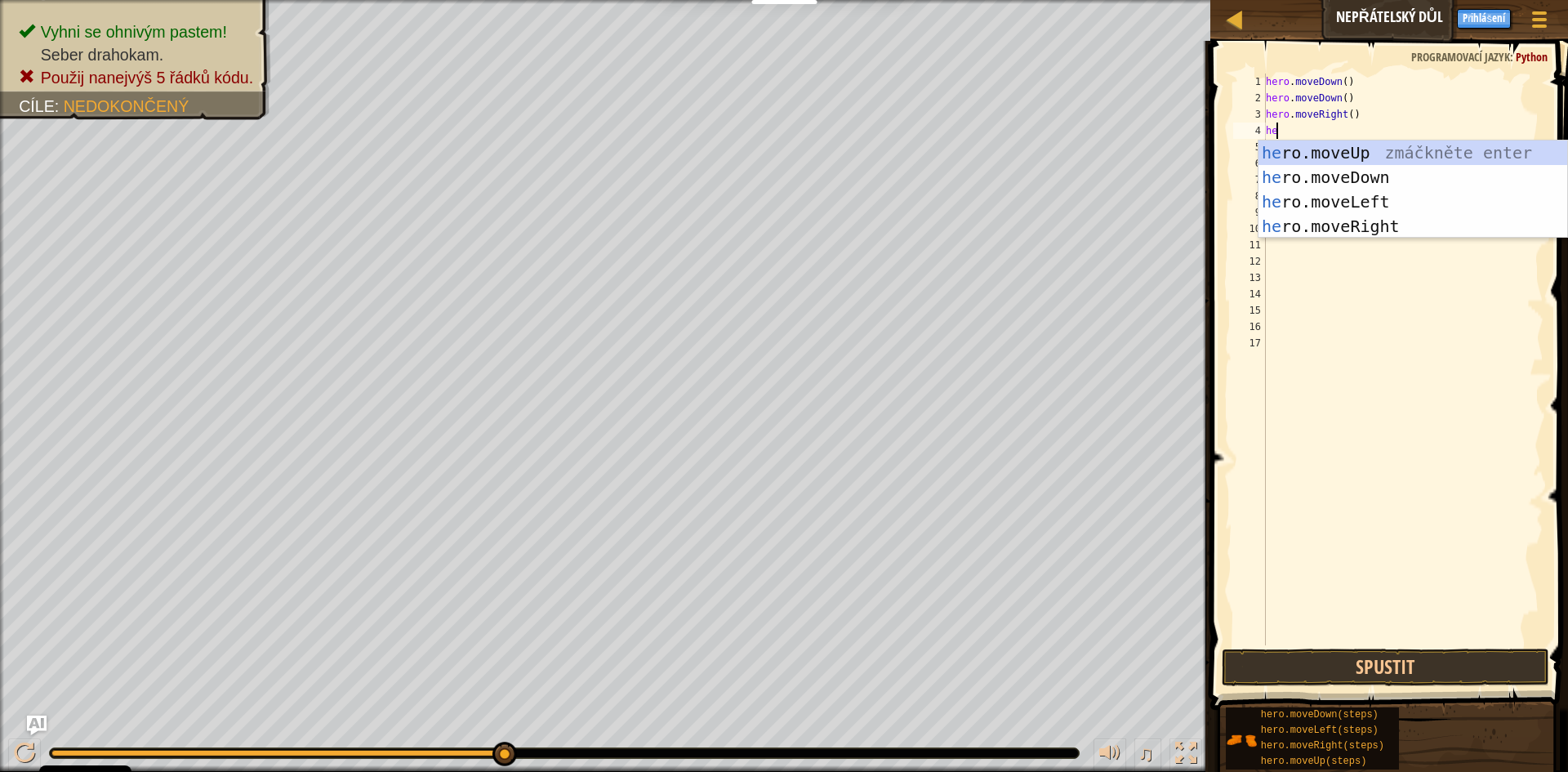
type textarea "hero"
click at [1339, 218] on div "hero .moveUp zmáčkněte enter hero .moveDown zmáčkněte enter hero .moveLeft zmáč…" at bounding box center [1414, 214] width 309 height 147
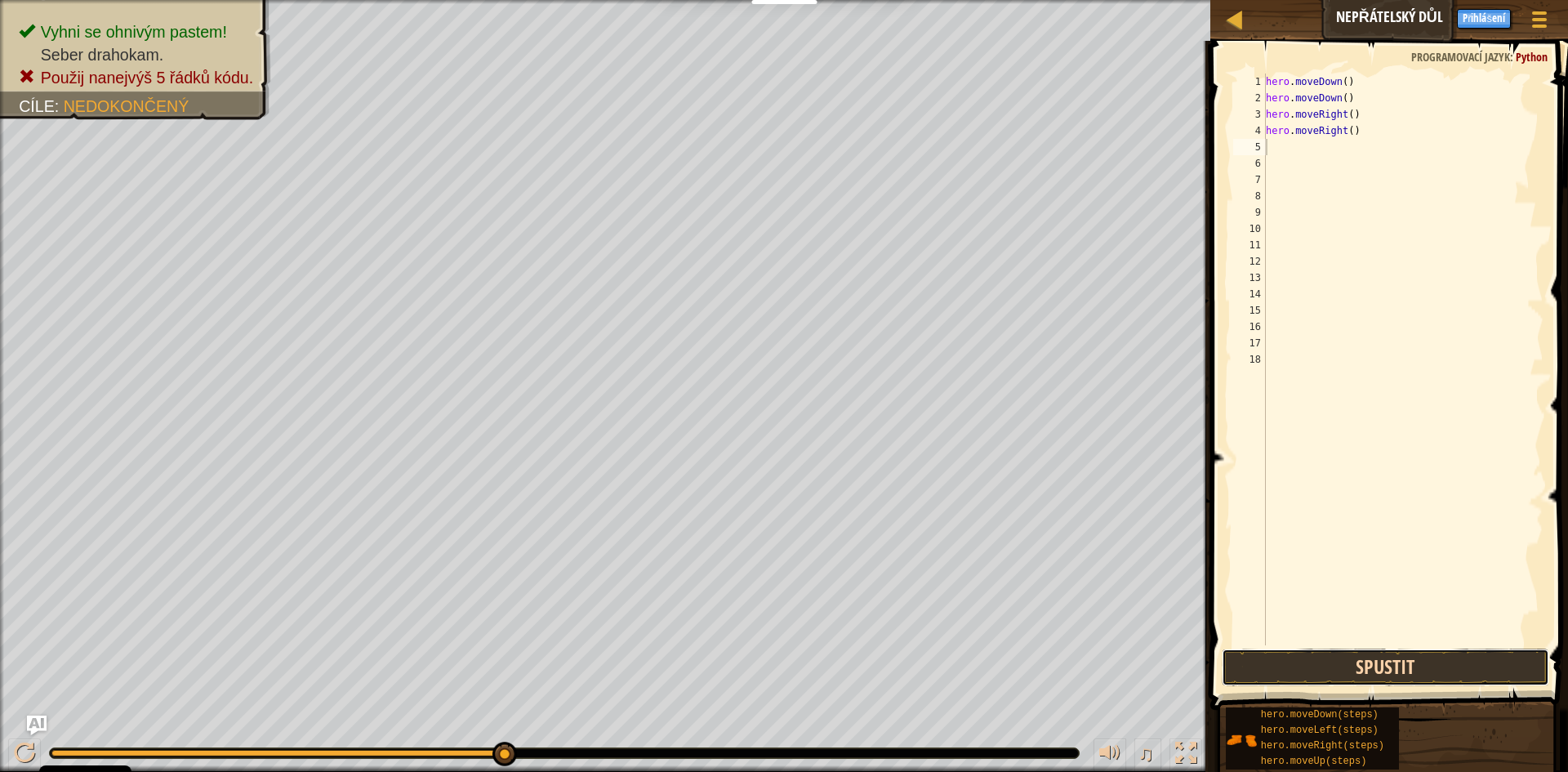
click at [1409, 664] on button "Spustit" at bounding box center [1386, 667] width 328 height 38
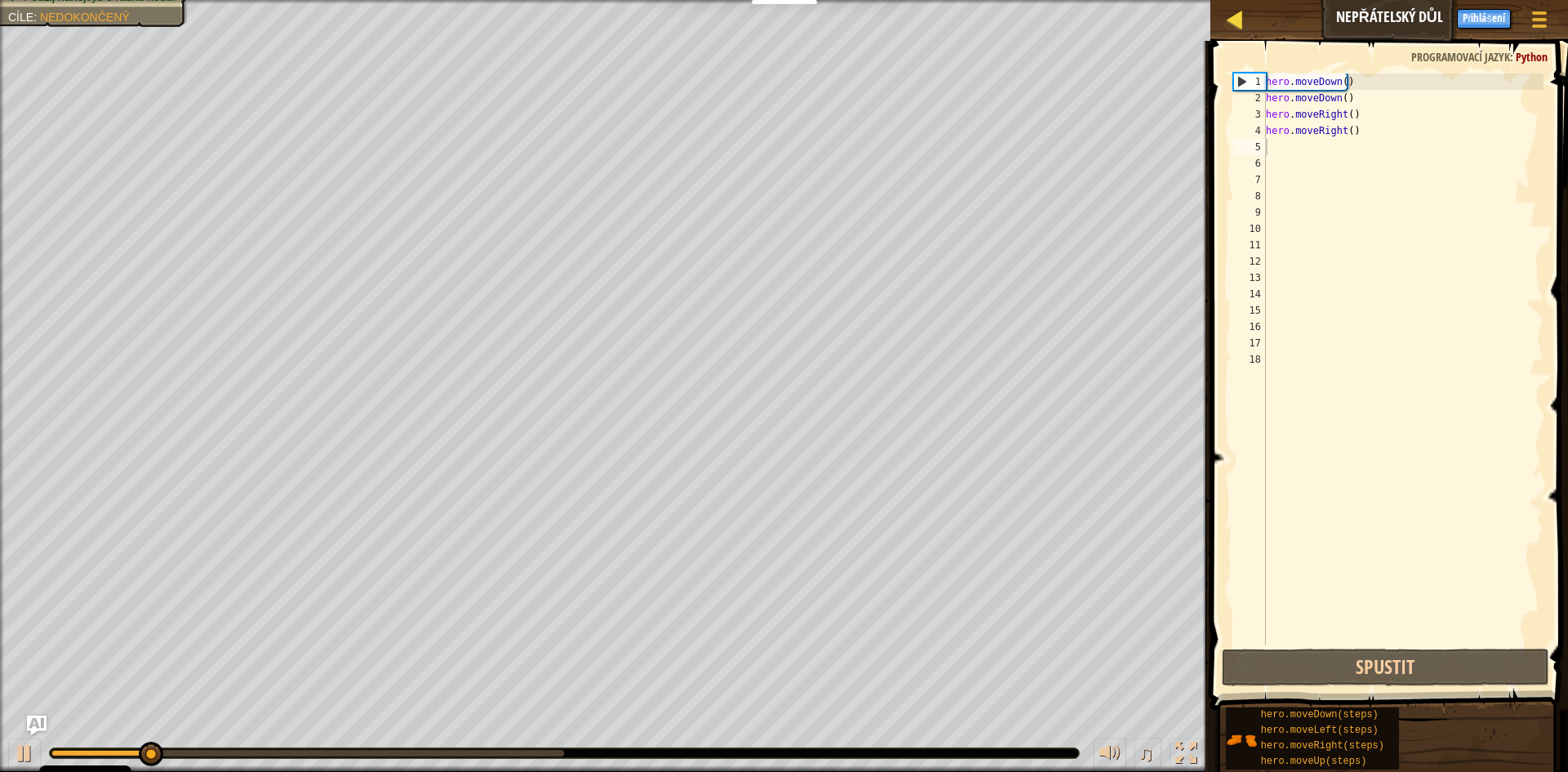
drag, startPoint x: 1412, startPoint y: 50, endPoint x: 1233, endPoint y: 29, distance: 180.2
click at [1345, 50] on div "1 2 3 4 5 6 7 8 9 10 11 12 13 14 15 16 17 18 hero . moveDown ( ) hero . moveDow…" at bounding box center [1387, 407] width 363 height 717
click at [1324, 317] on div "hero . moveDown ( ) hero . moveDown ( ) hero . moveRight ( ) hero . moveRight (…" at bounding box center [1403, 375] width 281 height 604
click at [1431, 184] on div "hero . moveDown ( ) hero . moveDown ( ) hero . moveRight ( ) hero . moveRight (…" at bounding box center [1403, 375] width 281 height 604
click at [1406, 153] on div "hero . moveDown ( ) hero . moveDown ( ) hero . moveRight ( ) hero . moveRight (…" at bounding box center [1403, 375] width 281 height 604
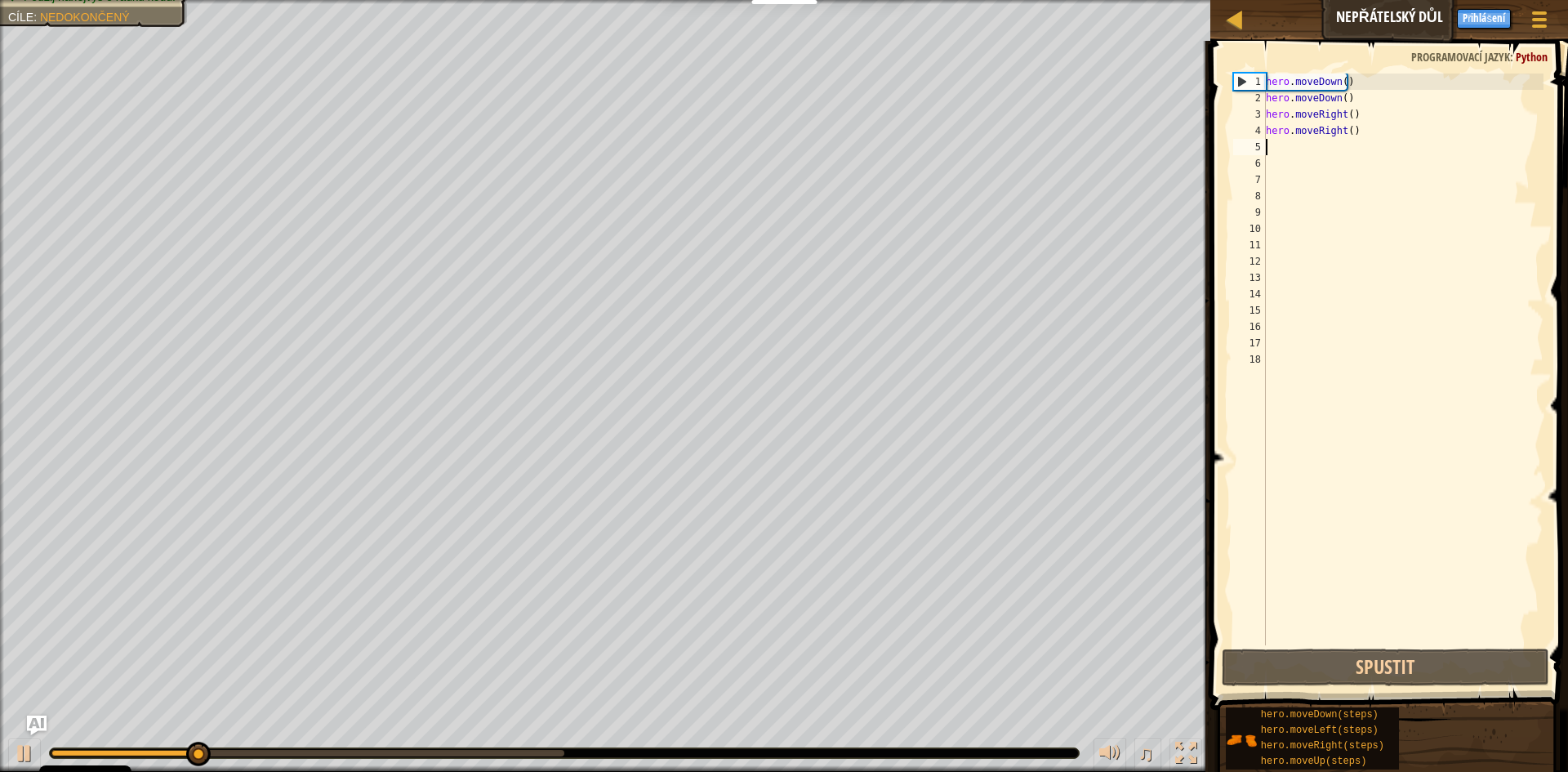
drag, startPoint x: 1406, startPoint y: 153, endPoint x: 1439, endPoint y: 104, distance: 59.1
click at [1425, 128] on div "hero . moveDown ( ) hero . moveDown ( ) hero . moveRight ( ) hero . moveRight (…" at bounding box center [1403, 375] width 281 height 604
click at [1440, 104] on div "hero . moveDown ( ) hero . moveDown ( ) hero . moveRight ( ) hero . moveRight (…" at bounding box center [1403, 375] width 281 height 604
type textarea "hero.moveDown()"
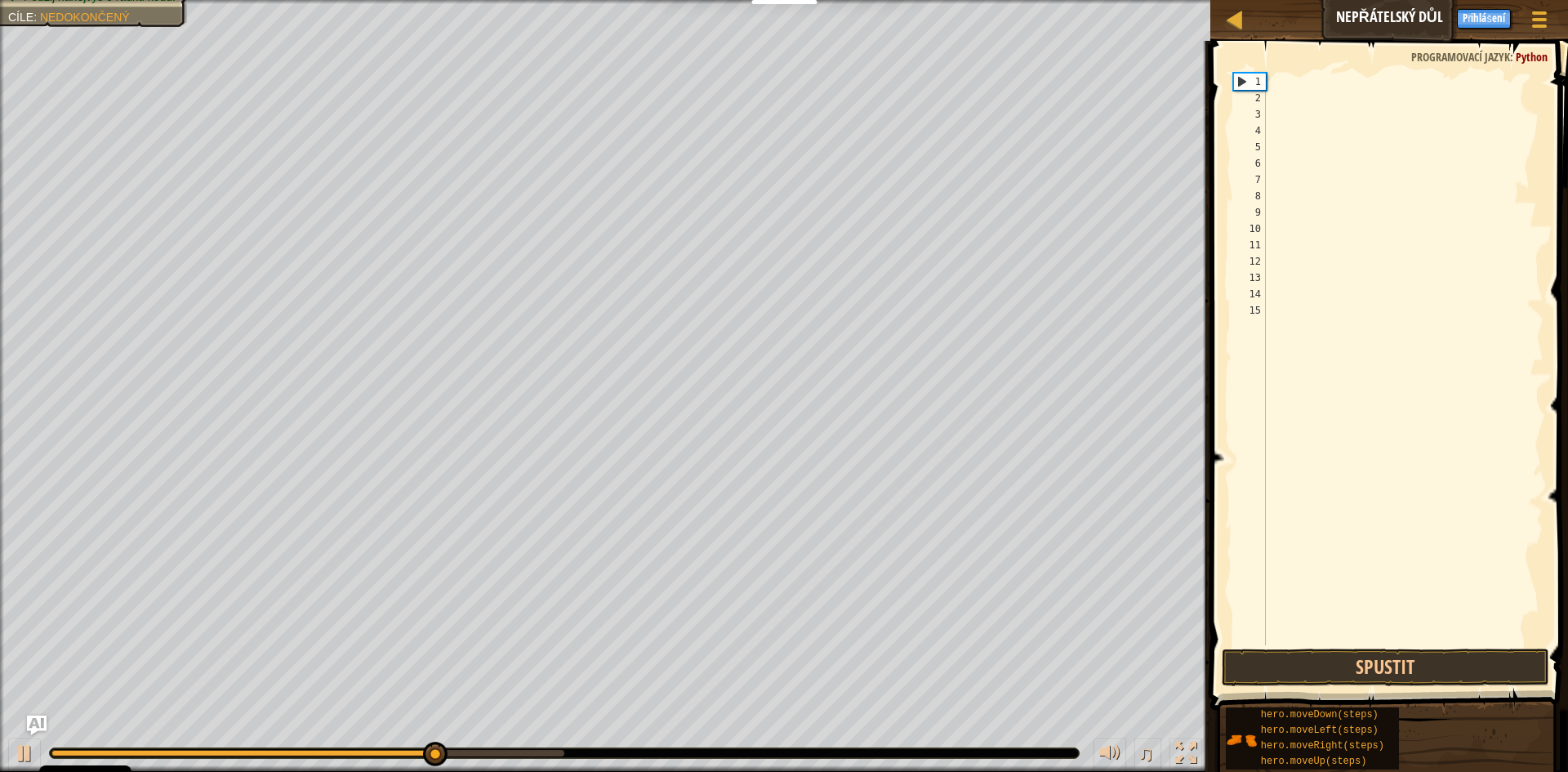
drag, startPoint x: 1370, startPoint y: 137, endPoint x: 1255, endPoint y: 70, distance: 133.1
click at [1255, 70] on div "1 2 3 4 5 6 7 8 9 10 11 12 13 14 15 ההההההההההההההההההההההההההההההההההההההההההה…" at bounding box center [1387, 407] width 363 height 717
click at [1291, 88] on div at bounding box center [1403, 375] width 281 height 604
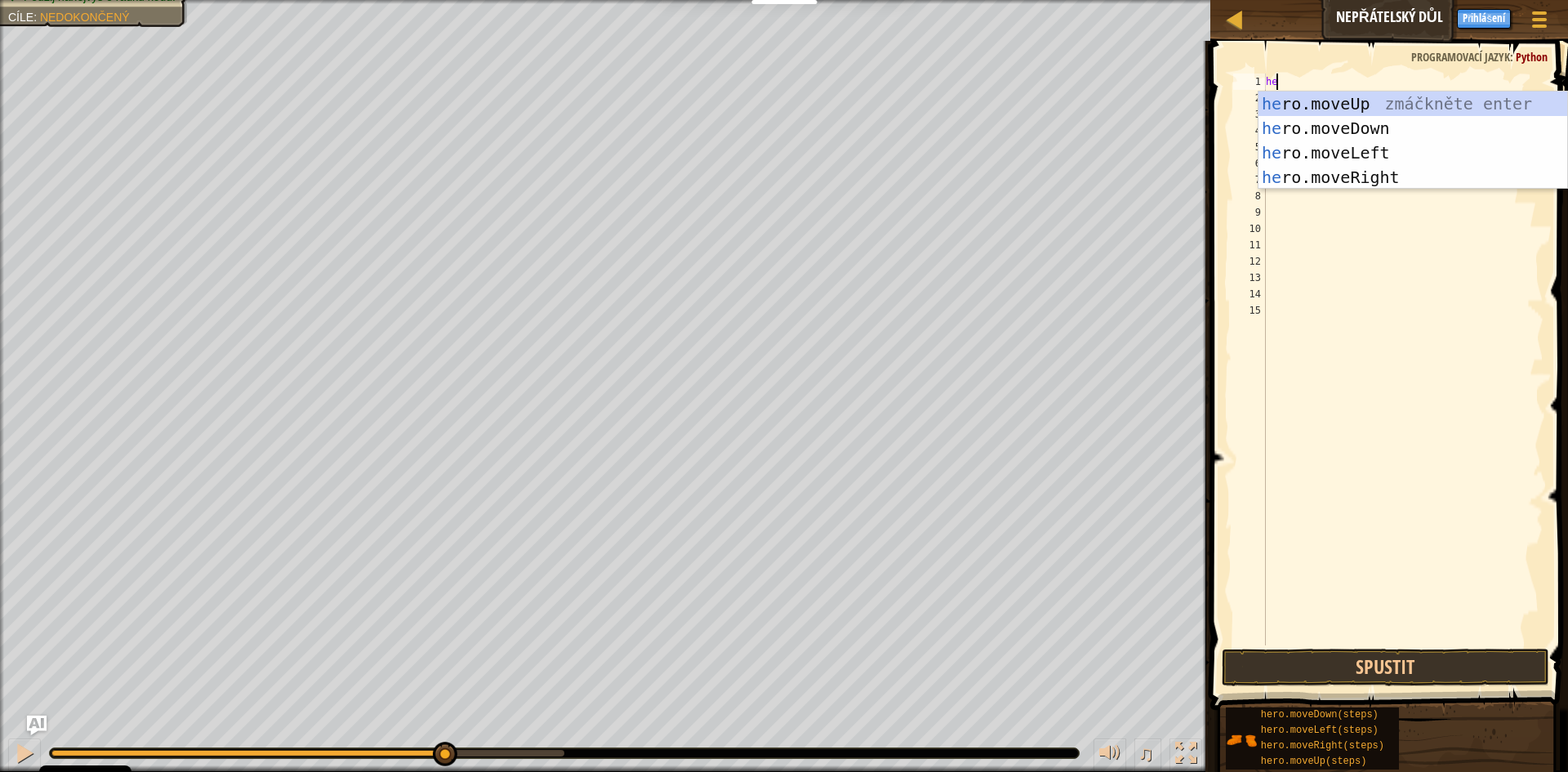
scroll to position [7, 1]
type textarea "hero"
click at [1377, 169] on div "hero .moveUp zmáčkněte enter hero .moveDown zmáčkněte enter hero .moveLeft zmáč…" at bounding box center [1414, 164] width 309 height 147
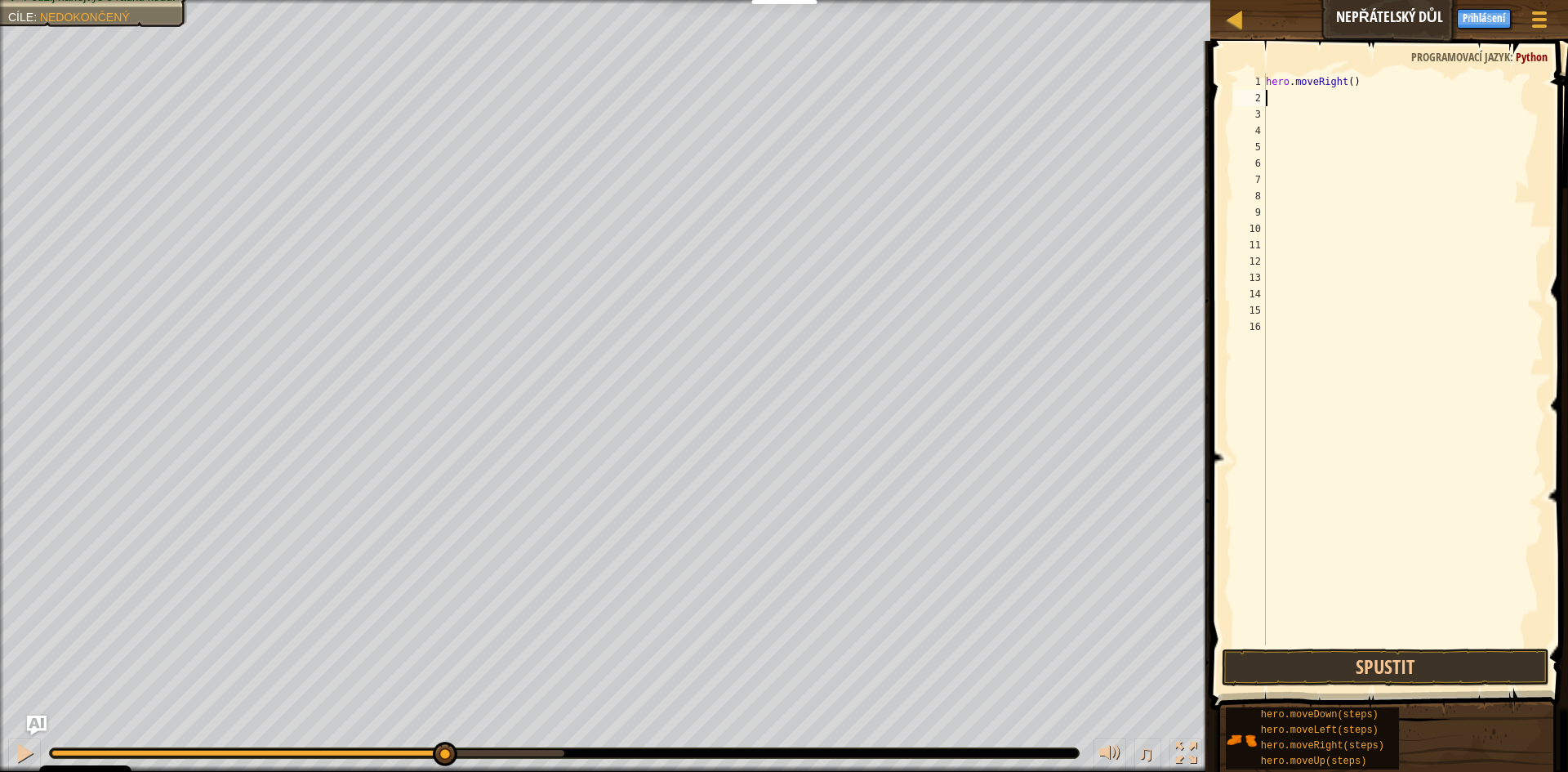
scroll to position [7, 0]
drag, startPoint x: 1359, startPoint y: 89, endPoint x: 1370, endPoint y: 85, distance: 11.7
click at [1370, 85] on div "hero . moveRight ( )" at bounding box center [1403, 375] width 281 height 604
click at [1350, 81] on div "hero . moveRight ( )" at bounding box center [1403, 358] width 281 height 572
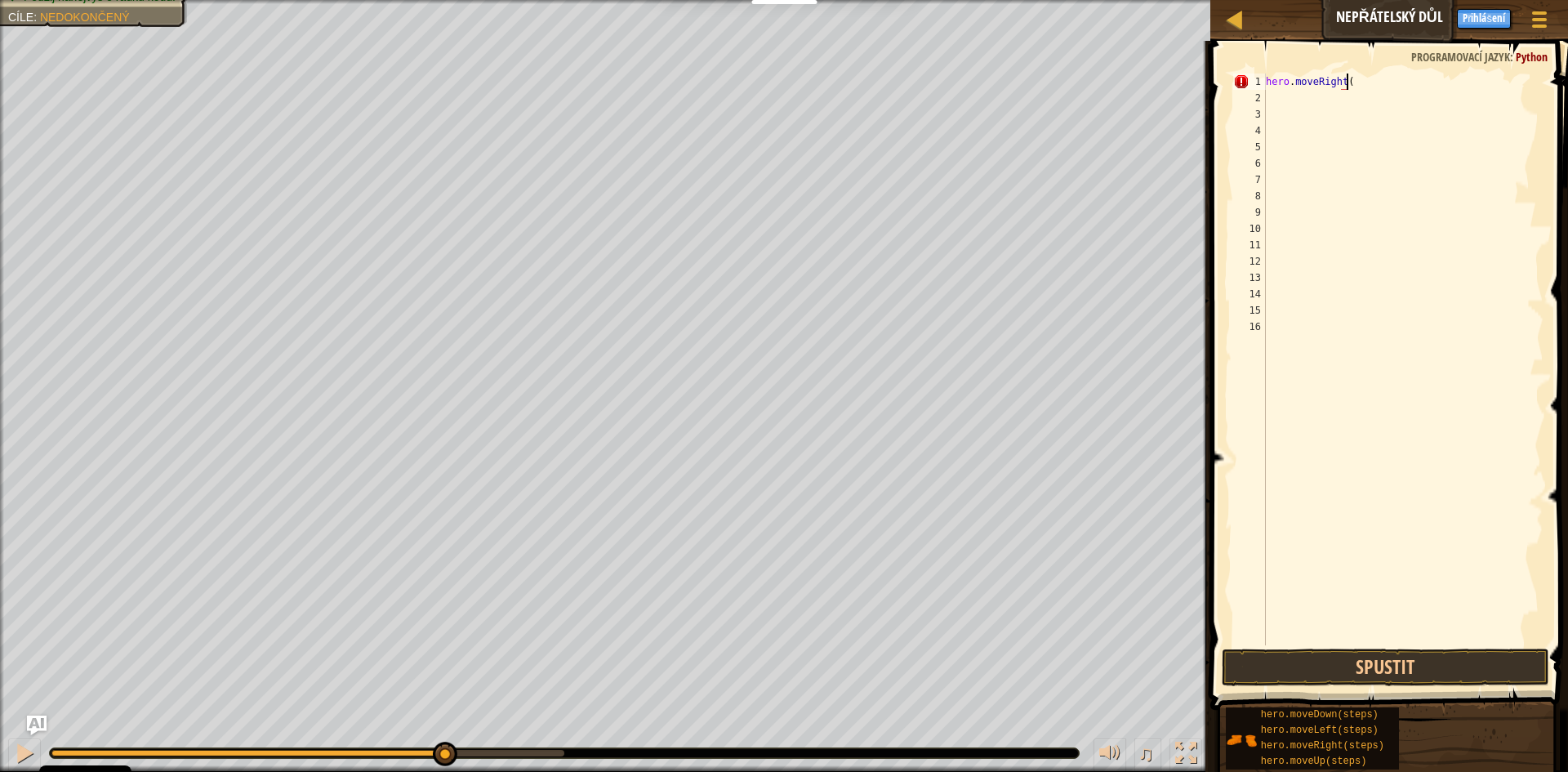
type textarea "hero.moveRight()"
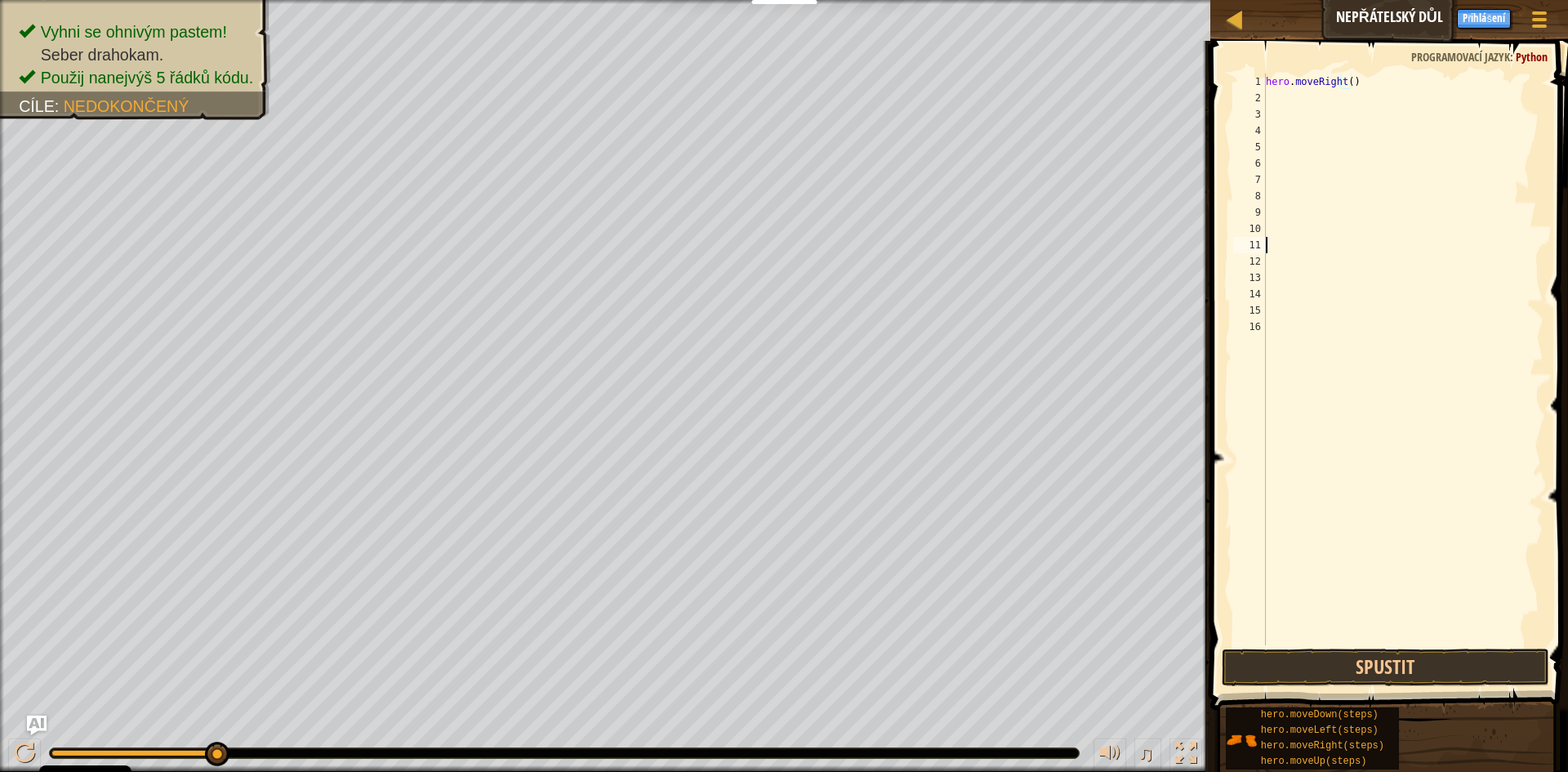
click at [1414, 237] on div "hero . moveRight ( )" at bounding box center [1403, 375] width 281 height 604
click at [1299, 93] on div "hero . moveRight ( )" at bounding box center [1403, 375] width 281 height 604
type textarea "hero.moveRight()"
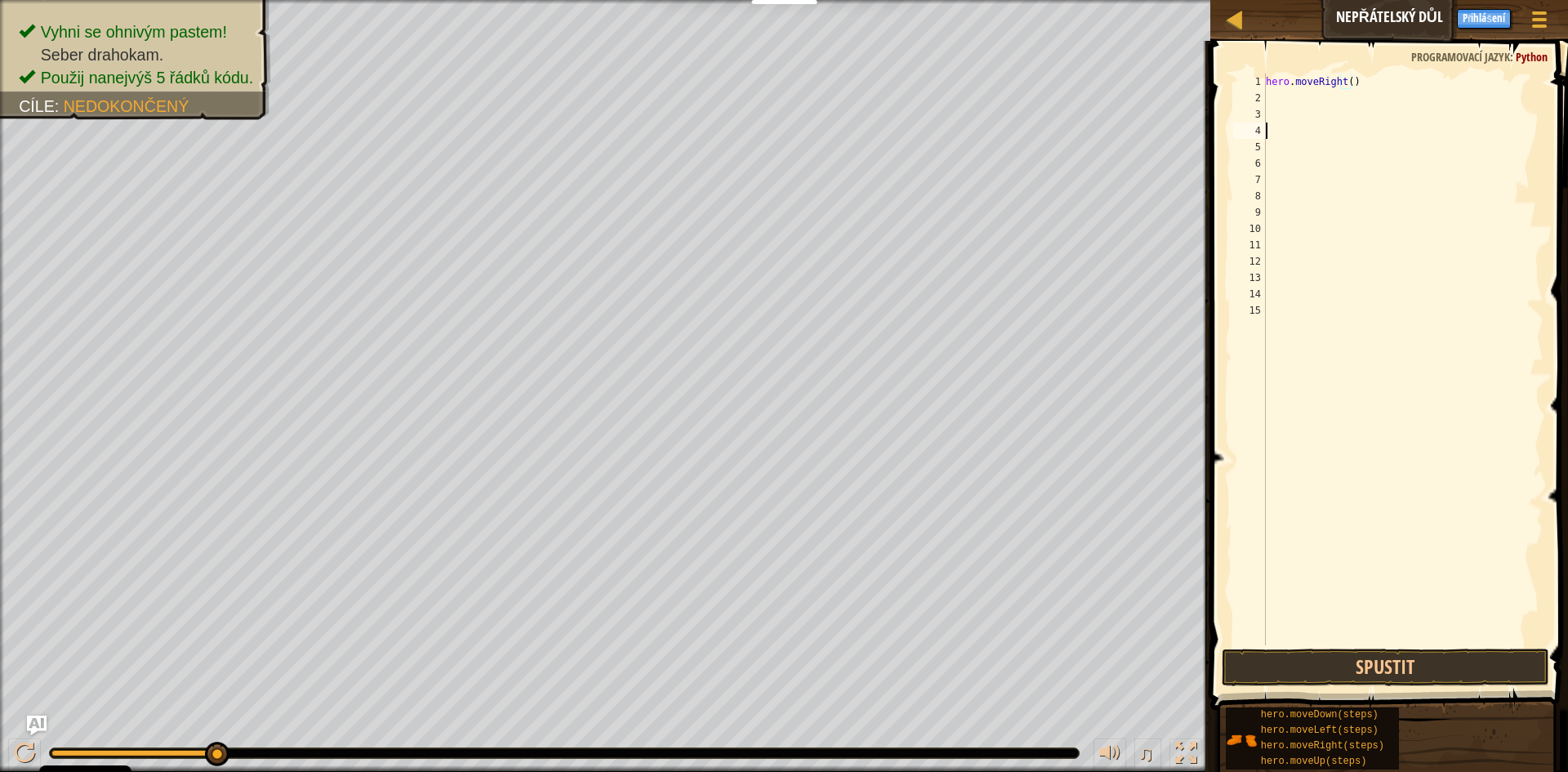
click at [1388, 126] on div "hero . moveRight ( )" at bounding box center [1403, 375] width 281 height 604
click at [1293, 95] on div "hero . moveRight ( )" at bounding box center [1403, 375] width 281 height 604
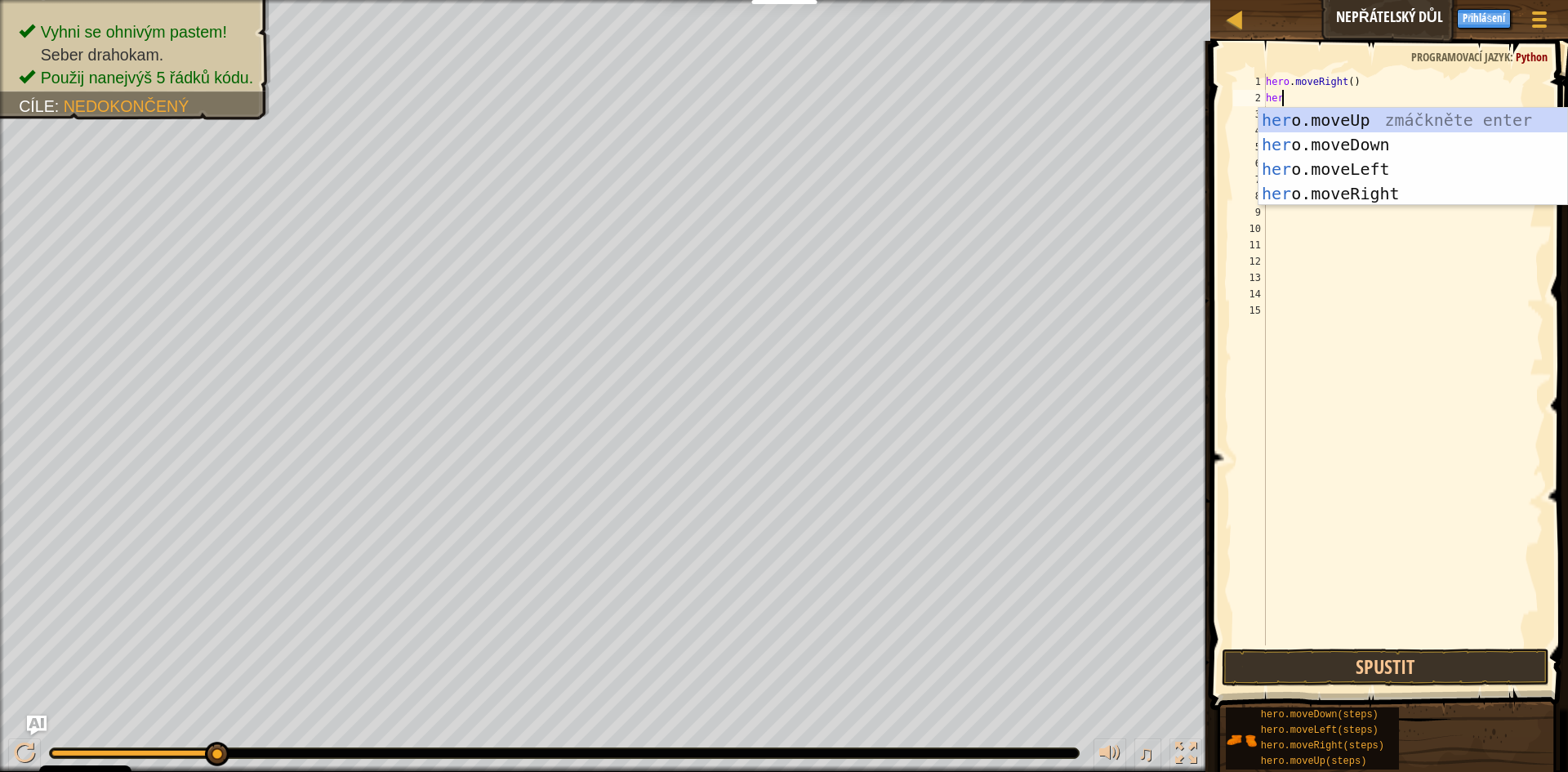
scroll to position [7, 1]
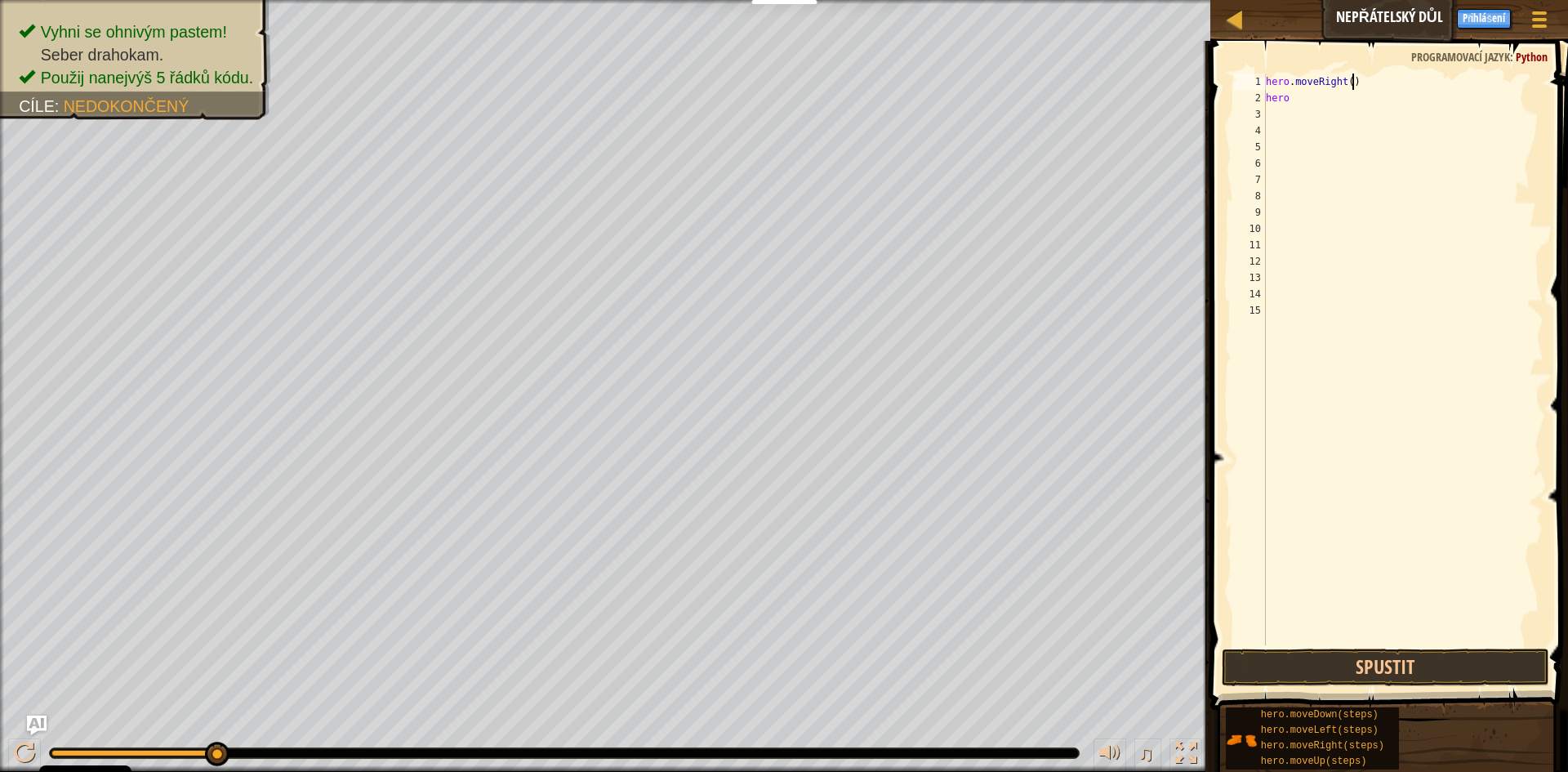
click at [1371, 79] on div "hero . moveRight ( ) hero" at bounding box center [1403, 375] width 281 height 604
click at [1352, 98] on div "hero . moveRight ( 3 ) hero" at bounding box center [1403, 375] width 281 height 604
type textarea "hero"
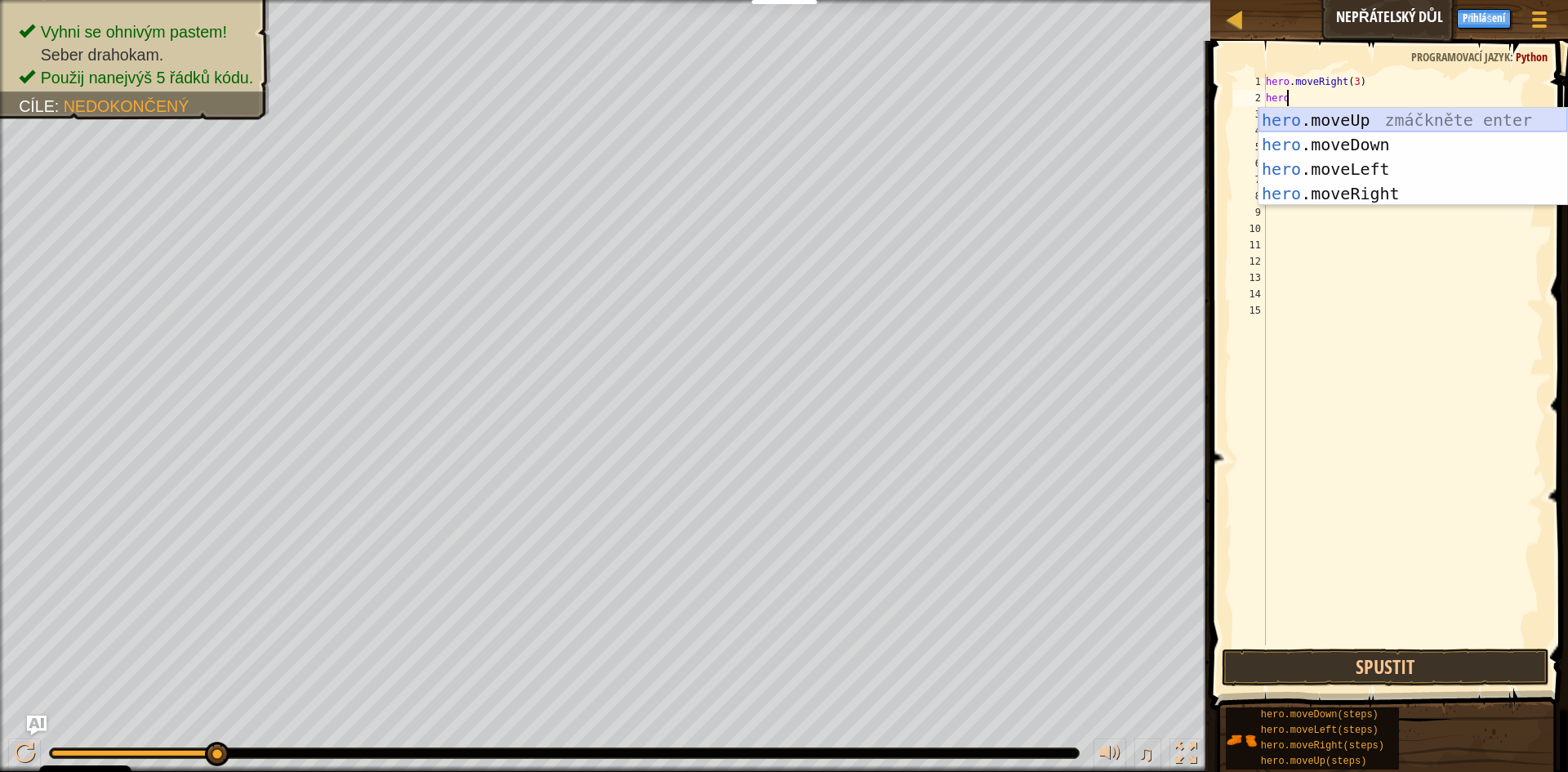
click at [1367, 124] on div "hero .moveUp zmáčkněte enter hero .moveDown zmáčkněte enter hero .moveLeft zmáč…" at bounding box center [1414, 181] width 309 height 147
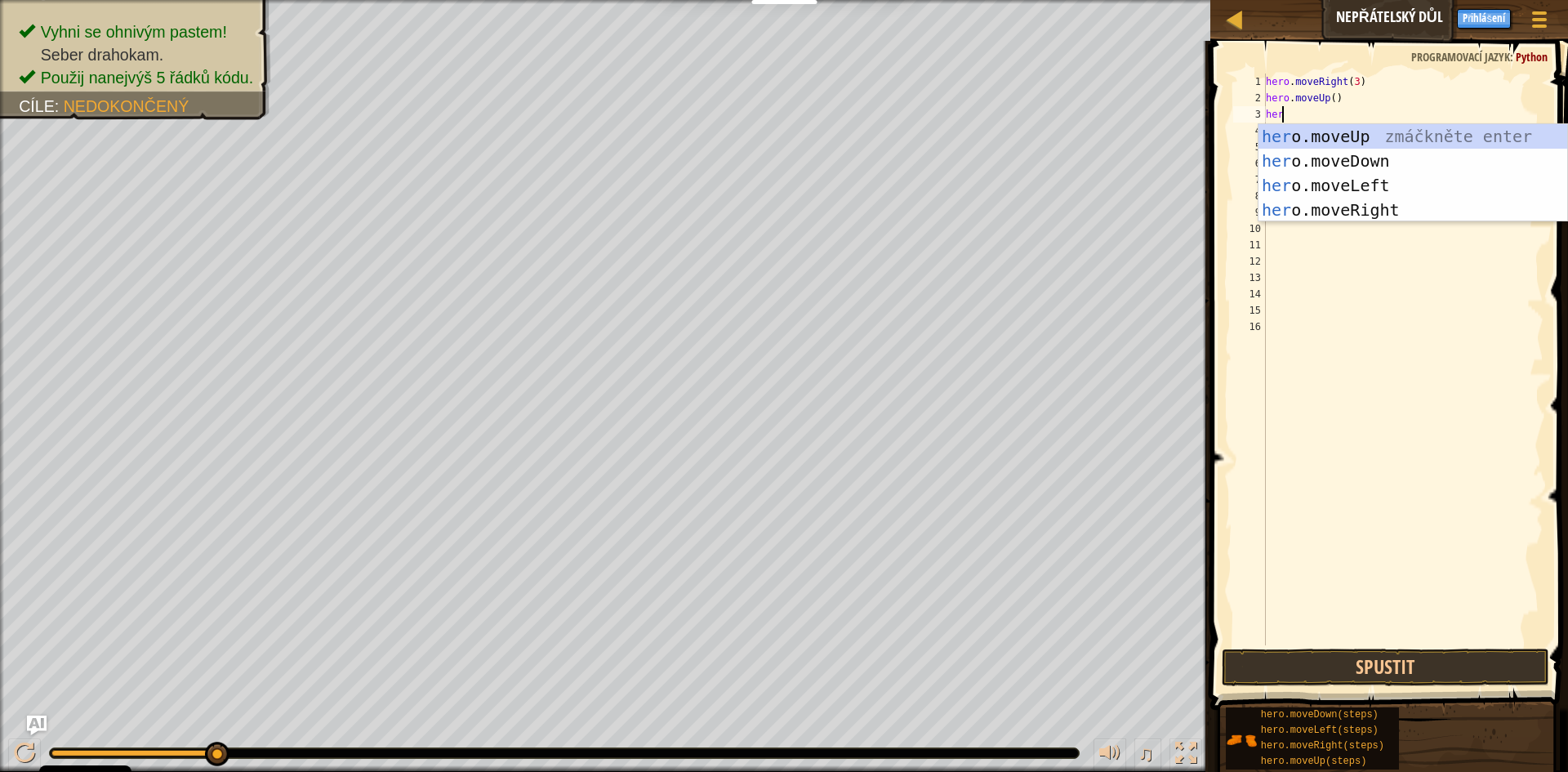
type textarea "hero"
click at [1398, 202] on div "hero .moveUp zmáčkněte enter hero .moveDown zmáčkněte enter hero .moveLeft zmáč…" at bounding box center [1414, 197] width 309 height 147
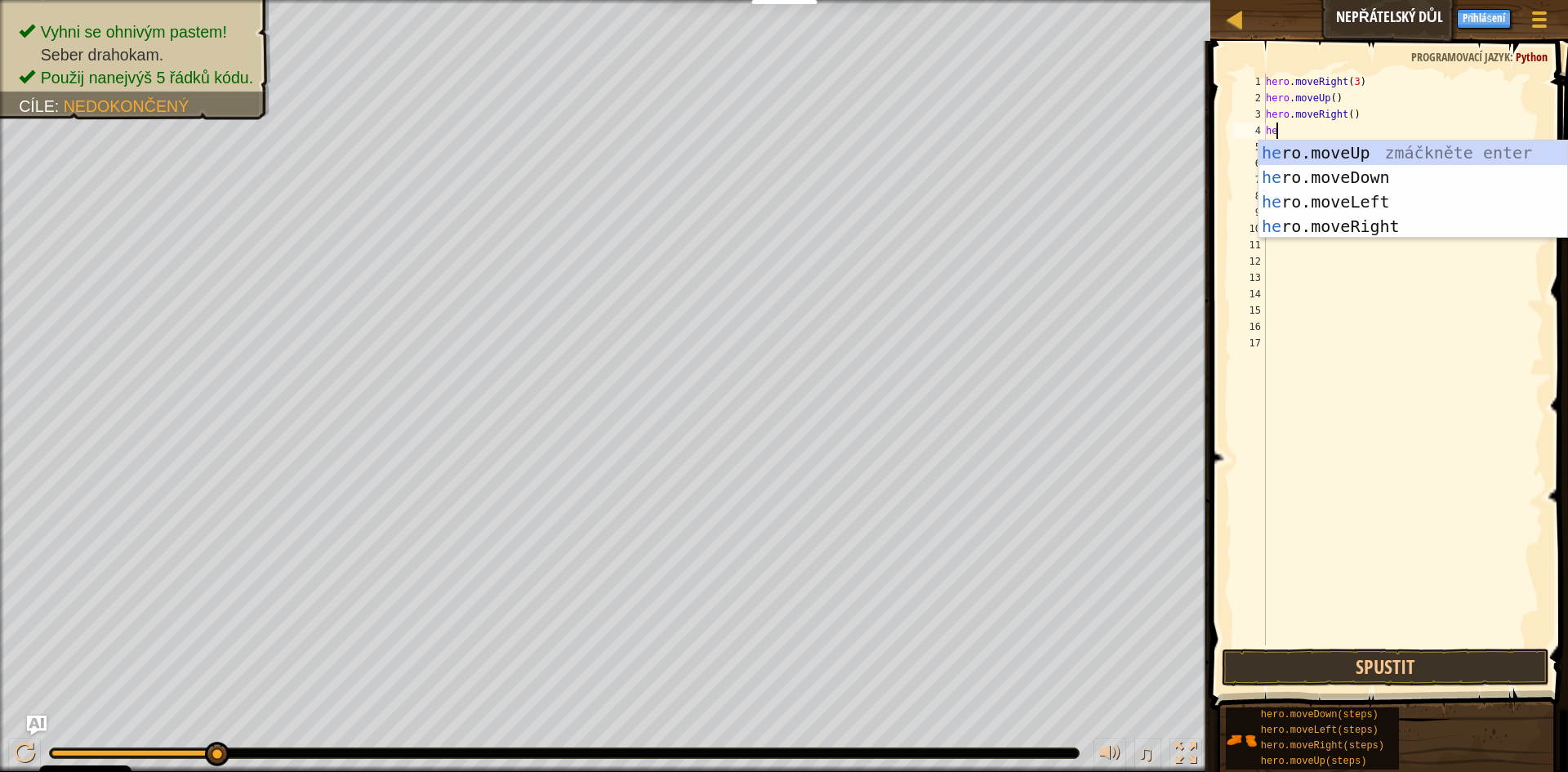
type textarea "heo"
click at [1351, 181] on div "he r o .moveUp zmáčkněte enter he r o .moveDown zmáčkněte enter he r o .moveLef…" at bounding box center [1414, 214] width 309 height 147
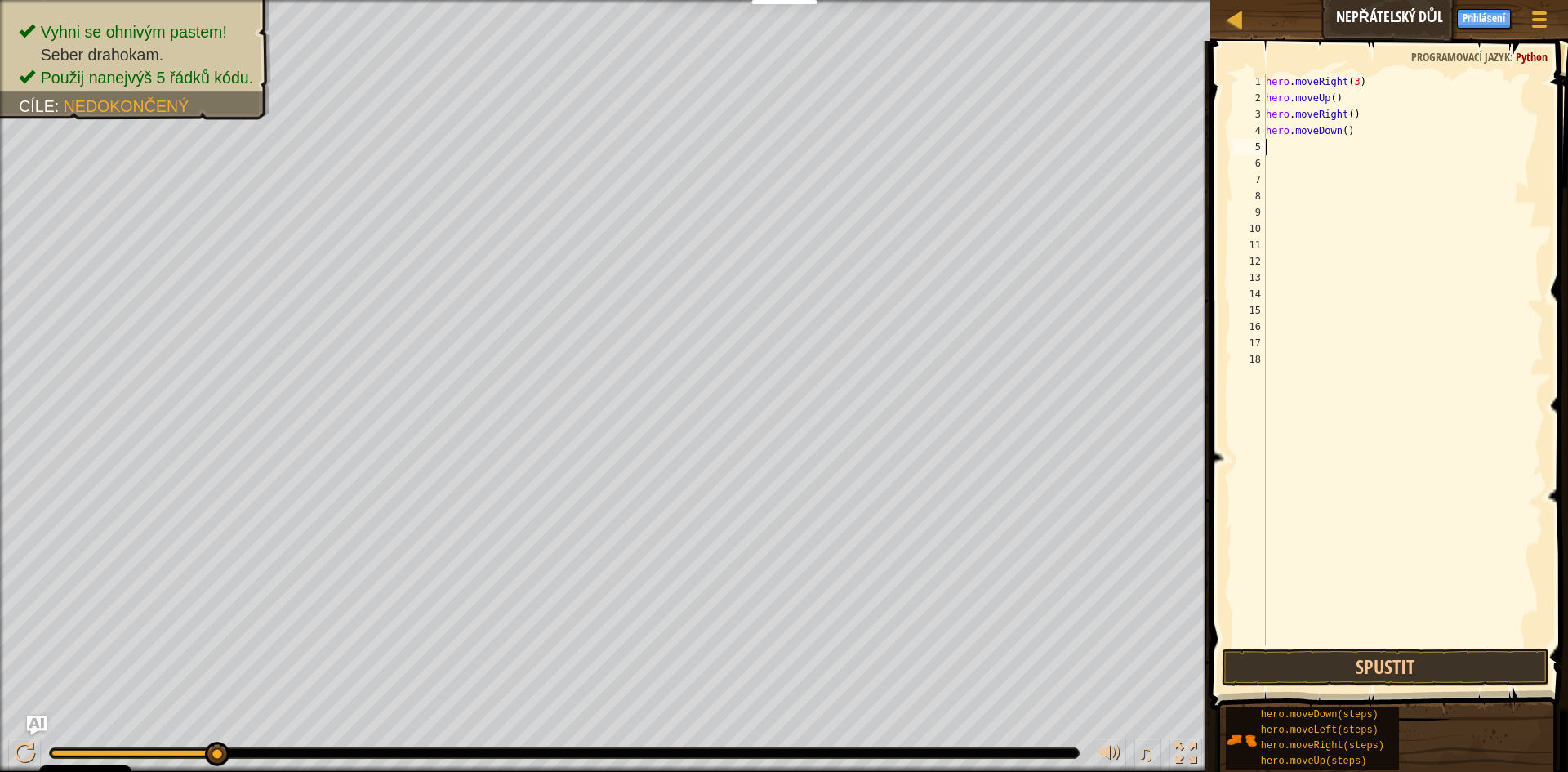
scroll to position [7, 0]
click at [1349, 131] on div "hero . moveRight ( 3 ) hero . moveUp ( ) hero . moveRight ( ) hero . moveDown (…" at bounding box center [1403, 375] width 281 height 604
type textarea "hero.moveDown(3)"
click at [1271, 149] on div "hero . moveRight ( 3 ) hero . moveUp ( ) hero . moveRight ( ) hero . moveDown (…" at bounding box center [1403, 375] width 281 height 604
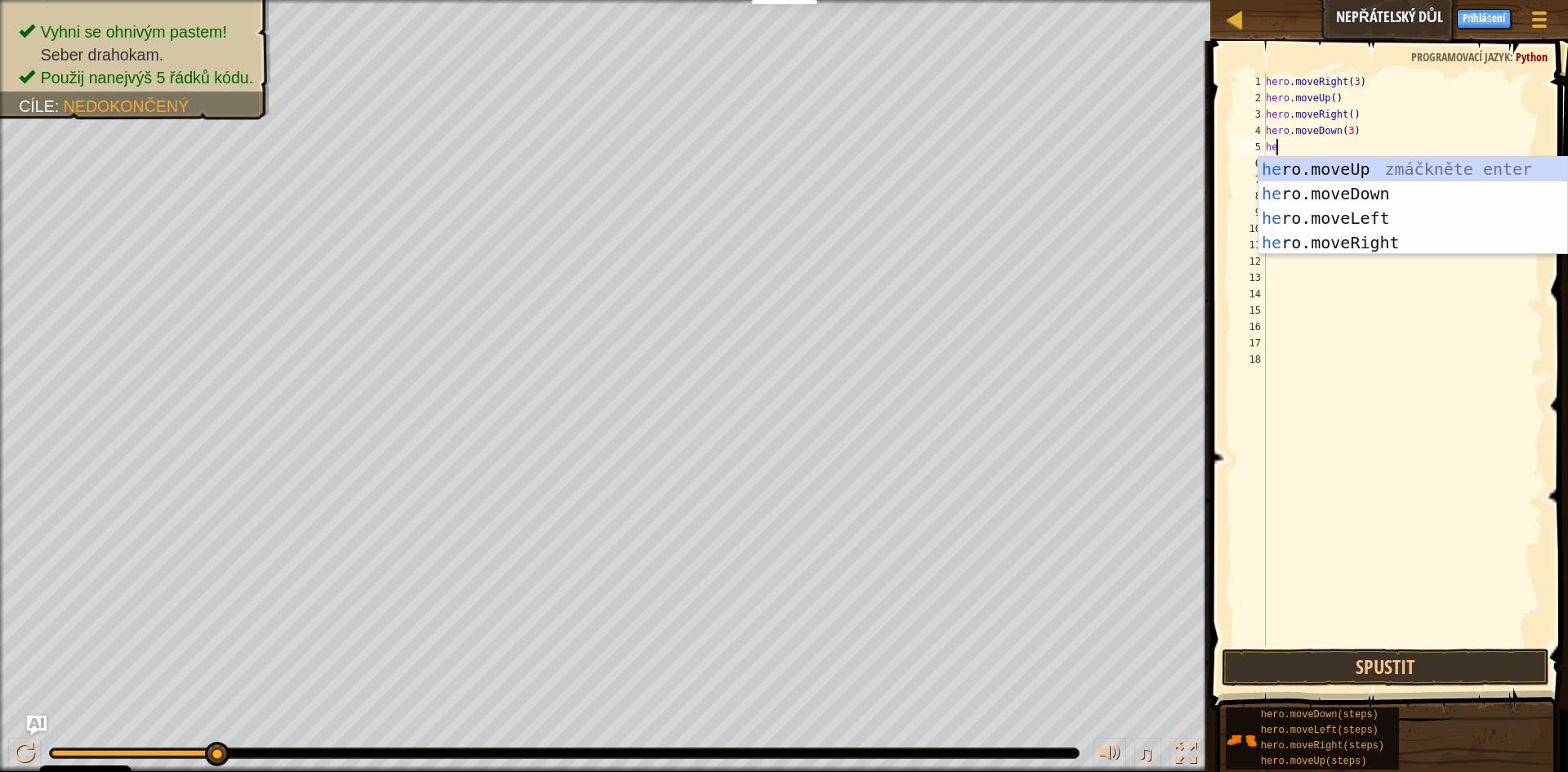
scroll to position [7, 1]
type textarea "hero"
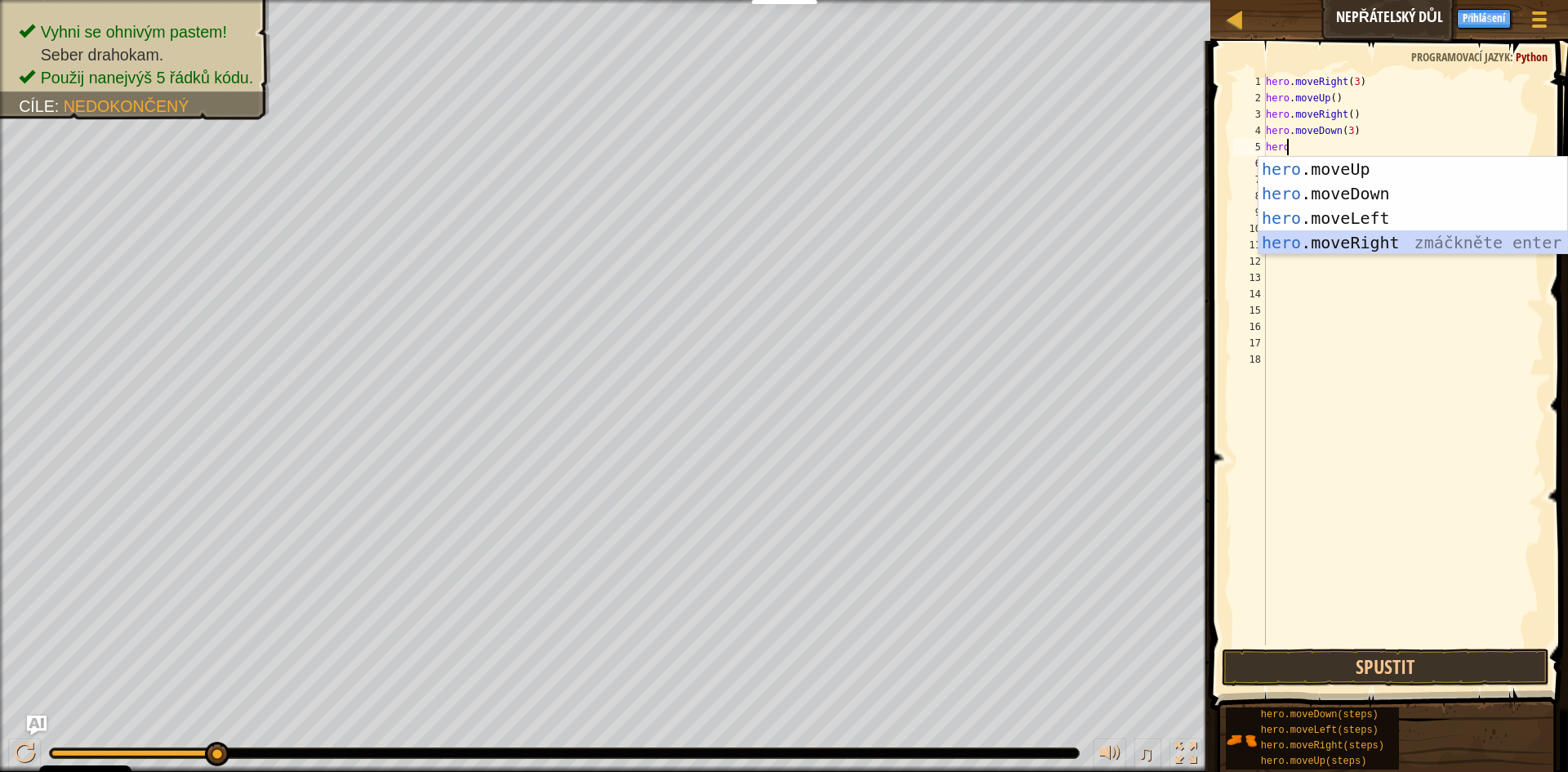
click at [1359, 237] on div "hero .moveUp zmáčkněte enter hero .moveDown zmáčkněte enter hero .moveLeft zmáč…" at bounding box center [1414, 230] width 309 height 147
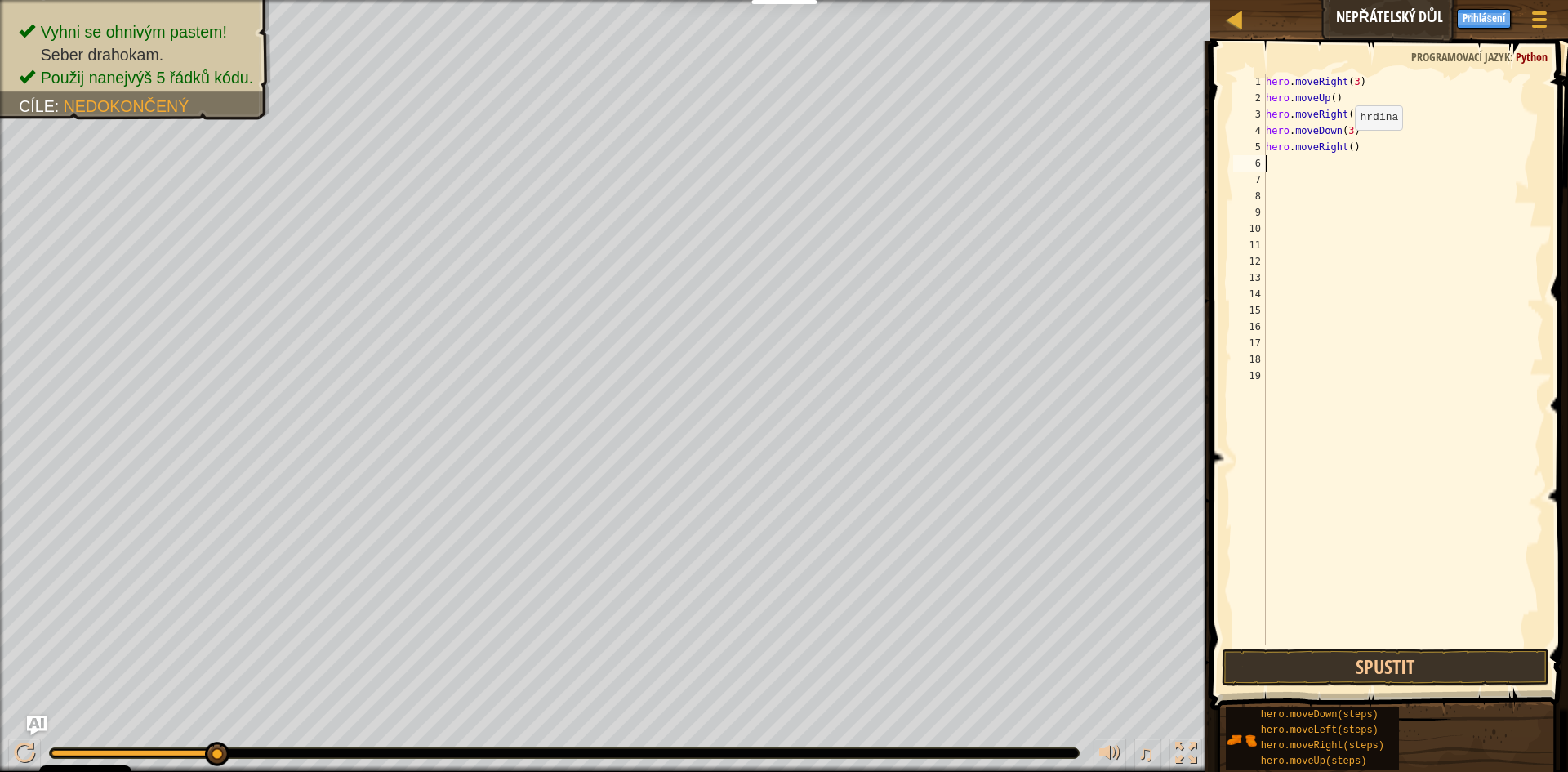
click at [1347, 146] on div "hero . moveRight ( 3 ) hero . moveUp ( ) hero . moveRight ( ) hero . moveDown (…" at bounding box center [1403, 375] width 281 height 604
type textarea "hero.moveRight(2)"
click at [1357, 674] on button "Spustit" at bounding box center [1386, 667] width 328 height 38
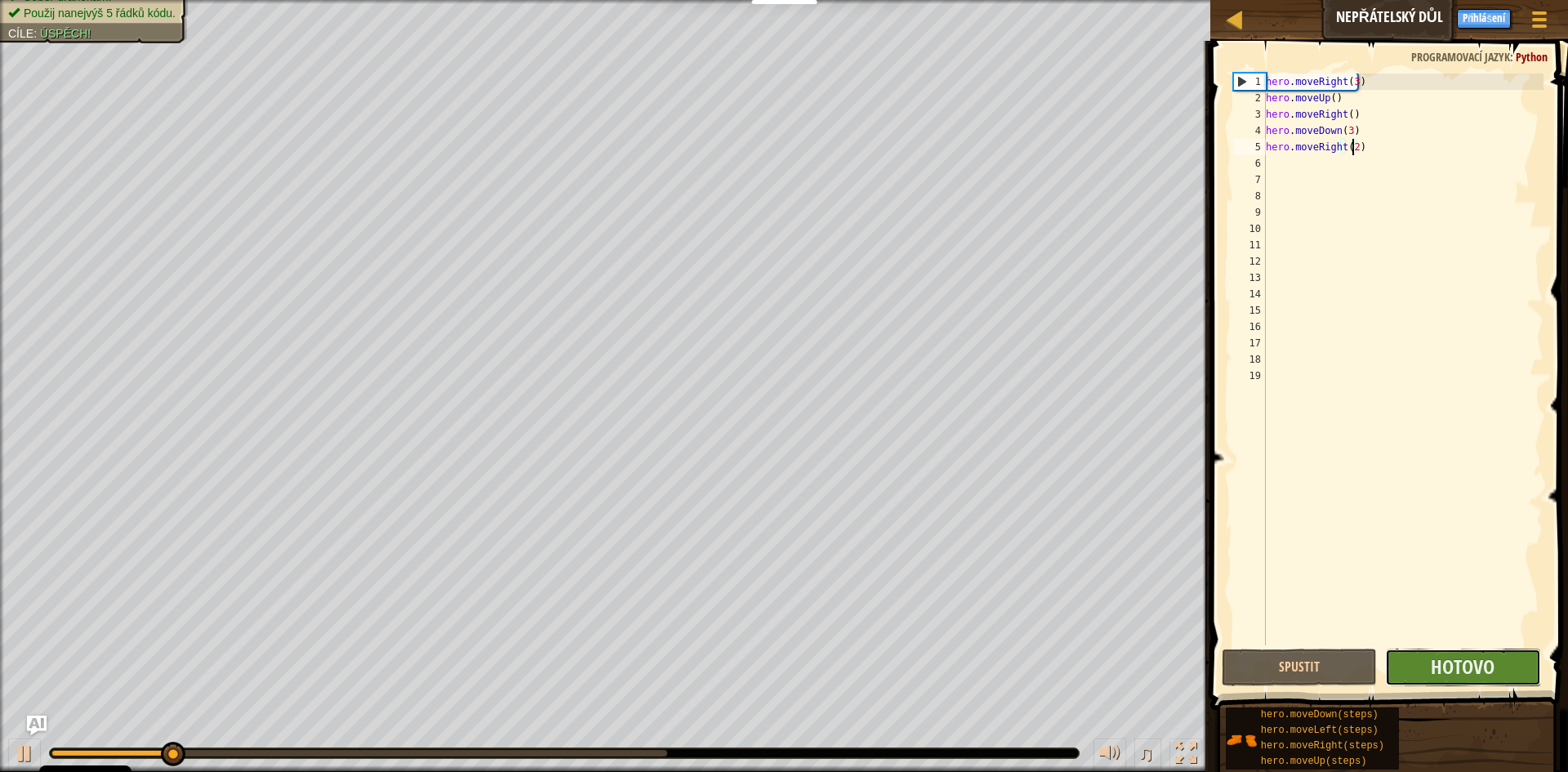
click at [1427, 650] on button "Hotovo" at bounding box center [1463, 667] width 156 height 38
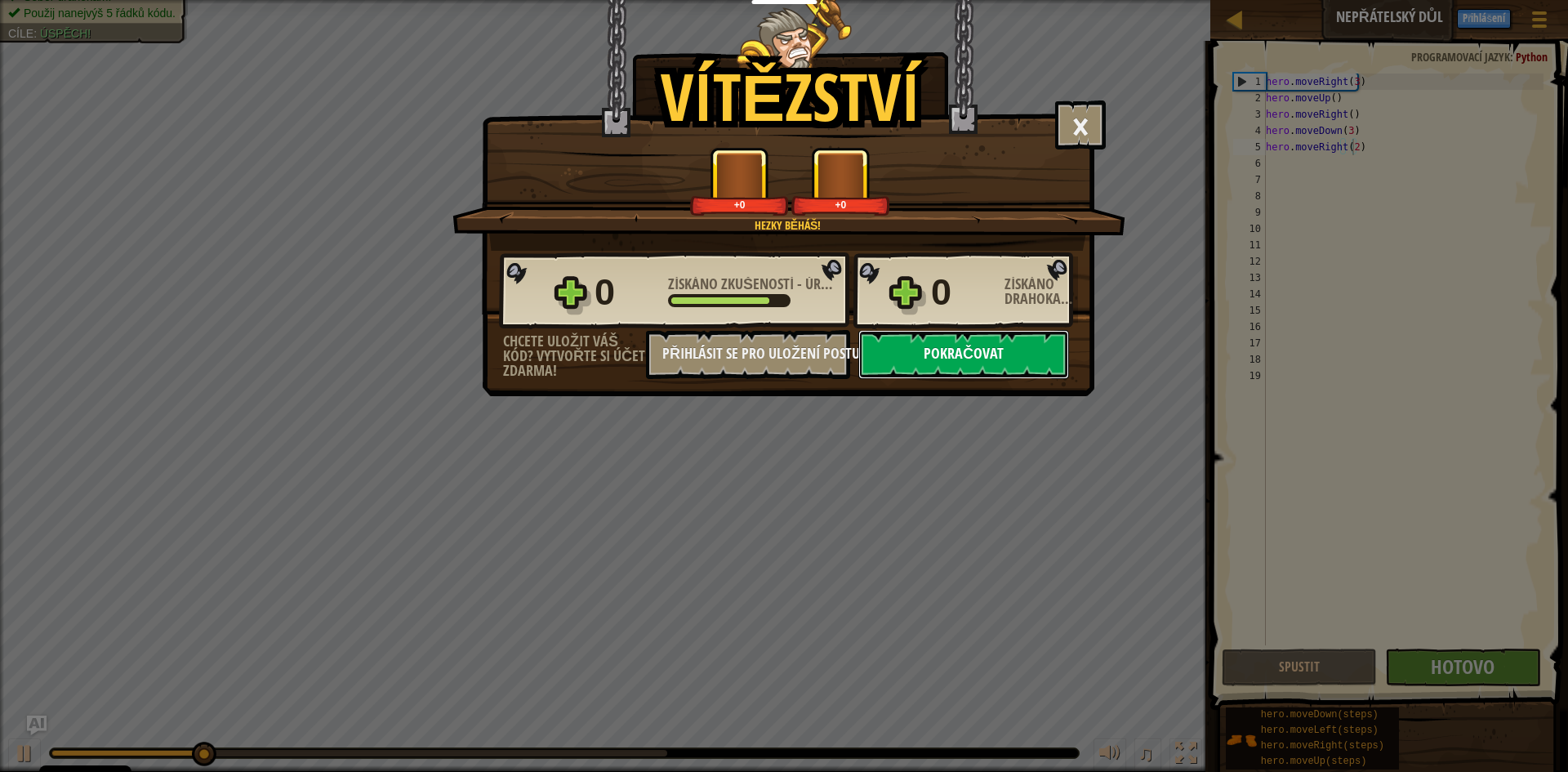
click at [1013, 354] on button "Pokračovat" at bounding box center [963, 354] width 210 height 49
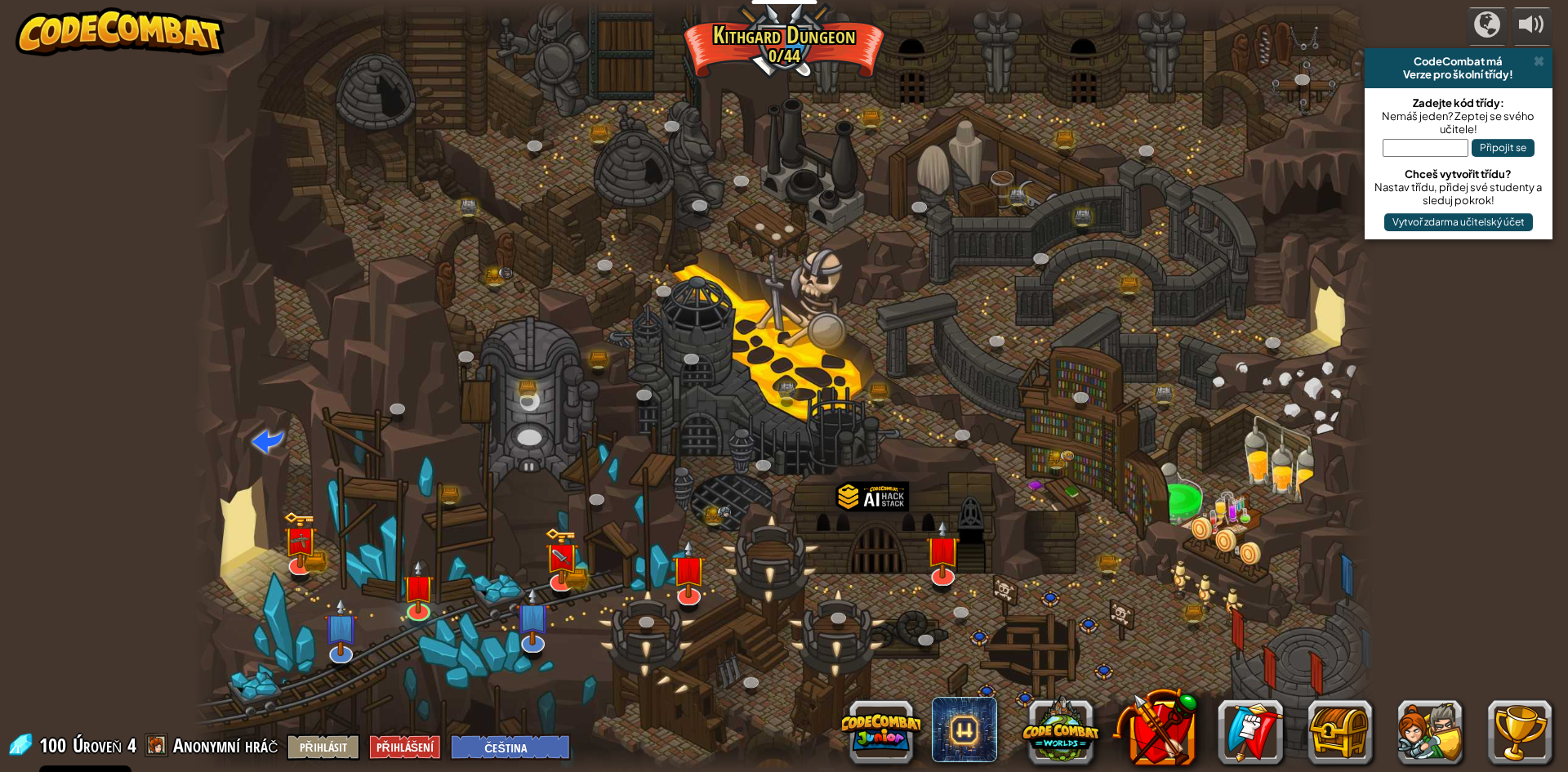
select select "cs"
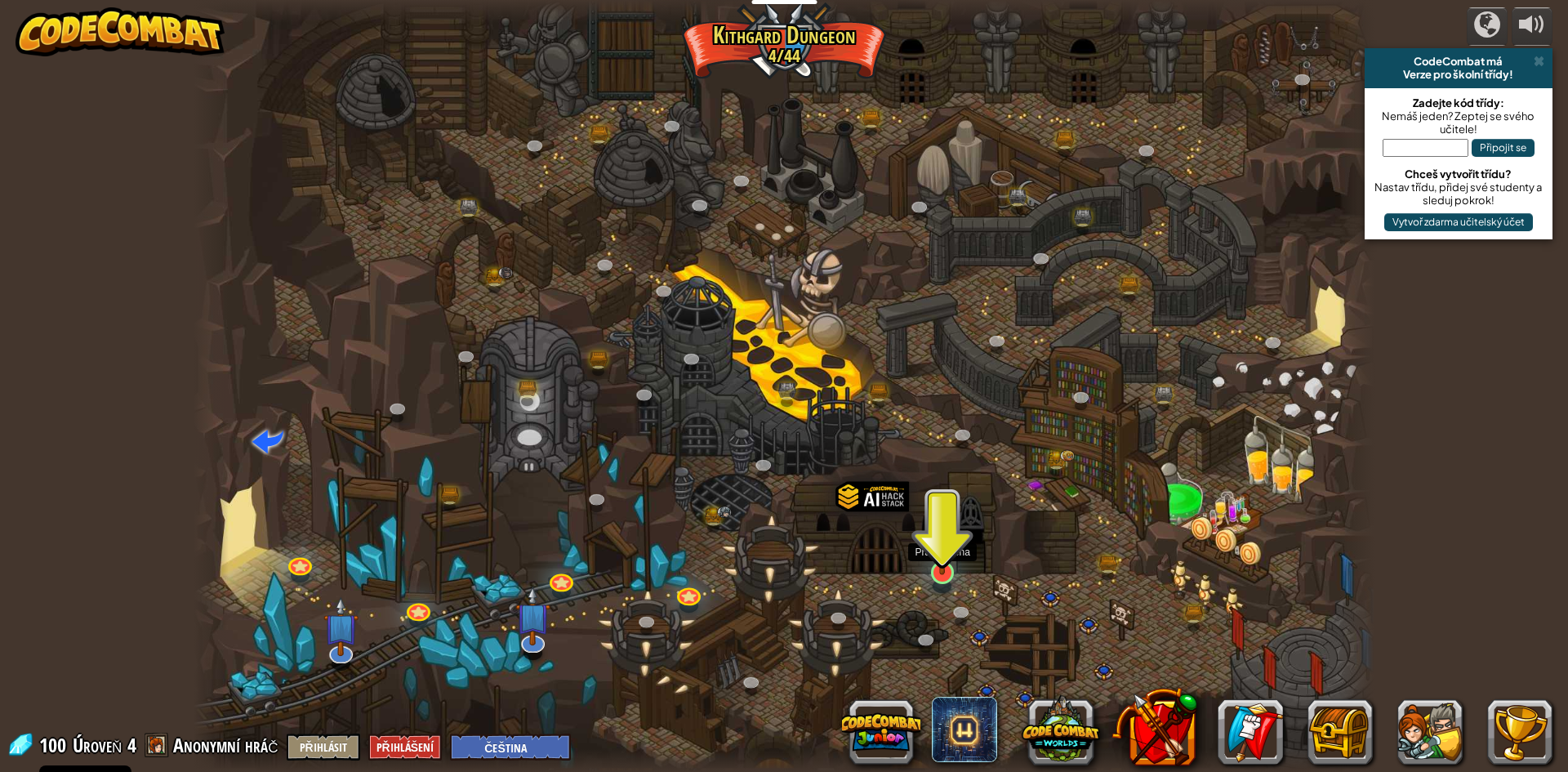
click at [953, 558] on img at bounding box center [942, 537] width 32 height 72
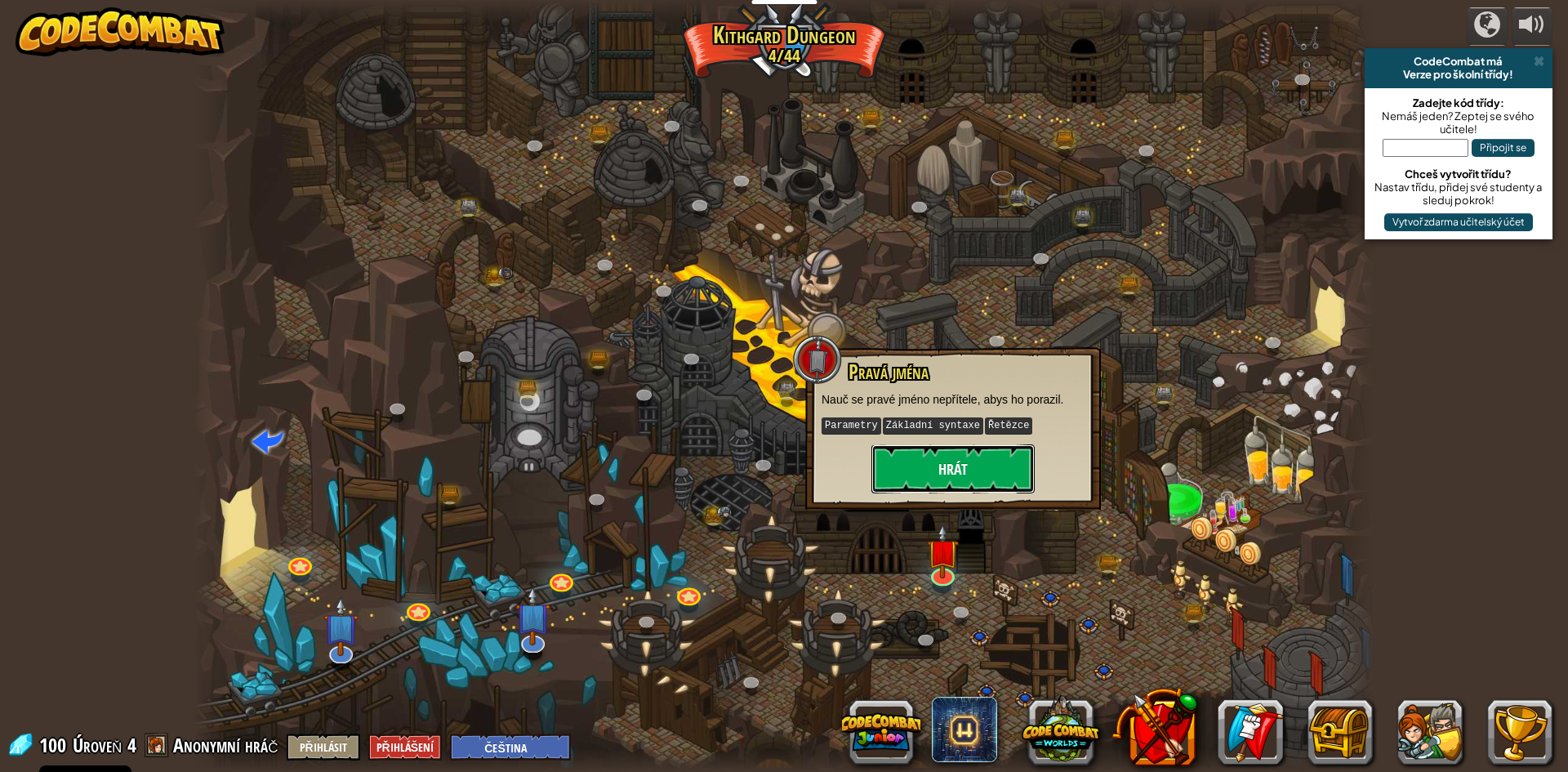
click at [954, 463] on button "Hrát" at bounding box center [953, 469] width 163 height 49
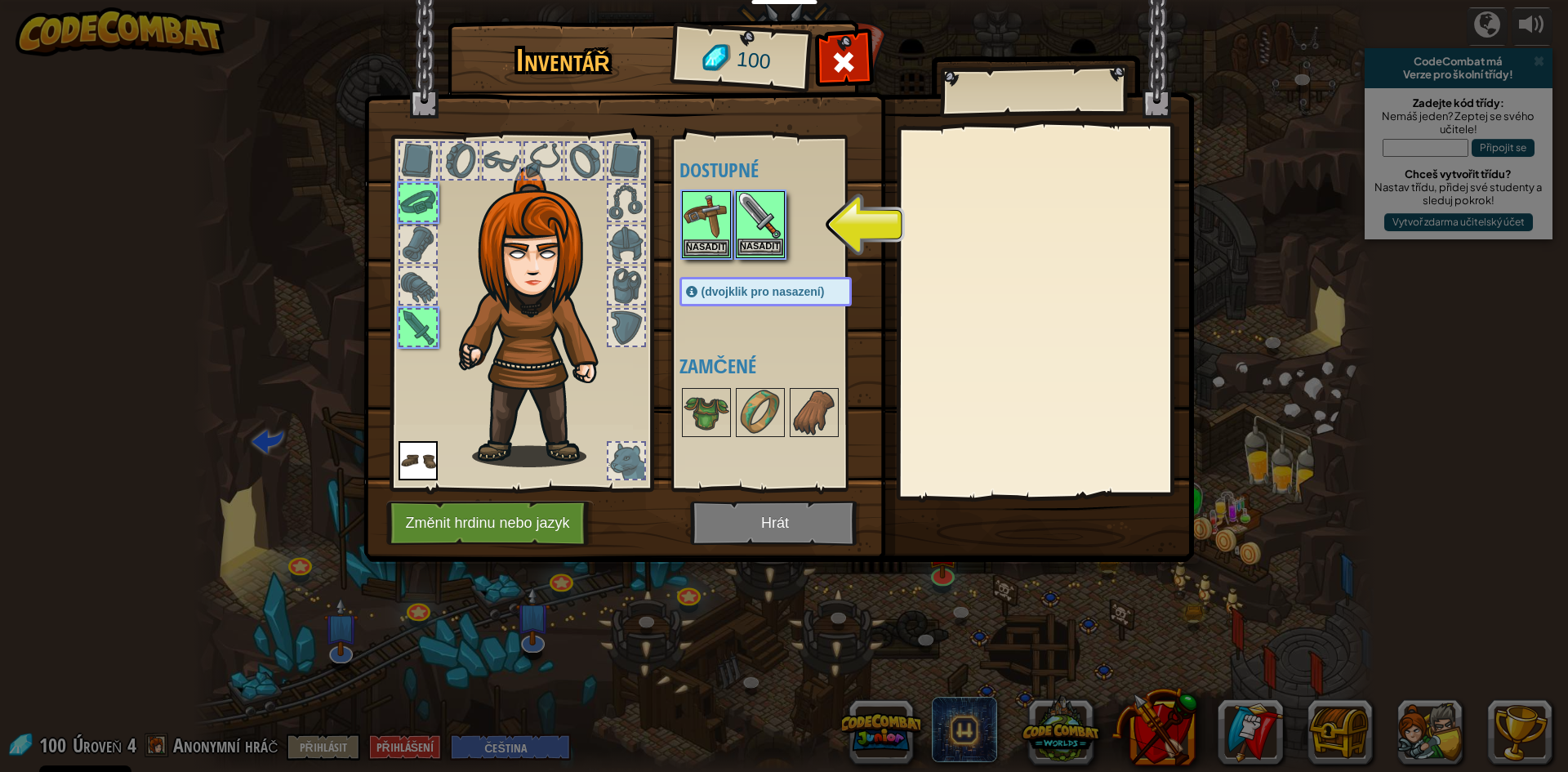
click at [769, 226] on img at bounding box center [761, 215] width 46 height 46
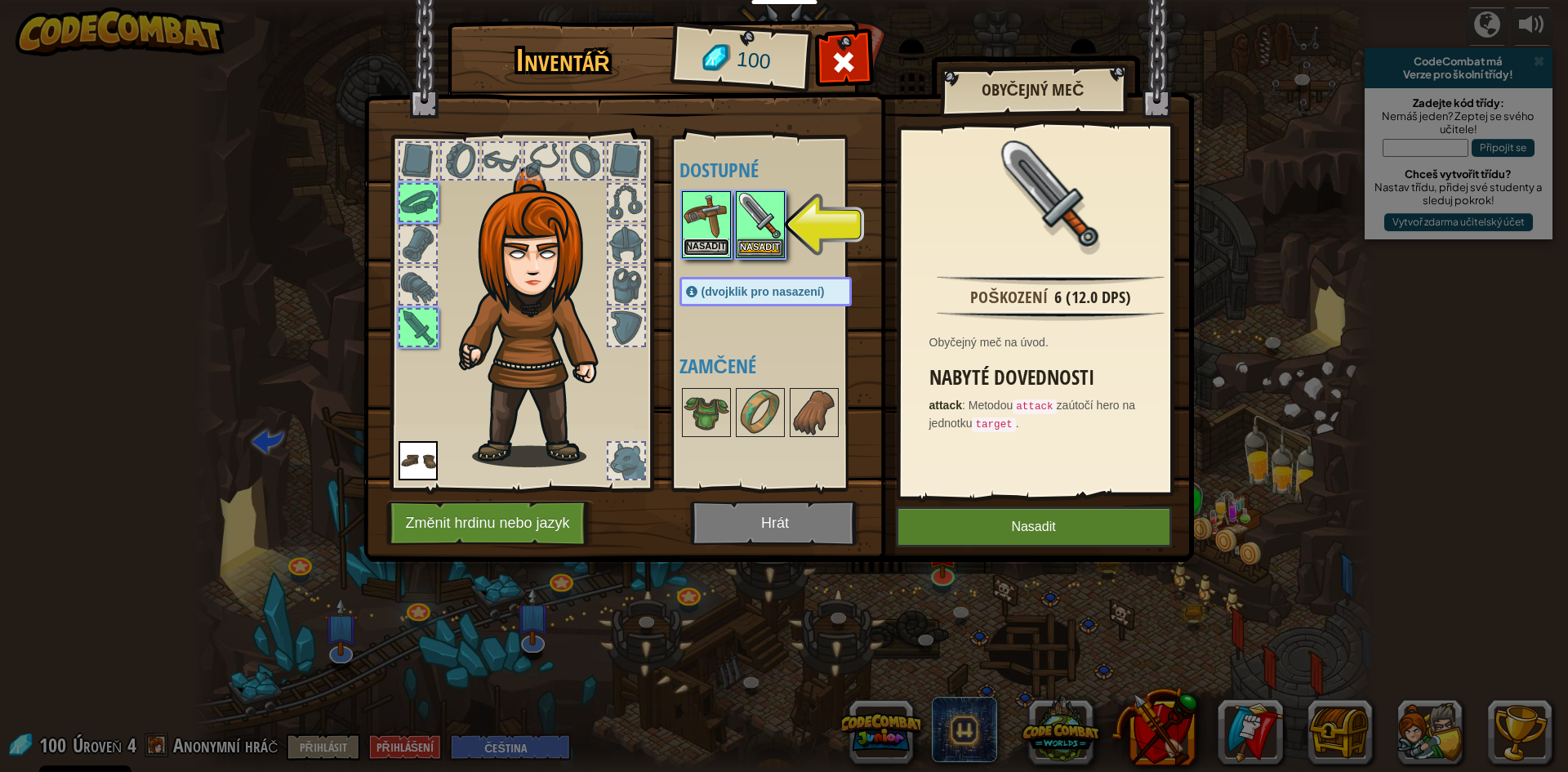
click at [714, 242] on button "Nasadit" at bounding box center [706, 246] width 46 height 17
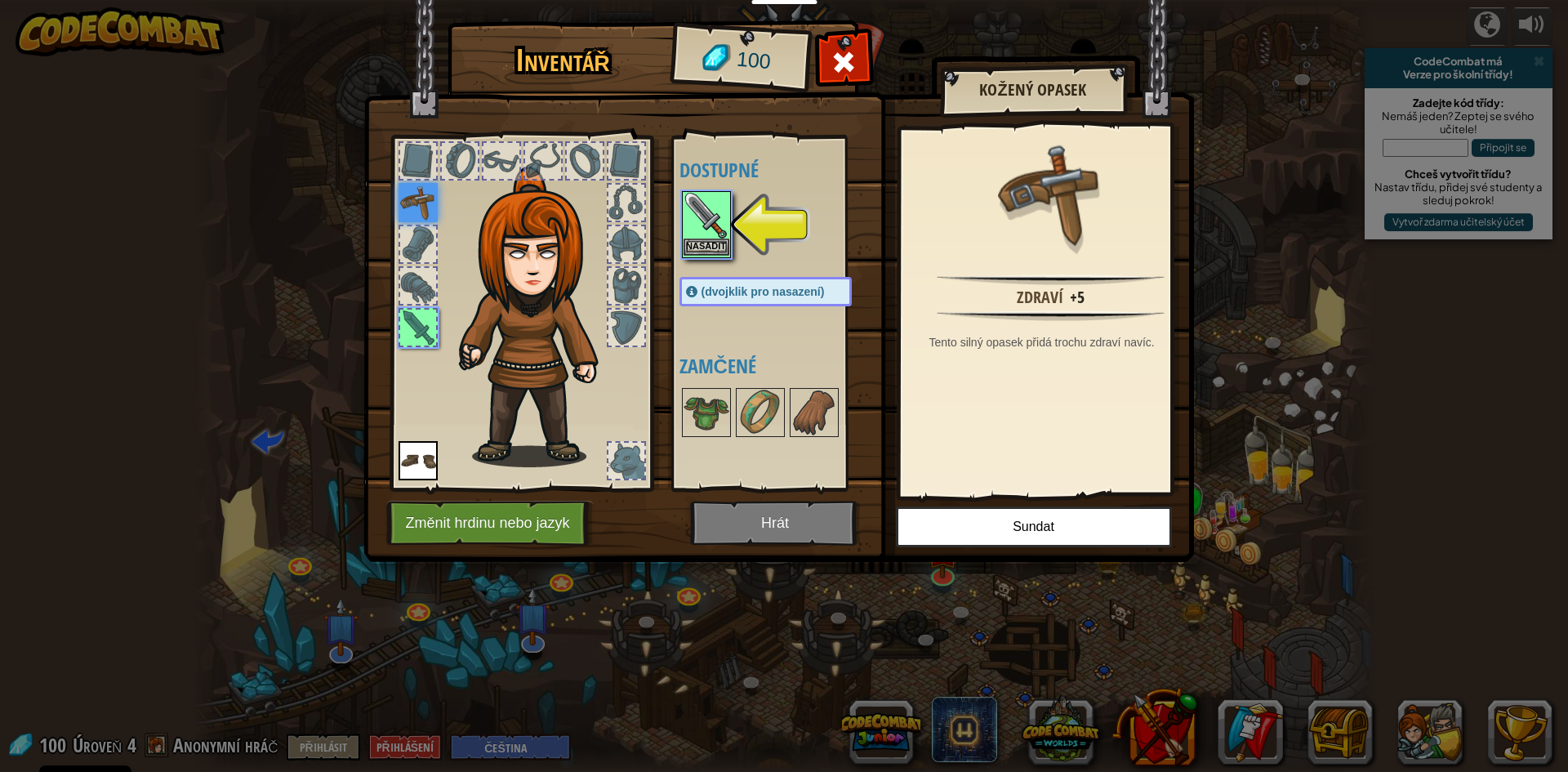
click at [704, 237] on img at bounding box center [706, 215] width 46 height 46
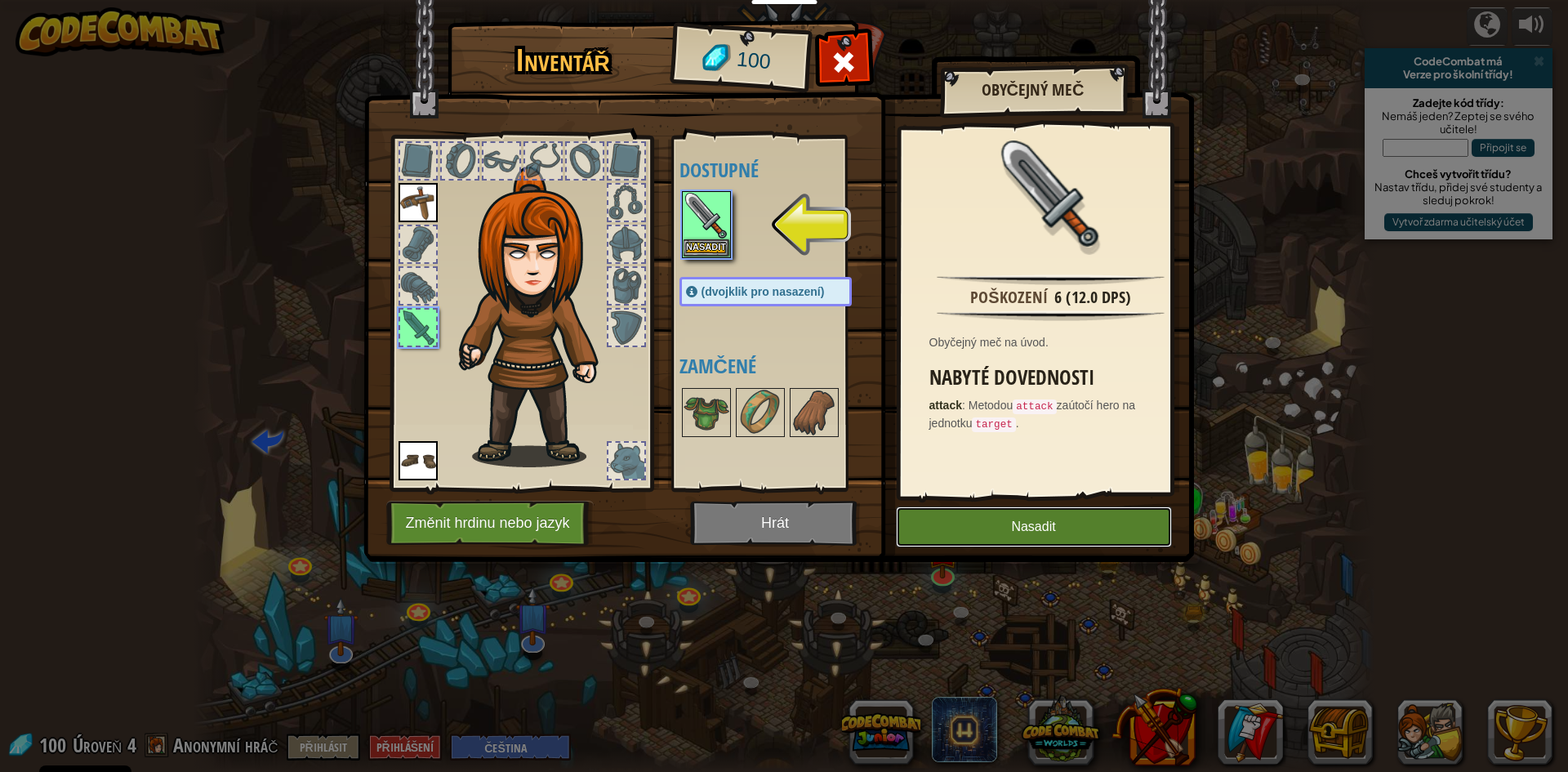
click at [1038, 512] on button "Nasadit" at bounding box center [1034, 526] width 276 height 41
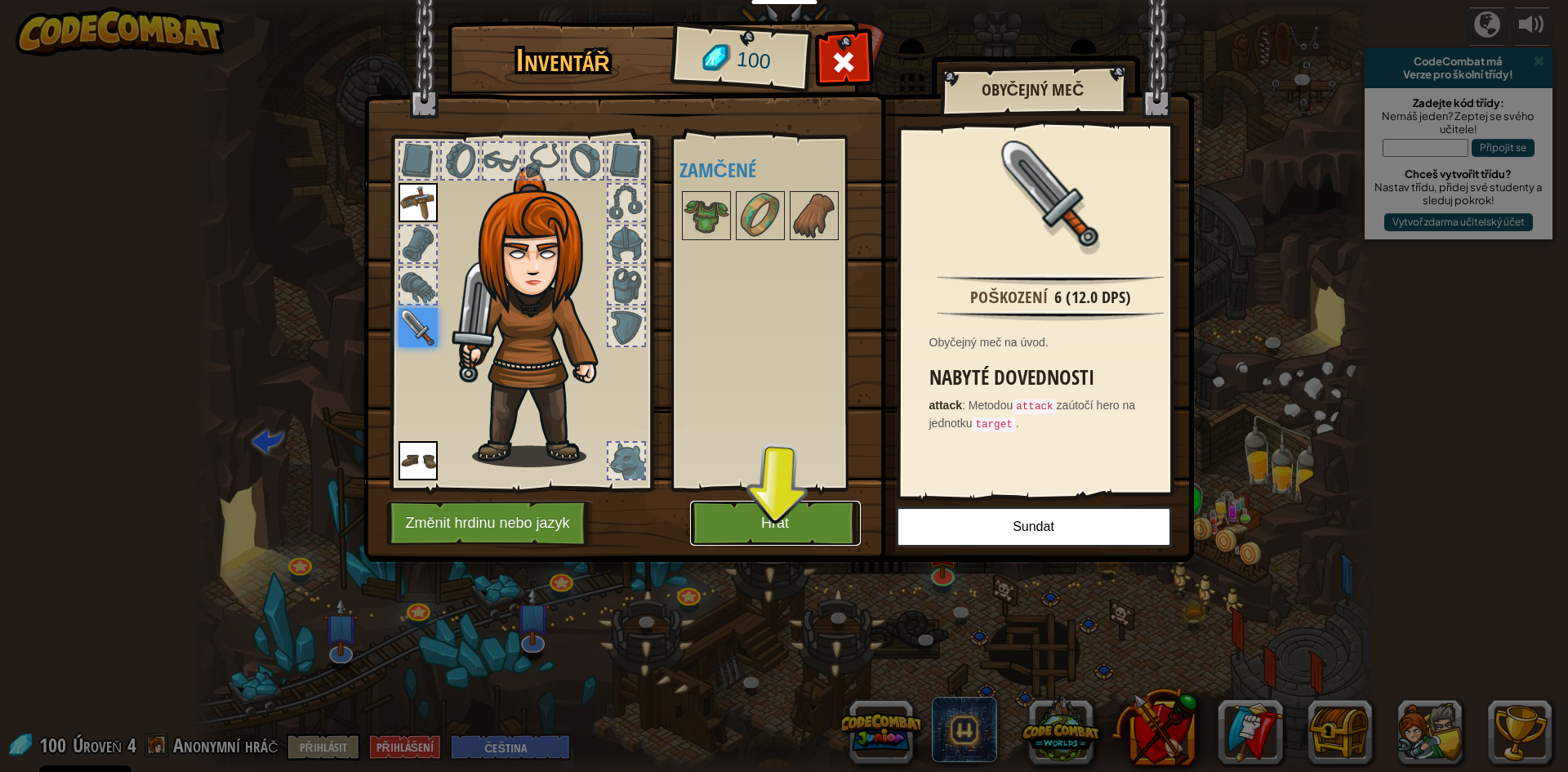
click at [794, 523] on button "Hrát" at bounding box center [775, 523] width 171 height 45
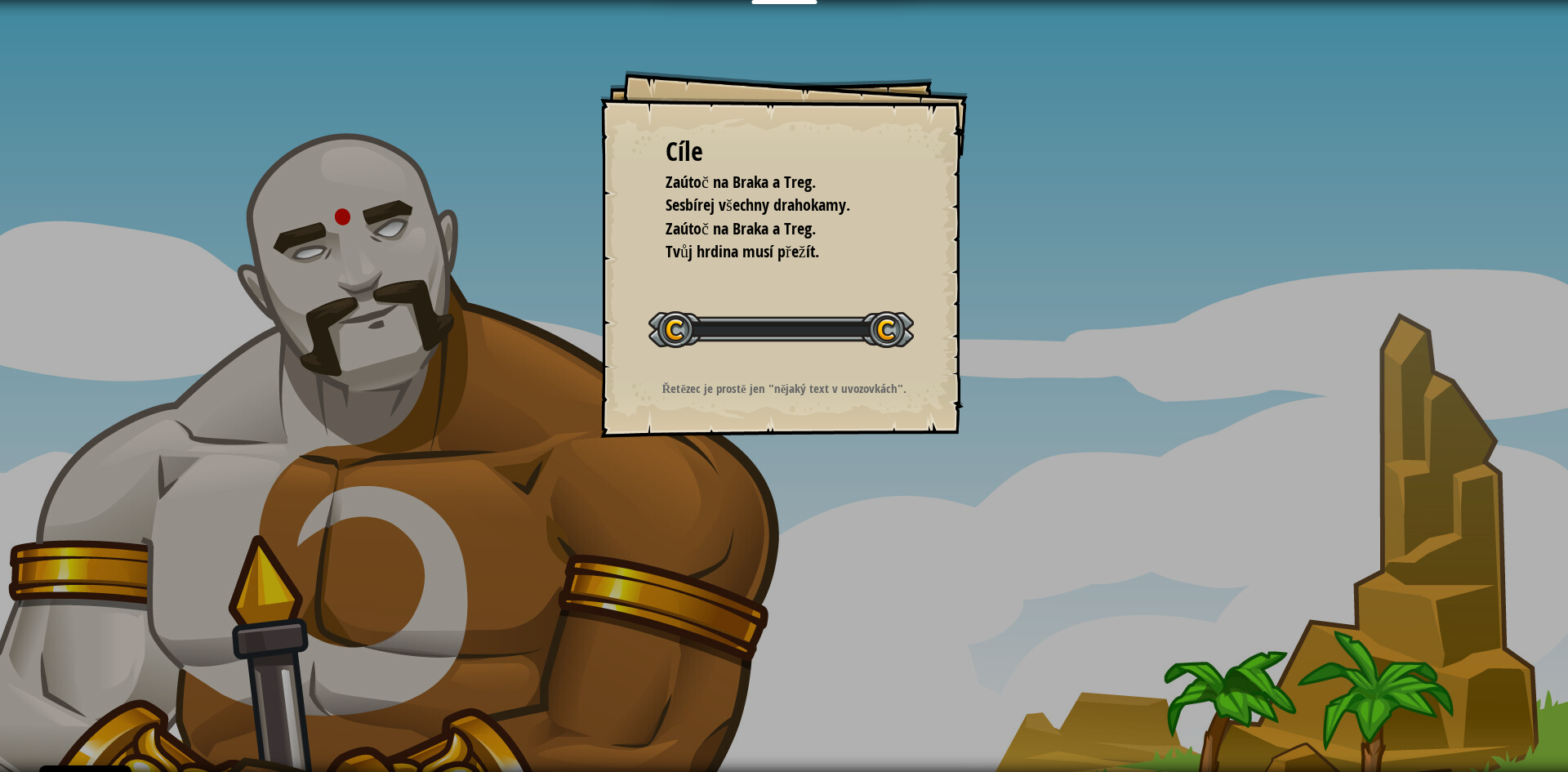
click at [794, 523] on div "Cíle Zaútoč na Braka a Treg. Sesbírej všechny drahokamy. Zaútoč na [GEOGRAPHIC_…" at bounding box center [784, 386] width 1568 height 772
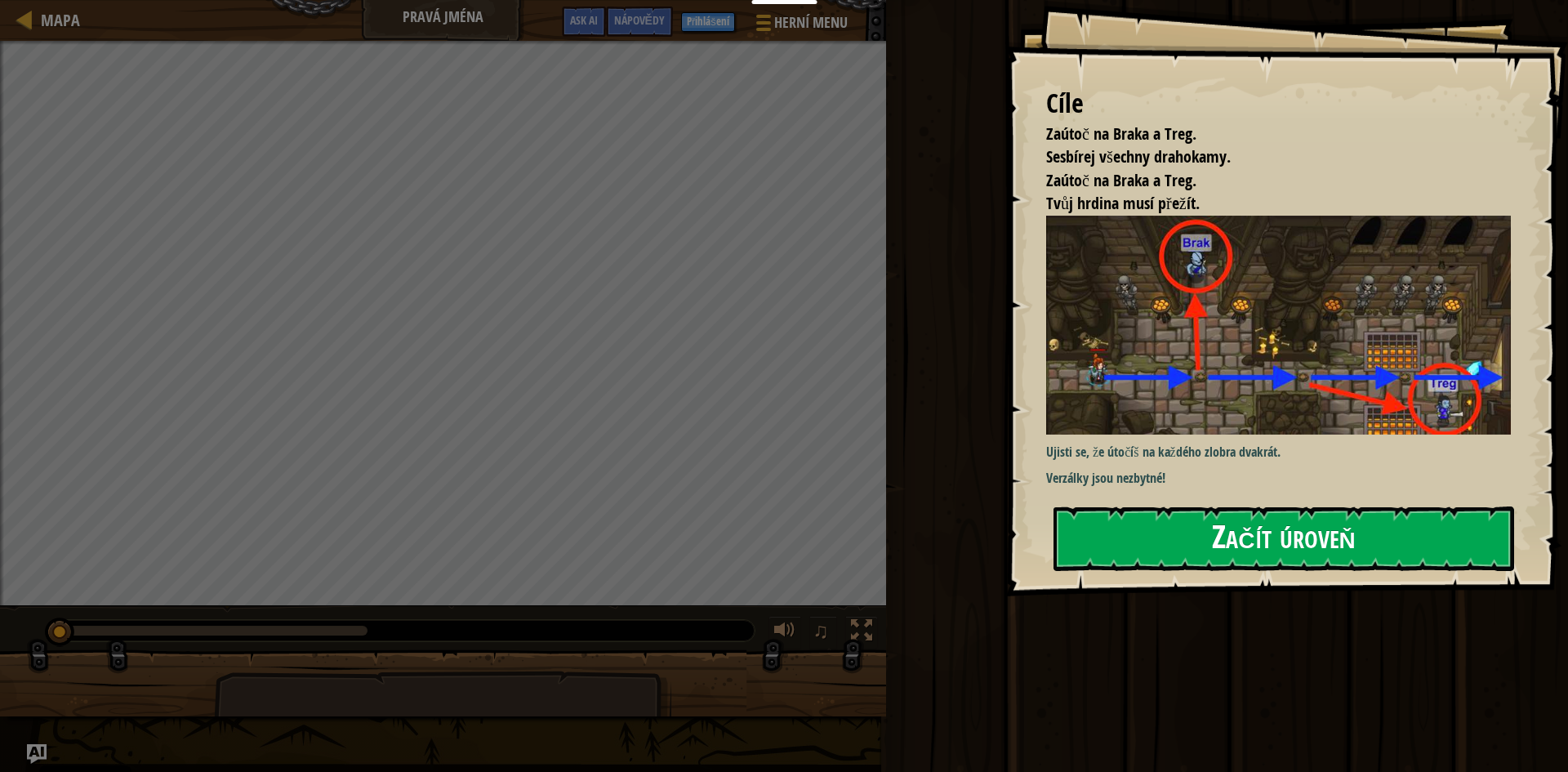
click at [1153, 380] on img at bounding box center [1284, 325] width 477 height 219
click at [1191, 557] on button "Začít úroveň" at bounding box center [1284, 538] width 461 height 64
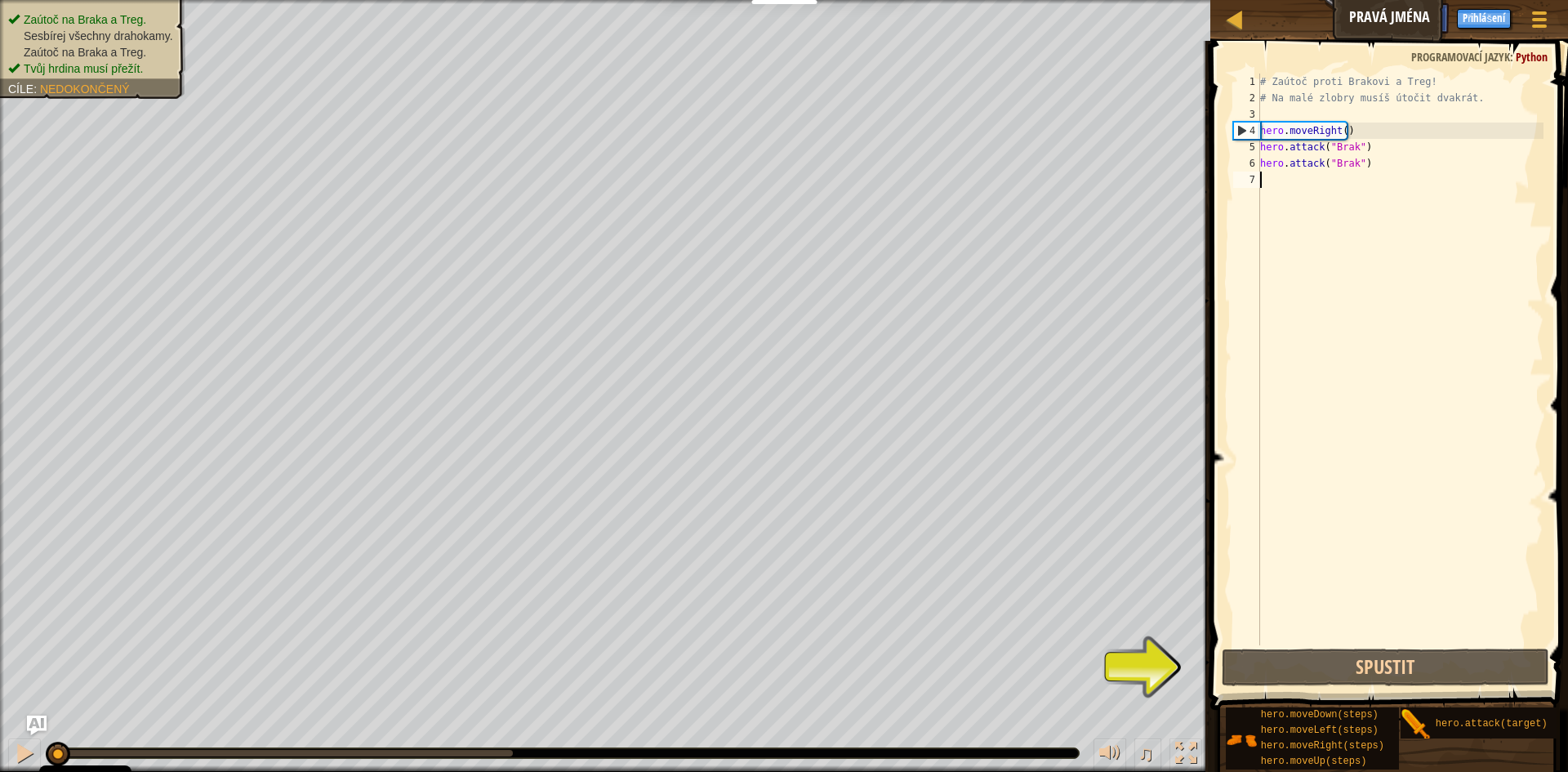
click at [1389, 135] on div "# Zaútoč proti Brakovi a Treg! # Na malé zlobry musíš útočit dvakrát. hero . mo…" at bounding box center [1400, 375] width 286 height 604
type textarea "hero.moveRight()"
click at [1374, 174] on div "# Zaútoč proti Brakovi a Treg! # Na malé zlobry musíš útočit dvakrát. hero . mo…" at bounding box center [1400, 375] width 286 height 604
click at [1262, 145] on div "# Zaútoč proti Brakovi a Treg! # Na malé zlobry musíš útočit dvakrát. hero . mo…" at bounding box center [1400, 375] width 286 height 604
type textarea "hero.attack("Brak")"
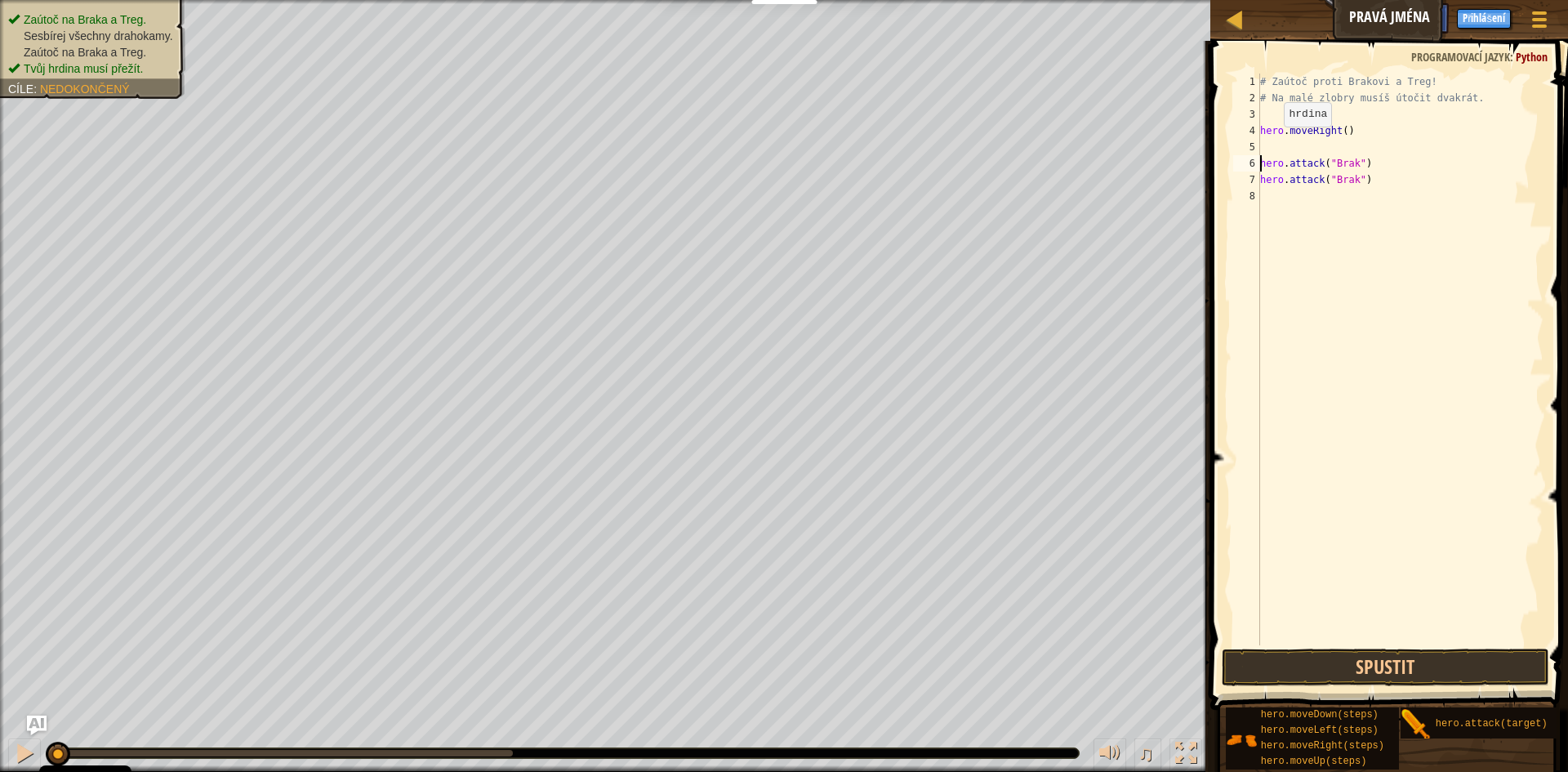
click at [1270, 143] on div "# Zaútoč proti Brakovi a Treg! # Na malé zlobry musíš útočit dvakrát. hero . mo…" at bounding box center [1400, 375] width 286 height 604
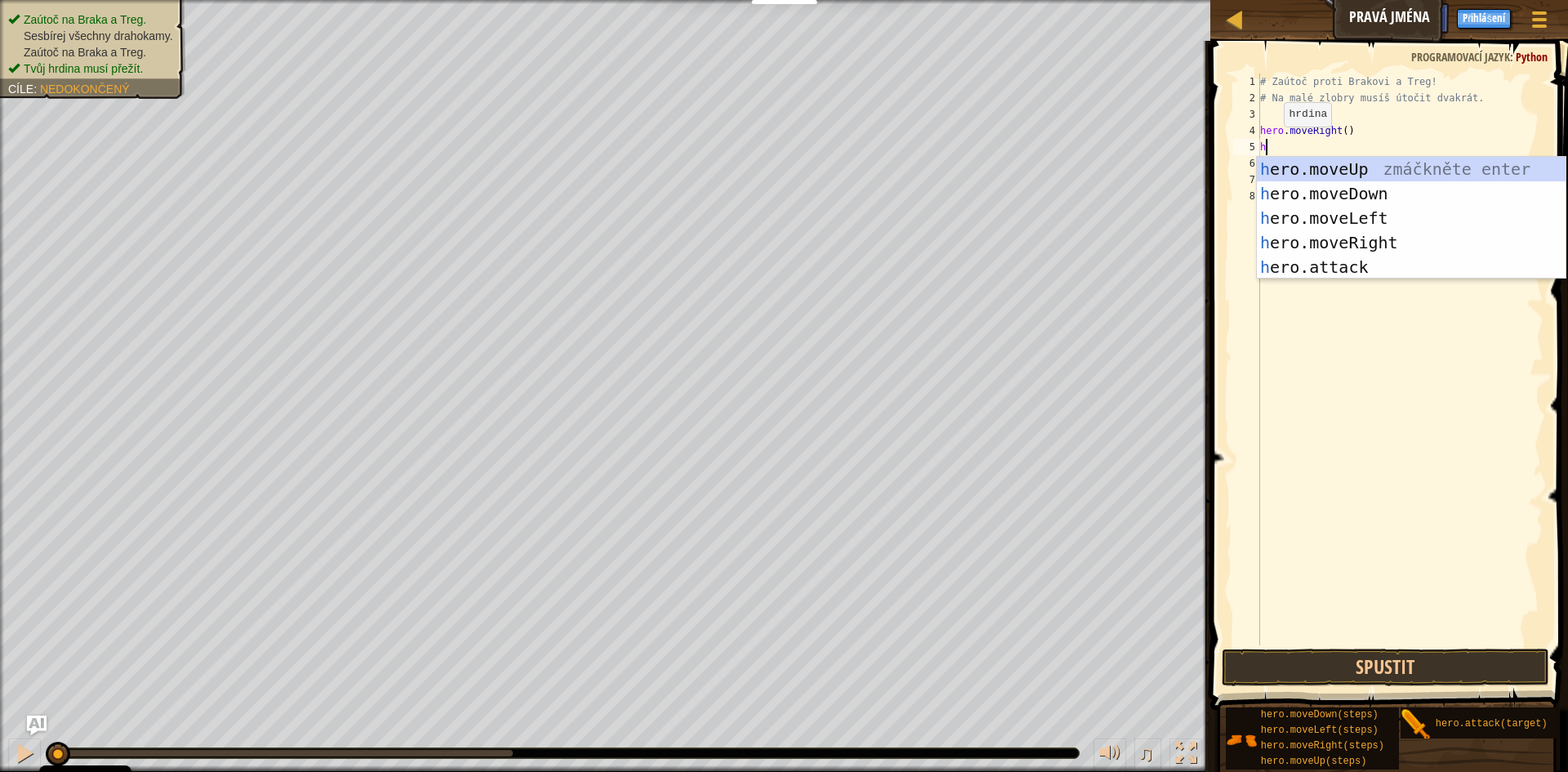
scroll to position [7, 0]
type textarea "her"
click at [1349, 172] on div "her o.moveUp zmáčkněte enter her o.moveDown zmáčkněte enter her o.moveLeft zmáč…" at bounding box center [1412, 243] width 309 height 172
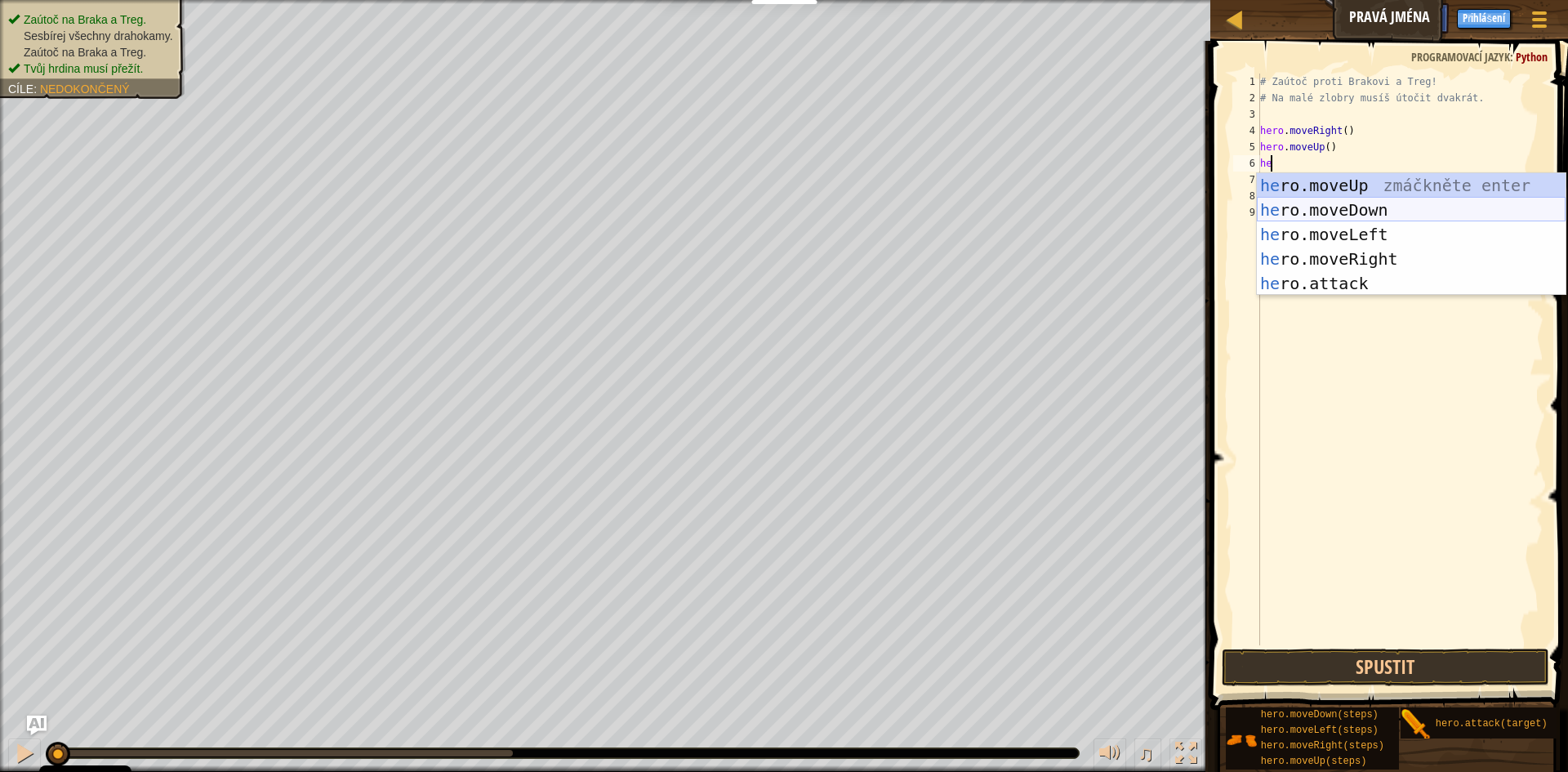
type textarea "h"
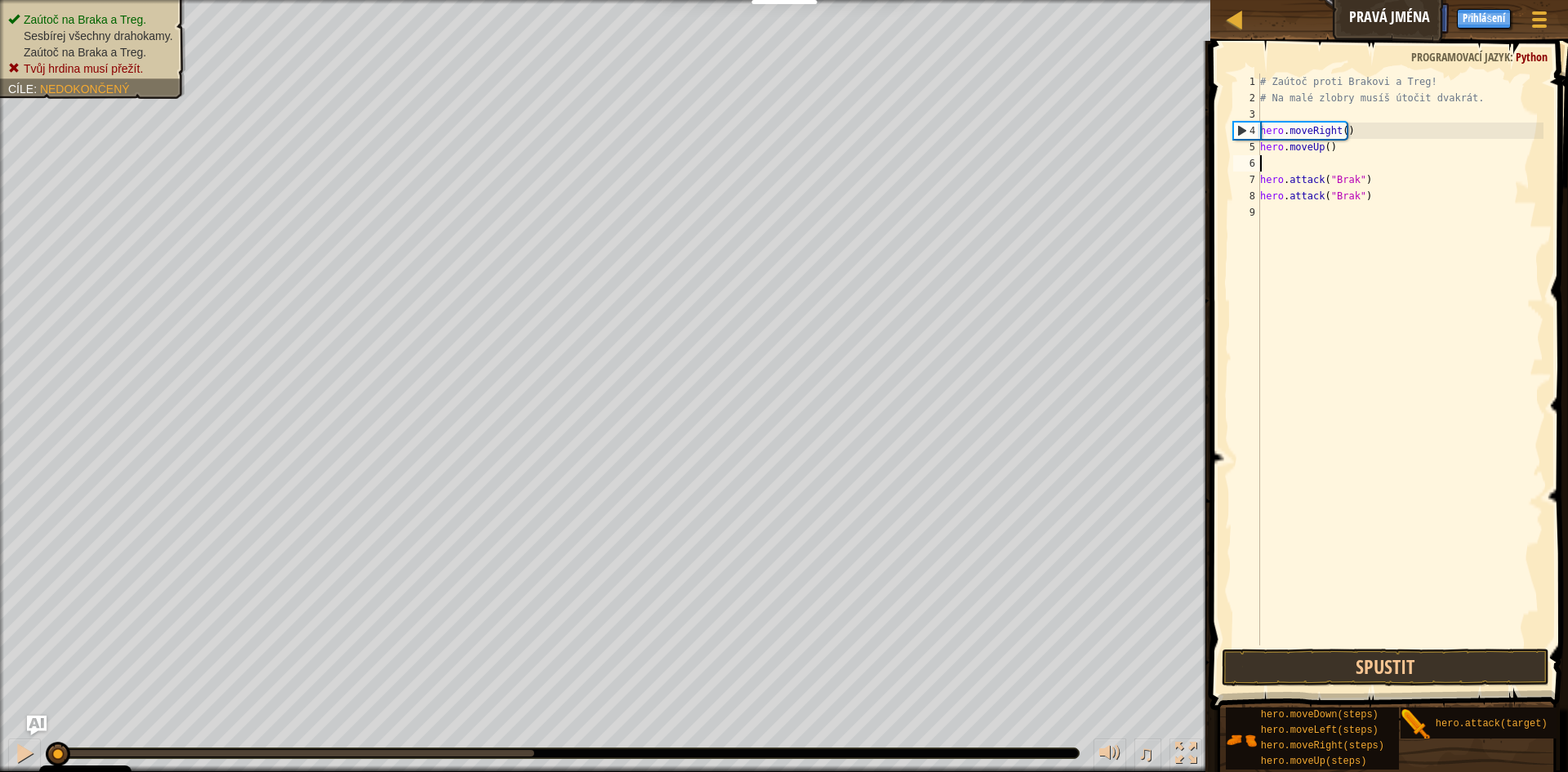
click at [1341, 152] on div "# Zaútoč proti Brakovi a Treg! # Na malé zlobry musíš útočit dvakrát. hero . mo…" at bounding box center [1400, 375] width 286 height 604
type textarea "hero.moveUp()"
click at [1476, 665] on button "Spustit" at bounding box center [1386, 667] width 328 height 38
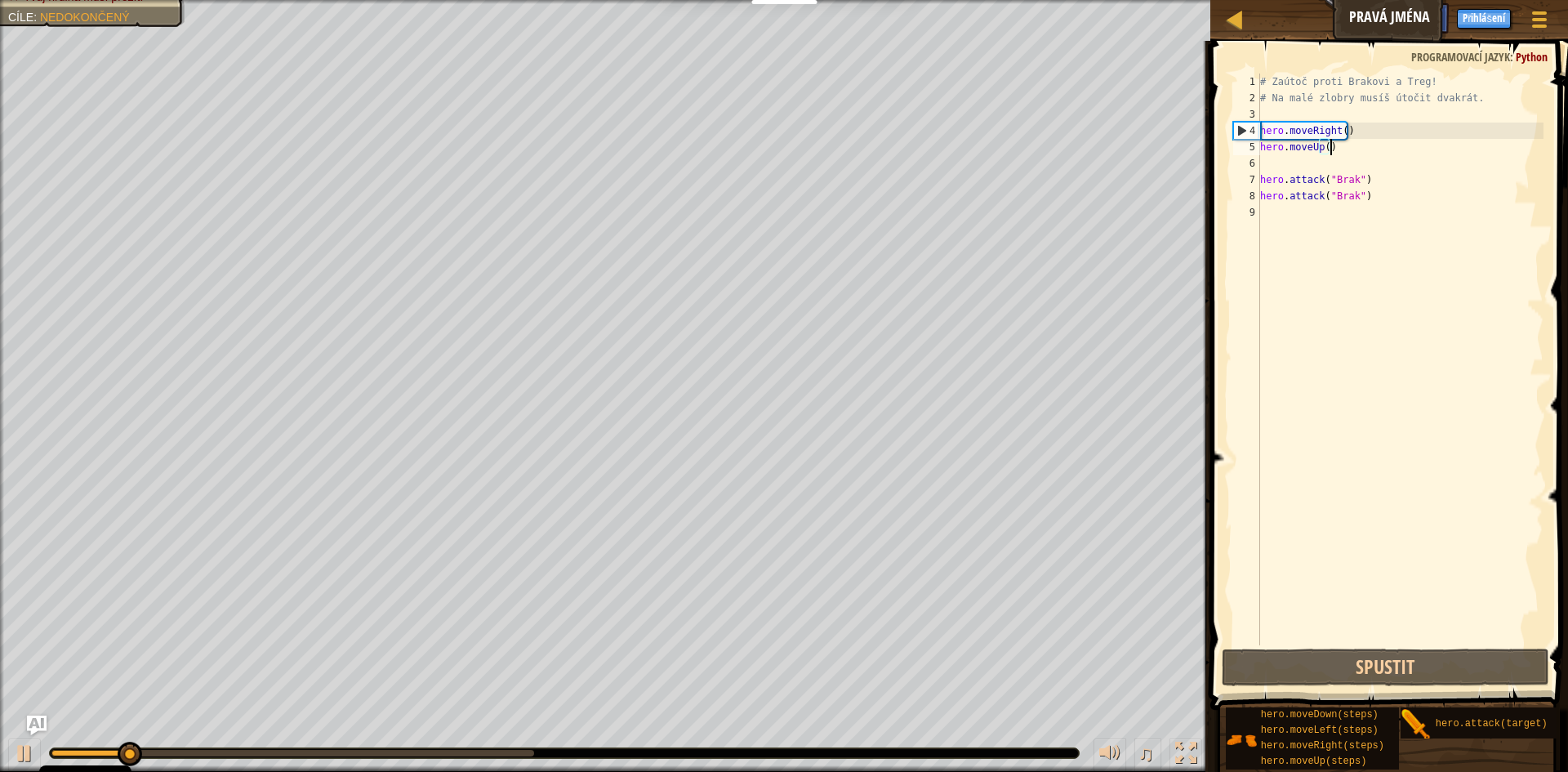
click at [1346, 167] on div "# Zaútoč proti Brakovi a Treg! # Na malé zlobry musíš útočit dvakrát. hero . mo…" at bounding box center [1400, 375] width 286 height 604
click at [1326, 146] on div "# Zaútoč proti Brakovi a Treg! # Na malé zlobry musíš útočit dvakrát. hero . mo…" at bounding box center [1400, 375] width 286 height 604
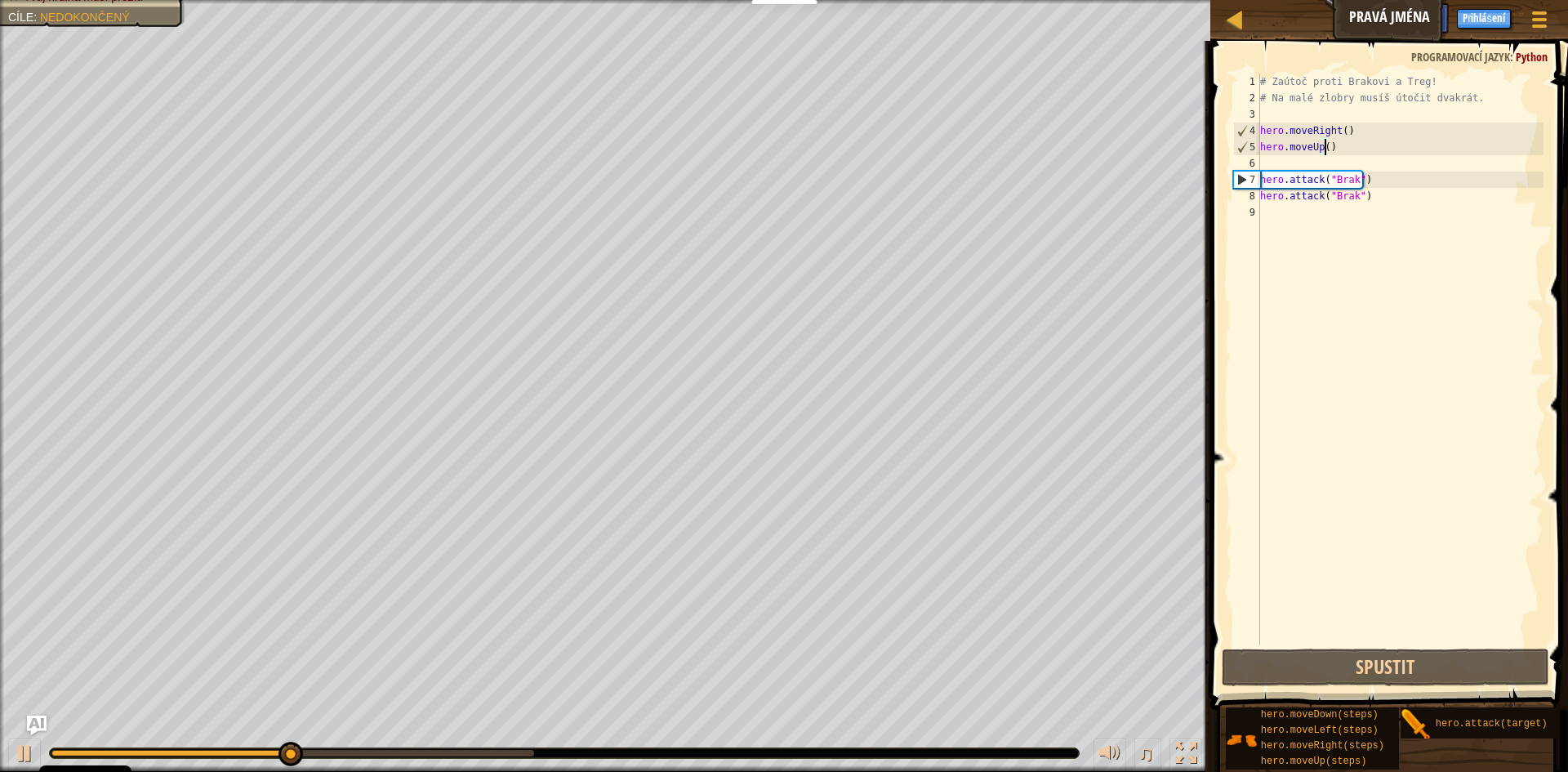
scroll to position [7, 5]
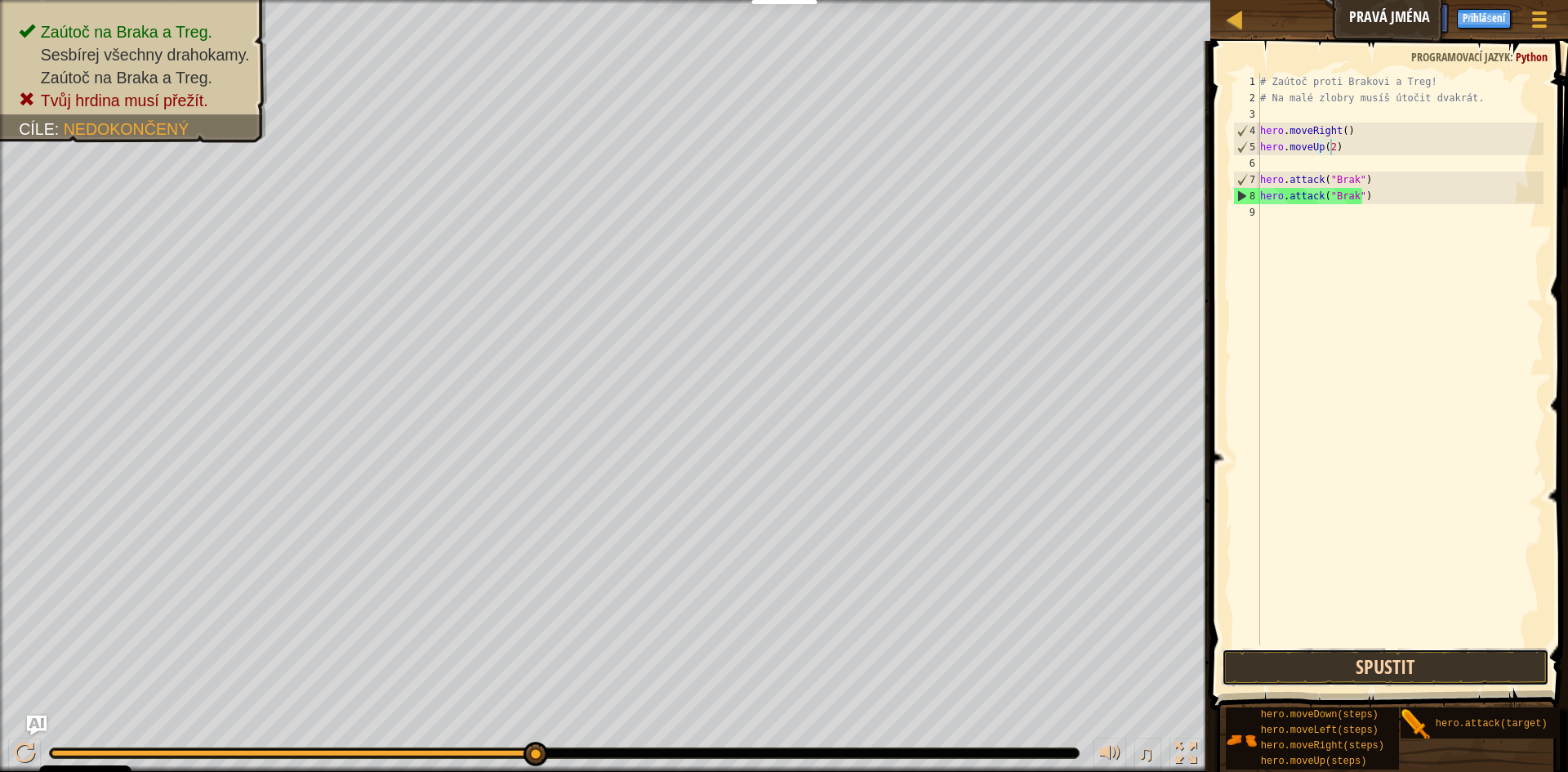
click at [1369, 665] on button "Spustit" at bounding box center [1386, 667] width 328 height 38
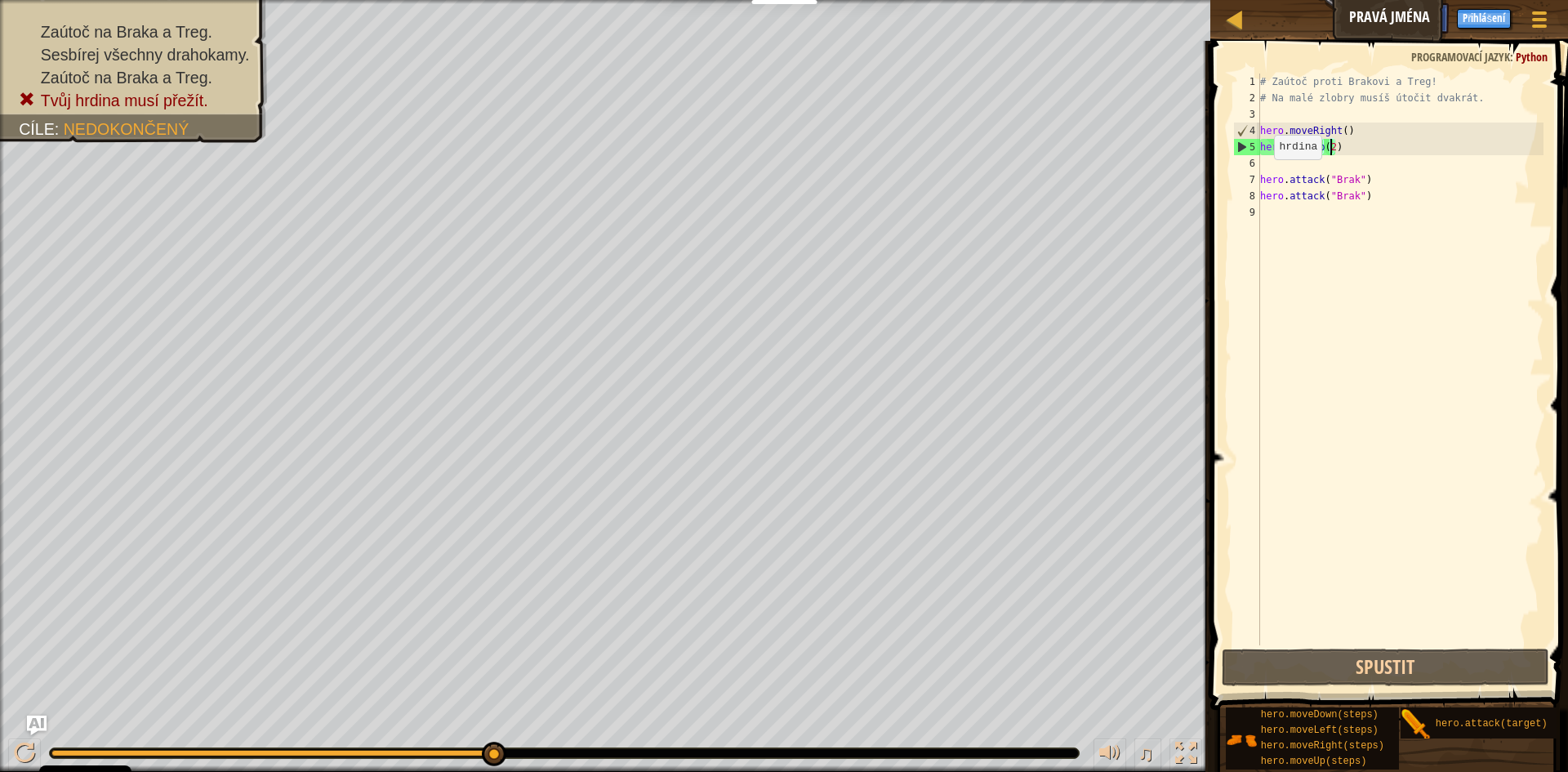
click at [1260, 175] on div "# Zaútoč proti Brakovi a Treg! # Na malé zlobry musíš útočit dvakrát. hero . mo…" at bounding box center [1400, 375] width 286 height 604
type textarea "hero.attack("Brak")"
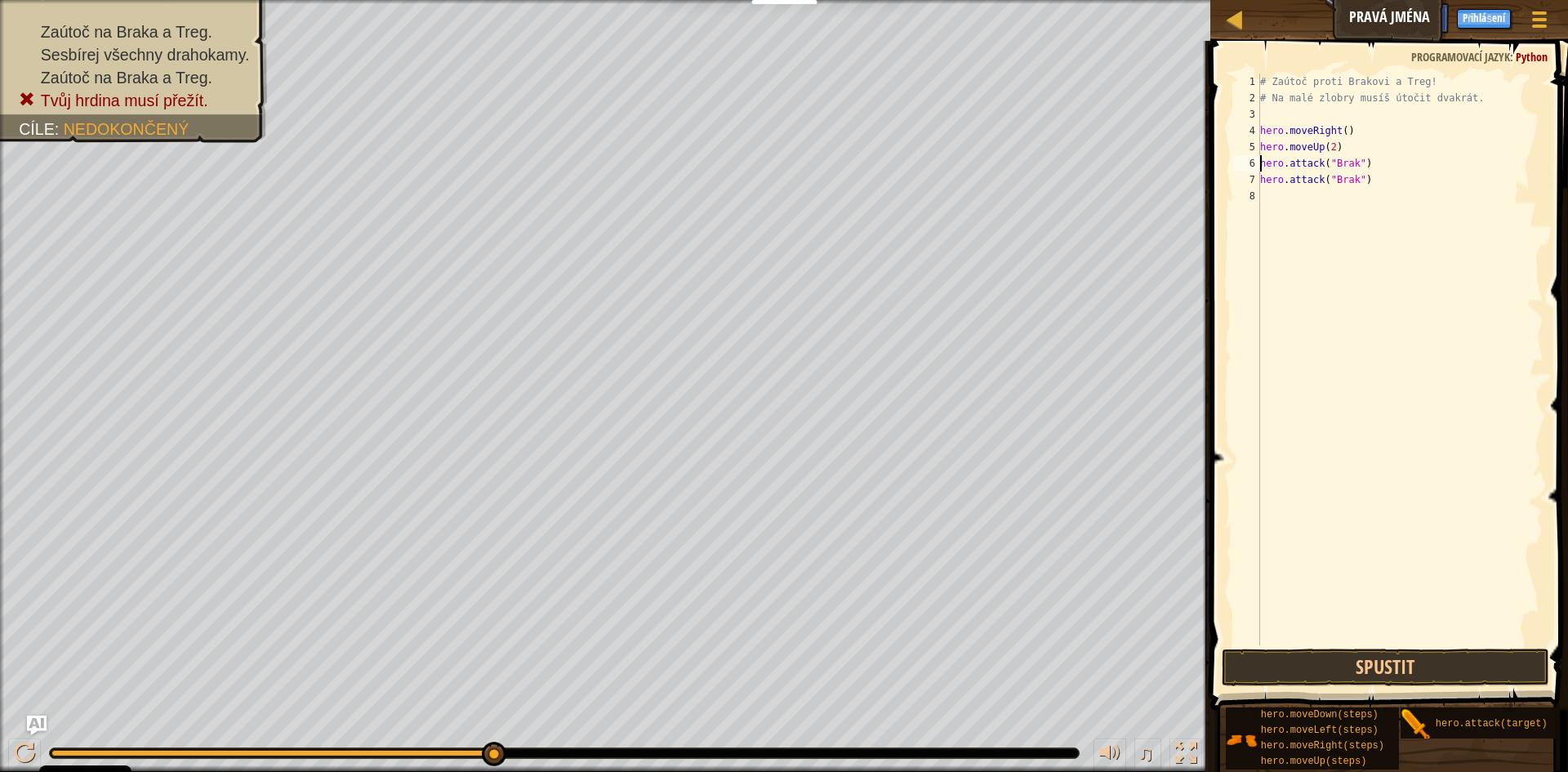
click at [1405, 244] on div "# Zaútoč proti Brakovi a Treg! # Na malé zlobry musíš útočit dvakrát. hero . mo…" at bounding box center [1400, 375] width 286 height 604
click at [1412, 655] on button "Spustit" at bounding box center [1386, 667] width 328 height 38
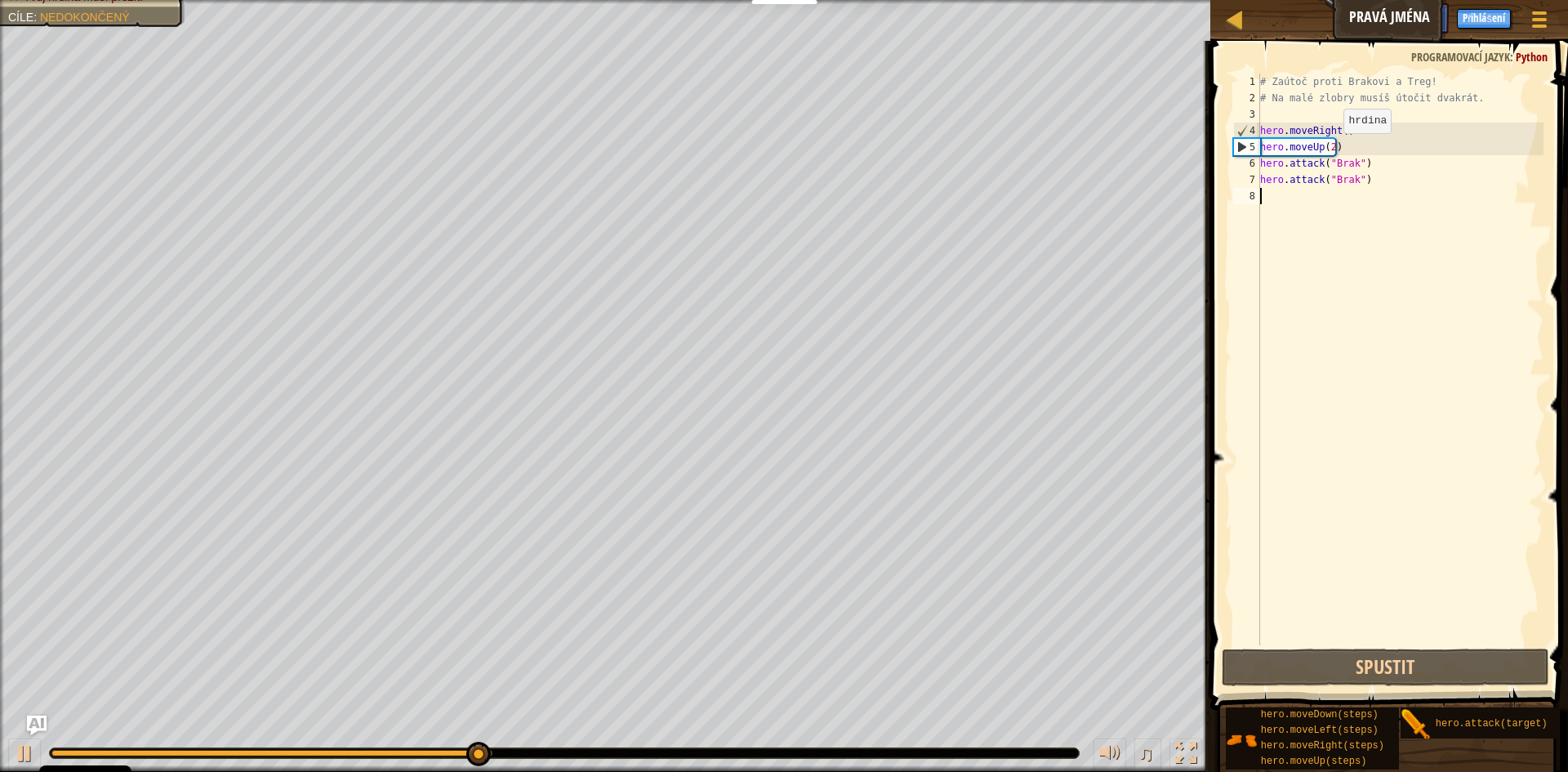
click at [1330, 149] on div "# Zaútoč proti Brakovi a Treg! # Na malé zlobry musíš útočit dvakrát. hero . mo…" at bounding box center [1400, 375] width 286 height 604
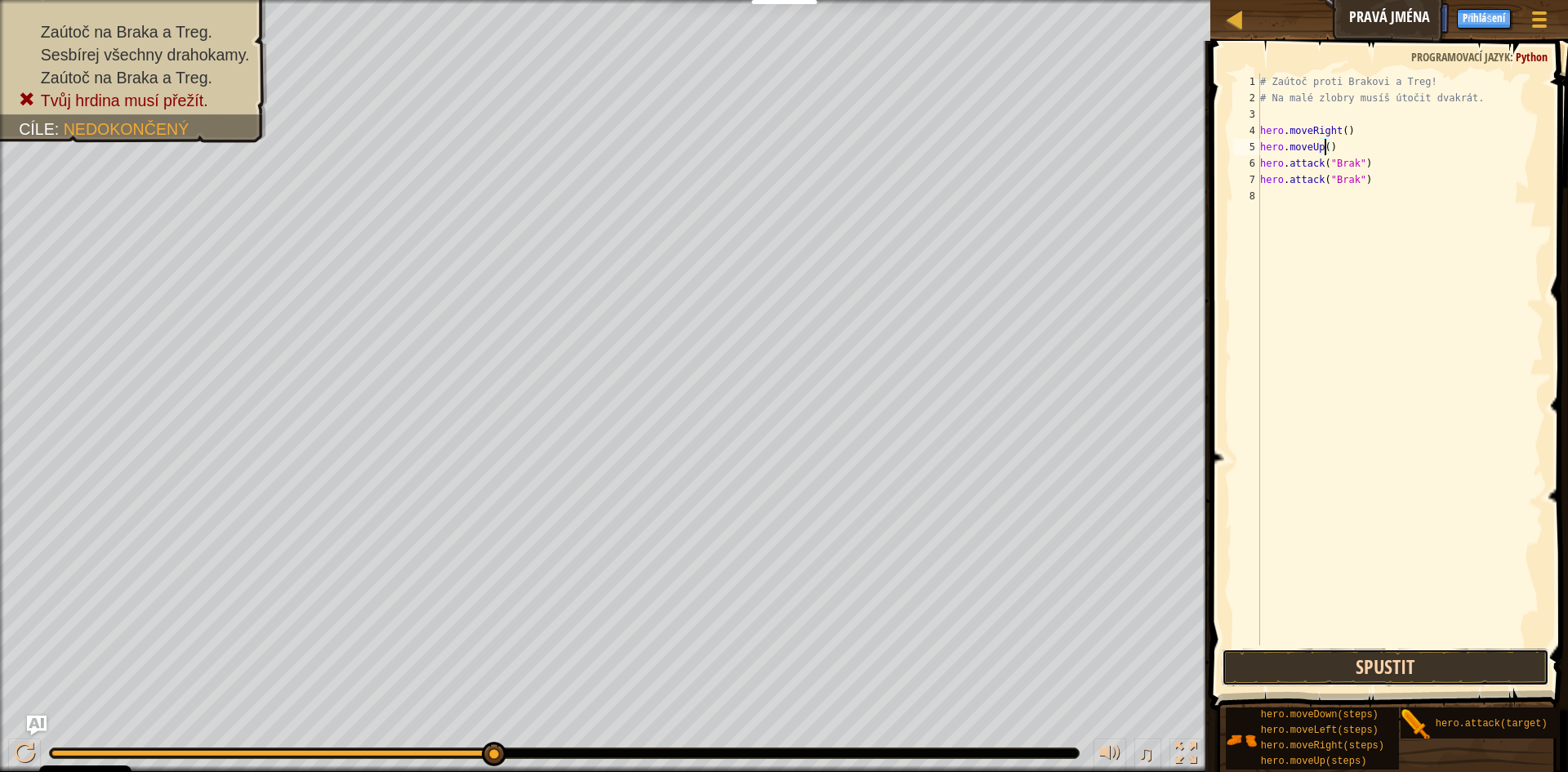
click at [1387, 664] on button "Spustit" at bounding box center [1386, 667] width 328 height 38
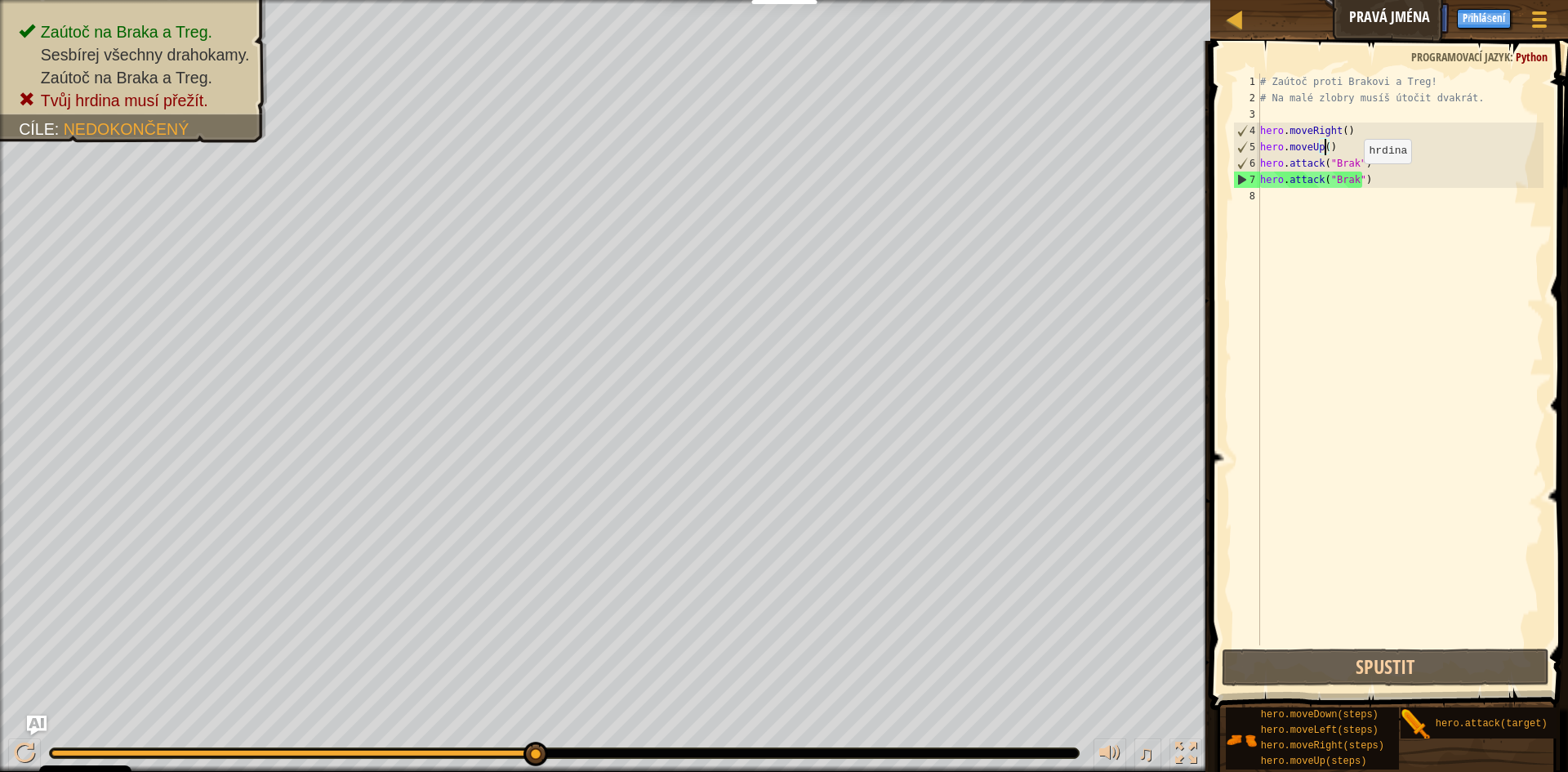
click at [1350, 180] on div "# Zaútoč proti Brakovi a Treg! # Na malé zlobry musíš útočit dvakrát. hero . mo…" at bounding box center [1400, 375] width 286 height 604
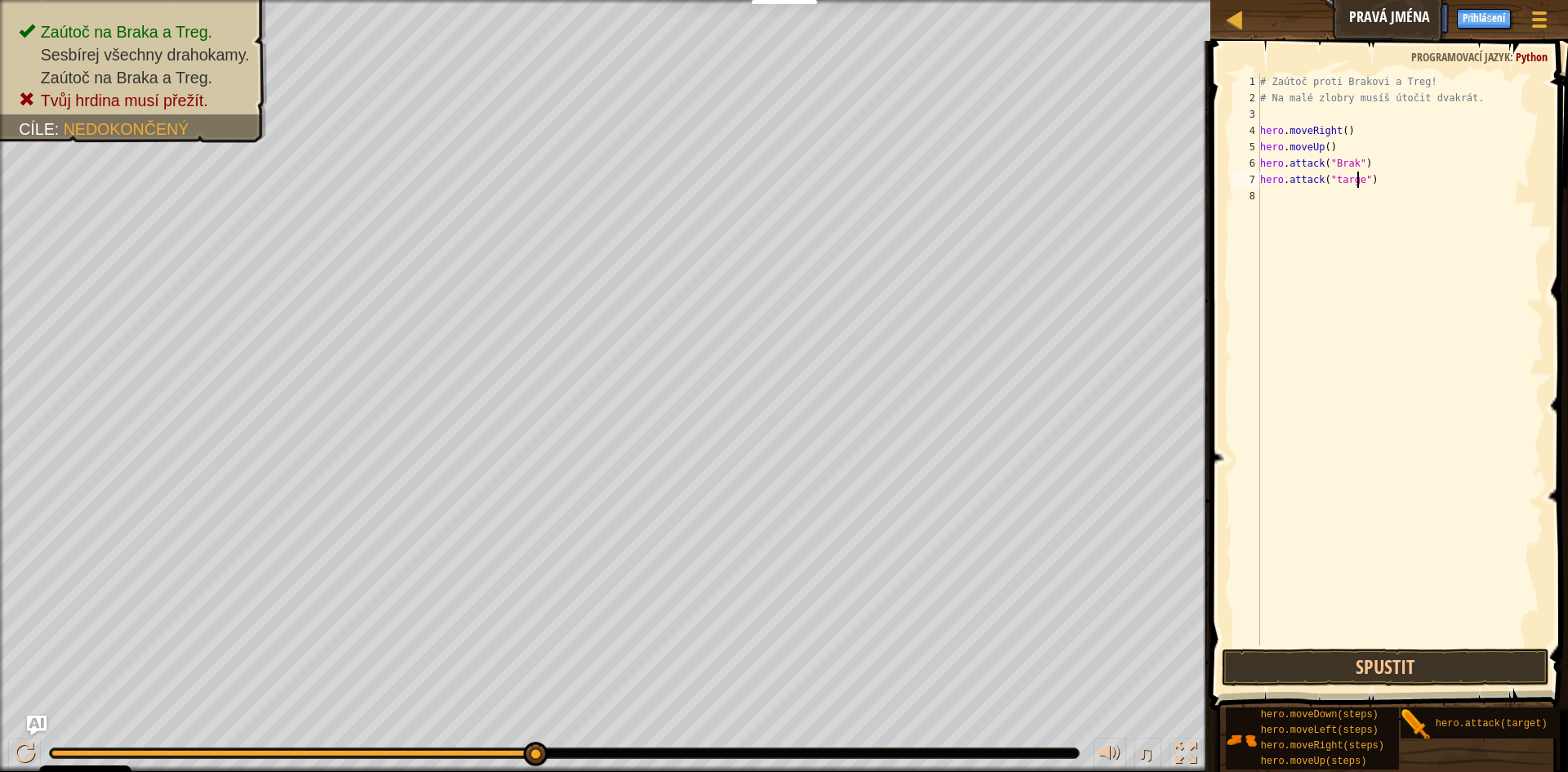
scroll to position [7, 9]
type textarea "hero.attack("target")"
click at [1329, 673] on button "Spustit" at bounding box center [1386, 667] width 328 height 38
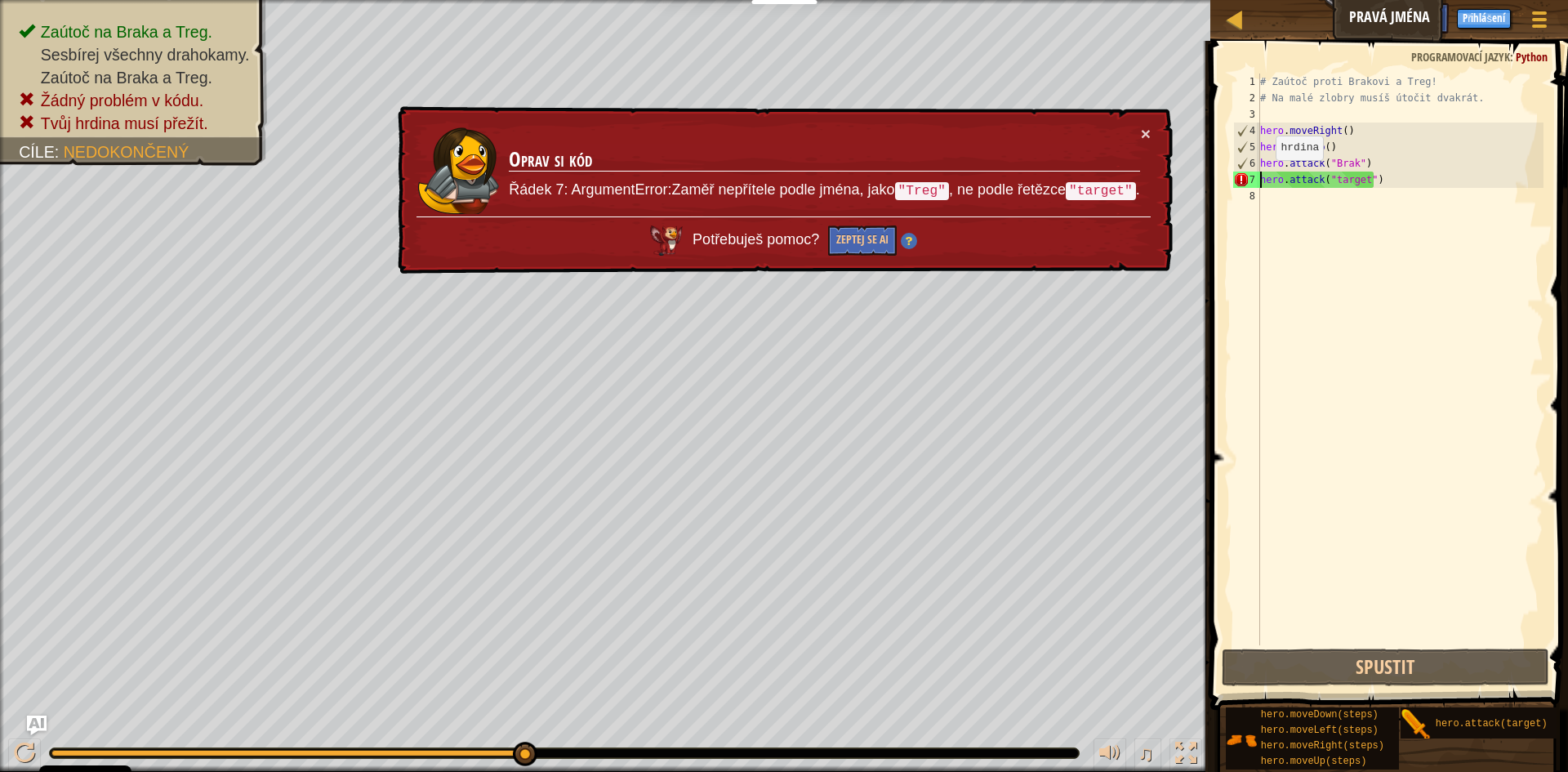
click at [1262, 176] on div "# Zaútoč proti Brakovi a Treg! # Na malé zlobry musíš útočit dvakrát. hero . mo…" at bounding box center [1400, 375] width 286 height 604
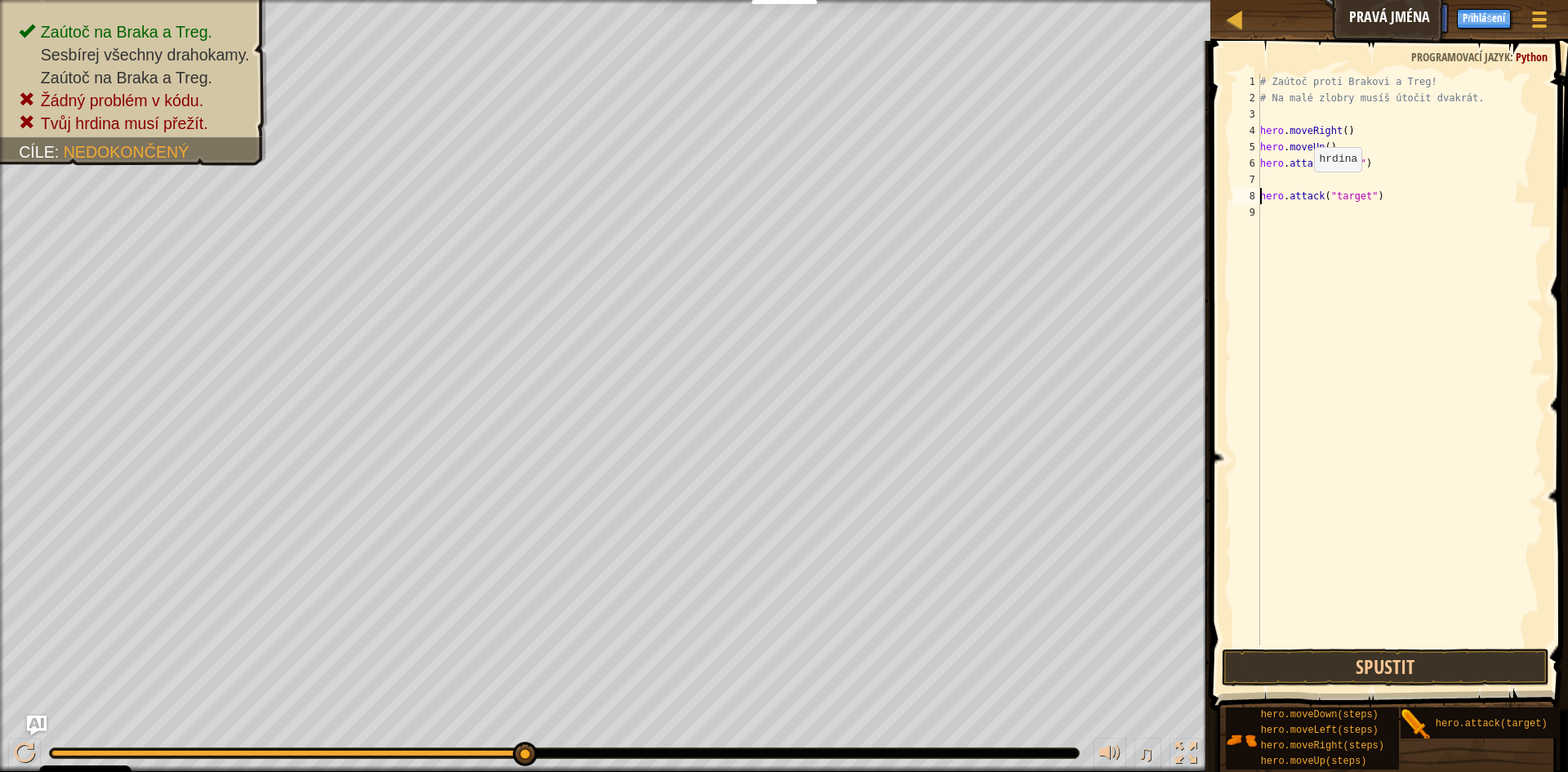
click at [1298, 187] on div "# Zaútoč proti Brakovi a Treg! # Na malé zlobry musíš útočit dvakrát. hero . mo…" at bounding box center [1400, 375] width 286 height 604
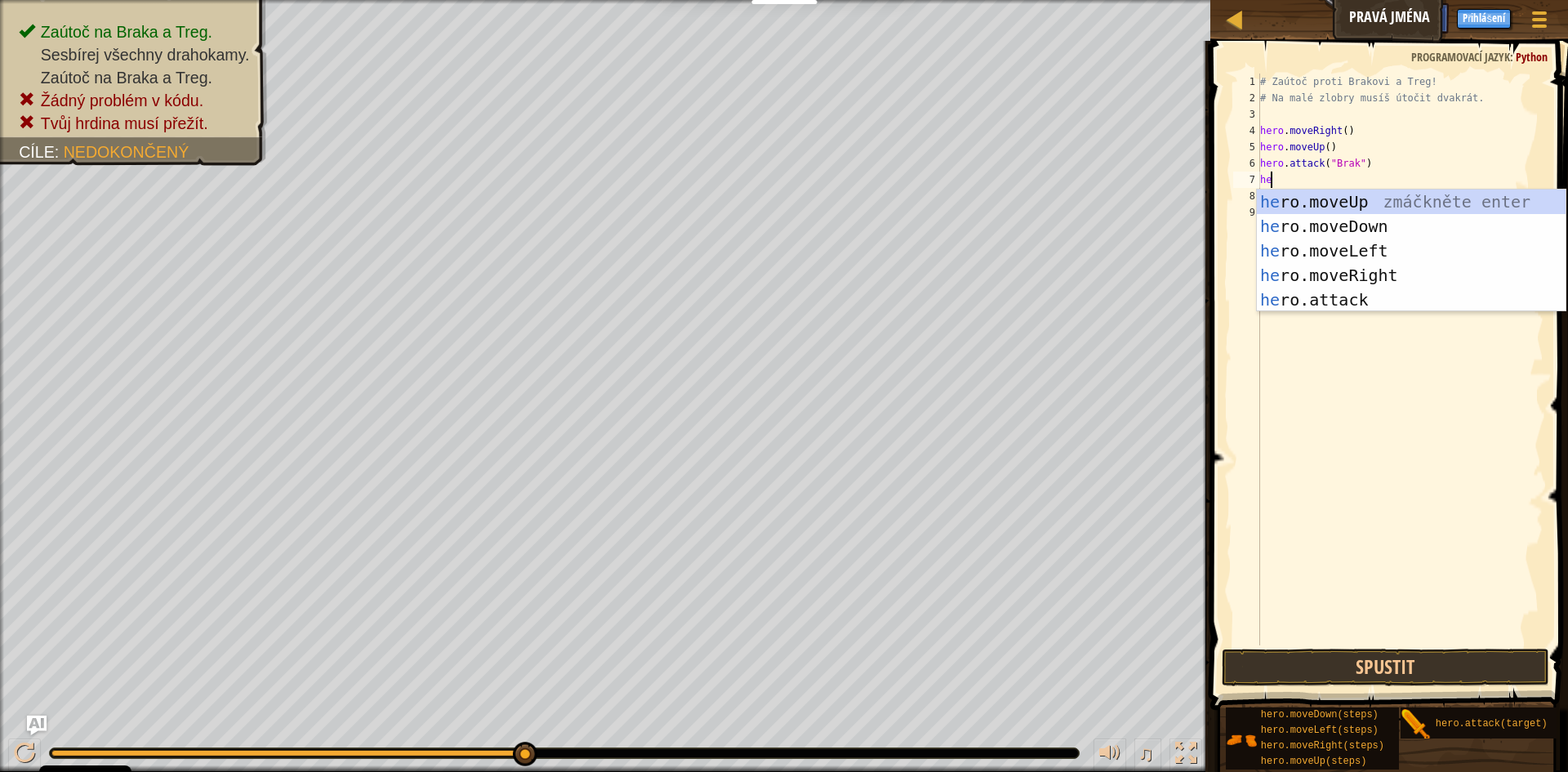
type textarea "her"
click at [1378, 233] on div "her o.moveUp zmáčkněte enter her o.moveDown zmáčkněte enter her o.moveLeft zmáč…" at bounding box center [1412, 275] width 309 height 172
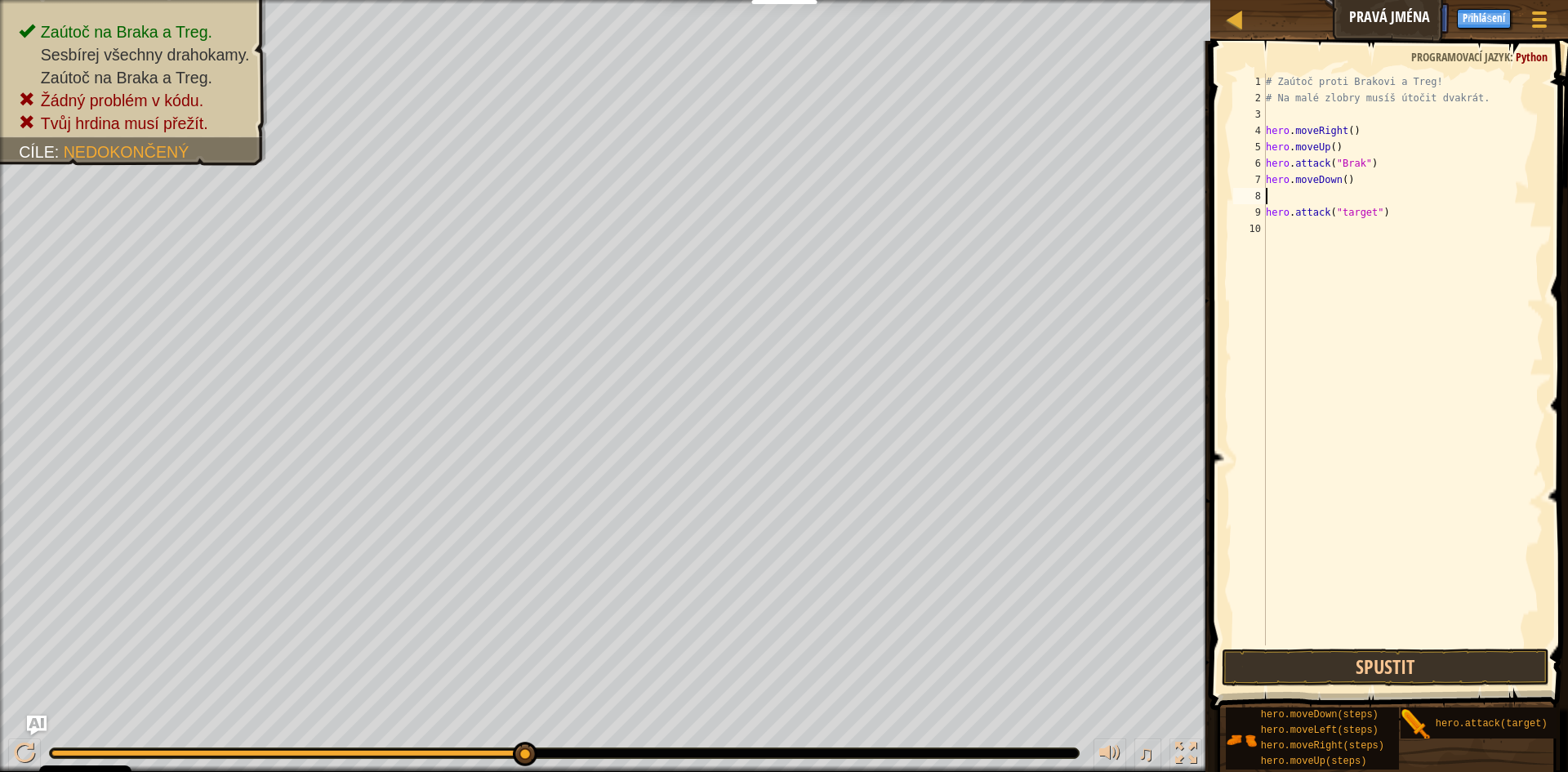
scroll to position [7, 0]
click at [1354, 660] on button "Spustit" at bounding box center [1386, 667] width 328 height 38
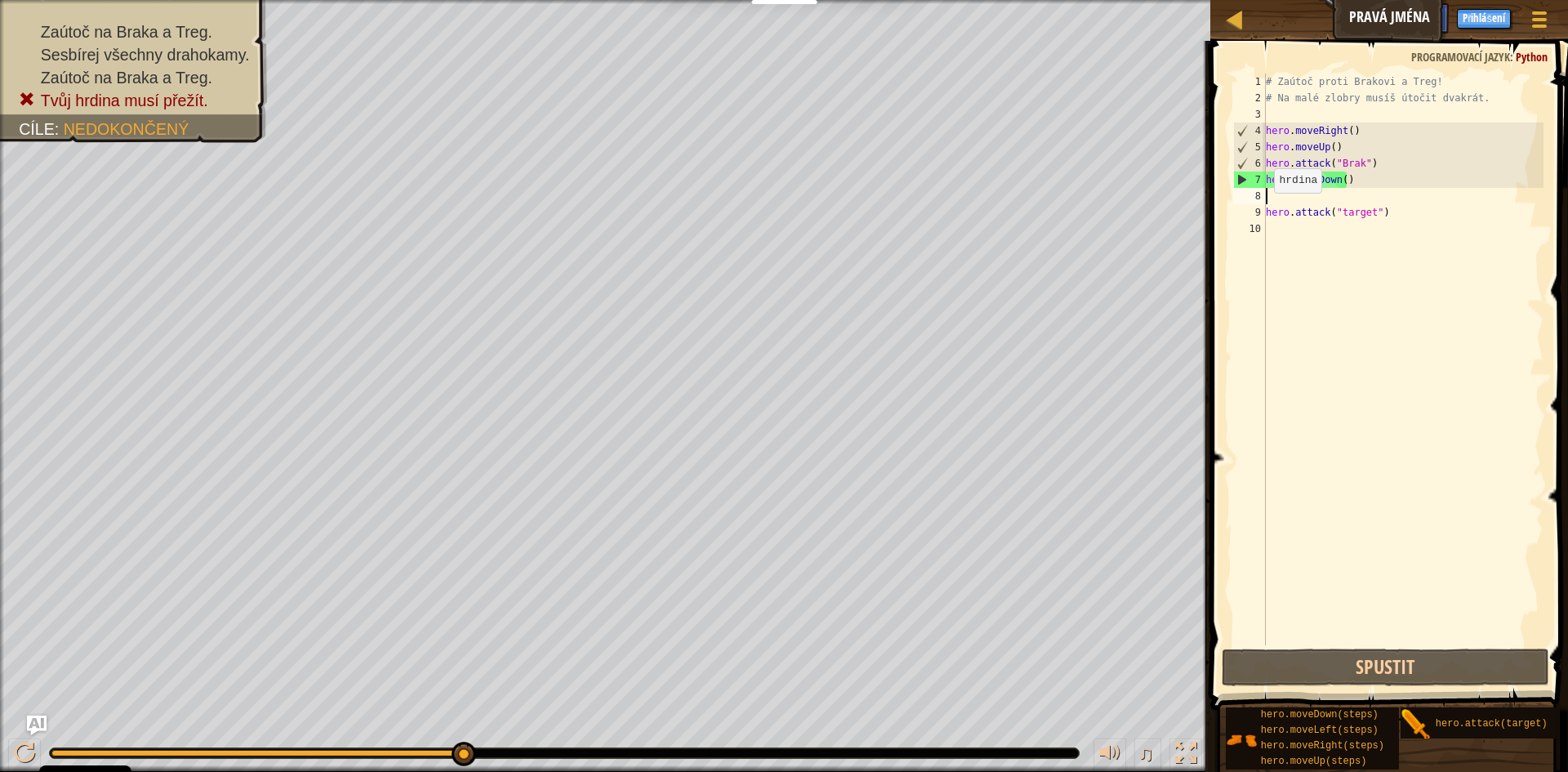
click at [1265, 209] on div "9" at bounding box center [1250, 212] width 33 height 16
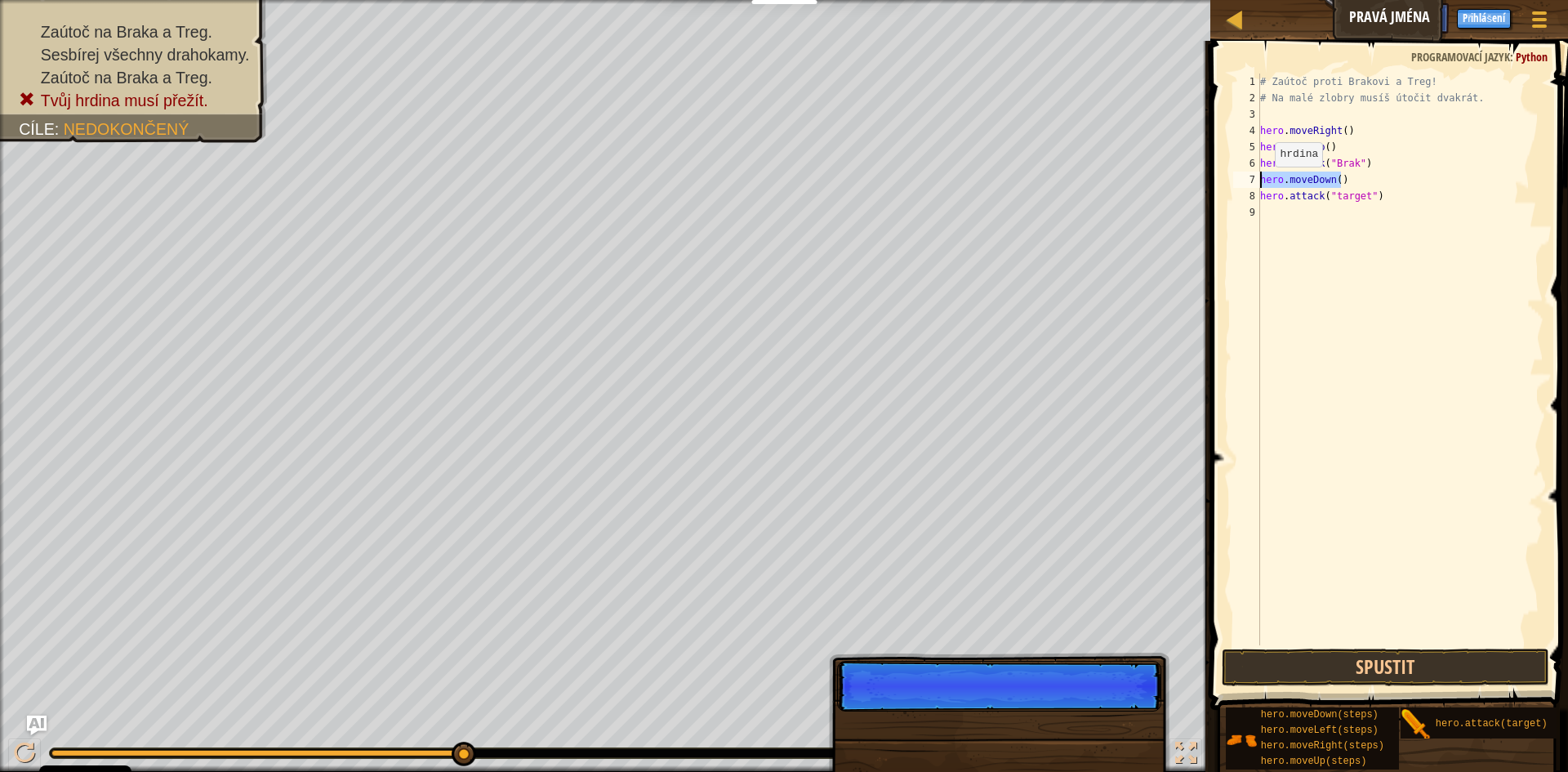
drag, startPoint x: 1342, startPoint y: 177, endPoint x: 1257, endPoint y: 182, distance: 85.1
click at [1257, 182] on div "hero.attack("target") 1 2 3 4 5 6 7 8 9 # Zaútoč proti Brakovi a Treg! # Na mal…" at bounding box center [1386, 358] width 313 height 572
type textarea "hero.moveDown()"
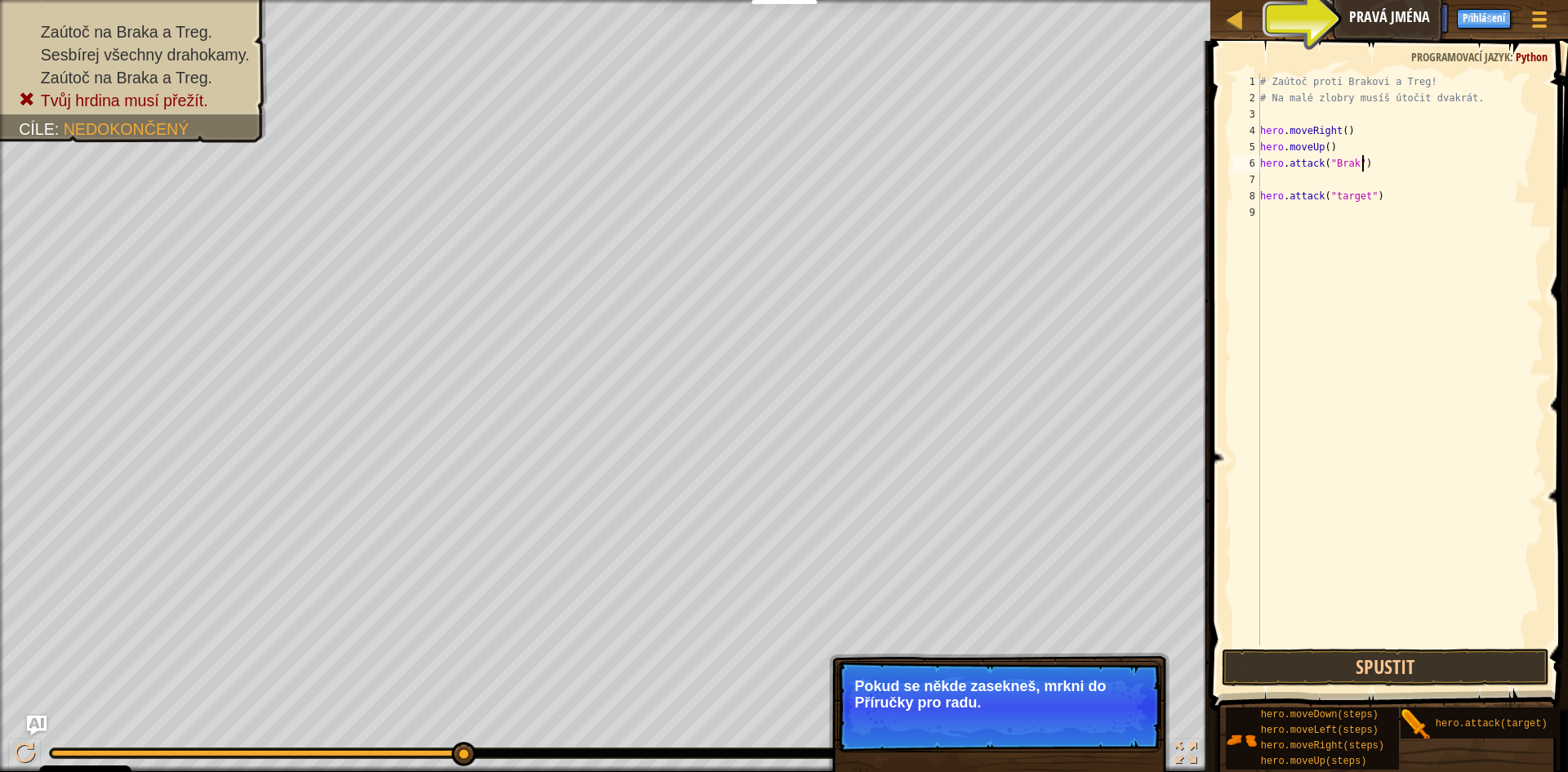
click at [1369, 163] on div "# Zaútoč proti Brakovi a Treg! # Na malé zlobry musíš útočit dvakrát. hero . mo…" at bounding box center [1400, 375] width 286 height 604
type textarea "hero.attack("Brak")"
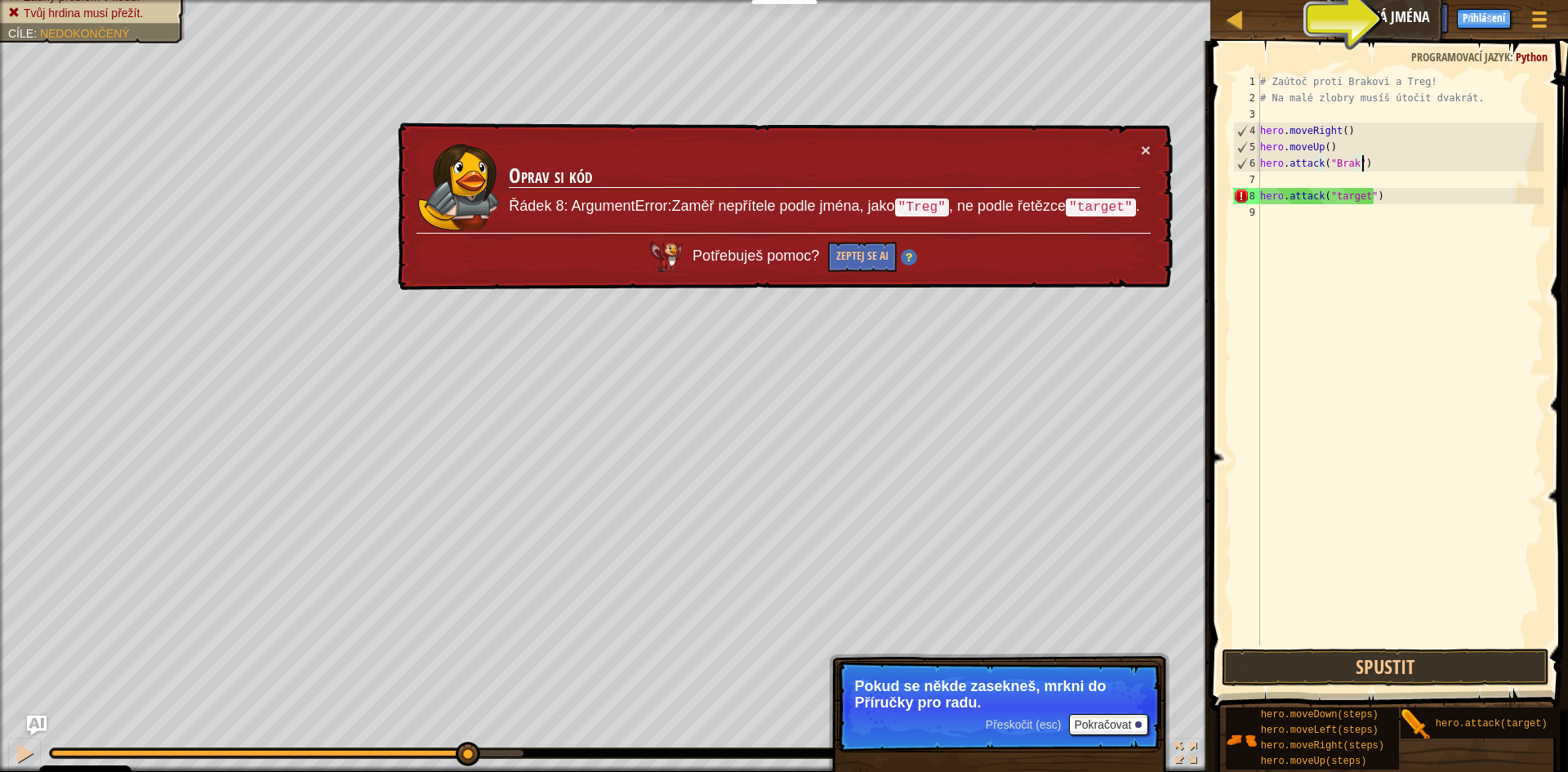
click at [1405, 262] on div "# Zaútoč proti Brakovi a Treg! # Na malé zlobry musíš útočit dvakrát. hero . mo…" at bounding box center [1400, 375] width 286 height 604
click at [1277, 177] on div "# Zaútoč proti Brakovi a Treg! # Na malé zlobry musíš útočit dvakrát. hero . mo…" at bounding box center [1400, 375] width 286 height 604
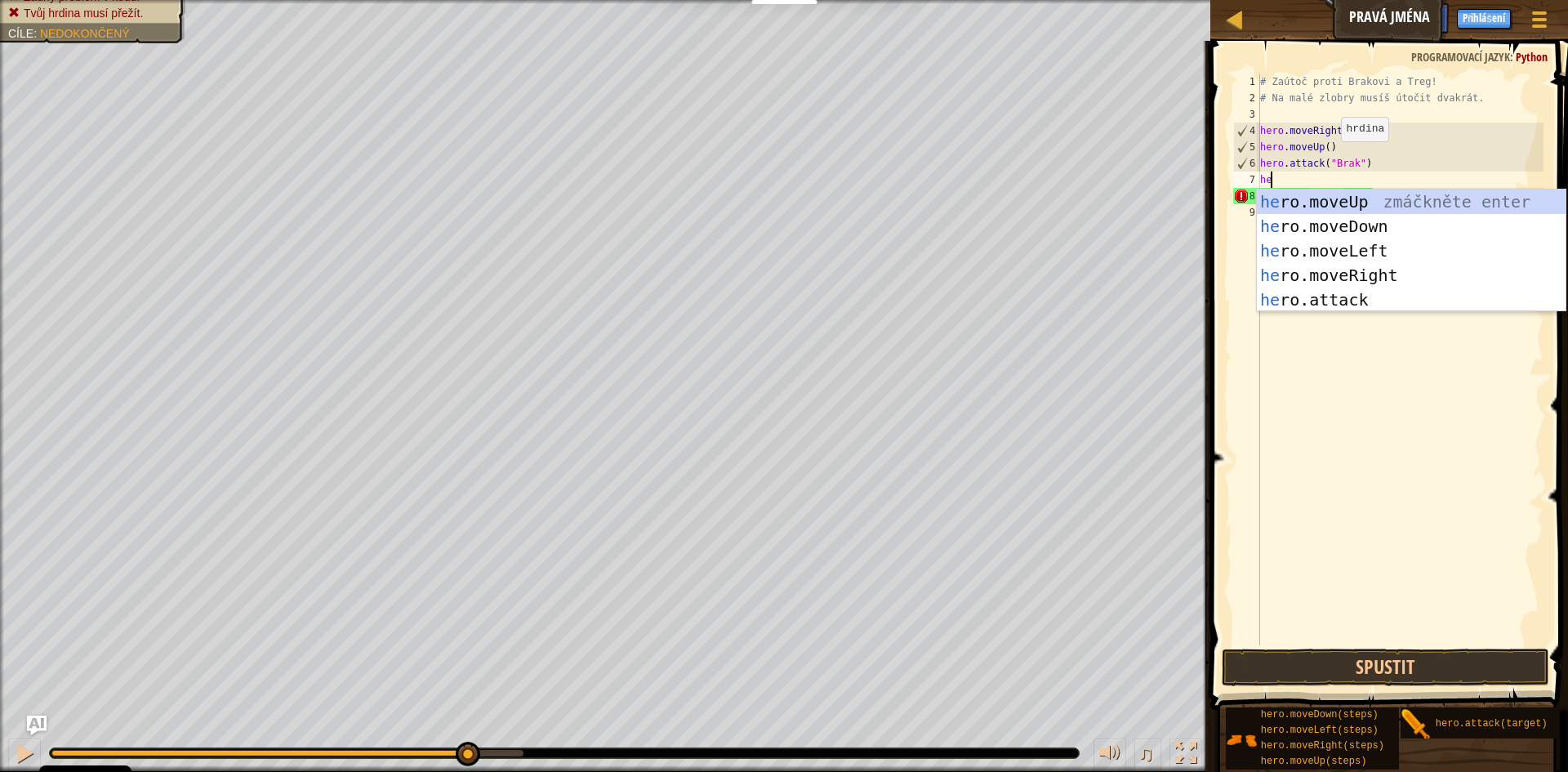
scroll to position [7, 1]
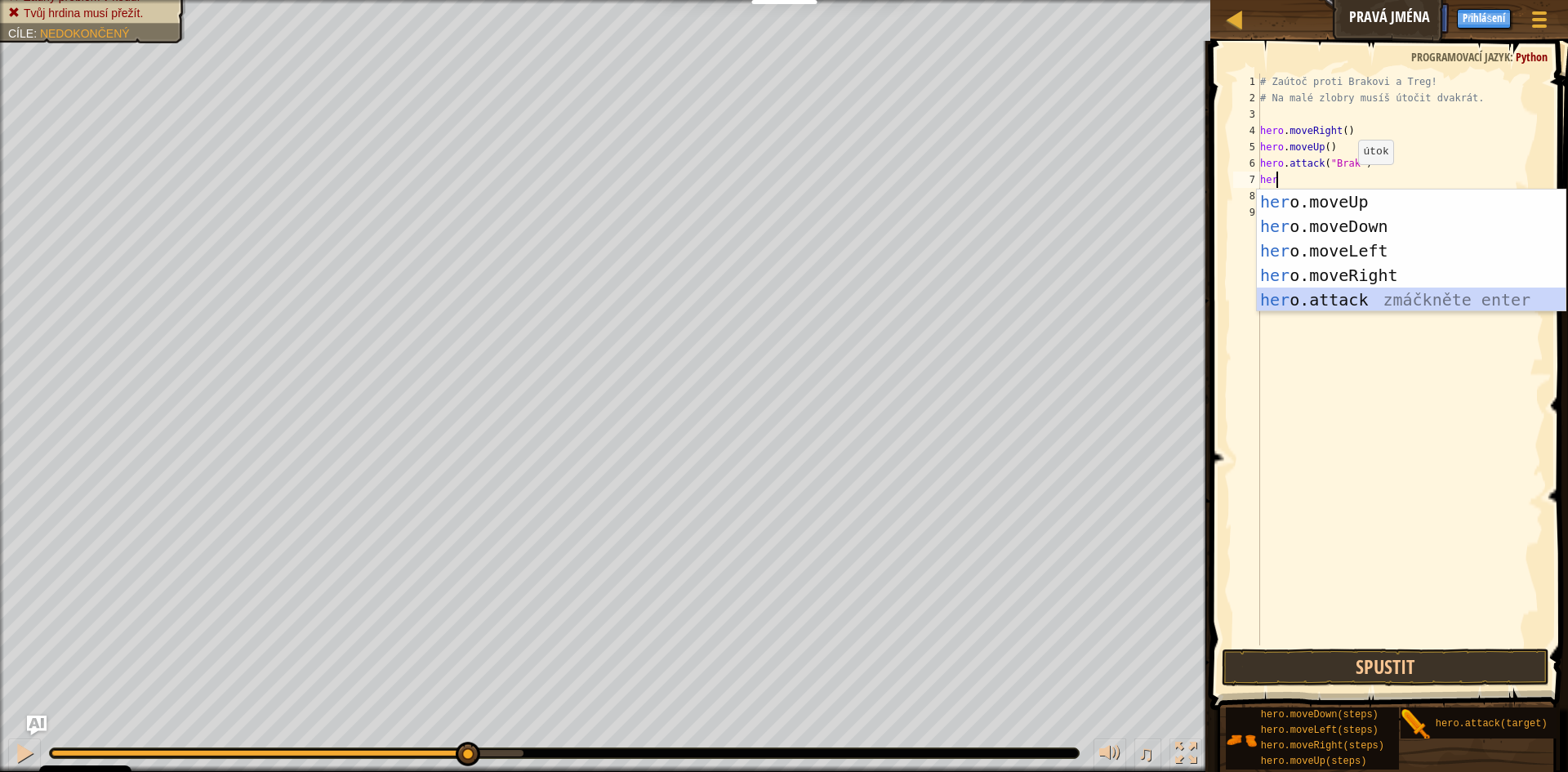
click at [1414, 302] on div "her o.moveUp zmáčkněte enter her o.moveDown zmáčkněte enter her o.moveLeft zmáč…" at bounding box center [1412, 275] width 309 height 172
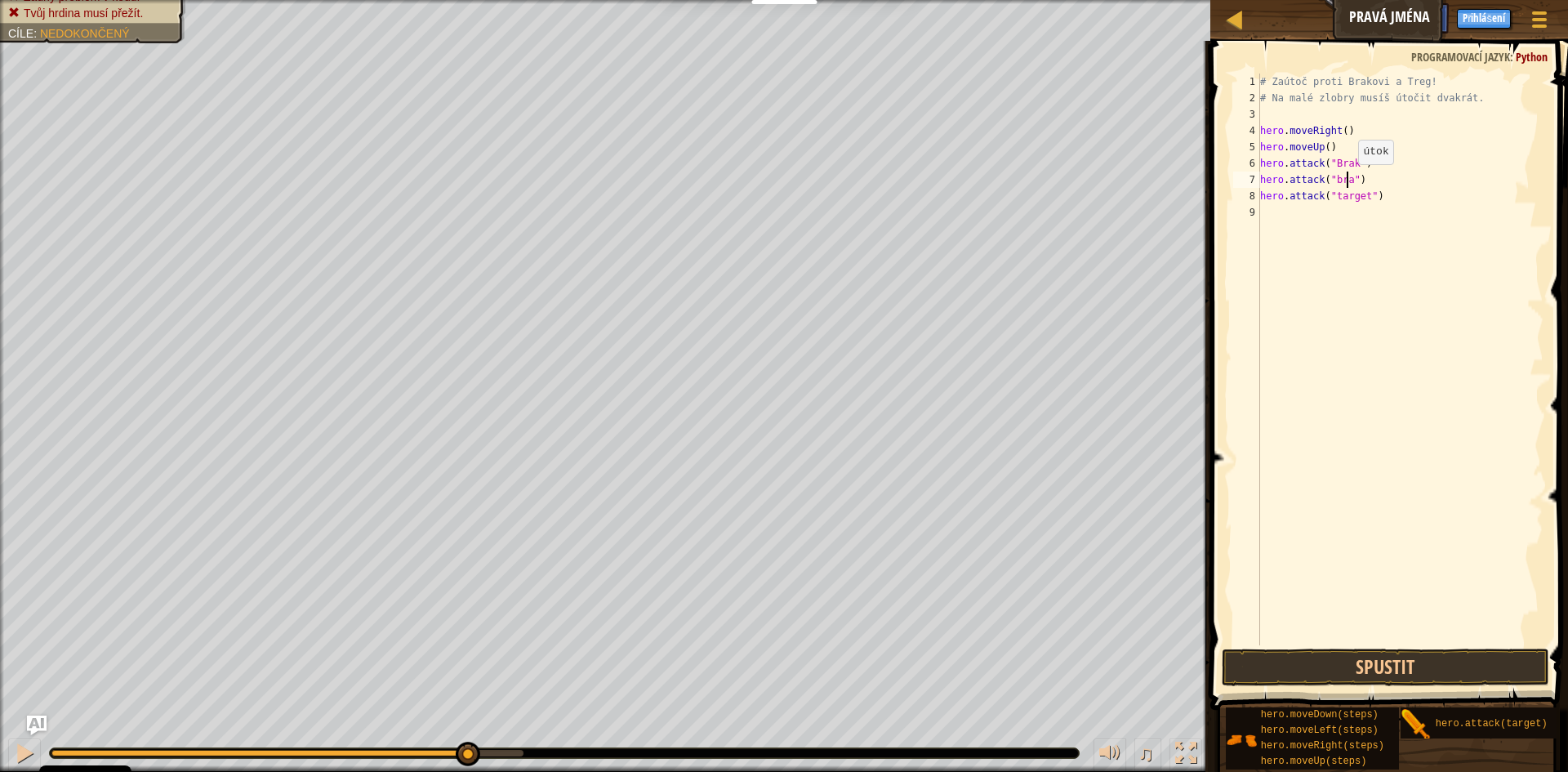
scroll to position [7, 7]
click at [1261, 192] on div "# Zaútoč proti Brakovi a Treg! # Na malé zlobry musíš útočit dvakrát. hero . mo…" at bounding box center [1400, 375] width 286 height 604
type textarea "hero.attack("target")"
click at [1328, 676] on button "Spustit" at bounding box center [1386, 667] width 328 height 38
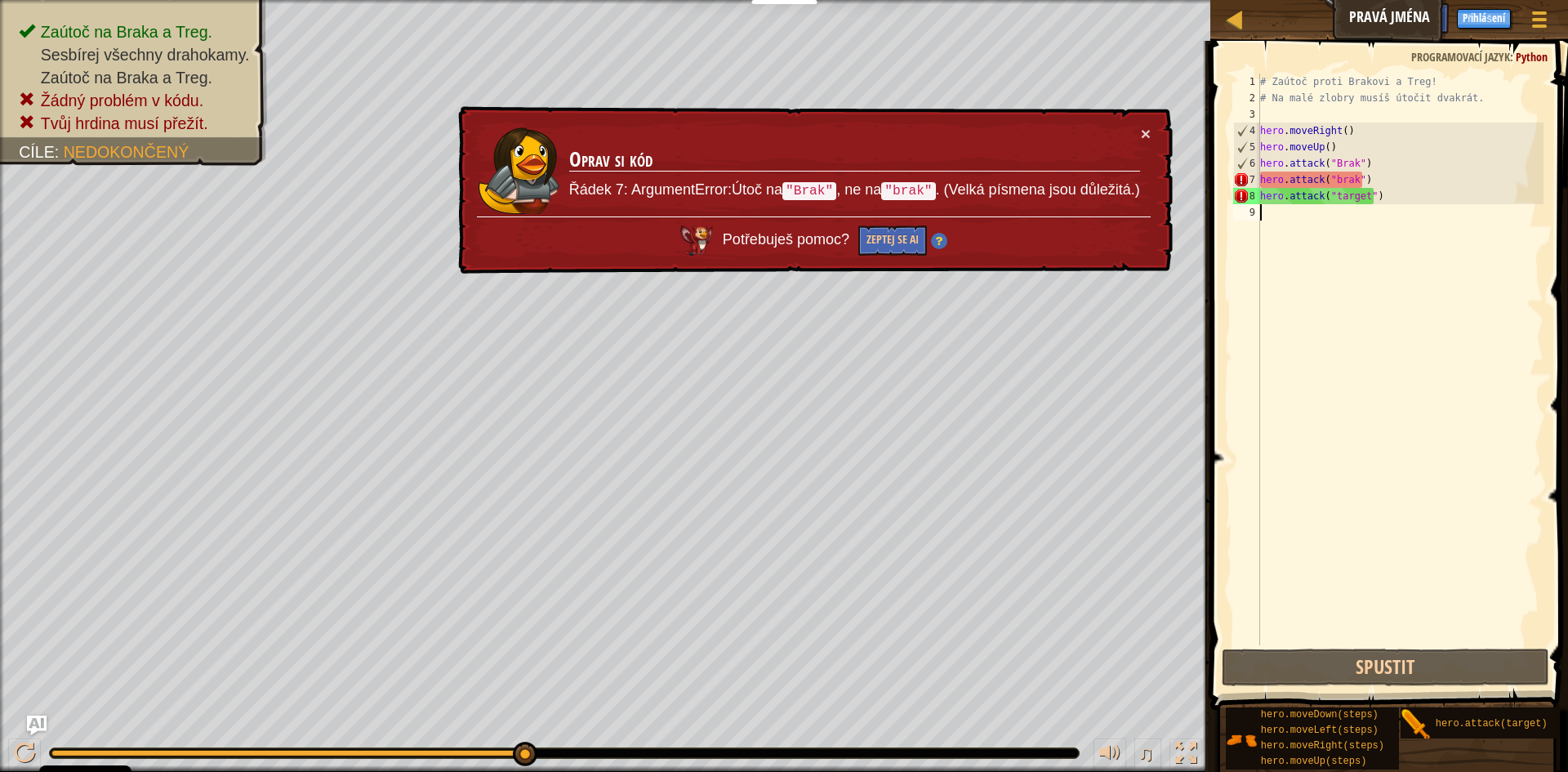
click at [1268, 214] on div "# Zaútoč proti Brakovi a Treg! # Na malé zlobry musíš útočit dvakrát. hero . mo…" at bounding box center [1400, 375] width 286 height 604
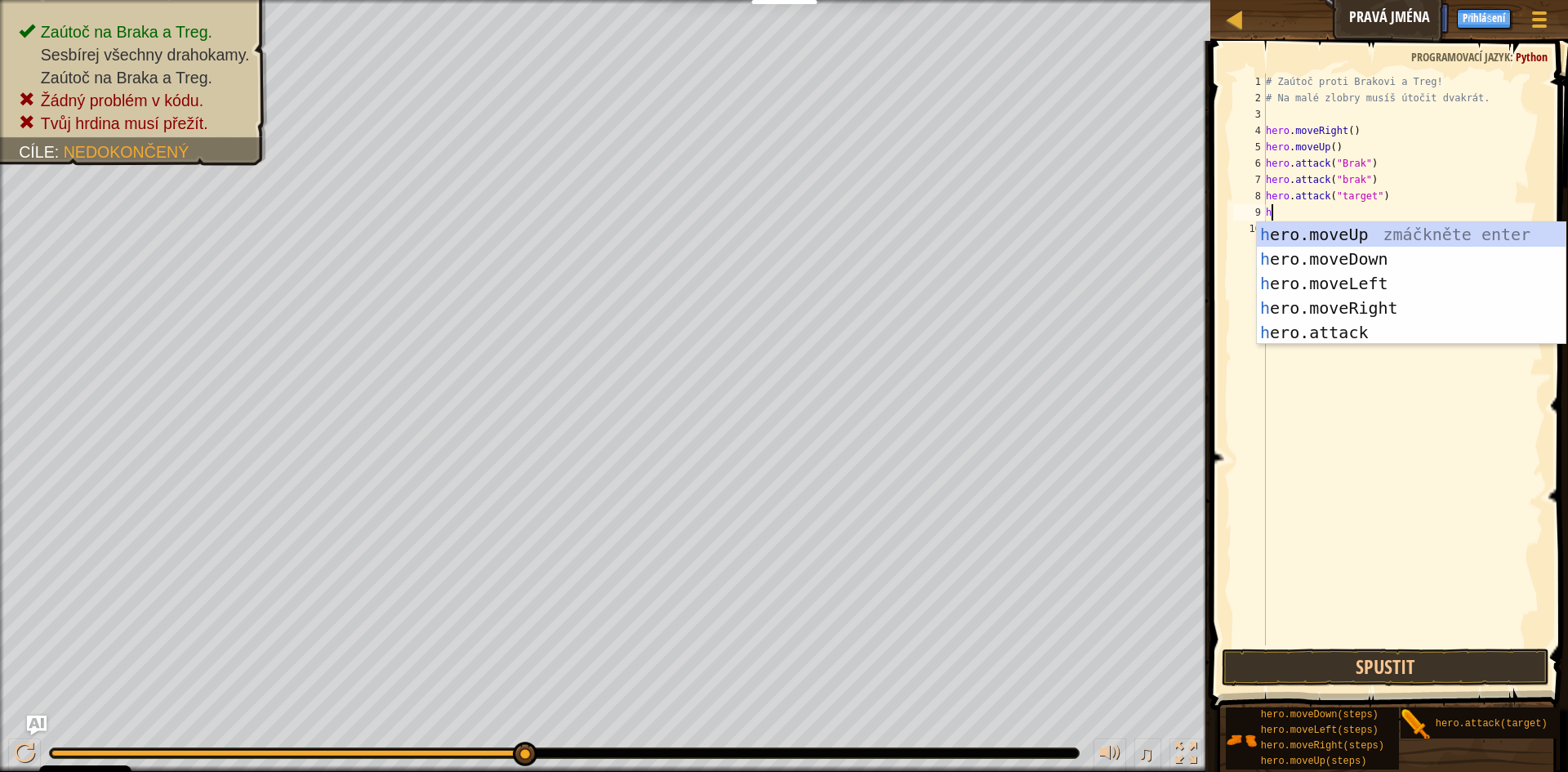
type textarea "her"
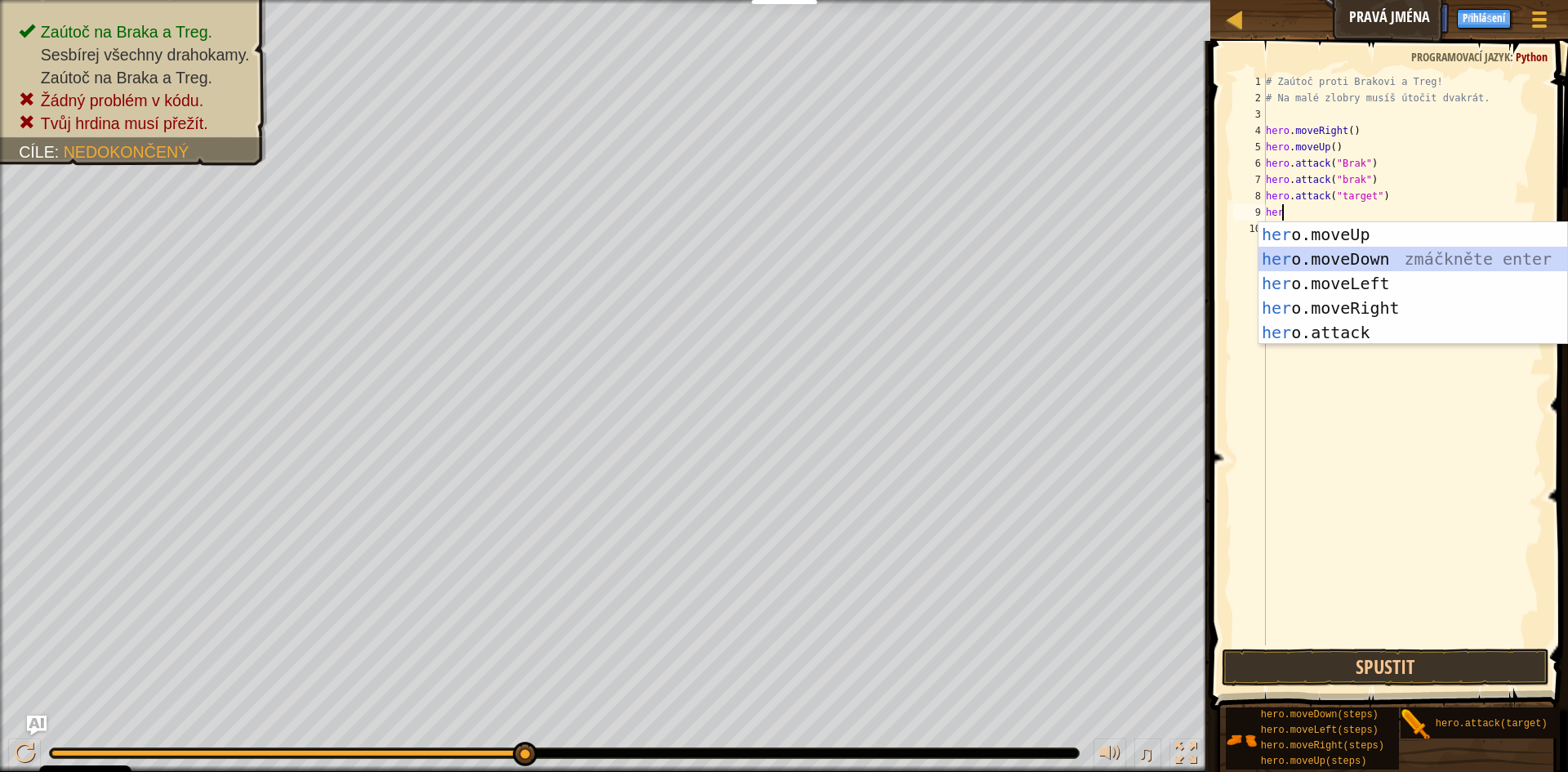
click at [1387, 260] on div "her o.moveUp zmáčkněte enter her o.moveDown zmáčkněte enter her o.moveLeft zmáč…" at bounding box center [1414, 308] width 309 height 172
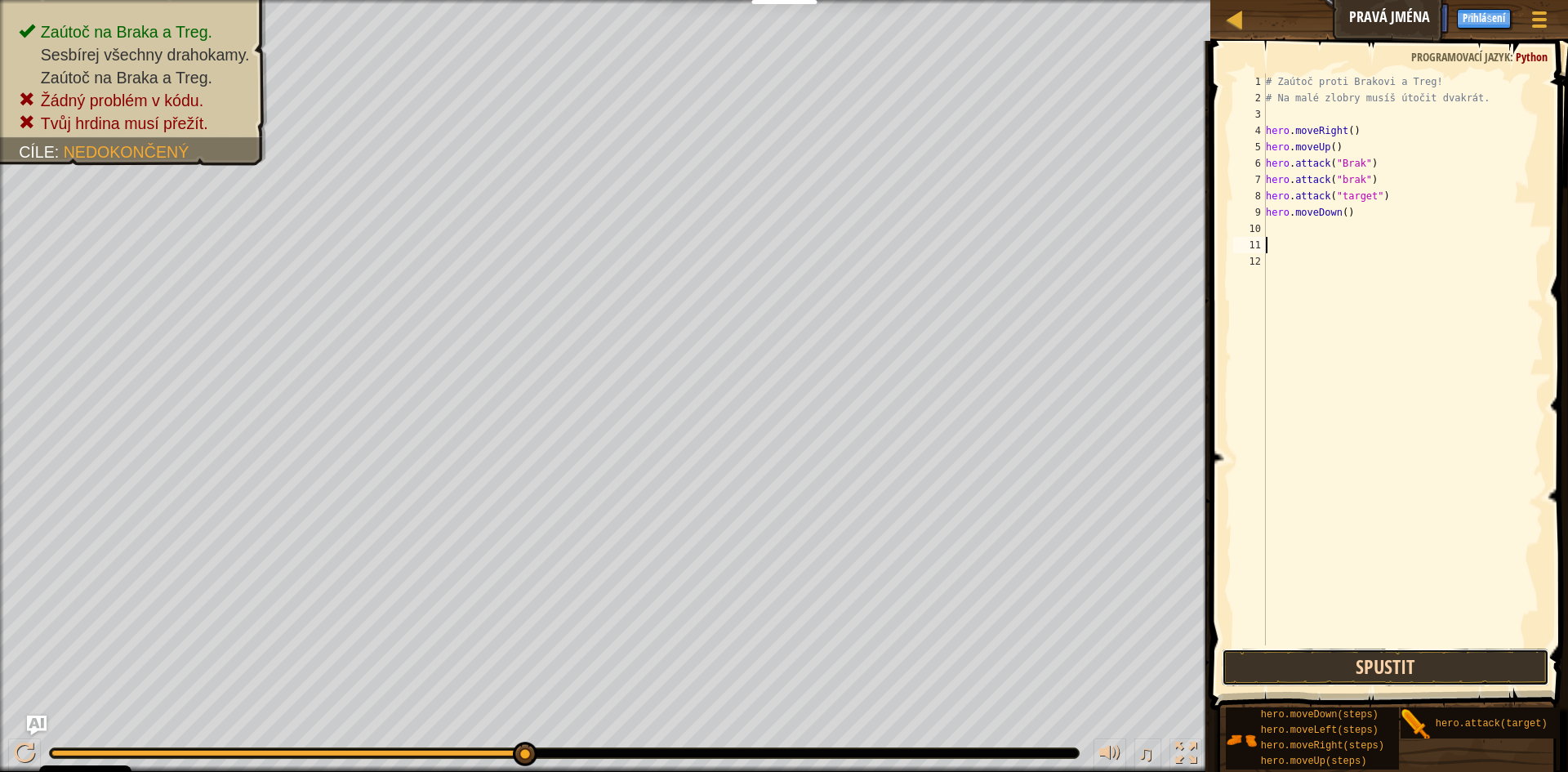
click at [1374, 679] on button "Spustit" at bounding box center [1386, 667] width 328 height 38
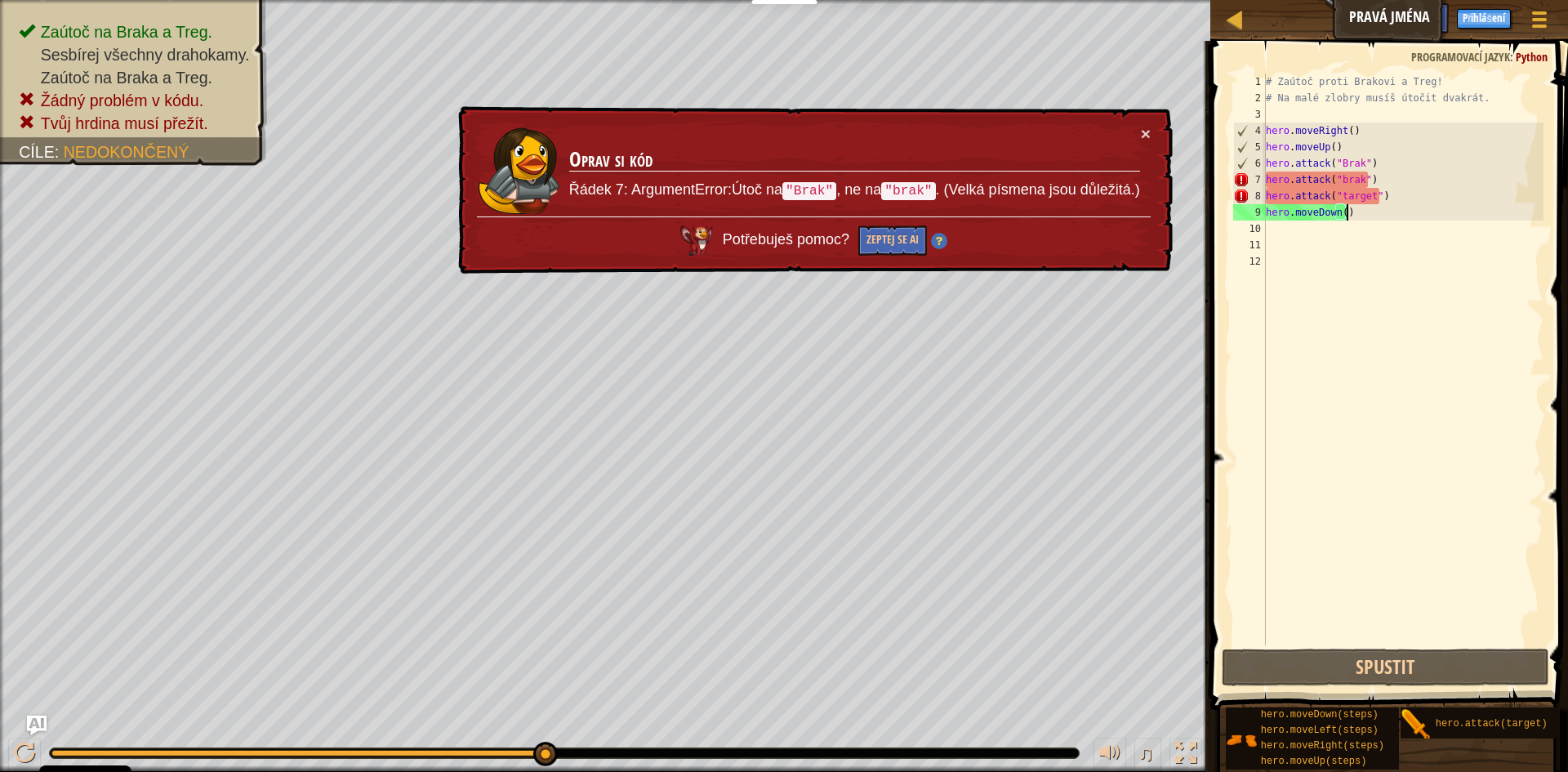
click at [1411, 216] on div "# Zaútoč proti Brakovi a Treg! # Na malé zlobry musíš útočit dvakrát. hero . mo…" at bounding box center [1404, 375] width 282 height 604
type textarea "hero.moveDown()"
drag, startPoint x: 1376, startPoint y: 179, endPoint x: 1266, endPoint y: 181, distance: 110.0
click at [1266, 181] on div "# Zaútoč proti Brakovi a Treg! # Na malé zlobry musíš útočit dvakrát. hero . mo…" at bounding box center [1404, 375] width 282 height 604
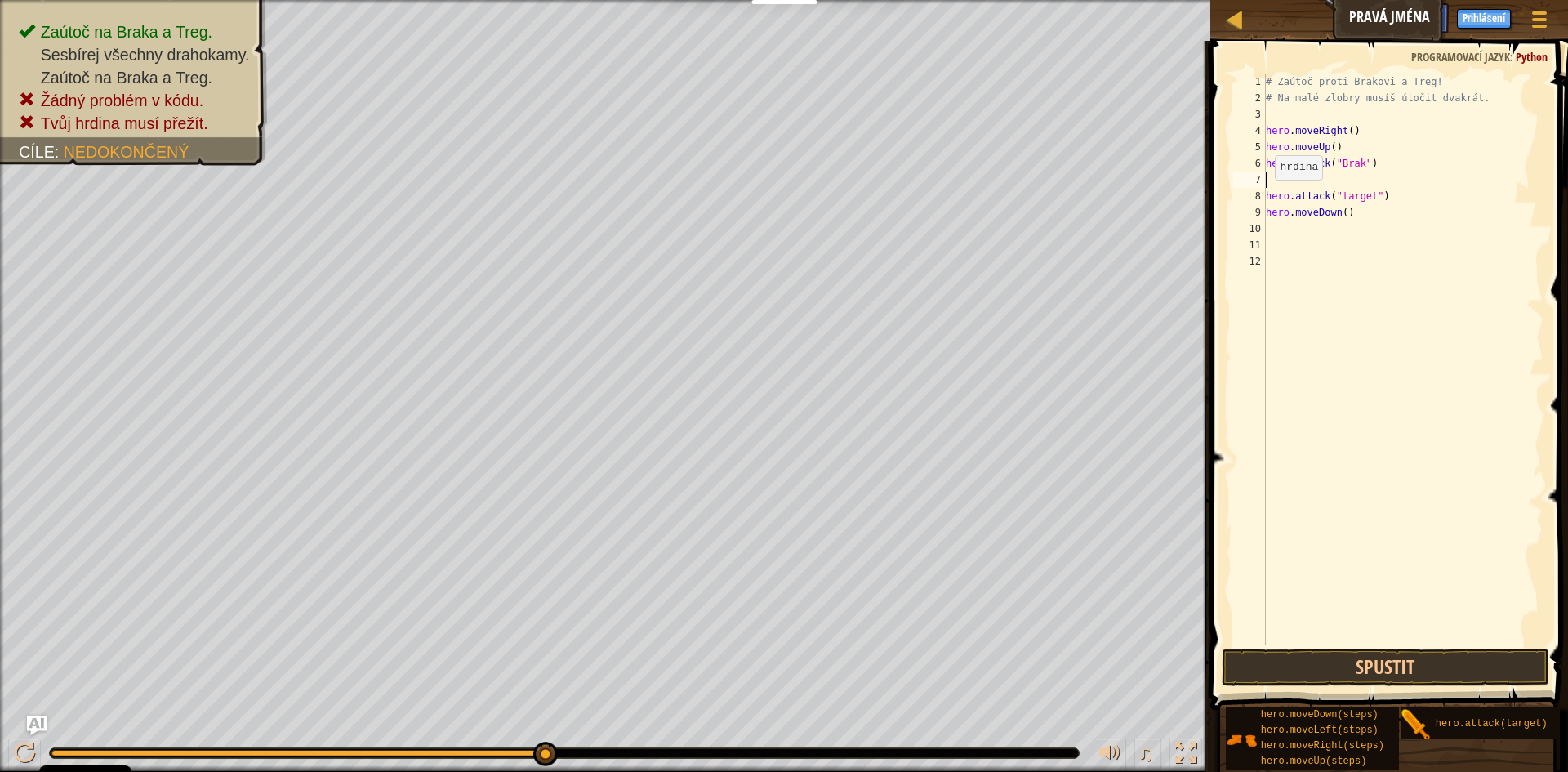
click at [1267, 196] on div "# Zaútoč proti Brakovi a Treg! # Na malé zlobry musíš útočit dvakrát. hero . mo…" at bounding box center [1404, 375] width 282 height 604
drag, startPoint x: 1366, startPoint y: 175, endPoint x: 1335, endPoint y: 183, distance: 32.0
click at [1335, 183] on div "# Zaútoč proti Brakovi a Treg! # Na malé zlobry musíš útočit dvakrát. hero . mo…" at bounding box center [1404, 375] width 282 height 604
click at [1555, 226] on span at bounding box center [1391, 352] width 371 height 717
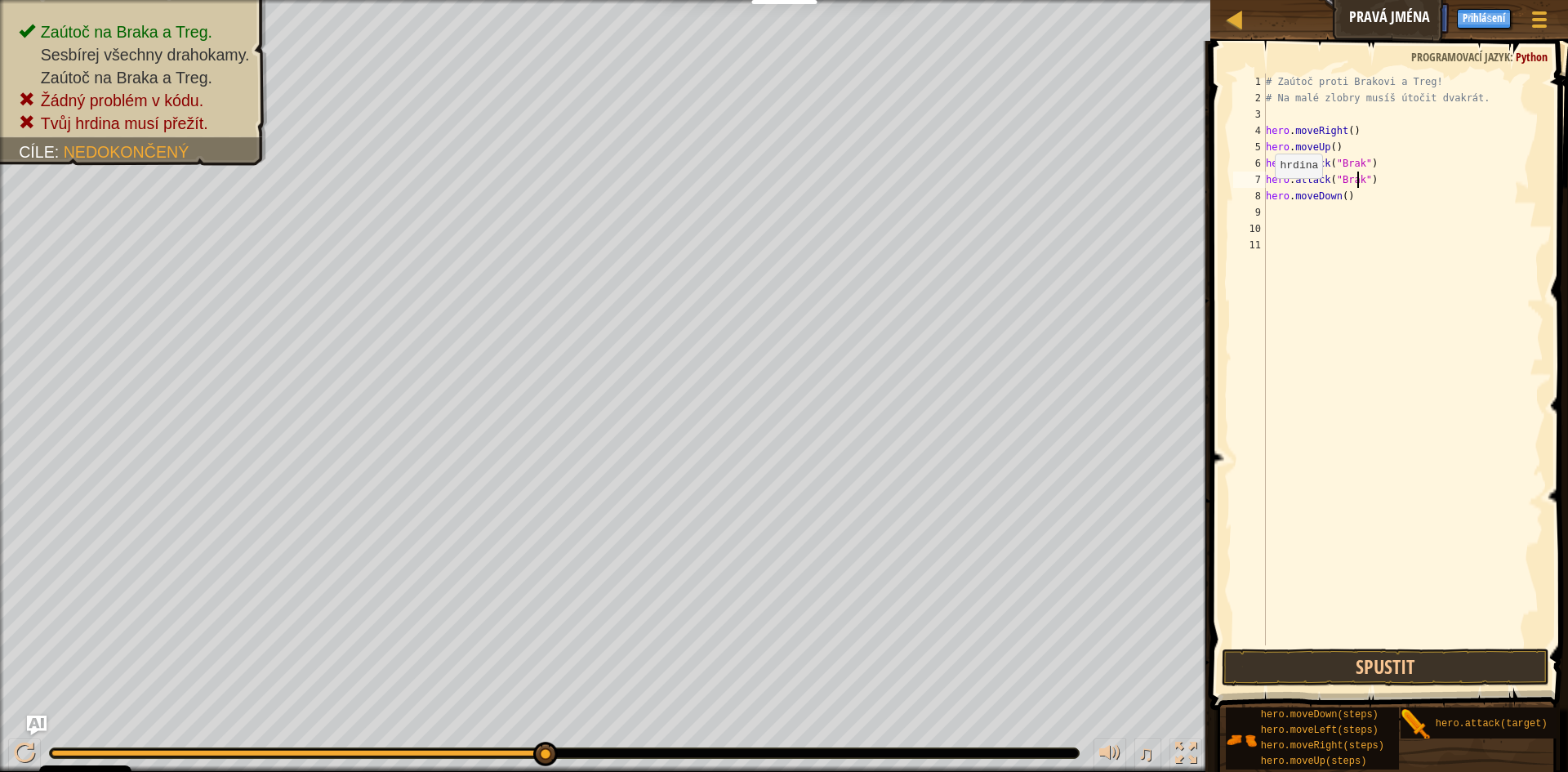
click at [1267, 194] on div "# Zaútoč proti Brakovi a Treg! # Na malé zlobry musíš útočit dvakrát. hero . mo…" at bounding box center [1404, 375] width 282 height 604
click at [1263, 191] on div "8" at bounding box center [1250, 196] width 33 height 16
type textarea "hero.moveDown()"
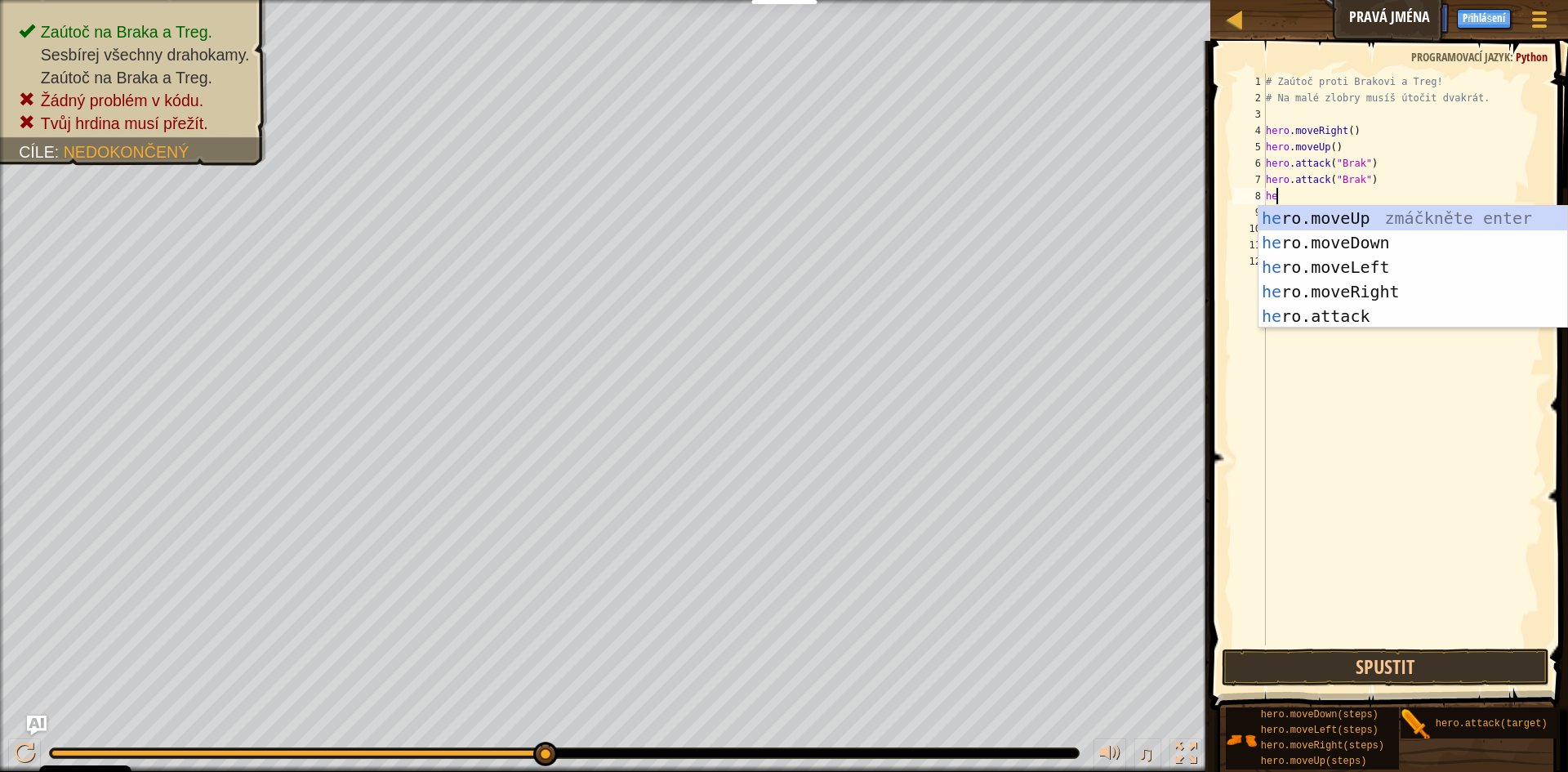
scroll to position [7, 1]
click at [1408, 308] on div "her o.moveUp zmáčkněte enter her o.moveDown zmáčkněte enter her o.moveLeft zmáč…" at bounding box center [1414, 292] width 309 height 172
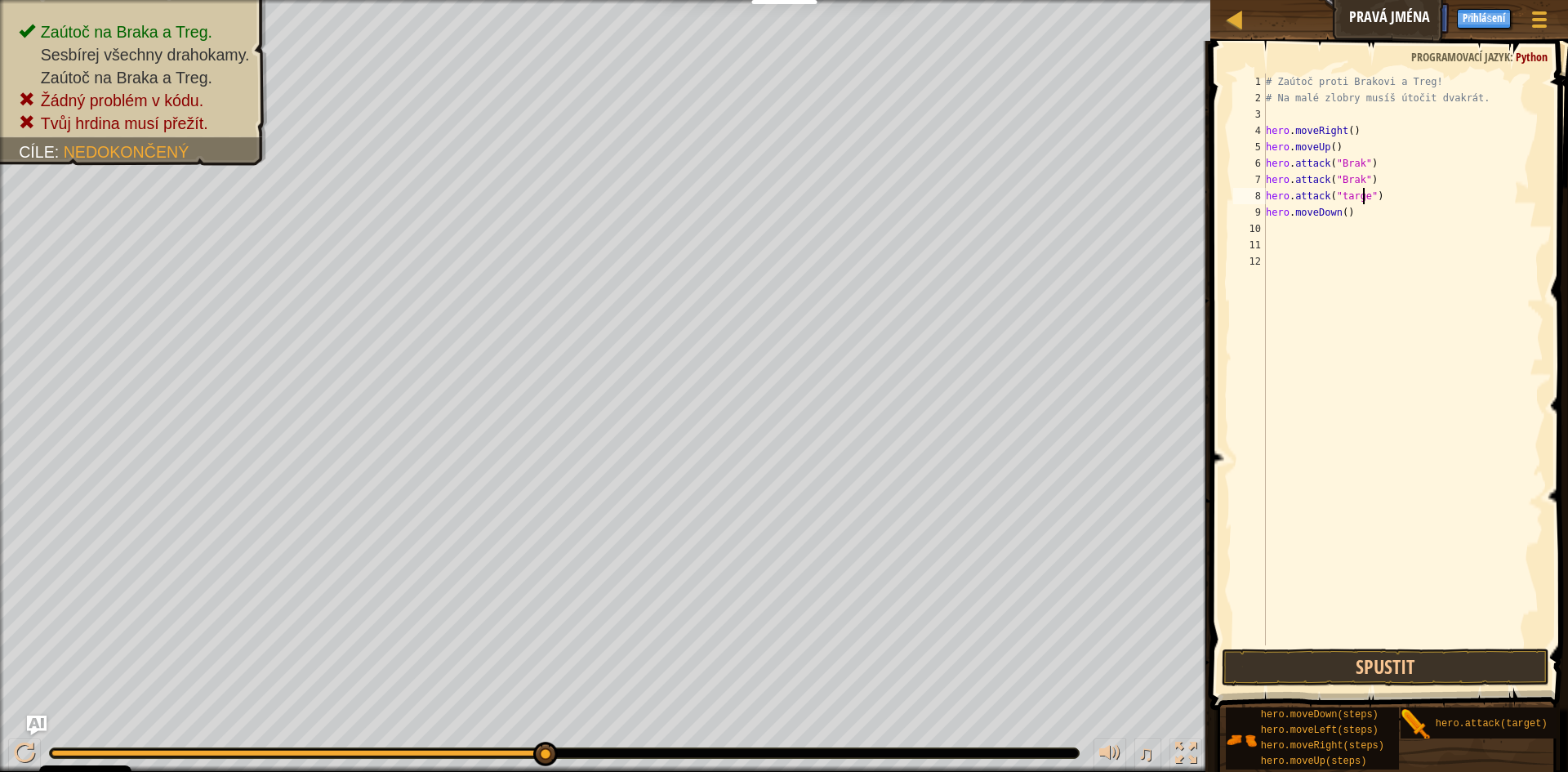
scroll to position [7, 9]
click at [1354, 674] on button "Spustit" at bounding box center [1386, 667] width 328 height 38
click at [1389, 670] on button "Spustit" at bounding box center [1386, 667] width 328 height 38
type textarea "hero.attack("treg")"
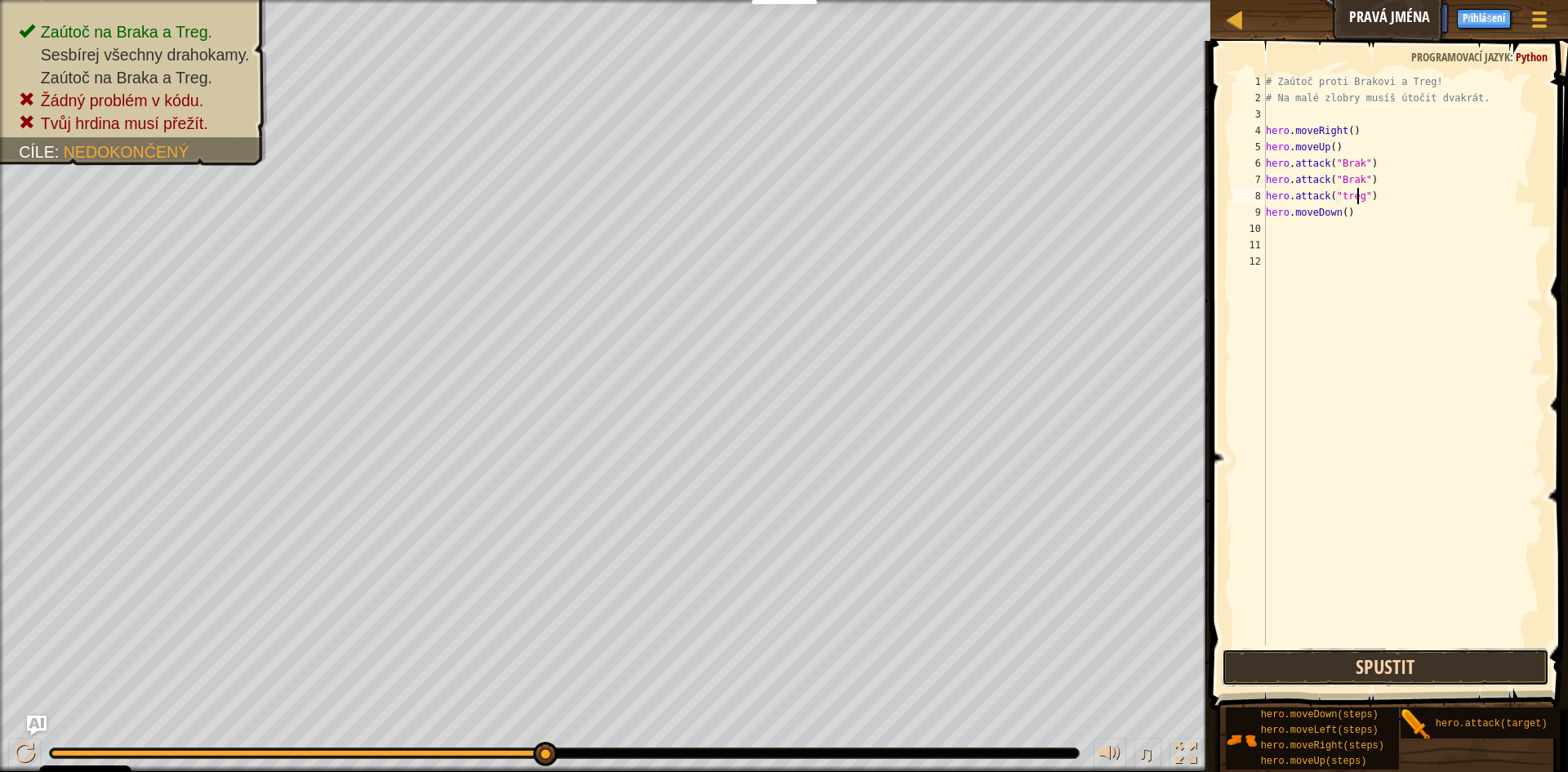
click at [1297, 669] on button "Spustit" at bounding box center [1386, 667] width 328 height 38
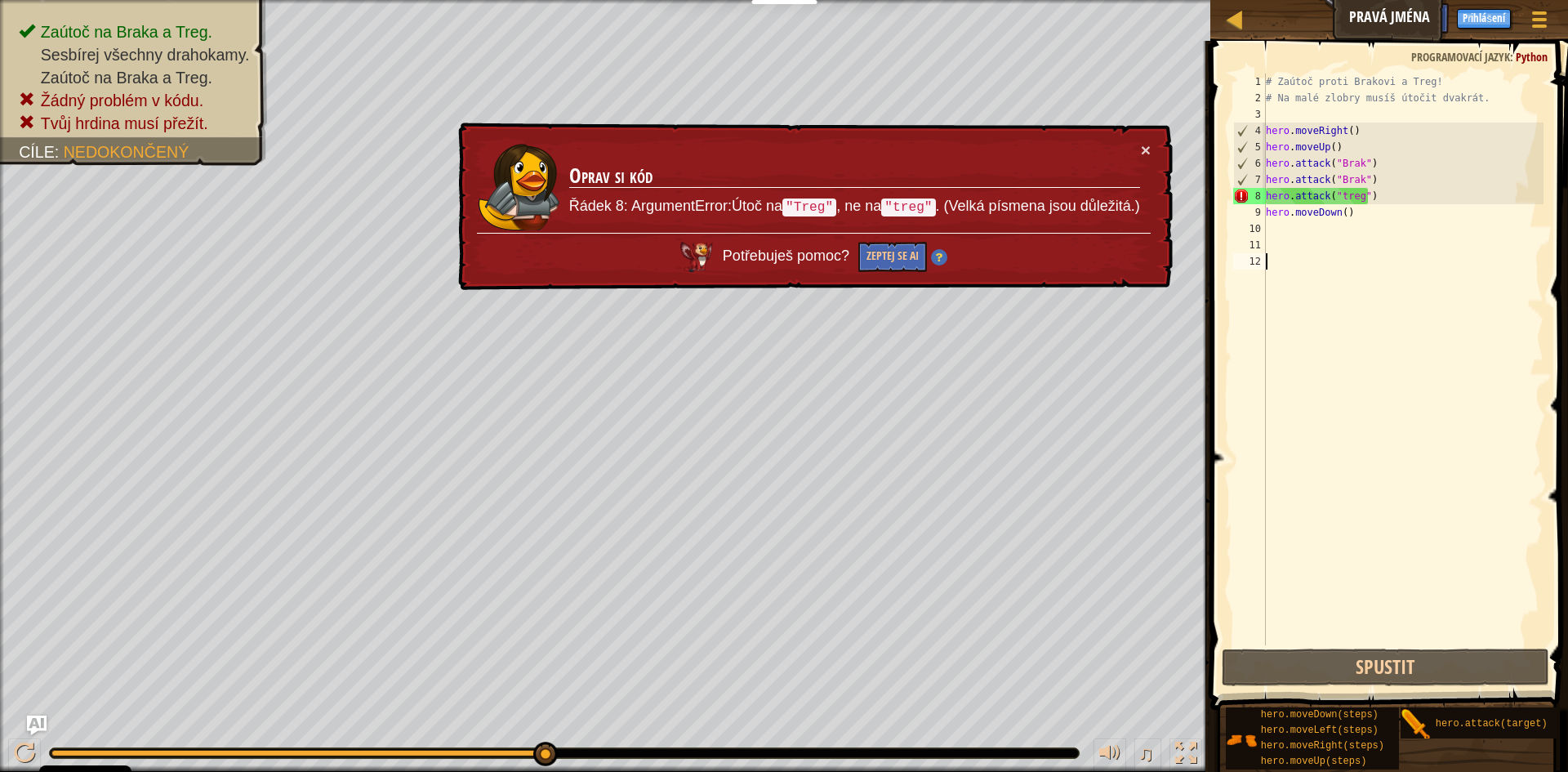
click at [1310, 282] on div "# Zaútoč proti Brakovi a Treg! # Na malé zlobry musíš útočit dvakrát. hero . mo…" at bounding box center [1404, 375] width 282 height 604
click at [1339, 198] on div "# Zaútoč proti Brakovi a Treg! # Na malé zlobry musíš útočit dvakrát. hero . mo…" at bounding box center [1404, 375] width 282 height 604
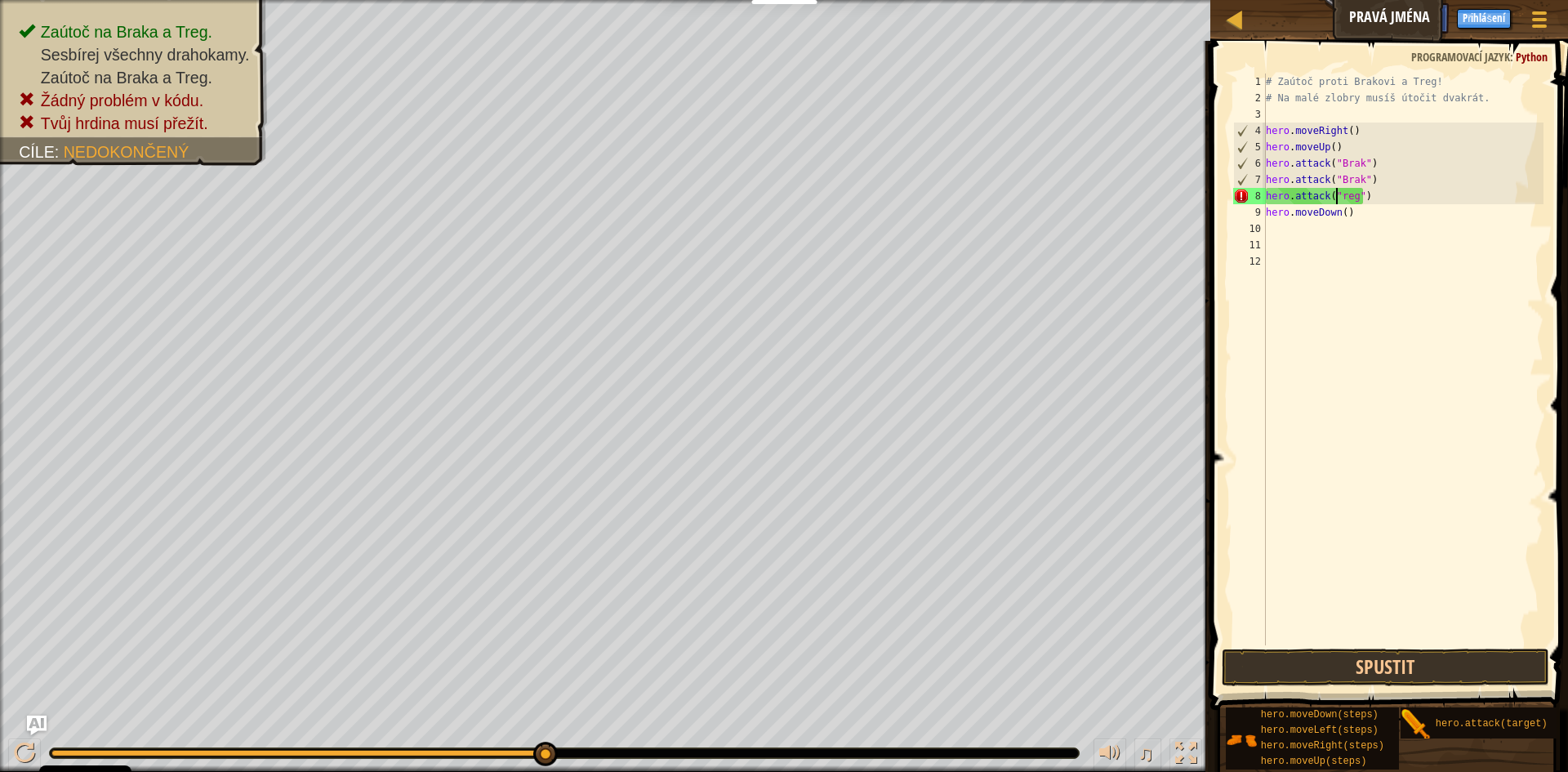
scroll to position [7, 6]
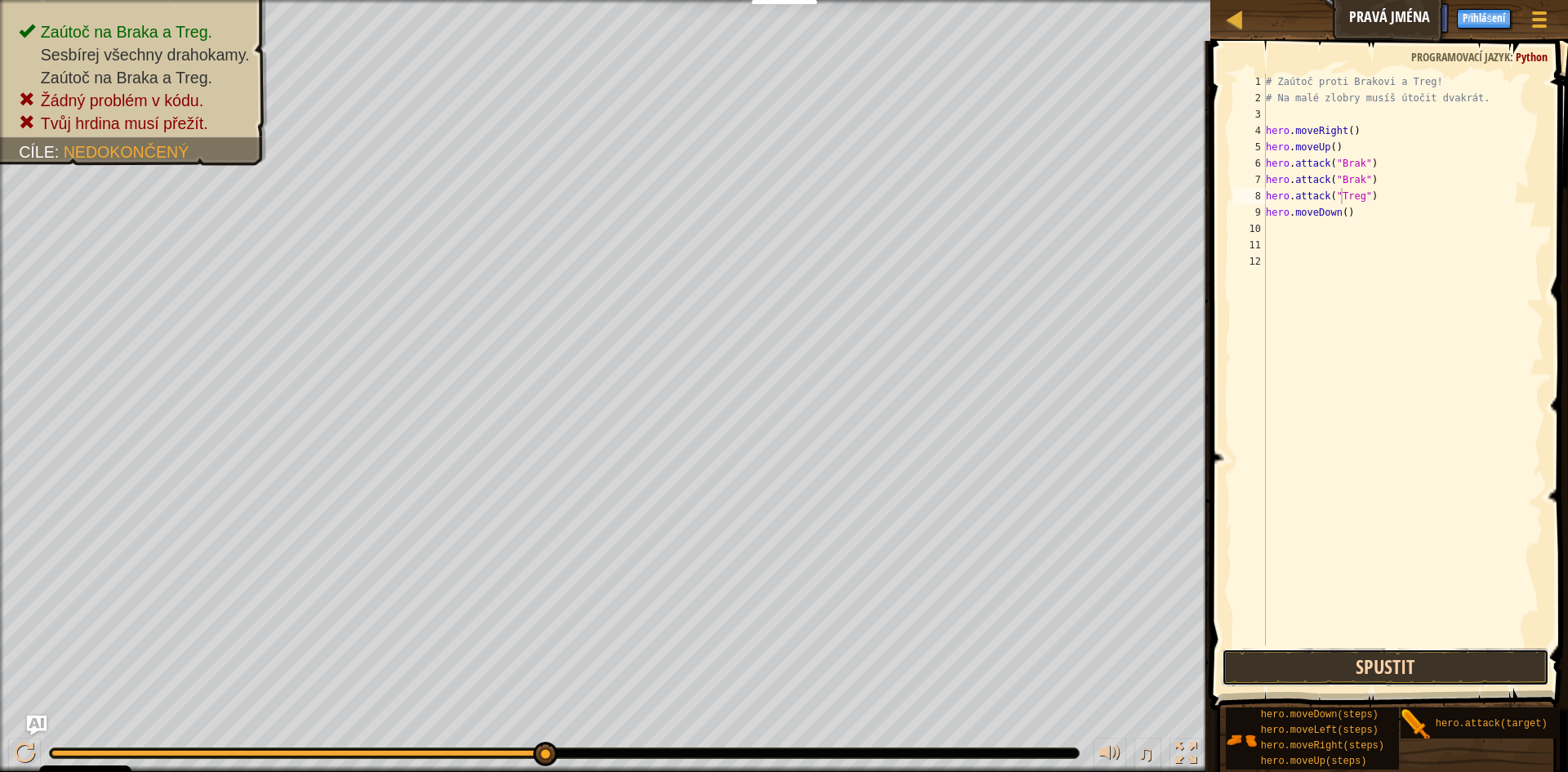
click at [1417, 677] on button "Spustit" at bounding box center [1386, 667] width 328 height 38
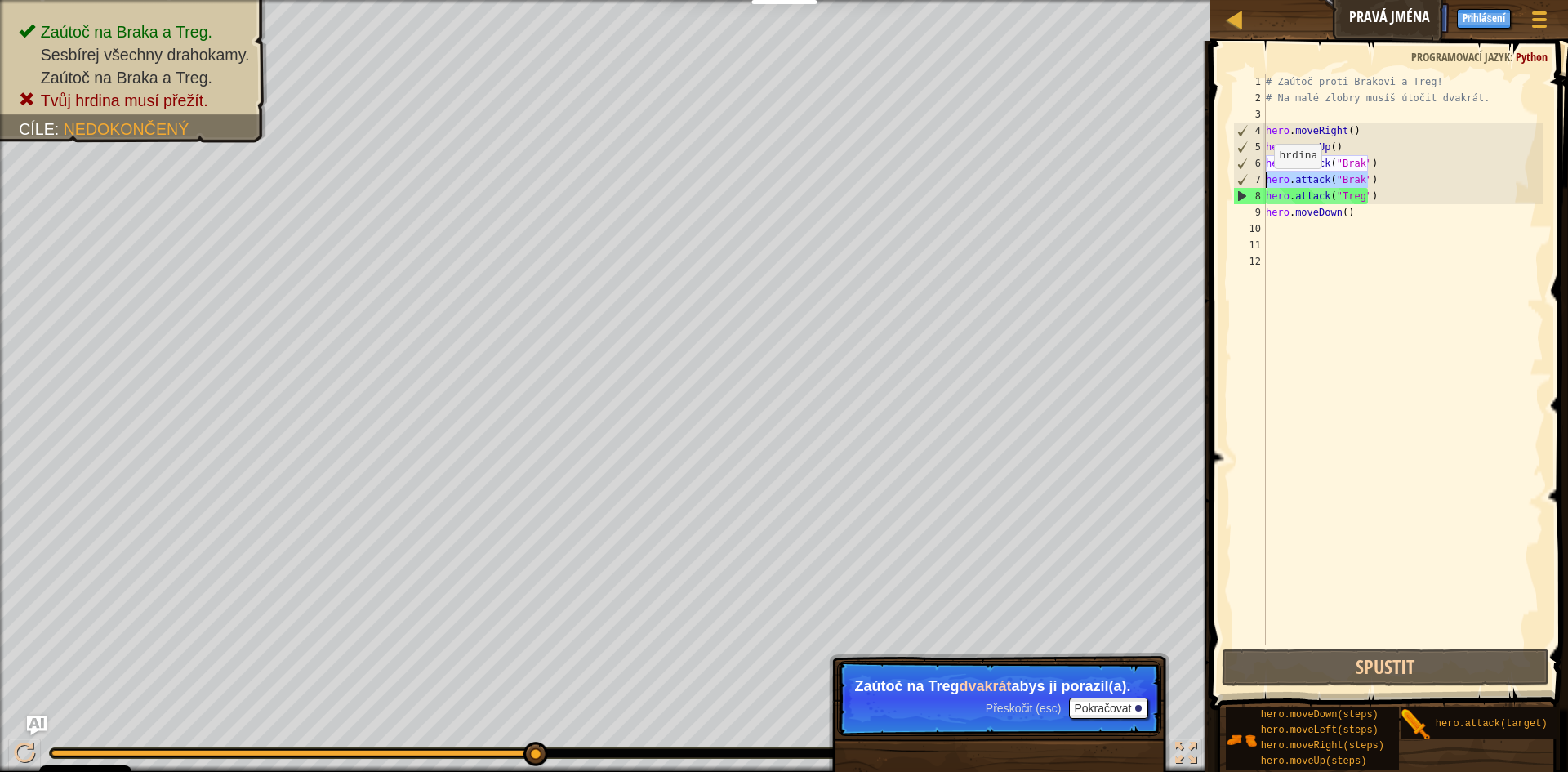
drag, startPoint x: 1373, startPoint y: 176, endPoint x: 1265, endPoint y: 185, distance: 108.4
click at [1265, 185] on div "hero.attack("Treg") 1 2 3 4 5 6 7 8 9 10 11 12 # Zaútoč proti Brakovi a Treg! #…" at bounding box center [1386, 358] width 313 height 572
type textarea "hero.attack("Brak")"
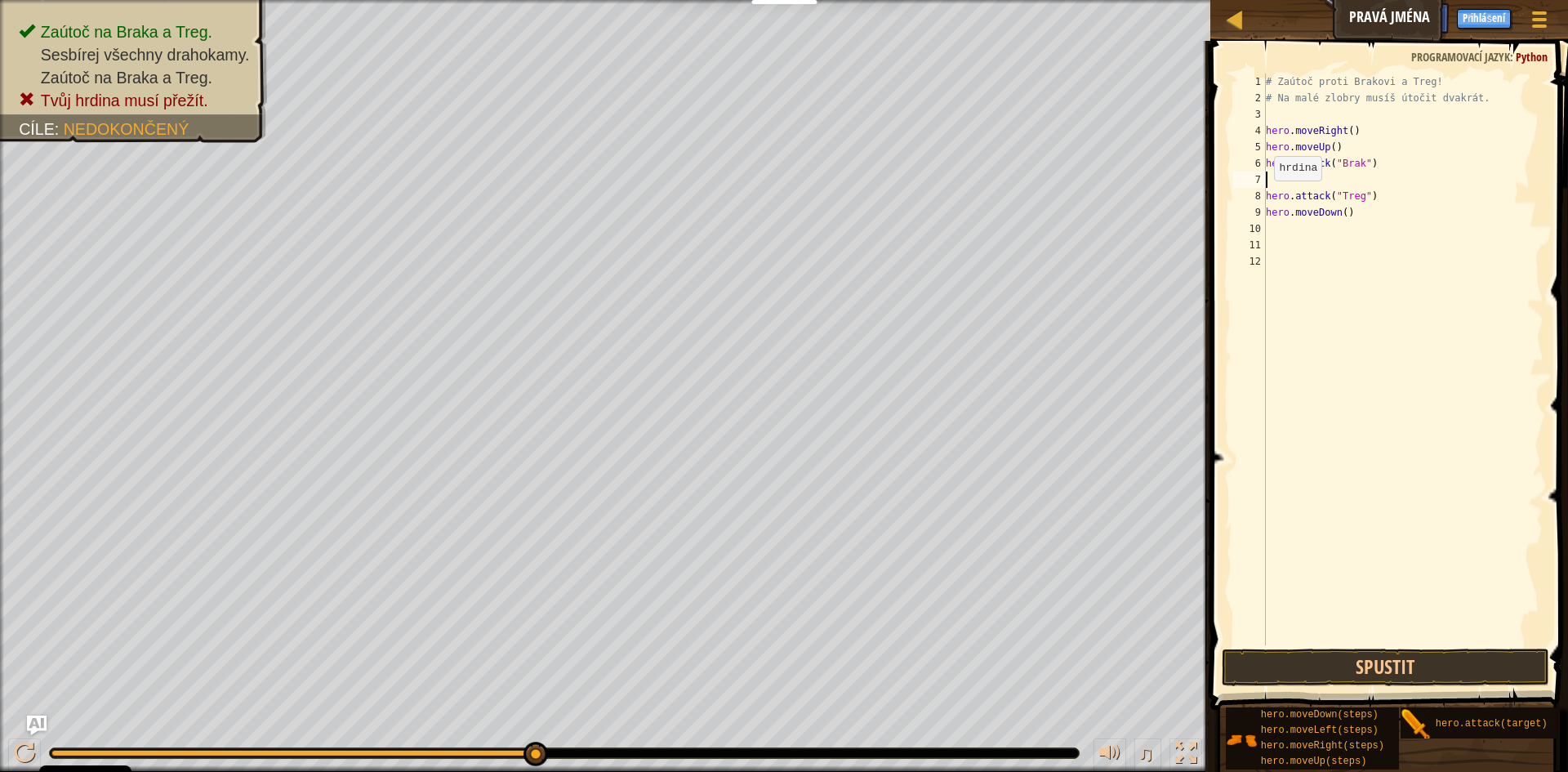
click at [1266, 197] on div "# Zaútoč proti Brakovi a Treg! # Na malé zlobry musíš útočit dvakrát. hero . mo…" at bounding box center [1404, 375] width 282 height 604
type textarea "hero.attack("Treg")"
click at [1339, 673] on button "Spustit" at bounding box center [1386, 667] width 328 height 38
click at [1274, 183] on div "# Zaútoč proti Brakovi a Treg! # Na malé zlobry musíš útočit dvakrát. hero . mo…" at bounding box center [1404, 375] width 282 height 604
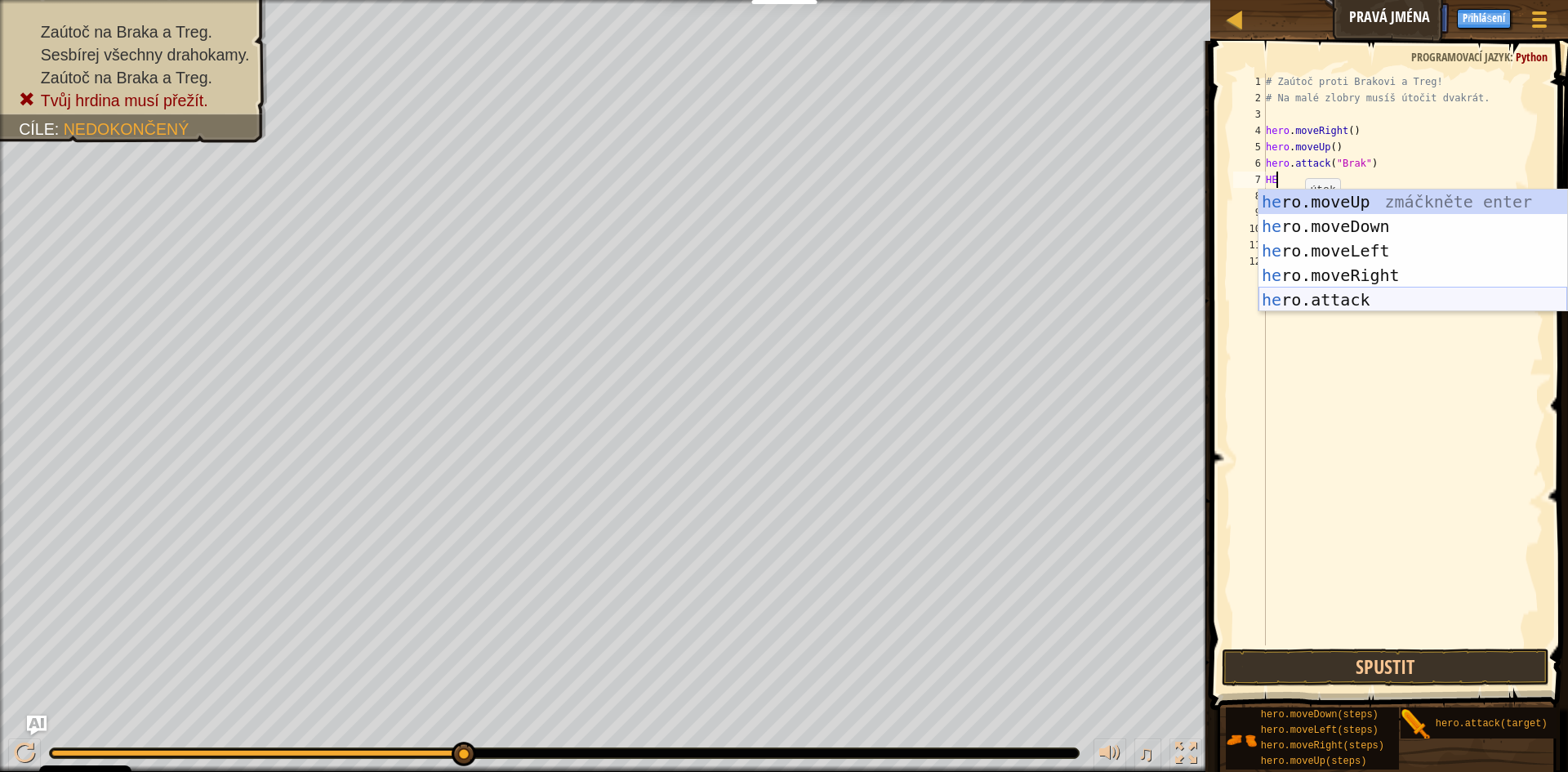
click at [1353, 295] on div "he ro.moveUp zmáčkněte enter he ro.moveDown zmáčkněte enter he ro.moveLeft zmáč…" at bounding box center [1414, 275] width 309 height 172
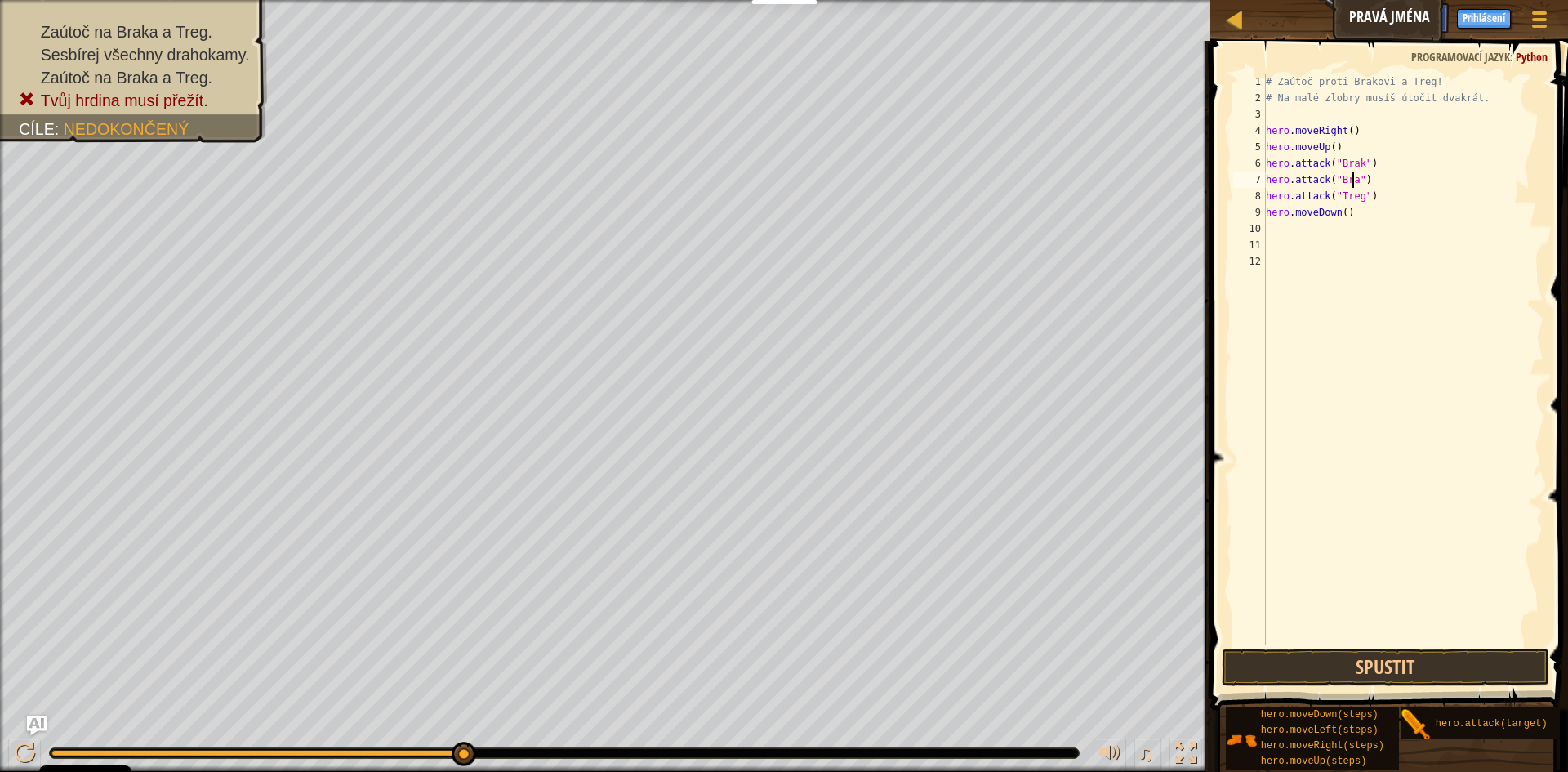
scroll to position [7, 7]
click at [1265, 194] on div "hero.attack("Brak") 1 2 3 4 5 6 7 8 9 10 11 12 # Zaútoč proti Brakovi a Treg! #…" at bounding box center [1386, 358] width 313 height 572
click at [1259, 196] on div "8" at bounding box center [1250, 196] width 33 height 16
type textarea "hero.attack("Treg")"
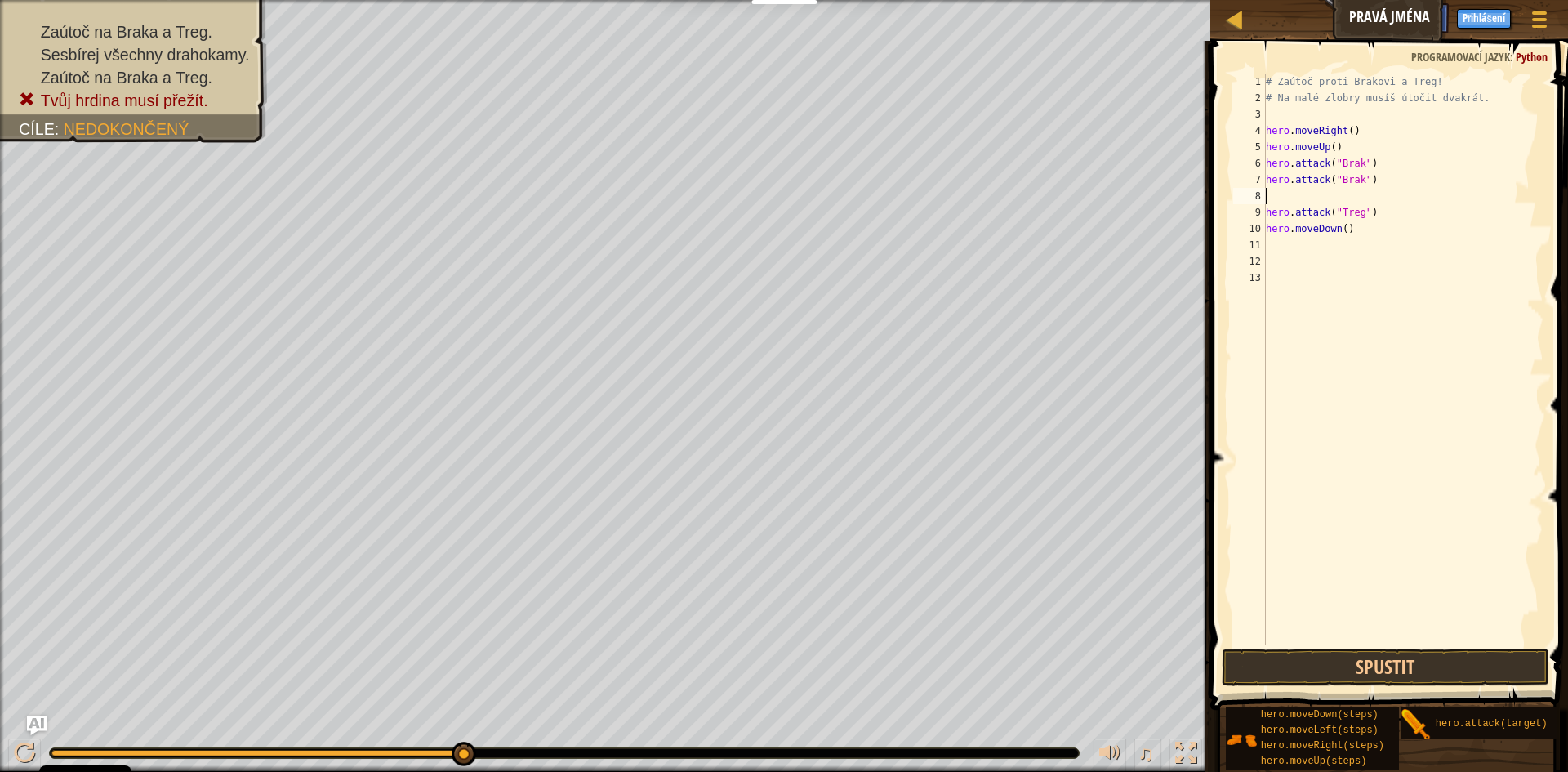
click at [1289, 193] on div "# Zaútoč proti Brakovi a Treg! # Na malé zlobry musíš útočit dvakrát. hero . mo…" at bounding box center [1404, 375] width 282 height 604
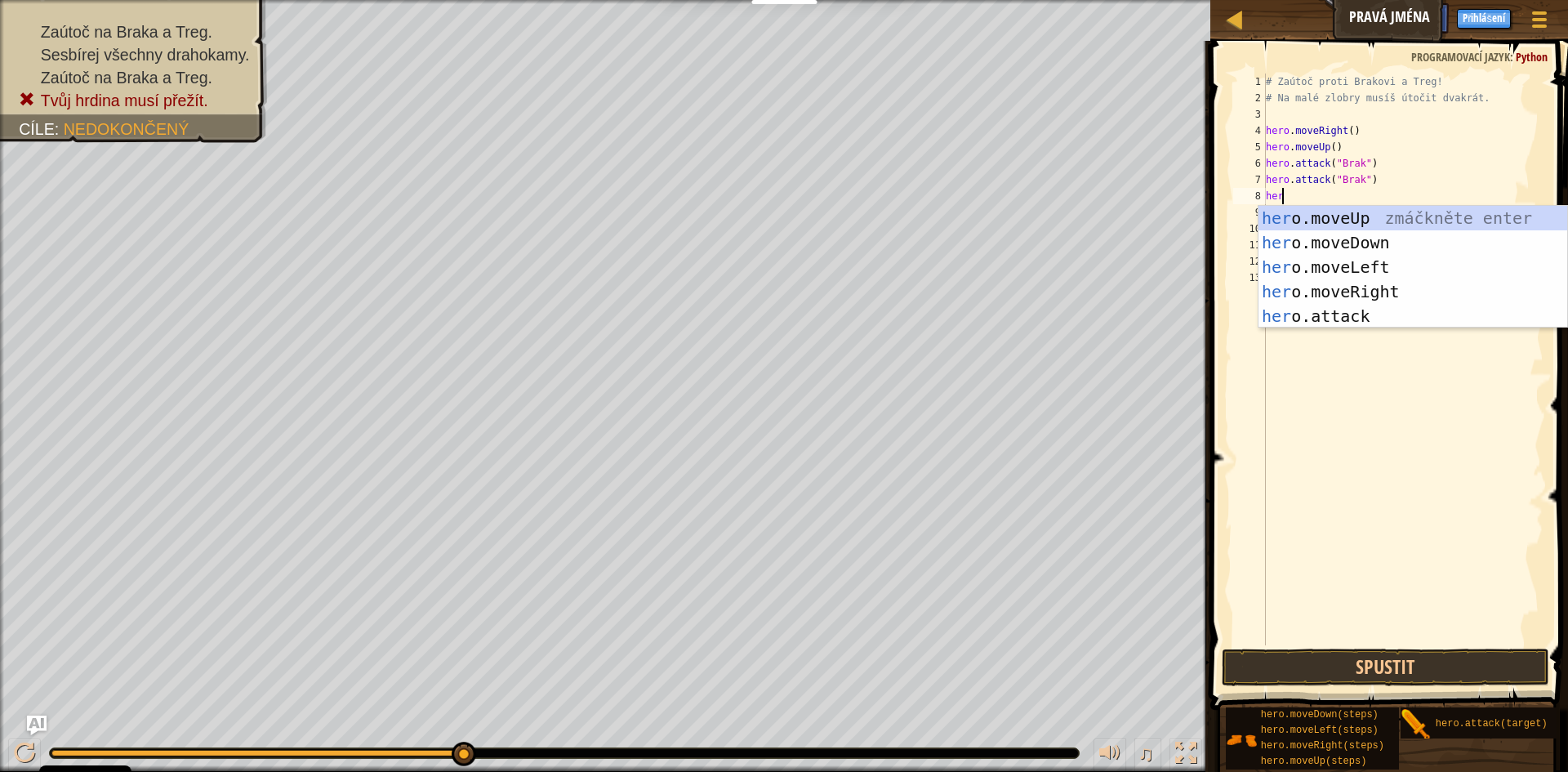
scroll to position [7, 1]
click at [1365, 312] on div "her o.moveUp zmáčkněte enter her o.moveDown zmáčkněte enter her o.moveLeft zmáč…" at bounding box center [1414, 292] width 309 height 172
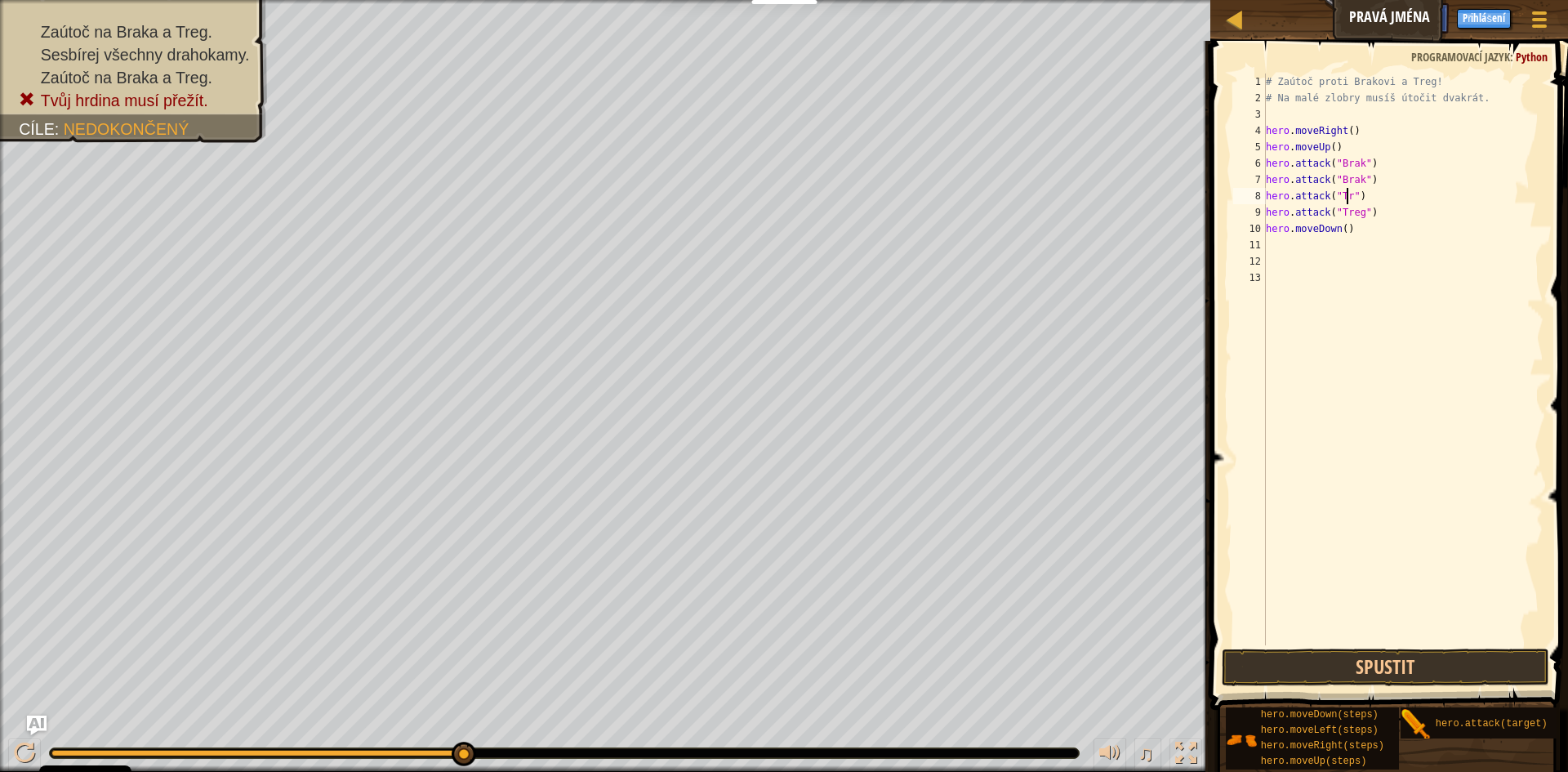
scroll to position [7, 7]
type textarea "hero.attack("Treg")"
click at [1369, 658] on button "Spustit" at bounding box center [1386, 667] width 328 height 38
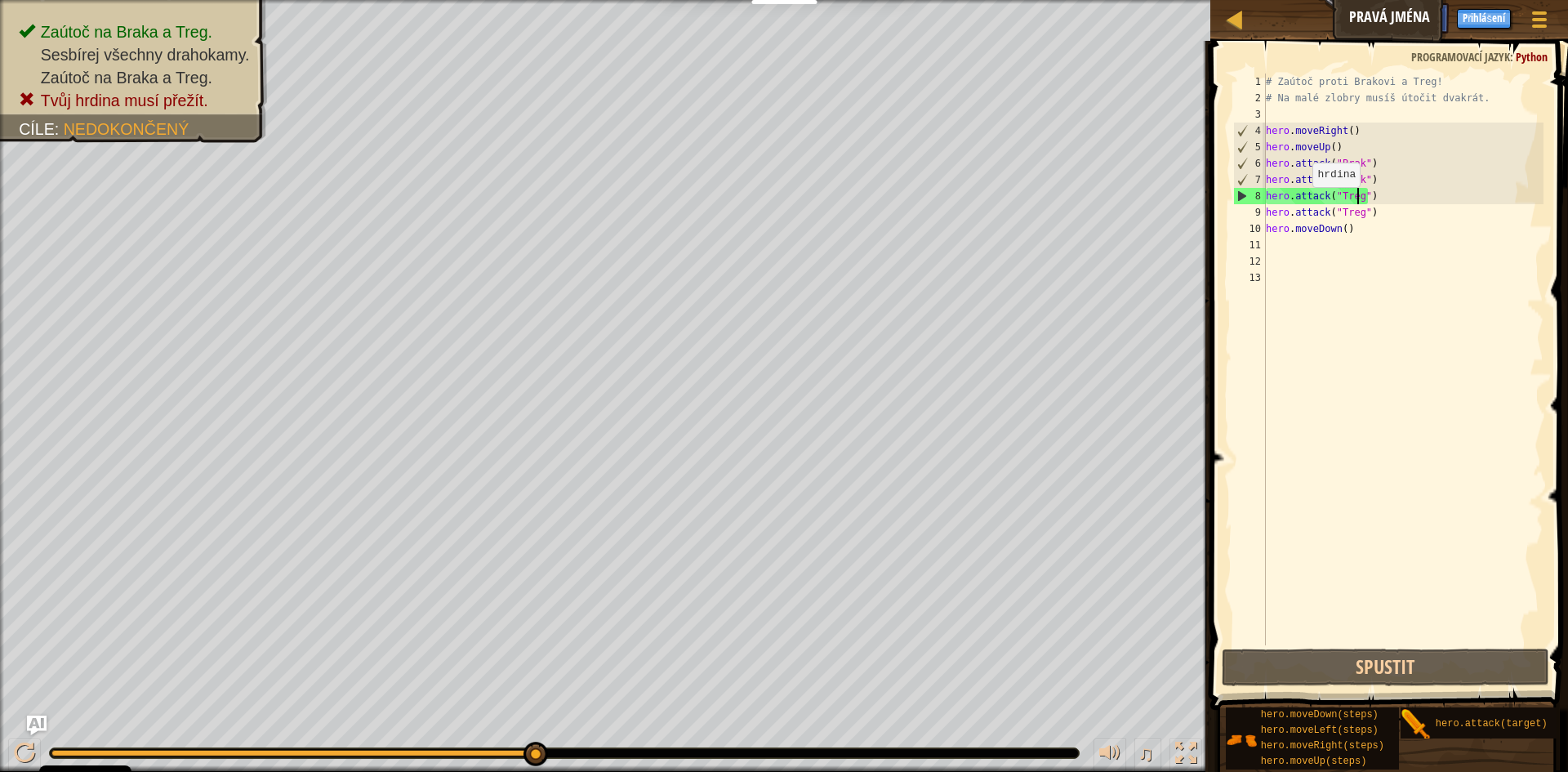
click at [1383, 262] on div "# Zaútoč proti Brakovi a Treg! # Na malé zlobry musíš útočit dvakrát. hero . mo…" at bounding box center [1404, 375] width 282 height 604
click at [1265, 195] on div "8" at bounding box center [1249, 196] width 32 height 16
type textarea "hero.attack("Treg")"
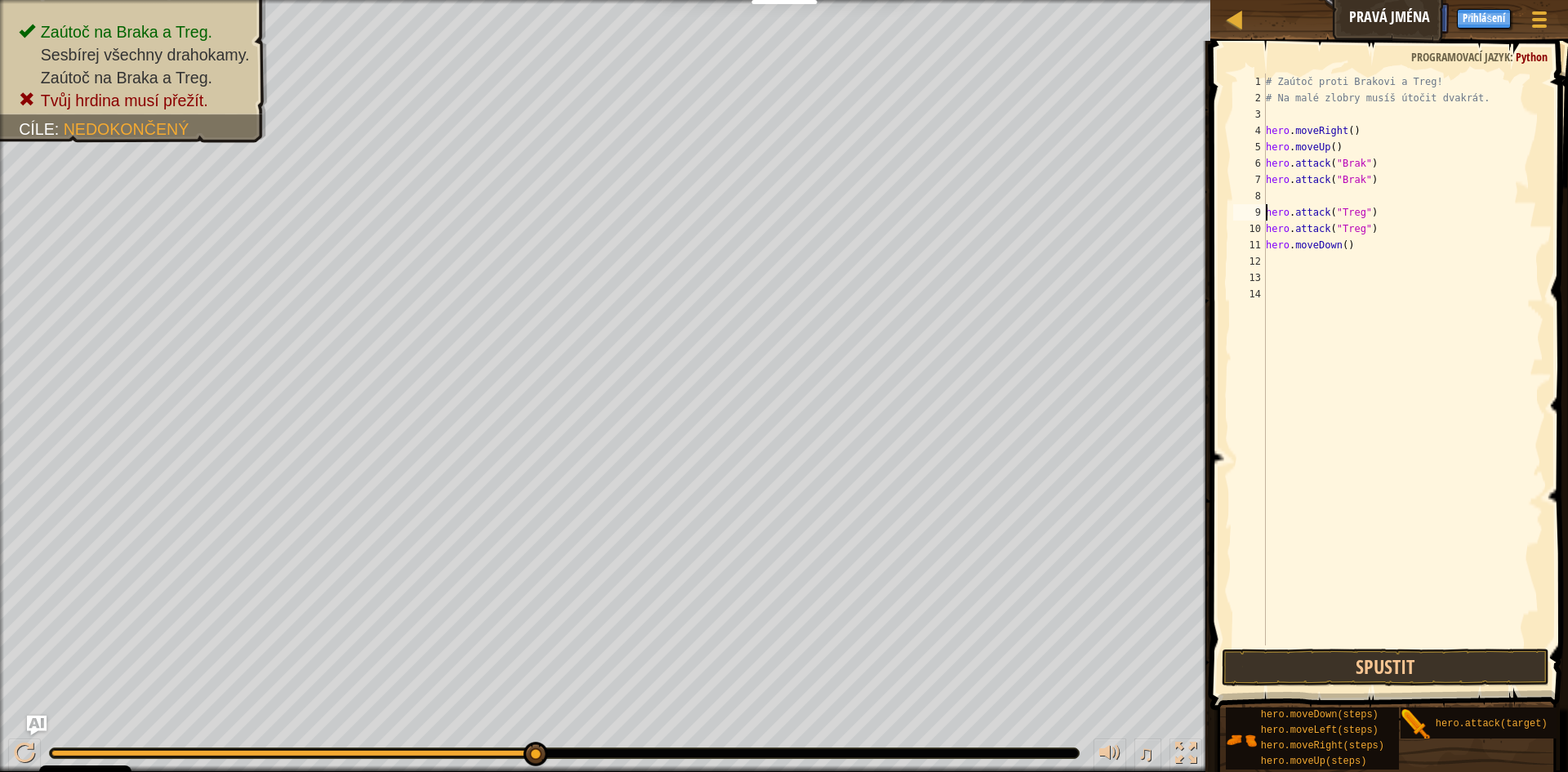
drag, startPoint x: 1297, startPoint y: 200, endPoint x: 1321, endPoint y: 197, distance: 24.2
click at [1298, 199] on div "# Zaútoč proti Brakovi a Treg! # Na malé zlobry musíš útočit dvakrát. hero . mo…" at bounding box center [1404, 375] width 282 height 604
drag, startPoint x: 1349, startPoint y: 248, endPoint x: 1265, endPoint y: 249, distance: 84.0
click at [1265, 249] on div "1 2 3 4 5 6 7 8 9 10 11 12 13 14 # Zaútoč proti Brakovi a Treg! # Na malé zlobr…" at bounding box center [1386, 358] width 313 height 572
type textarea "hero.moveDown()"
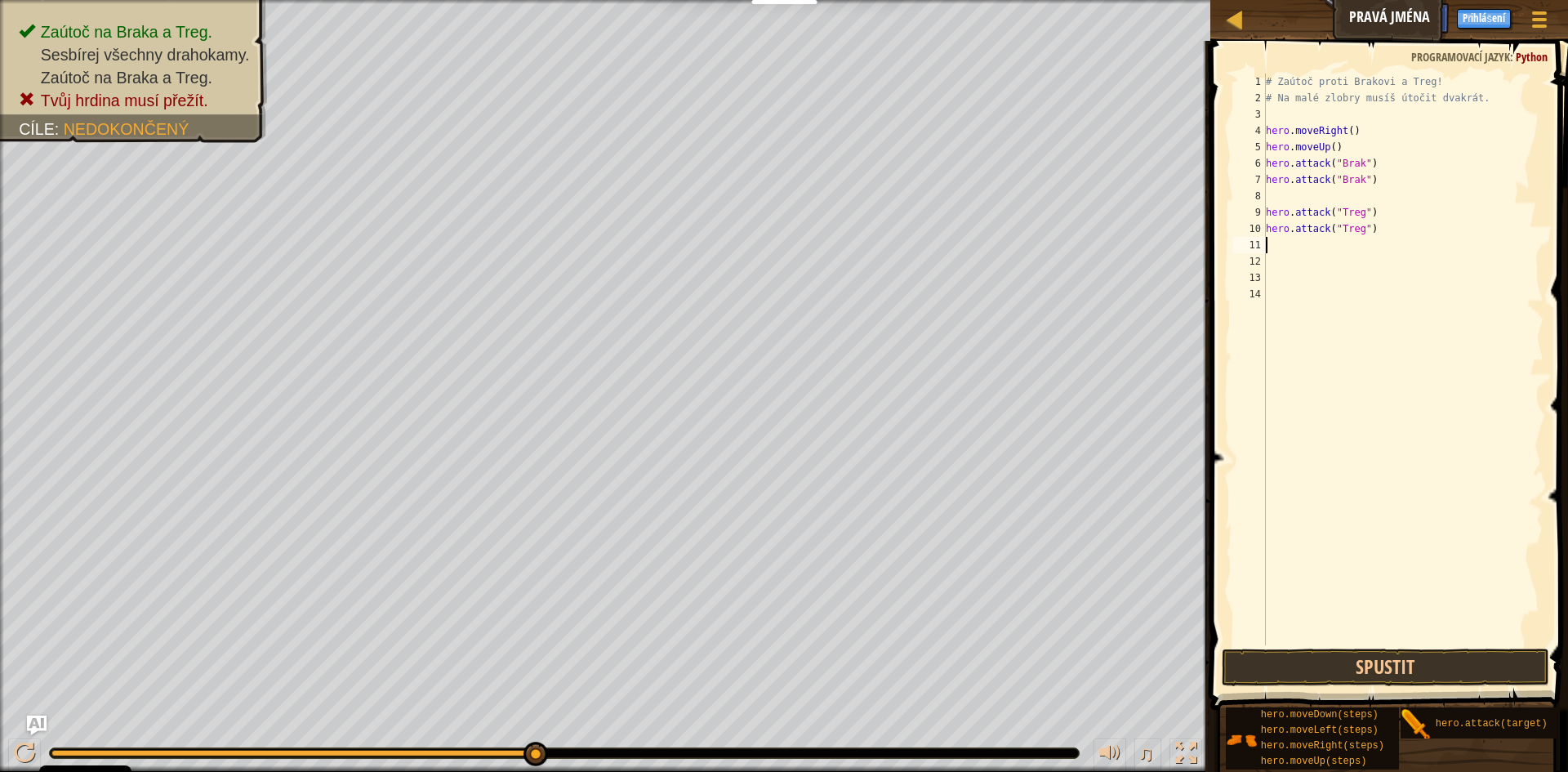
click at [1274, 198] on div "# Zaútoč proti Brakovi a Treg! # Na malé zlobry musíš útočit dvakrát. hero . mo…" at bounding box center [1404, 375] width 282 height 604
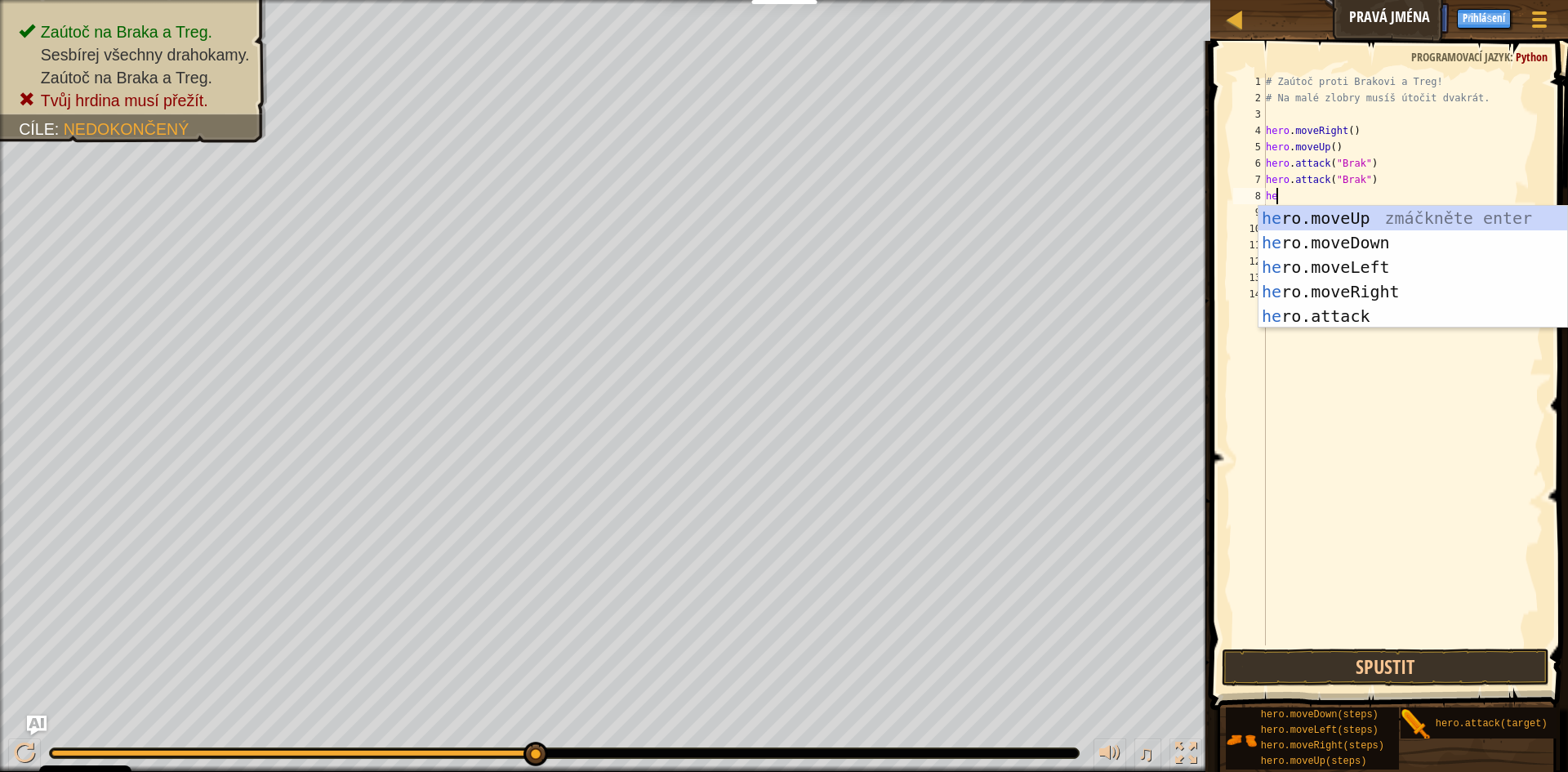
type textarea "her"
click at [1367, 248] on div "her o.moveUp zmáčkněte enter her o.moveDown zmáčkněte enter her o.moveLeft zmáč…" at bounding box center [1414, 292] width 309 height 172
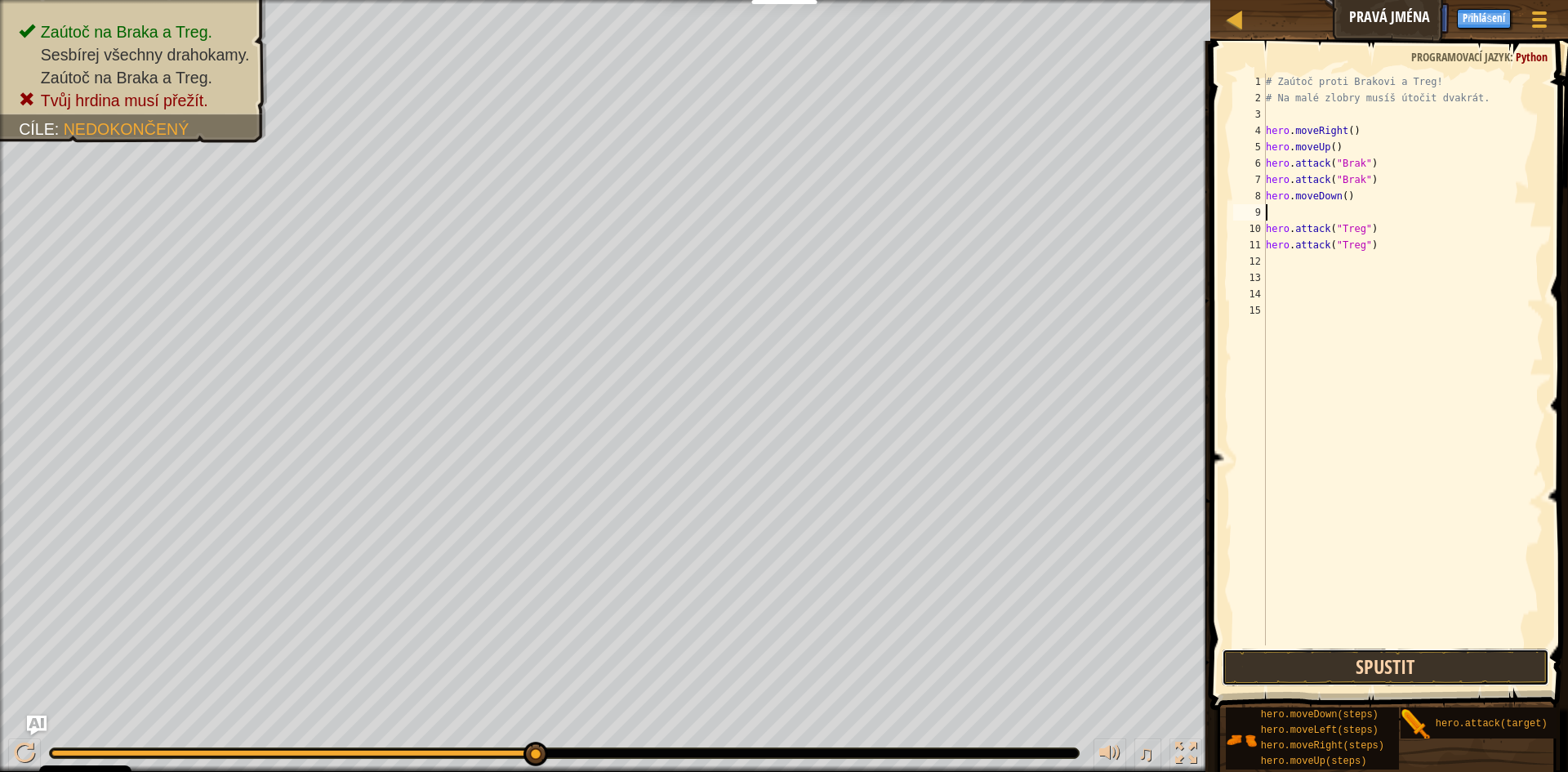
click at [1357, 675] on button "Spustit" at bounding box center [1386, 667] width 328 height 38
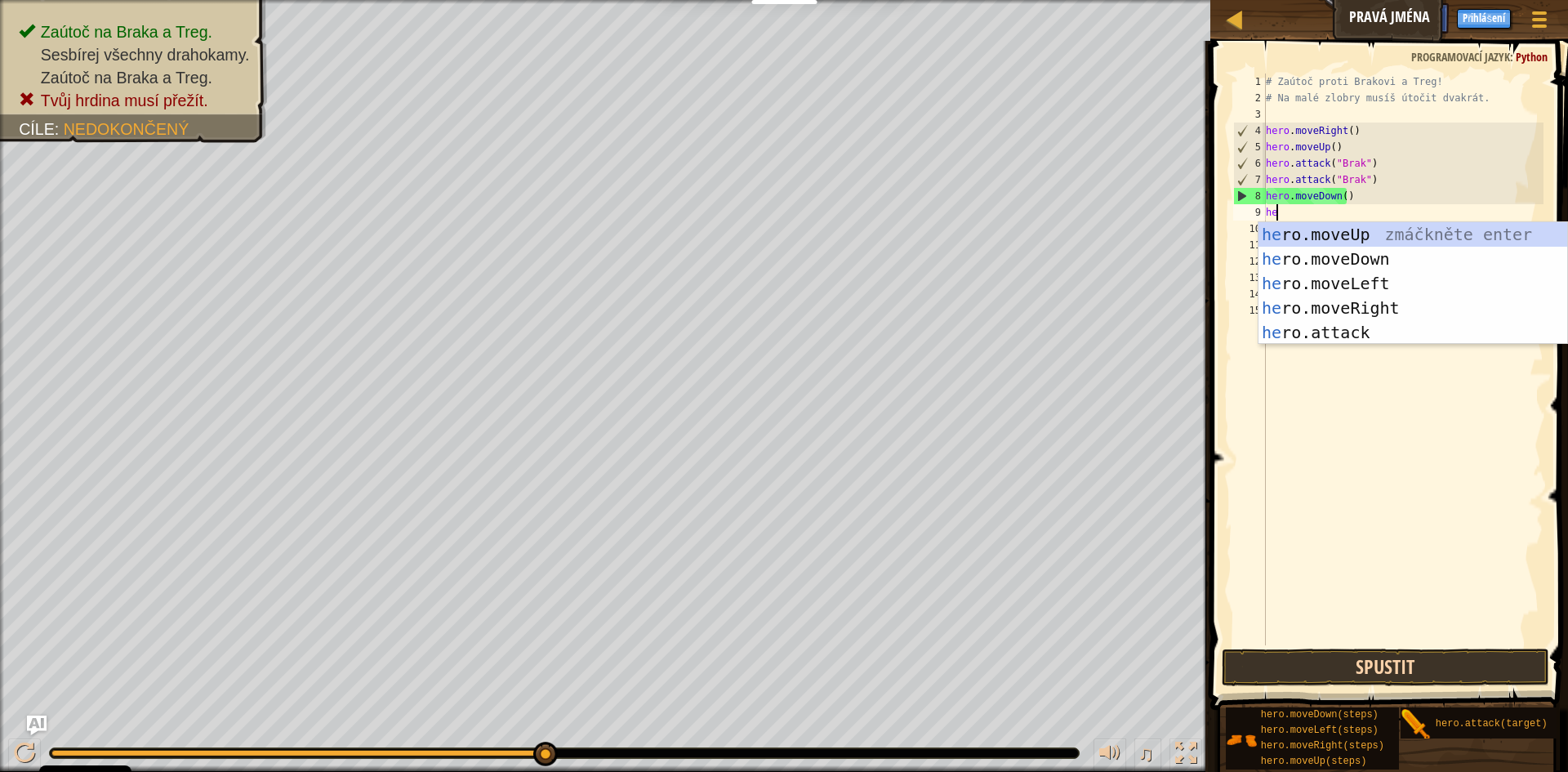
scroll to position [7, 1]
type textarea "hero"
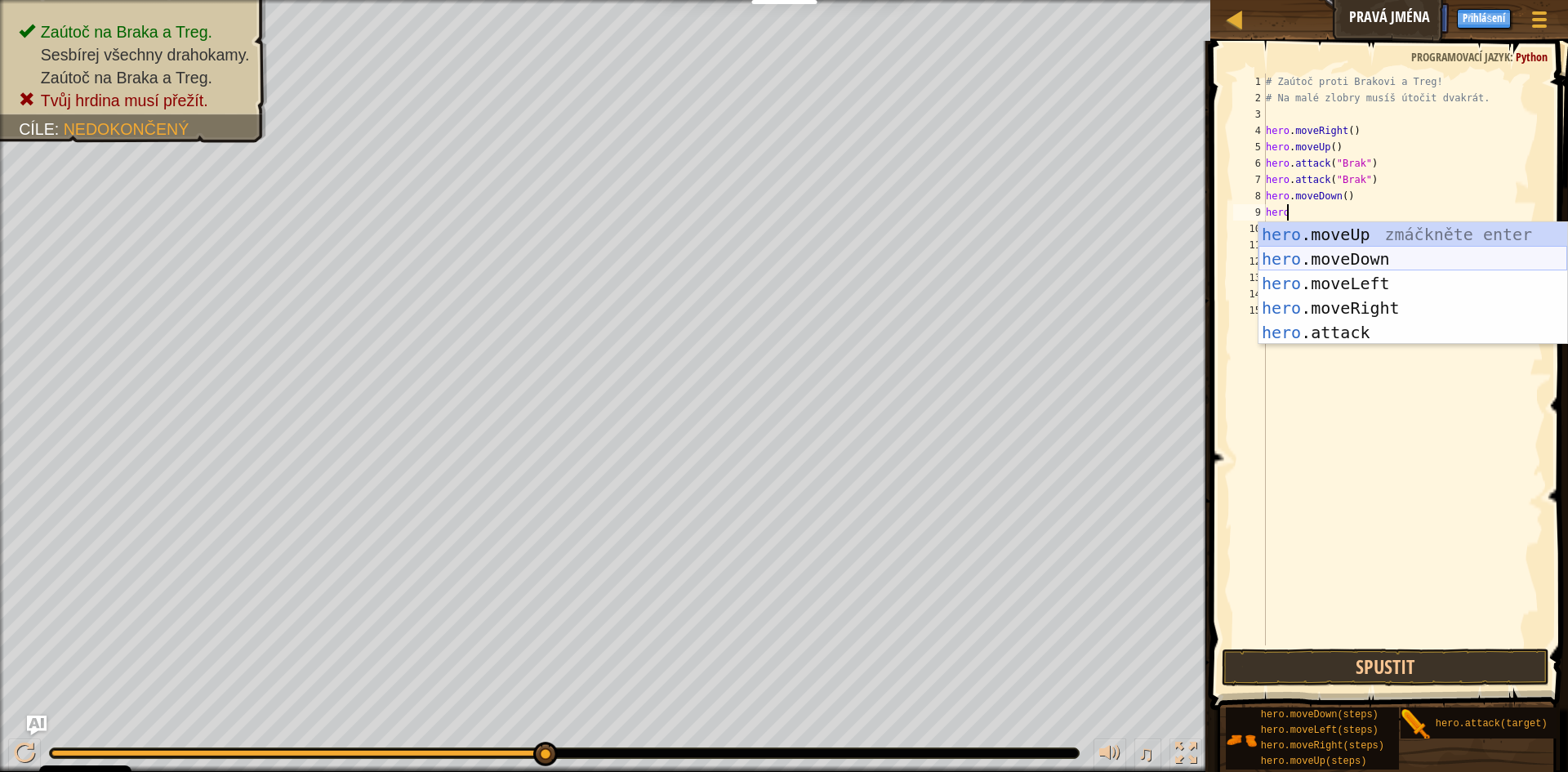
click at [1381, 250] on div "hero .moveUp zmáčkněte enter hero .moveDown zmáčkněte enter hero .moveLeft zmáč…" at bounding box center [1414, 308] width 309 height 172
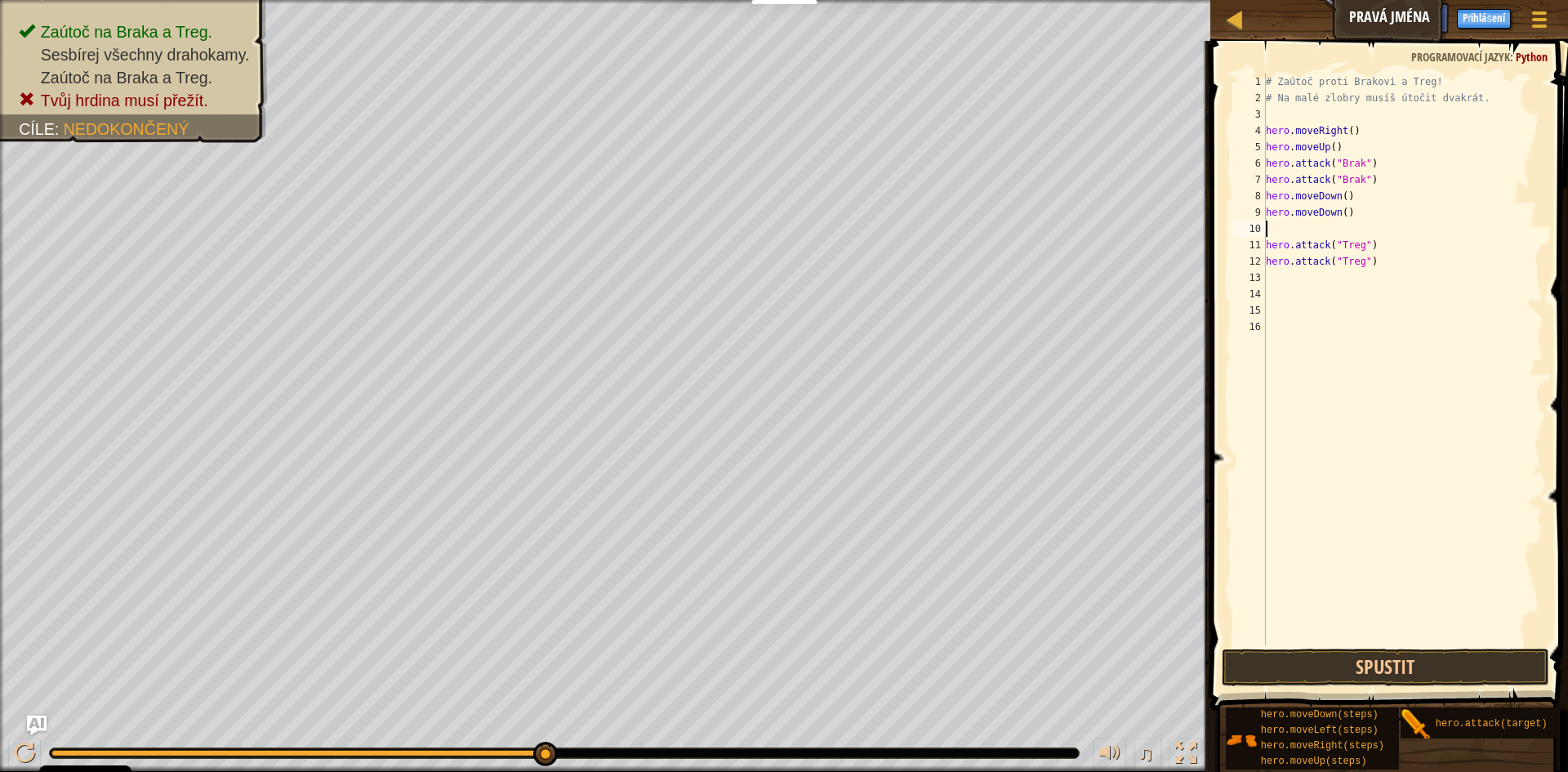
scroll to position [7, 0]
click at [1268, 244] on div "# Zaútoč proti Brakovi a Treg! # Na malé zlobry musíš útočit dvakrát. hero . mo…" at bounding box center [1404, 375] width 282 height 604
click at [1302, 658] on button "Spustit" at bounding box center [1386, 667] width 328 height 38
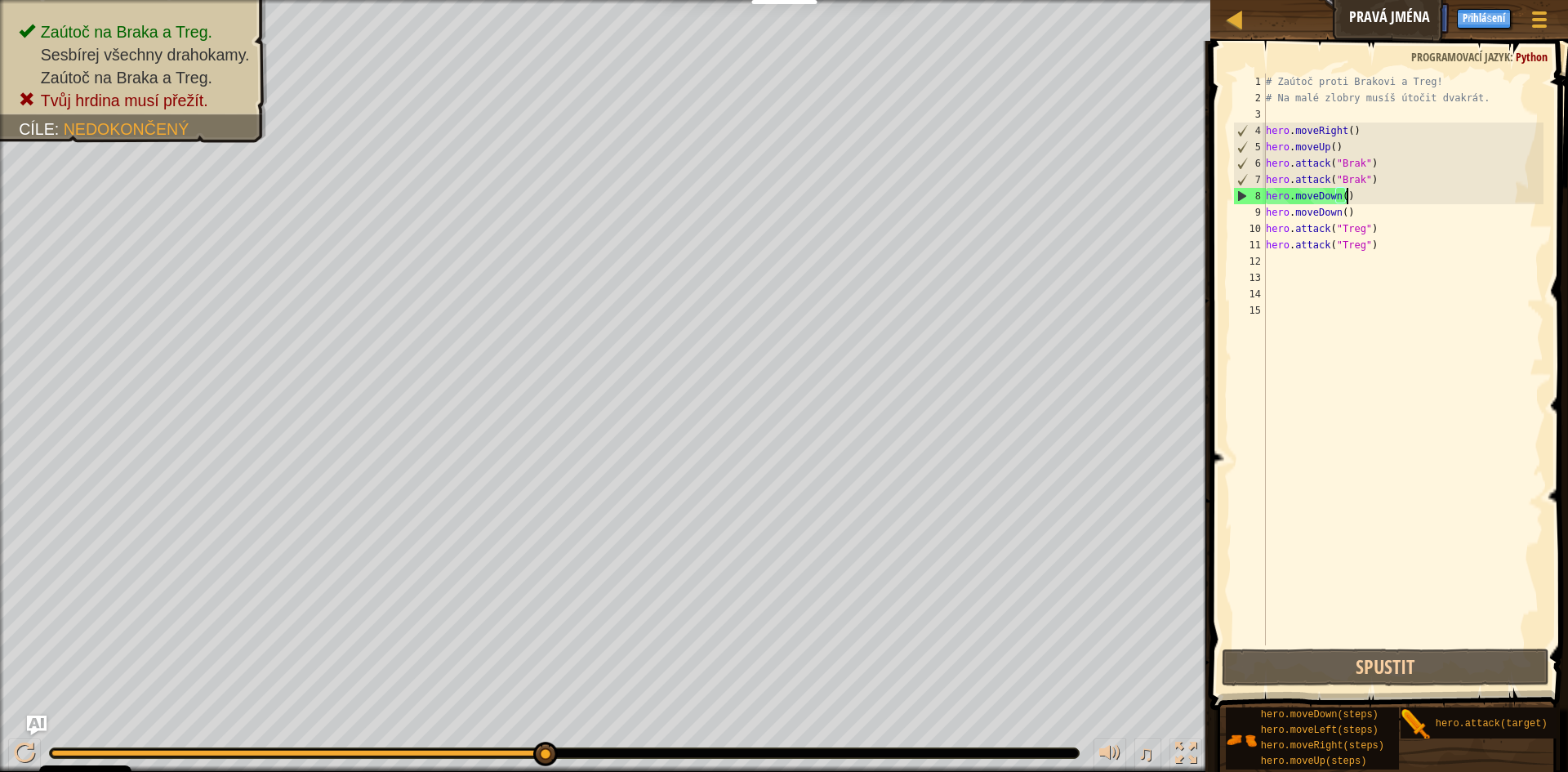
click at [1358, 199] on div "# Zaútoč proti Brakovi a Treg! # Na malé zlobry musíš útočit dvakrát. hero . mo…" at bounding box center [1404, 375] width 282 height 604
type textarea "hero.moveDown()"
drag, startPoint x: 1362, startPoint y: 202, endPoint x: 1239, endPoint y: 189, distance: 123.7
click at [1239, 189] on div "hero.moveDown() 1 2 3 4 5 6 7 8 9 10 11 12 13 14 15 # Zaútoč proti Brakovi a Tr…" at bounding box center [1386, 358] width 313 height 572
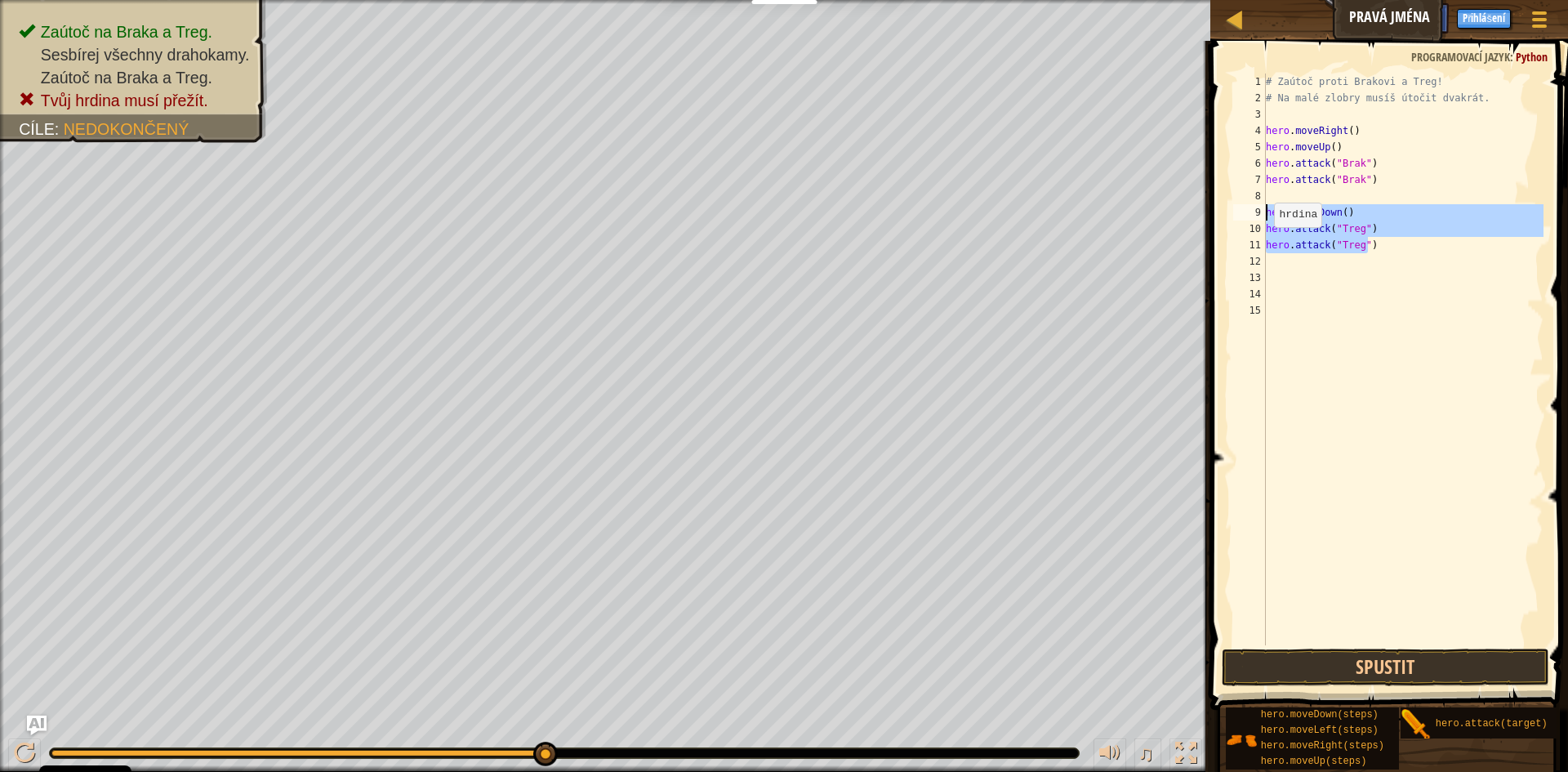
drag, startPoint x: 1396, startPoint y: 242, endPoint x: 1262, endPoint y: 216, distance: 136.5
click at [1262, 216] on div "1 2 3 4 5 6 7 8 9 10 11 12 13 14 15 # Zaútoč proti Brakovi a Treg! # Na malé zl…" at bounding box center [1386, 358] width 313 height 572
type textarea "hero.moveDown() hero.attack("Treg")"
click at [1311, 192] on div "# Zaútoč proti Brakovi a Treg! # Na malé zlobry musíš útočit dvakrát. hero . mo…" at bounding box center [1404, 375] width 282 height 604
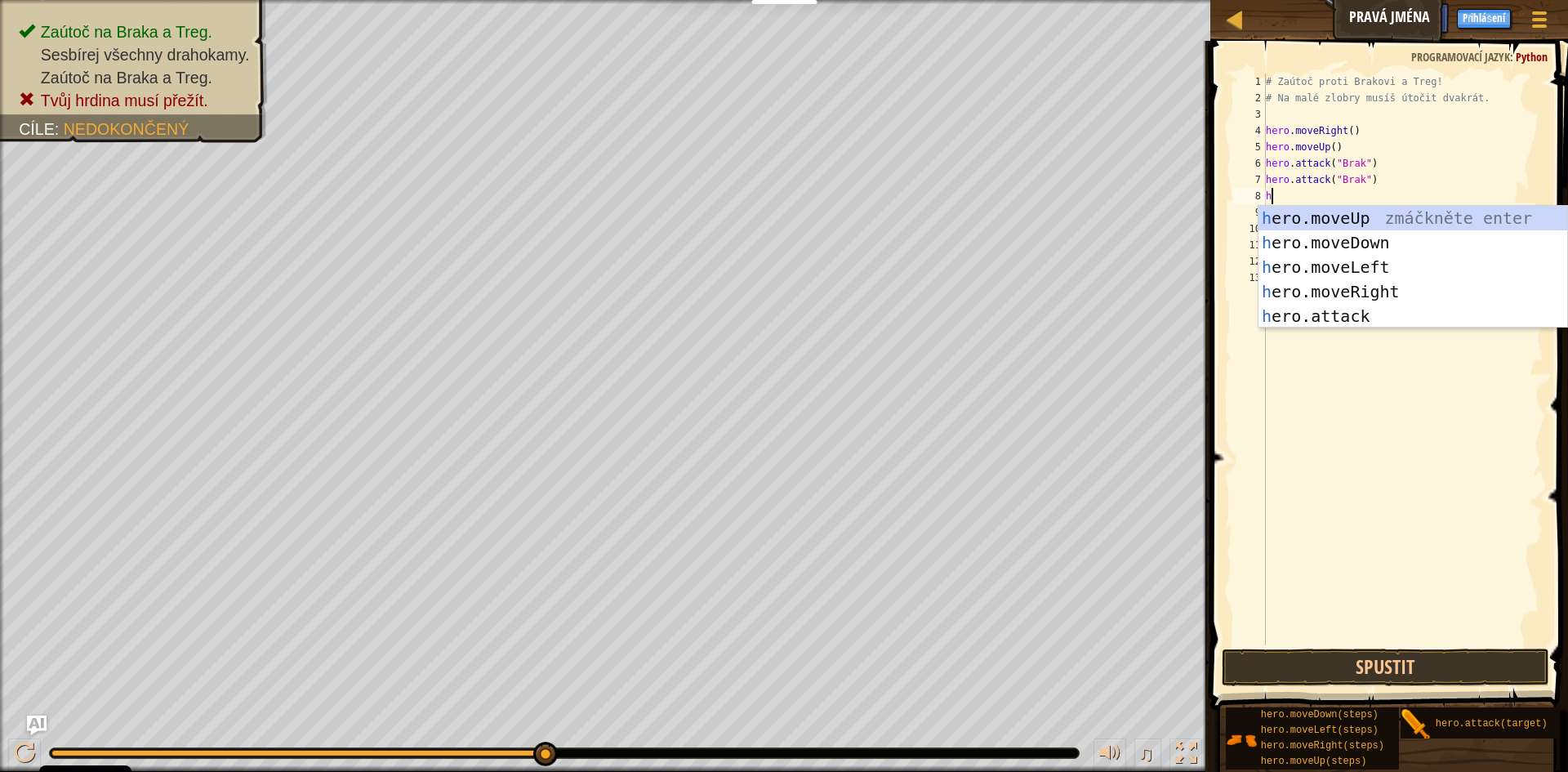
type textarea "her"
click at [1387, 244] on div "her o.moveUp zmáčkněte enter her o.moveDown zmáčkněte enter her o.moveLeft zmáč…" at bounding box center [1414, 292] width 309 height 172
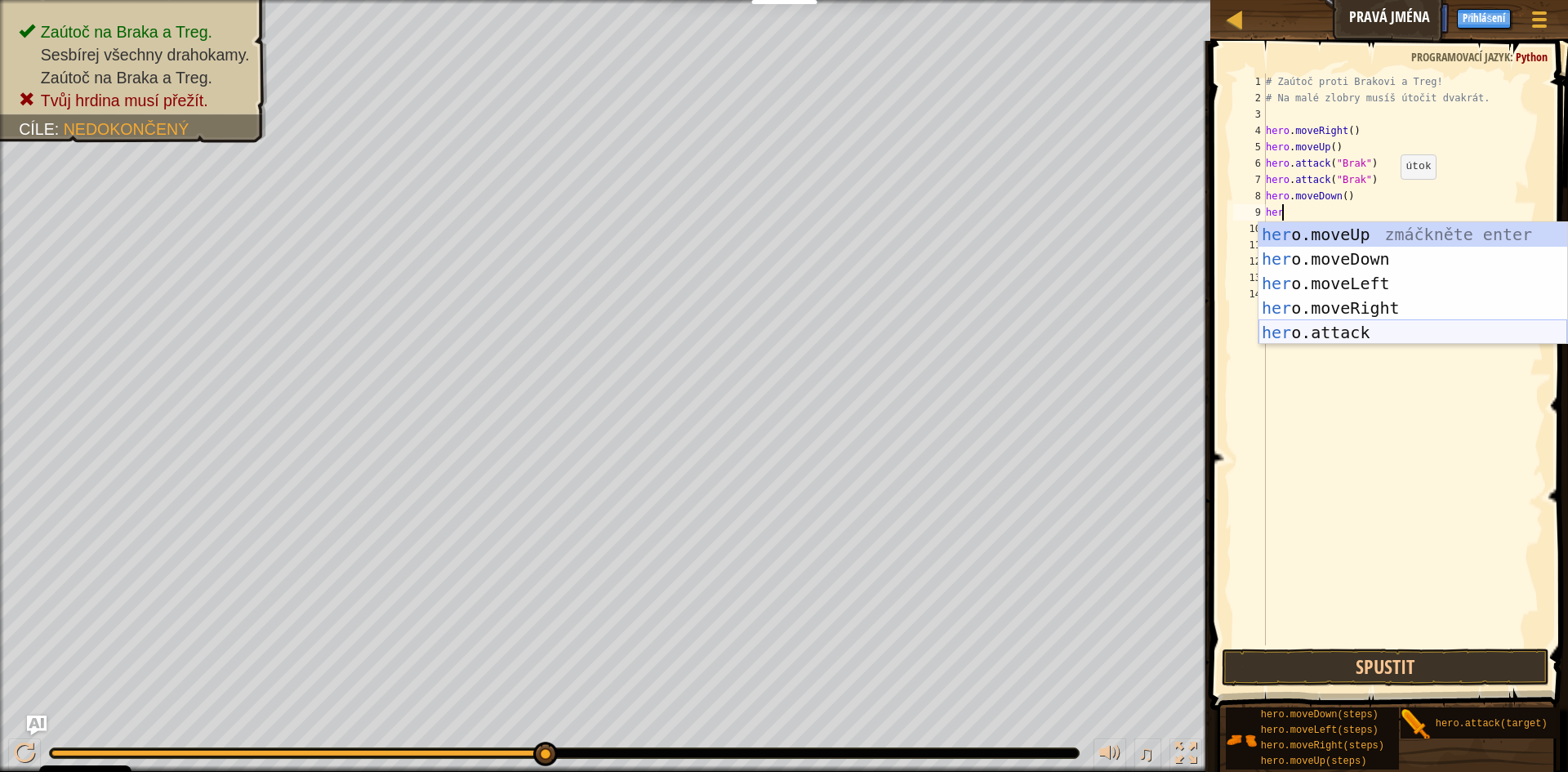
click at [1400, 334] on div "her o.moveUp zmáčkněte enter her o.moveDown zmáčkněte enter her o.moveLeft zmáč…" at bounding box center [1414, 308] width 309 height 172
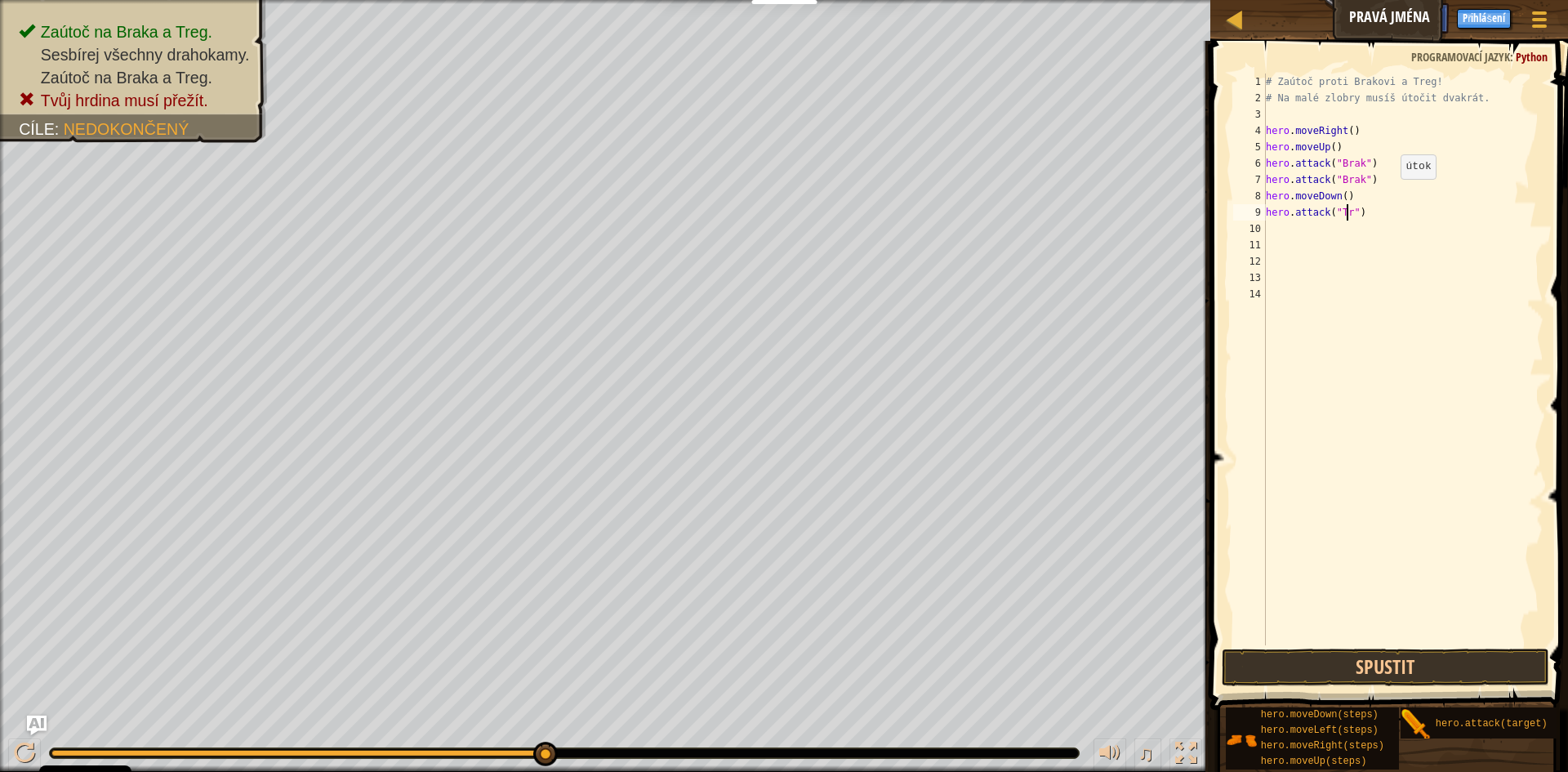
scroll to position [7, 7]
type textarea "hero.attack("Treg")"
click at [1305, 234] on div "# Zaútoč proti Brakovi a Treg! # Na malé zlobry musíš útočit dvakrát. hero . mo…" at bounding box center [1404, 375] width 282 height 604
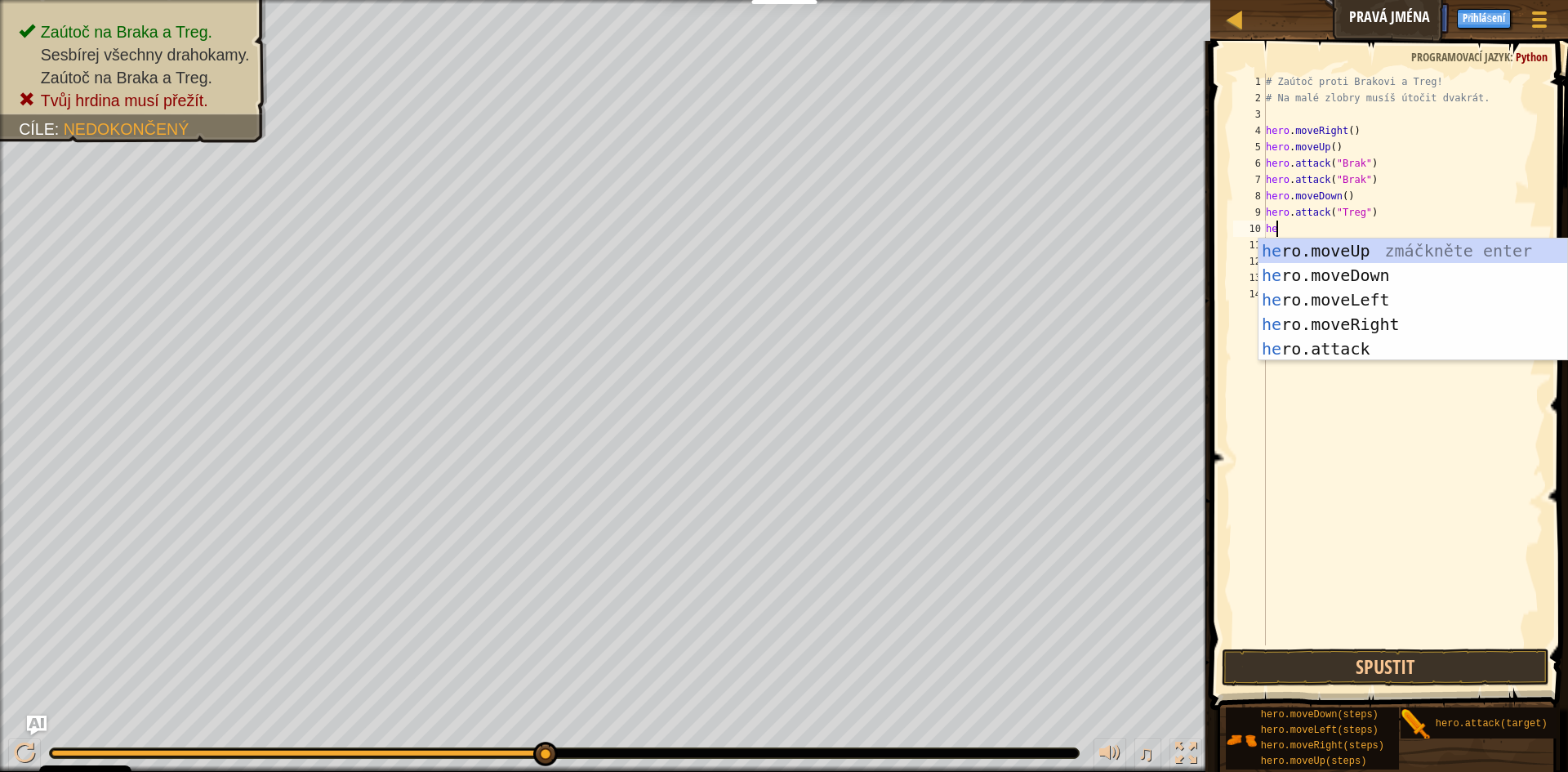
scroll to position [7, 1]
click at [1367, 354] on div "hero .moveUp zmáčkněte enter hero .moveDown zmáčkněte enter hero .moveLeft zmáč…" at bounding box center [1414, 324] width 309 height 172
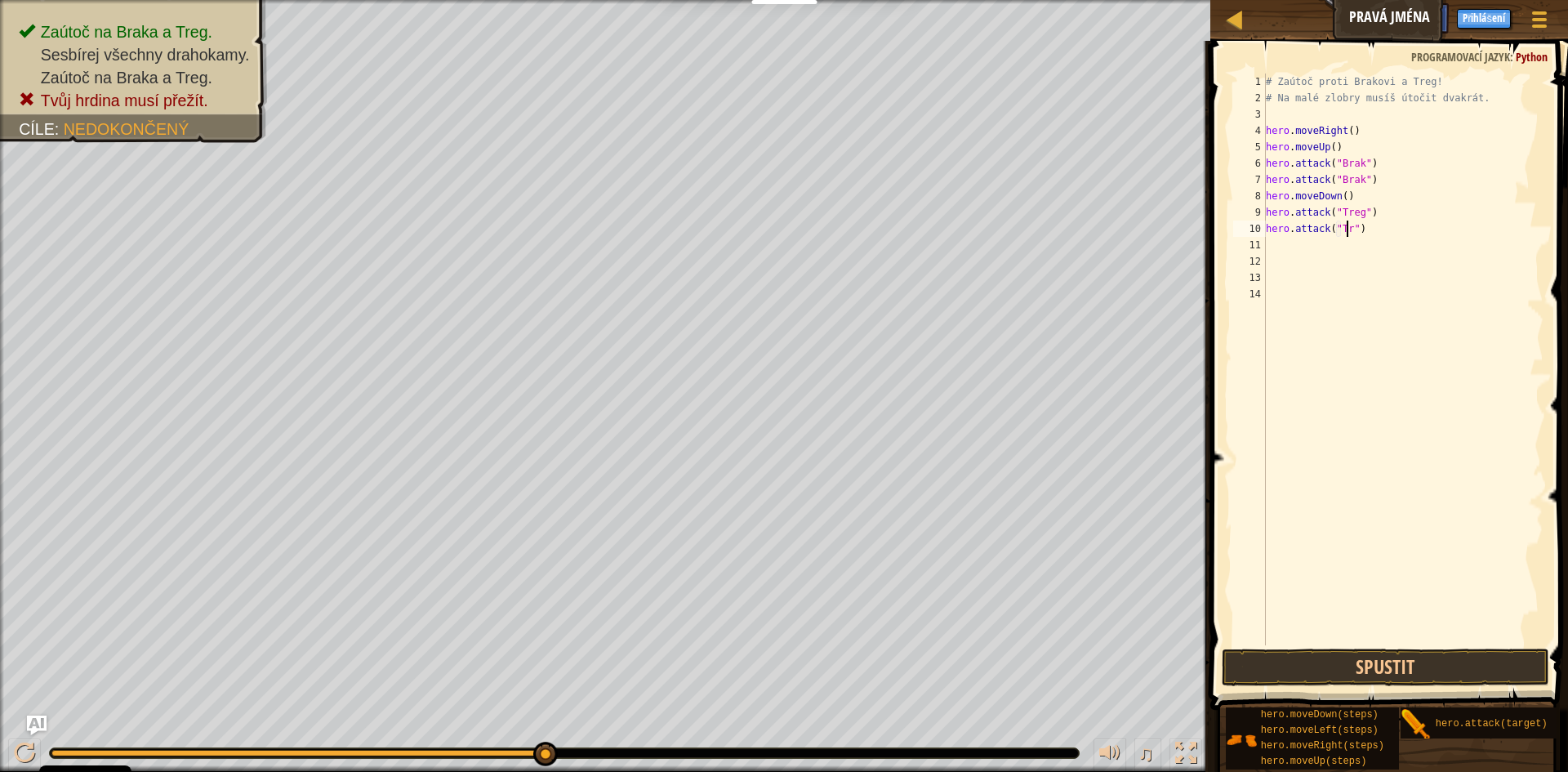
scroll to position [7, 7]
type textarea "hero.attack("Treg")"
click at [1291, 250] on div "# Zaútoč proti Brakovi a Treg! # Na malé zlobry musíš útočit dvakrát. hero . mo…" at bounding box center [1404, 375] width 282 height 604
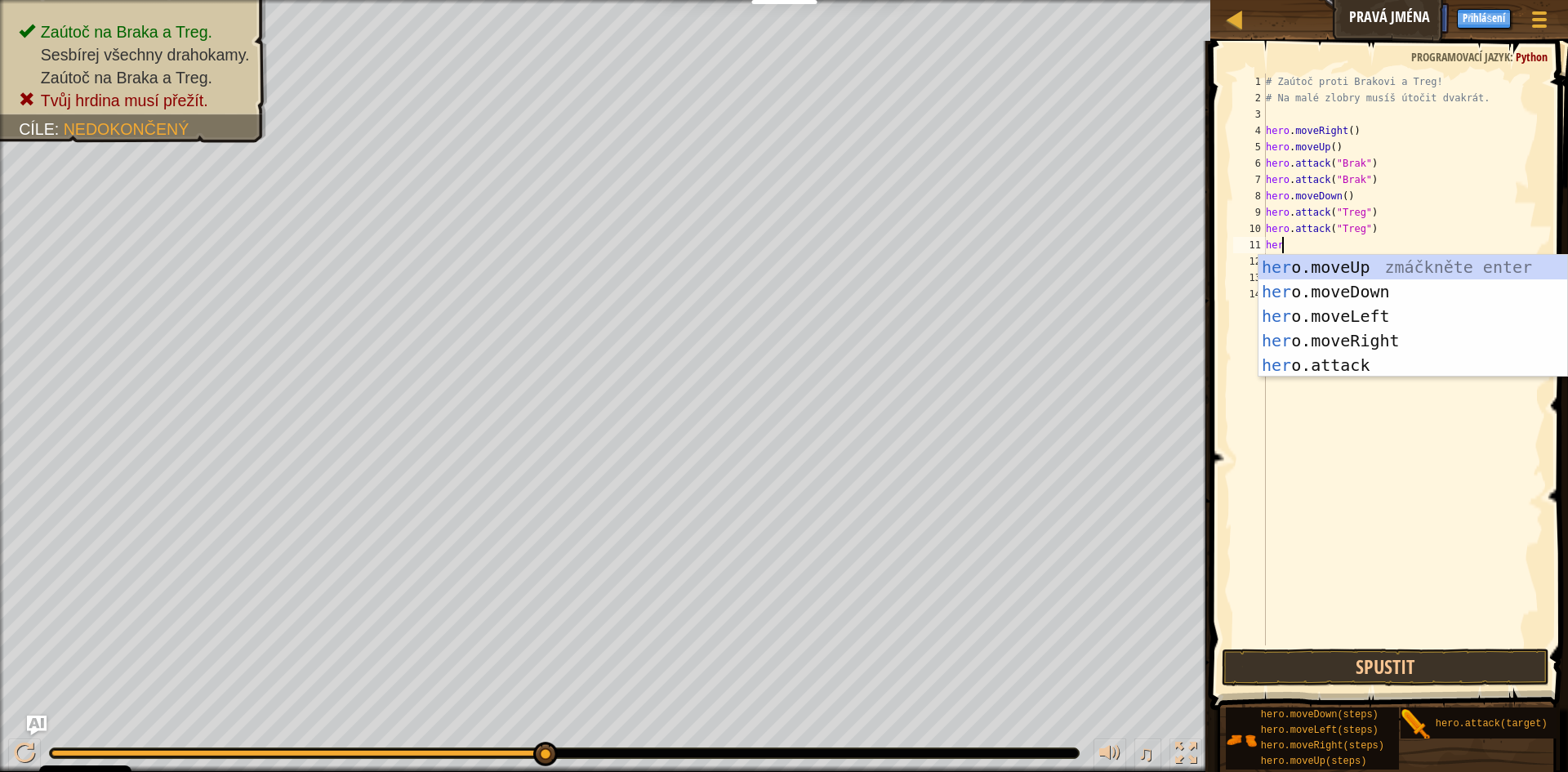
scroll to position [7, 1]
type textarea "hero"
click at [1372, 333] on div "hero .moveUp zmáčkněte enter hero .moveDown zmáčkněte enter hero .moveLeft zmáč…" at bounding box center [1414, 340] width 309 height 172
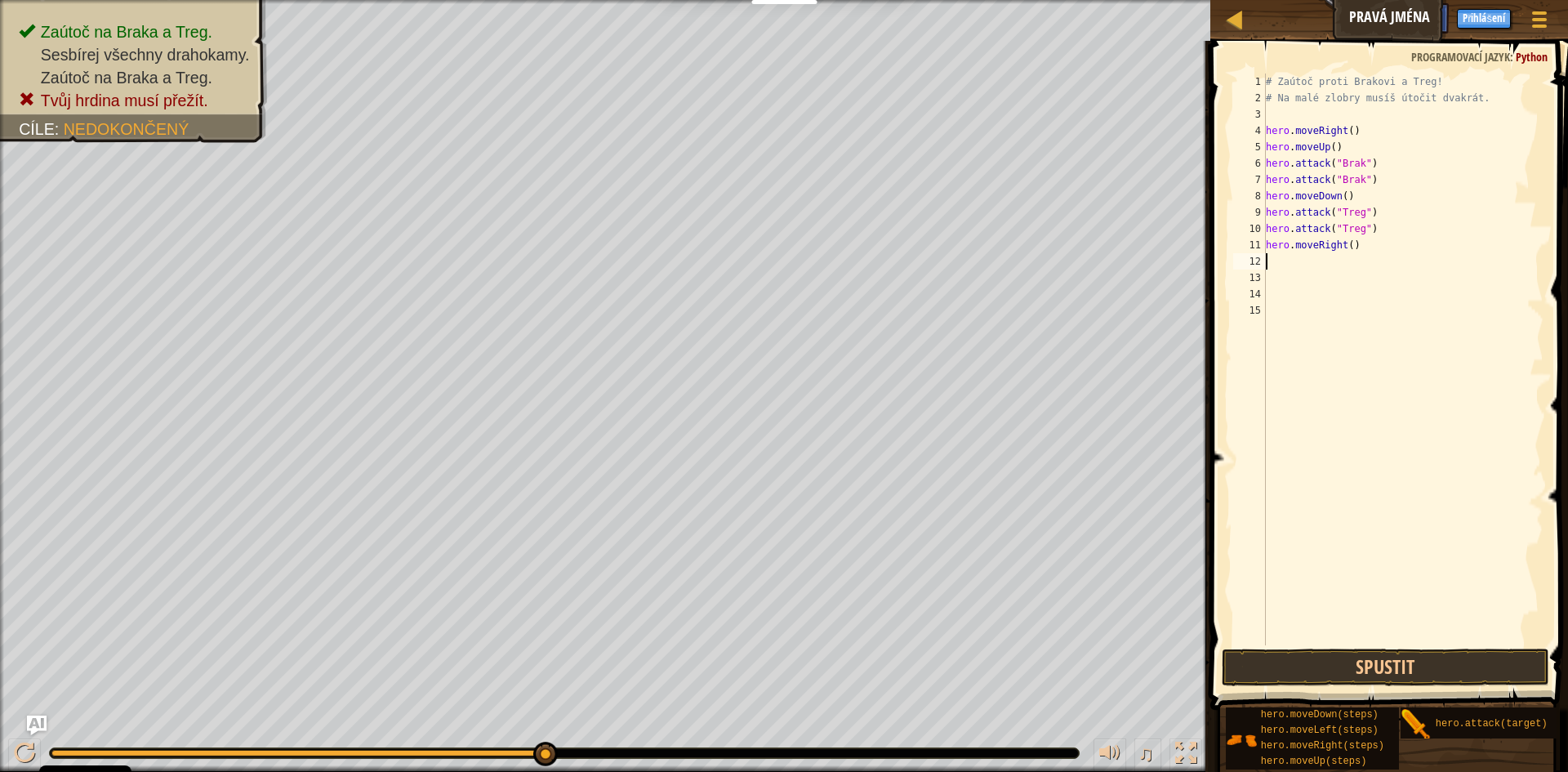
scroll to position [7, 0]
click at [1345, 243] on div "# Zaútoč proti Brakovi a Treg! # Na malé zlobry musíš útočit dvakrát. hero . mo…" at bounding box center [1404, 375] width 282 height 604
type textarea "hero.moveRight()"
click at [1313, 673] on button "Spustit" at bounding box center [1386, 667] width 328 height 38
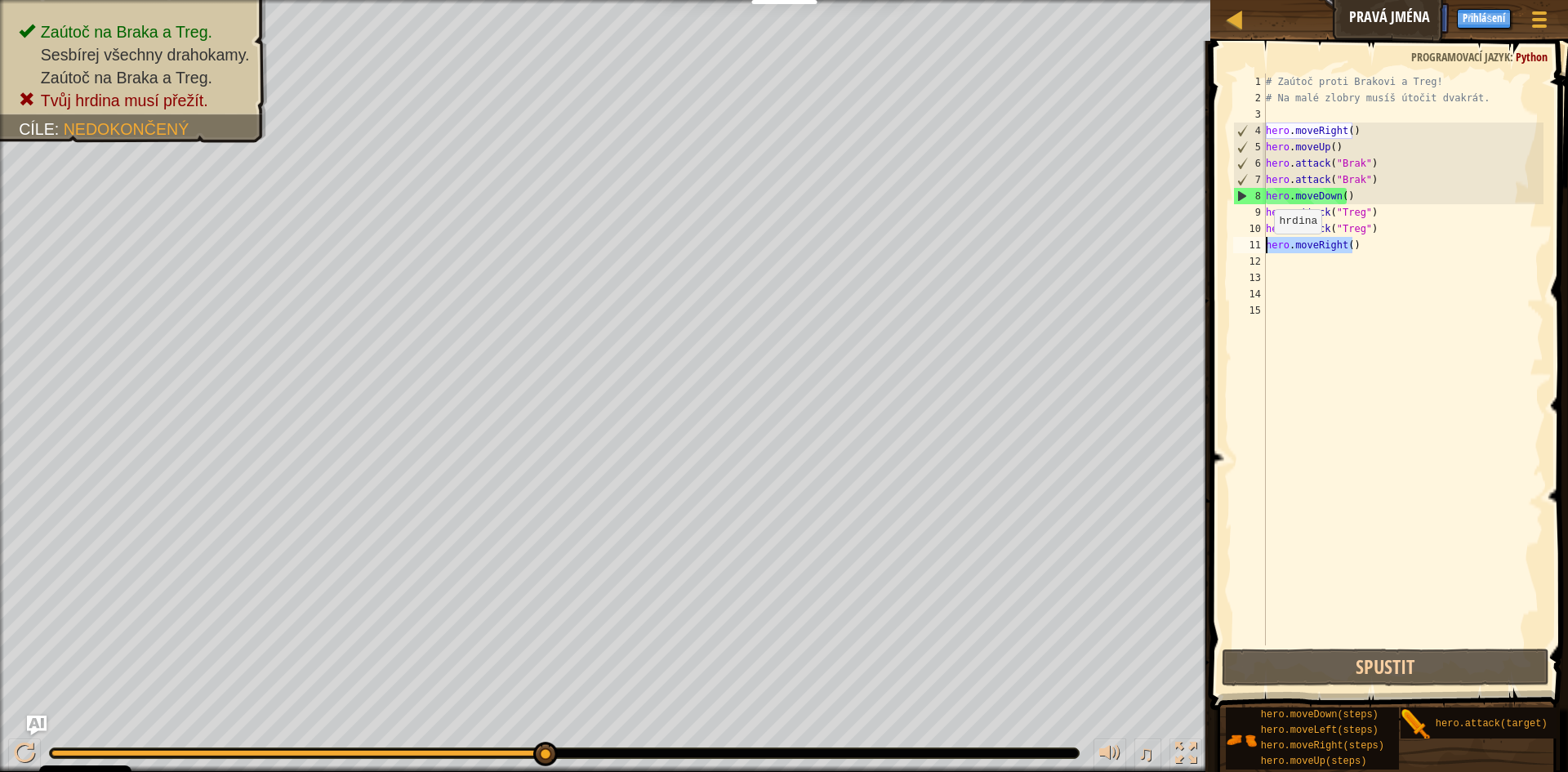
drag, startPoint x: 1375, startPoint y: 246, endPoint x: 1265, endPoint y: 250, distance: 110.1
click at [1265, 250] on div "hero.moveRight() 1 2 3 4 5 6 7 8 9 10 11 12 13 14 15 # Zaútoč proti Brakovi a T…" at bounding box center [1386, 358] width 313 height 572
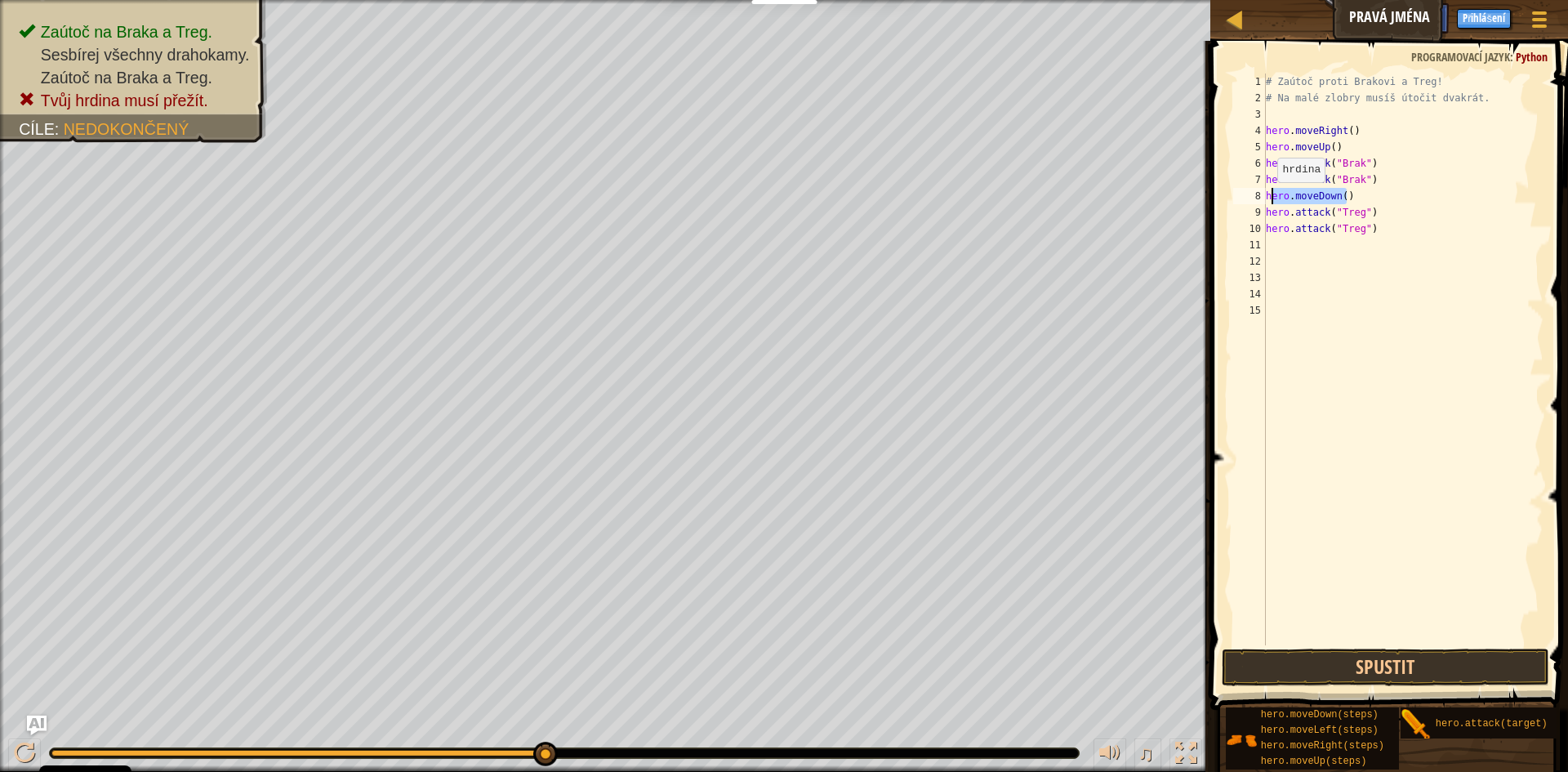
drag, startPoint x: 1356, startPoint y: 195, endPoint x: 1269, endPoint y: 199, distance: 87.1
click at [1269, 199] on div "# Zaútoč proti Brakovi a Treg! # Na malé zlobry musíš útočit dvakrát. hero . mo…" at bounding box center [1404, 375] width 282 height 604
type textarea "ero.moveDown()h"
drag, startPoint x: 1351, startPoint y: 198, endPoint x: 1265, endPoint y: 200, distance: 86.0
click at [1265, 200] on div "1 2 3 4 5 6 7 8 9 10 11 12 13 14 15 # Zaútoč proti Brakovi a Treg! # Na malé zl…" at bounding box center [1386, 358] width 313 height 572
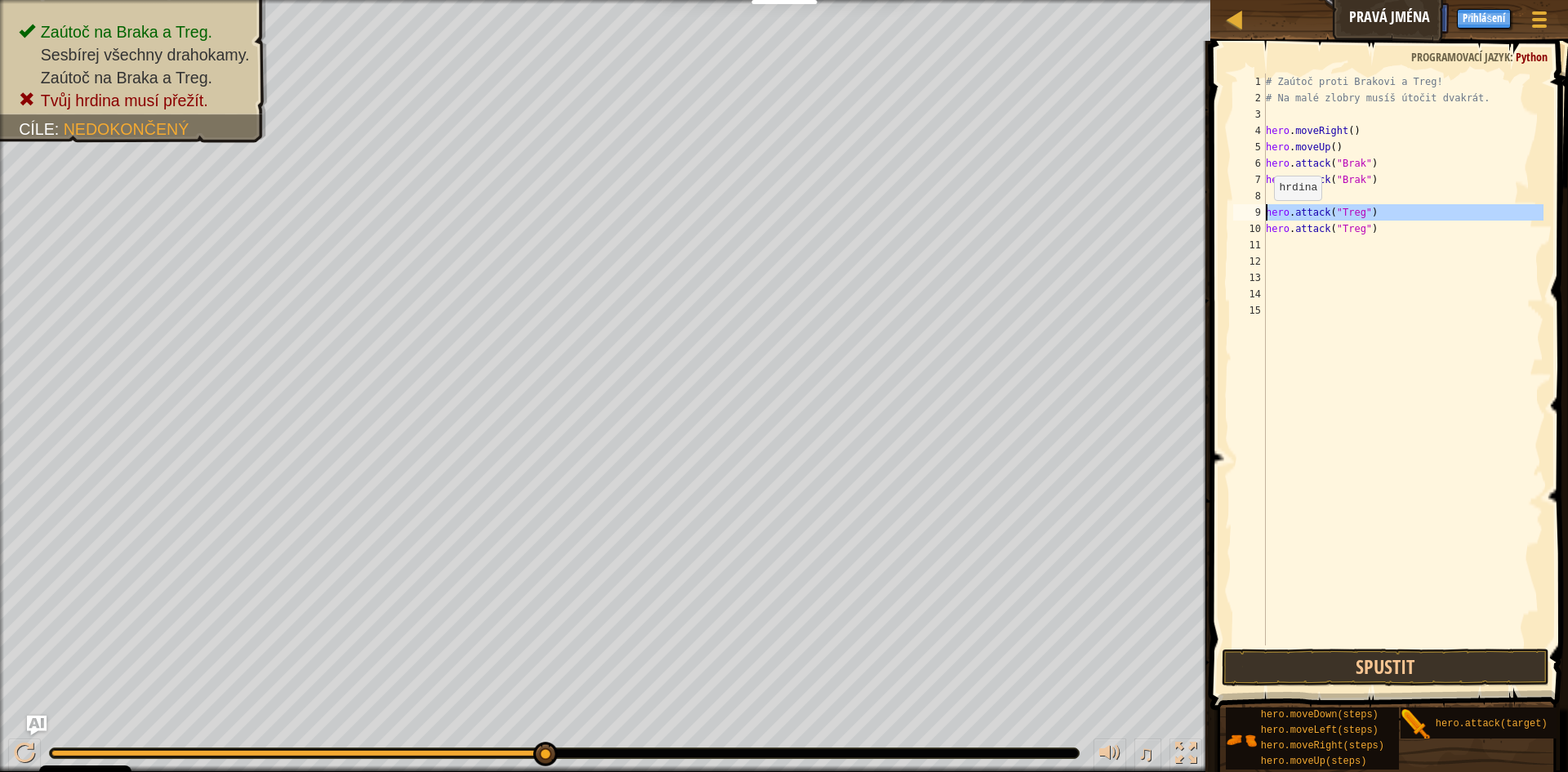
click at [1265, 215] on div "9" at bounding box center [1250, 212] width 33 height 16
type textarea "hero.attack("Treg")"
click at [1405, 650] on button "Spustit" at bounding box center [1386, 667] width 328 height 38
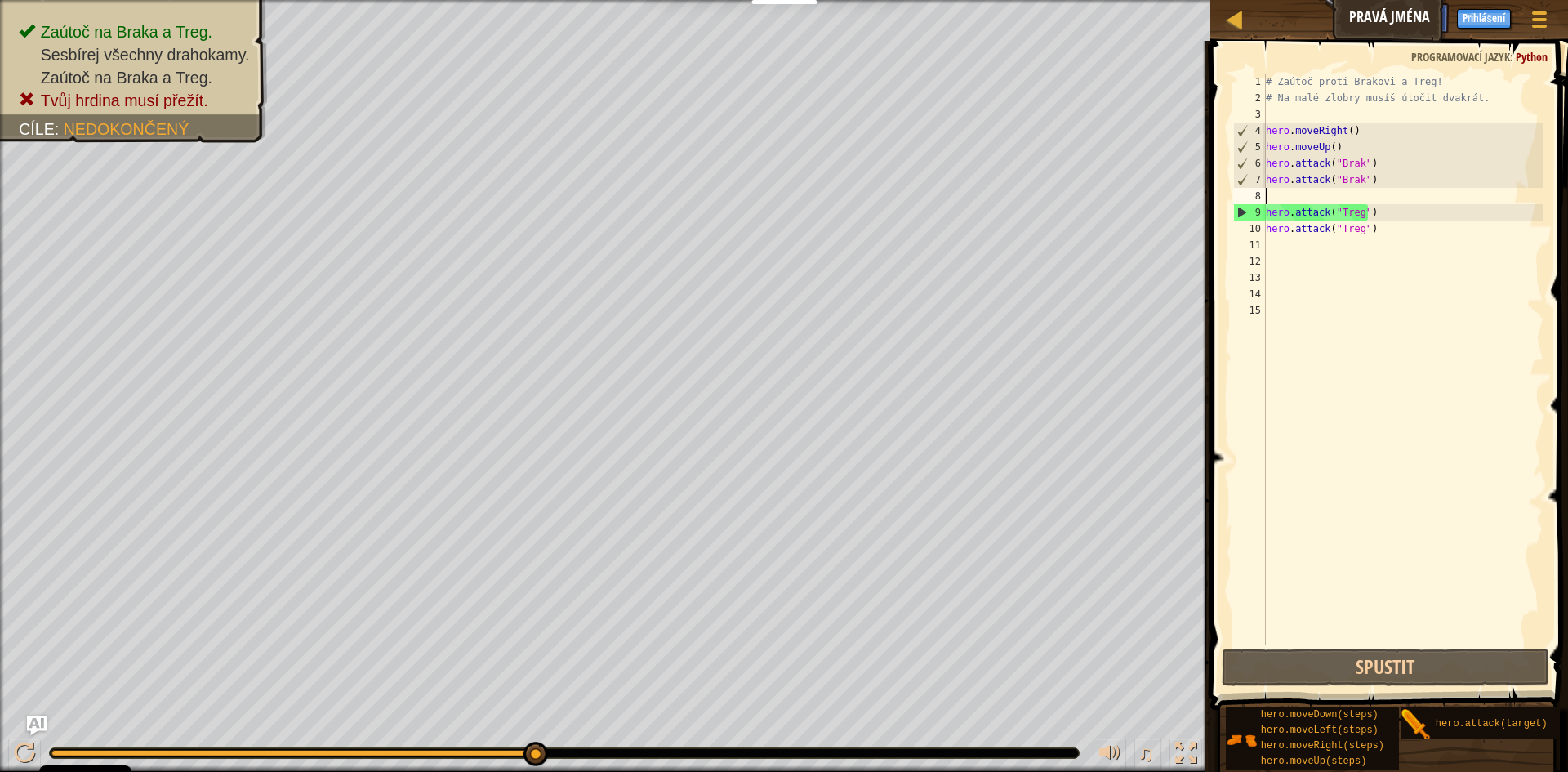
click at [1277, 200] on div "# Zaútoč proti Brakovi a Treg! # Na malé zlobry musíš útočit dvakrát. hero . mo…" at bounding box center [1404, 375] width 282 height 604
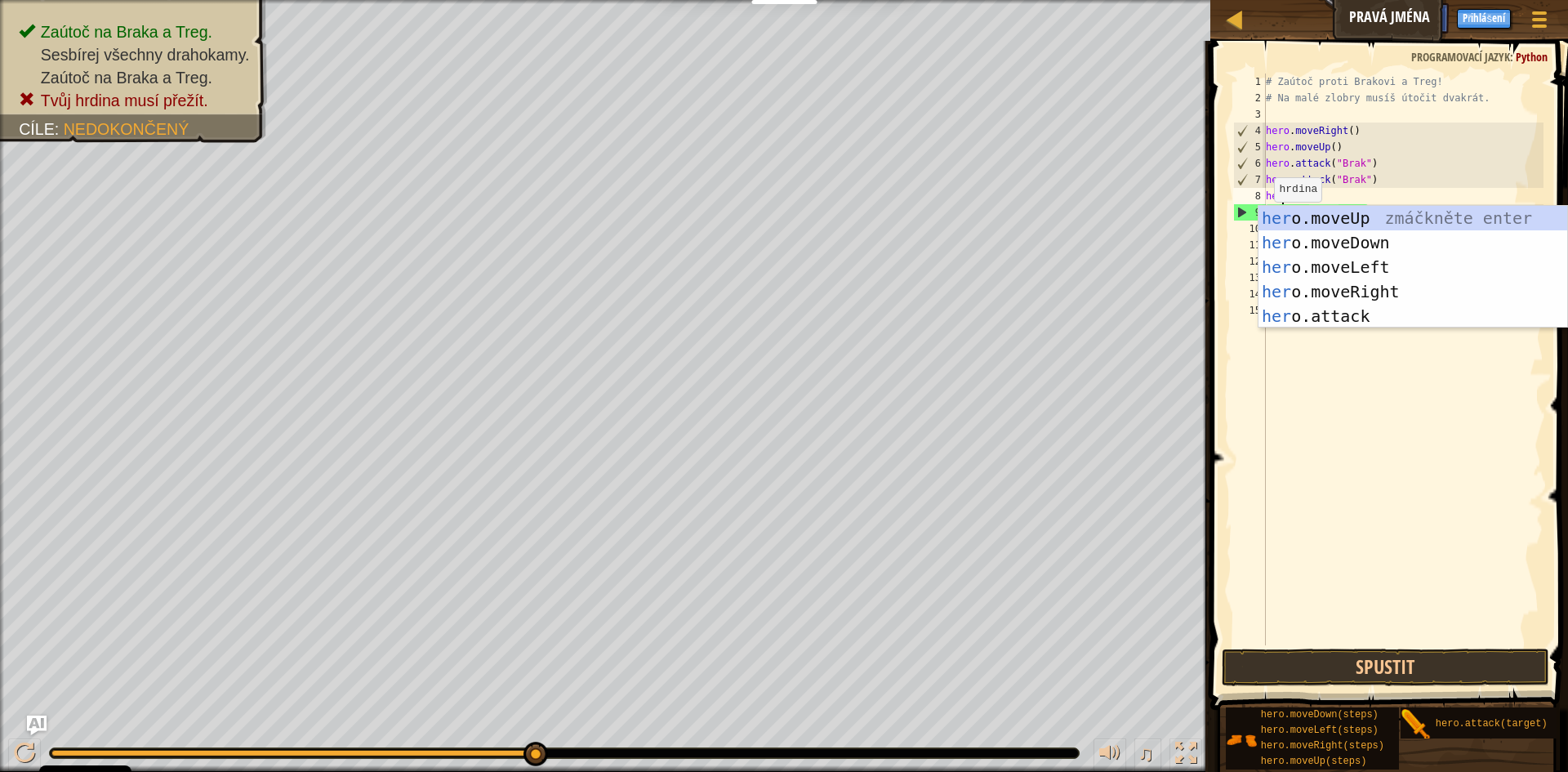
scroll to position [7, 1]
type textarea "hero"
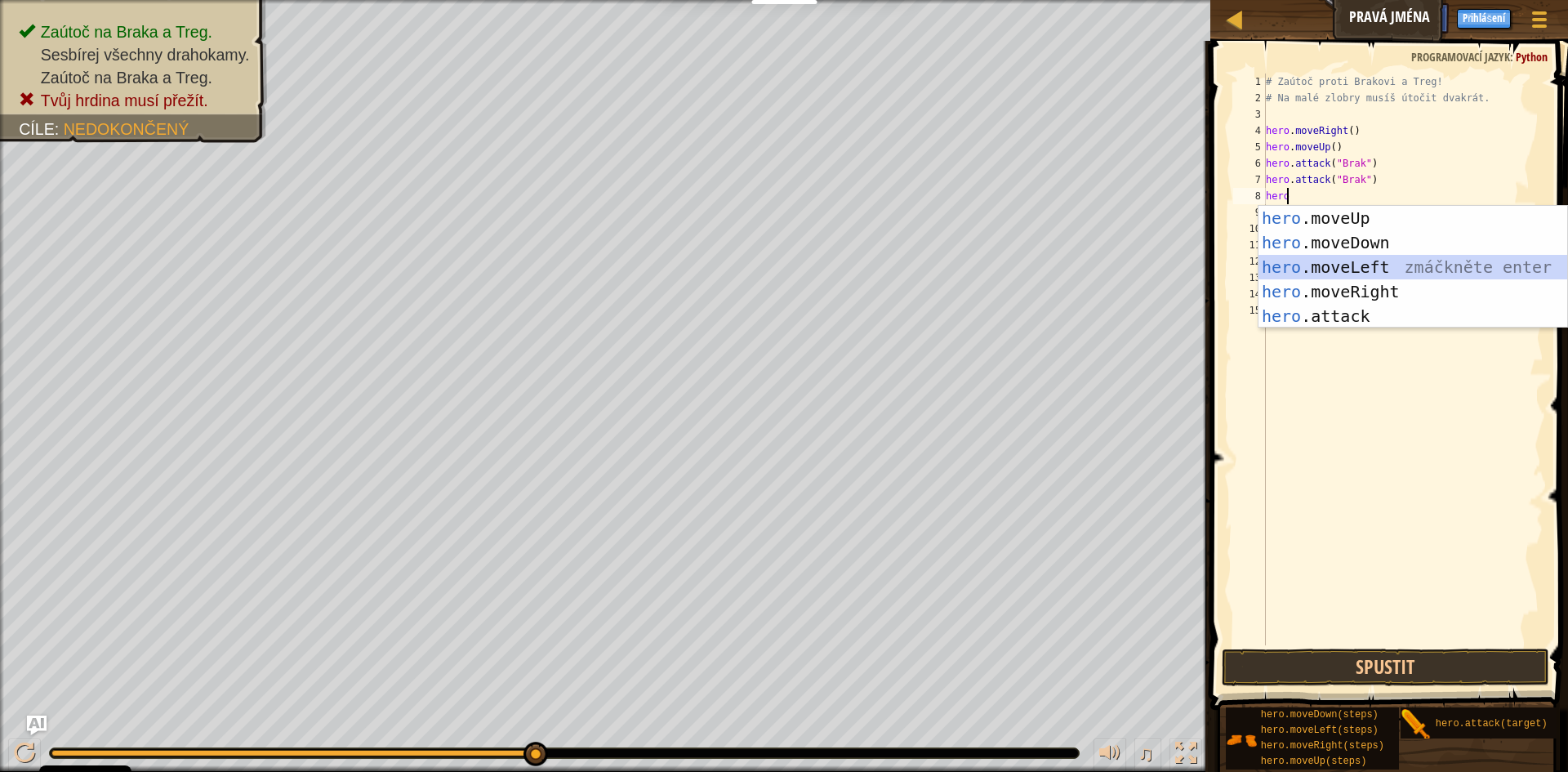
click at [1332, 259] on div "hero .moveUp zmáčkněte enter hero .moveDown zmáčkněte enter hero .moveLeft zmáč…" at bounding box center [1414, 292] width 309 height 172
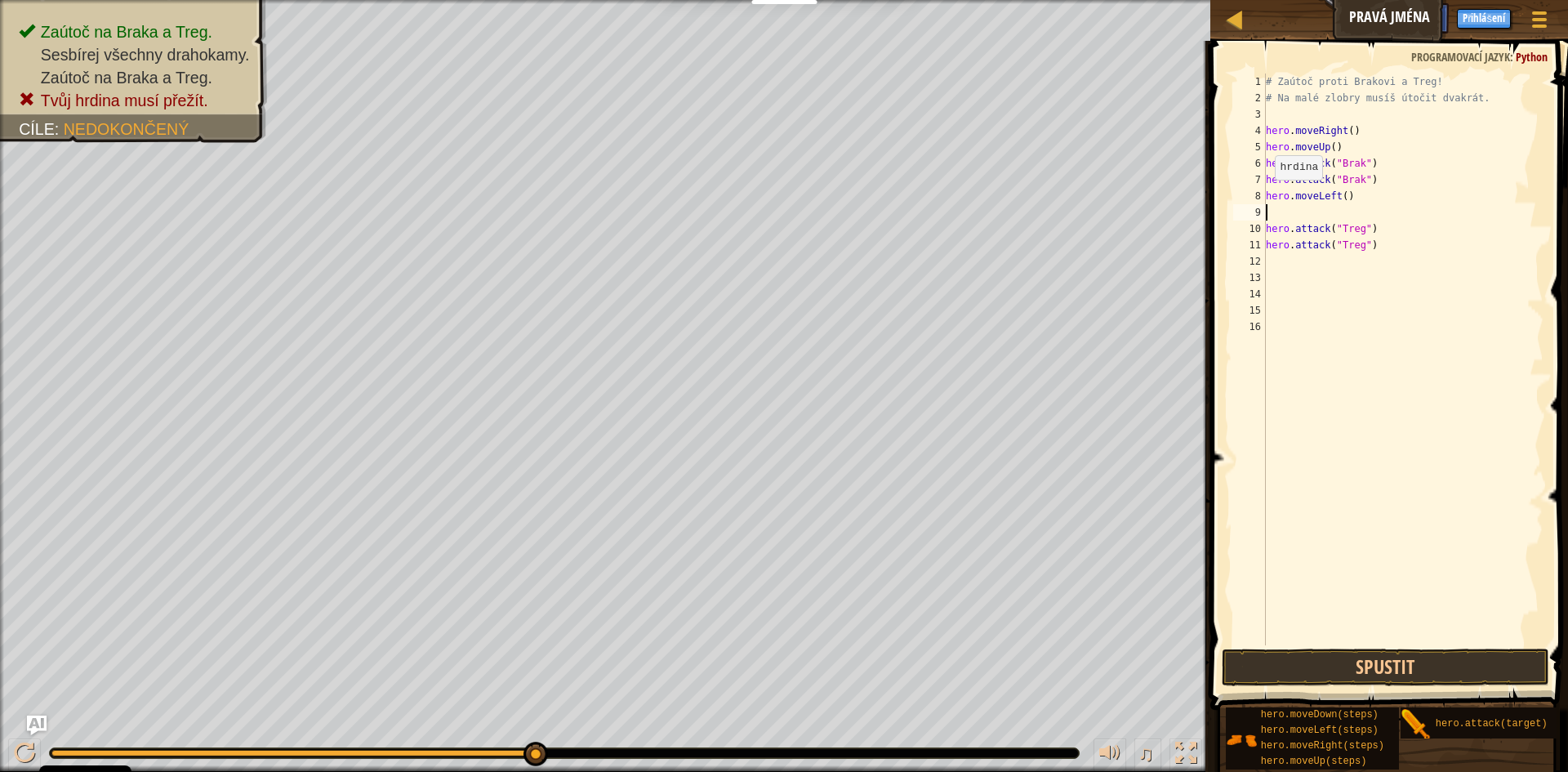
click at [1267, 196] on div "# Zaútoč proti Brakovi a Treg! # Na malé zlobry musíš útočit dvakrát. hero . mo…" at bounding box center [1404, 375] width 282 height 604
type textarea "hero.moveLeft()"
click at [1267, 196] on div "# Zaútoč proti Brakovi a Treg! # Na malé zlobry musíš útočit dvakrát. hero . mo…" at bounding box center [1404, 375] width 282 height 604
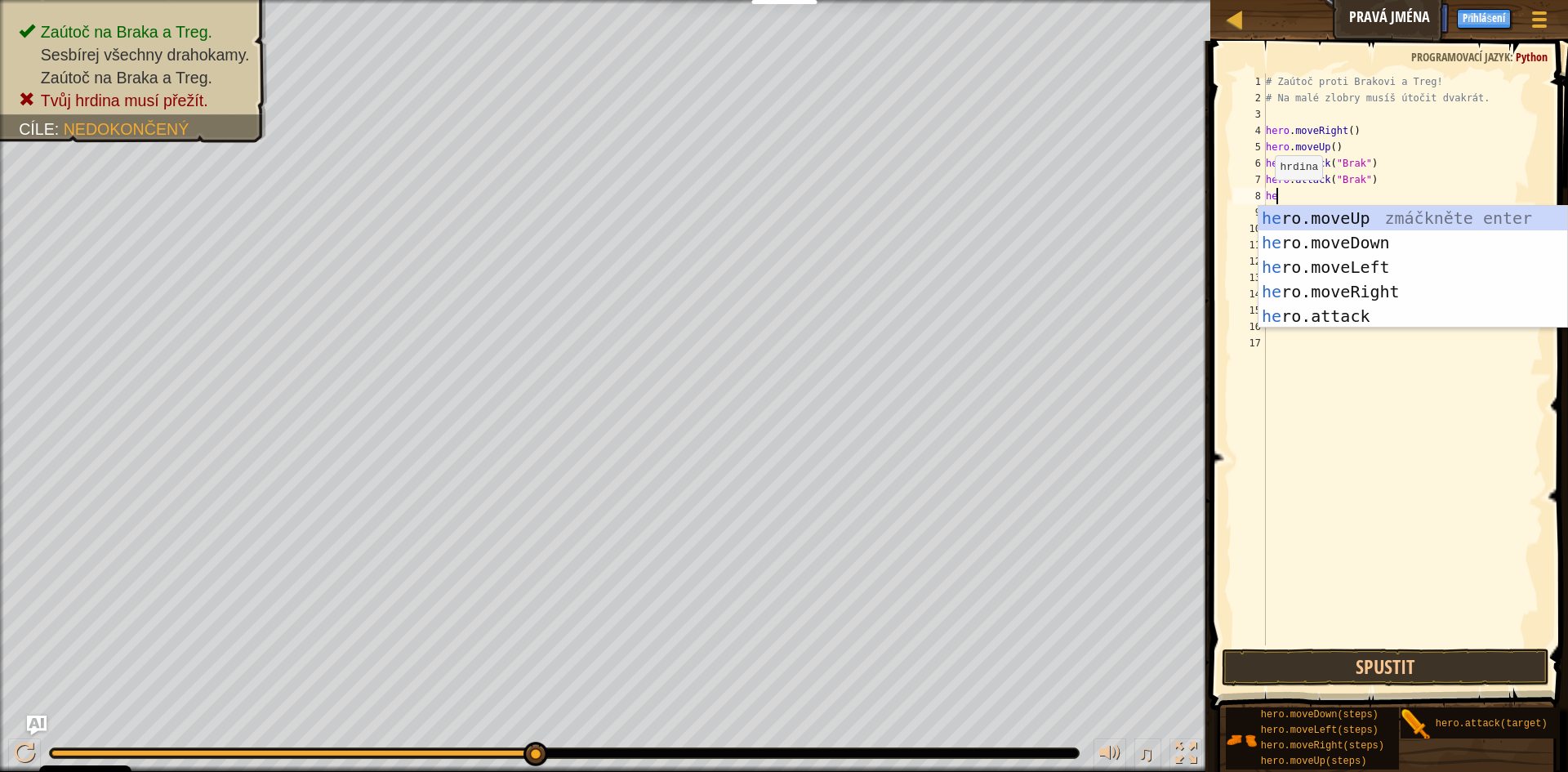
scroll to position [7, 1]
type textarea "hero"
click at [1321, 240] on div "hero .moveUp zmáčkněte enter hero .moveDown zmáčkněte enter hero .moveLeft zmáč…" at bounding box center [1414, 292] width 309 height 172
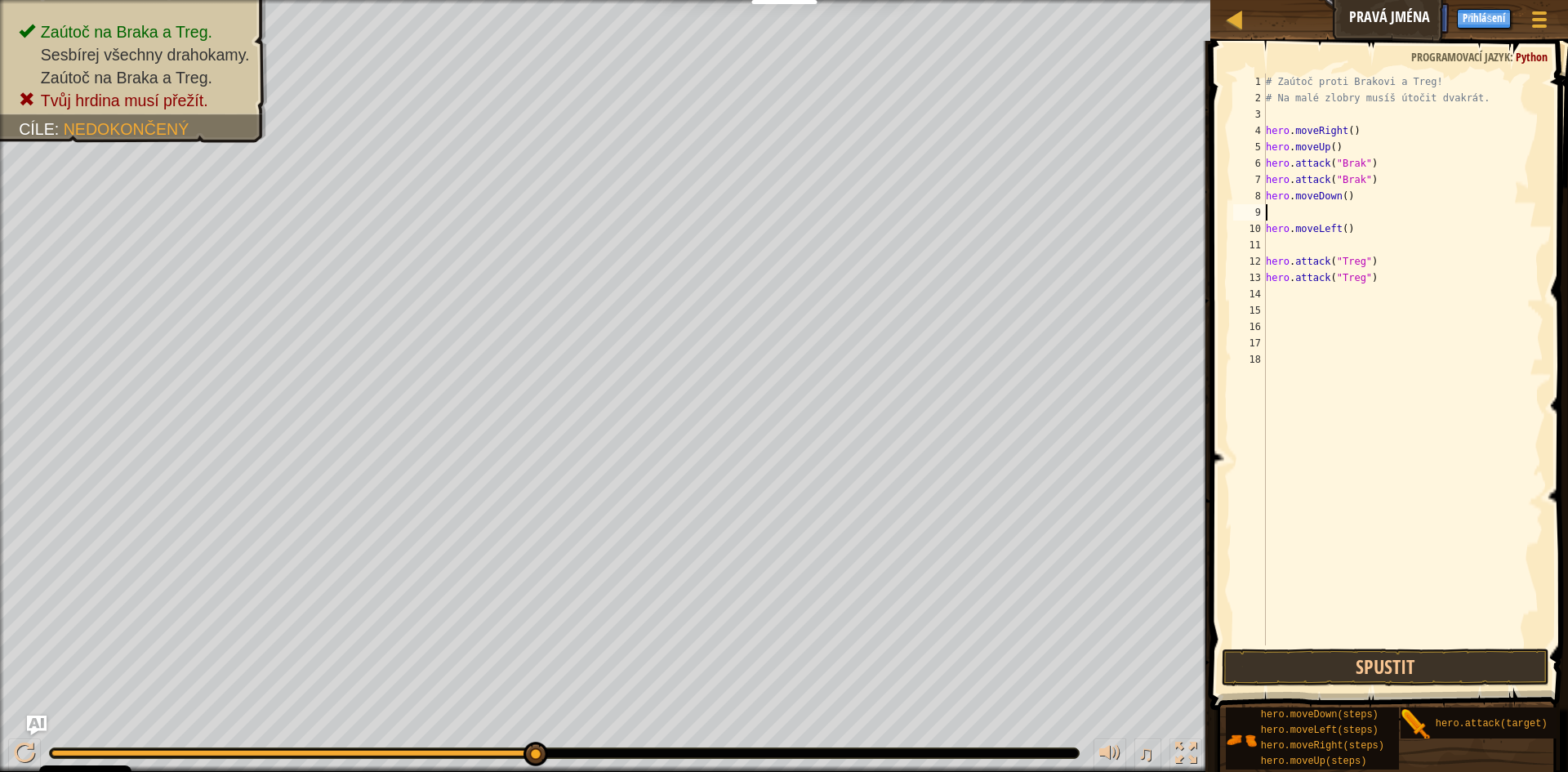
scroll to position [7, 0]
click at [1266, 257] on div "# Zaútoč proti Brakovi a Treg! # Na malé zlobry musíš útočit dvakrát. hero . mo…" at bounding box center [1404, 375] width 282 height 604
click at [1265, 229] on div "10" at bounding box center [1250, 228] width 33 height 16
type textarea "hero.moveLeft()"
click at [1407, 289] on div "# Zaútoč proti Brakovi a Treg! # Na malé zlobry musíš útočit dvakrát. hero . mo…" at bounding box center [1404, 375] width 282 height 604
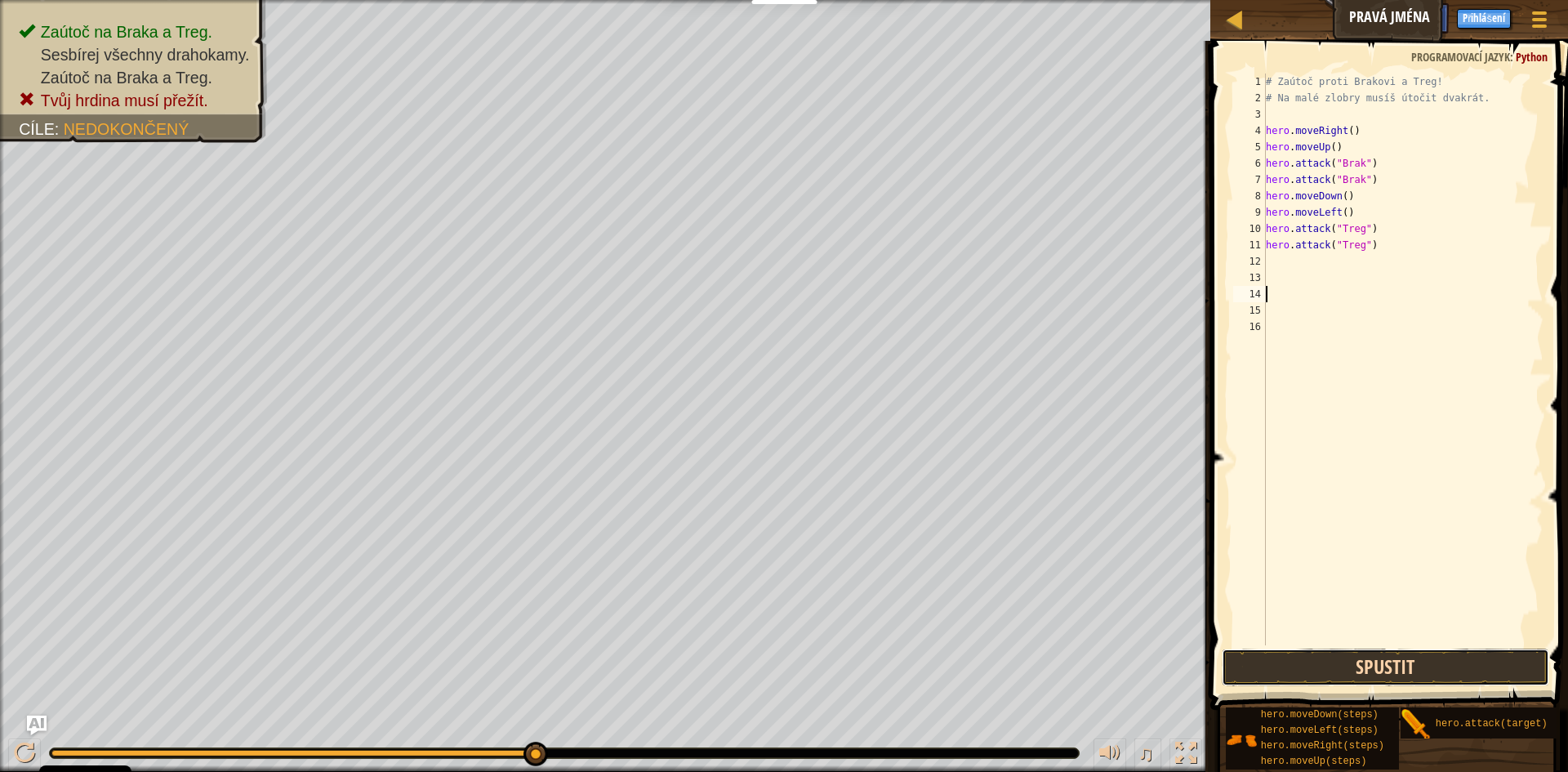
click at [1434, 662] on button "Spustit" at bounding box center [1386, 667] width 328 height 38
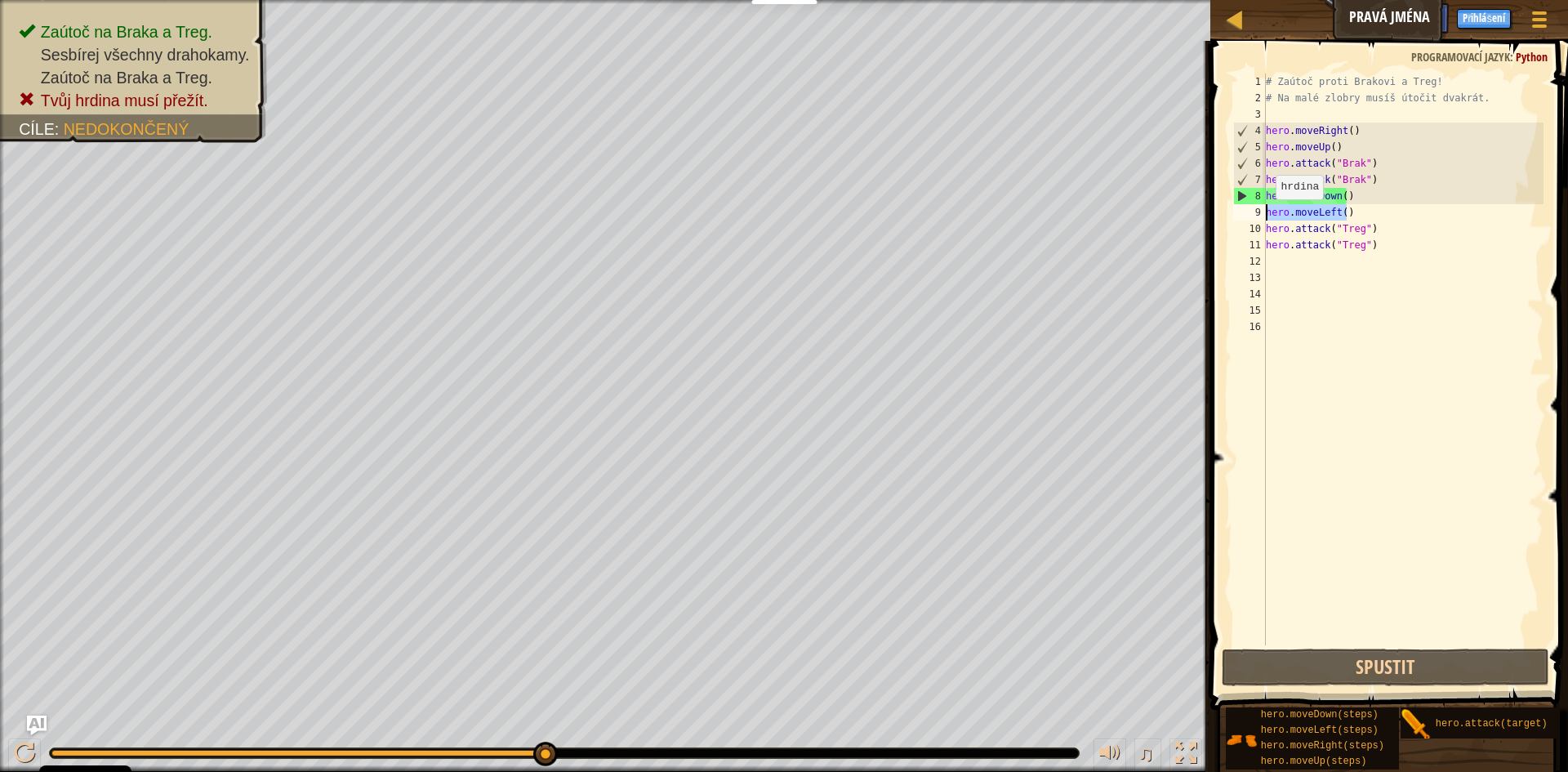
drag, startPoint x: 1361, startPoint y: 213, endPoint x: 1260, endPoint y: 216, distance: 101.0
click at [1260, 216] on div "1 2 3 4 5 6 7 8 9 10 11 12 13 14 15 16 # Zaútoč proti Brakovi a Treg! # Na malé…" at bounding box center [1386, 358] width 313 height 572
type textarea "hero.moveLeft()"
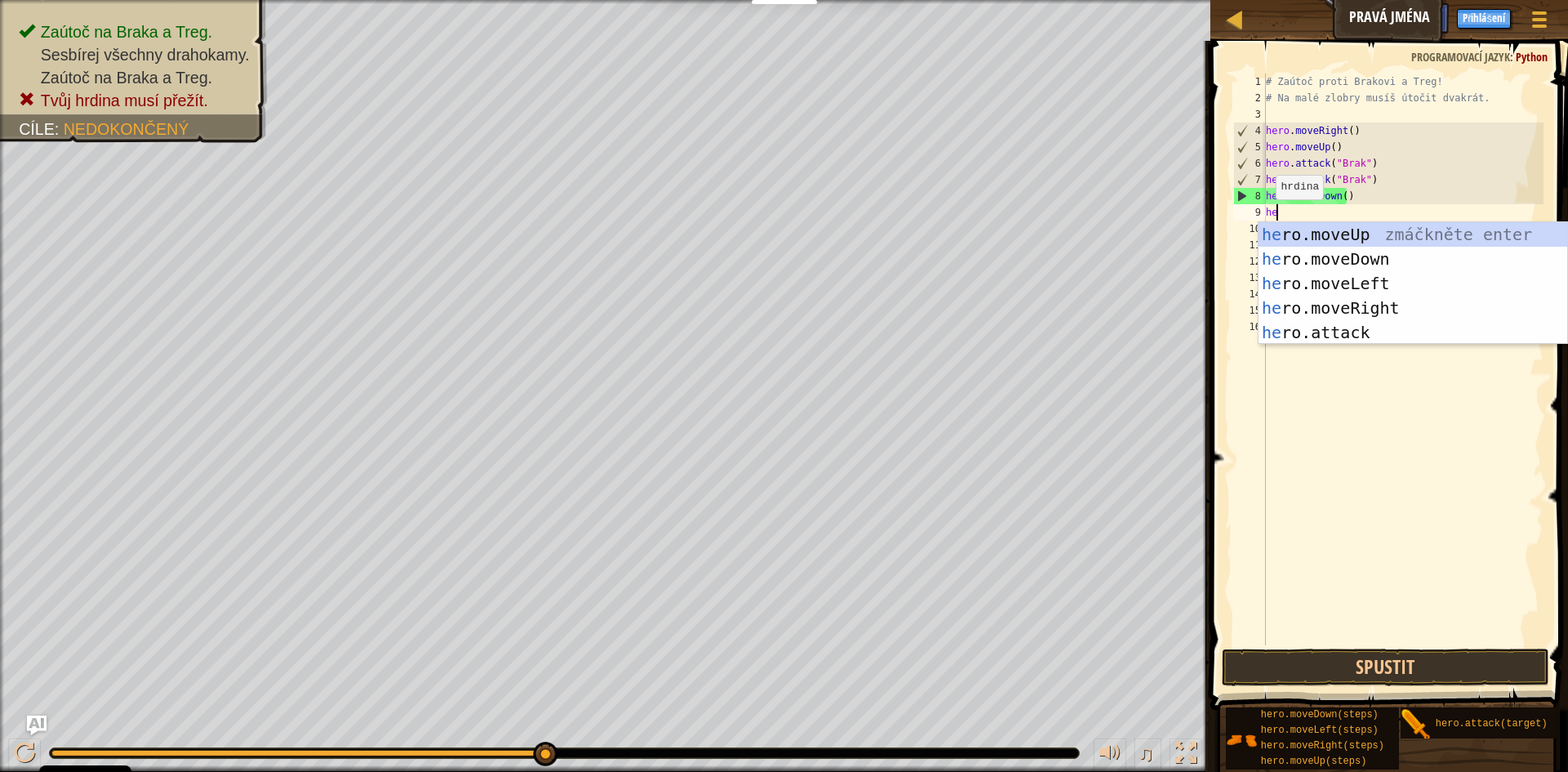
type textarea "her"
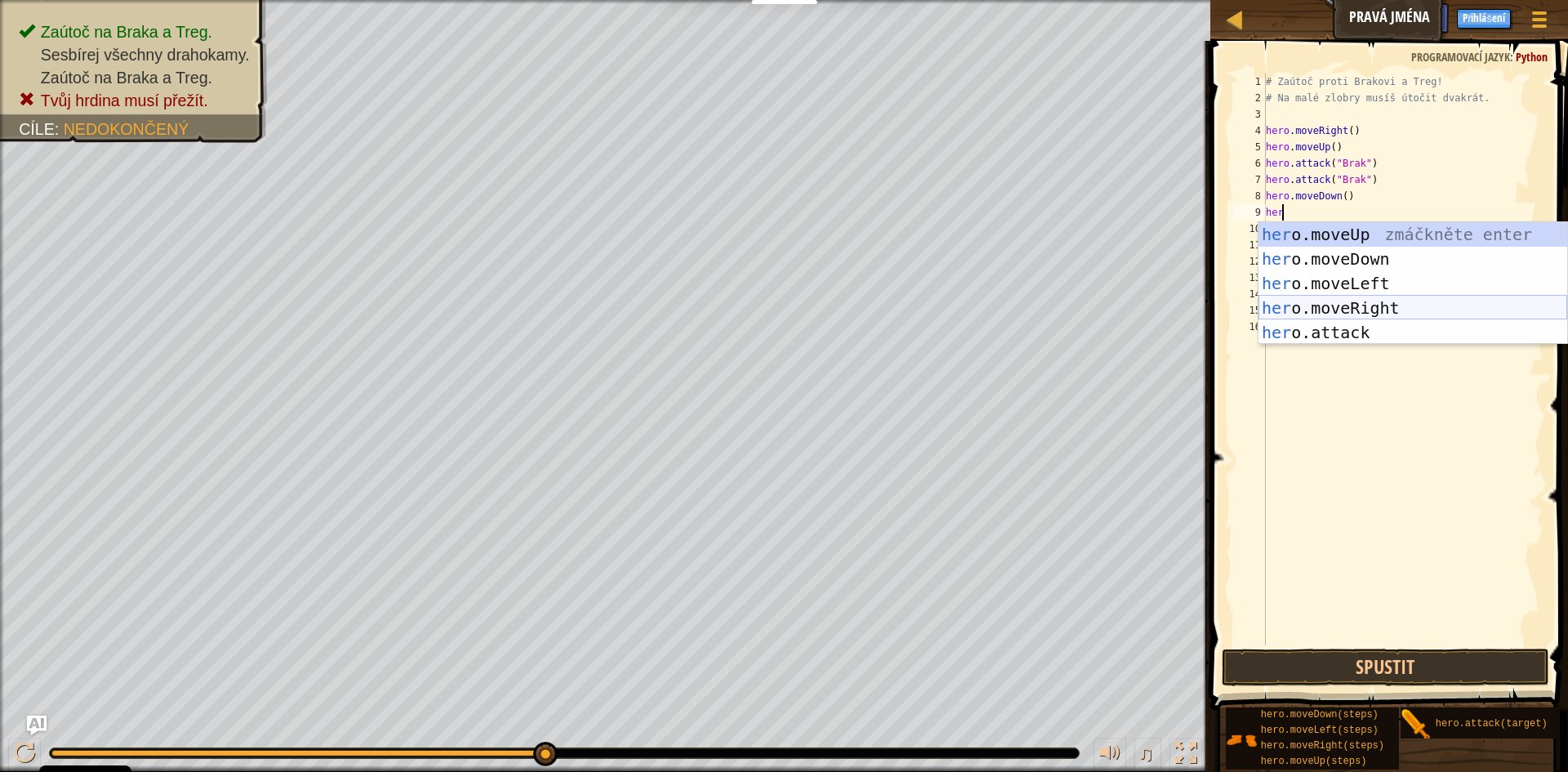
click at [1417, 300] on div "her o.moveUp zmáčkněte enter her o.moveDown zmáčkněte enter her o.moveLeft zmáč…" at bounding box center [1414, 308] width 309 height 172
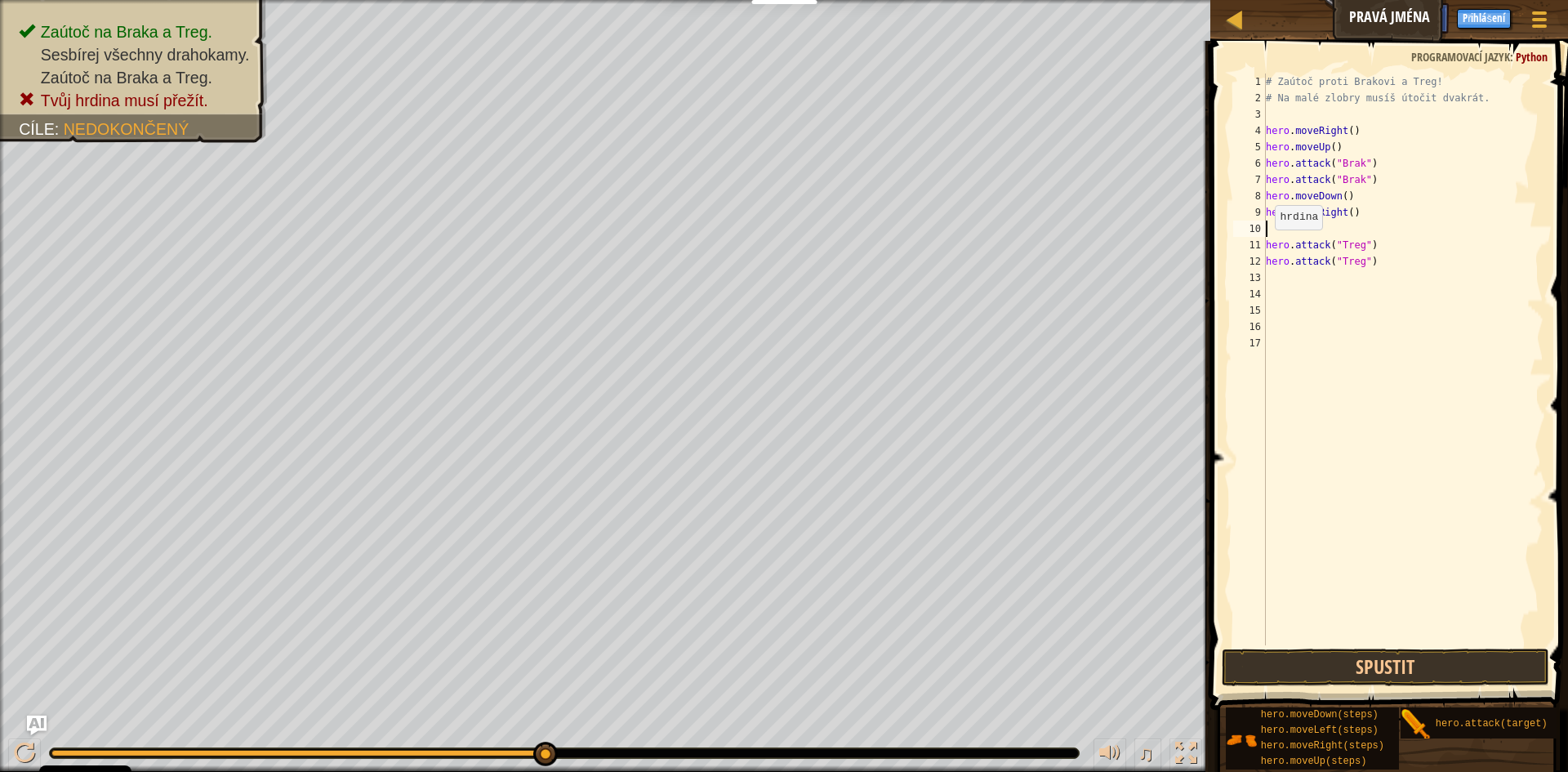
click at [1268, 246] on div "# Zaútoč proti Brakovi a Treg! # Na malé zlobry musíš útočit dvakrát. hero . mo…" at bounding box center [1404, 375] width 282 height 604
type textarea "hero.attack("Treg")"
click at [1433, 227] on div "# Zaútoč proti Brakovi a Treg! # Na malé zlobry musíš útočit dvakrát. hero . mo…" at bounding box center [1404, 375] width 282 height 604
click at [1265, 245] on div "11" at bounding box center [1250, 245] width 33 height 16
type textarea "hero.attack("Treg")"
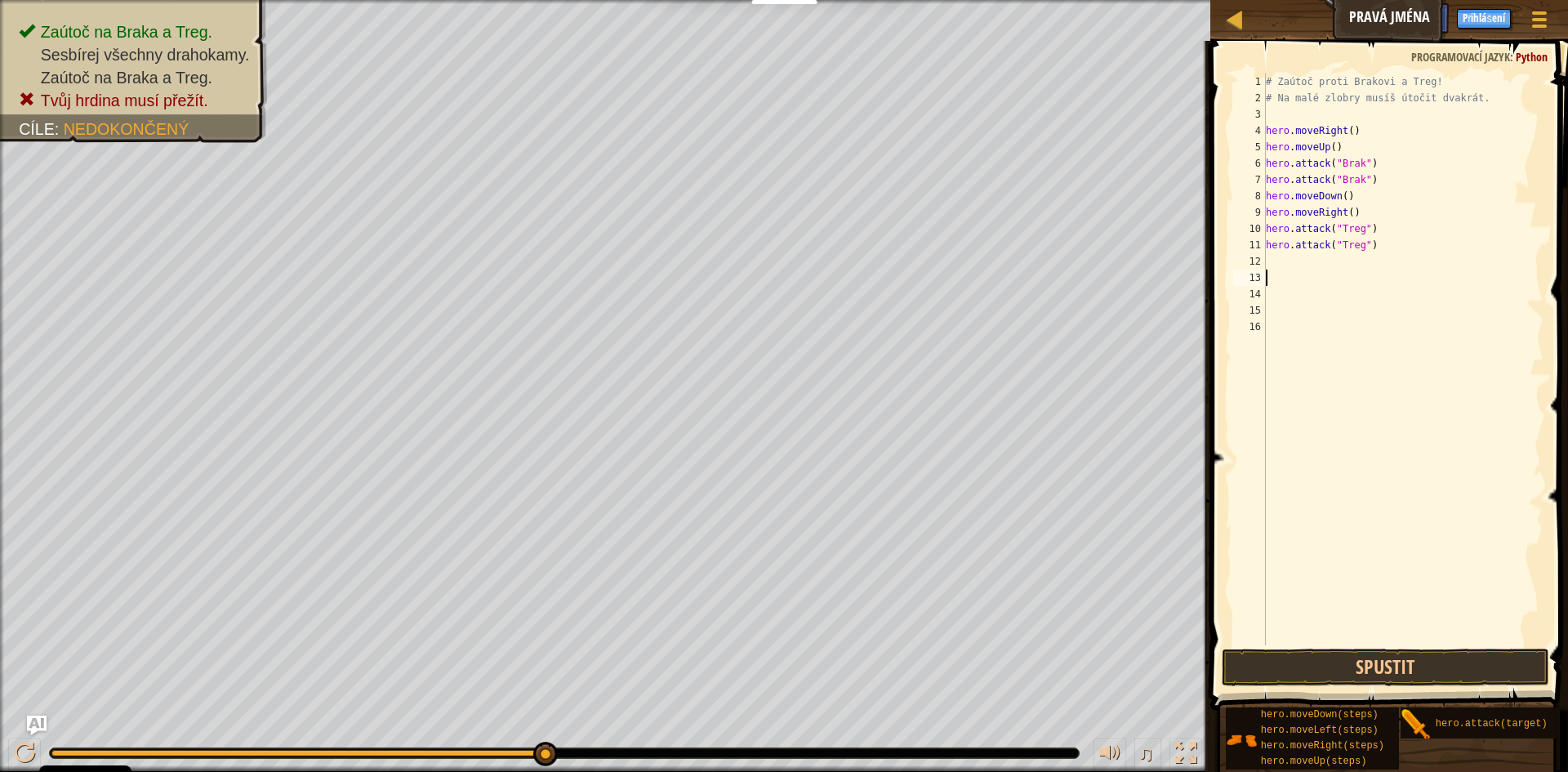
click at [1350, 275] on div "# Zaútoč proti Brakovi a Treg! # Na malé zlobry musíš útočit dvakrát. hero . mo…" at bounding box center [1404, 375] width 282 height 604
click at [1307, 264] on div "# Zaútoč proti Brakovi a Treg! # Na malé zlobry musíš útočit dvakrát. hero . mo…" at bounding box center [1404, 375] width 282 height 604
click at [1361, 673] on button "Spustit" at bounding box center [1386, 667] width 328 height 38
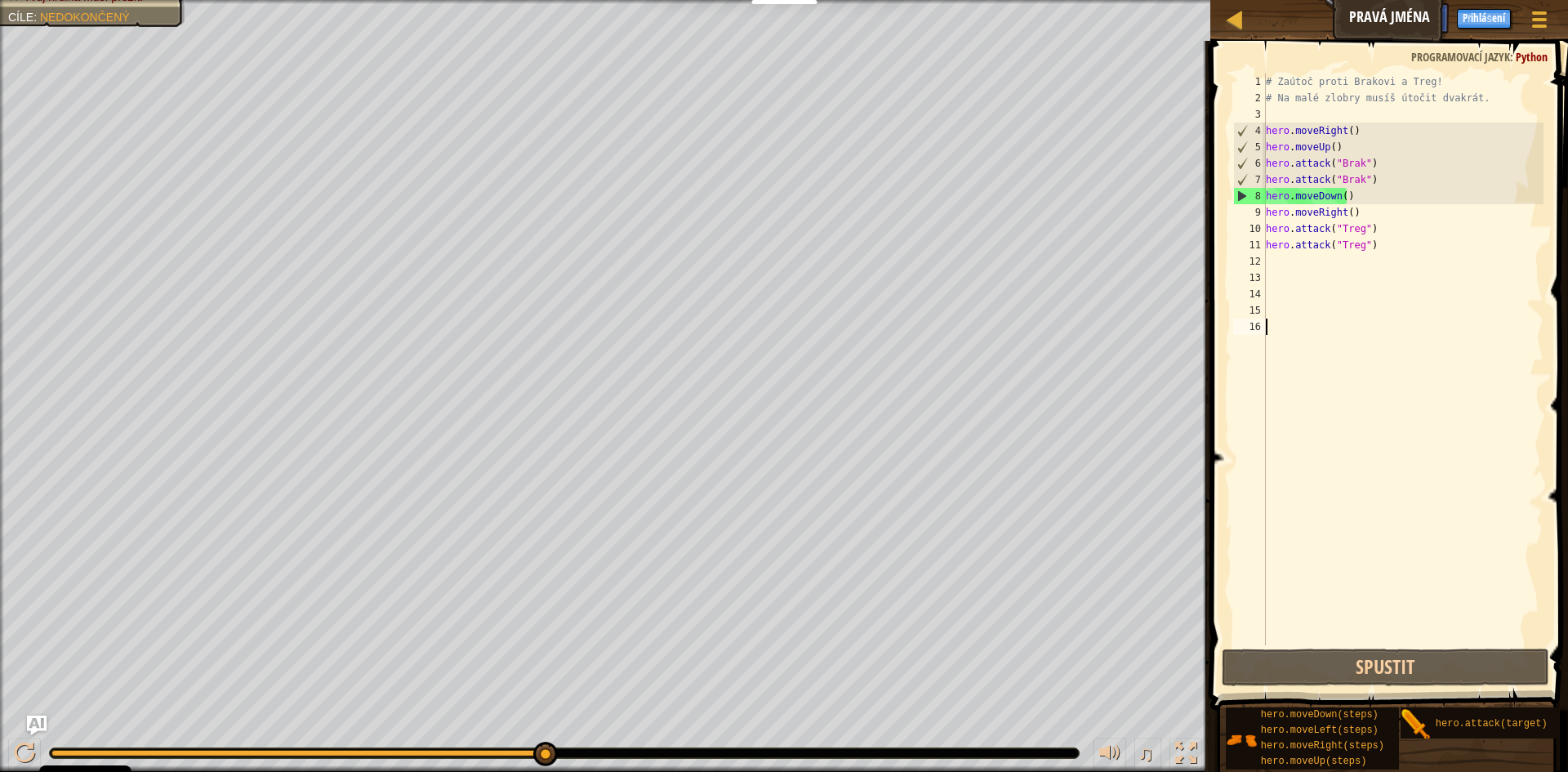
click at [1356, 414] on div "# Zaútoč proti Brakovi a Treg! # Na malé zlobry musíš útočit dvakrát. hero . mo…" at bounding box center [1404, 375] width 282 height 604
click at [1416, 665] on button "Spustit" at bounding box center [1386, 667] width 328 height 38
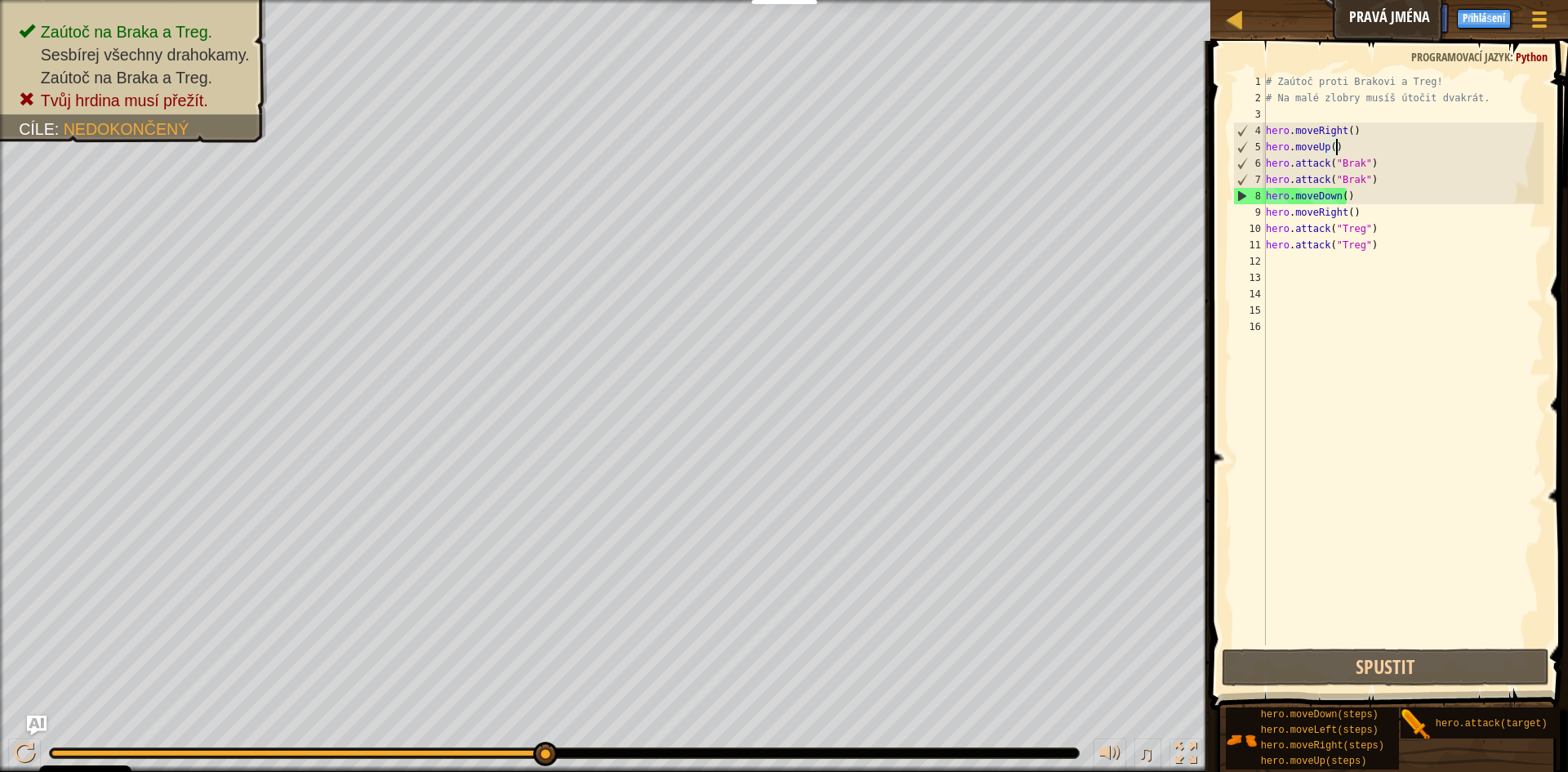
click at [1351, 144] on div "# Zaútoč proti Brakovi a Treg! # Na malé zlobry musíš útočit dvakrát. hero . mo…" at bounding box center [1404, 375] width 282 height 604
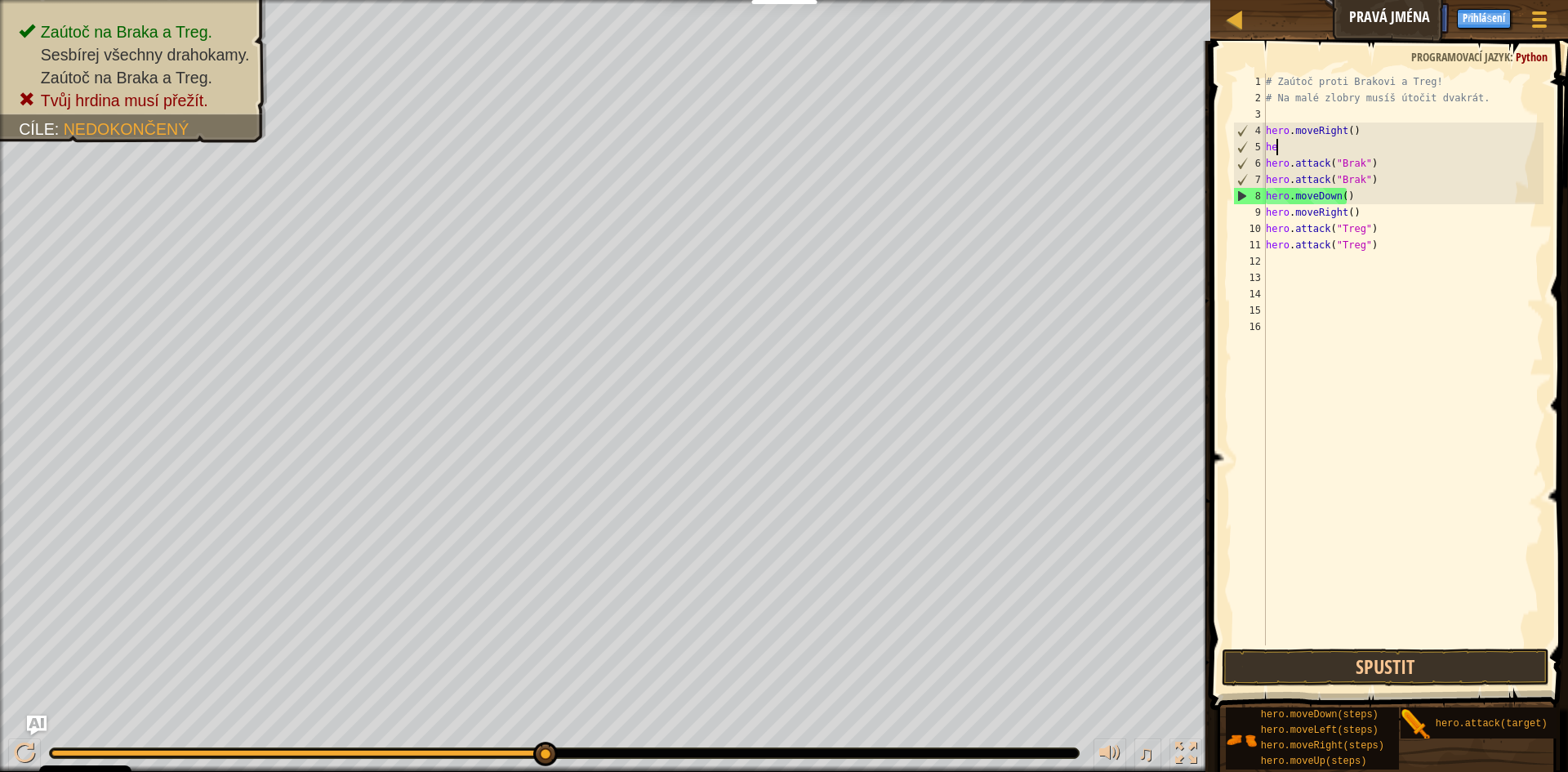
type textarea "h"
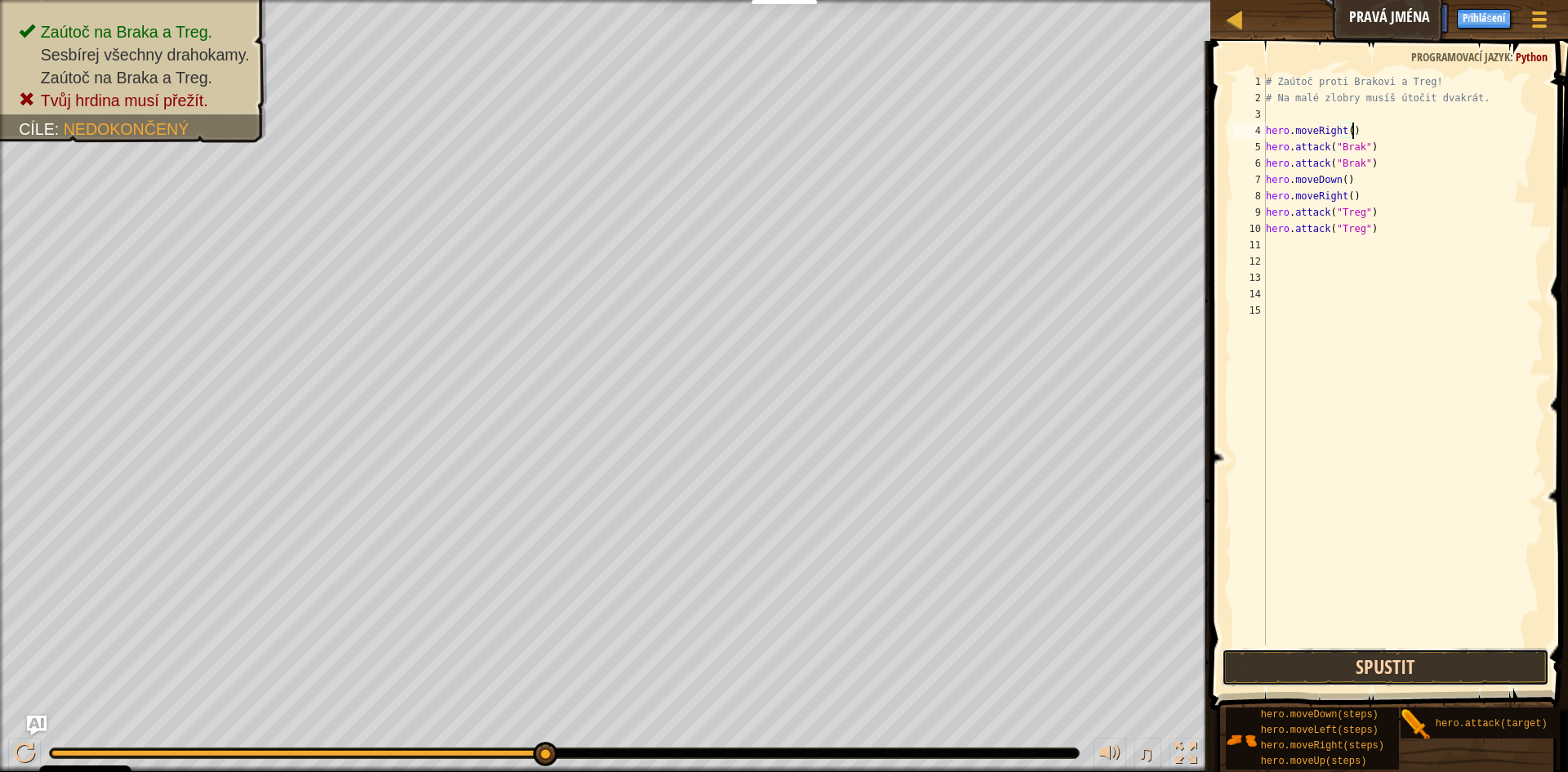
click at [1372, 665] on button "Spustit" at bounding box center [1386, 667] width 328 height 38
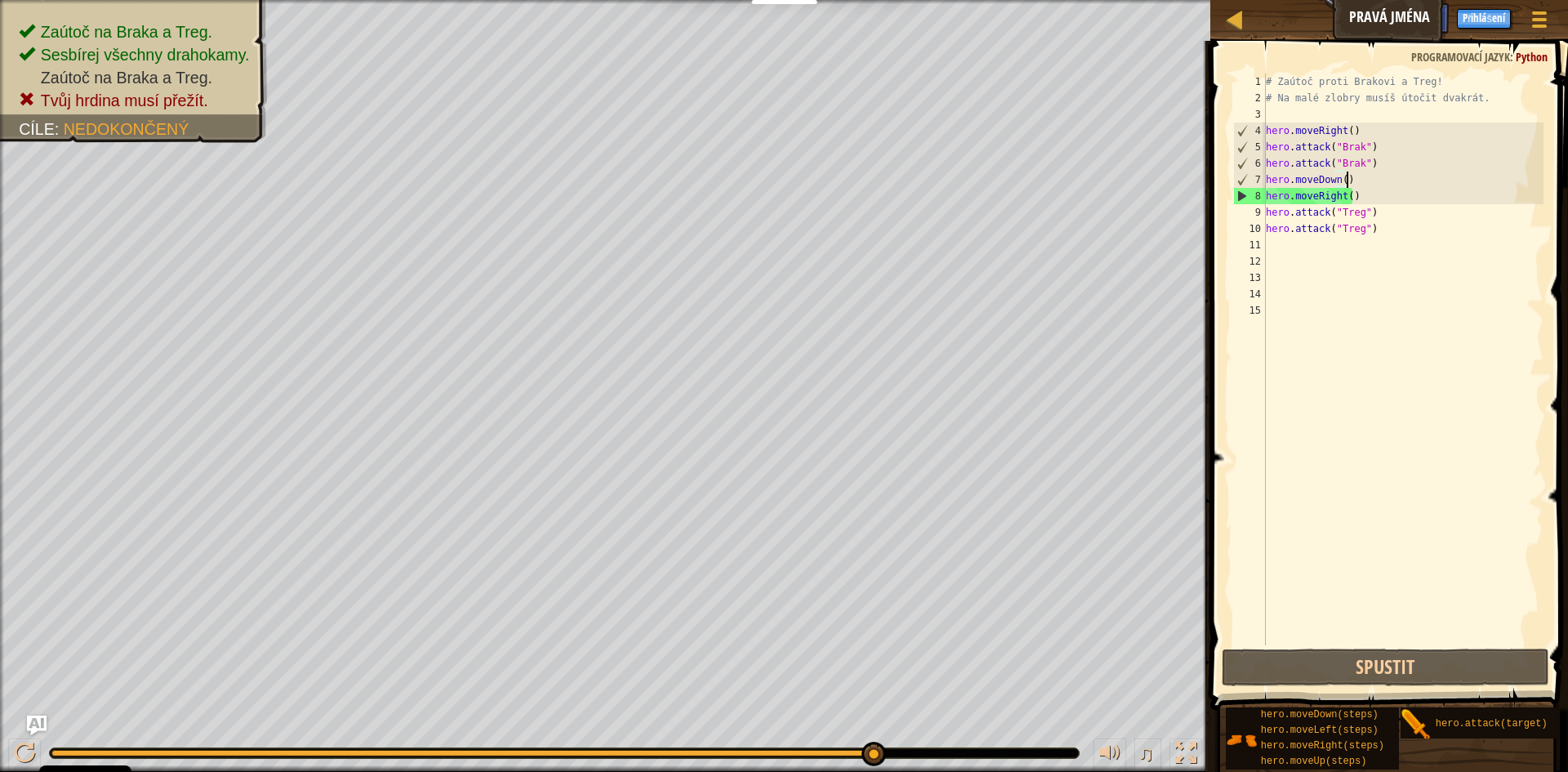
click at [1358, 179] on div "# Zaútoč proti Brakovi a Treg! # Na malé zlobry musíš útočit dvakrát. hero . mo…" at bounding box center [1404, 375] width 282 height 604
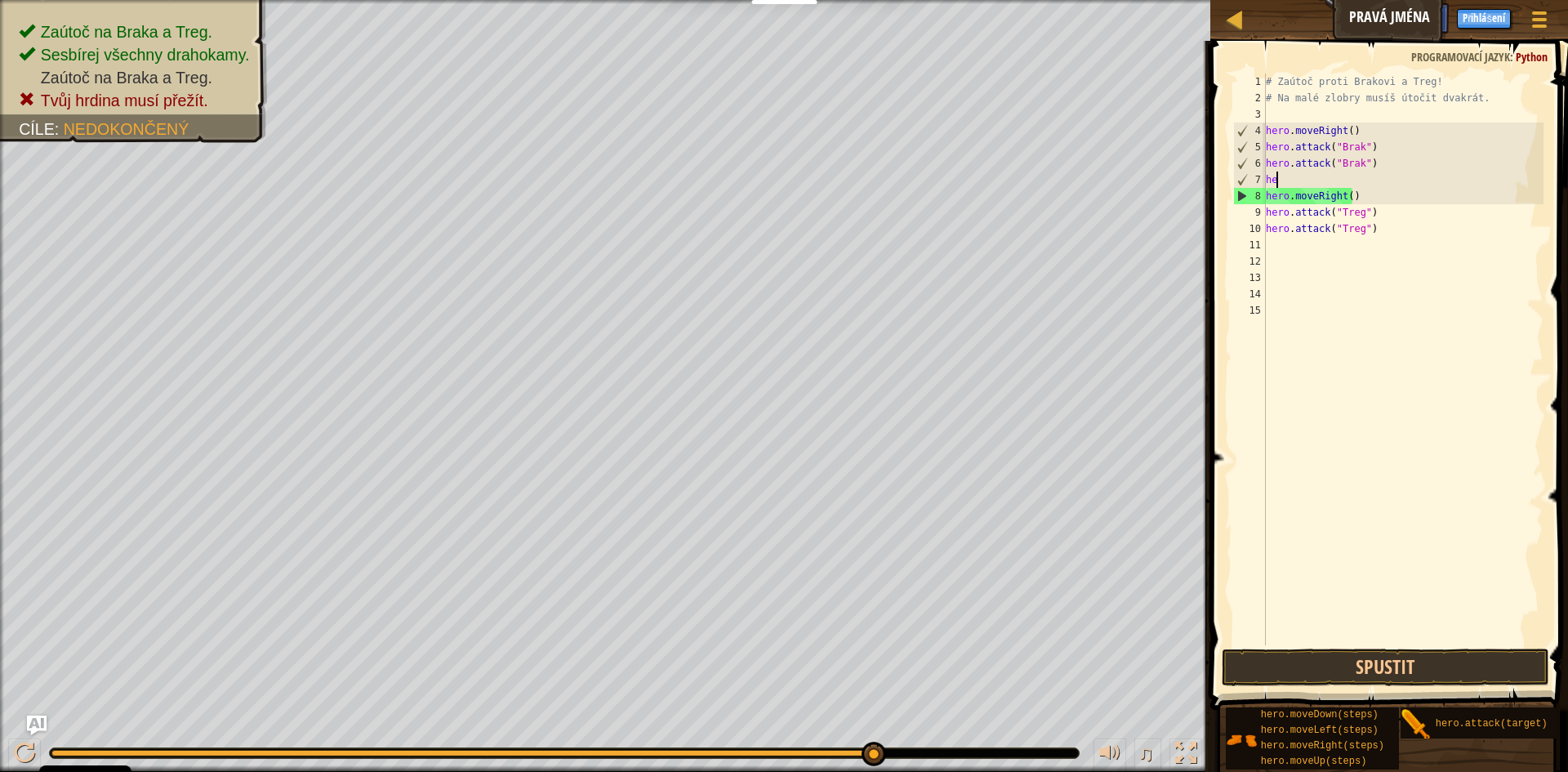
type textarea "h"
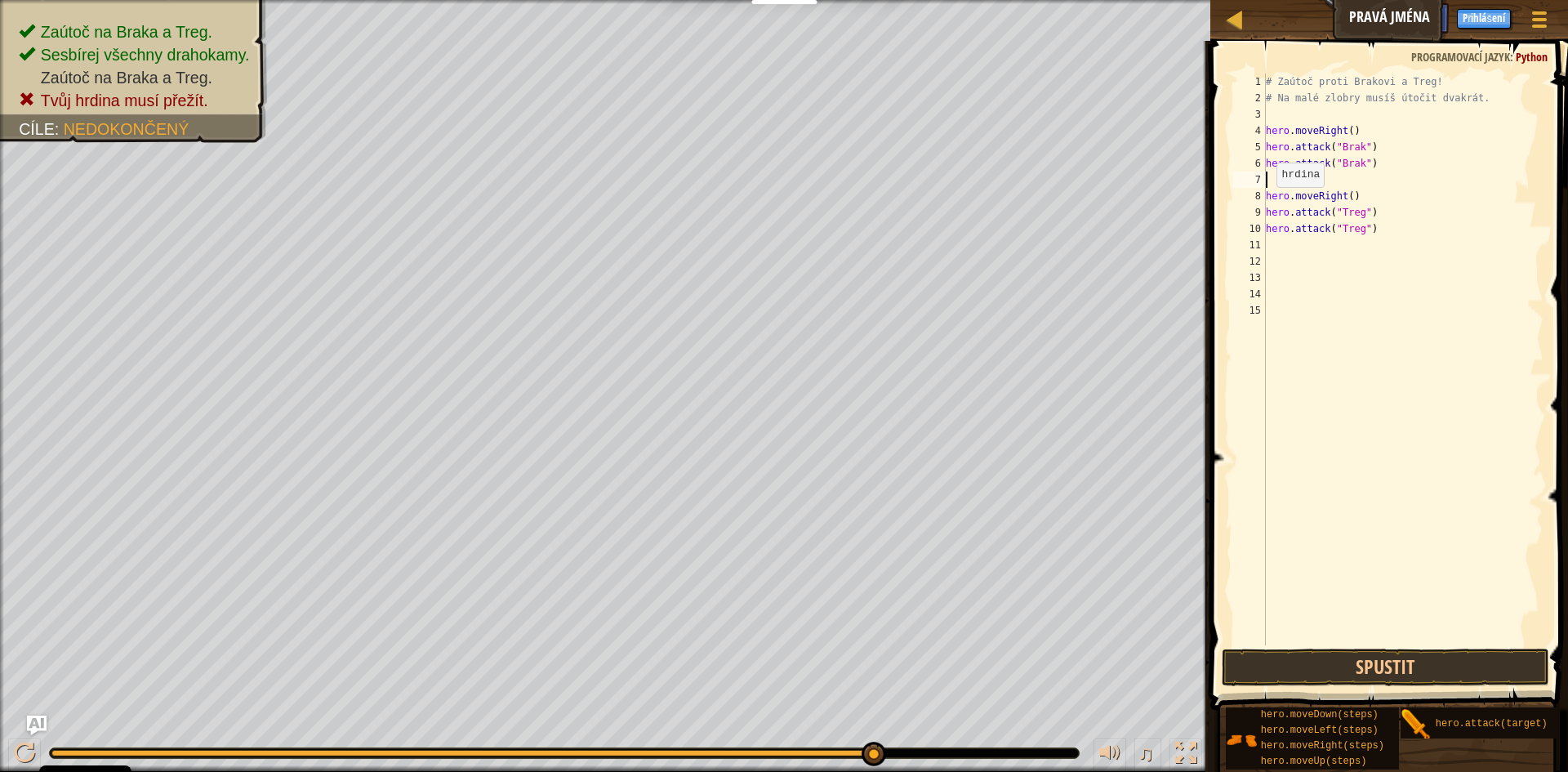
click at [1268, 203] on div "# Zaútoč proti Brakovi a Treg! # Na malé zlobry musíš útočit dvakrát. hero . mo…" at bounding box center [1404, 375] width 282 height 604
type textarea "hero.moveRight()"
click at [1358, 664] on button "Spustit" at bounding box center [1386, 667] width 328 height 38
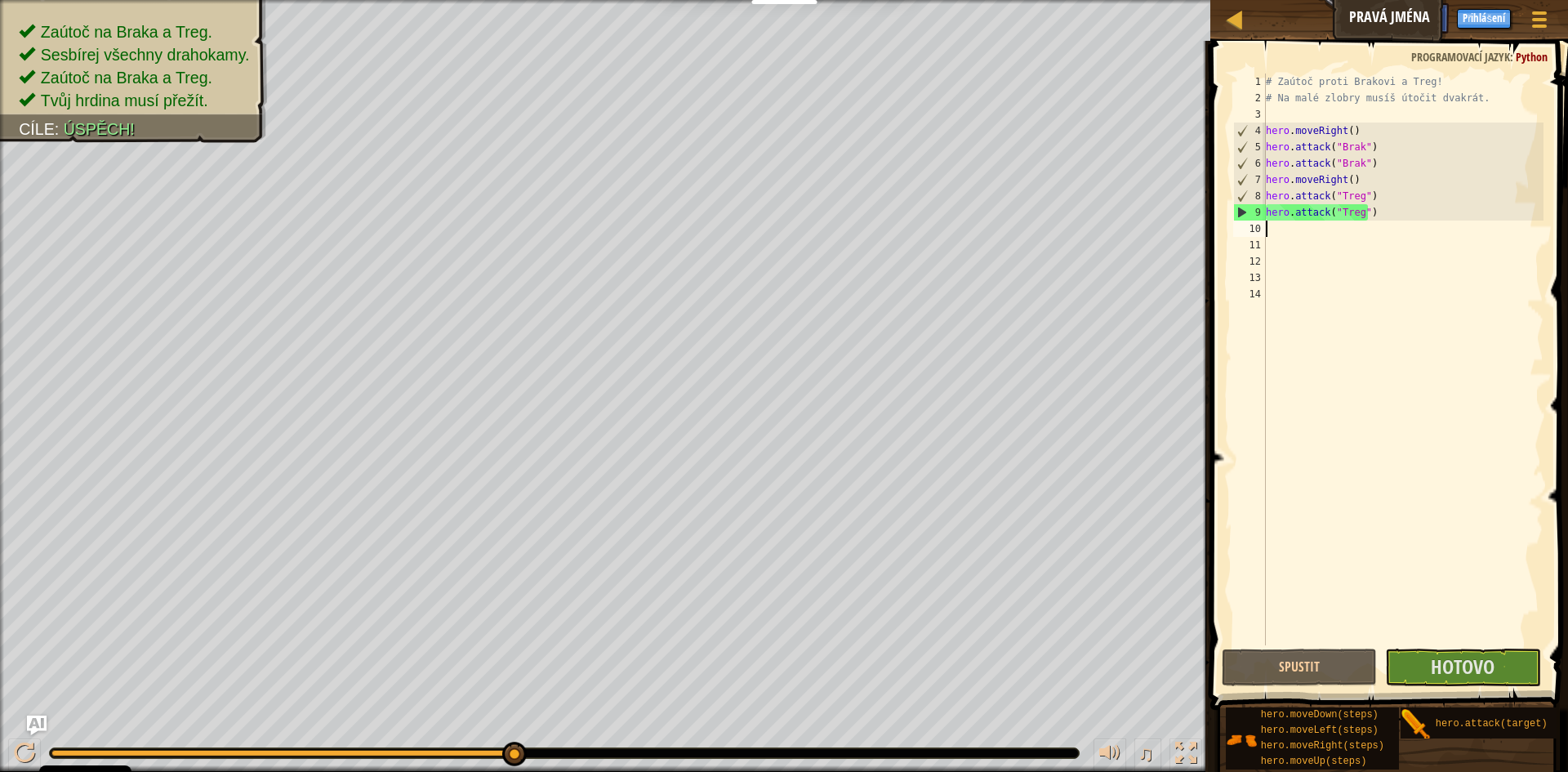
click at [1272, 229] on div "# Zaútoč proti Brakovi a Treg! # Na malé zlobry musíš útočit dvakrát. hero . mo…" at bounding box center [1404, 375] width 282 height 604
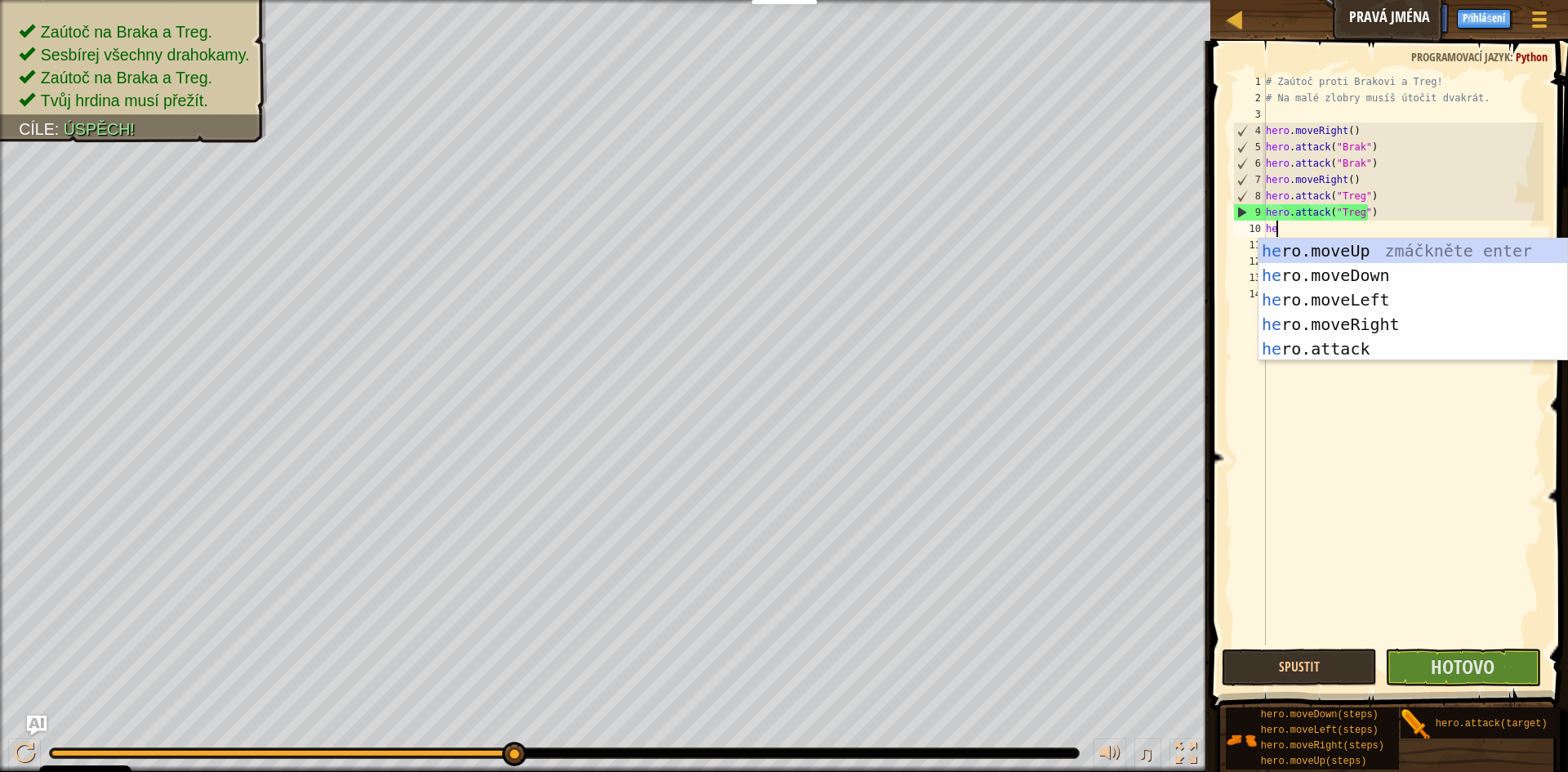
scroll to position [7, 1]
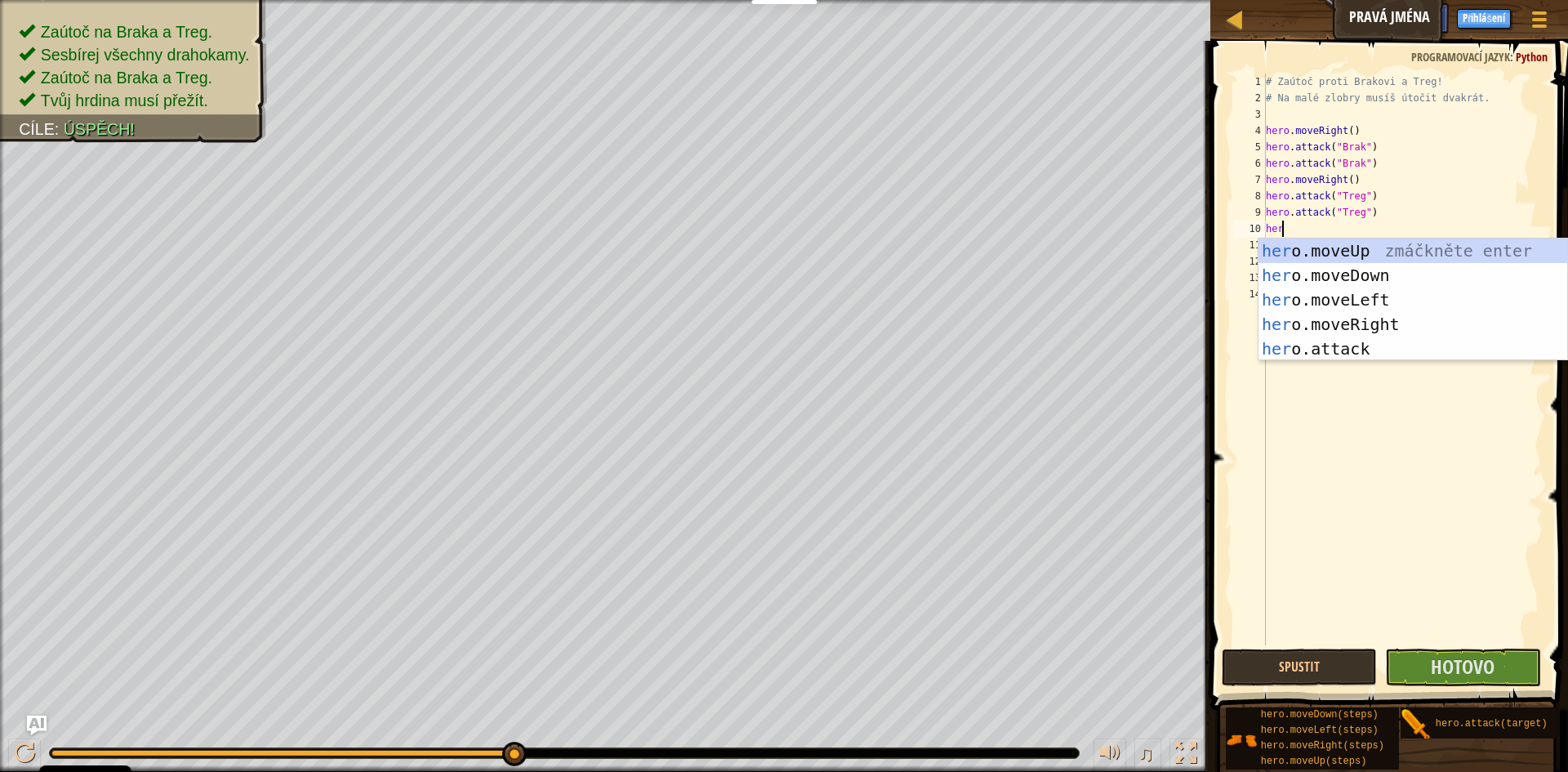
type textarea "hero"
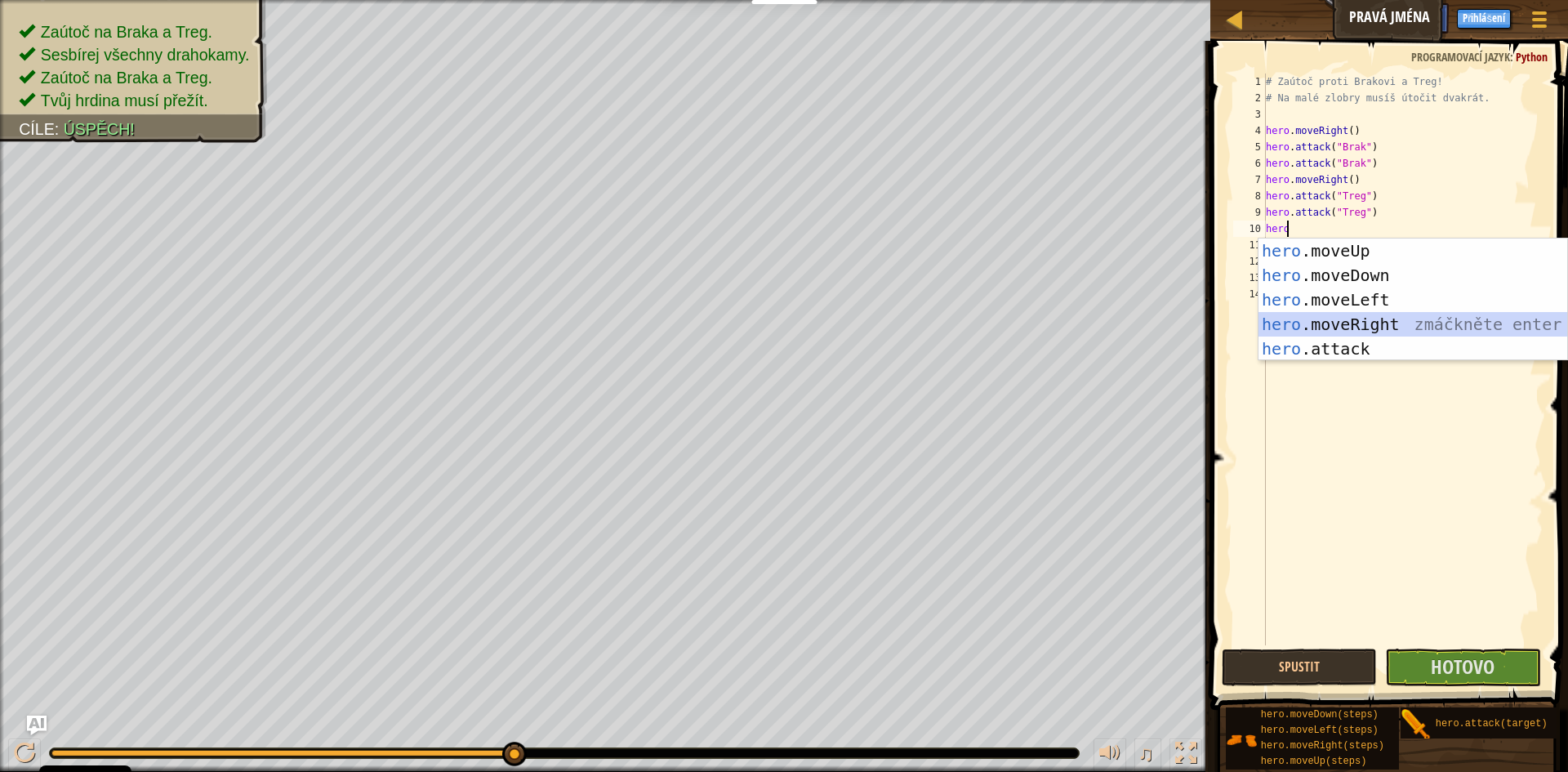
click at [1372, 330] on div "hero .moveUp zmáčkněte enter hero .moveDown zmáčkněte enter hero .moveLeft zmáč…" at bounding box center [1414, 324] width 309 height 172
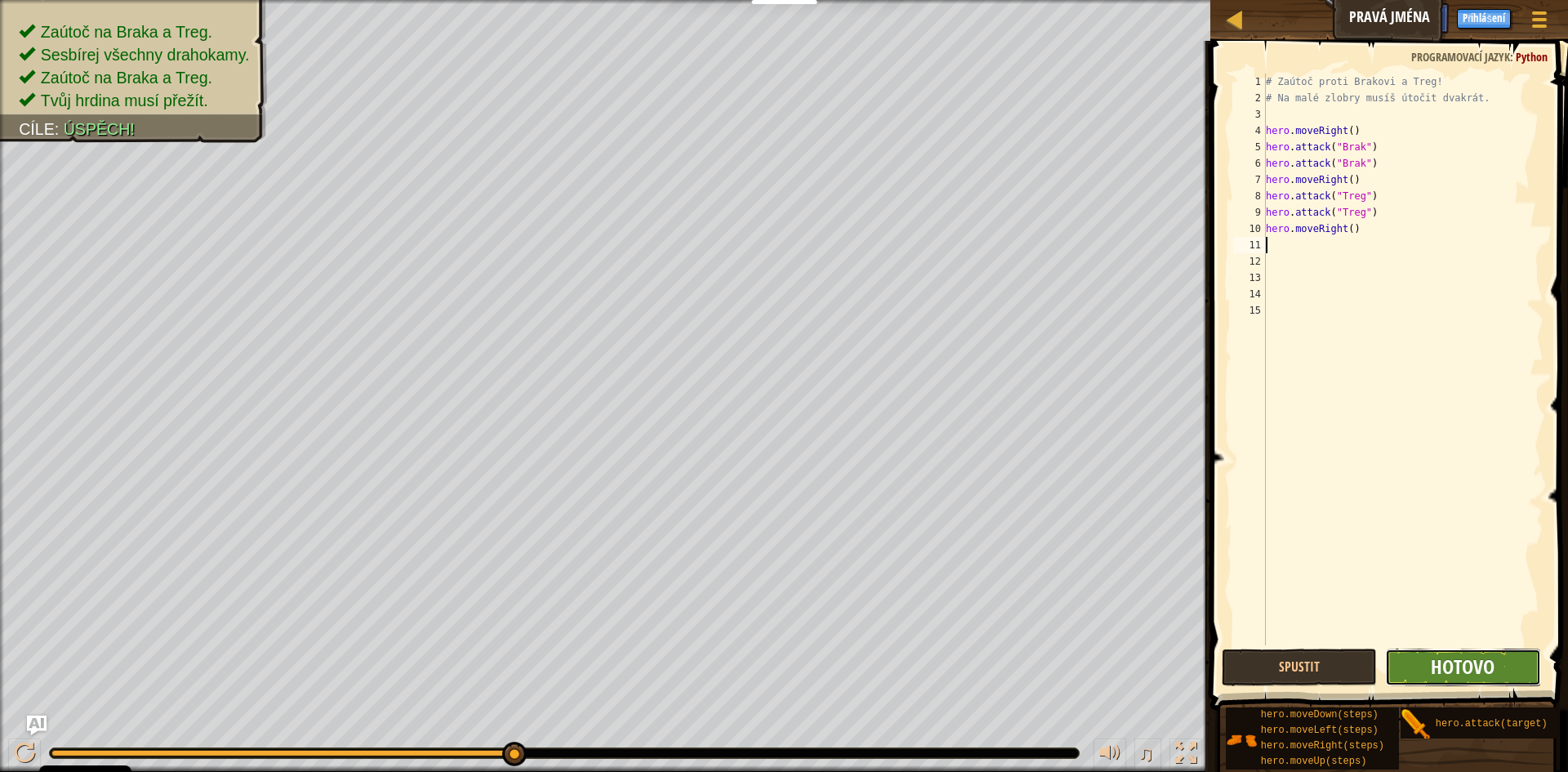
click at [1436, 669] on span "Hotovo" at bounding box center [1462, 665] width 64 height 26
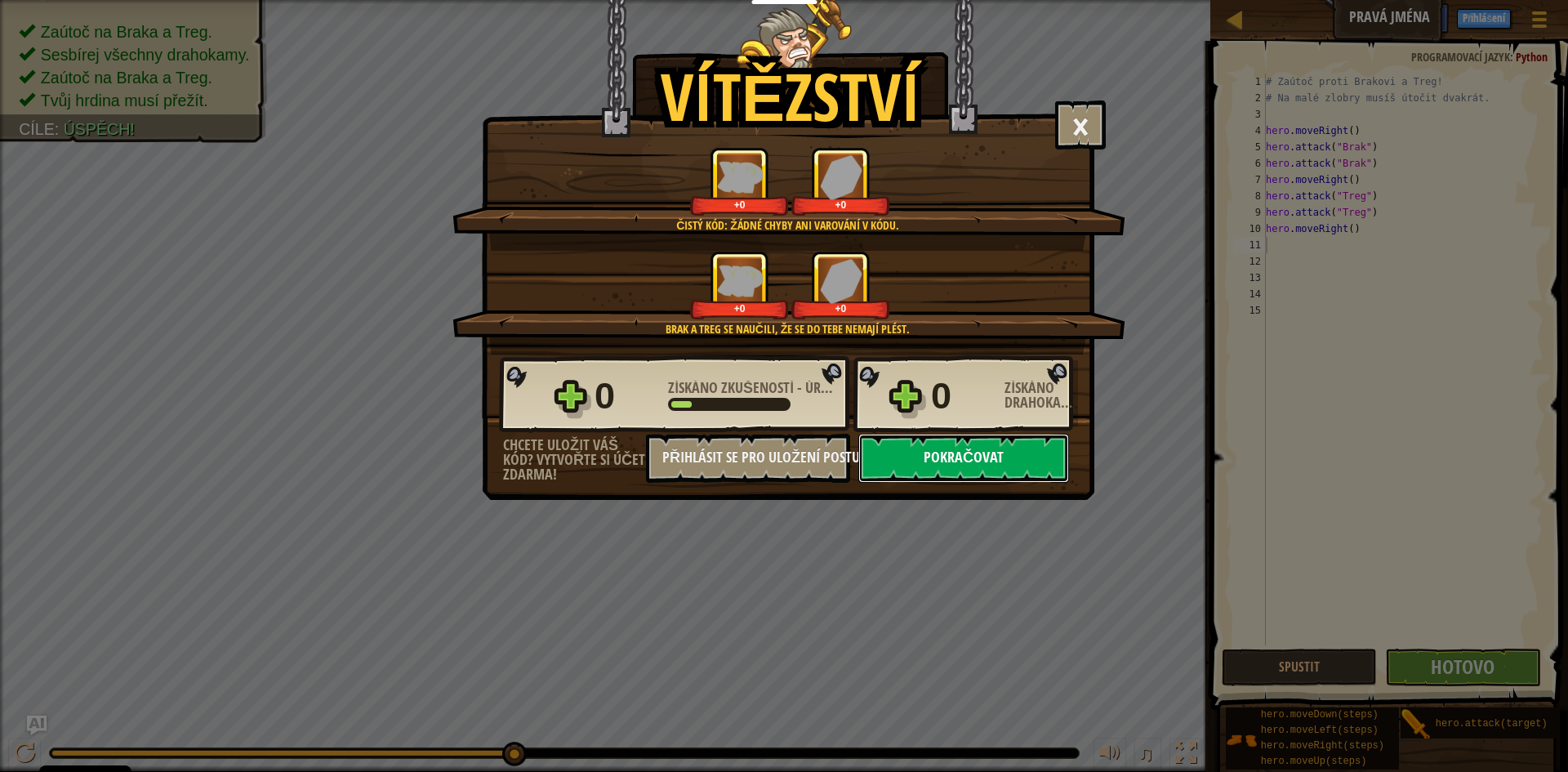
click at [1002, 471] on button "Pokračovat" at bounding box center [963, 458] width 210 height 49
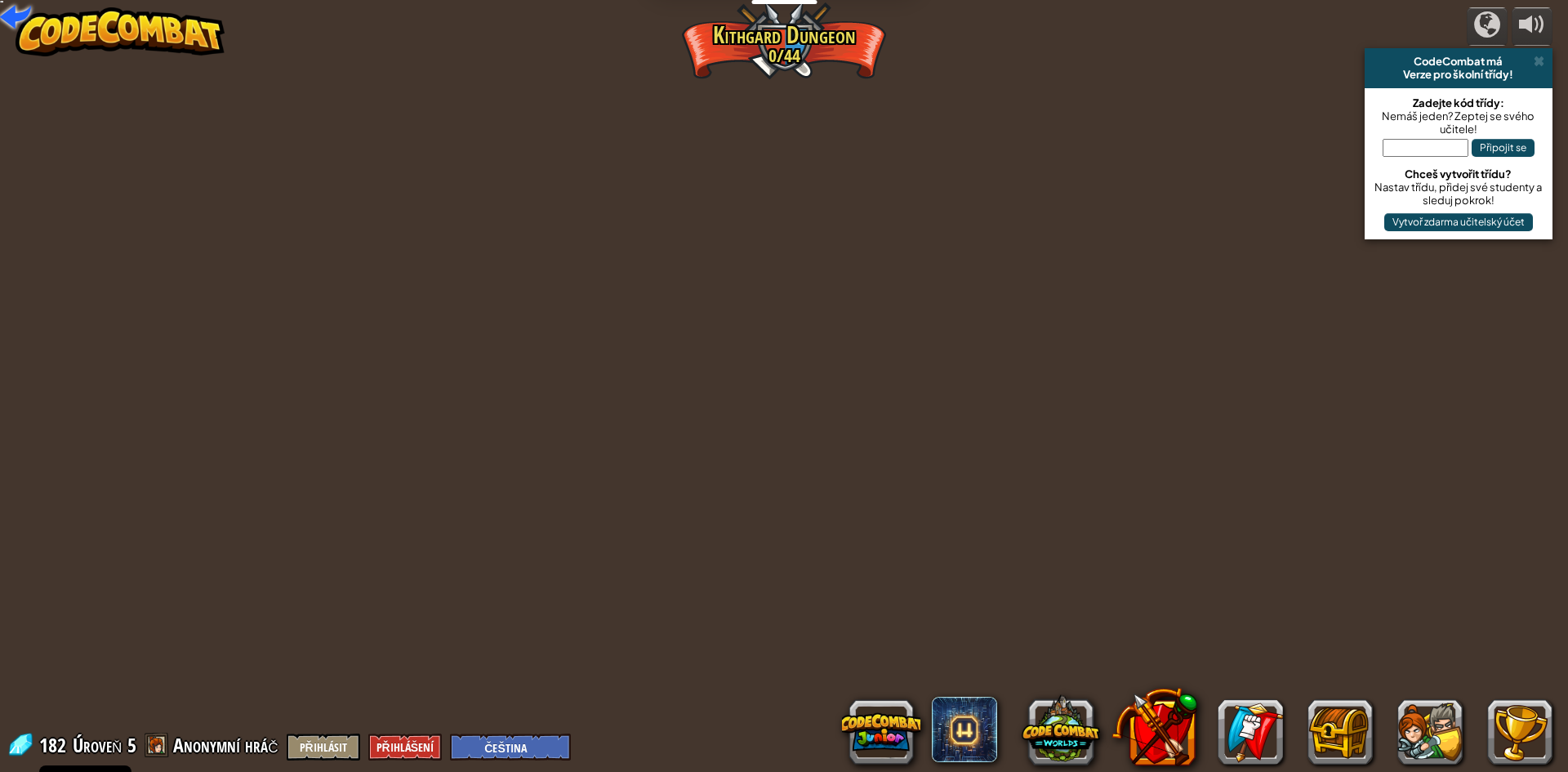
select select "cs"
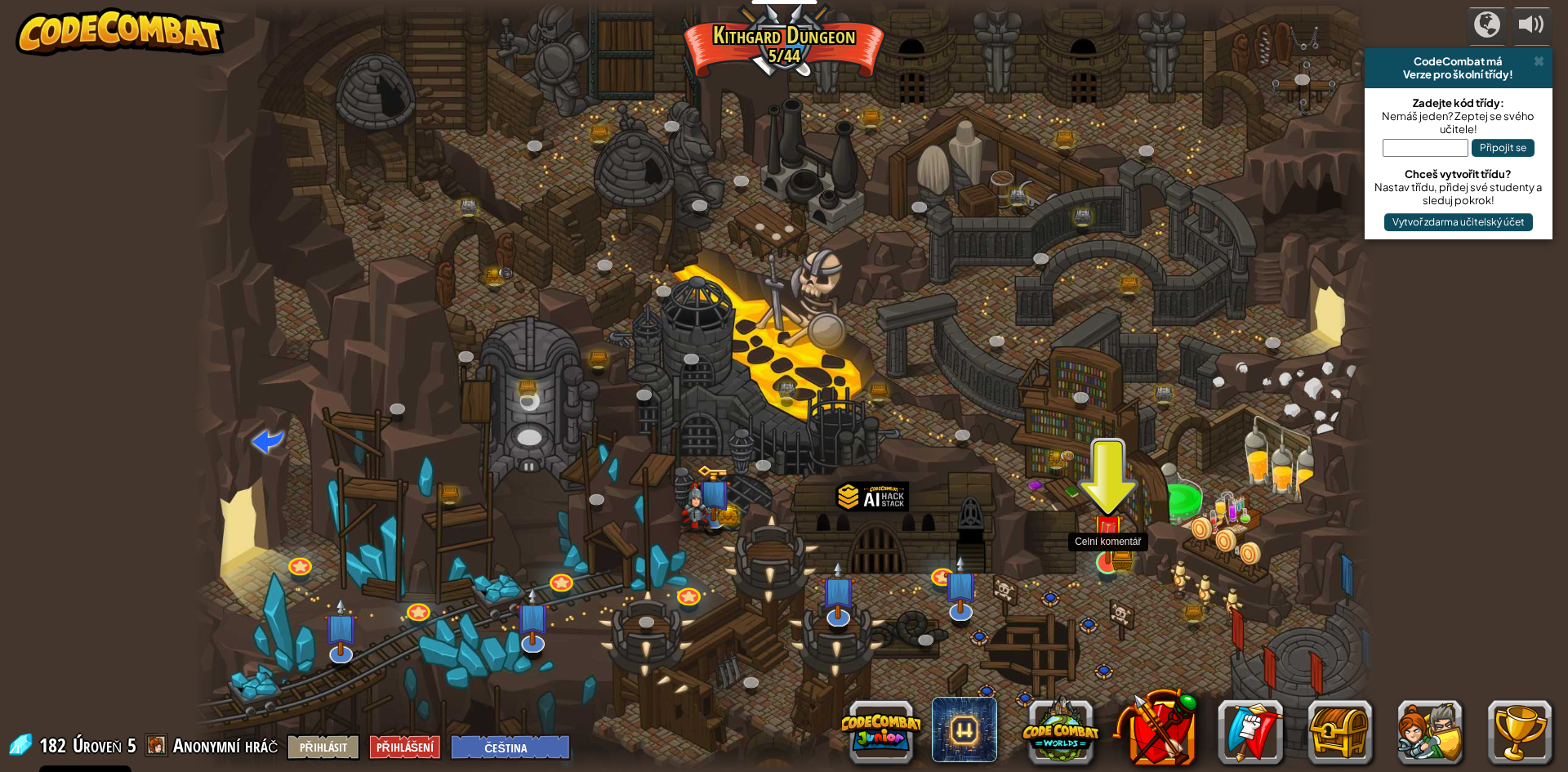
click at [1108, 540] on img at bounding box center [1107, 530] width 19 height 19
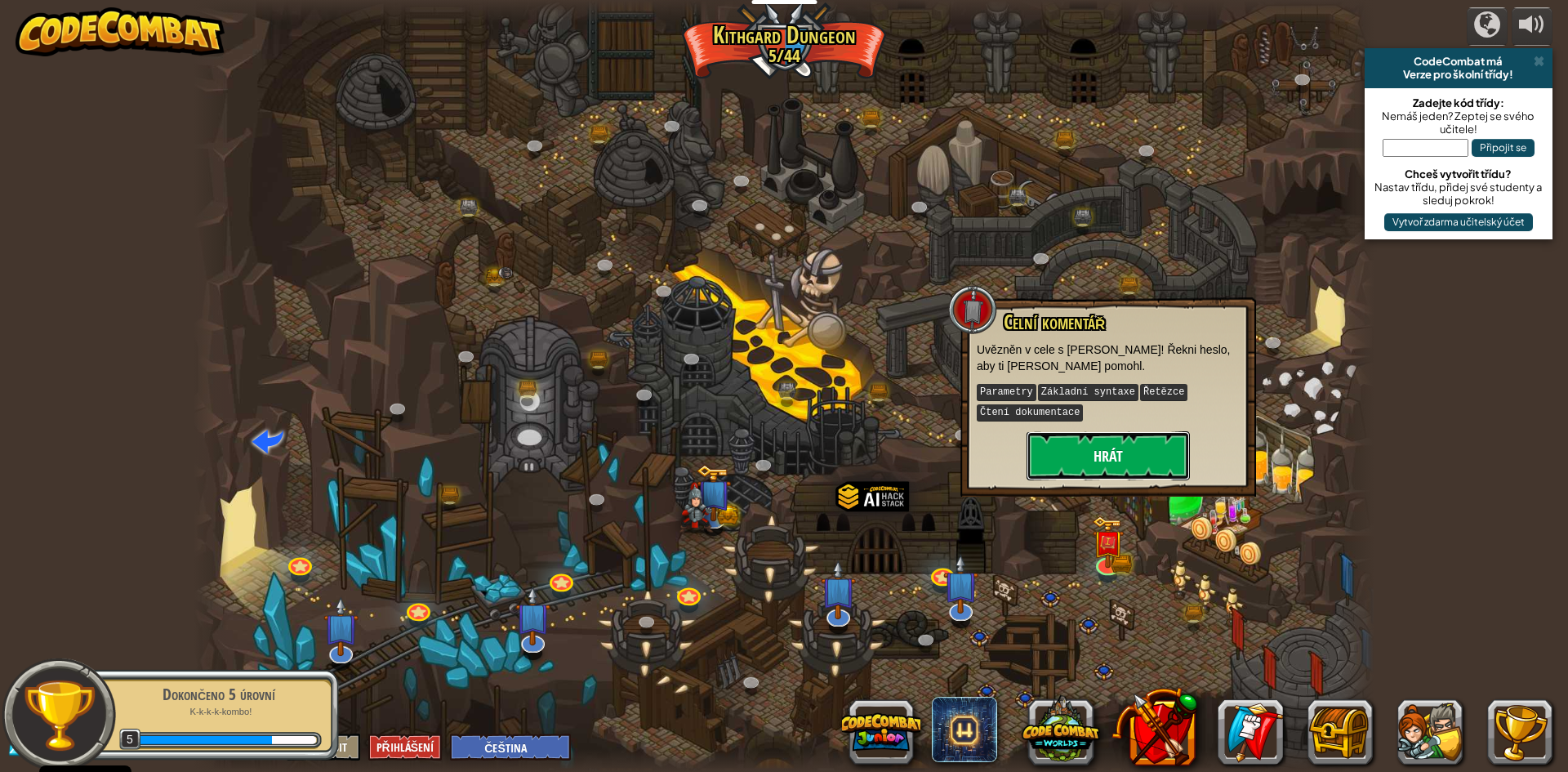
click at [1095, 451] on button "Hrát" at bounding box center [1108, 455] width 163 height 49
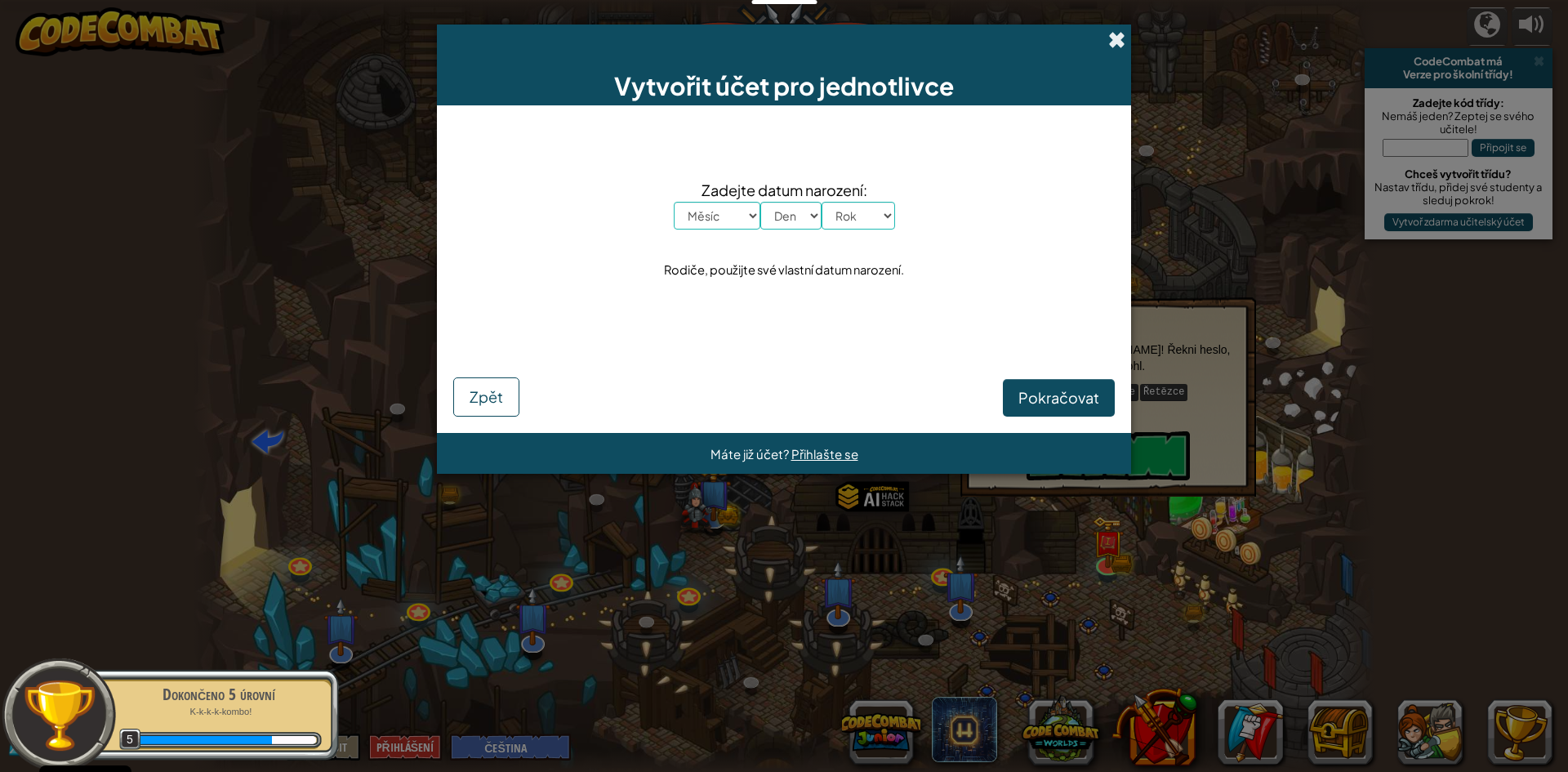
click at [1119, 41] on span at bounding box center [1116, 39] width 17 height 17
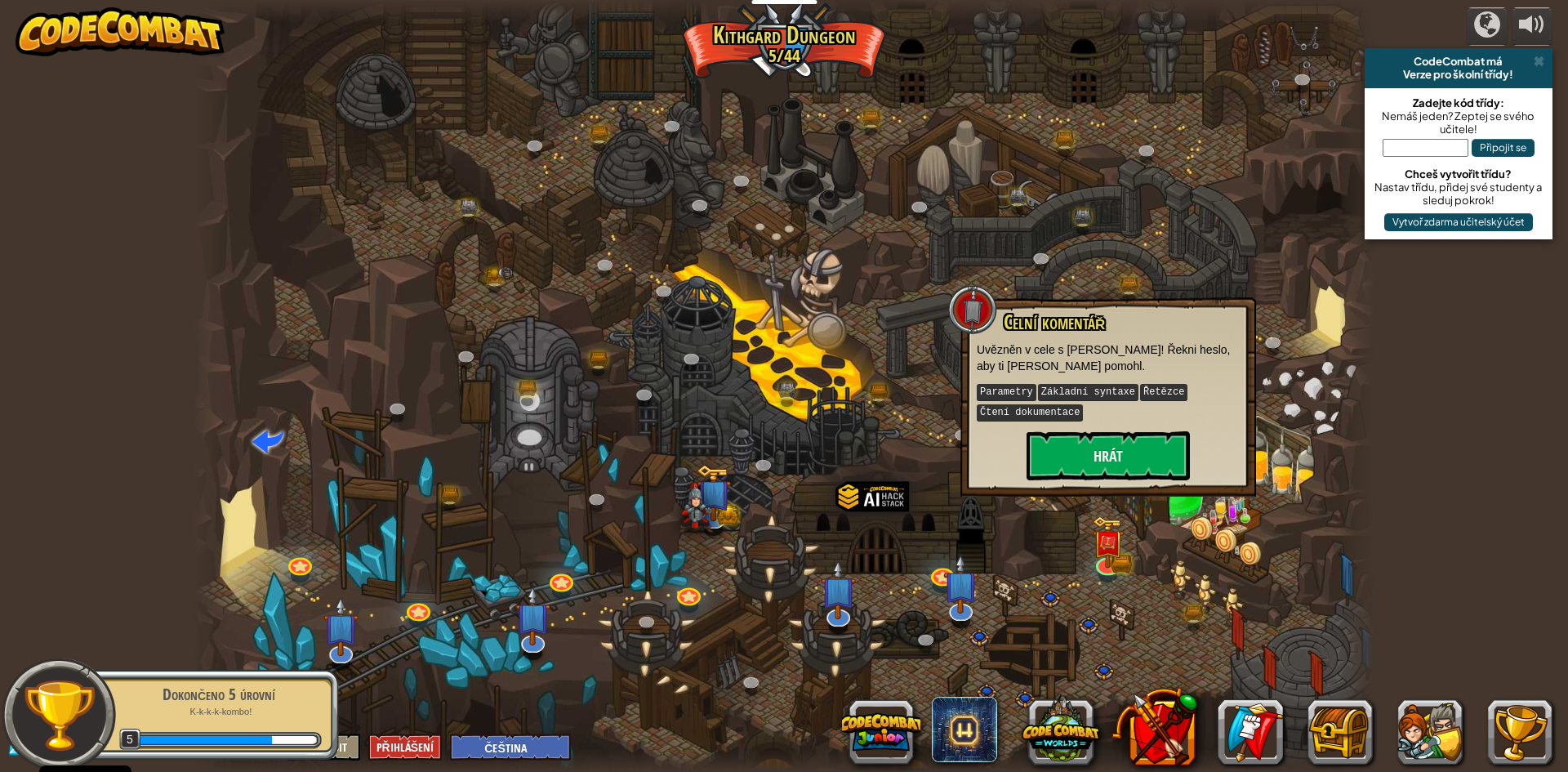
click at [1228, 579] on div at bounding box center [784, 386] width 1181 height 772
